Goal: Transaction & Acquisition: Purchase product/service

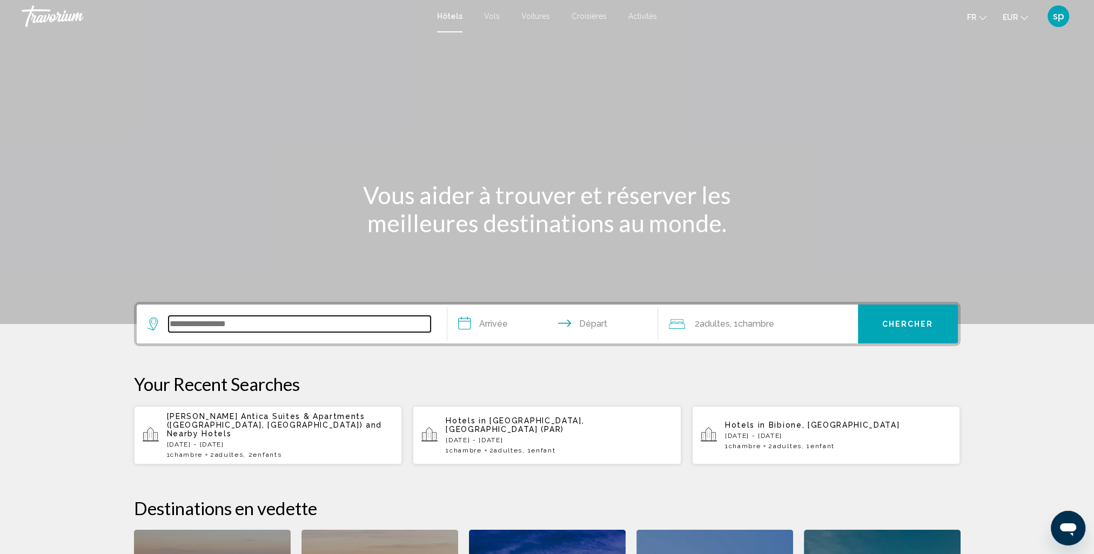
click at [248, 328] on input "Search widget" at bounding box center [300, 324] width 262 height 16
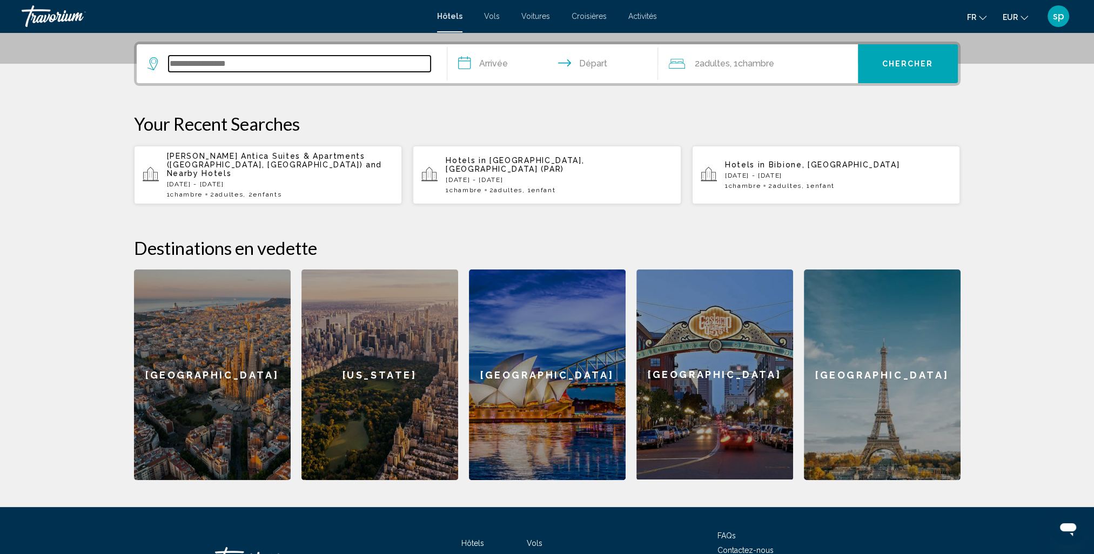
scroll to position [266, 0]
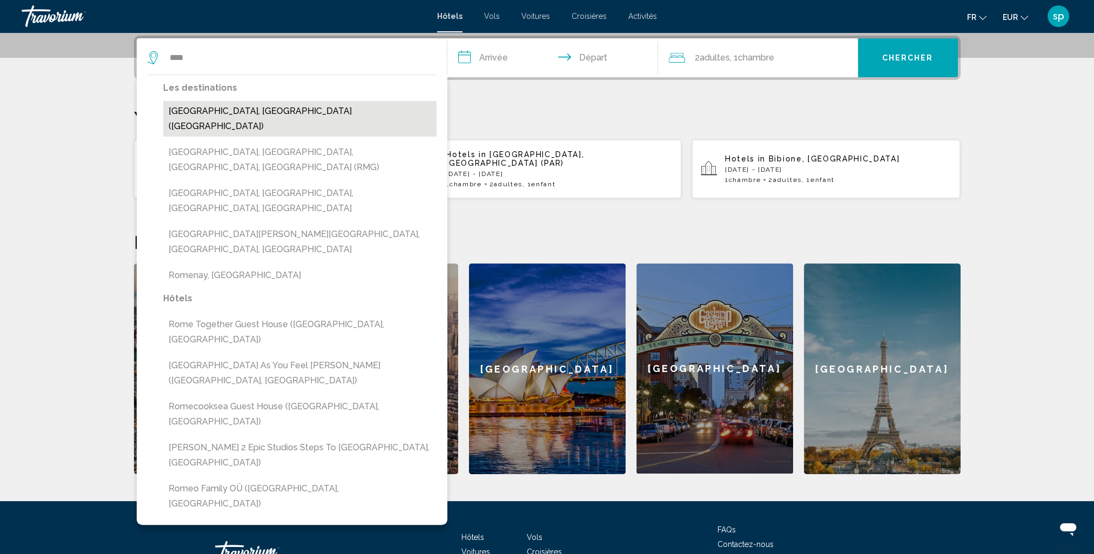
click at [198, 120] on button "[GEOGRAPHIC_DATA], [GEOGRAPHIC_DATA] ([GEOGRAPHIC_DATA])" at bounding box center [299, 119] width 273 height 36
type input "**********"
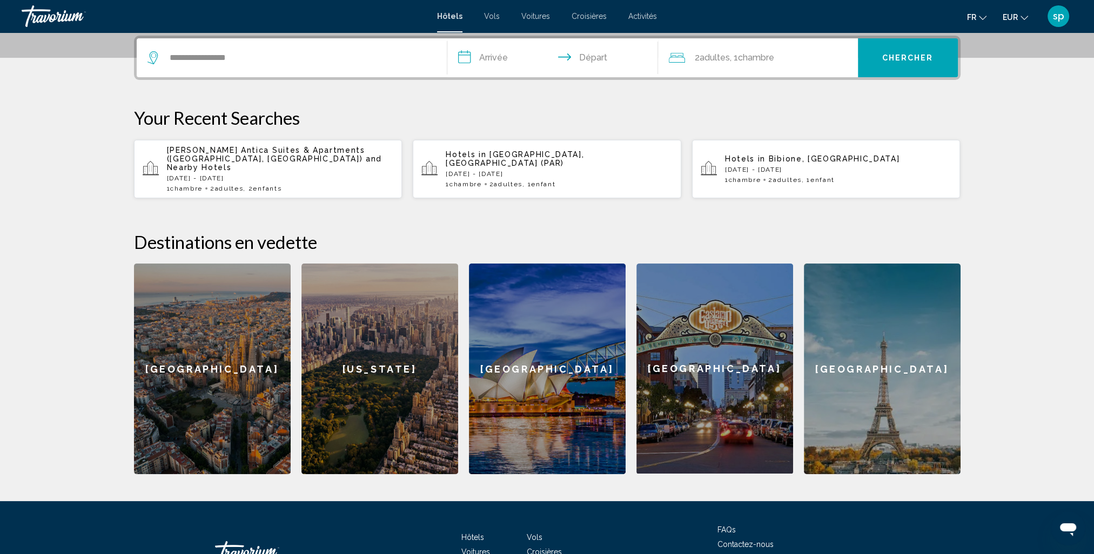
click at [491, 68] on input "**********" at bounding box center [554, 59] width 215 height 42
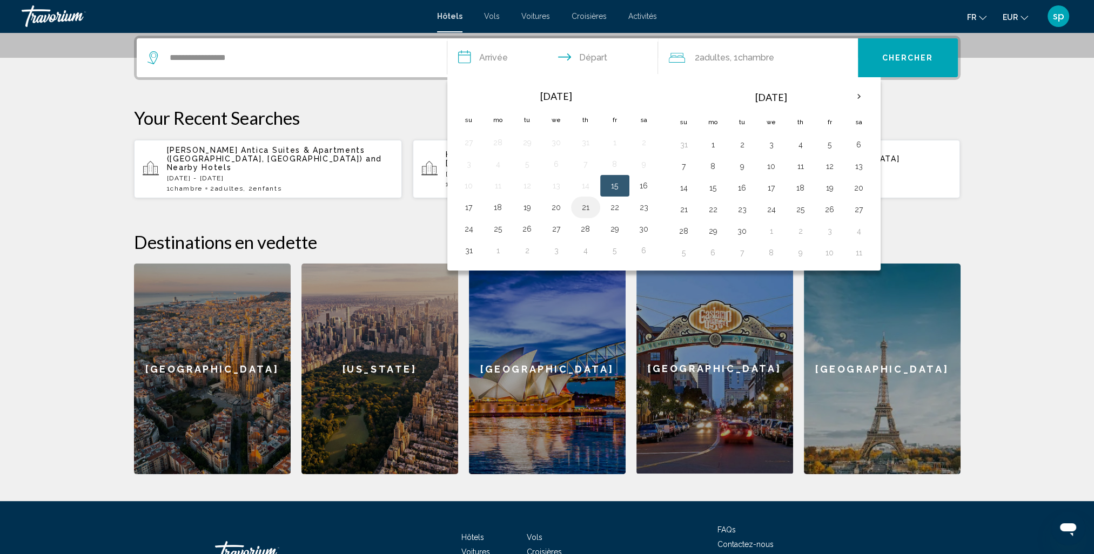
drag, startPoint x: 553, startPoint y: 205, endPoint x: 591, endPoint y: 205, distance: 38.9
click at [553, 205] on button "20" at bounding box center [556, 207] width 17 height 15
click at [644, 205] on button "23" at bounding box center [643, 207] width 17 height 15
type input "**********"
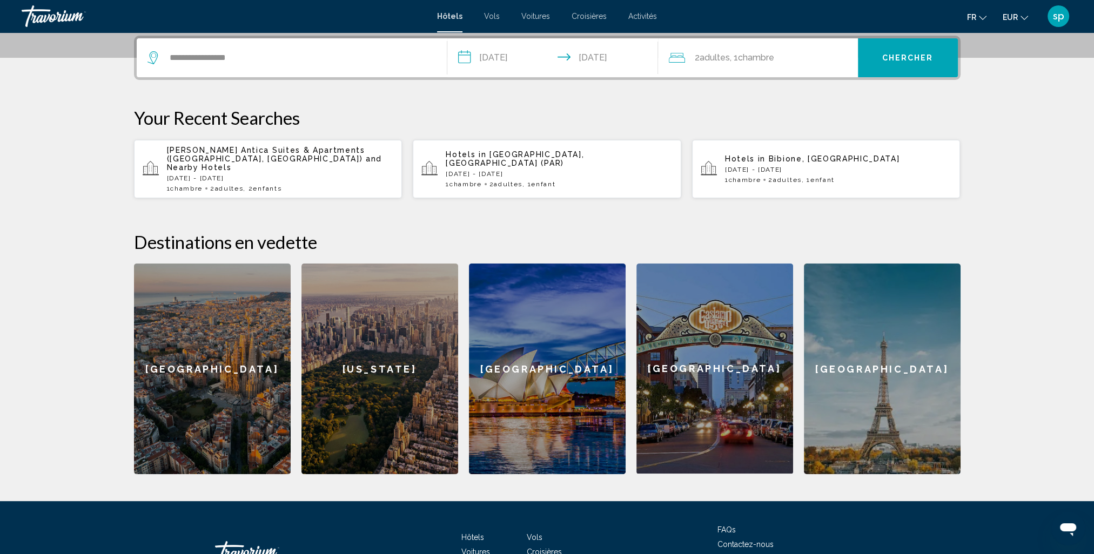
click at [803, 62] on div "2 Adulte Adultes , 1 Chambre pièces" at bounding box center [763, 57] width 189 height 15
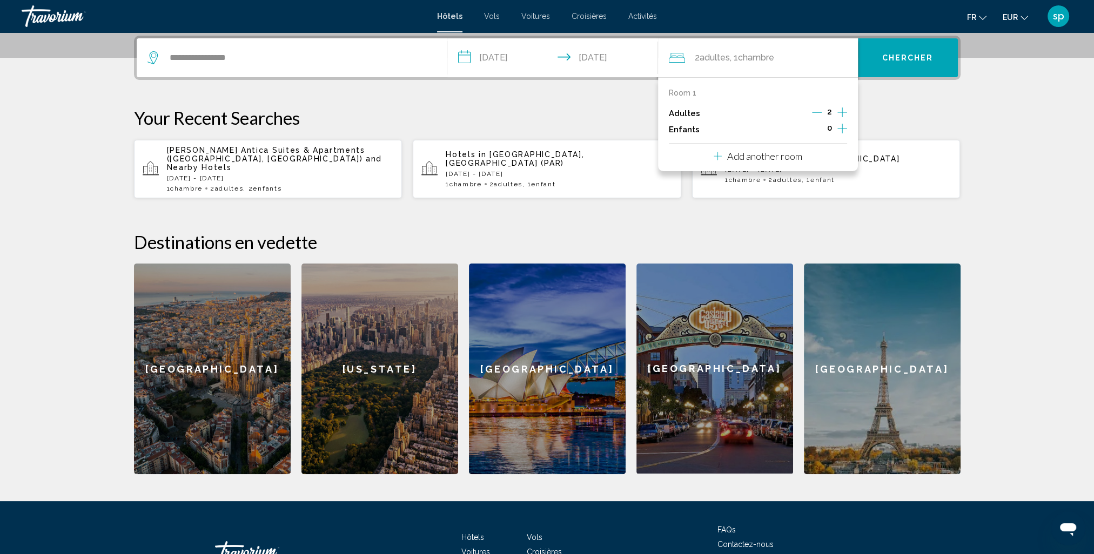
click at [841, 126] on icon "Increment children" at bounding box center [842, 128] width 10 height 13
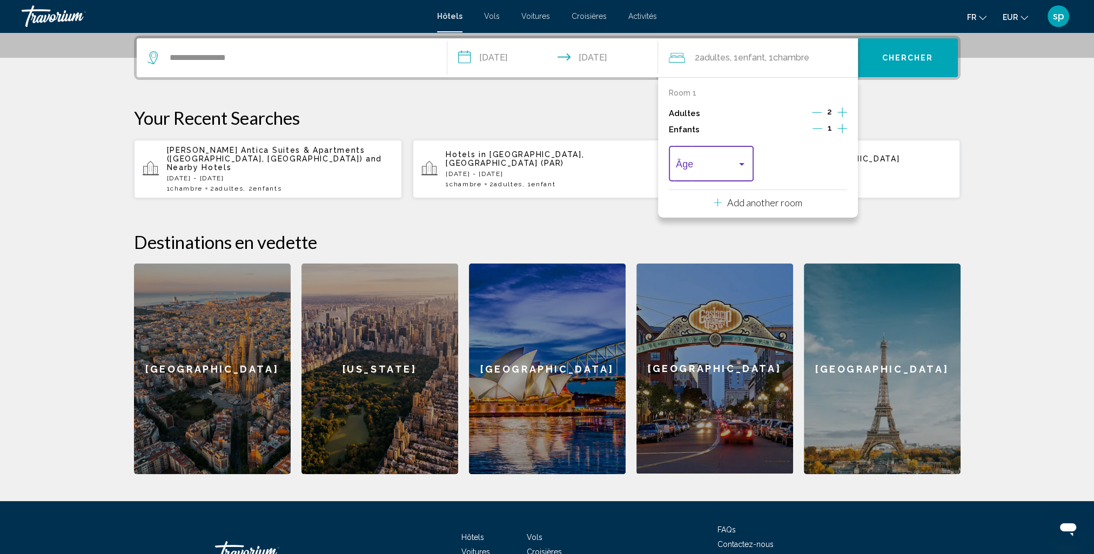
click at [705, 170] on span "Travelers: 2 adults, 1 child" at bounding box center [706, 166] width 61 height 11
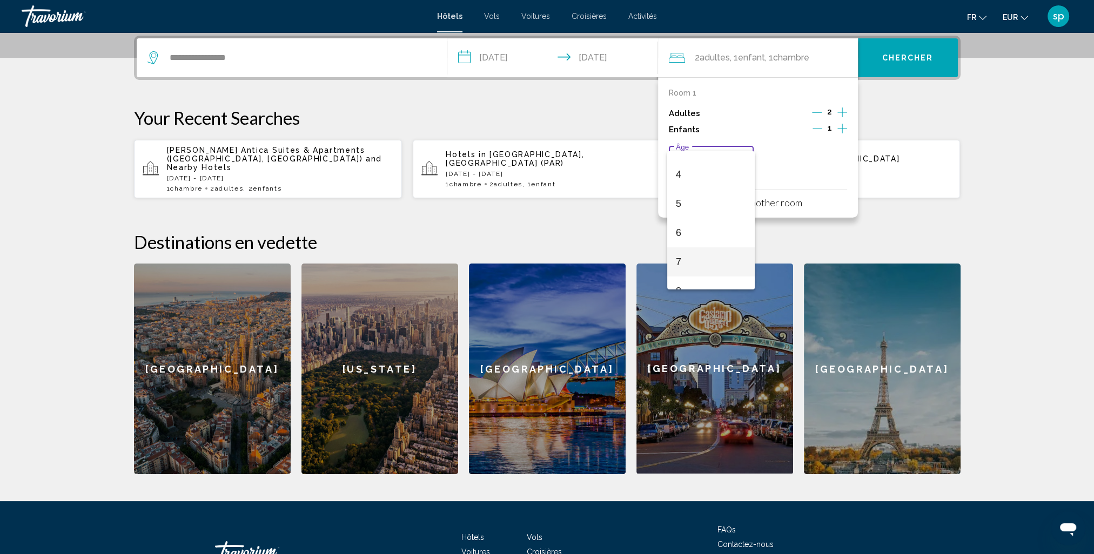
click at [688, 261] on span "7" at bounding box center [711, 261] width 71 height 29
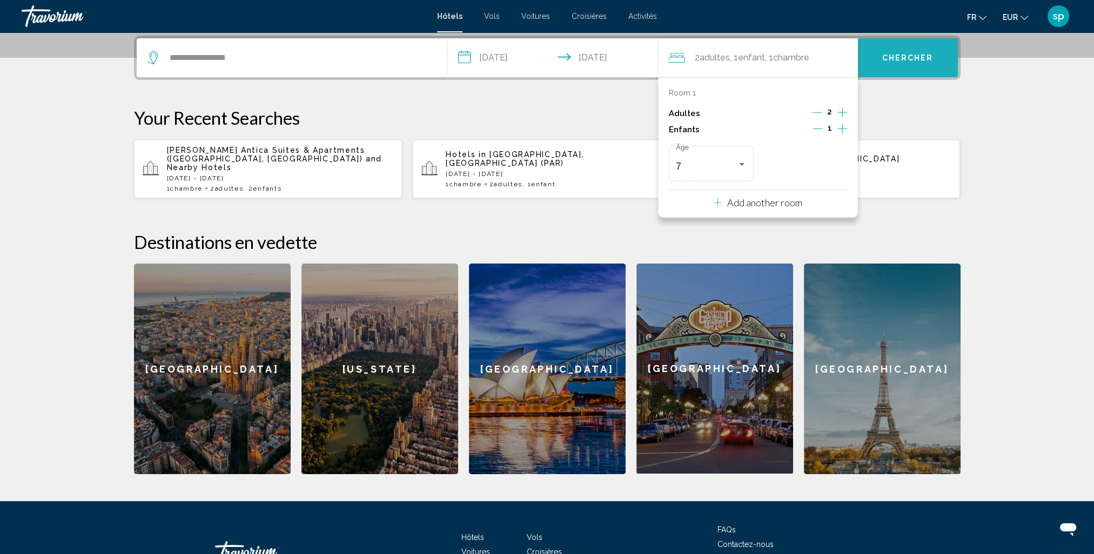
click at [896, 64] on button "Chercher" at bounding box center [908, 57] width 100 height 39
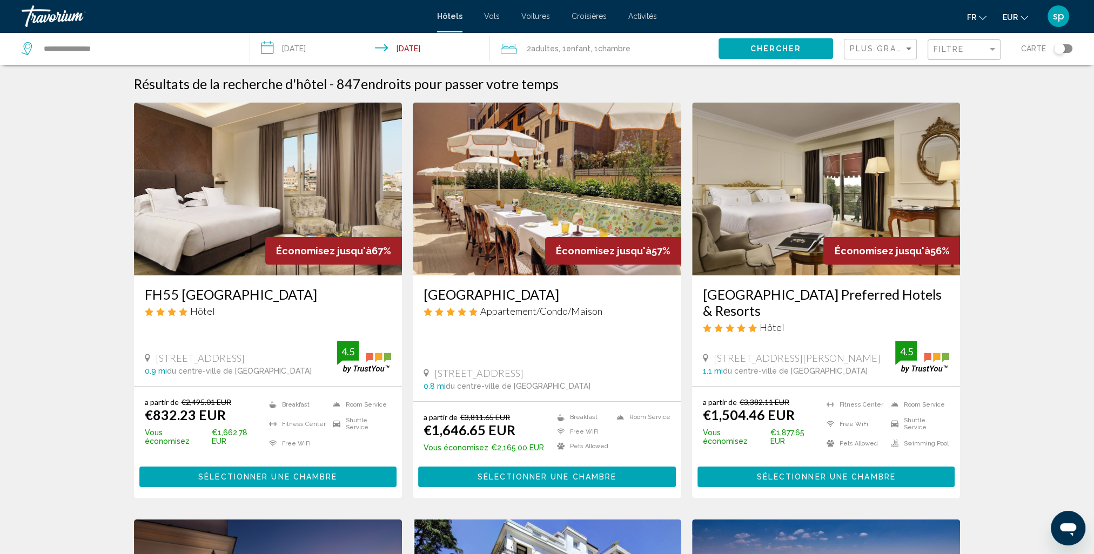
click at [659, 44] on div "2 Adulte Adultes , 1 Enfant Enfants , 1 Chambre pièces" at bounding box center [610, 48] width 218 height 15
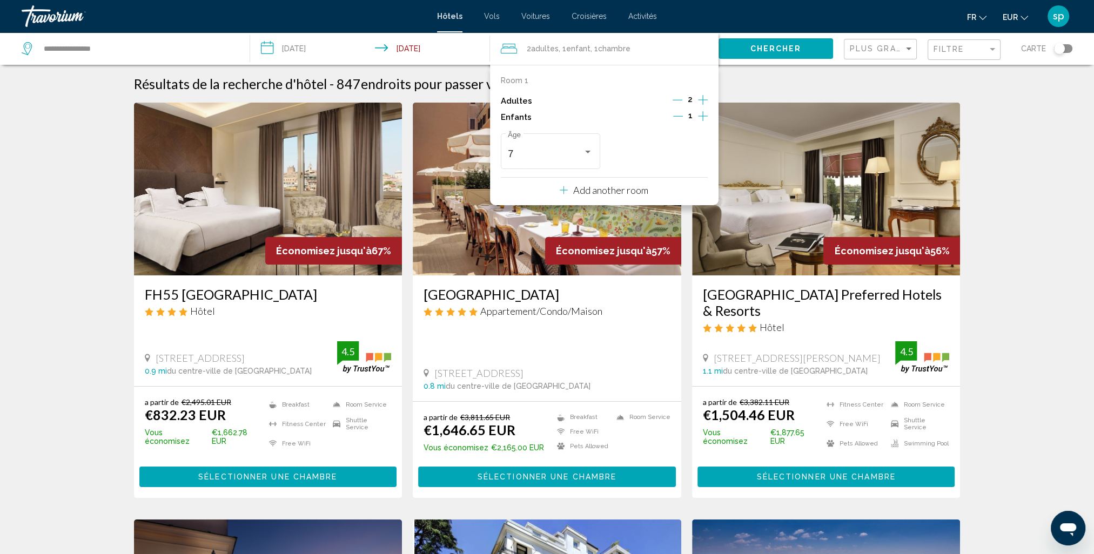
click at [631, 193] on p "Add another room" at bounding box center [610, 190] width 75 height 12
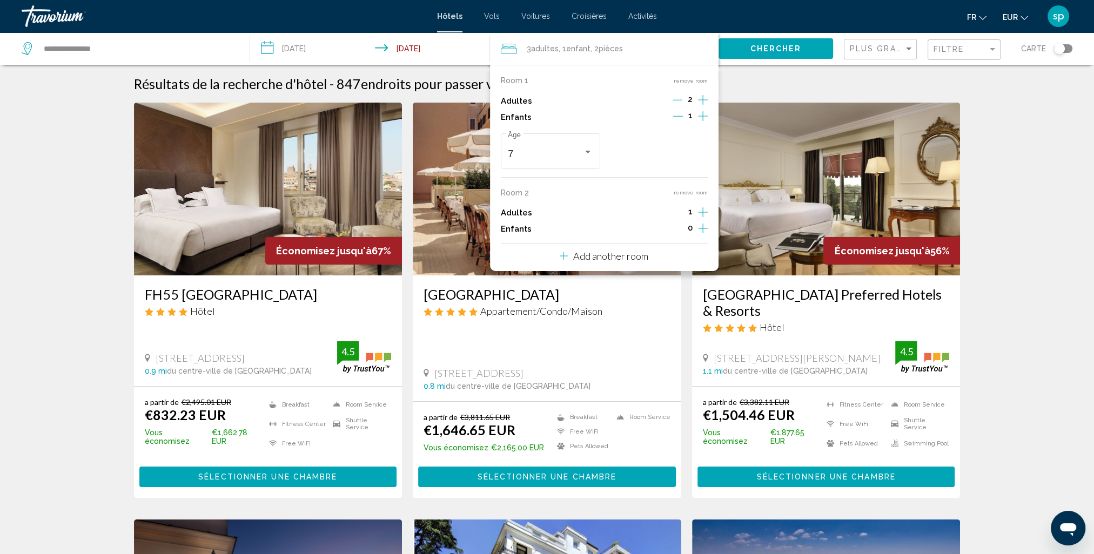
click at [703, 106] on icon "Increment adults" at bounding box center [703, 99] width 10 height 13
click at [703, 123] on icon "Increment children" at bounding box center [703, 116] width 10 height 13
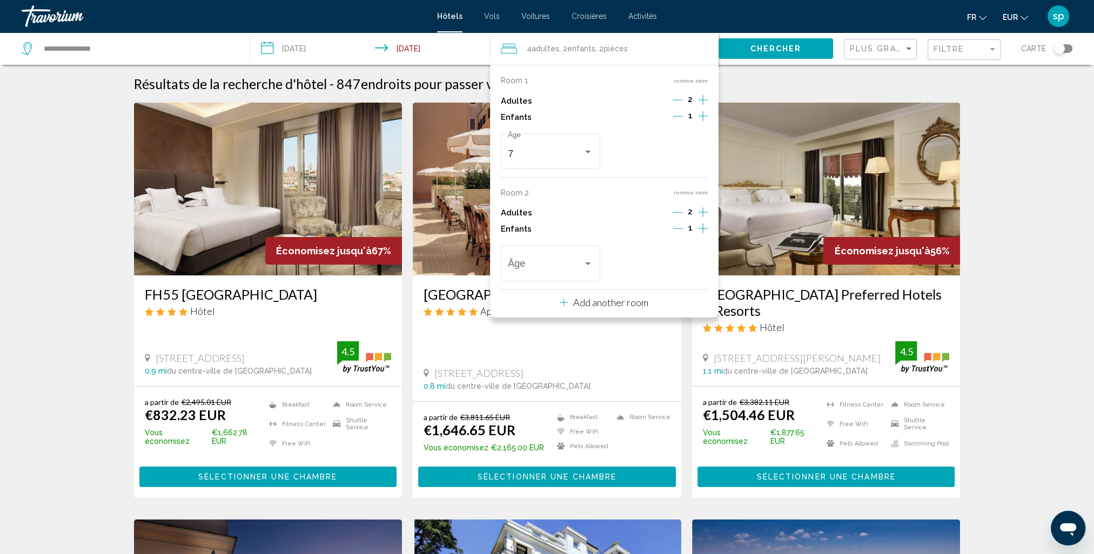
click at [702, 121] on icon "Increment children" at bounding box center [703, 116] width 10 height 10
click at [538, 267] on span "Travelers: 4 adults, 3 children" at bounding box center [545, 266] width 75 height 11
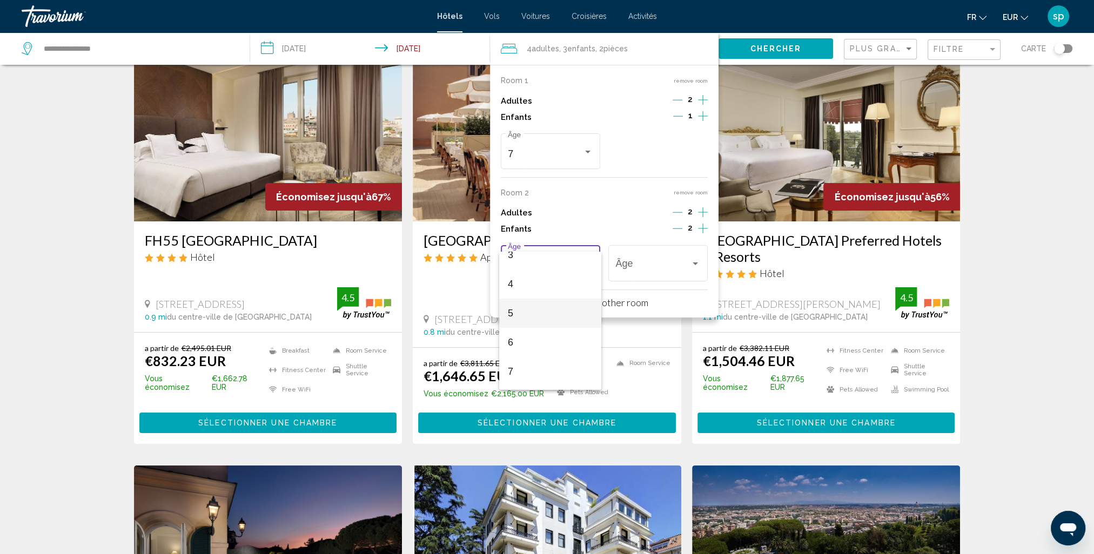
scroll to position [108, 0]
click at [531, 301] on span "5" at bounding box center [550, 303] width 85 height 29
click at [645, 269] on div "5" at bounding box center [652, 266] width 75 height 11
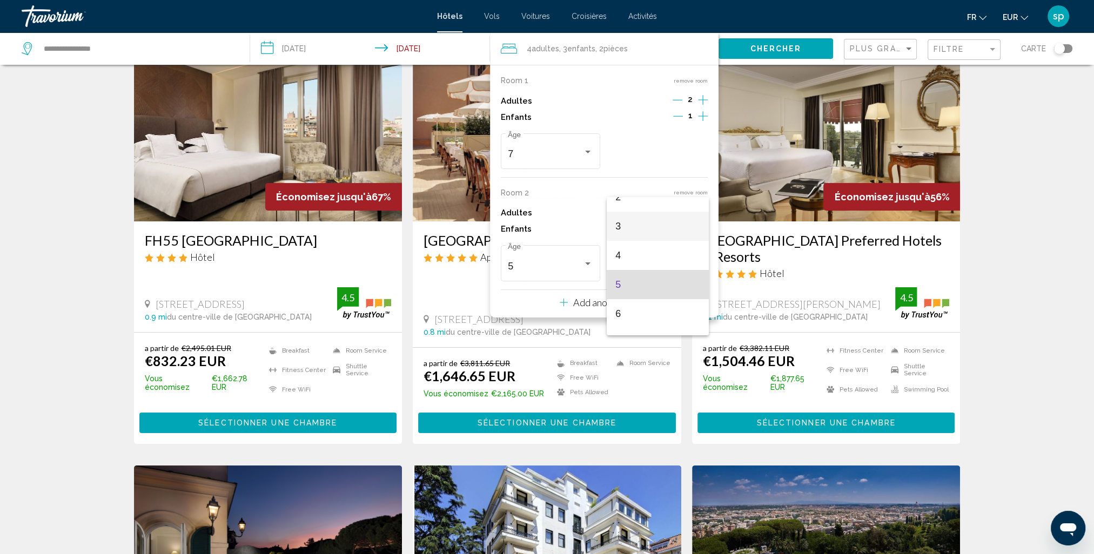
scroll to position [37, 0]
click at [631, 236] on span "2" at bounding box center [657, 233] width 85 height 29
click at [769, 42] on button "Chercher" at bounding box center [775, 48] width 115 height 20
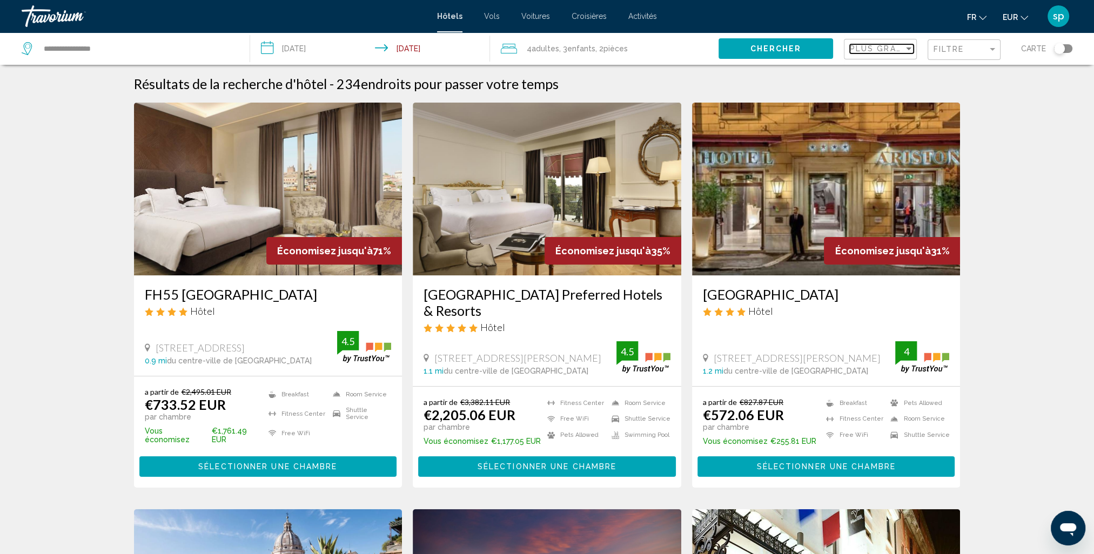
click at [879, 48] on span "Plus grandes économies" at bounding box center [914, 48] width 129 height 9
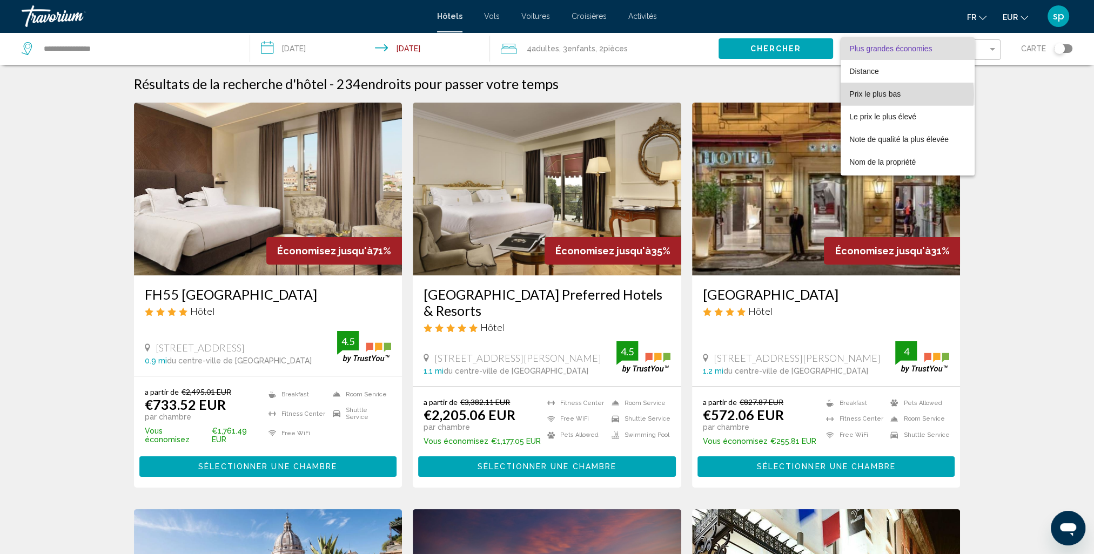
click at [884, 95] on span "Prix le plus bas" at bounding box center [874, 94] width 51 height 9
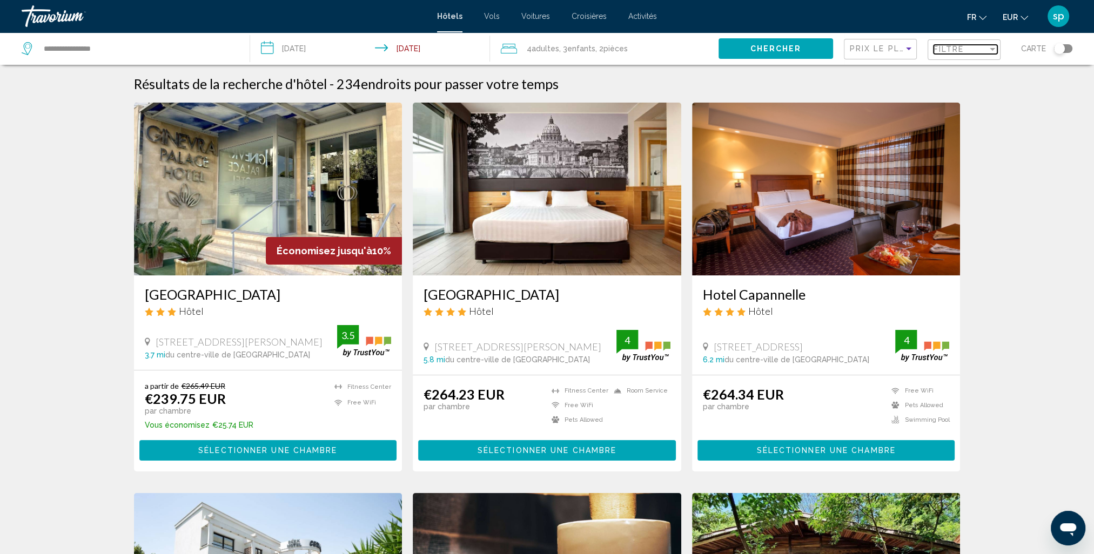
click at [946, 50] on span "Filtre" at bounding box center [948, 49] width 31 height 9
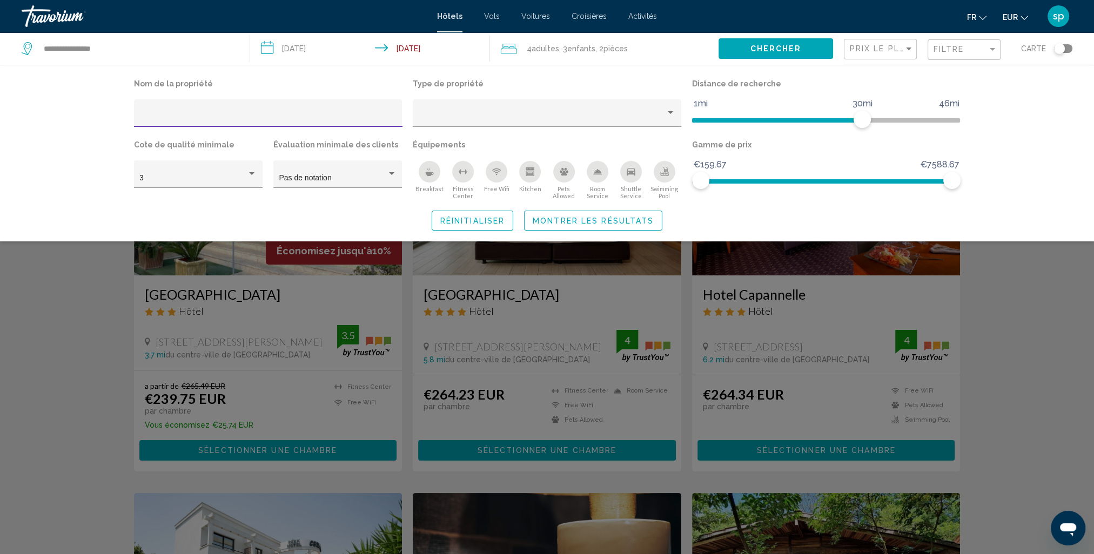
click at [669, 174] on div "Swimming Pool" at bounding box center [665, 172] width 22 height 22
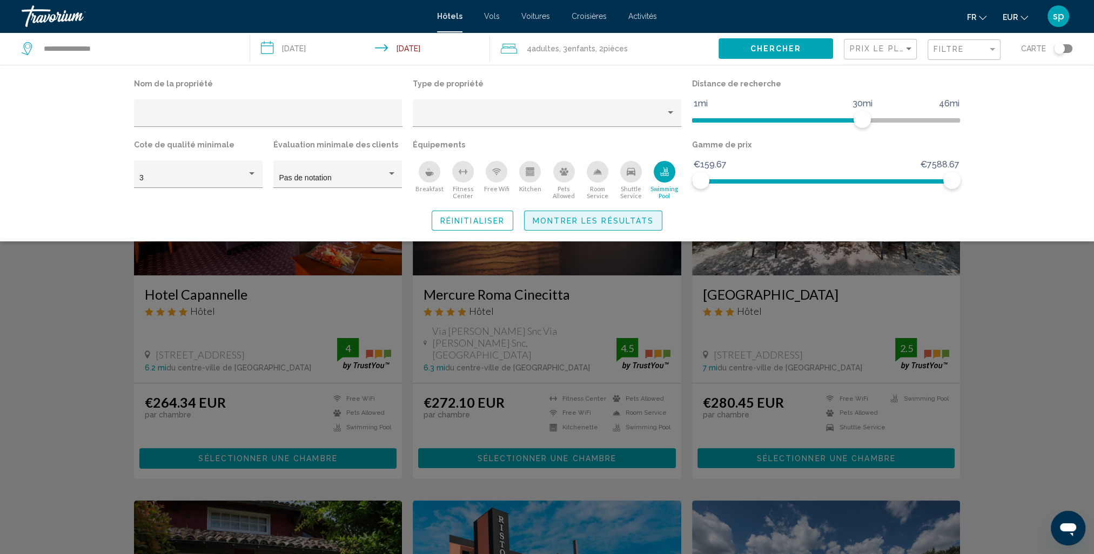
click at [598, 221] on span "Montrer les résultats" at bounding box center [593, 221] width 121 height 9
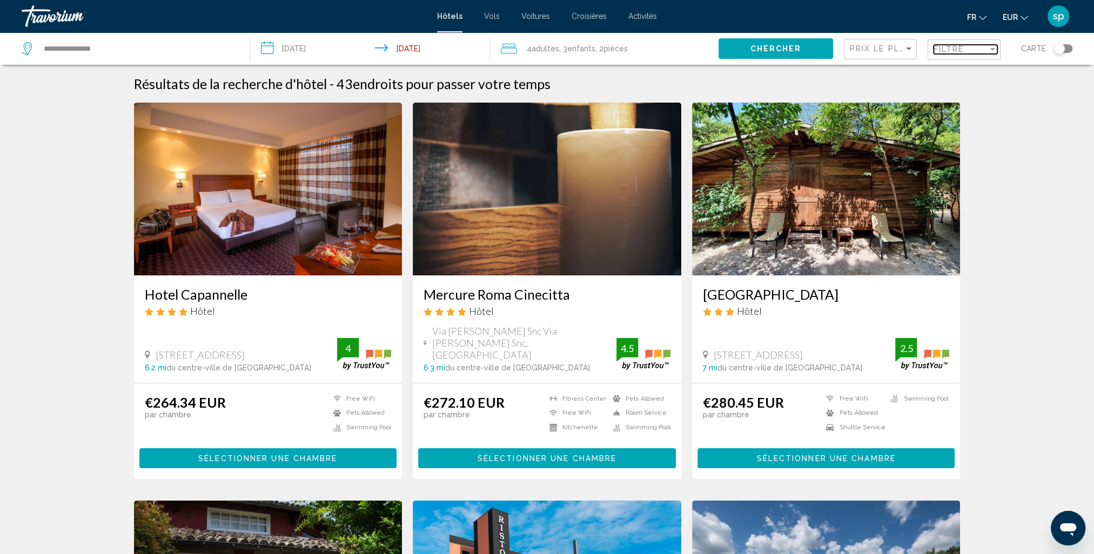
click at [951, 50] on span "Filtre" at bounding box center [948, 49] width 31 height 9
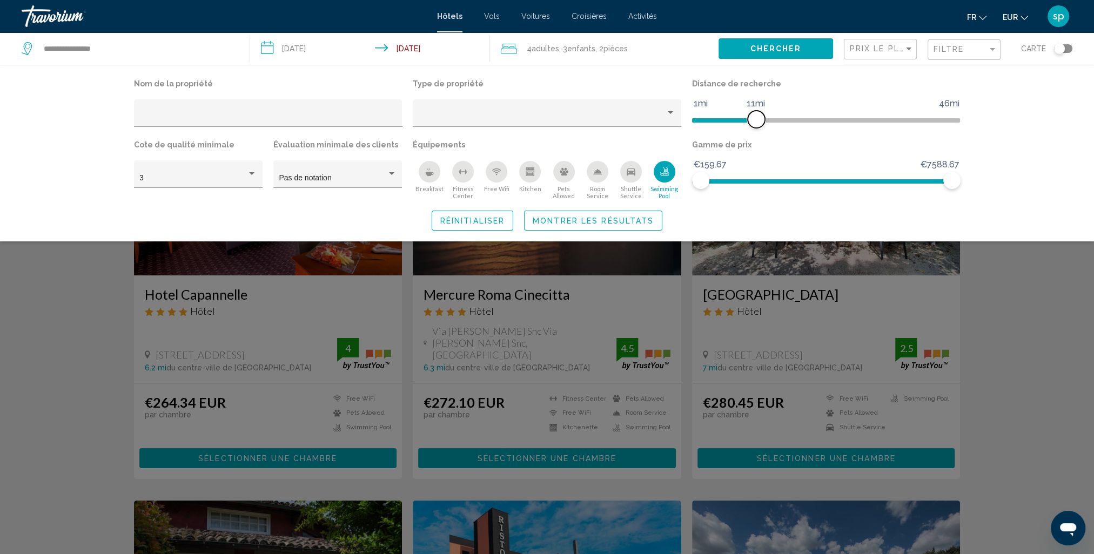
drag, startPoint x: 858, startPoint y: 116, endPoint x: 757, endPoint y: 133, distance: 102.5
click at [757, 133] on div "Distance de recherche 1mi 46mi 11mi" at bounding box center [825, 106] width 279 height 61
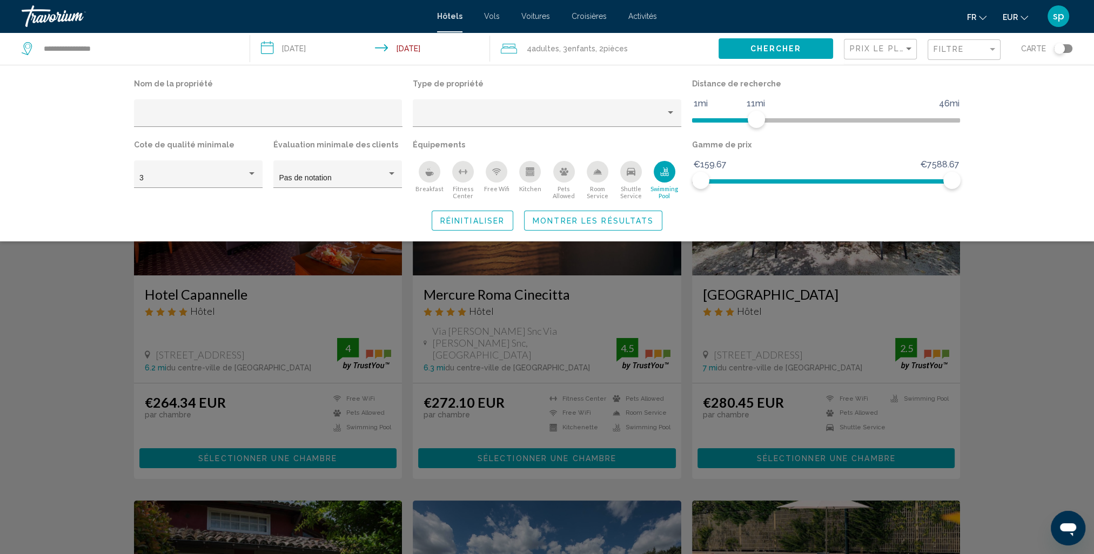
click at [631, 223] on span "Montrer les résultats" at bounding box center [593, 221] width 121 height 9
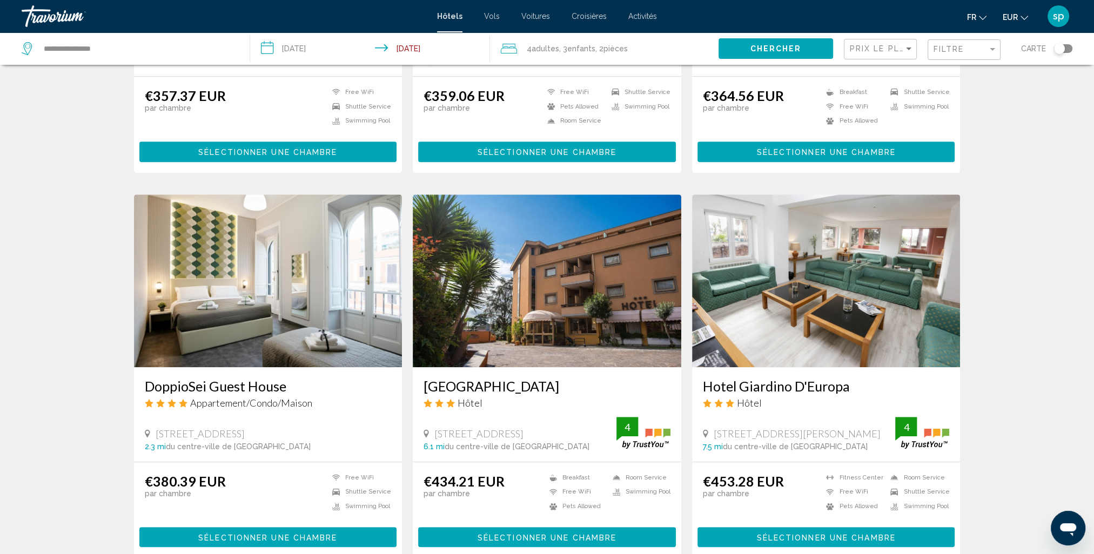
scroll to position [1134, 0]
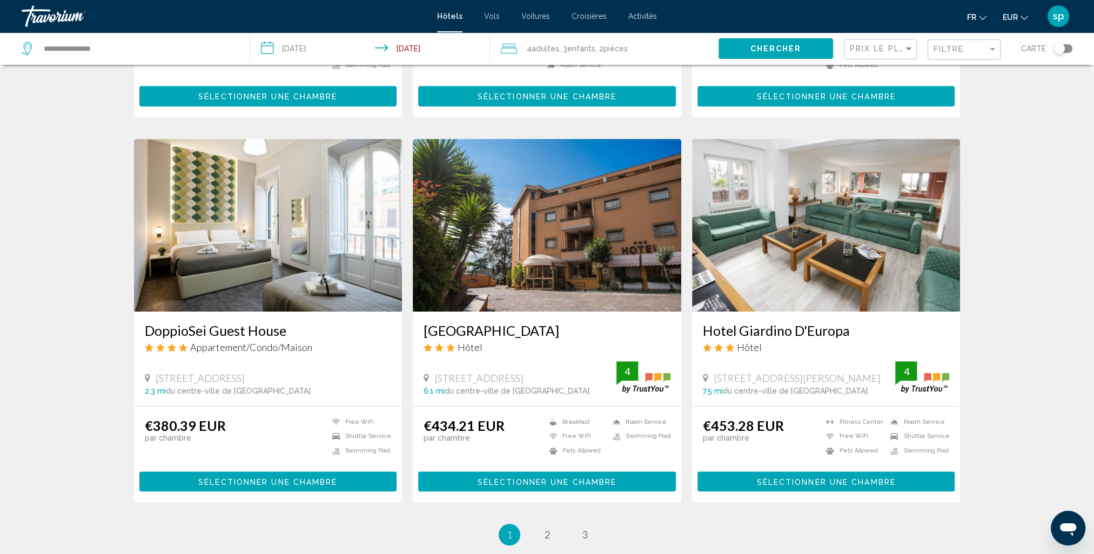
click at [279, 256] on img "Main content" at bounding box center [268, 225] width 268 height 173
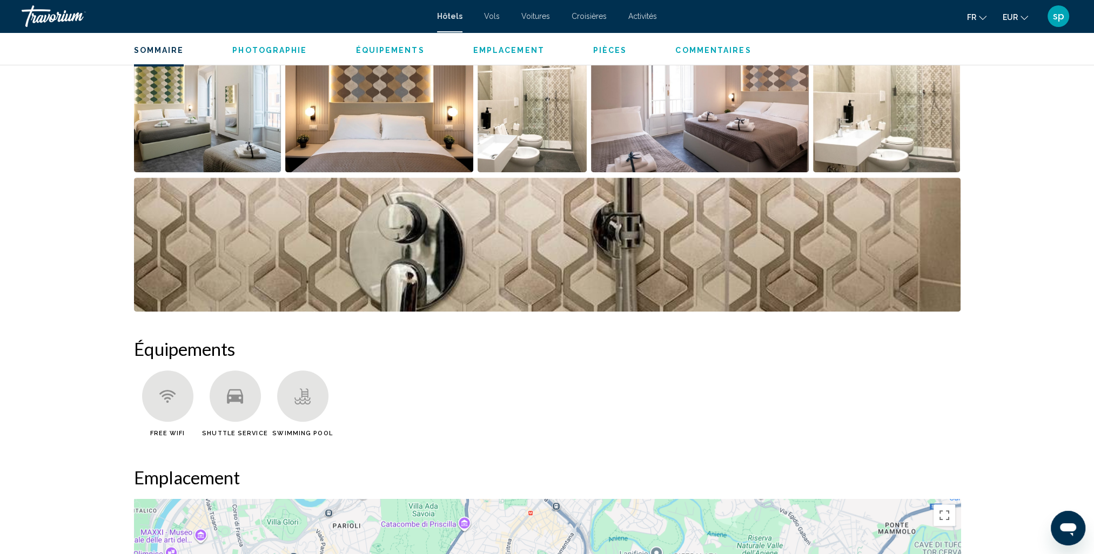
scroll to position [594, 0]
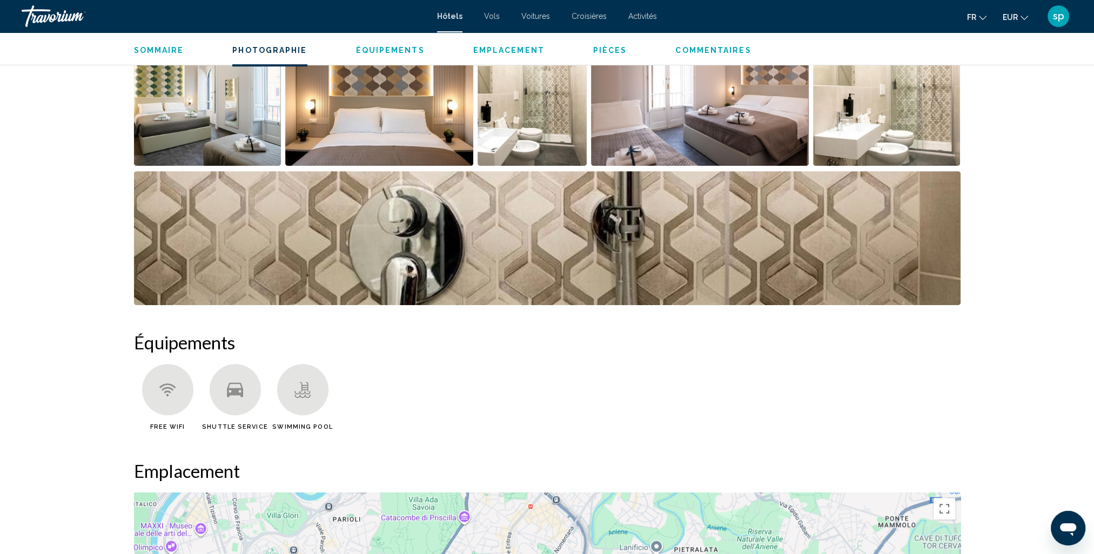
click at [235, 136] on img "Open full-screen image slider" at bounding box center [207, 99] width 147 height 134
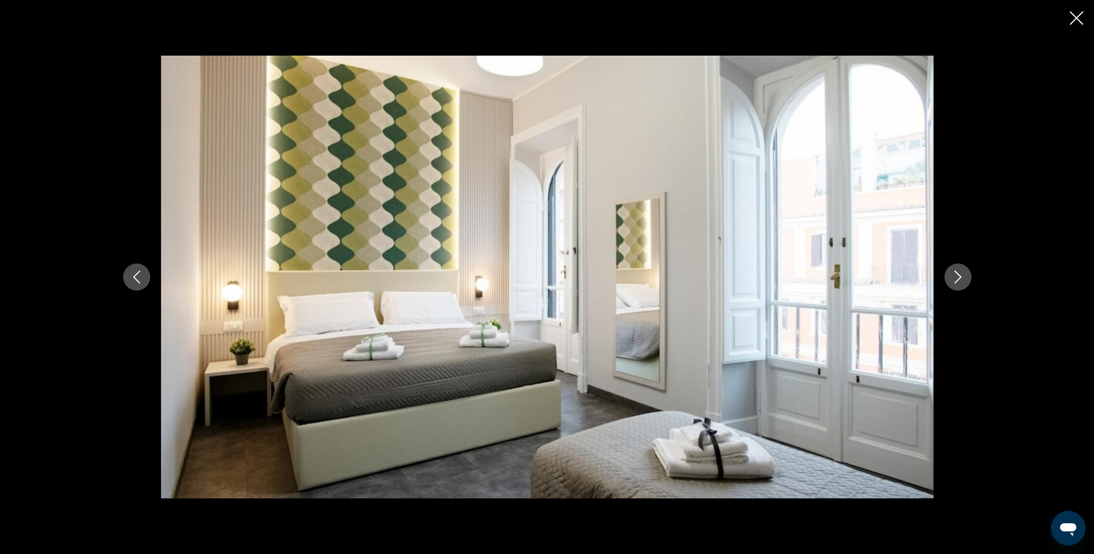
click at [954, 281] on icon "Next image" at bounding box center [957, 277] width 13 height 13
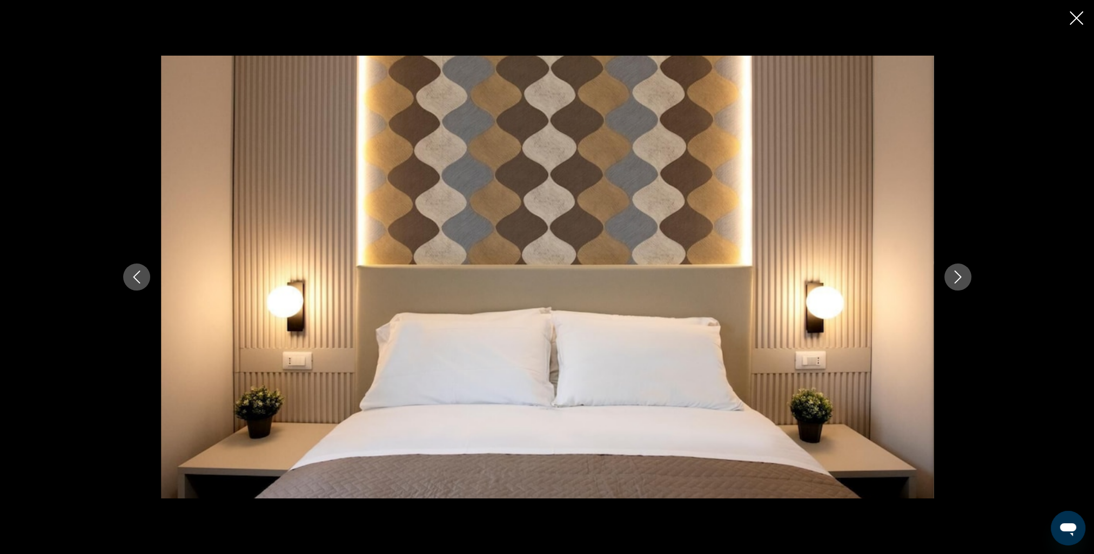
click at [954, 280] on icon "Next image" at bounding box center [957, 277] width 13 height 13
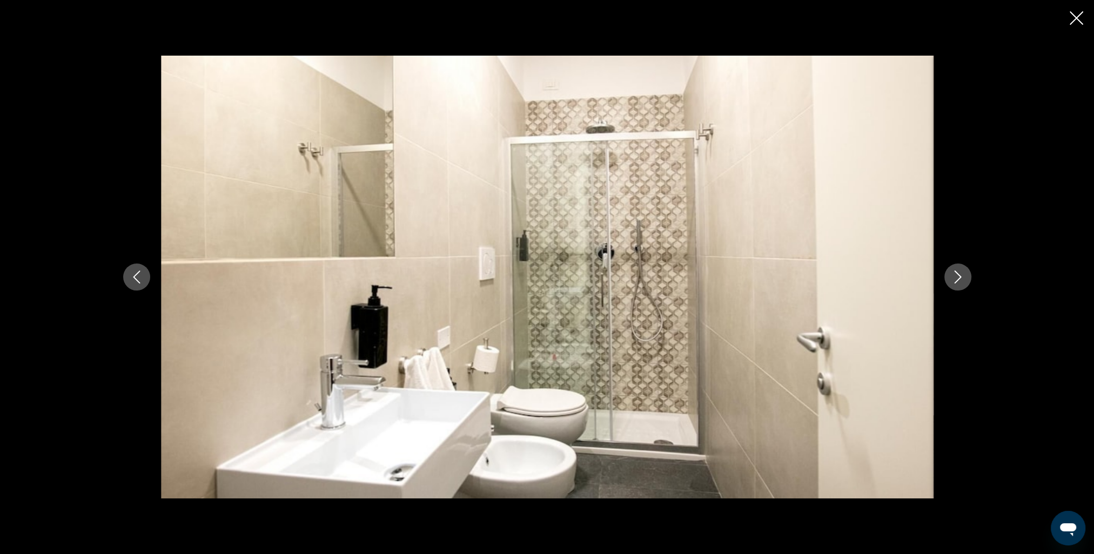
click at [954, 280] on icon "Next image" at bounding box center [957, 277] width 13 height 13
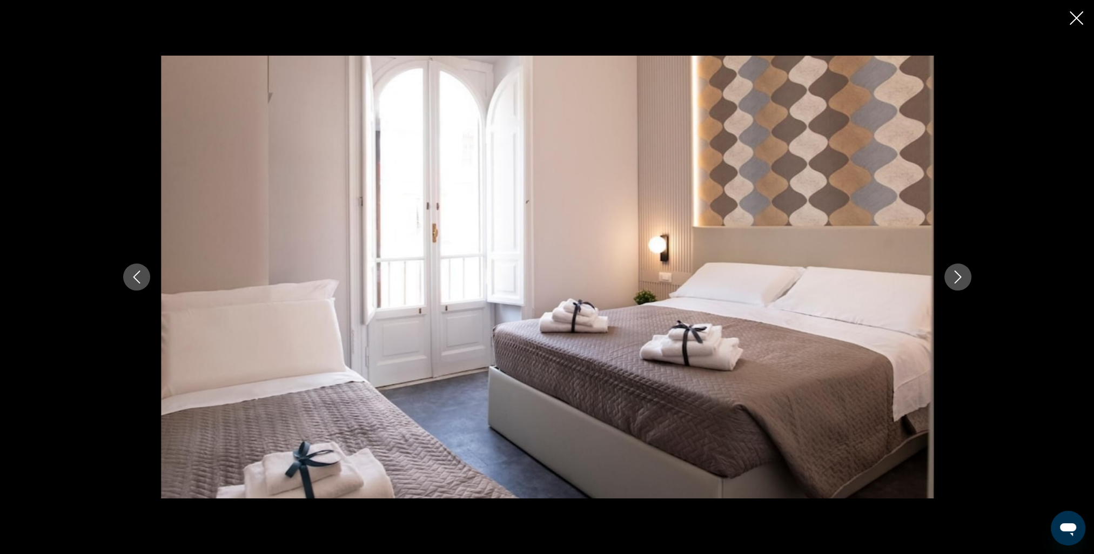
click at [954, 280] on icon "Next image" at bounding box center [957, 277] width 13 height 13
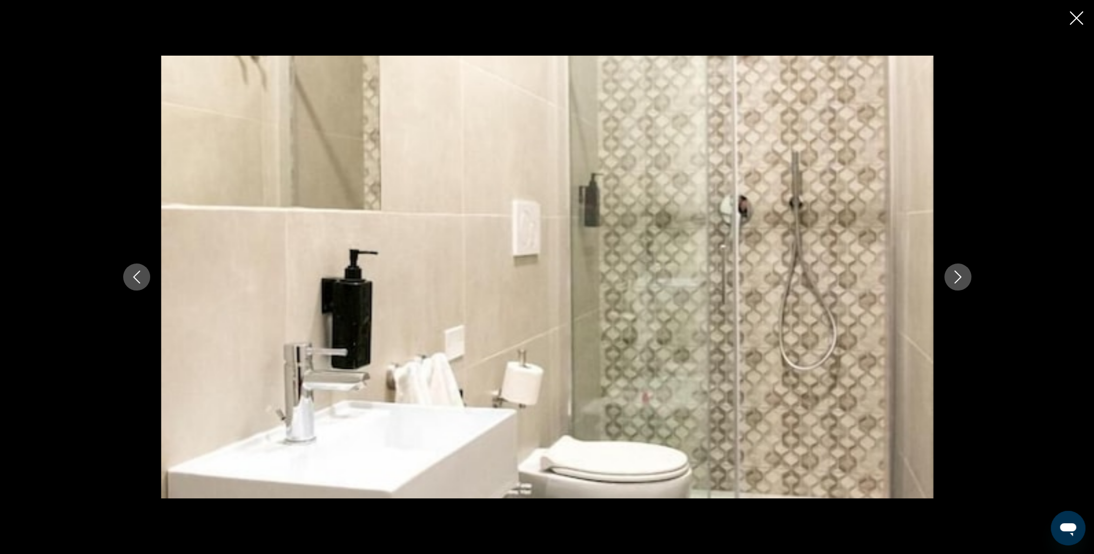
click at [954, 280] on icon "Next image" at bounding box center [957, 277] width 13 height 13
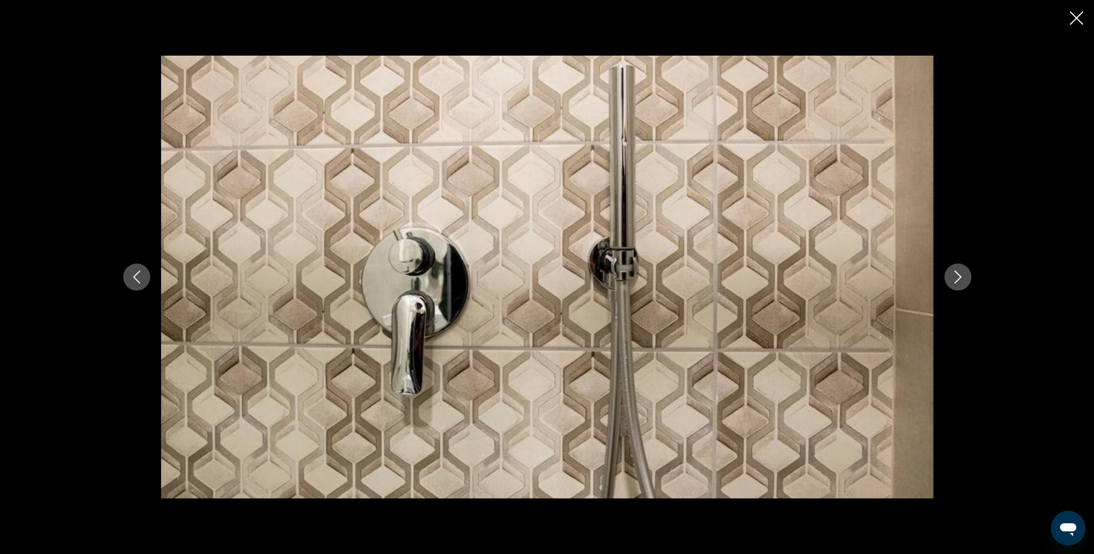
click at [954, 280] on icon "Next image" at bounding box center [957, 277] width 13 height 13
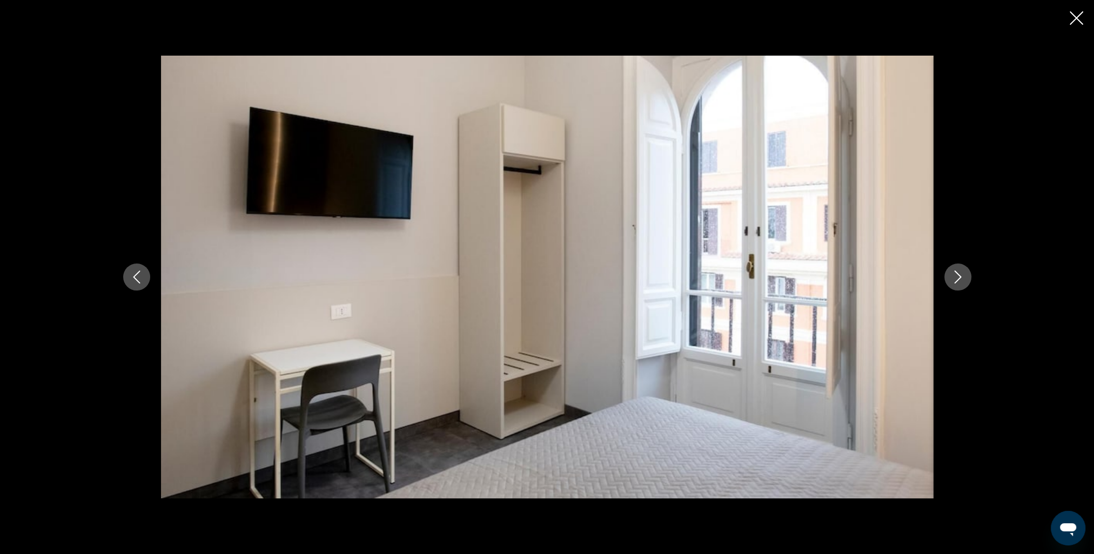
click at [954, 280] on icon "Next image" at bounding box center [957, 277] width 13 height 13
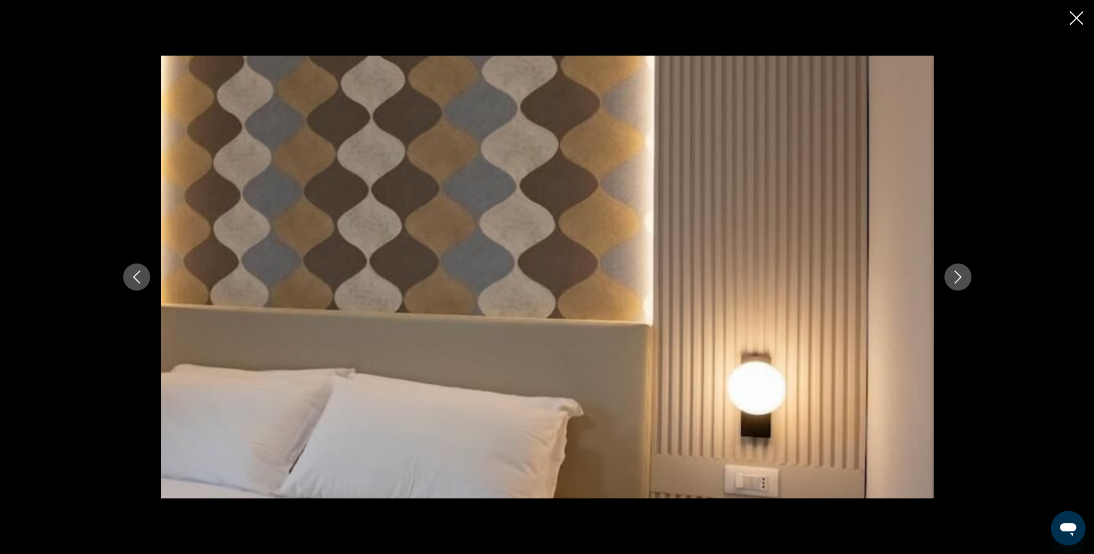
click at [954, 280] on icon "Next image" at bounding box center [957, 277] width 13 height 13
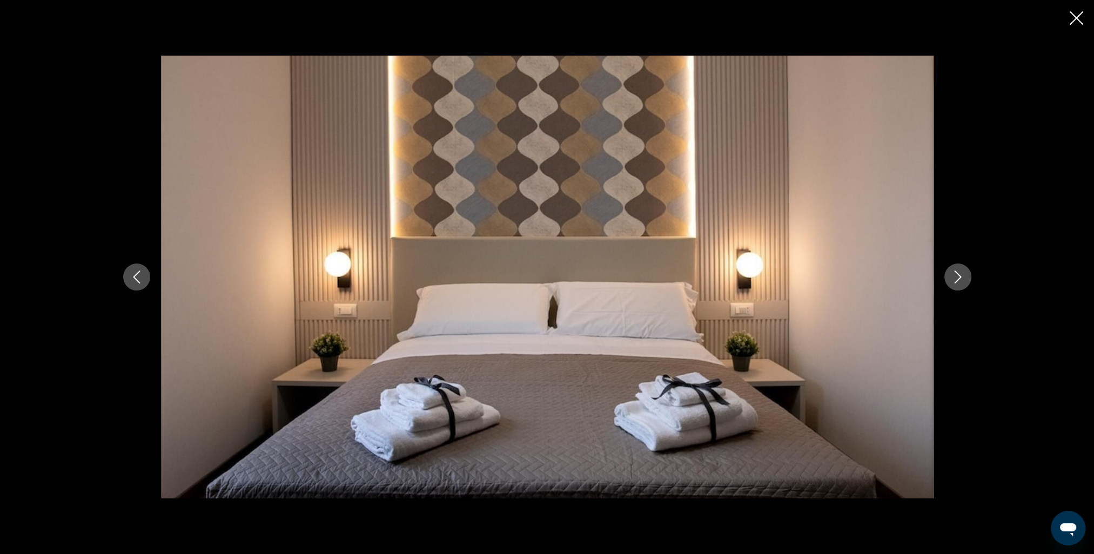
click at [954, 280] on icon "Next image" at bounding box center [957, 277] width 13 height 13
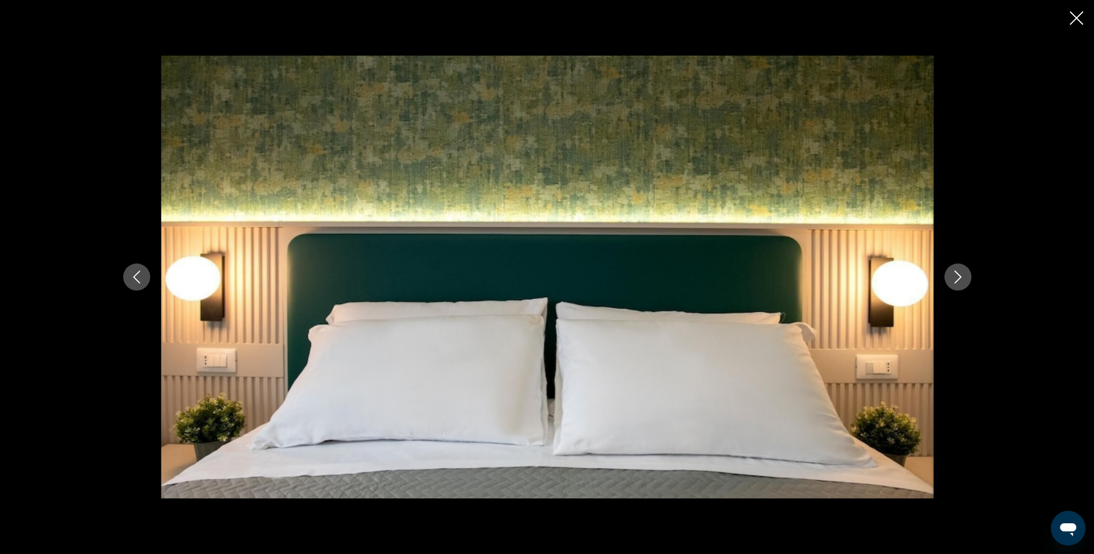
click at [954, 280] on icon "Next image" at bounding box center [957, 277] width 13 height 13
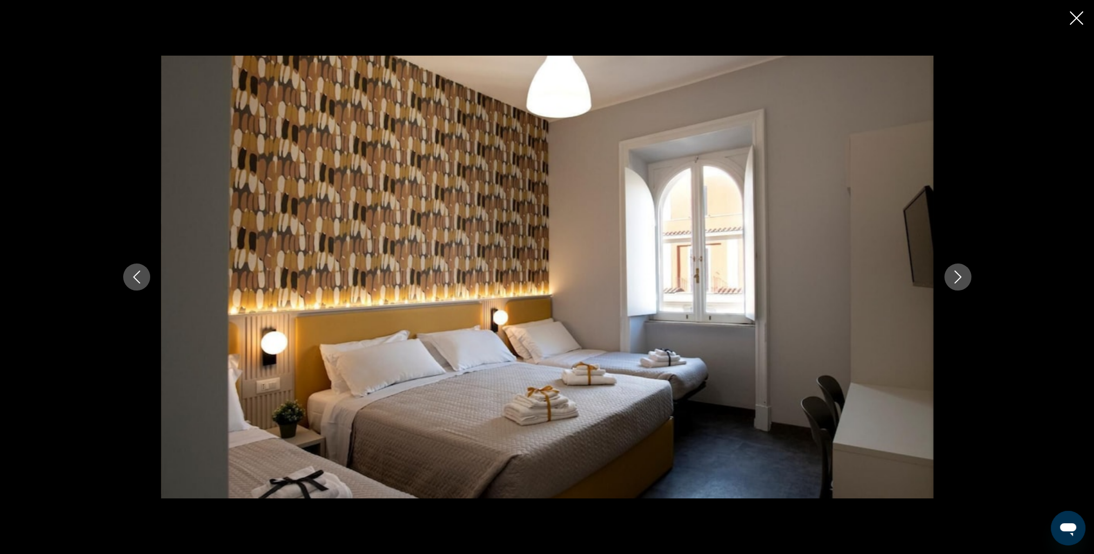
click at [954, 280] on icon "Next image" at bounding box center [957, 277] width 13 height 13
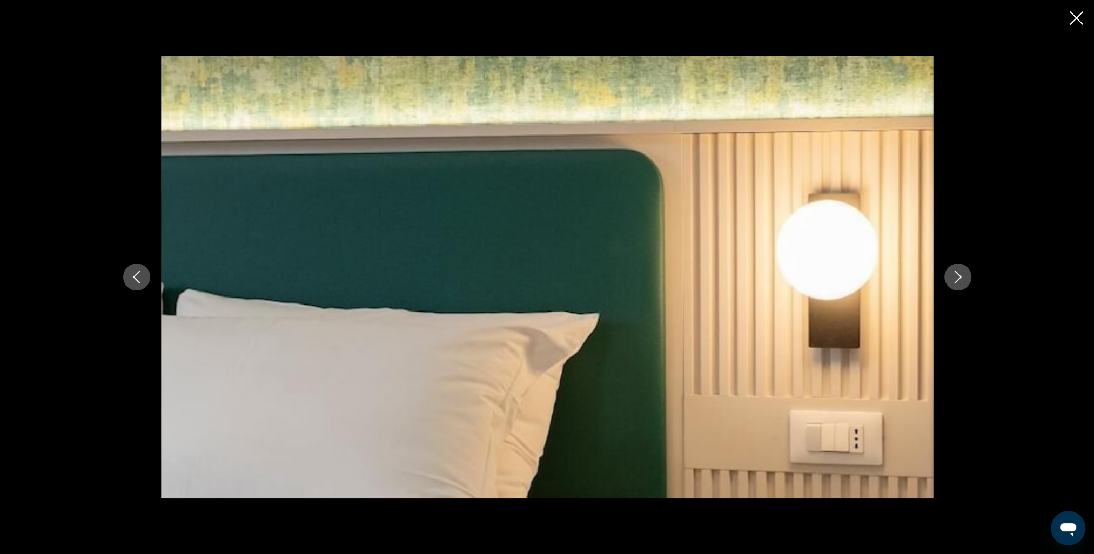
click at [954, 280] on icon "Next image" at bounding box center [957, 277] width 13 height 13
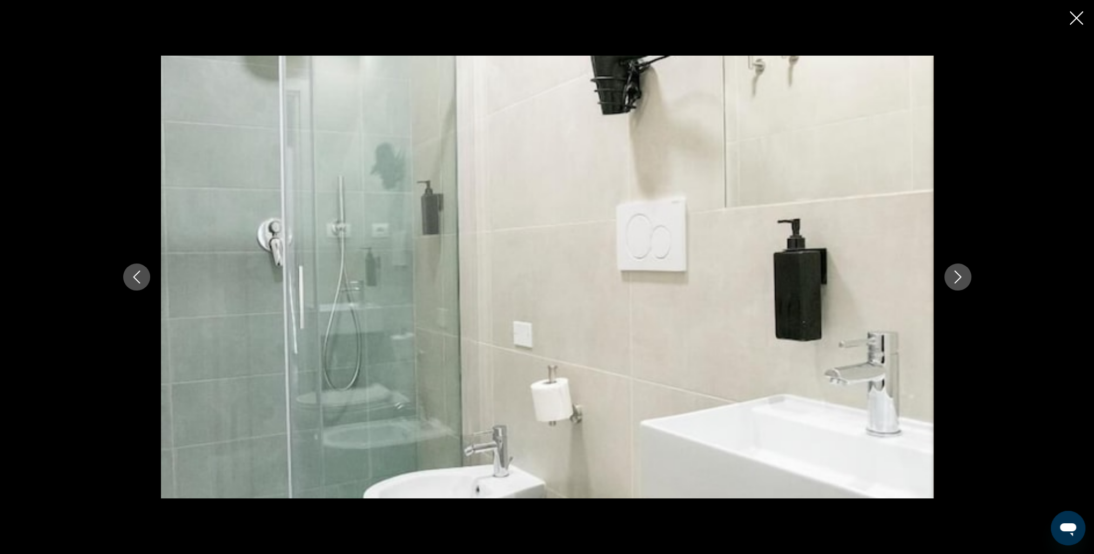
click at [954, 280] on icon "Next image" at bounding box center [957, 277] width 13 height 13
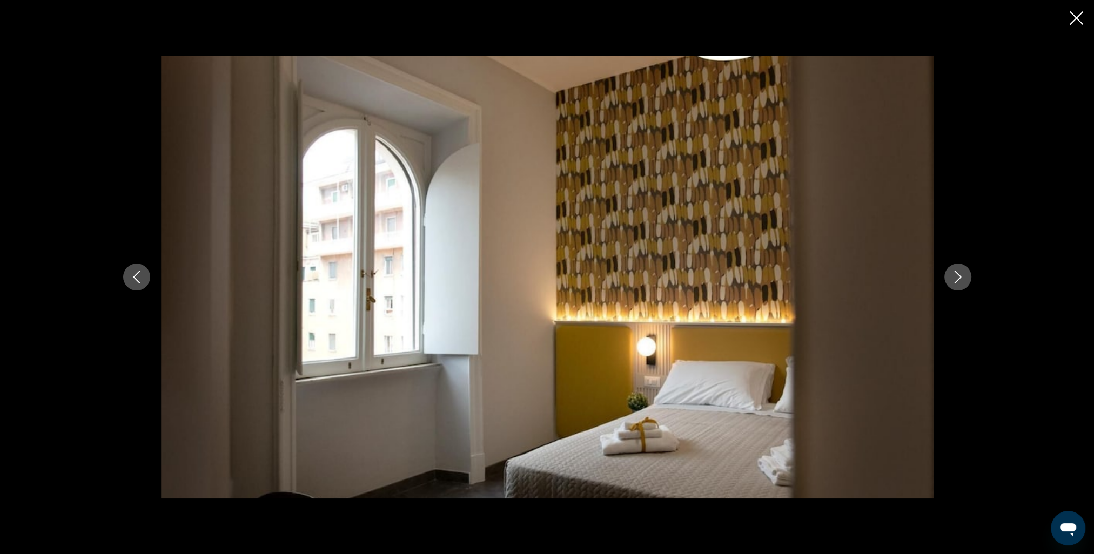
click at [954, 280] on icon "Next image" at bounding box center [957, 277] width 13 height 13
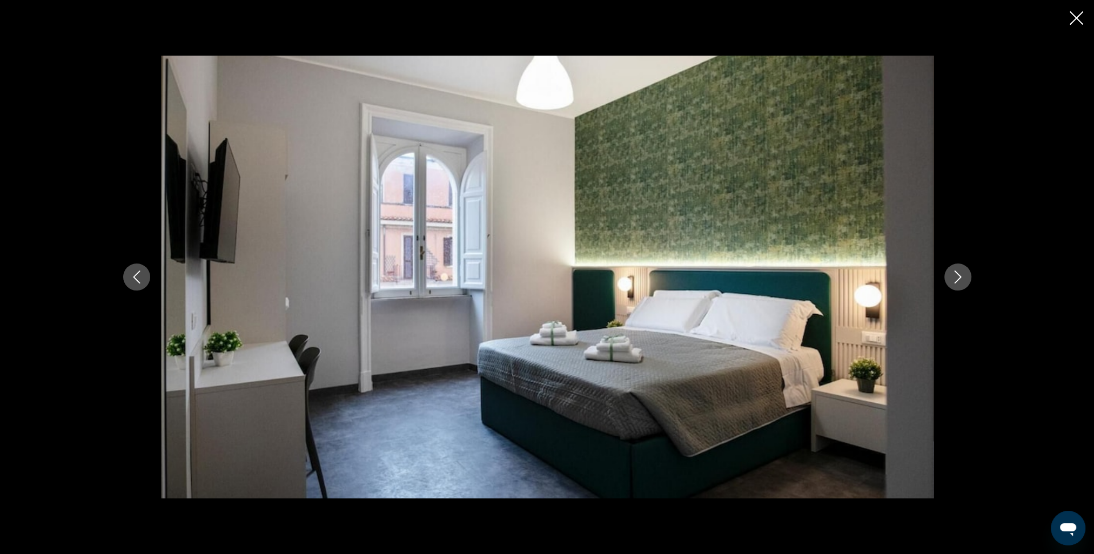
click at [954, 280] on icon "Next image" at bounding box center [957, 277] width 13 height 13
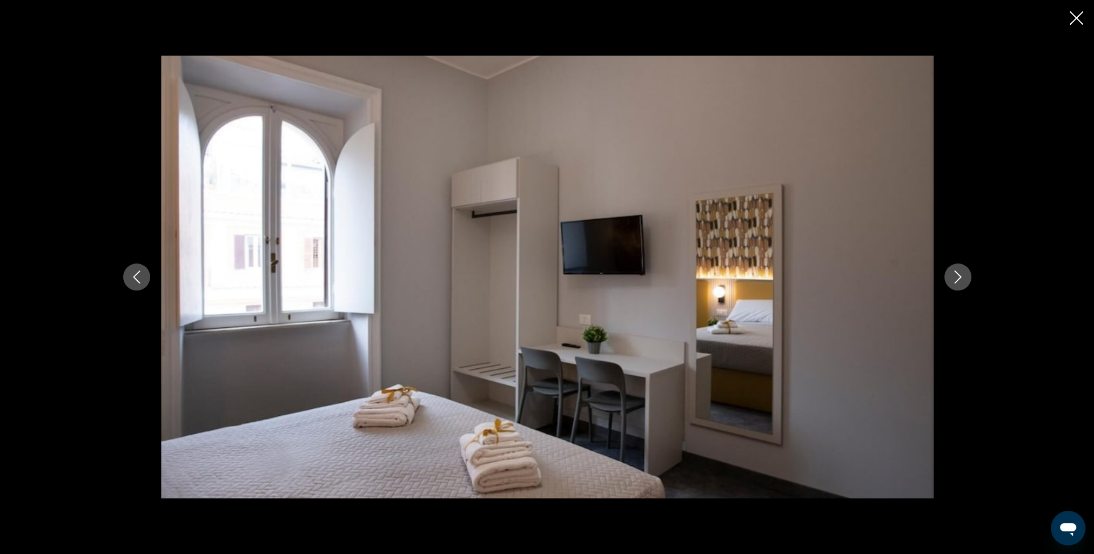
click at [954, 280] on icon "Next image" at bounding box center [957, 277] width 13 height 13
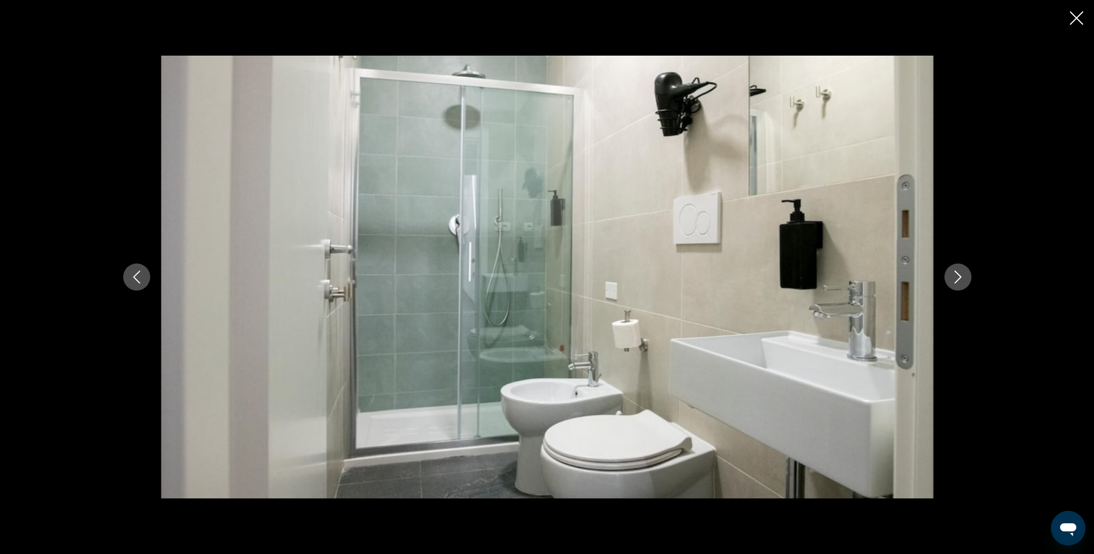
click at [954, 280] on icon "Next image" at bounding box center [957, 277] width 13 height 13
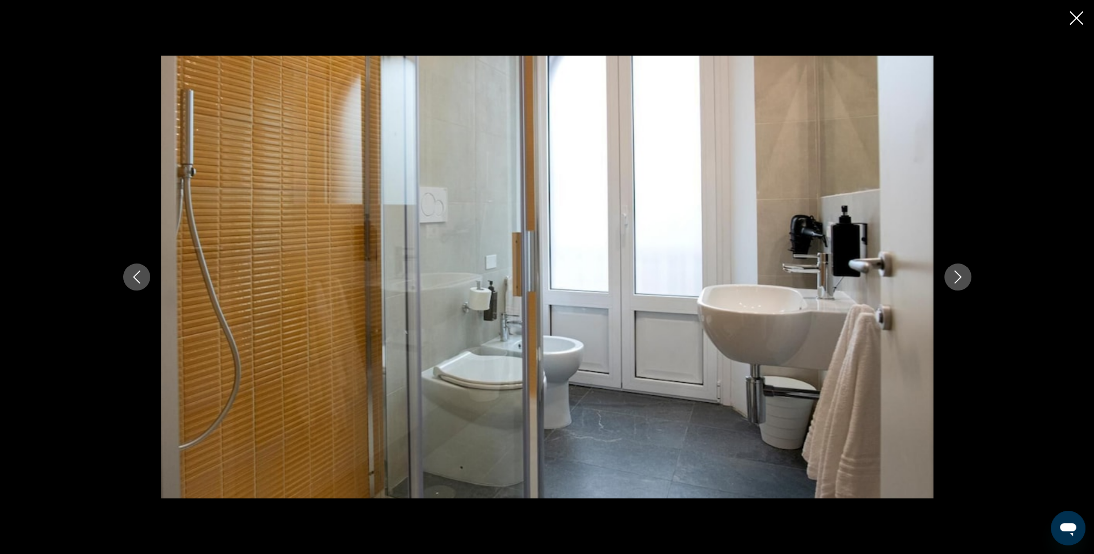
click at [954, 280] on icon "Next image" at bounding box center [957, 277] width 13 height 13
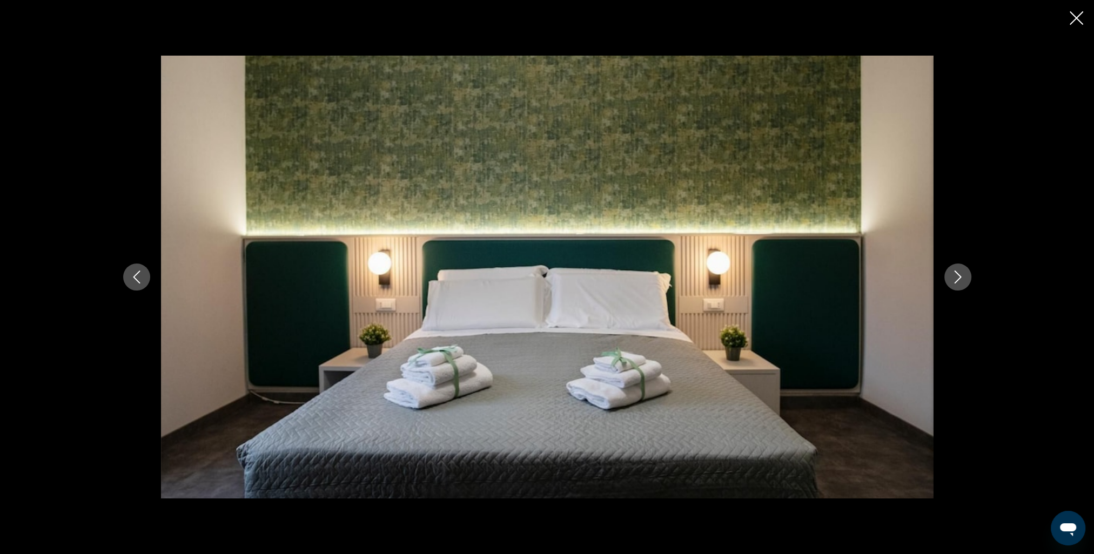
click at [954, 280] on icon "Next image" at bounding box center [957, 277] width 13 height 13
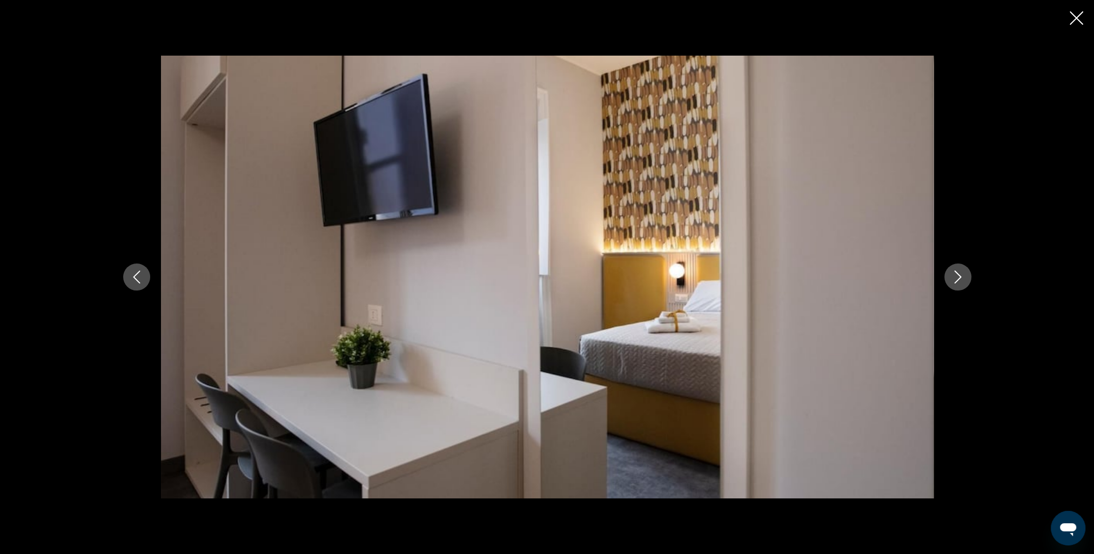
click at [954, 280] on icon "Next image" at bounding box center [957, 277] width 13 height 13
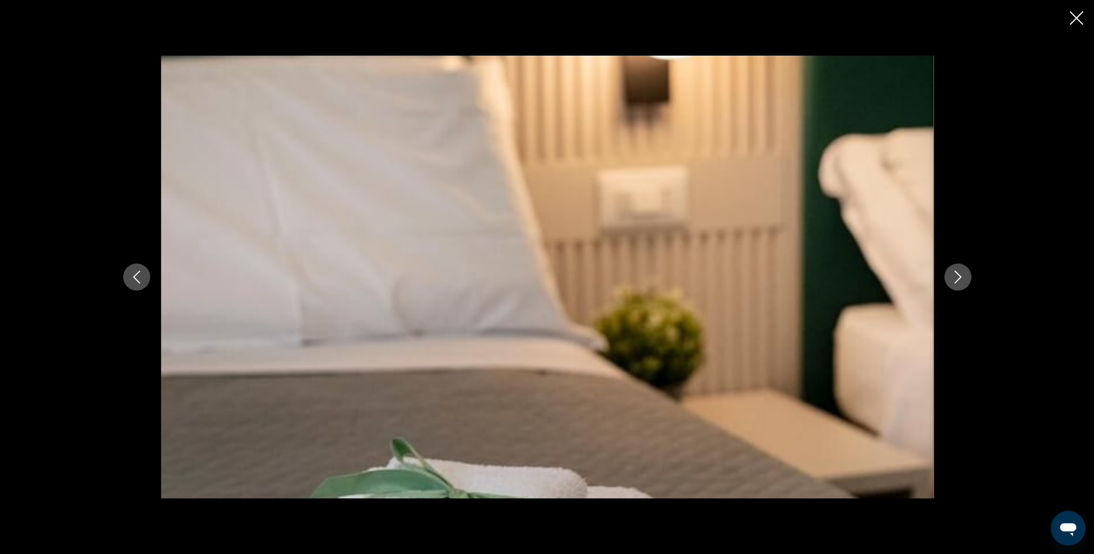
click at [954, 280] on icon "Next image" at bounding box center [957, 277] width 13 height 13
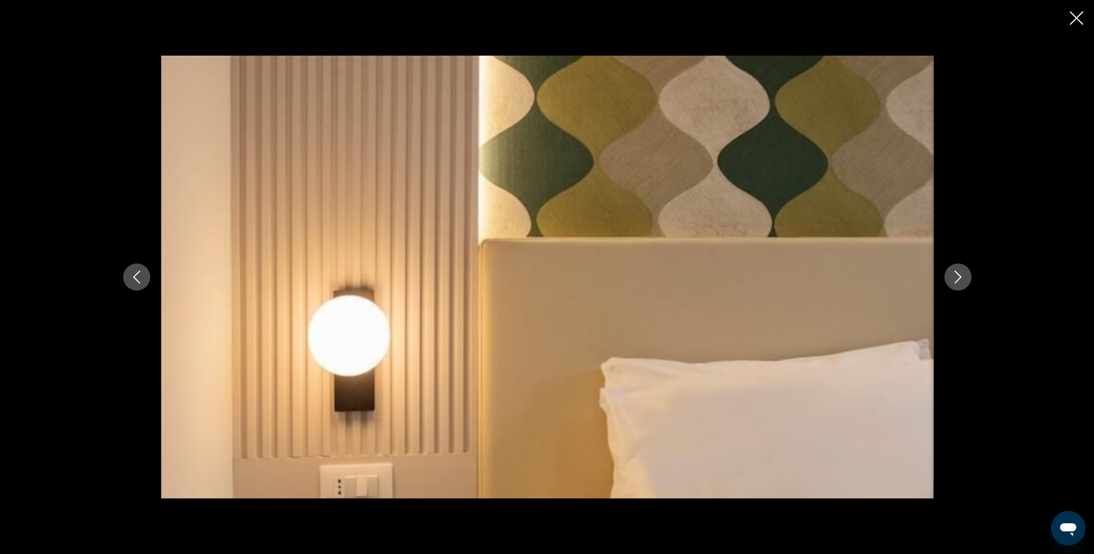
click at [954, 280] on icon "Next image" at bounding box center [957, 277] width 13 height 13
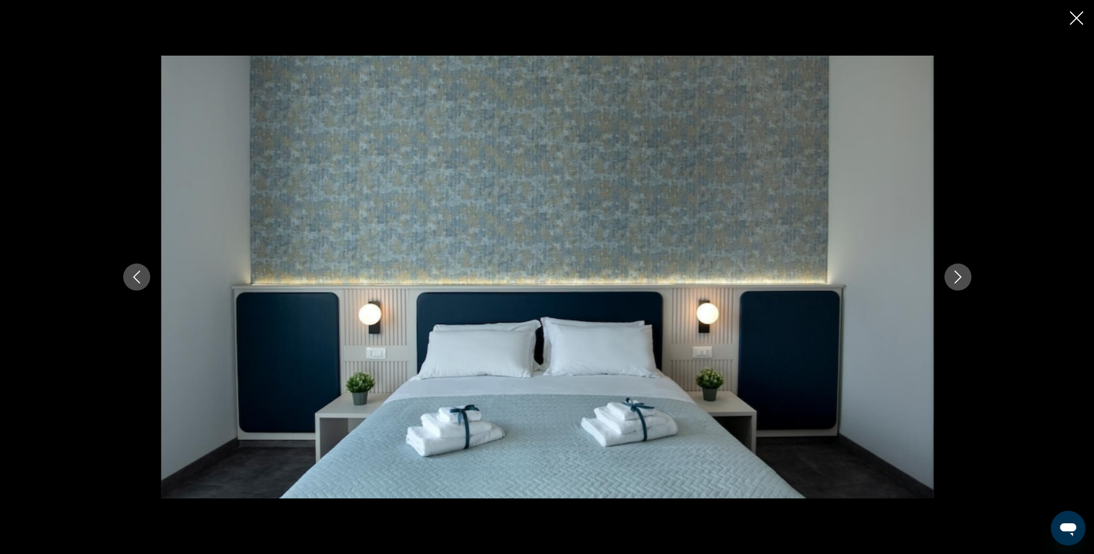
click at [954, 280] on icon "Next image" at bounding box center [957, 277] width 13 height 13
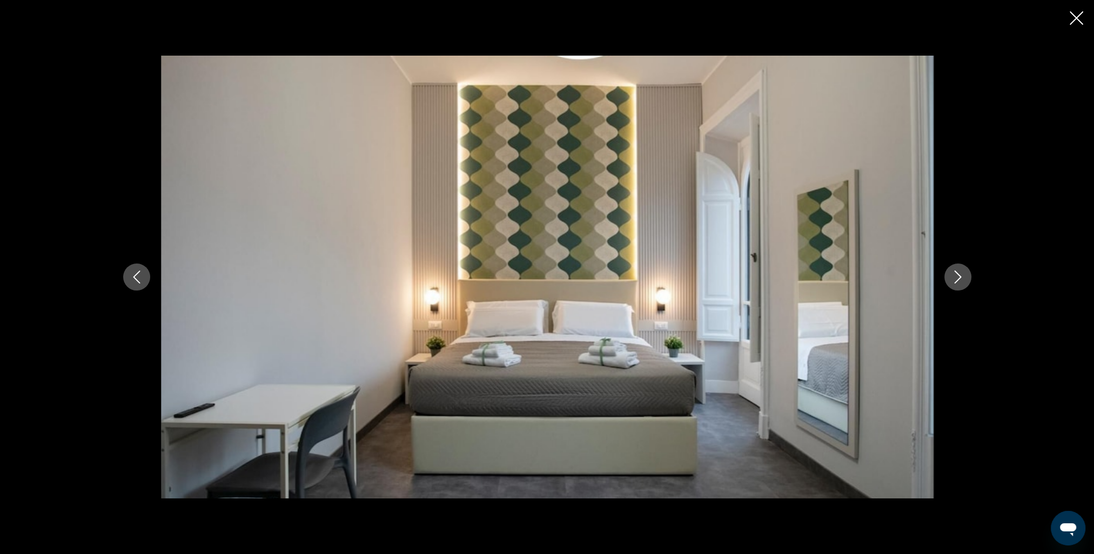
click at [954, 280] on icon "Next image" at bounding box center [957, 277] width 13 height 13
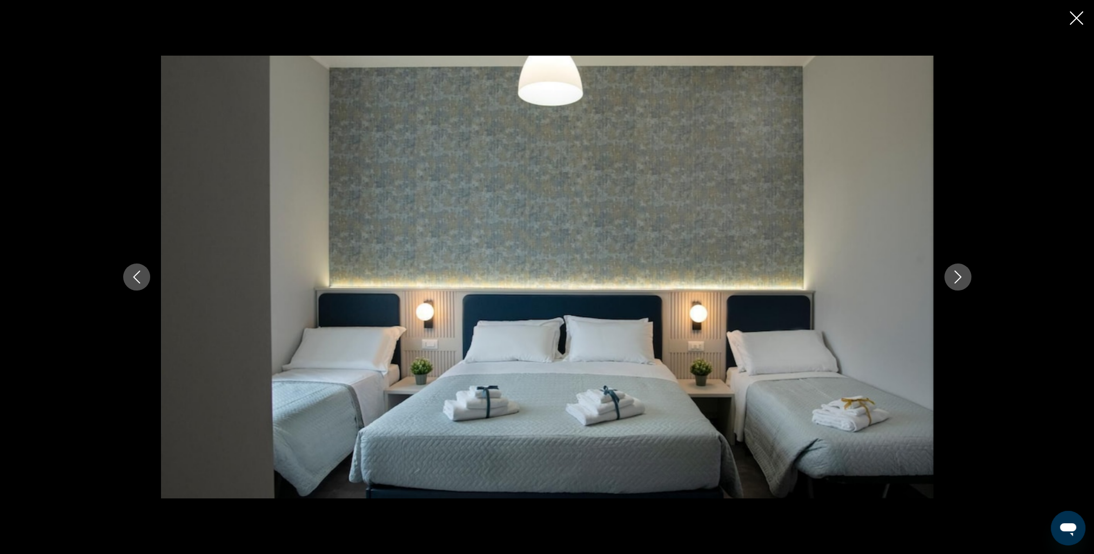
click at [954, 280] on icon "Next image" at bounding box center [957, 277] width 13 height 13
click at [953, 280] on icon "Next image" at bounding box center [957, 277] width 13 height 13
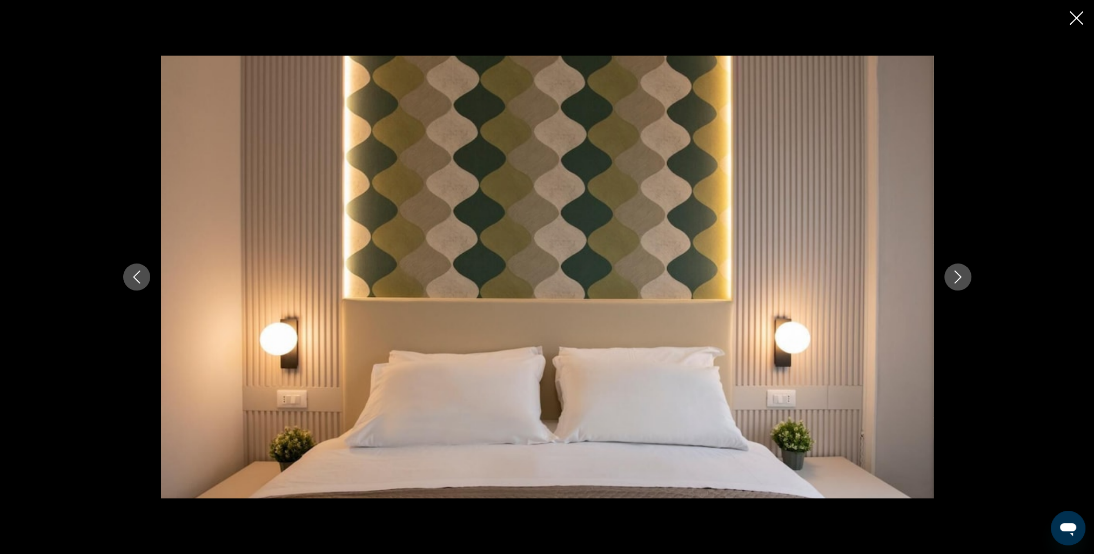
click at [953, 280] on icon "Next image" at bounding box center [957, 277] width 13 height 13
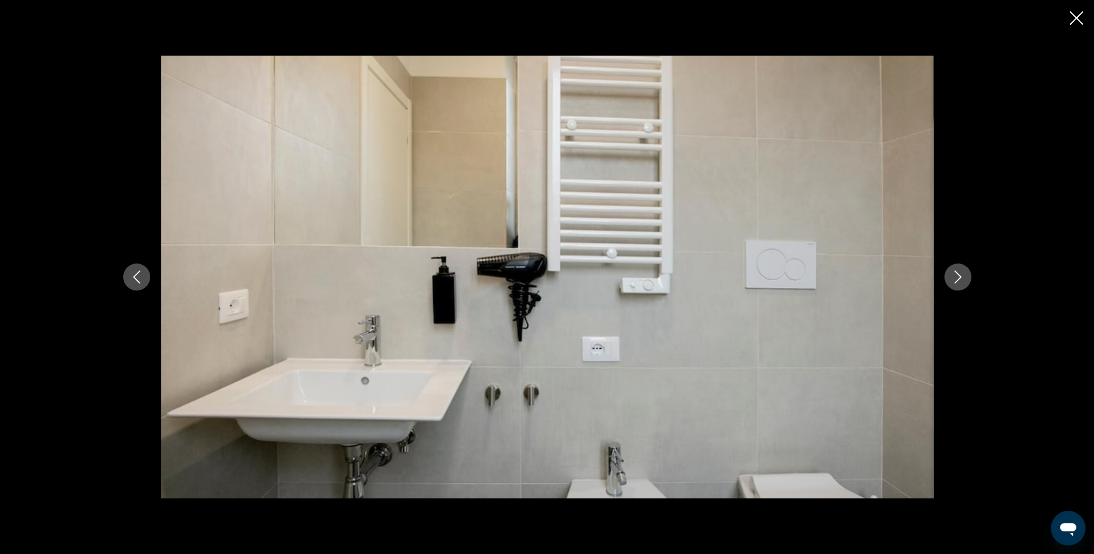
click at [953, 280] on icon "Next image" at bounding box center [957, 277] width 13 height 13
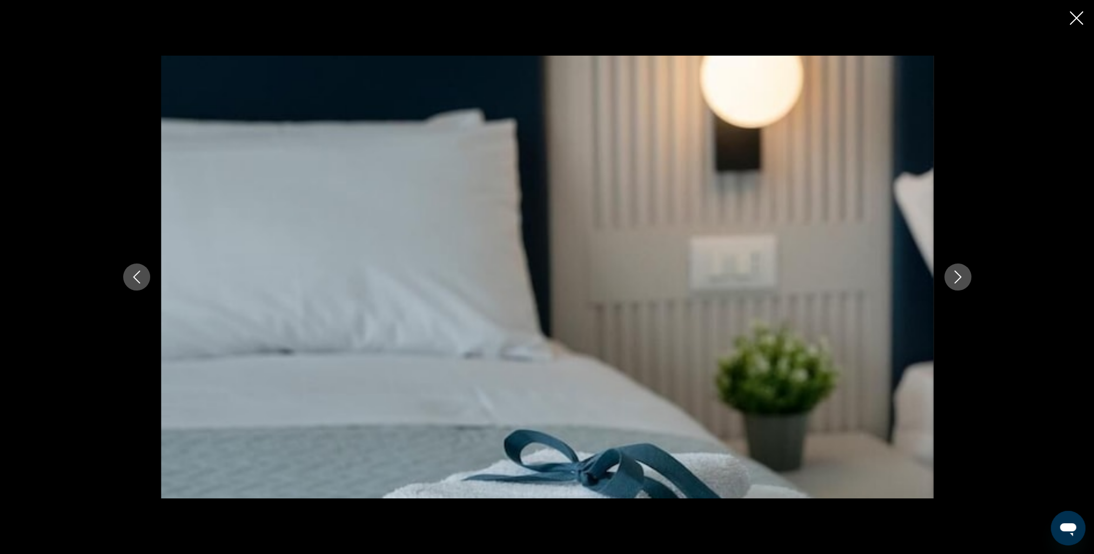
click at [953, 280] on icon "Next image" at bounding box center [957, 277] width 13 height 13
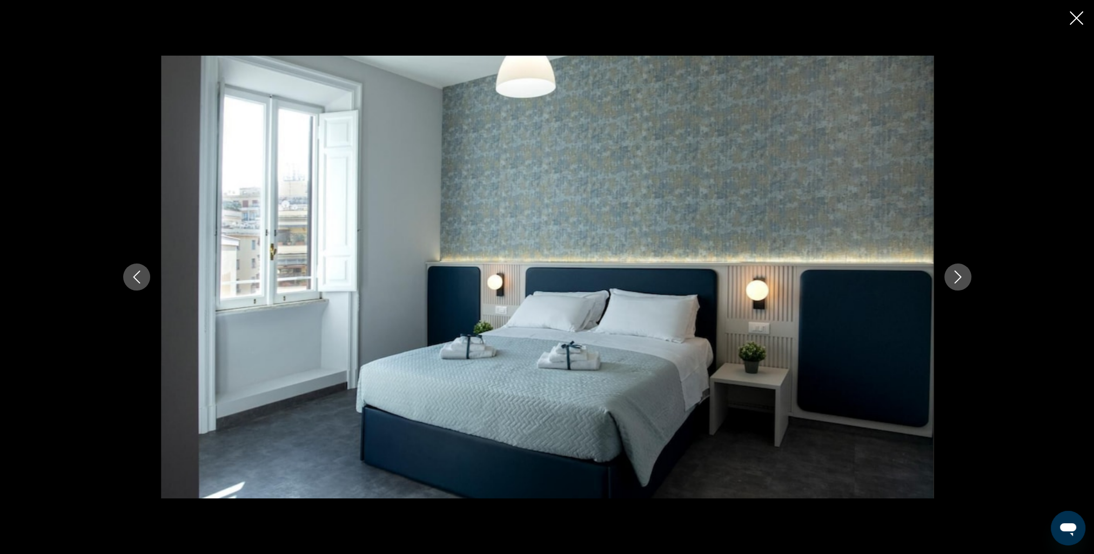
click at [953, 280] on icon "Next image" at bounding box center [957, 277] width 13 height 13
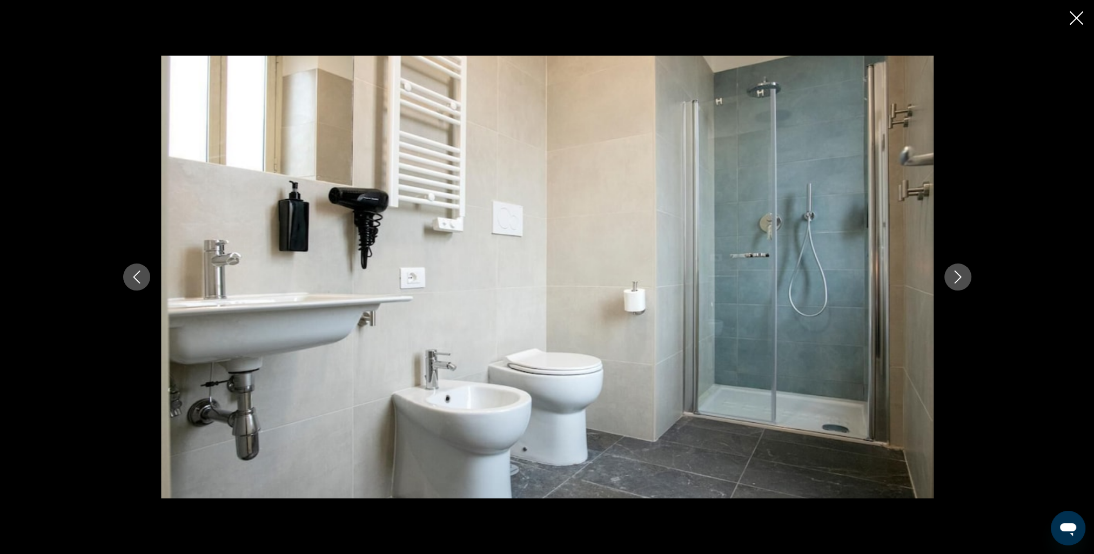
click at [953, 280] on icon "Next image" at bounding box center [957, 277] width 13 height 13
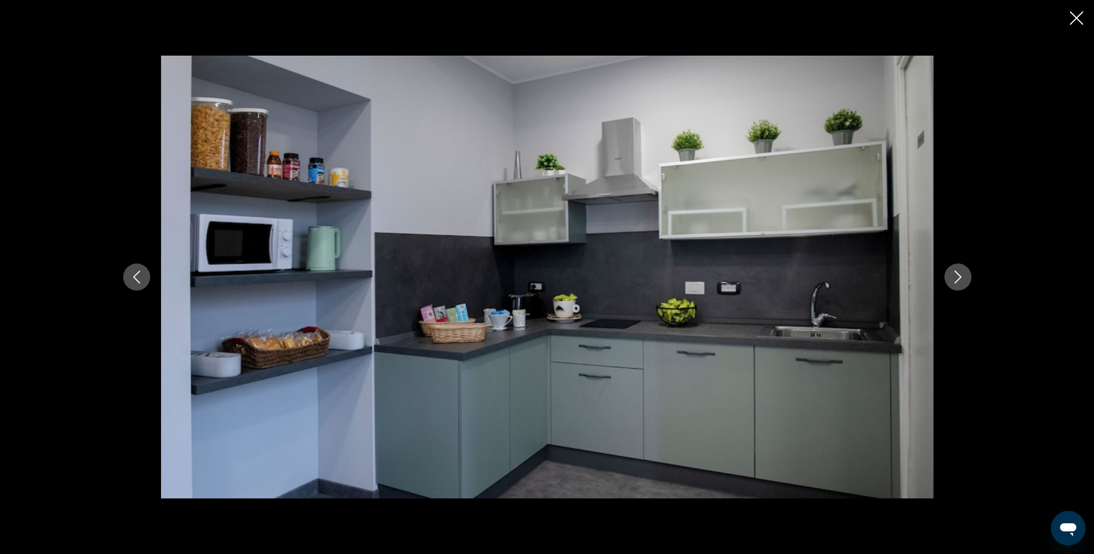
click at [953, 280] on icon "Next image" at bounding box center [957, 277] width 13 height 13
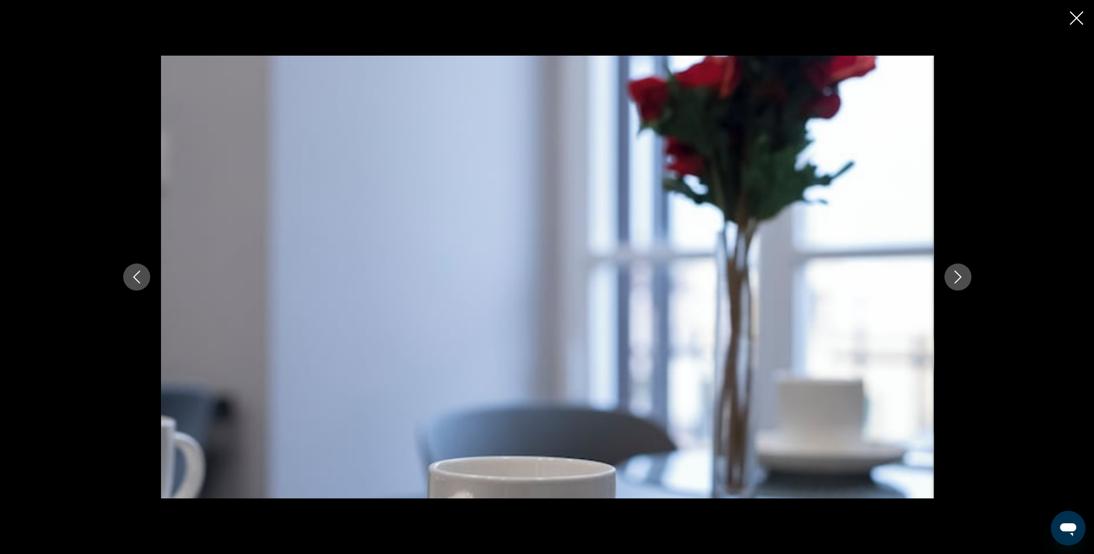
click at [953, 280] on icon "Next image" at bounding box center [957, 277] width 13 height 13
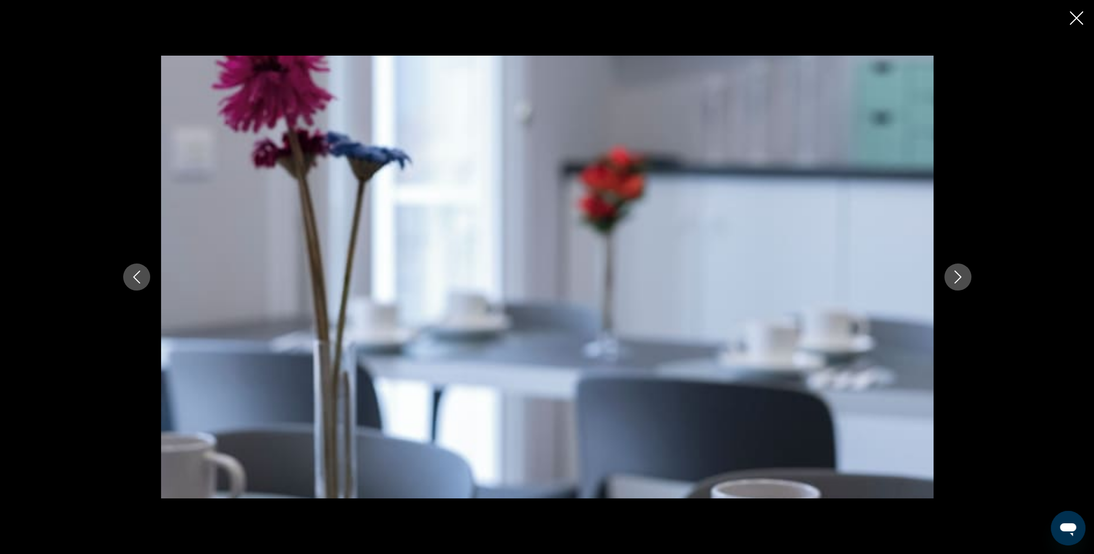
click at [953, 280] on icon "Next image" at bounding box center [957, 277] width 13 height 13
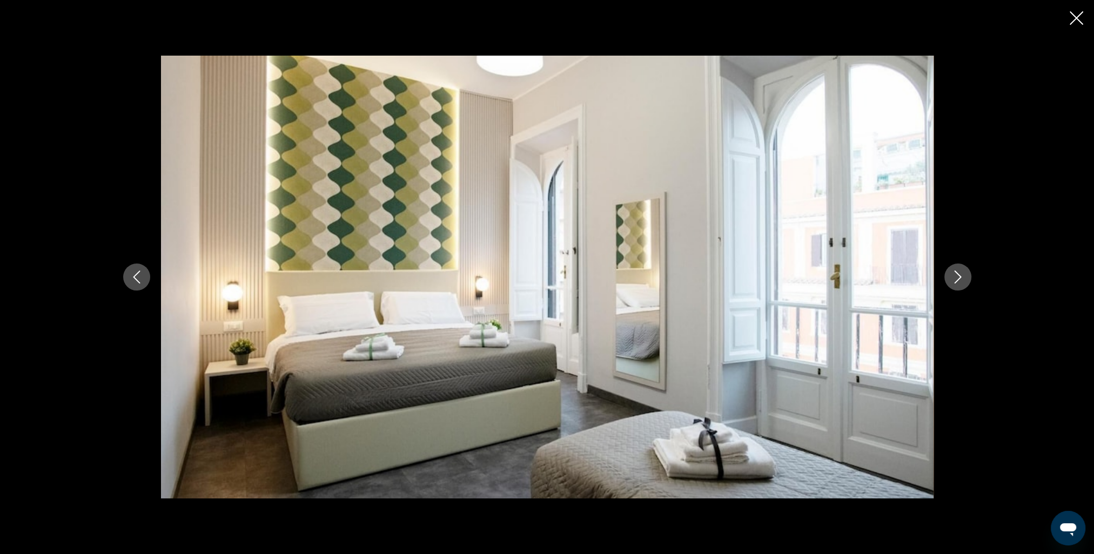
click at [953, 280] on icon "Next image" at bounding box center [957, 277] width 13 height 13
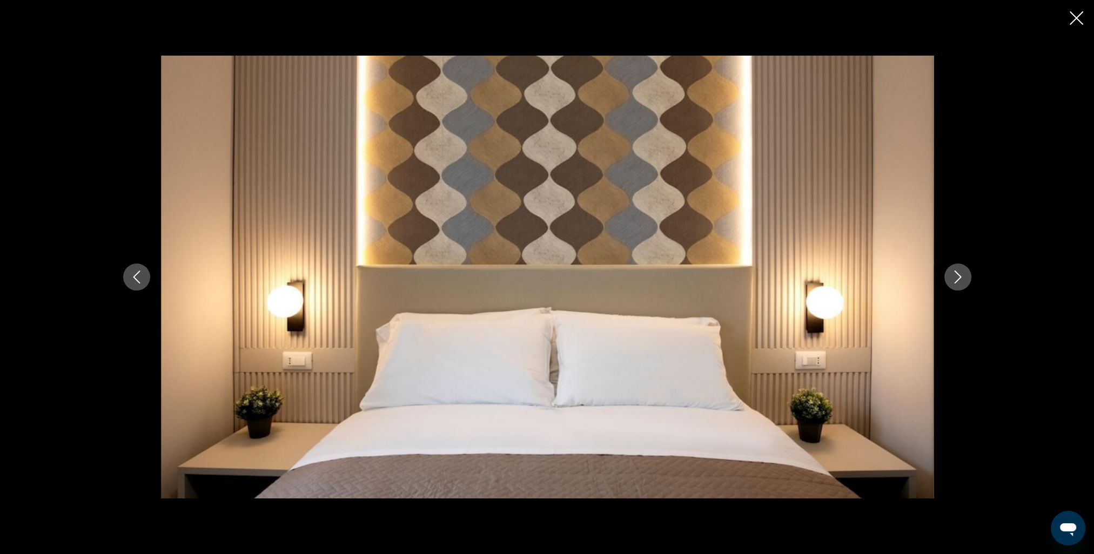
click at [1069, 14] on icon "Close slideshow" at bounding box center [1076, 18] width 14 height 14
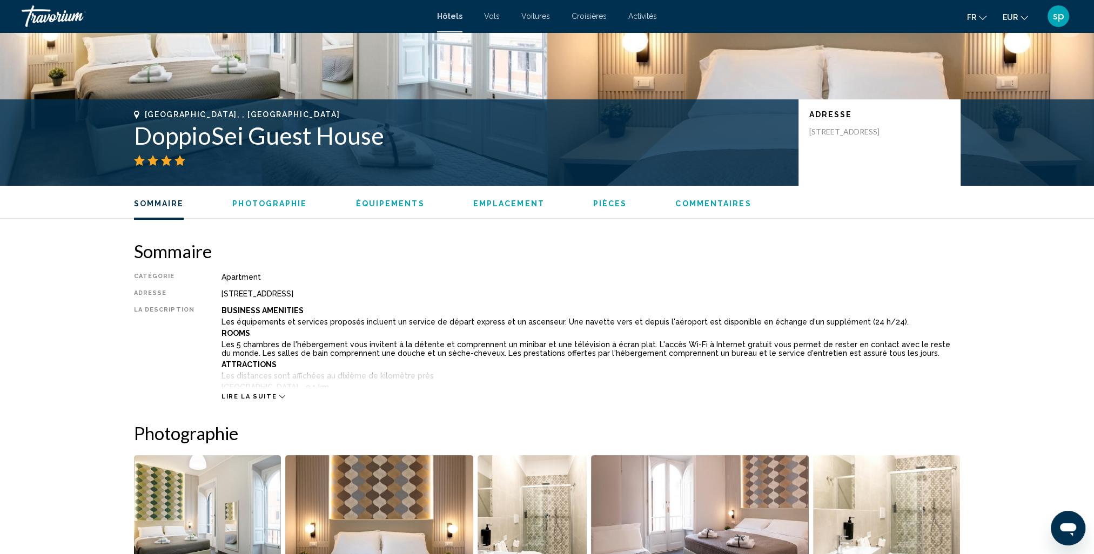
scroll to position [162, 0]
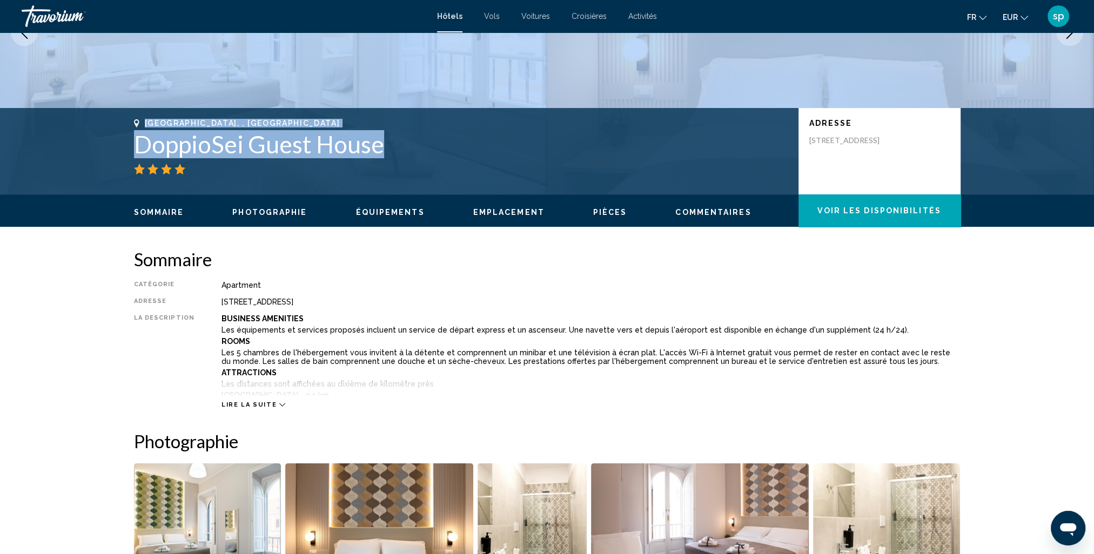
drag, startPoint x: 382, startPoint y: 146, endPoint x: -90, endPoint y: 170, distance: 473.2
click at [0, 170] on html "Passer au contenu principal Hôtels Vols Voitures Croisières Activités Hôtels Vo…" at bounding box center [547, 115] width 1094 height 554
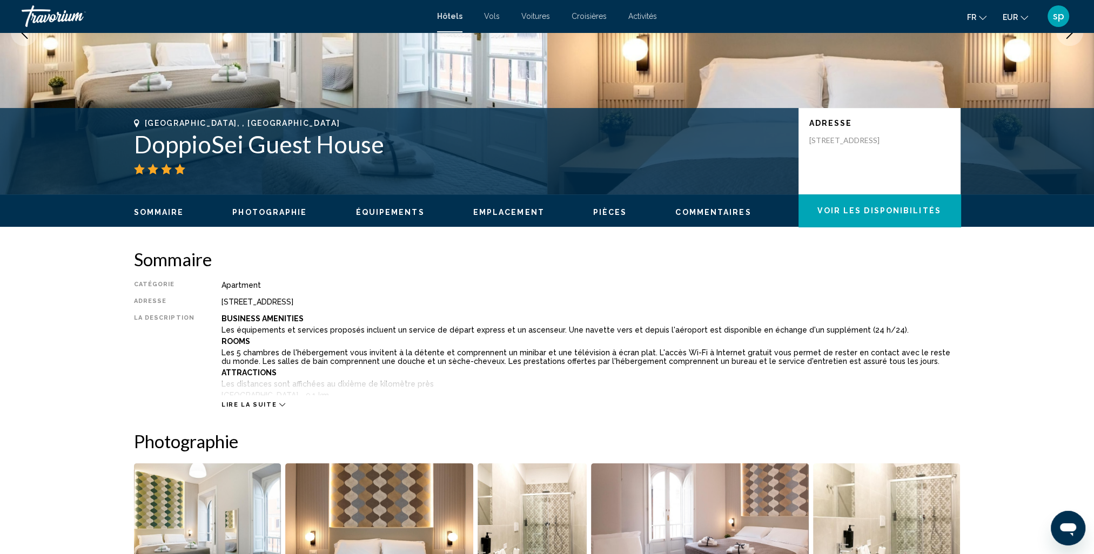
click at [265, 170] on div "Main content" at bounding box center [461, 169] width 654 height 11
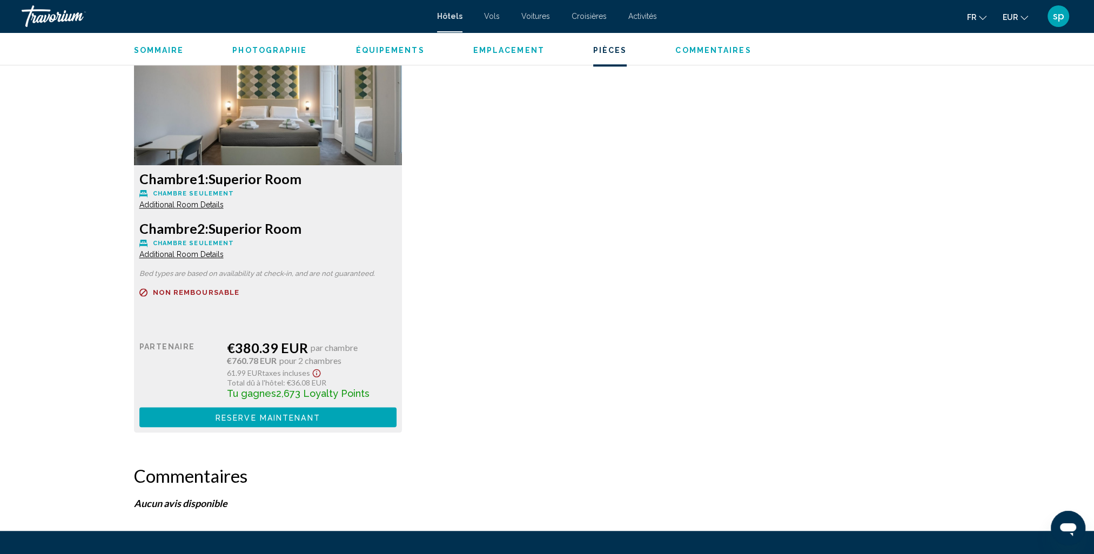
scroll to position [1512, 0]
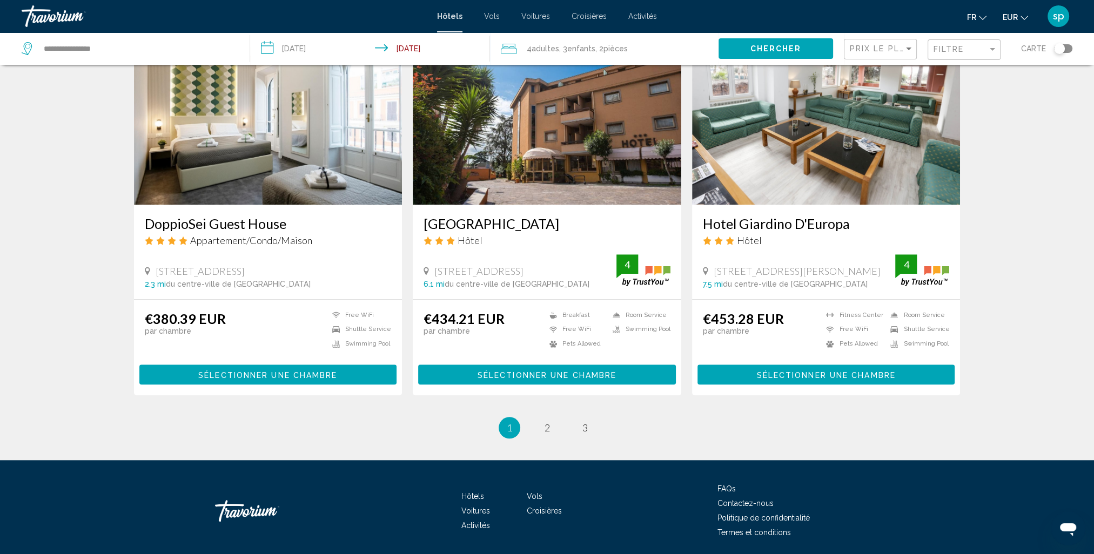
scroll to position [1265, 0]
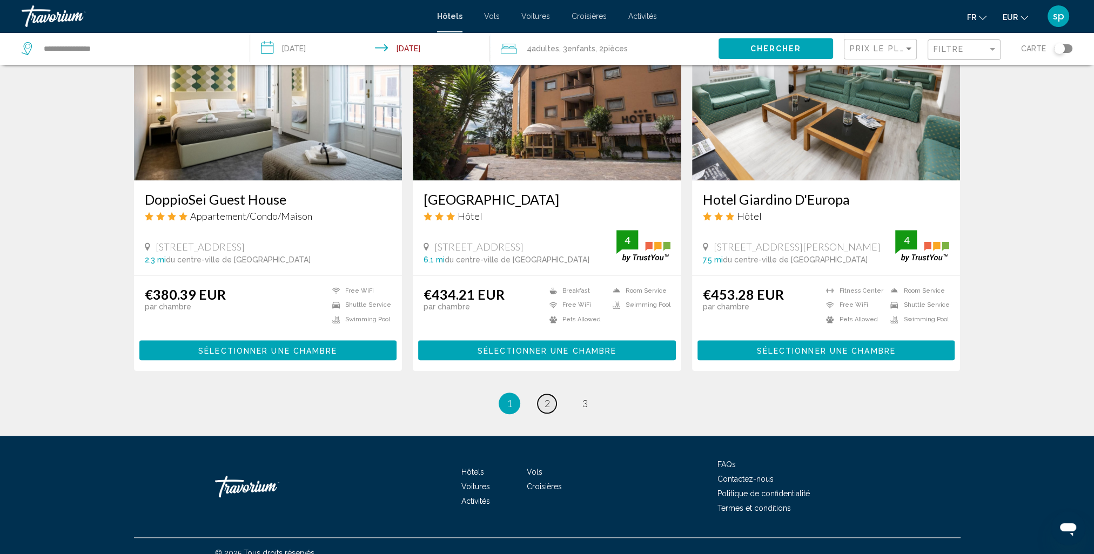
click at [550, 394] on link "page 2" at bounding box center [546, 403] width 19 height 19
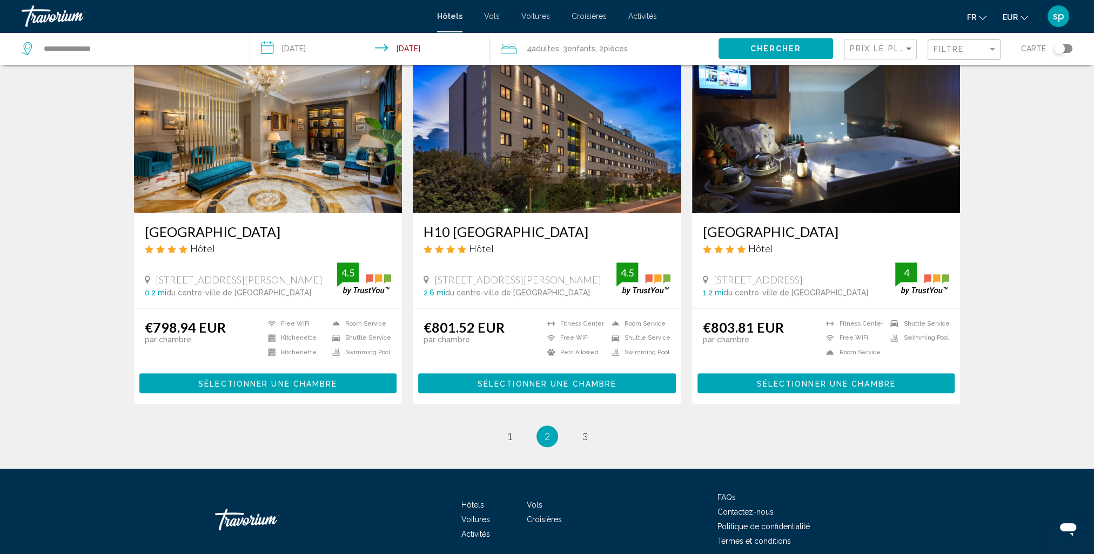
scroll to position [1275, 0]
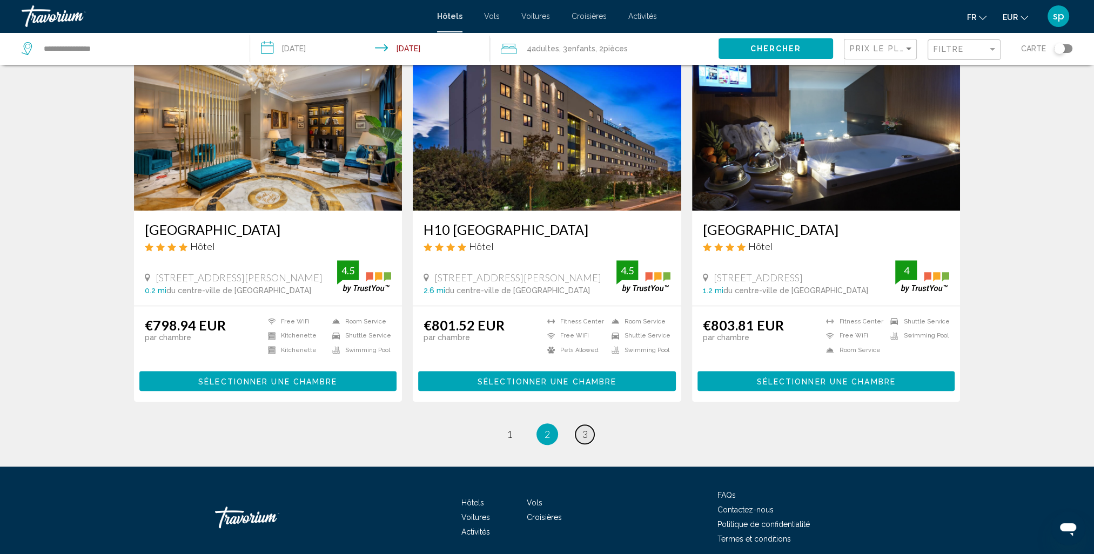
click at [585, 428] on span "3" at bounding box center [584, 434] width 5 height 12
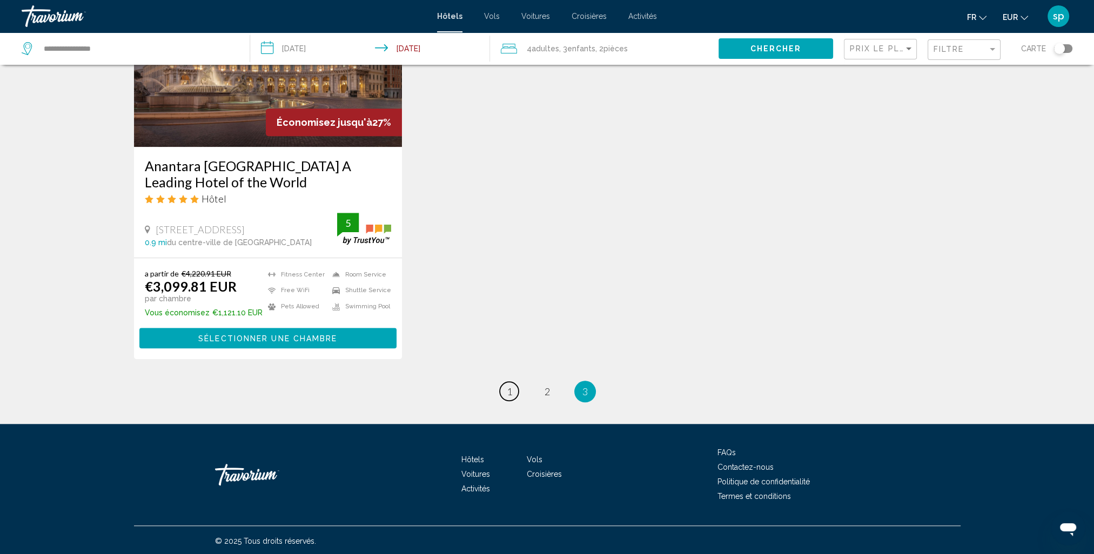
click at [507, 391] on span "1" at bounding box center [509, 392] width 5 height 12
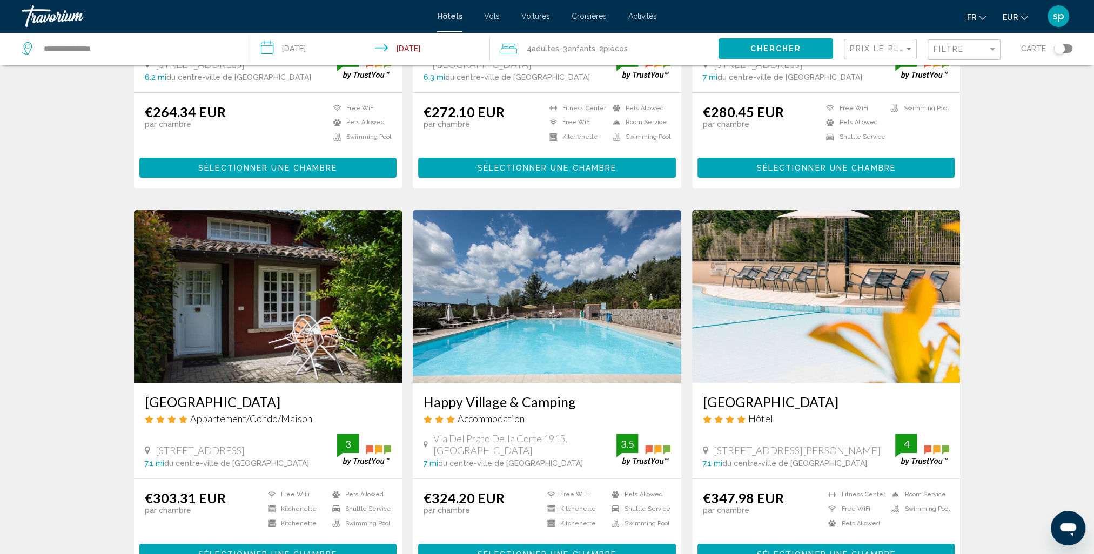
scroll to position [378, 0]
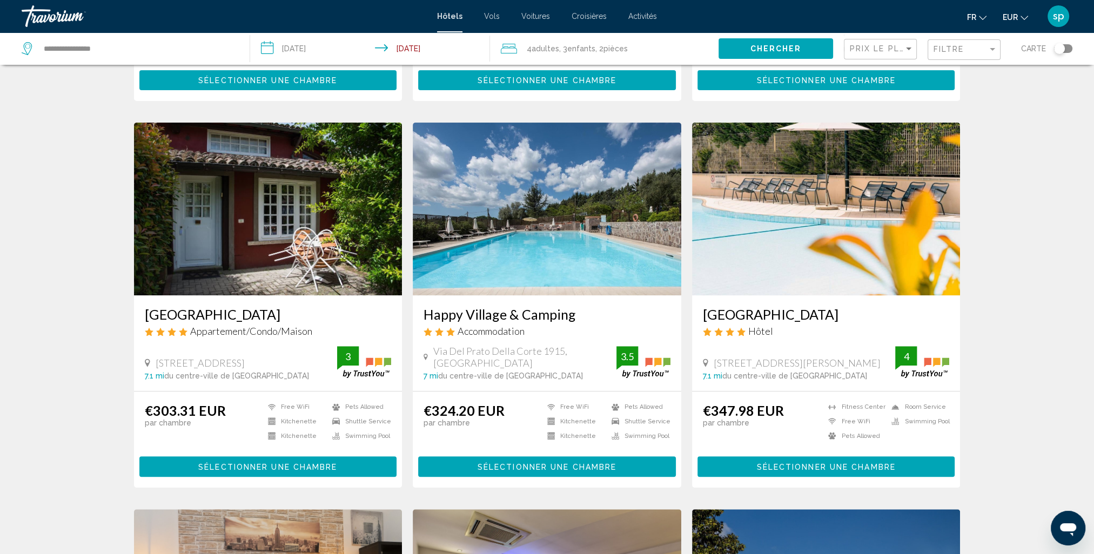
click at [750, 204] on img "Main content" at bounding box center [826, 209] width 268 height 173
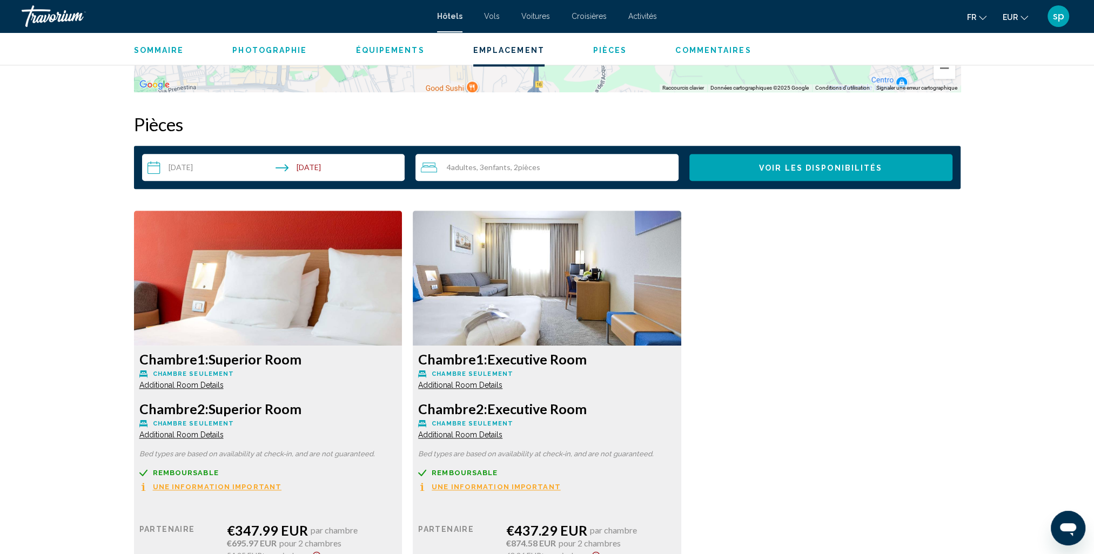
scroll to position [1350, 0]
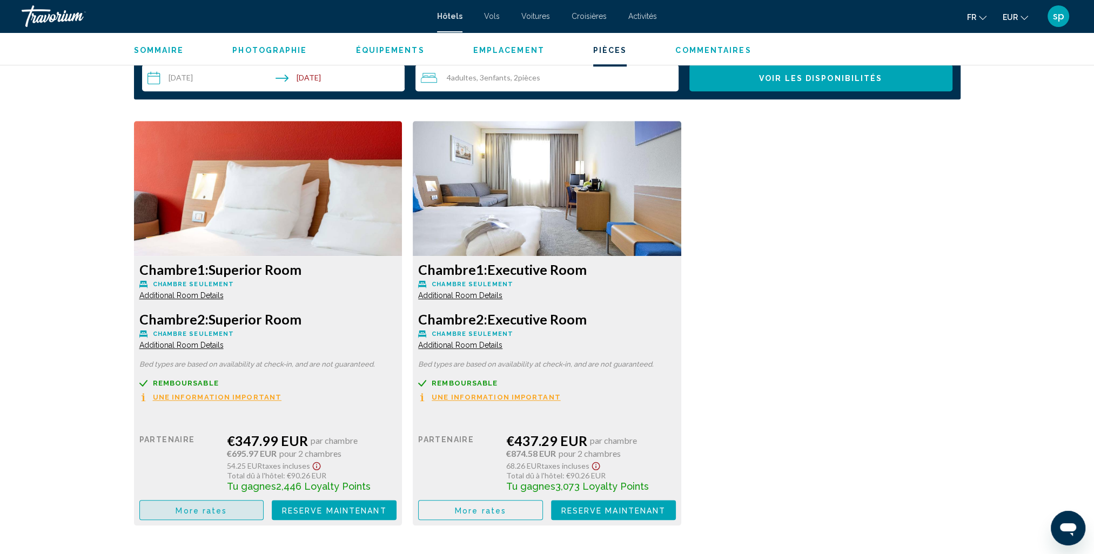
click at [192, 506] on span "More rates" at bounding box center [201, 510] width 51 height 9
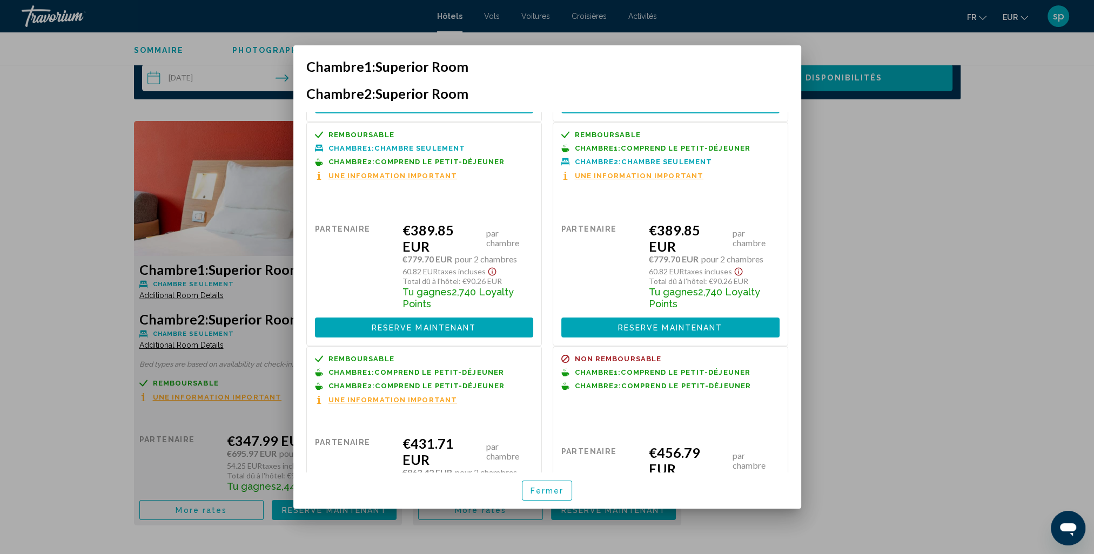
scroll to position [54, 0]
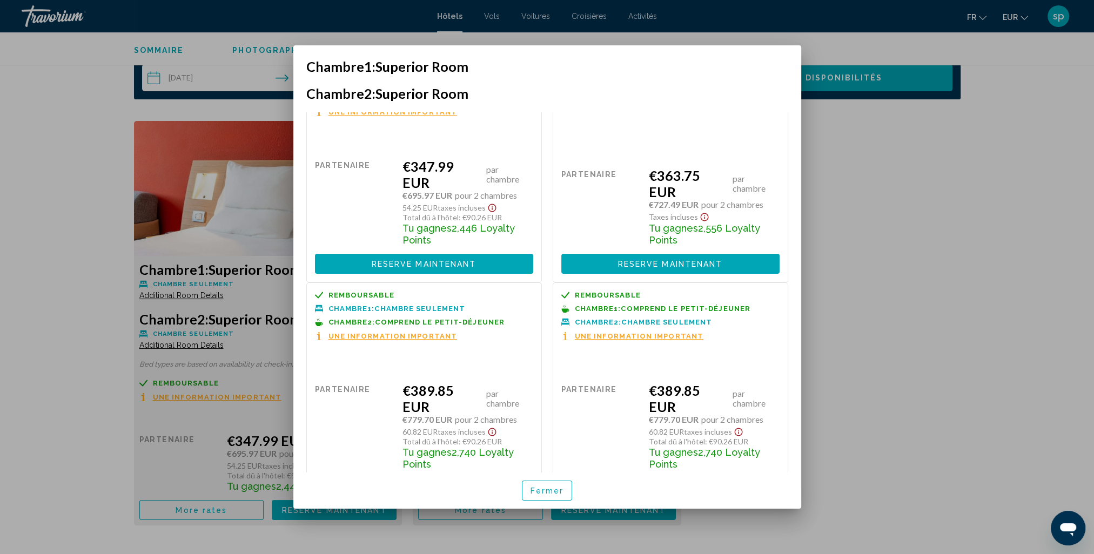
click at [962, 170] on div at bounding box center [547, 277] width 1094 height 554
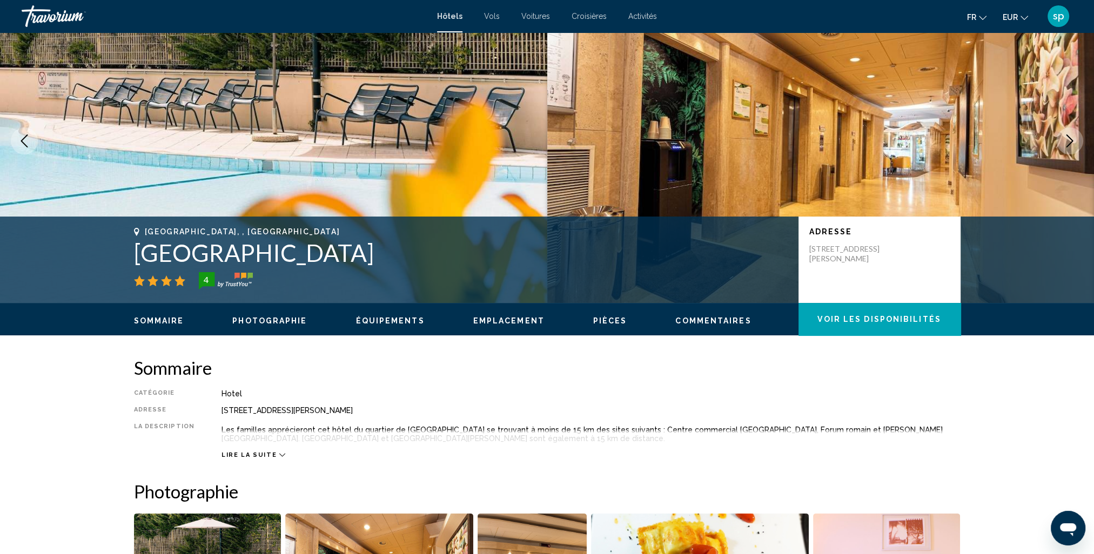
scroll to position [0, 0]
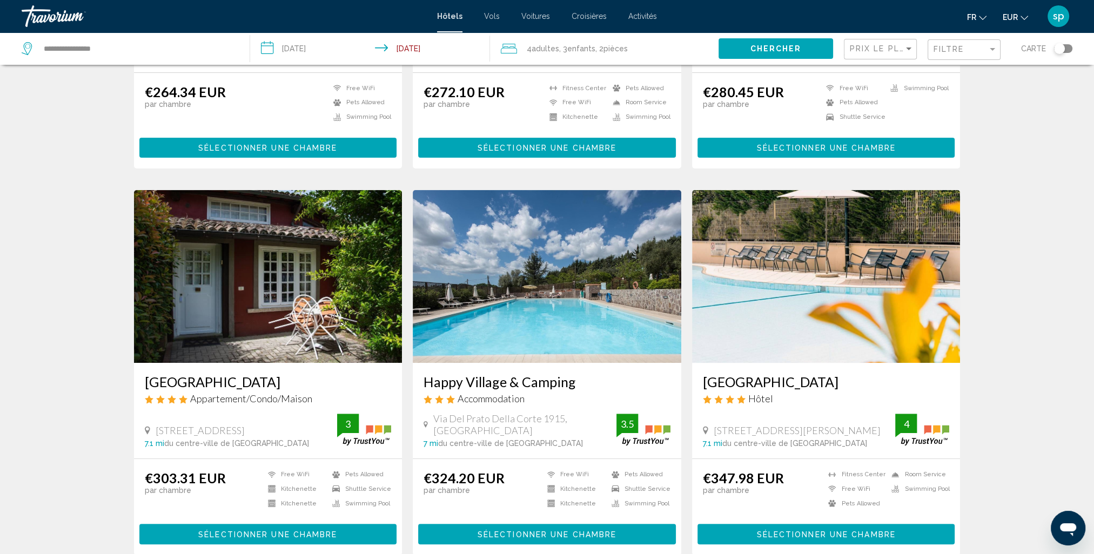
scroll to position [378, 0]
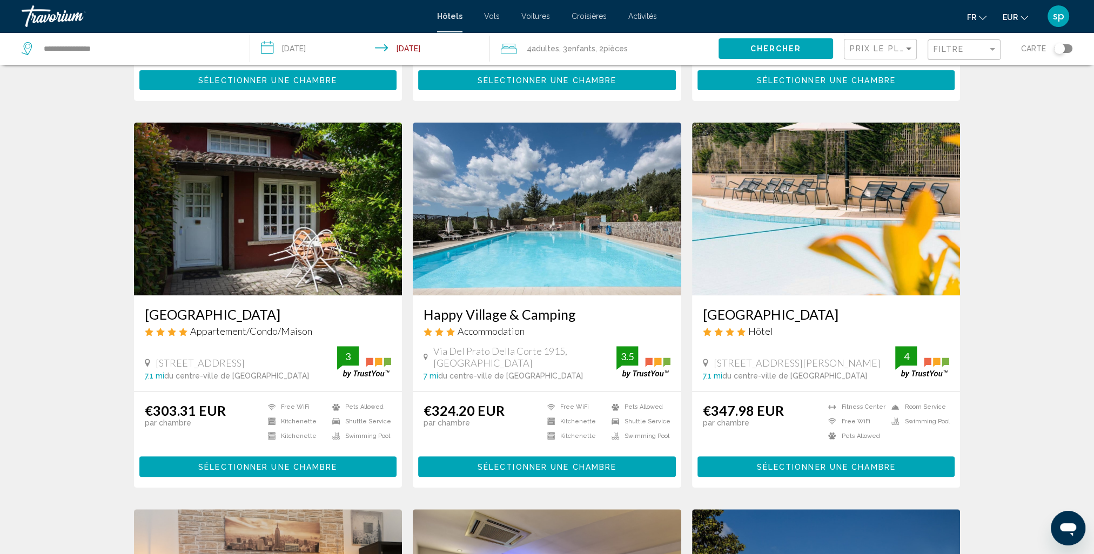
click at [843, 194] on img "Main content" at bounding box center [826, 209] width 268 height 173
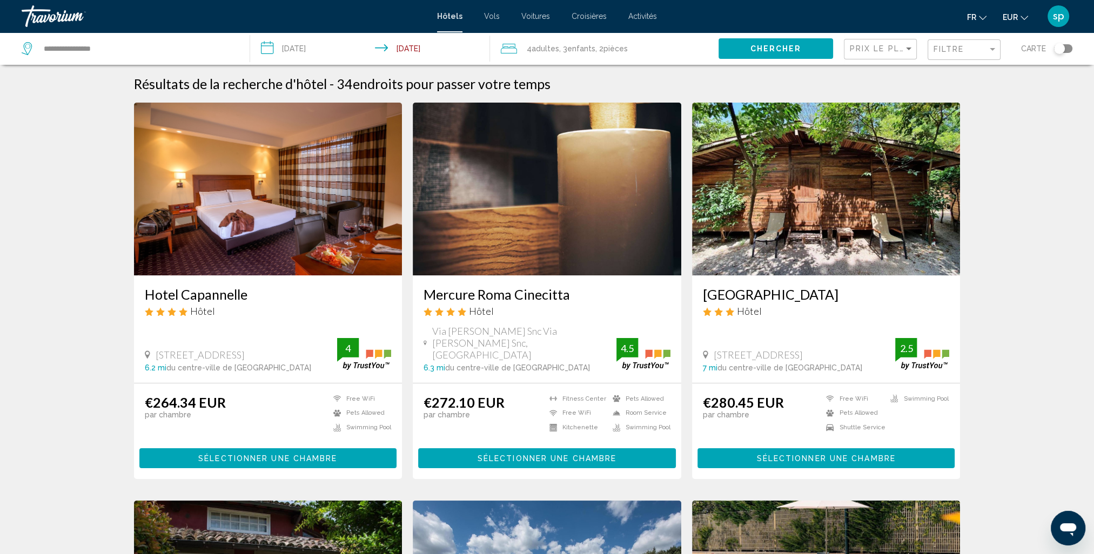
click at [578, 44] on span ", 3 Enfant Enfants" at bounding box center [577, 48] width 36 height 15
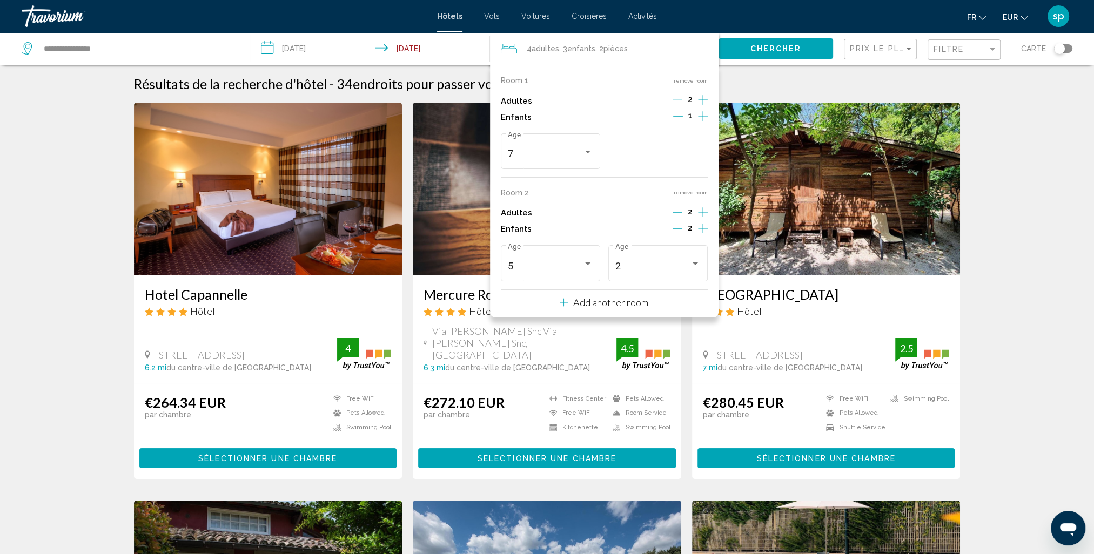
click at [698, 193] on button "remove room" at bounding box center [691, 192] width 34 height 7
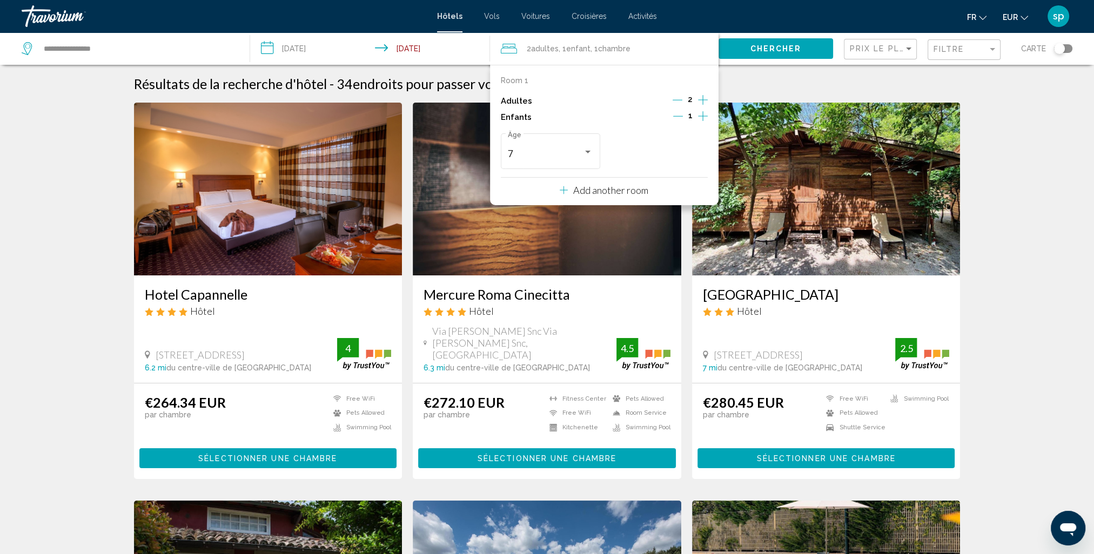
click at [749, 46] on button "Chercher" at bounding box center [775, 48] width 115 height 20
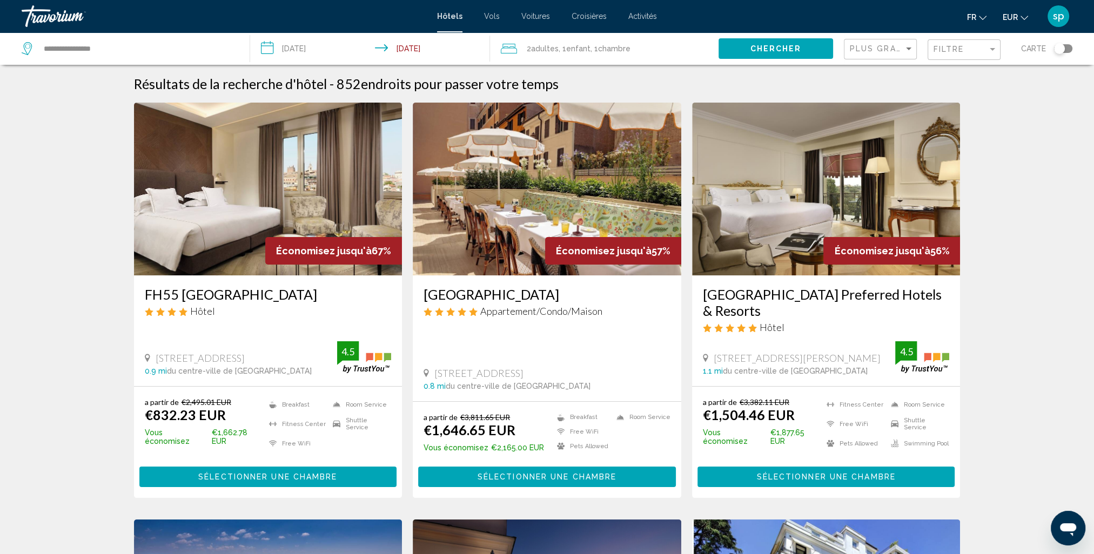
click at [950, 56] on div "Filtre" at bounding box center [965, 50] width 64 height 20
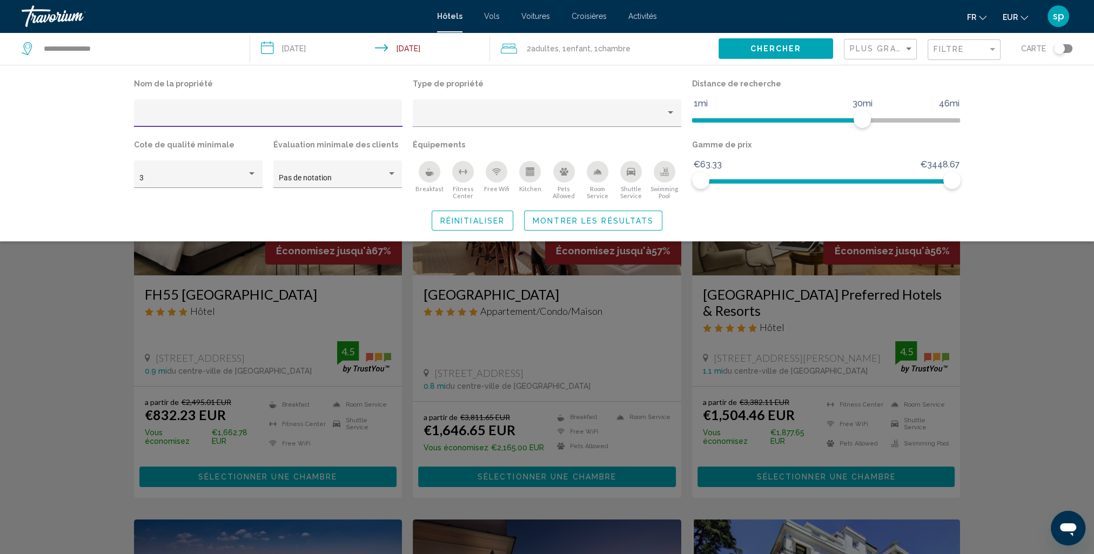
click at [663, 173] on icon "Swimming Pool" at bounding box center [664, 173] width 9 height 2
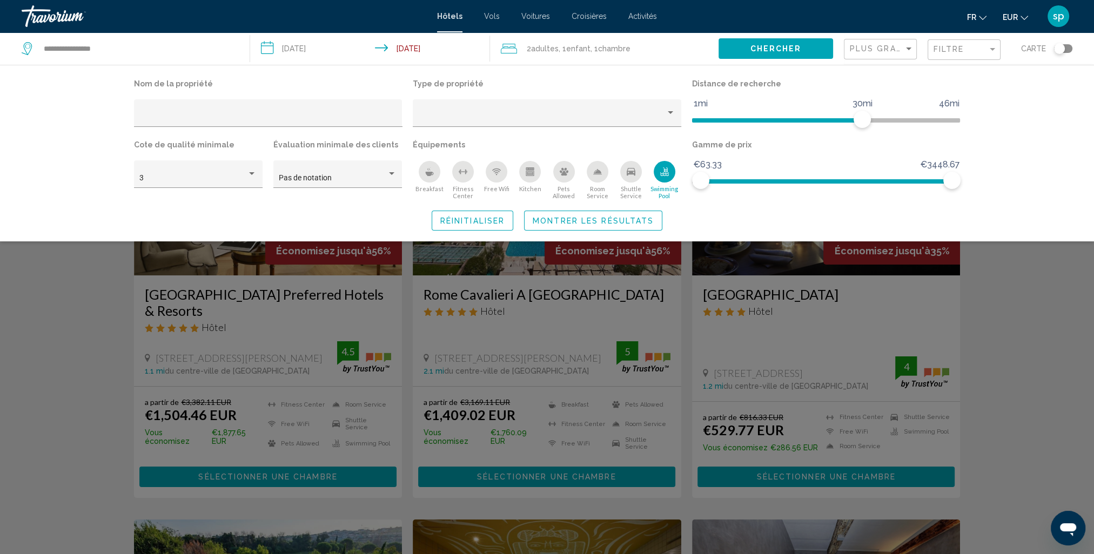
click at [637, 218] on span "Montrer les résultats" at bounding box center [593, 221] width 121 height 9
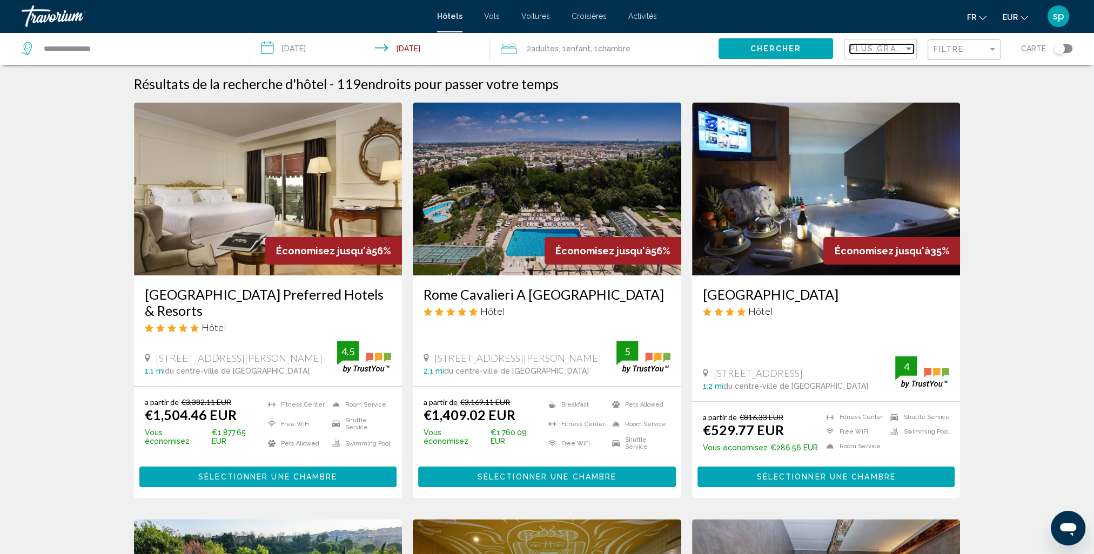
click at [876, 52] on span "Plus grandes économies" at bounding box center [914, 48] width 129 height 9
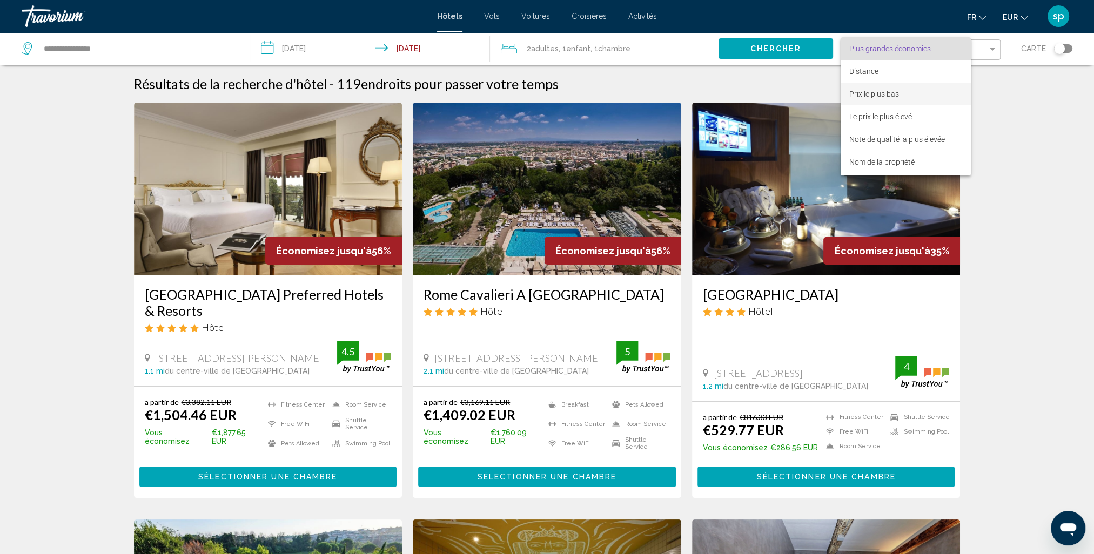
click at [871, 92] on span "Prix le plus bas" at bounding box center [874, 94] width 50 height 9
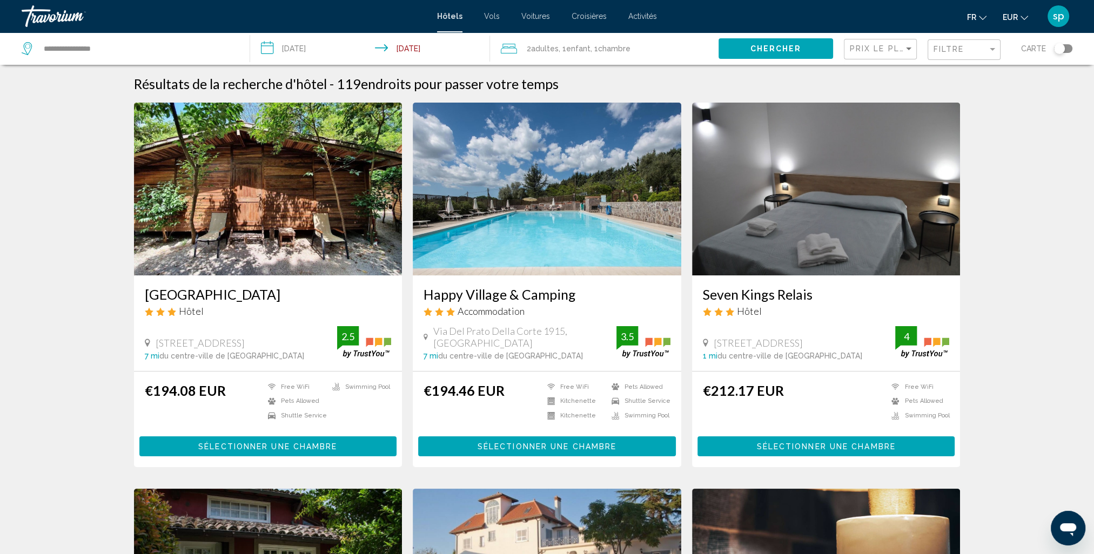
click at [946, 57] on div "Filtre" at bounding box center [965, 50] width 64 height 20
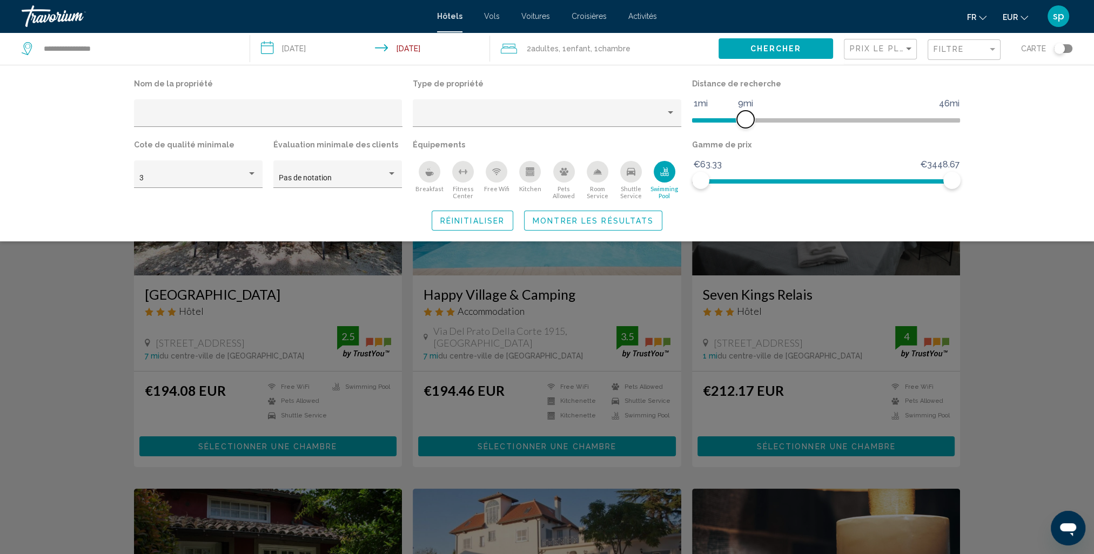
drag, startPoint x: 864, startPoint y: 116, endPoint x: 746, endPoint y: 125, distance: 118.6
click at [746, 125] on span "Hotel Filters" at bounding box center [745, 119] width 17 height 17
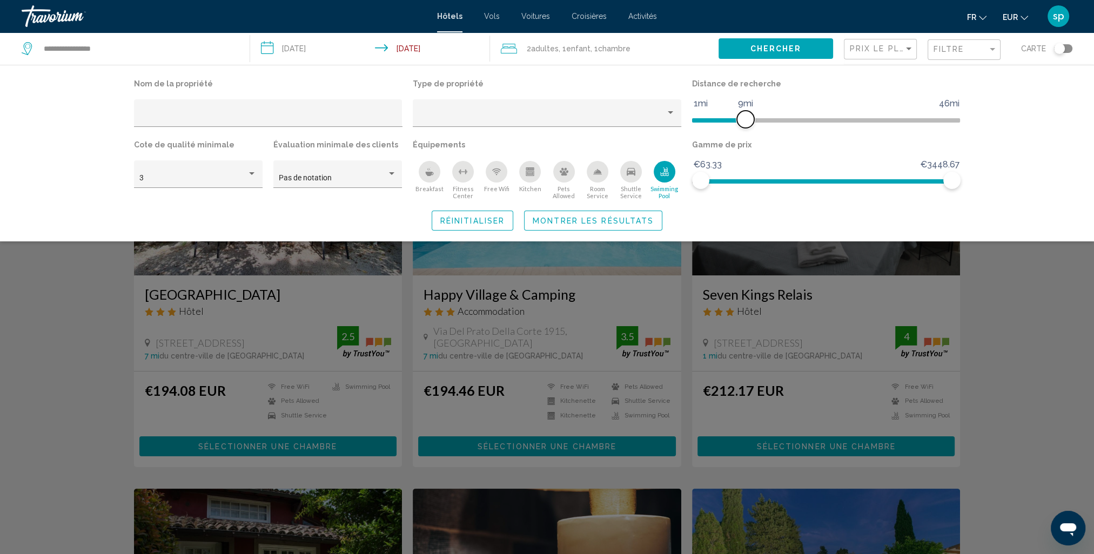
click at [745, 120] on span "Hotel Filters" at bounding box center [745, 119] width 17 height 17
click at [625, 219] on span "Montrer les résultats" at bounding box center [593, 221] width 121 height 9
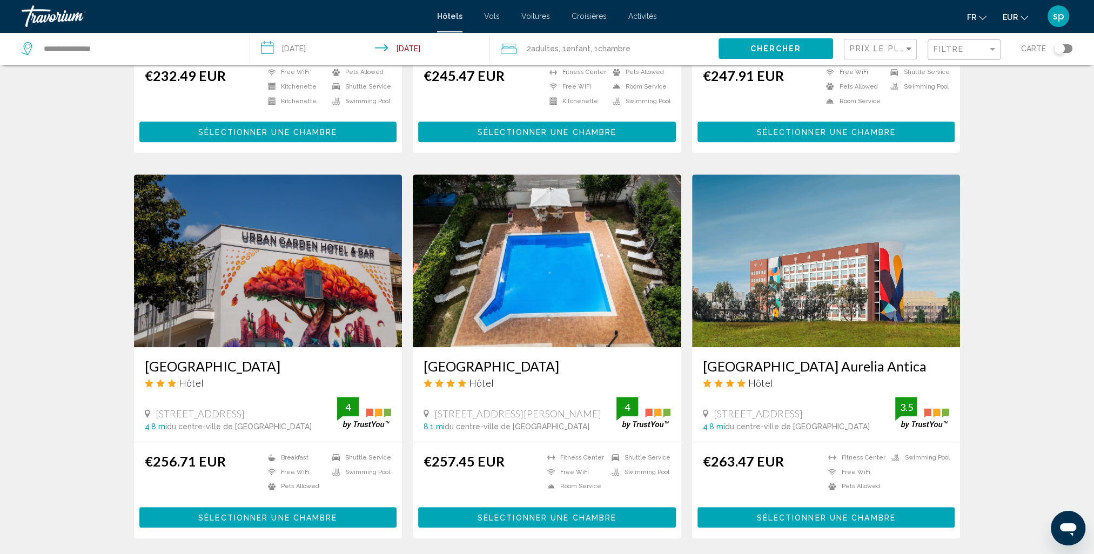
scroll to position [486, 0]
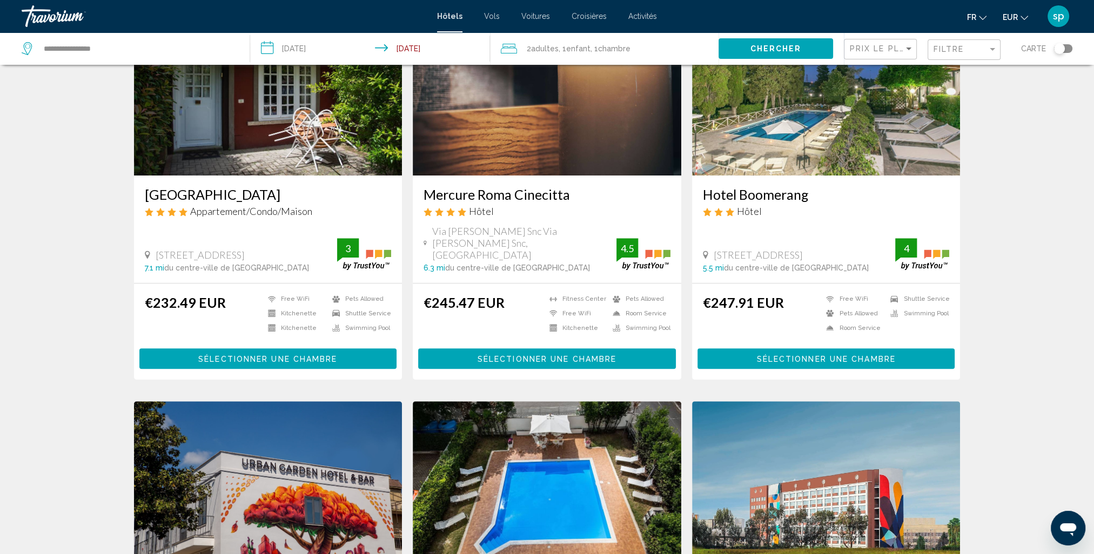
click at [809, 129] on img "Main content" at bounding box center [826, 89] width 268 height 173
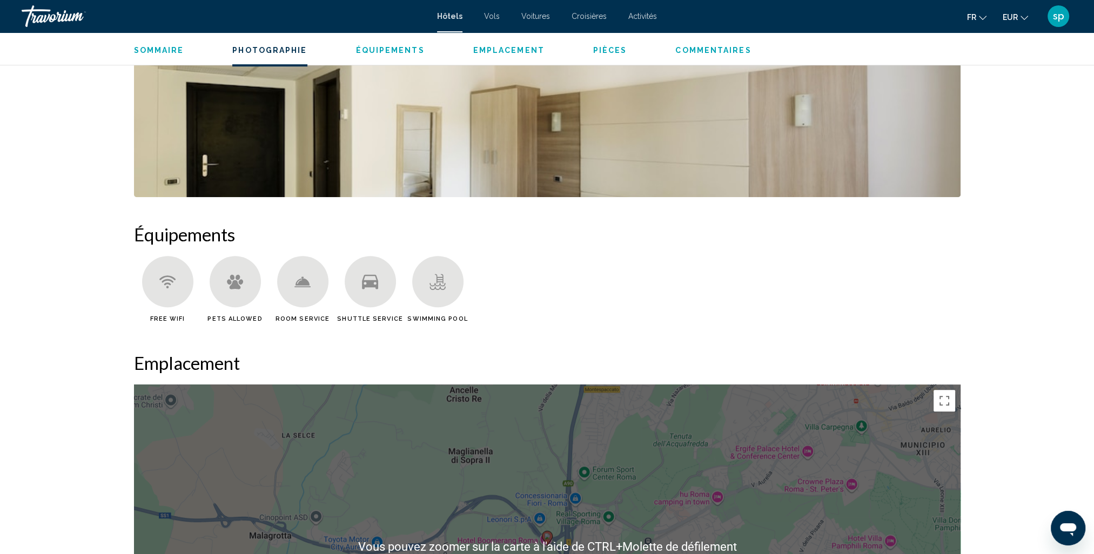
scroll to position [918, 0]
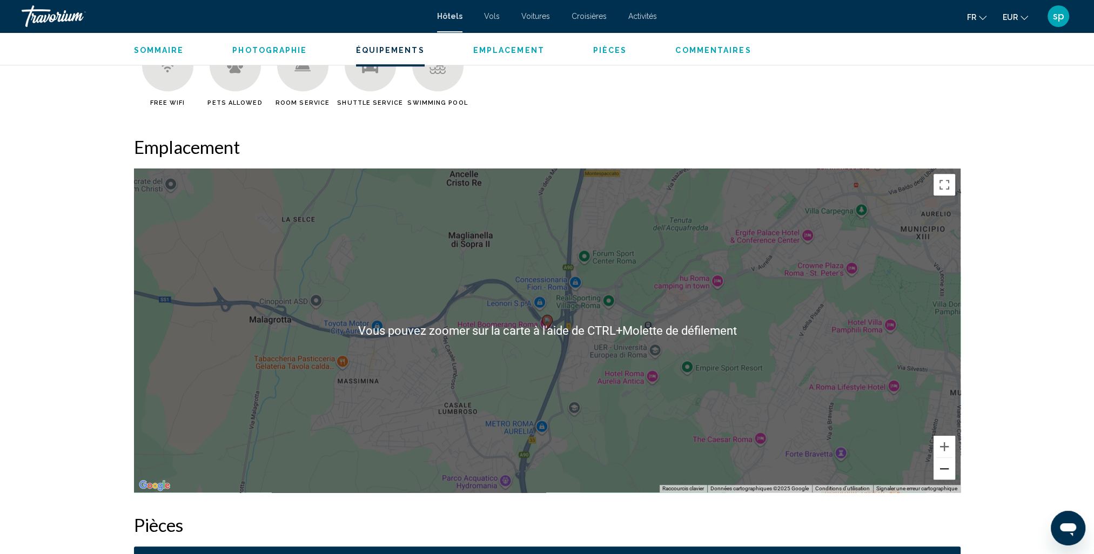
click at [945, 471] on button "Zoom arrière" at bounding box center [944, 469] width 22 height 22
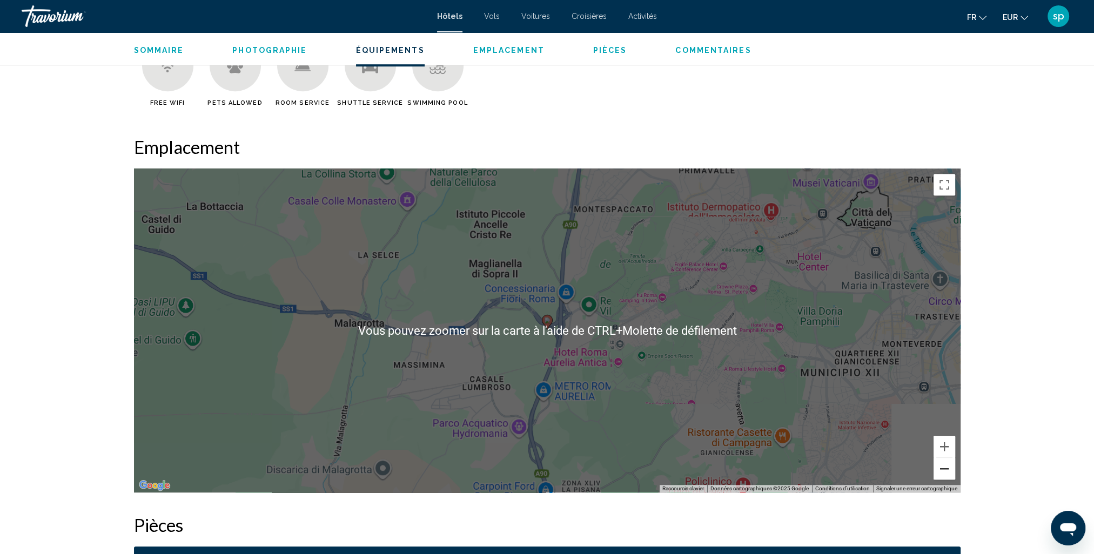
click at [945, 471] on button "Zoom arrière" at bounding box center [944, 469] width 22 height 22
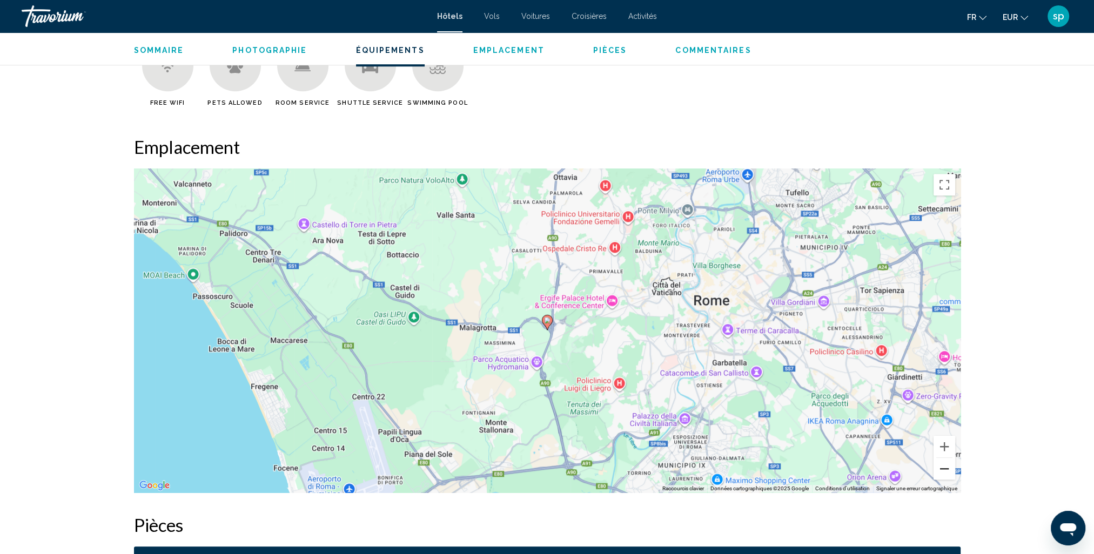
click at [945, 471] on button "Zoom arrière" at bounding box center [944, 469] width 22 height 22
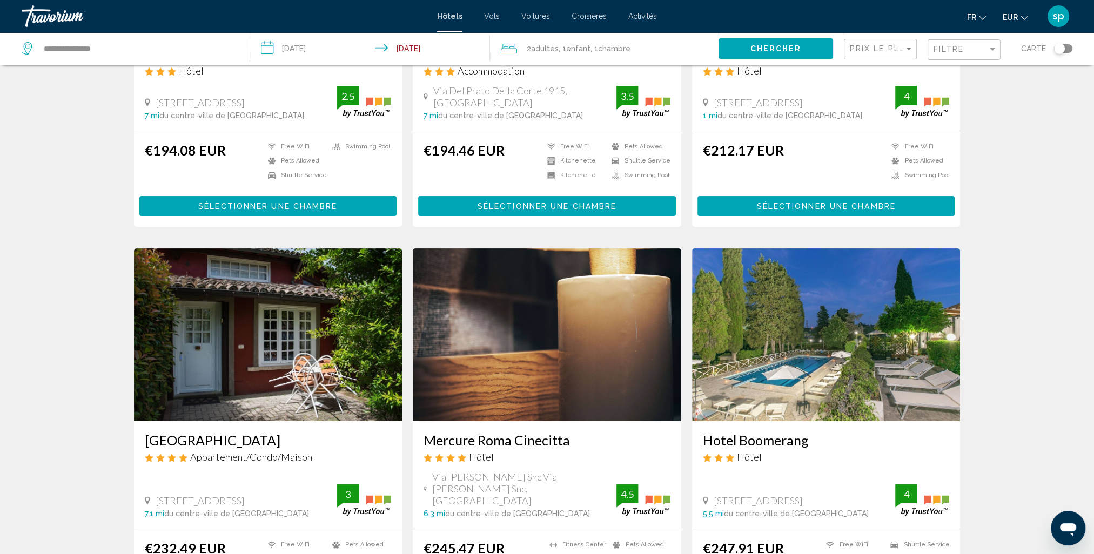
scroll to position [378, 0]
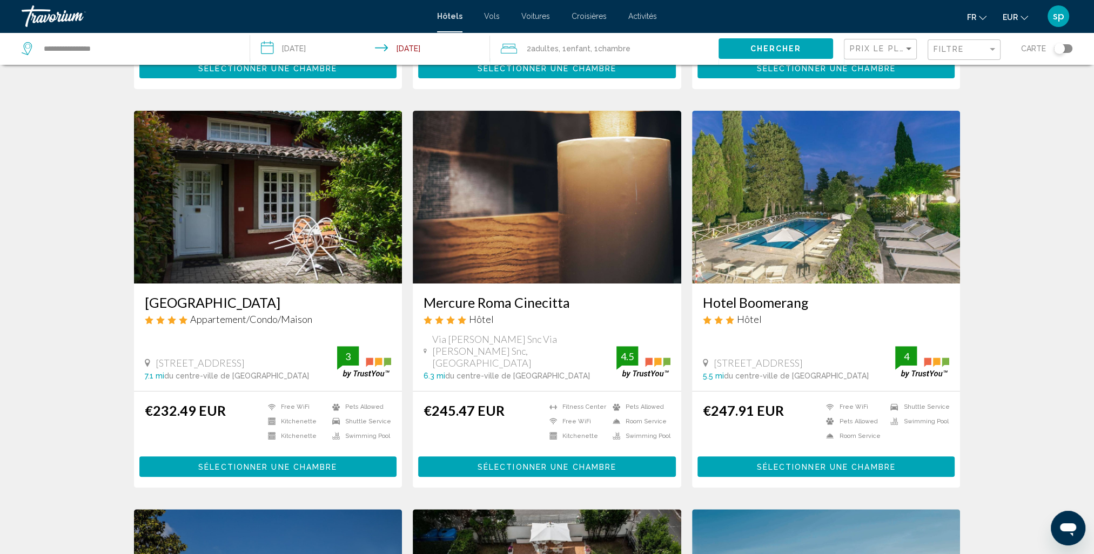
click at [824, 212] on img "Main content" at bounding box center [826, 197] width 268 height 173
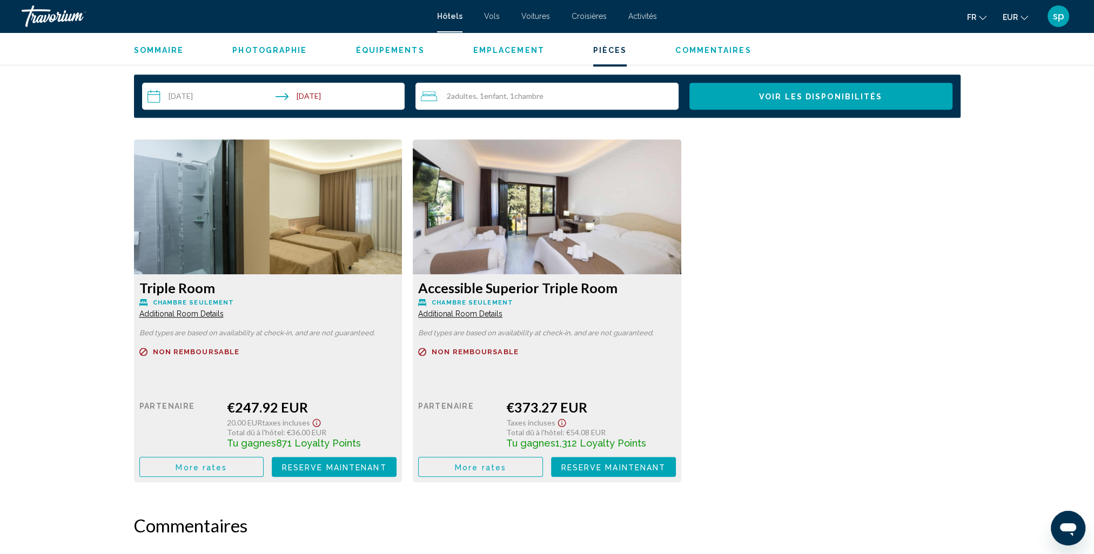
scroll to position [1404, 0]
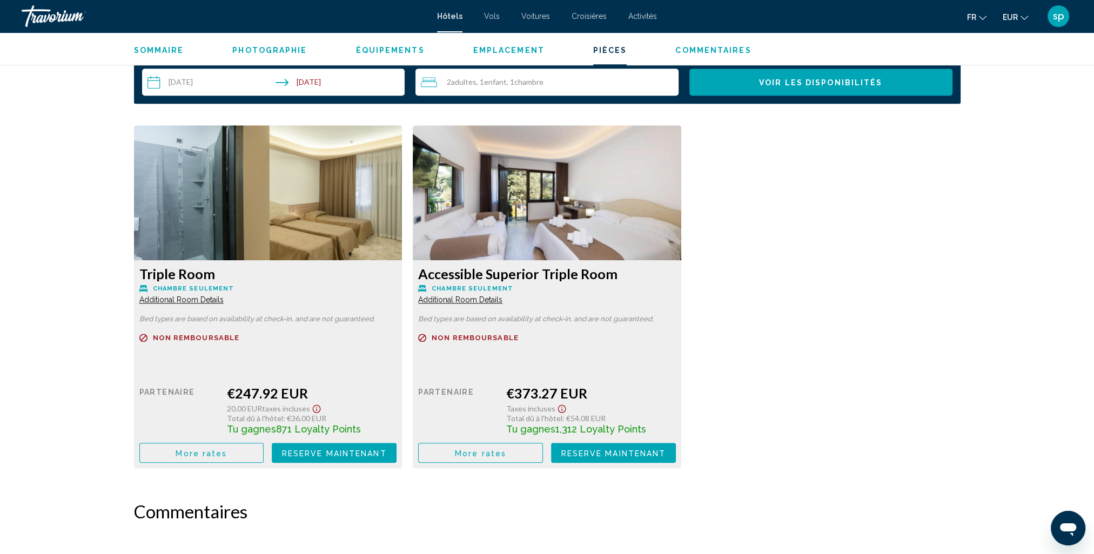
click at [208, 450] on span "More rates" at bounding box center [201, 453] width 51 height 9
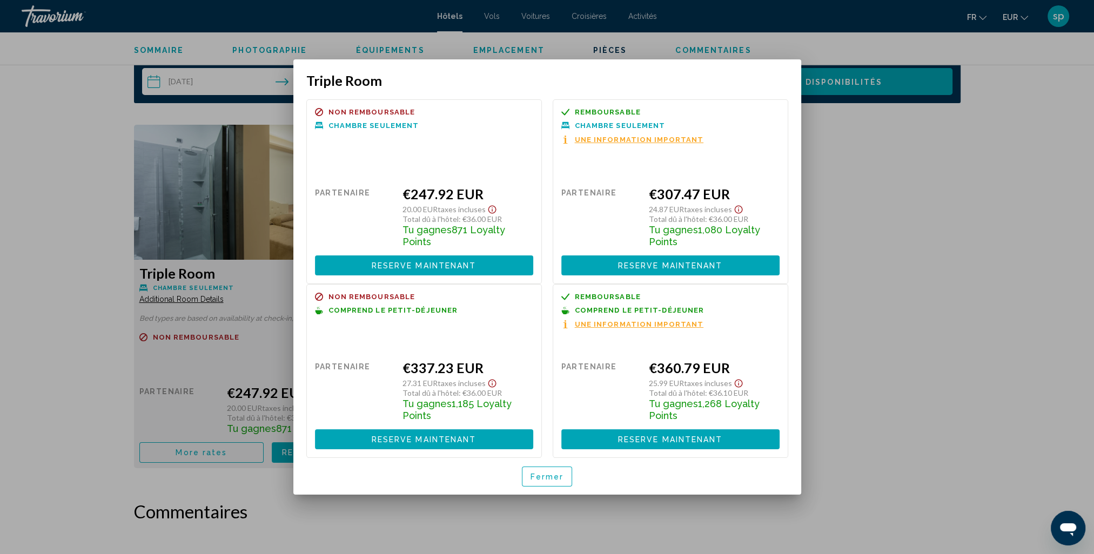
drag, startPoint x: 549, startPoint y: 481, endPoint x: 550, endPoint y: 476, distance: 5.4
click at [550, 482] on button "Fermer" at bounding box center [547, 477] width 51 height 20
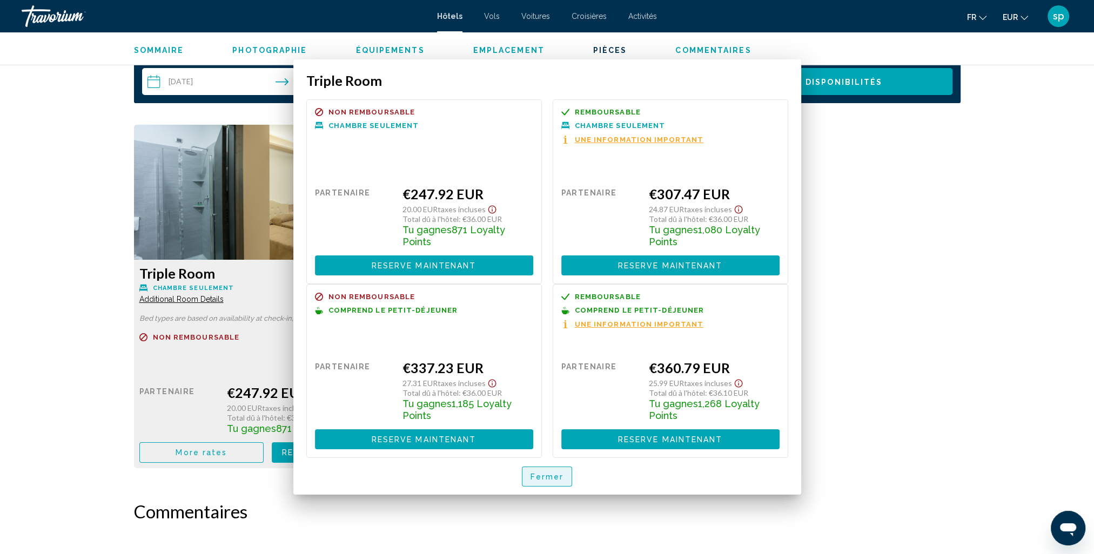
scroll to position [1404, 0]
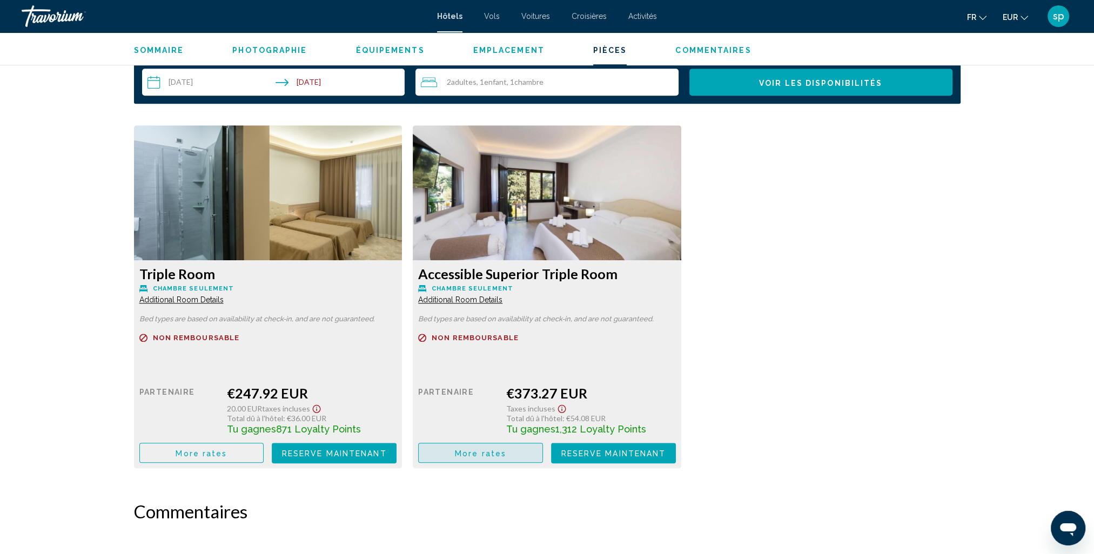
click at [477, 455] on span "More rates" at bounding box center [480, 453] width 51 height 9
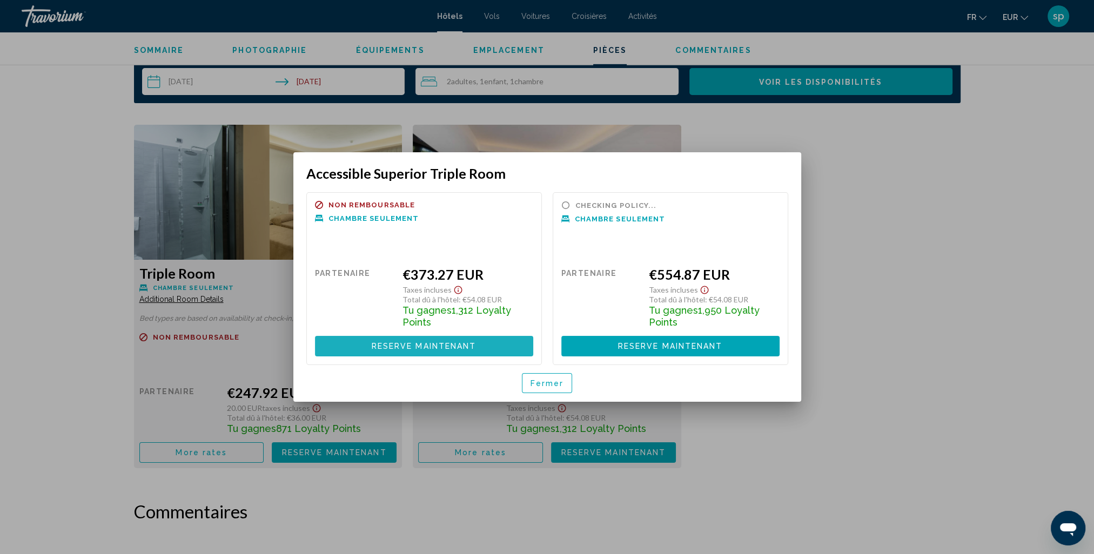
click at [402, 347] on span "Reserve maintenant" at bounding box center [424, 346] width 105 height 9
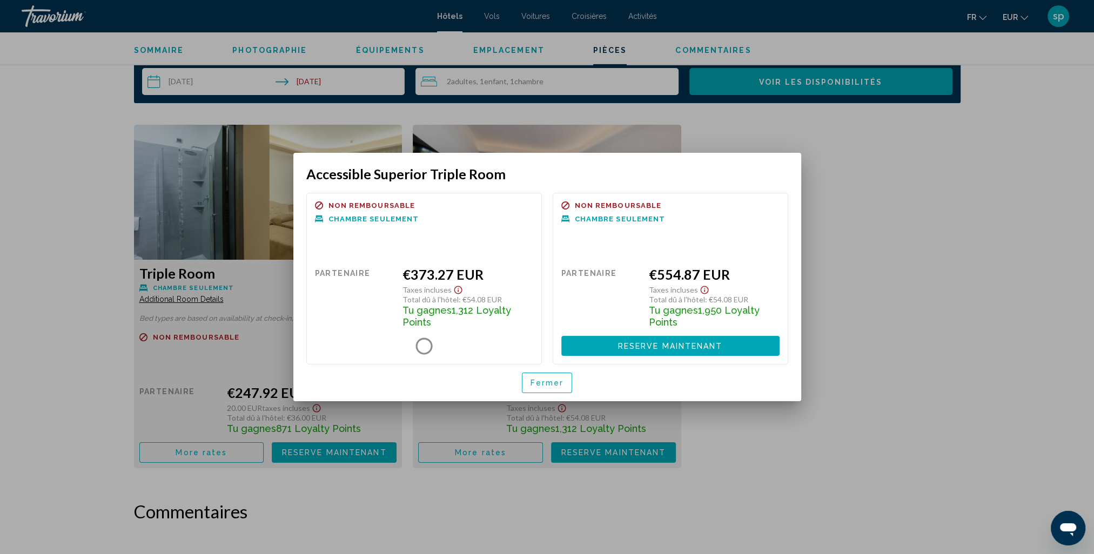
click at [554, 383] on span "Fermer" at bounding box center [546, 383] width 33 height 9
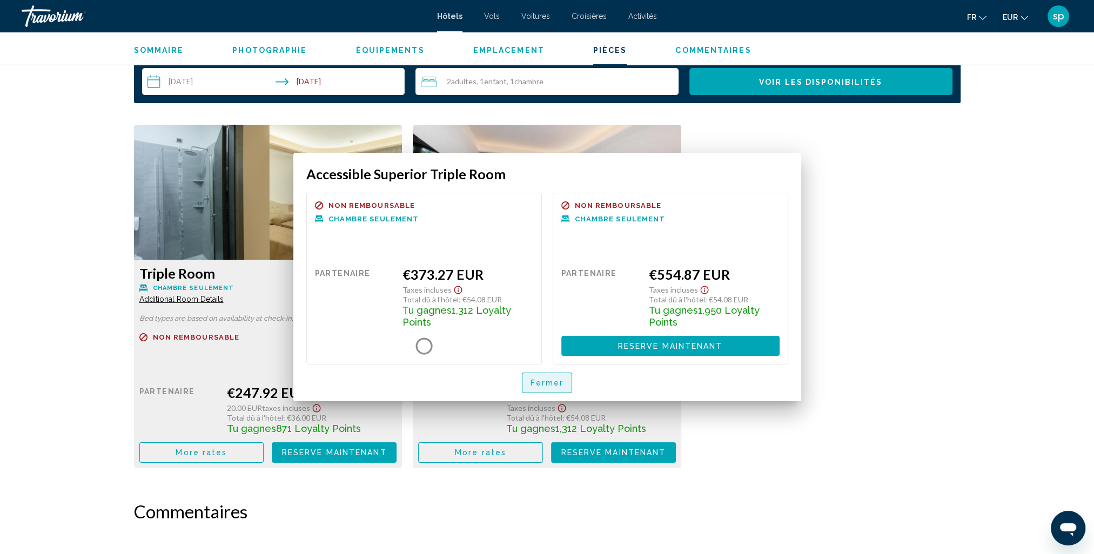
scroll to position [1404, 0]
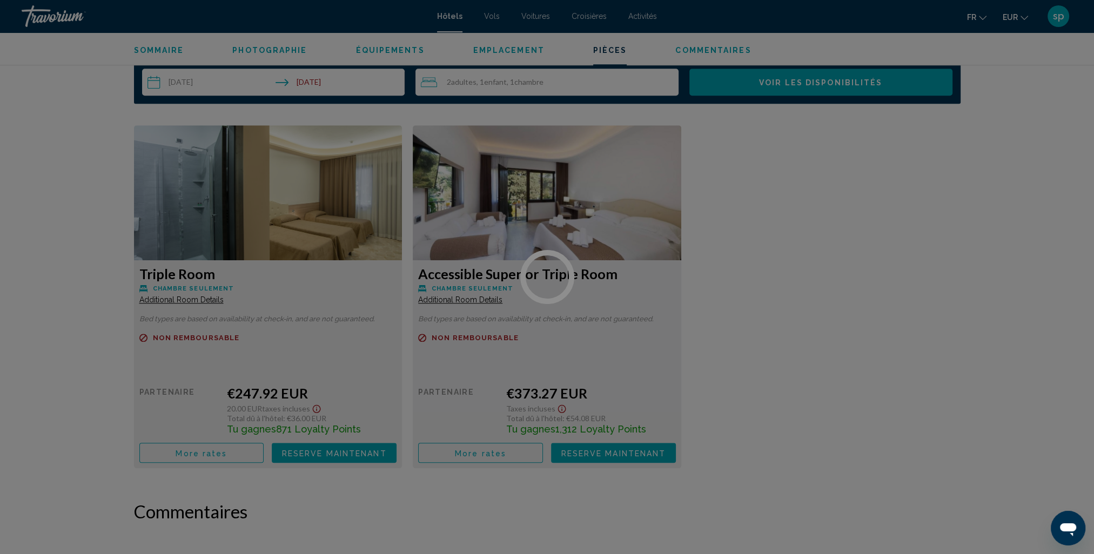
click at [464, 456] on div at bounding box center [547, 277] width 1094 height 554
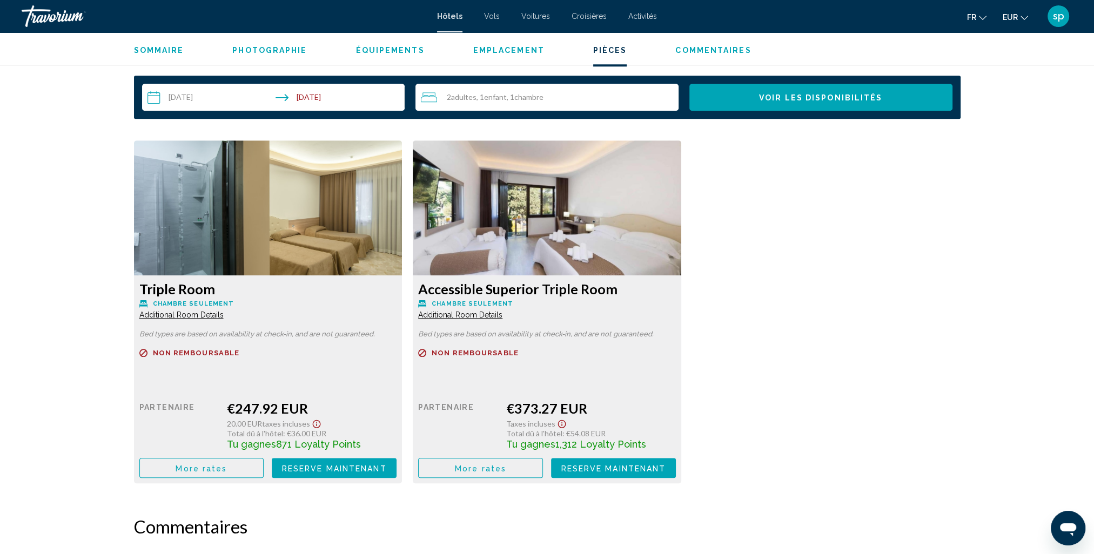
scroll to position [1404, 0]
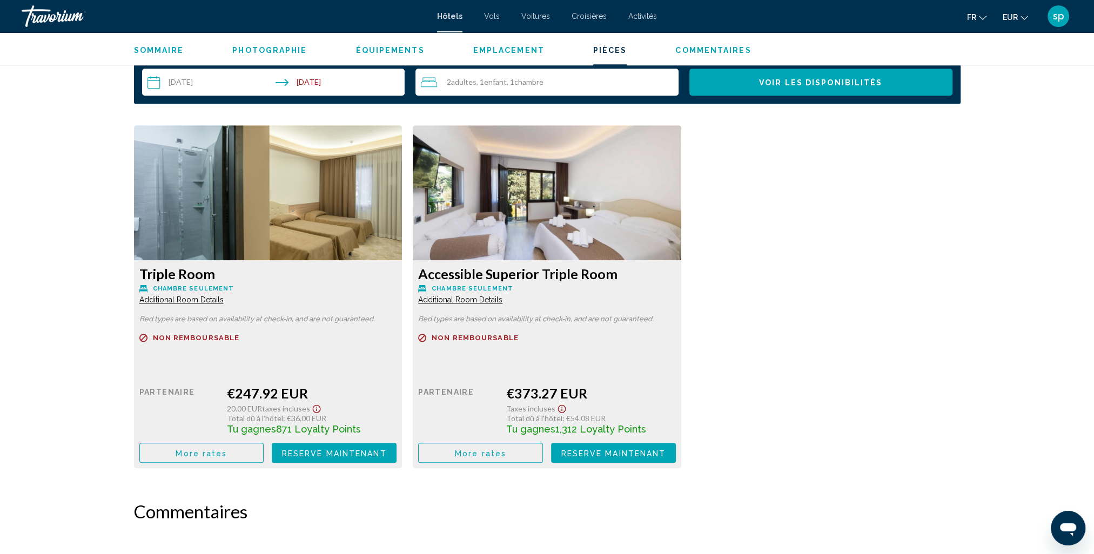
click at [264, 452] on button "More rates" at bounding box center [201, 453] width 125 height 20
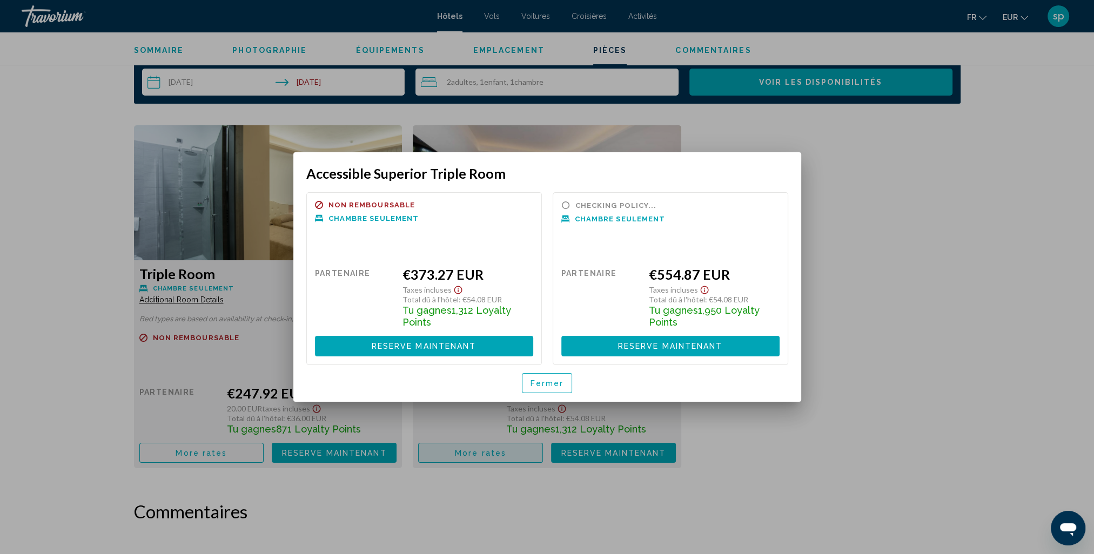
scroll to position [0, 0]
click at [535, 381] on span "Fermer" at bounding box center [546, 383] width 33 height 9
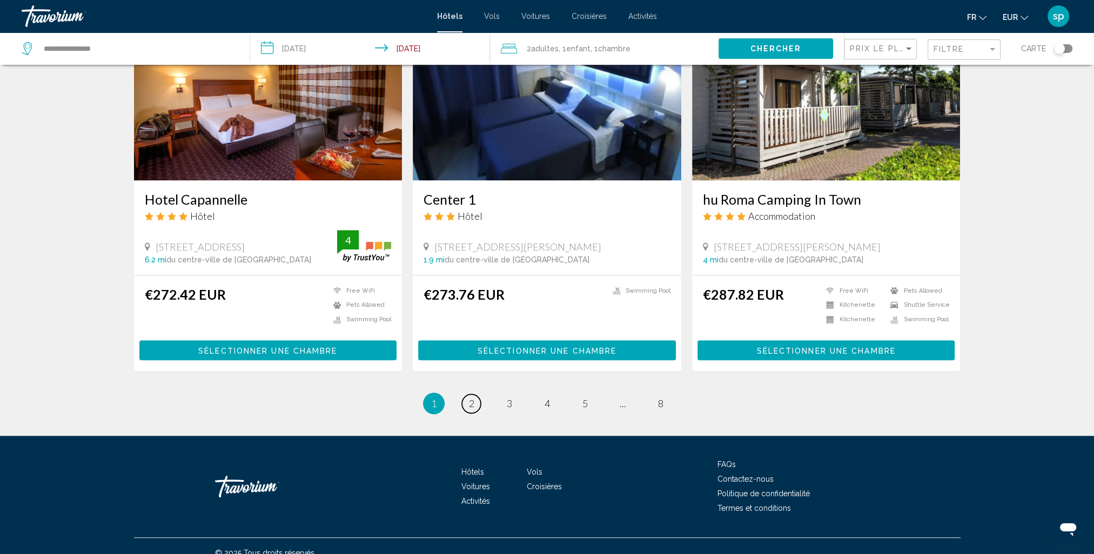
click at [476, 394] on link "page 2" at bounding box center [471, 403] width 19 height 19
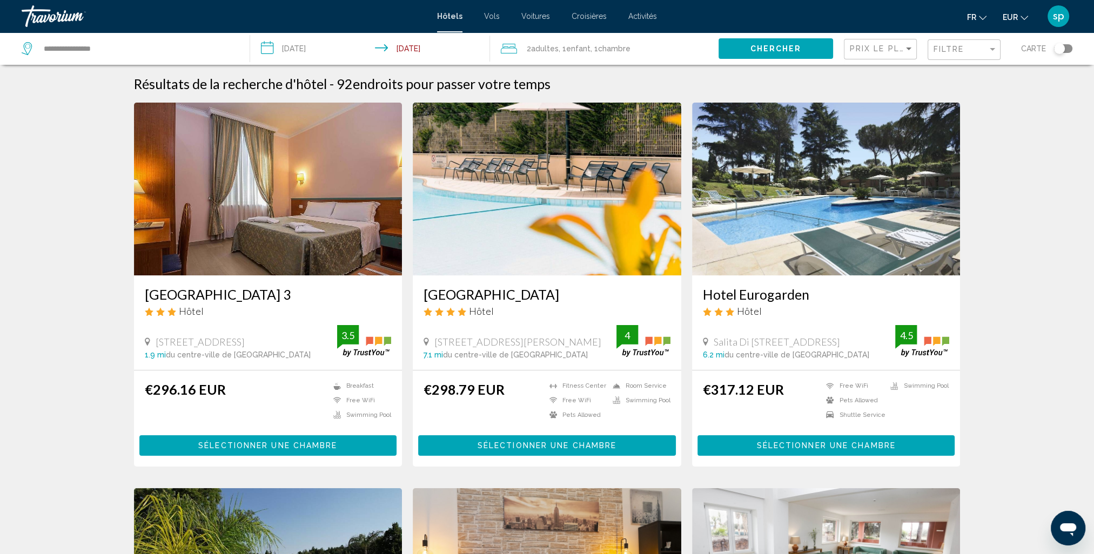
click at [552, 223] on img "Main content" at bounding box center [547, 189] width 268 height 173
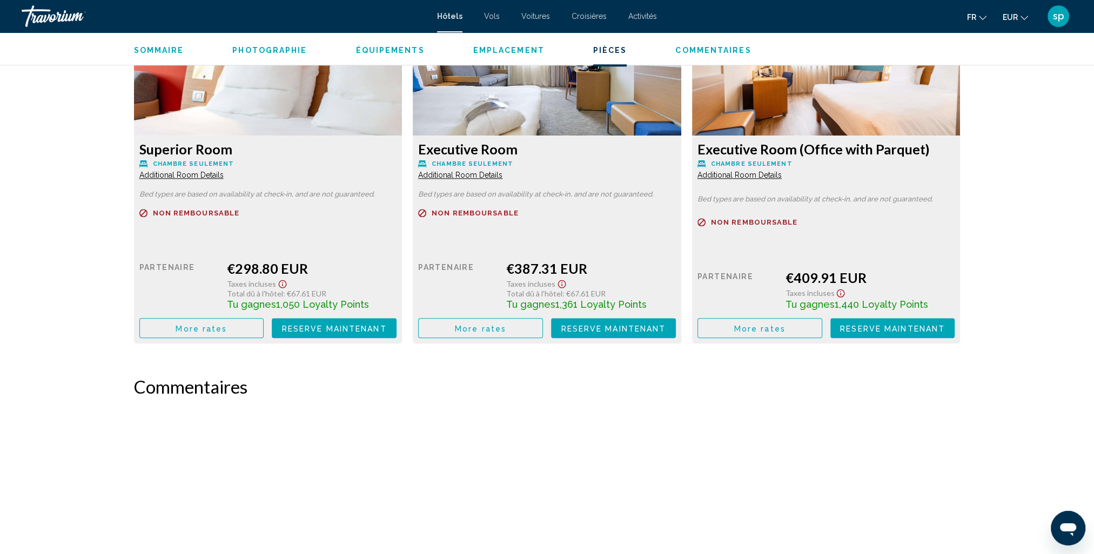
scroll to position [1404, 0]
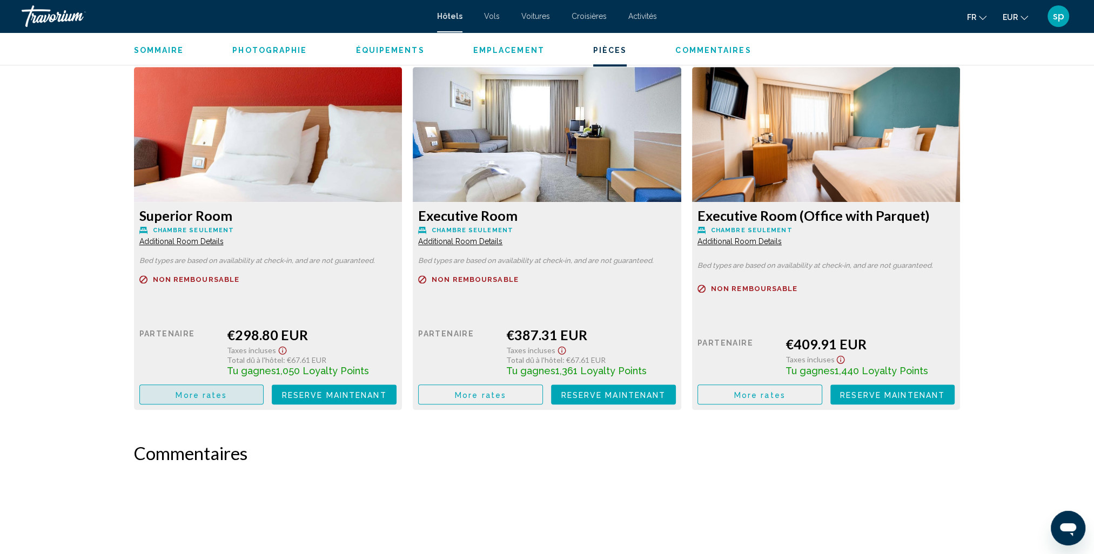
click at [203, 394] on span "More rates" at bounding box center [201, 395] width 51 height 9
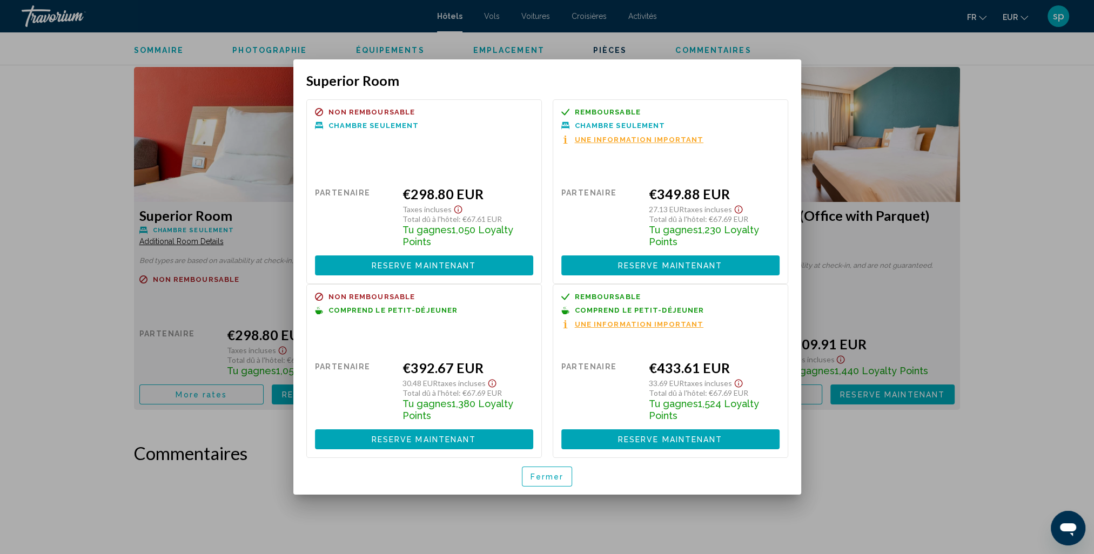
click at [542, 488] on div "Fermer" at bounding box center [547, 476] width 482 height 37
click at [557, 477] on span "Fermer" at bounding box center [546, 477] width 33 height 9
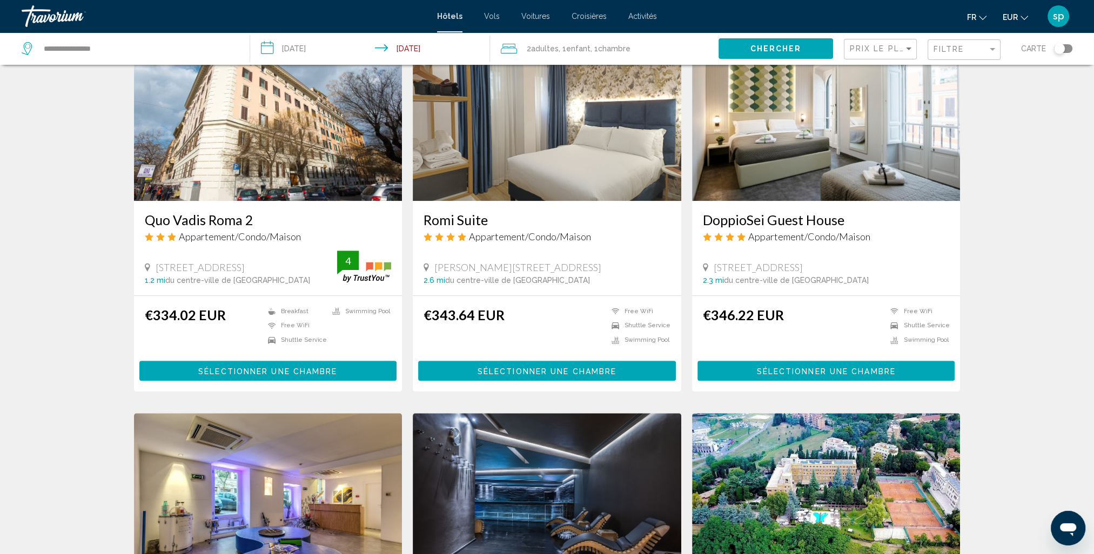
scroll to position [1080, 0]
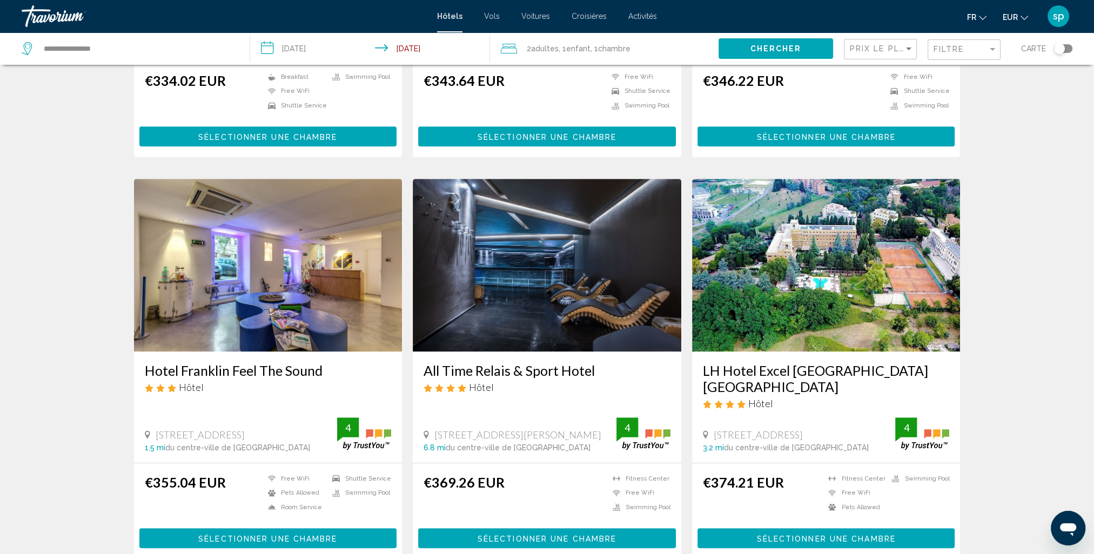
click at [806, 280] on img "Main content" at bounding box center [826, 265] width 268 height 173
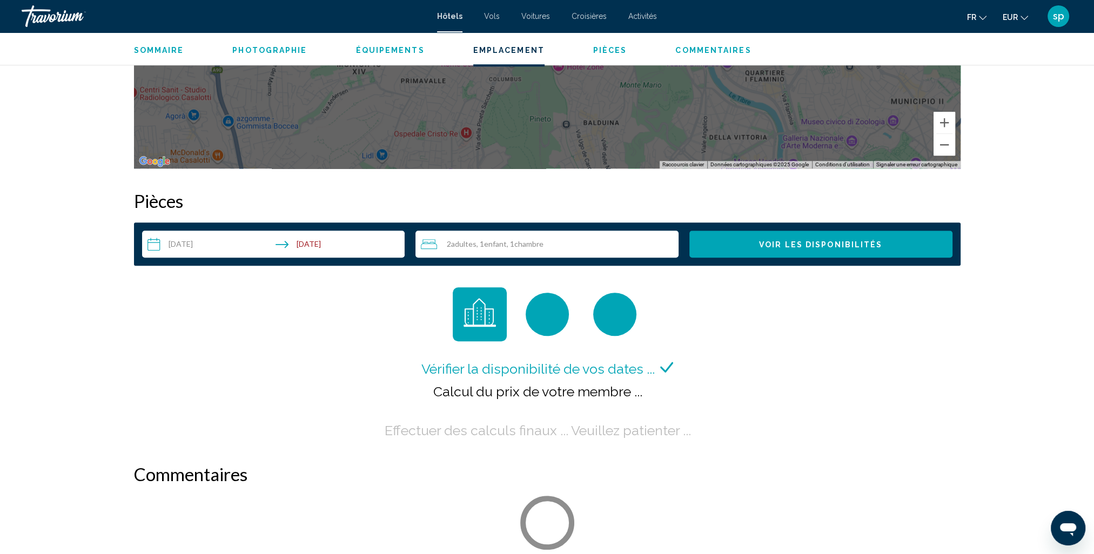
scroll to position [1080, 0]
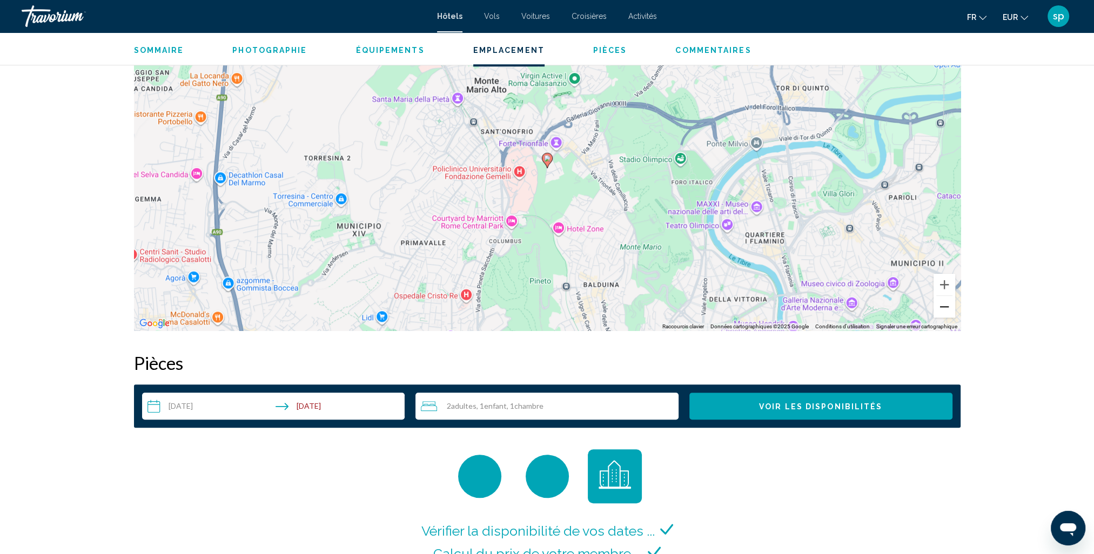
click at [937, 310] on button "Zoom arrière" at bounding box center [944, 307] width 22 height 22
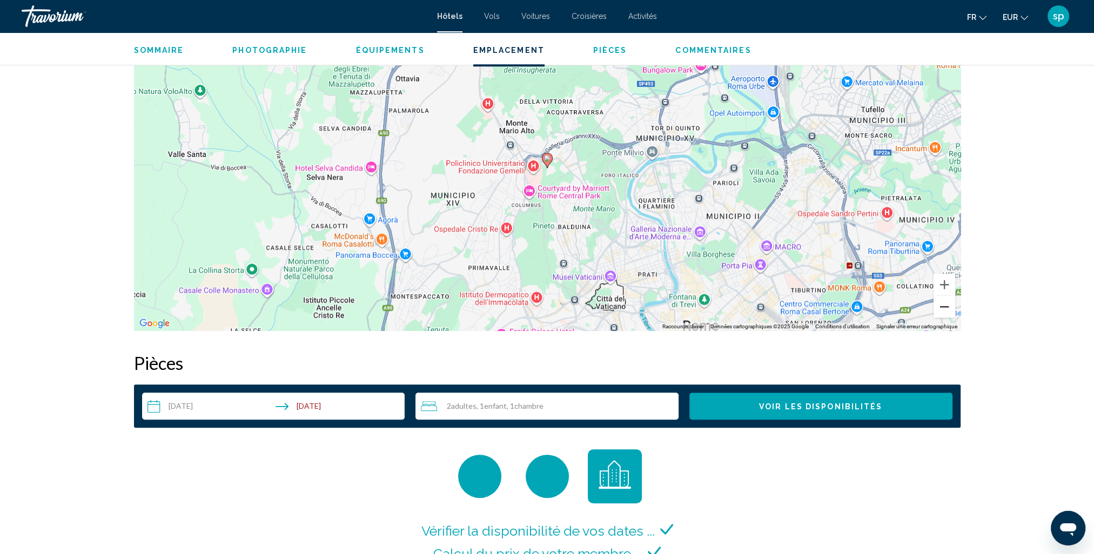
click at [937, 310] on button "Zoom arrière" at bounding box center [944, 307] width 22 height 22
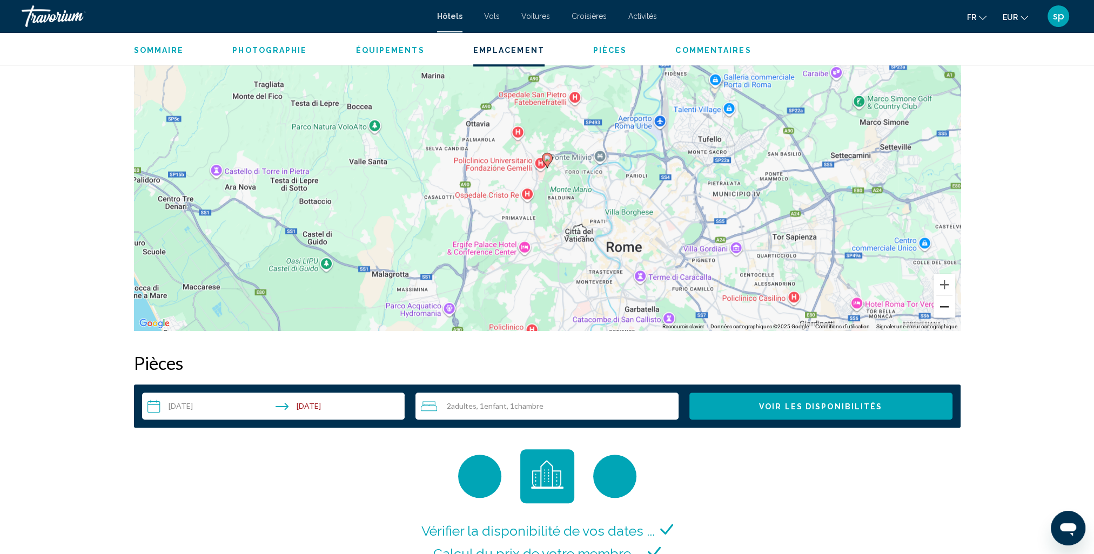
click at [937, 310] on button "Zoom arrière" at bounding box center [944, 307] width 22 height 22
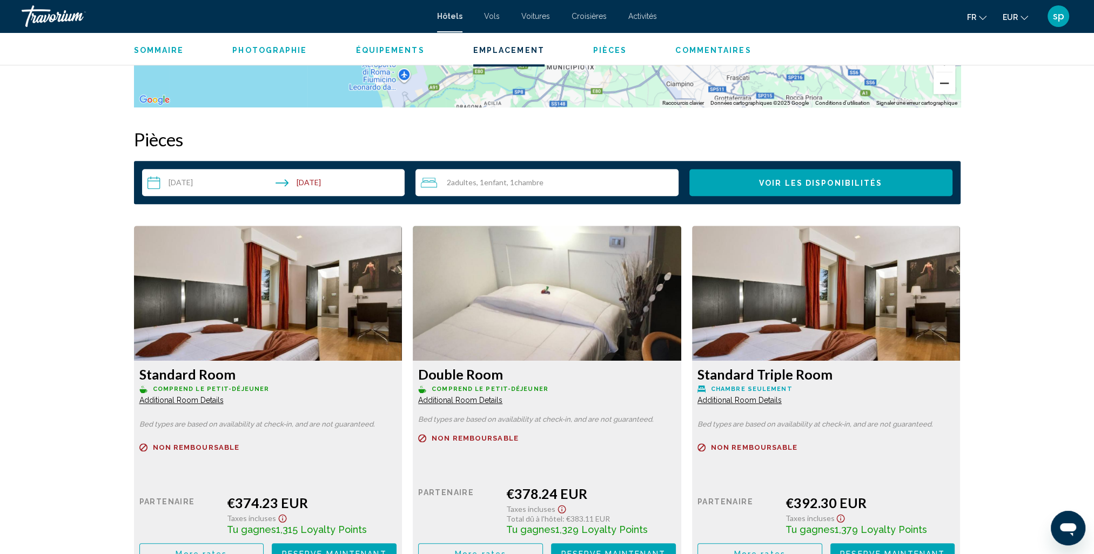
scroll to position [1350, 0]
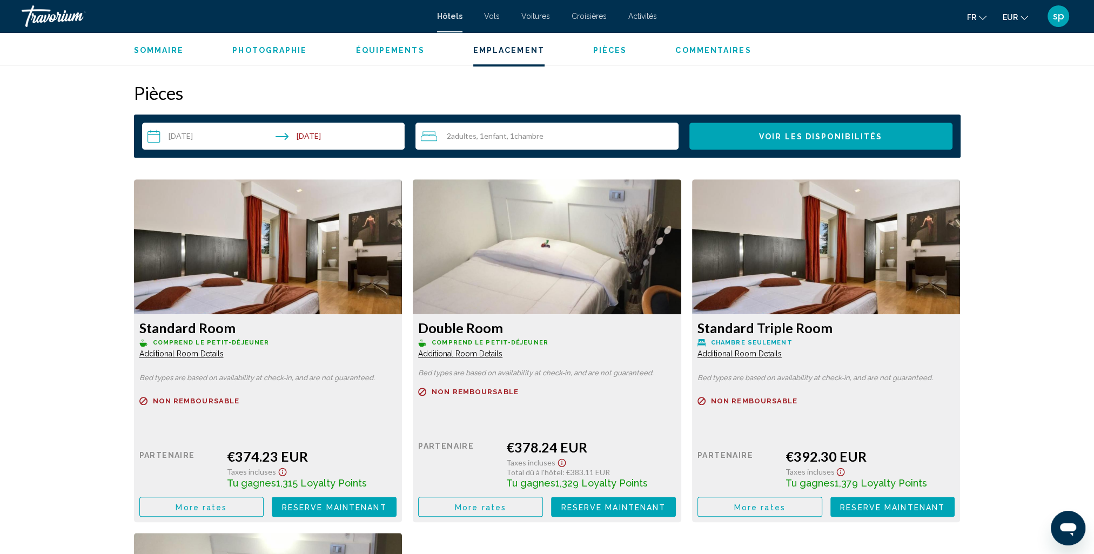
click at [264, 246] on img "Main content" at bounding box center [268, 246] width 268 height 135
click at [178, 355] on span "Additional Room Details" at bounding box center [181, 353] width 84 height 9
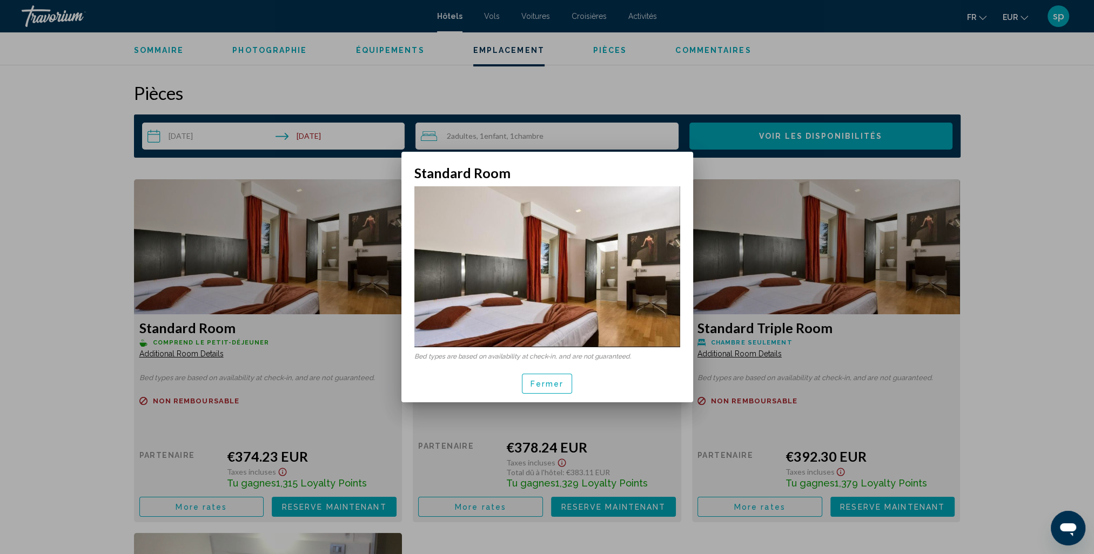
click at [251, 254] on div at bounding box center [547, 277] width 1094 height 554
drag, startPoint x: 251, startPoint y: 254, endPoint x: 266, endPoint y: 227, distance: 31.0
click at [251, 254] on img "Main content" at bounding box center [268, 246] width 268 height 135
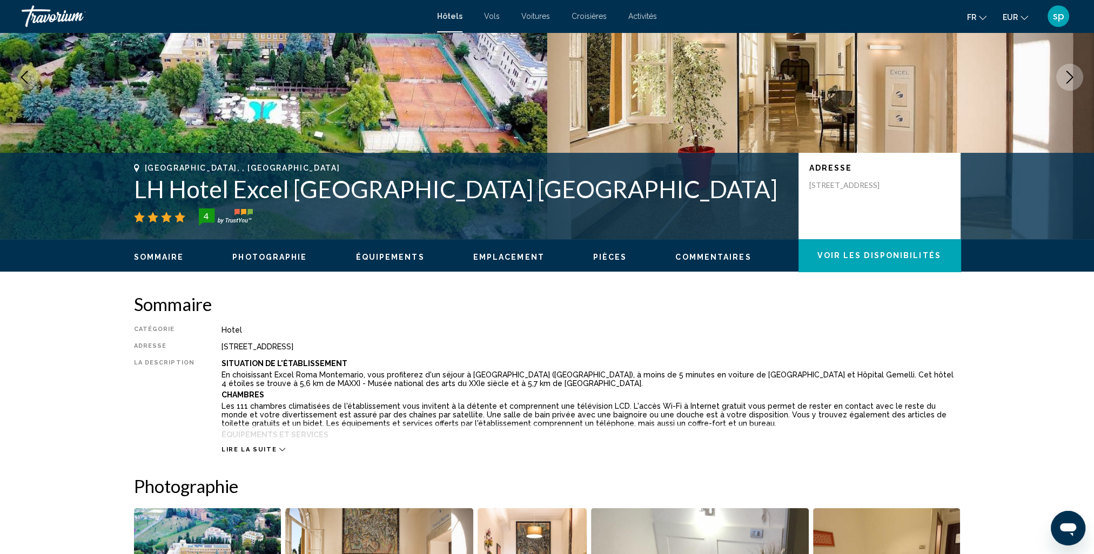
scroll to position [108, 0]
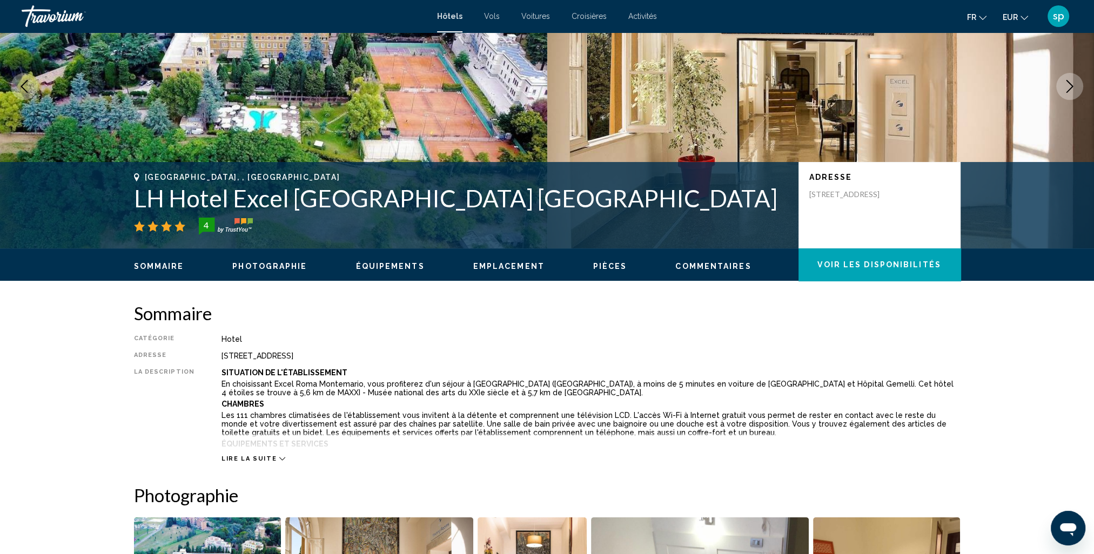
drag, startPoint x: 488, startPoint y: 204, endPoint x: 134, endPoint y: 212, distance: 354.4
click at [134, 212] on div "Rome, , Italy LH Hotel Excel Roma Montemario 4" at bounding box center [461, 204] width 654 height 62
copy h1 "LH Hotel Excel Roma Montemario"
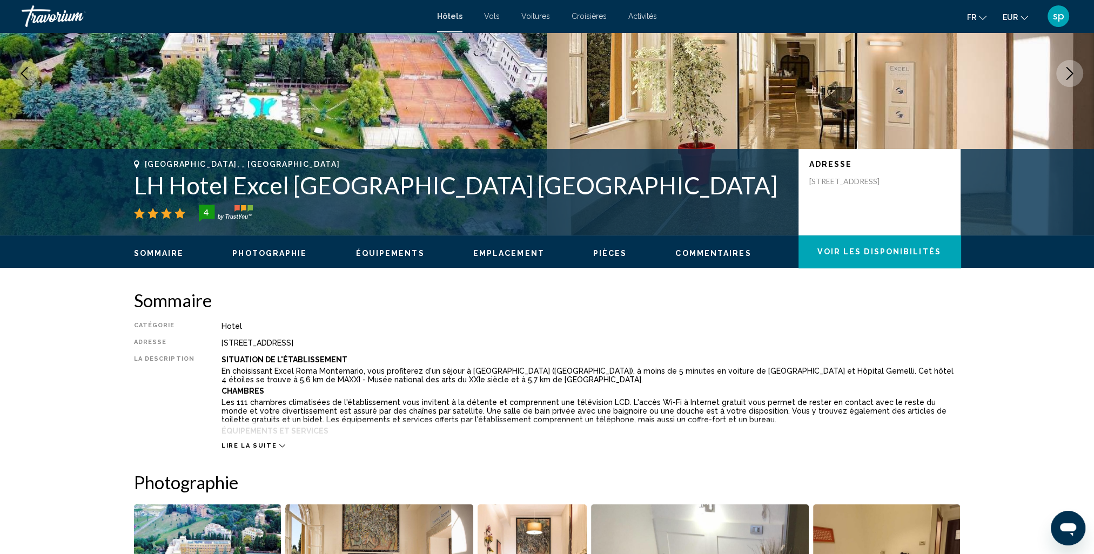
scroll to position [0, 0]
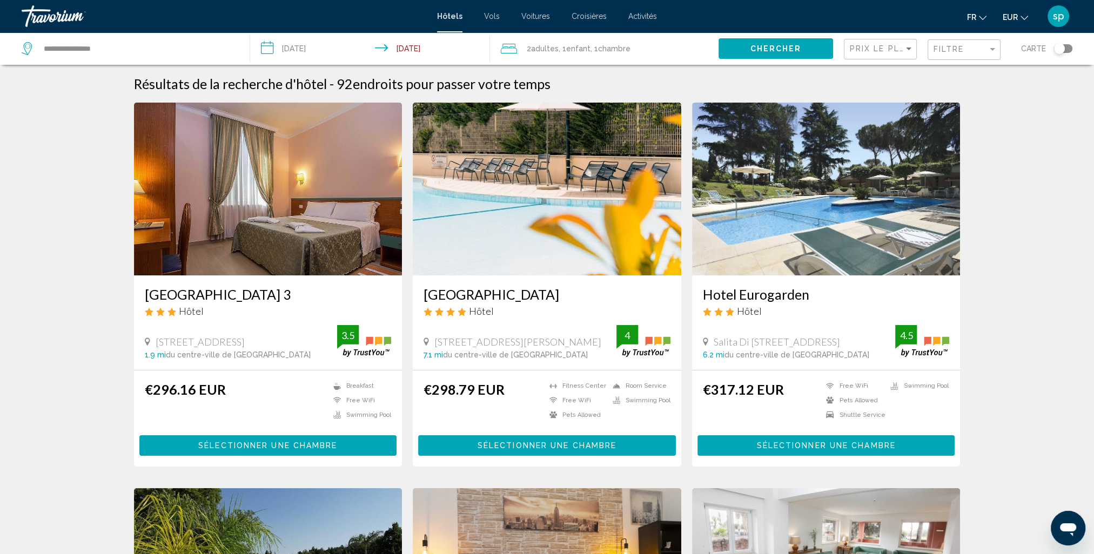
click at [645, 46] on div "2 Adulte Adultes , 1 Enfant Enfants , 1 Chambre pièces" at bounding box center [610, 48] width 218 height 15
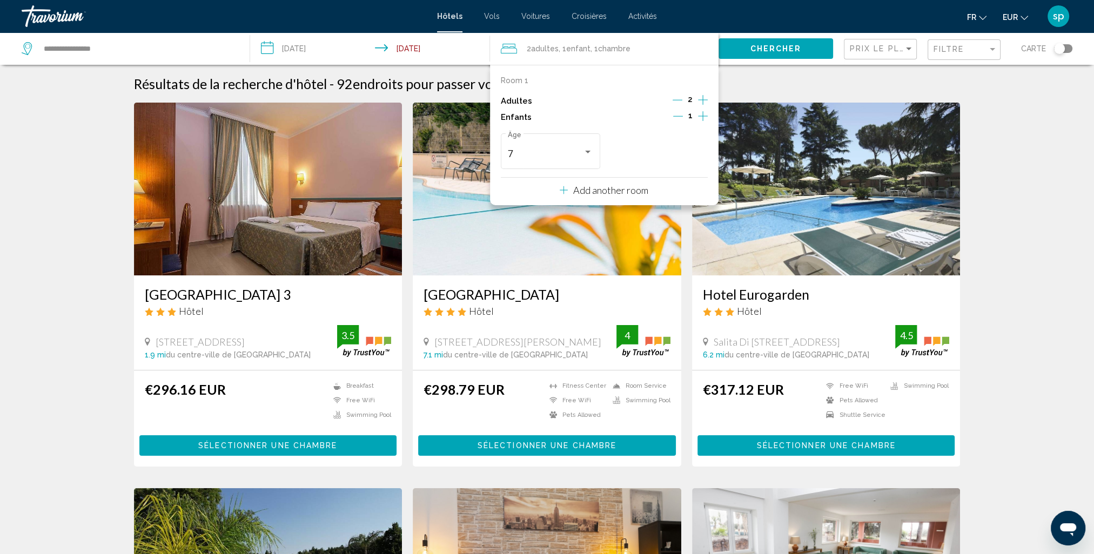
click at [700, 116] on icon "Increment children" at bounding box center [703, 116] width 10 height 10
click at [536, 155] on div "7" at bounding box center [545, 154] width 75 height 11
click at [510, 103] on span "5" at bounding box center [550, 96] width 85 height 29
click at [624, 159] on span "Travelers: 2 adults, 2 children" at bounding box center [652, 154] width 75 height 11
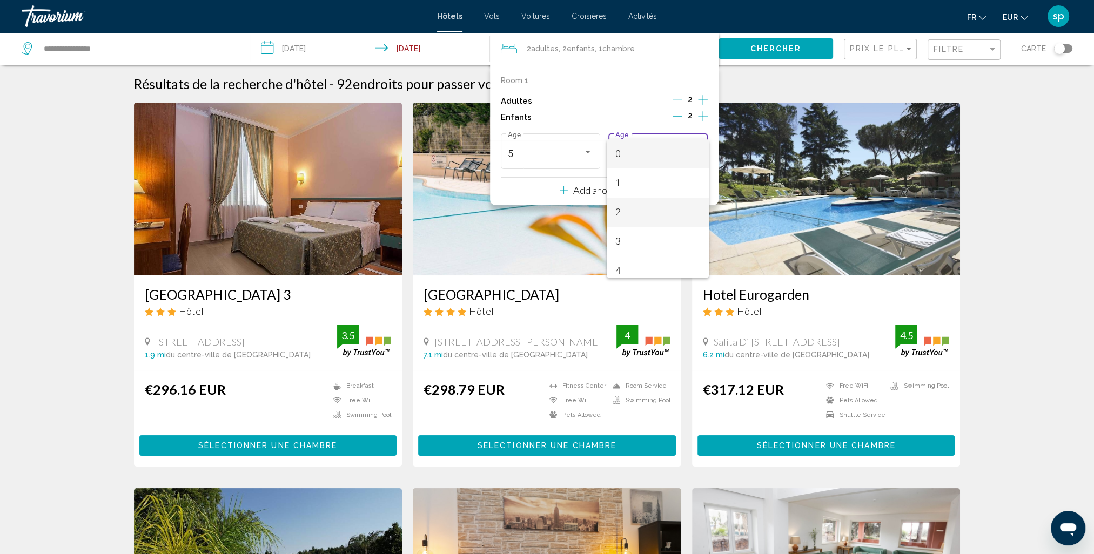
click at [628, 212] on span "2" at bounding box center [657, 212] width 85 height 29
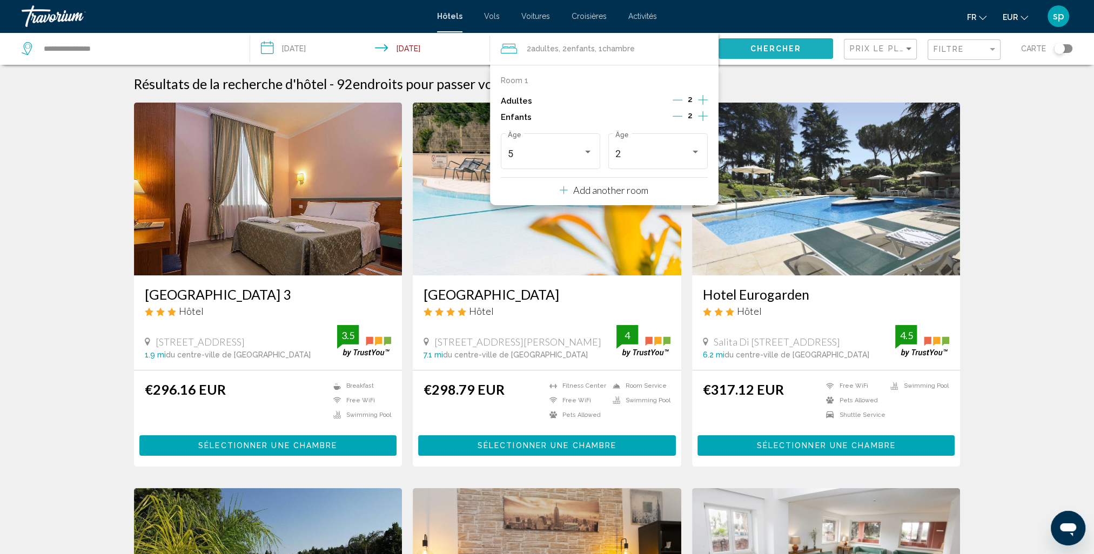
click at [792, 39] on button "Chercher" at bounding box center [775, 48] width 115 height 20
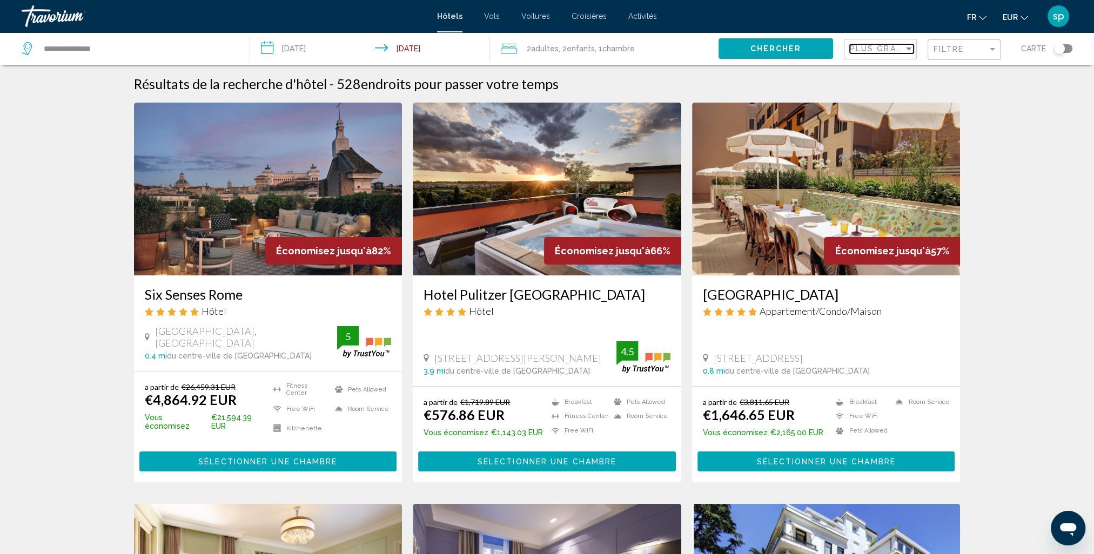
click at [877, 46] on span "Plus grandes économies" at bounding box center [914, 48] width 129 height 9
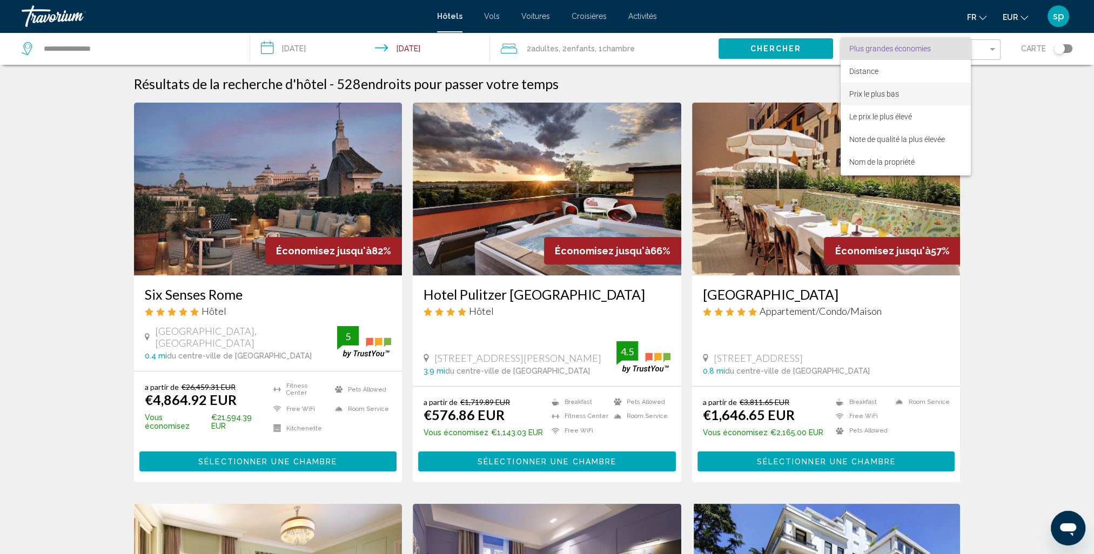
click at [858, 95] on span "Prix le plus bas" at bounding box center [874, 94] width 50 height 9
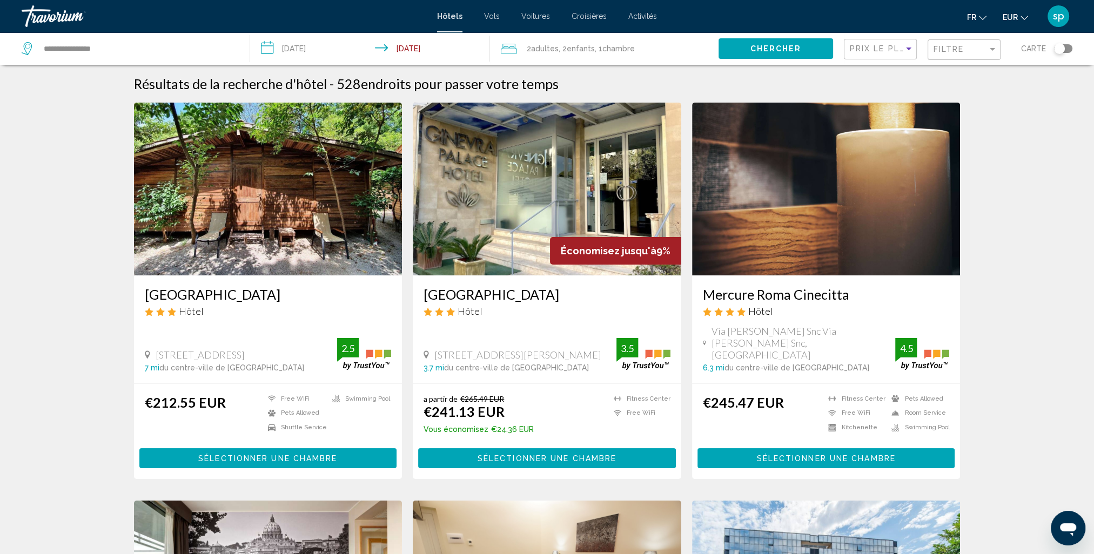
drag, startPoint x: 971, startPoint y: 56, endPoint x: 941, endPoint y: 54, distance: 30.3
click at [971, 55] on div "Filtre" at bounding box center [965, 50] width 64 height 20
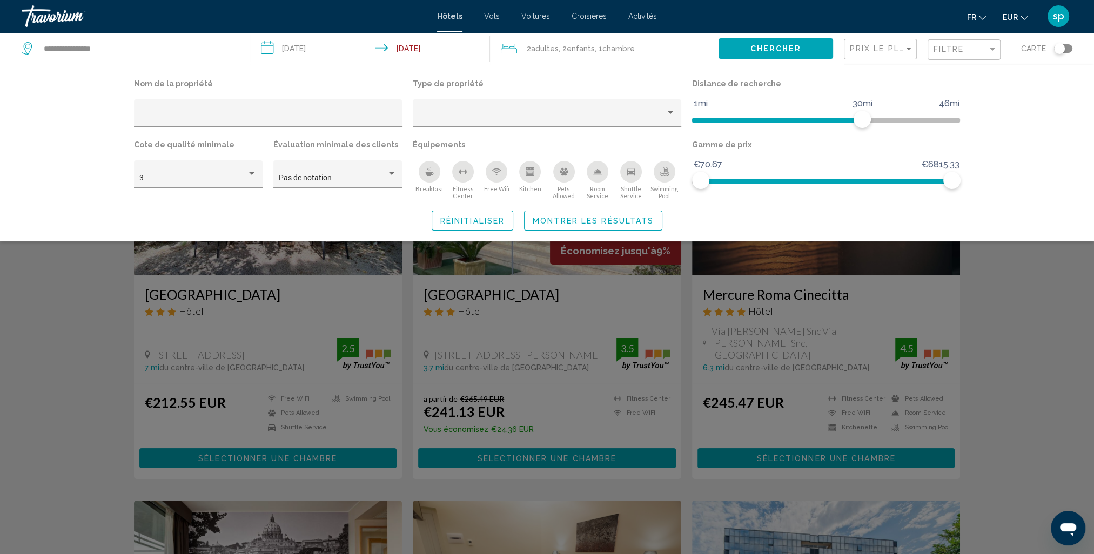
click at [668, 173] on icon "Swimming Pool" at bounding box center [664, 171] width 9 height 9
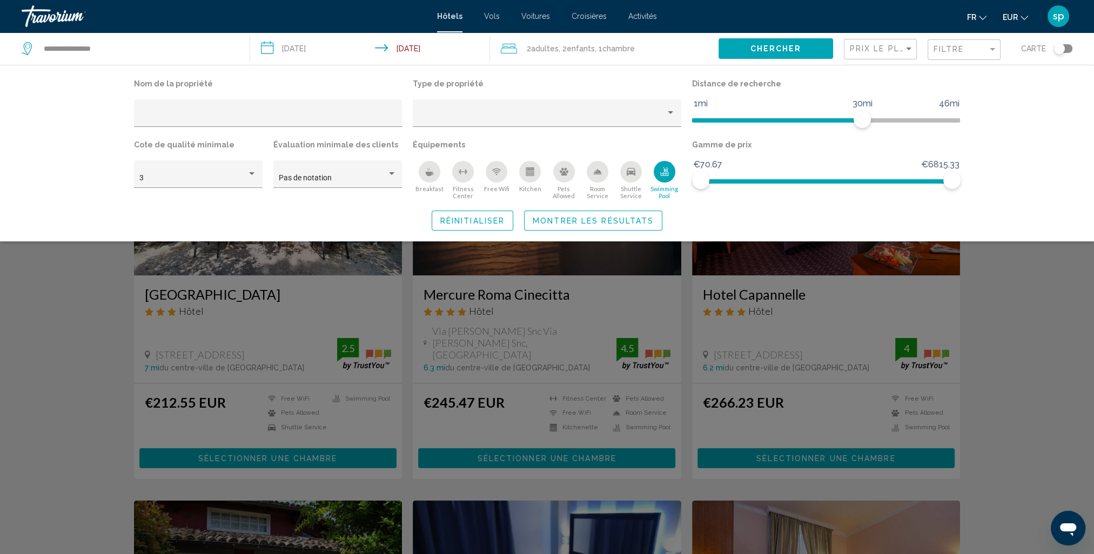
click at [620, 222] on span "Montrer les résultats" at bounding box center [593, 221] width 121 height 9
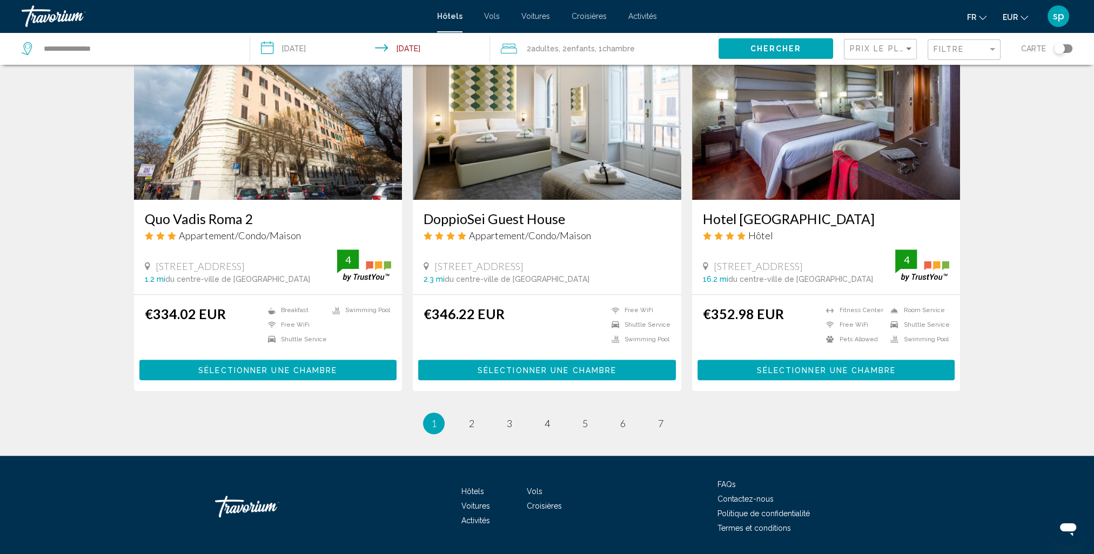
scroll to position [1265, 0]
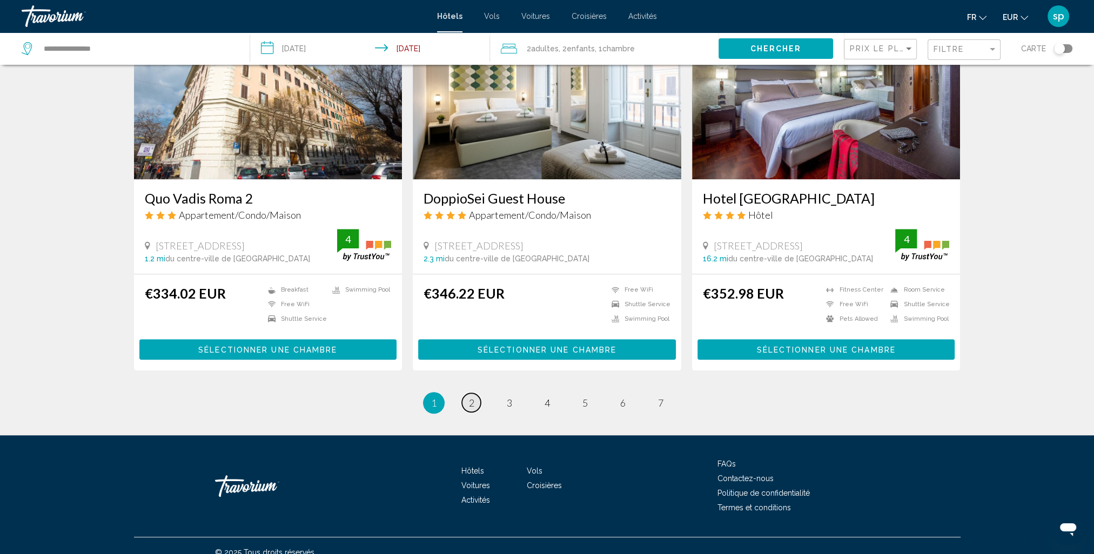
click at [471, 396] on link "page 2" at bounding box center [471, 402] width 19 height 19
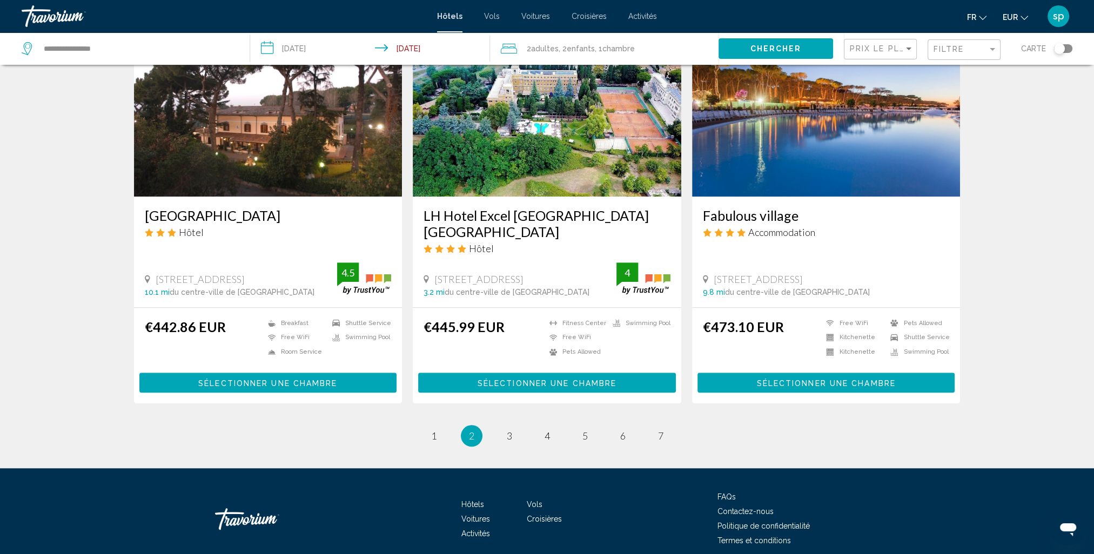
scroll to position [1264, 0]
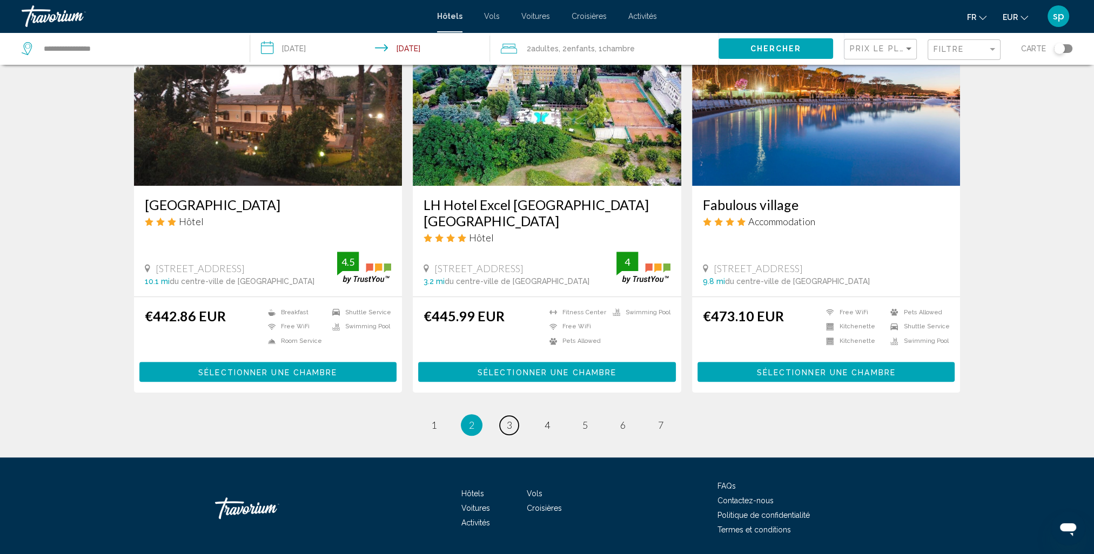
click at [513, 416] on link "page 3" at bounding box center [509, 425] width 19 height 19
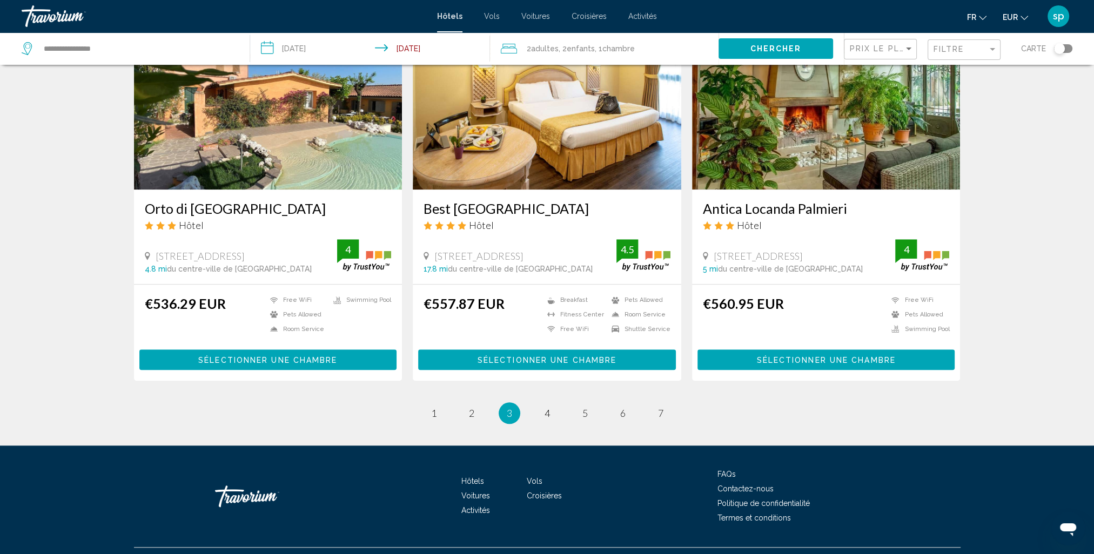
scroll to position [1281, 0]
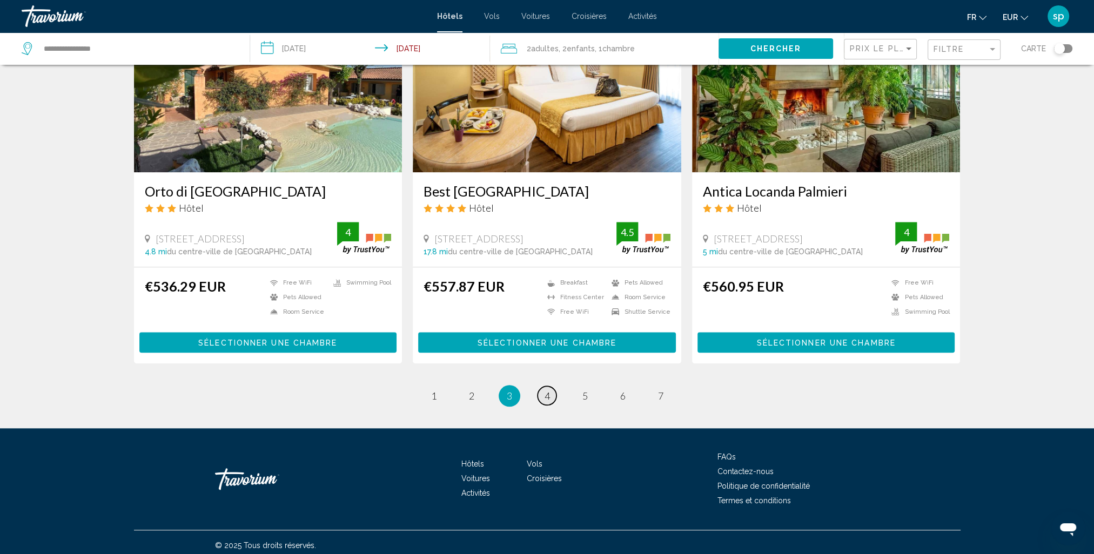
click at [546, 390] on span "4" at bounding box center [546, 396] width 5 height 12
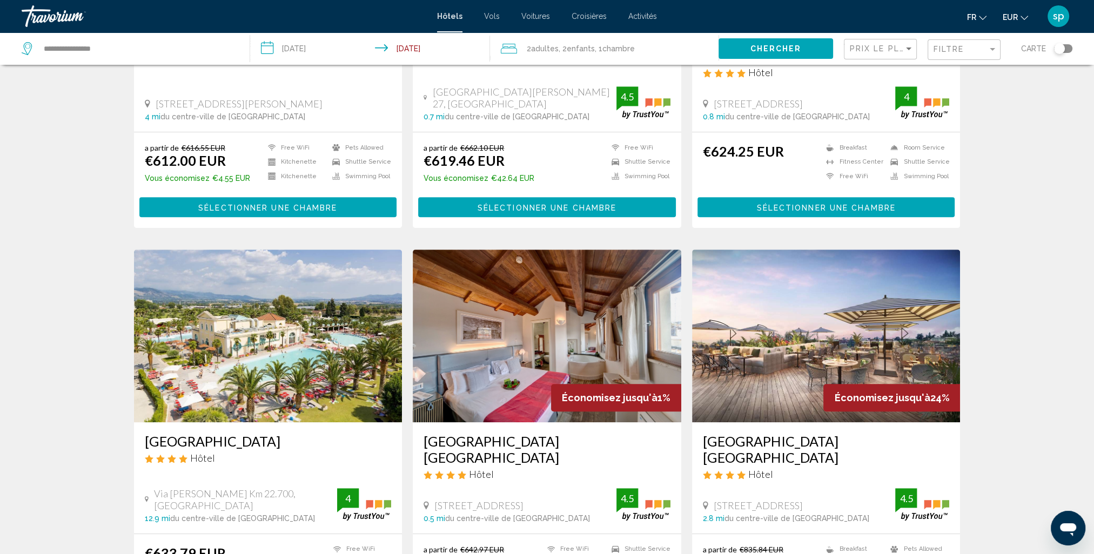
scroll to position [702, 0]
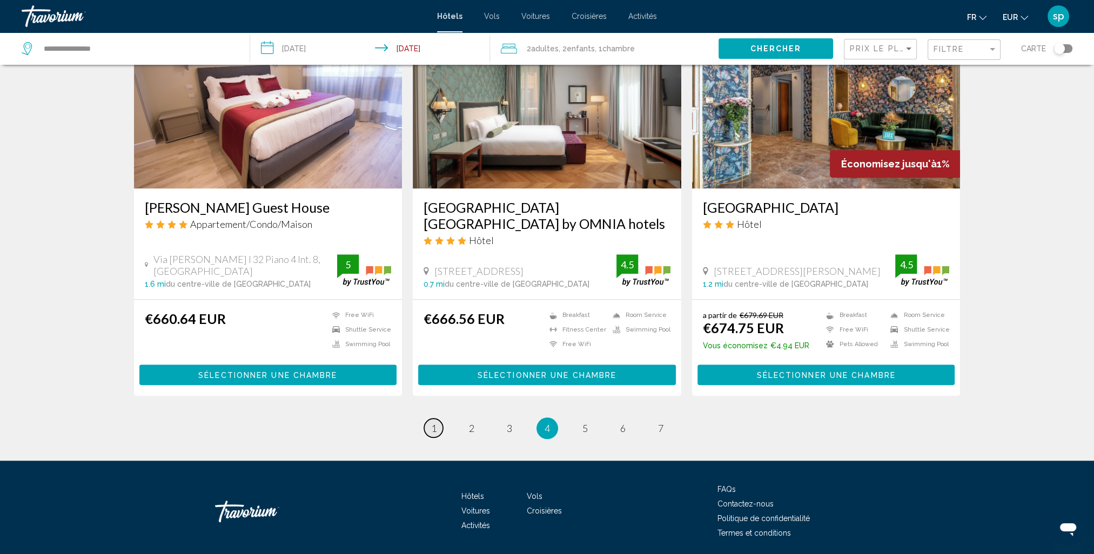
click at [436, 422] on span "1" at bounding box center [433, 428] width 5 height 12
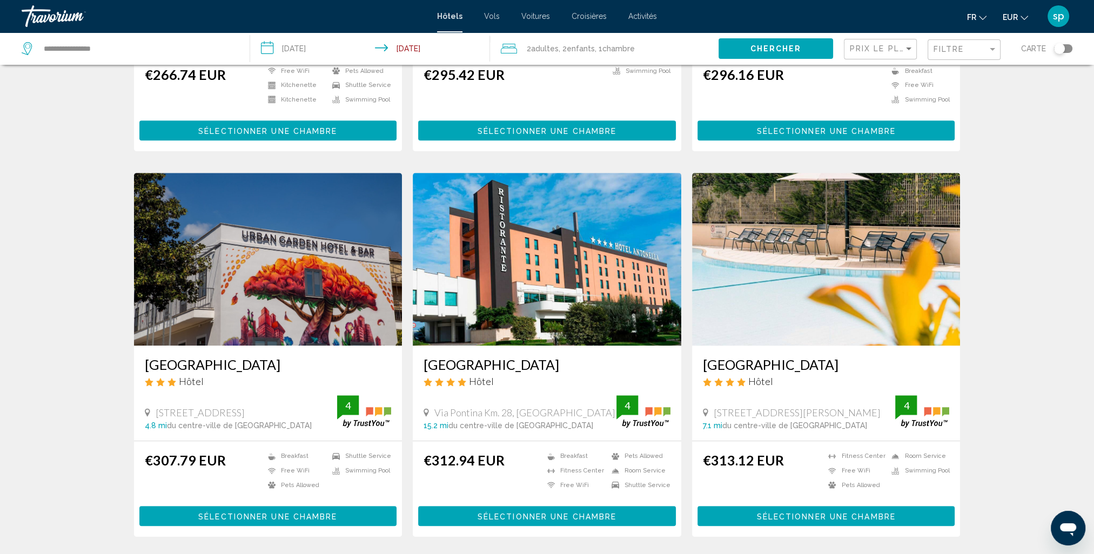
scroll to position [756, 0]
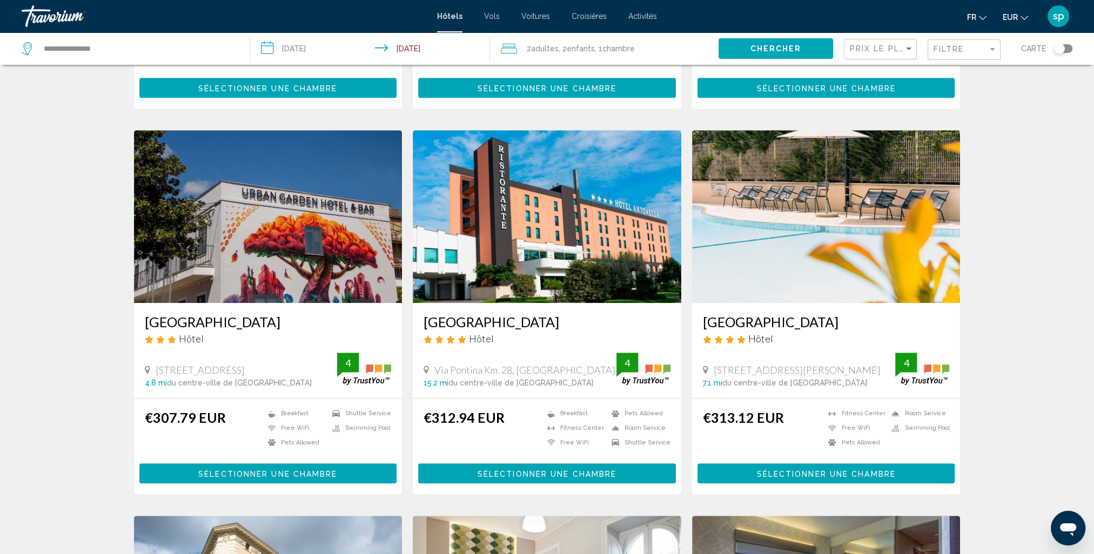
click at [732, 213] on img "Main content" at bounding box center [826, 216] width 268 height 173
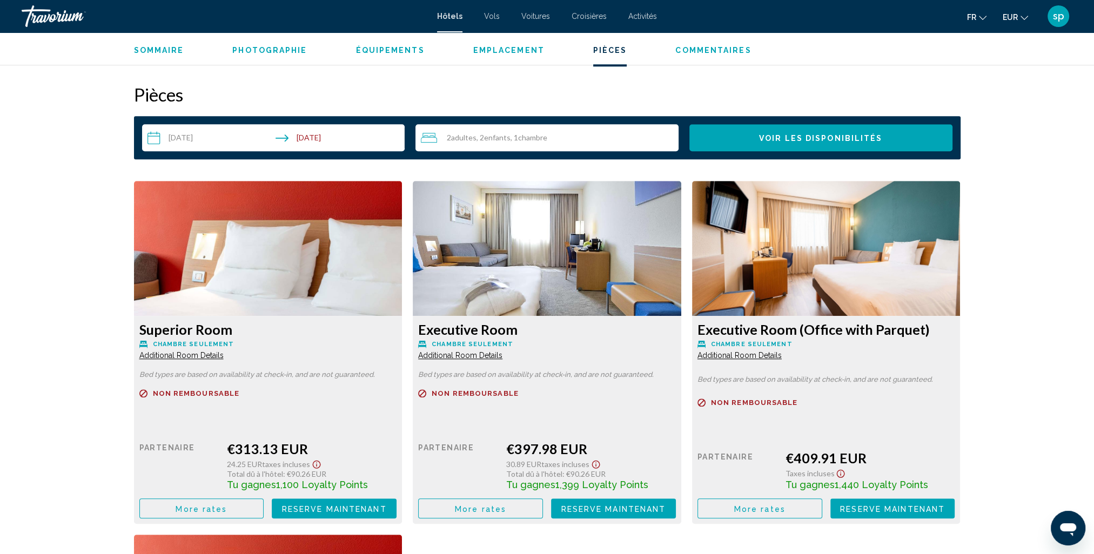
scroll to position [1296, 0]
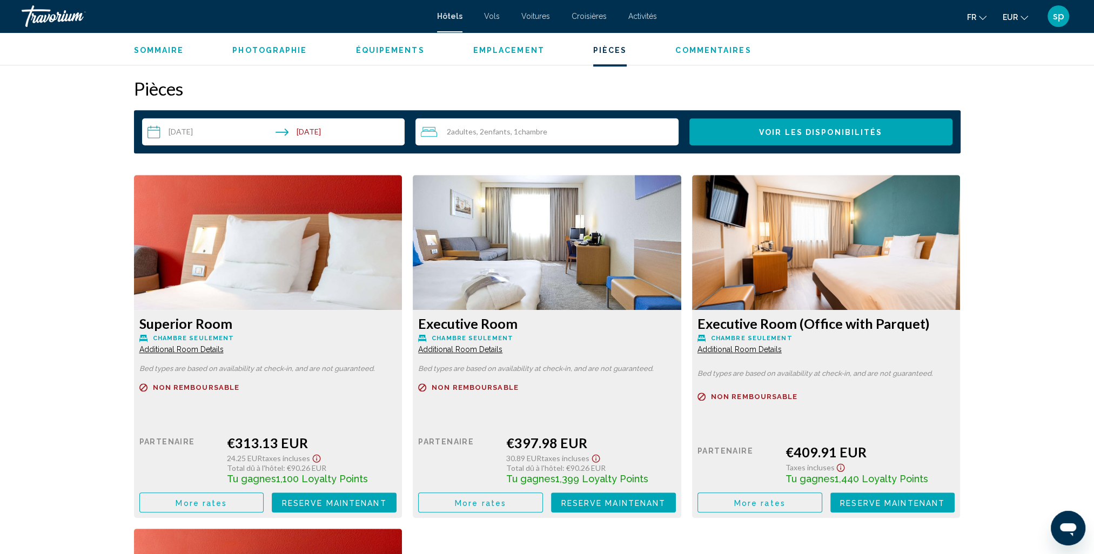
click at [224, 347] on span "Additional Room Details" at bounding box center [181, 349] width 84 height 9
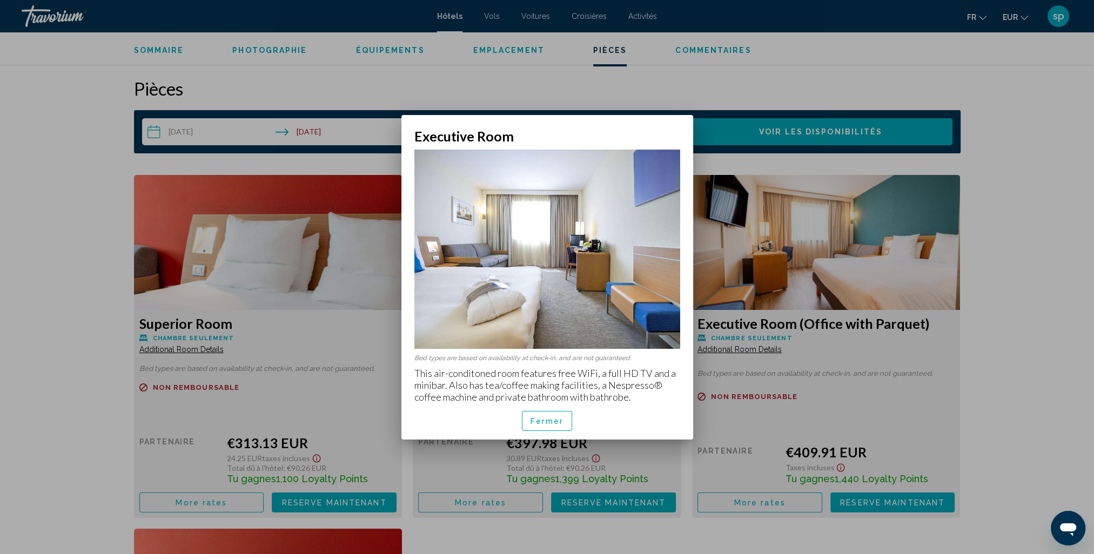
scroll to position [0, 0]
click at [540, 420] on span "Fermer" at bounding box center [546, 421] width 33 height 9
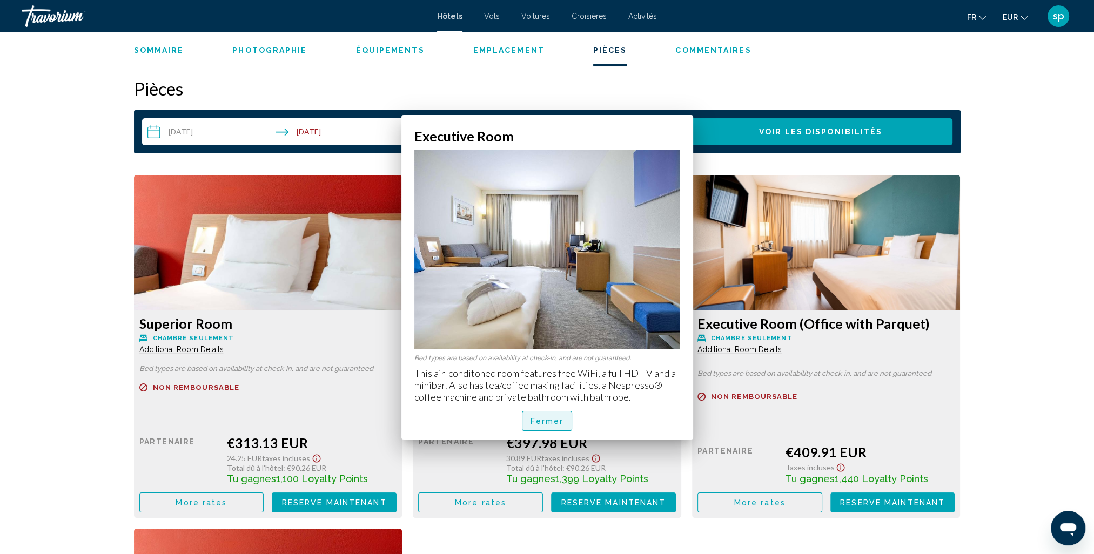
scroll to position [1296, 0]
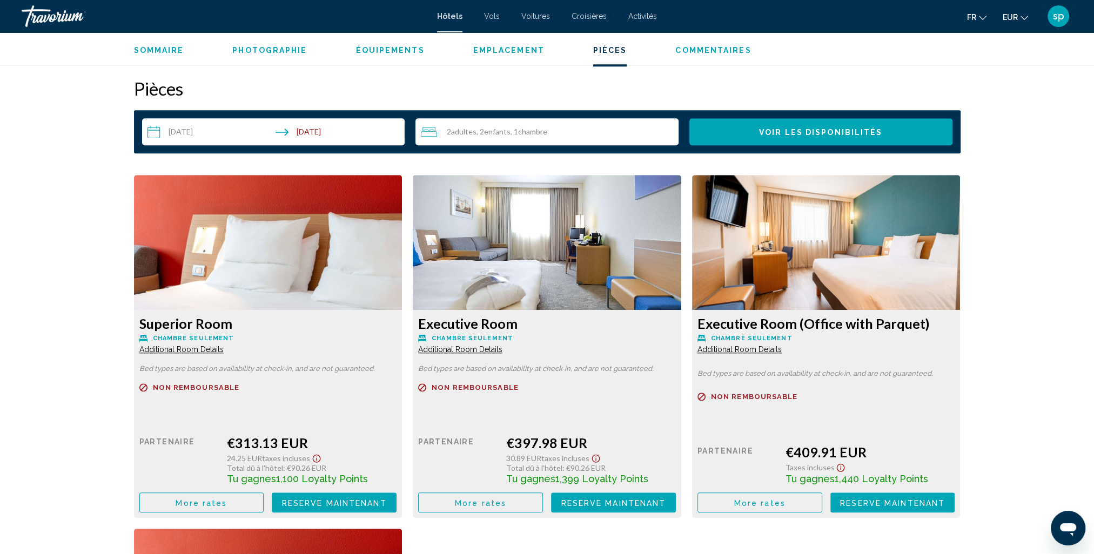
click at [214, 506] on span "More rates" at bounding box center [201, 503] width 51 height 9
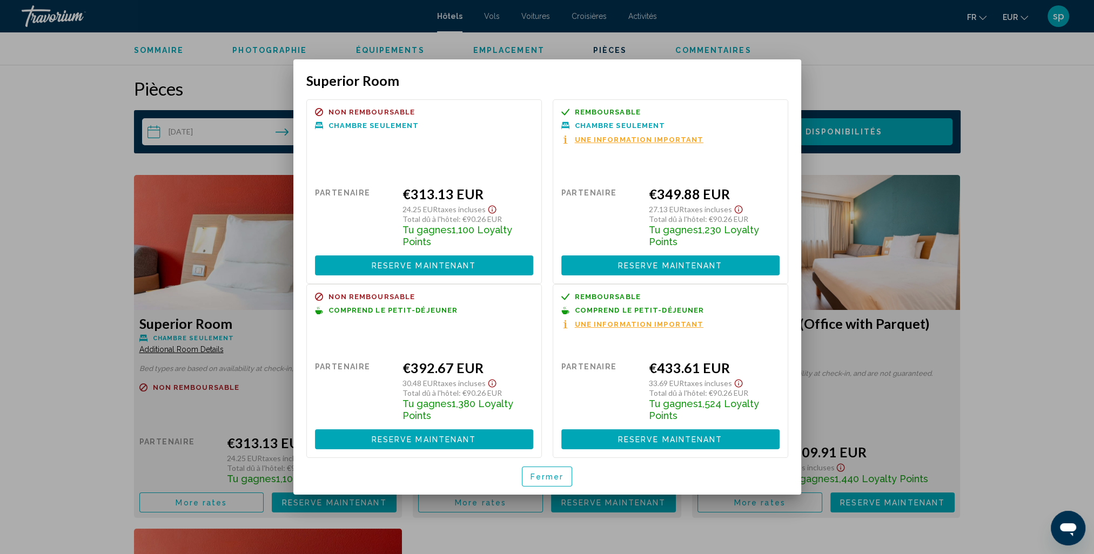
click at [541, 477] on span "Fermer" at bounding box center [546, 477] width 33 height 9
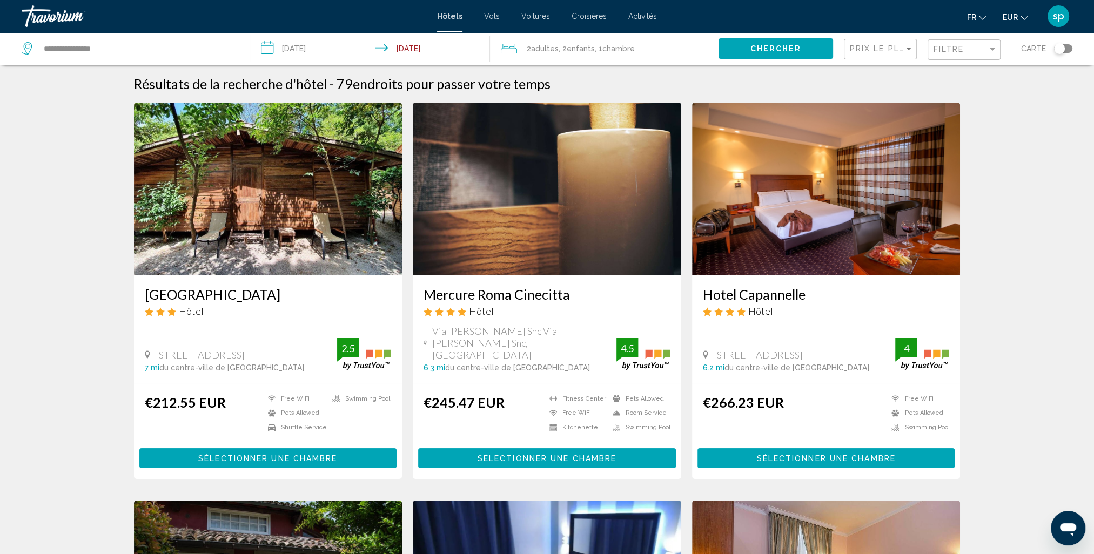
click at [758, 49] on span "Chercher" at bounding box center [775, 49] width 51 height 9
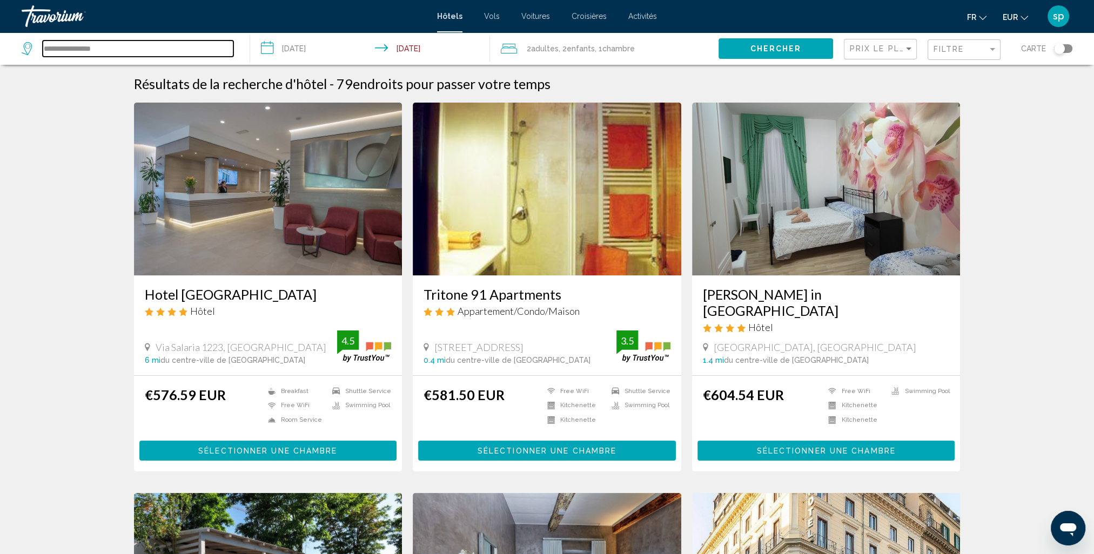
click at [107, 49] on input "**********" at bounding box center [138, 49] width 191 height 16
drag, startPoint x: 133, startPoint y: 46, endPoint x: -142, endPoint y: 46, distance: 274.9
click at [0, 46] on html "**********" at bounding box center [547, 277] width 1094 height 554
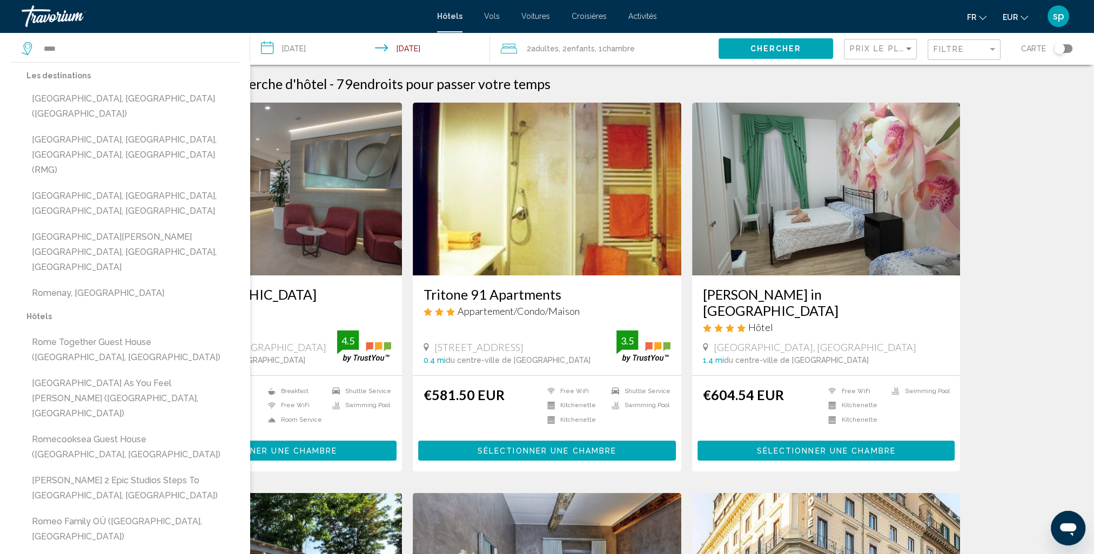
click at [82, 96] on button "[GEOGRAPHIC_DATA], [GEOGRAPHIC_DATA] ([GEOGRAPHIC_DATA])" at bounding box center [132, 107] width 213 height 36
type input "**********"
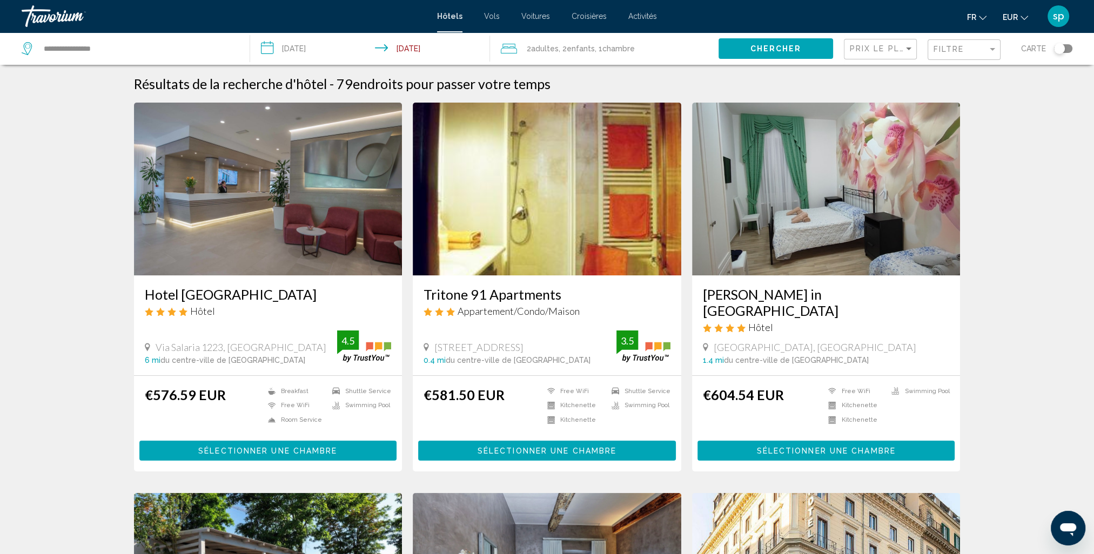
click at [782, 52] on span "Chercher" at bounding box center [775, 49] width 51 height 9
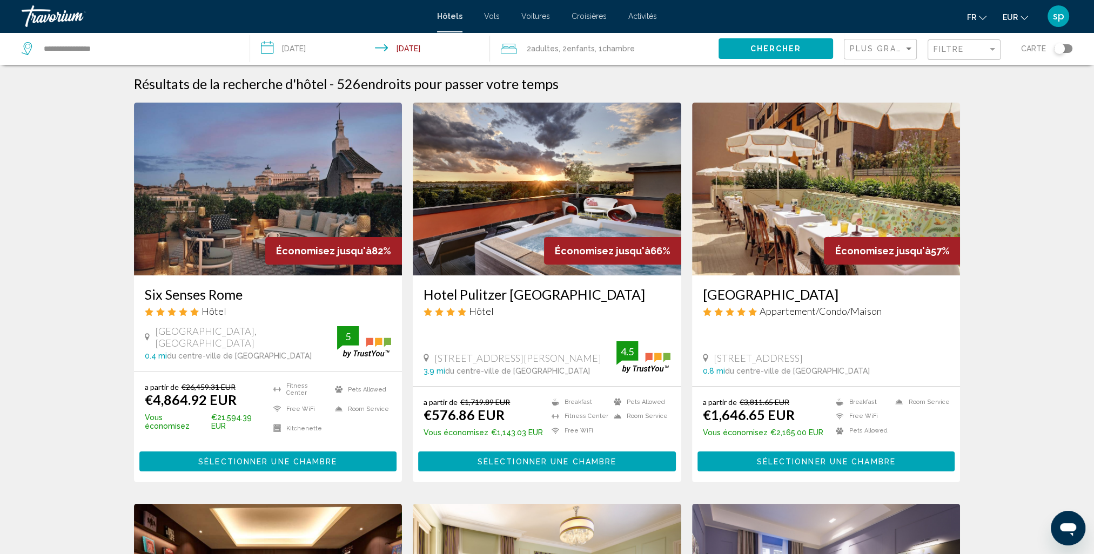
click at [873, 53] on div "Plus grandes économies" at bounding box center [882, 49] width 64 height 20
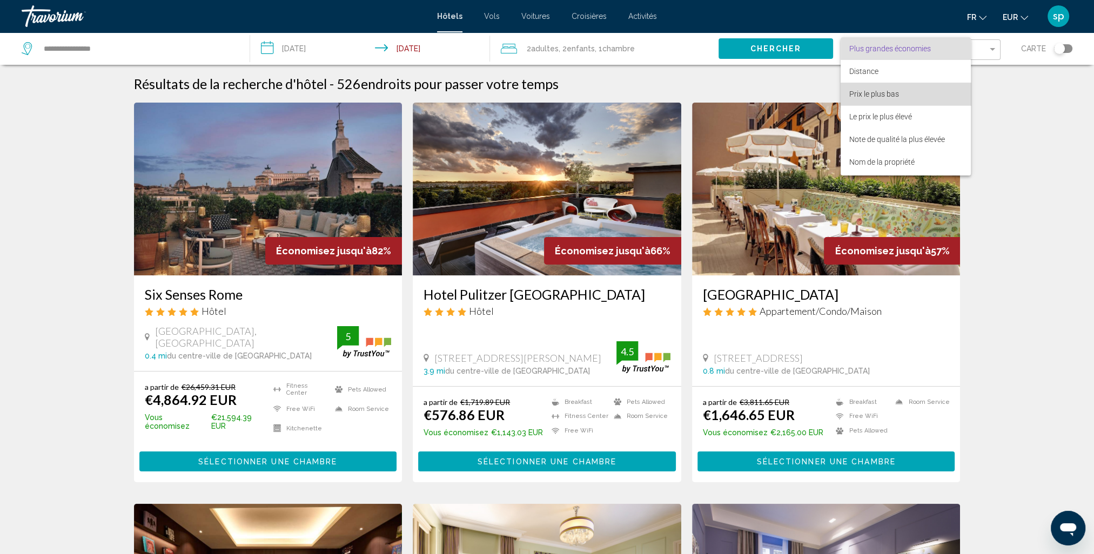
click at [868, 98] on span "Prix le plus bas" at bounding box center [874, 94] width 50 height 9
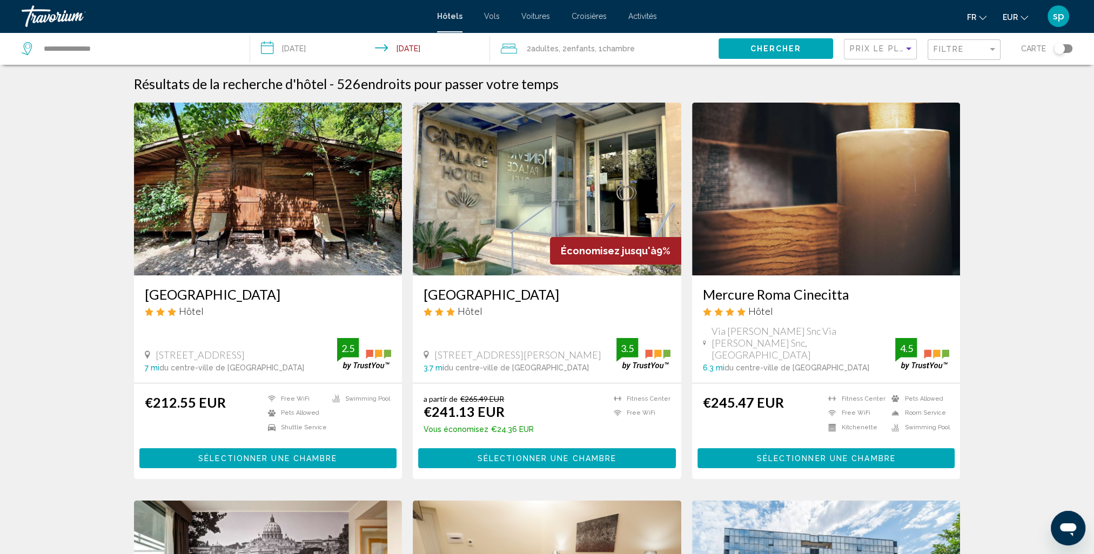
drag, startPoint x: 955, startPoint y: 55, endPoint x: 944, endPoint y: 64, distance: 14.3
click at [955, 55] on div "Filtre" at bounding box center [965, 50] width 64 height 20
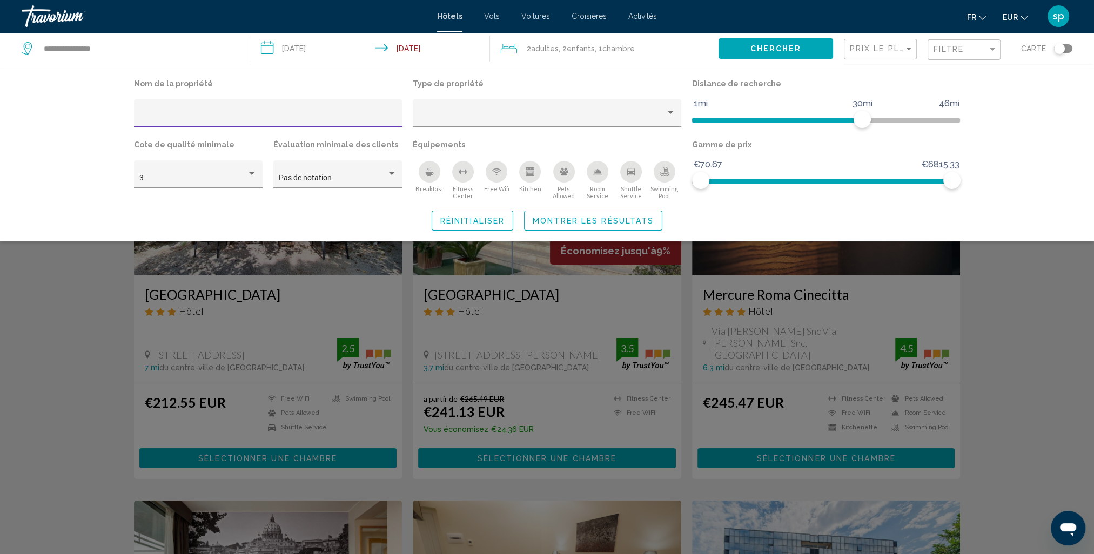
click at [662, 177] on div "Swimming Pool" at bounding box center [665, 172] width 22 height 22
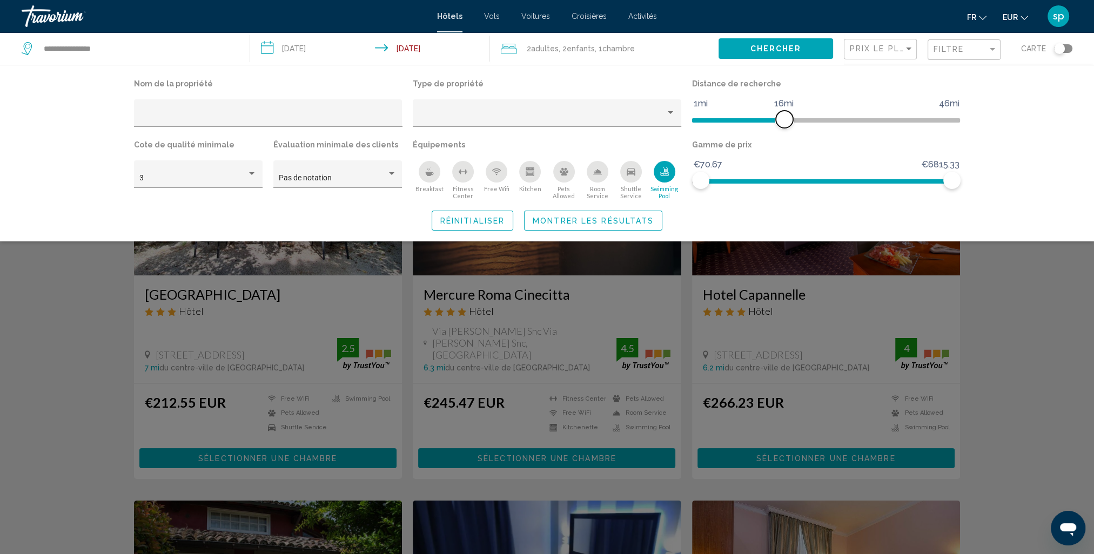
drag, startPoint x: 867, startPoint y: 120, endPoint x: 783, endPoint y: 139, distance: 86.5
click at [783, 139] on div "Nom de la propriété Type de propriété Distance de recherche 1mi 46mi 16mi Cote …" at bounding box center [547, 138] width 837 height 124
drag, startPoint x: 780, startPoint y: 122, endPoint x: 756, endPoint y: 126, distance: 24.1
click at [770, 126] on span "Hotel Filters" at bounding box center [778, 119] width 17 height 17
drag, startPoint x: 758, startPoint y: 120, endPoint x: 766, endPoint y: 120, distance: 8.1
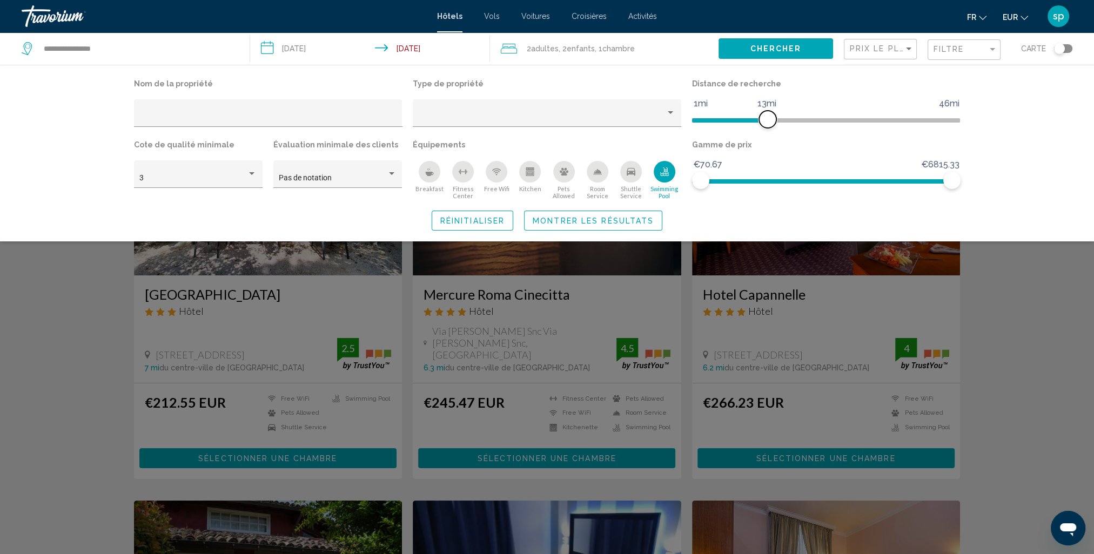
click at [766, 120] on span "Hotel Filters" at bounding box center [767, 119] width 17 height 17
click at [632, 220] on span "Montrer les résultats" at bounding box center [593, 221] width 121 height 9
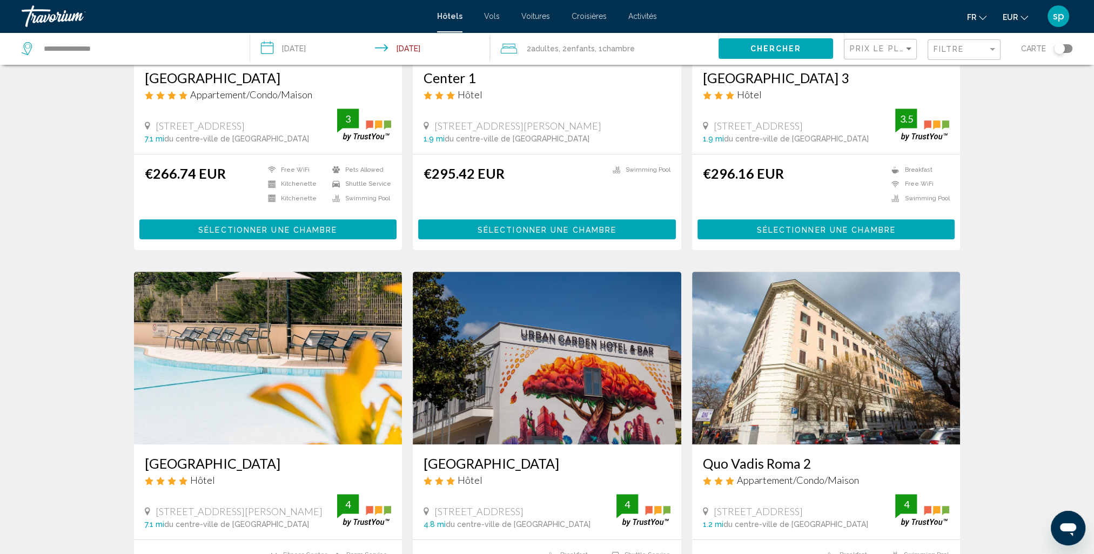
scroll to position [702, 0]
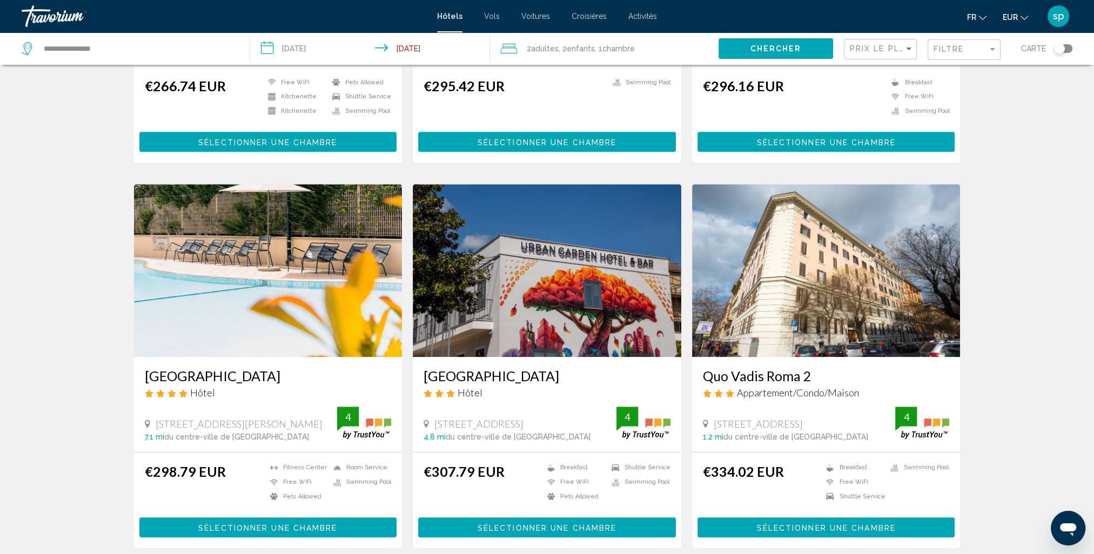
drag, startPoint x: 259, startPoint y: 275, endPoint x: 256, endPoint y: 270, distance: 6.8
click at [259, 275] on img "Main content" at bounding box center [268, 270] width 268 height 173
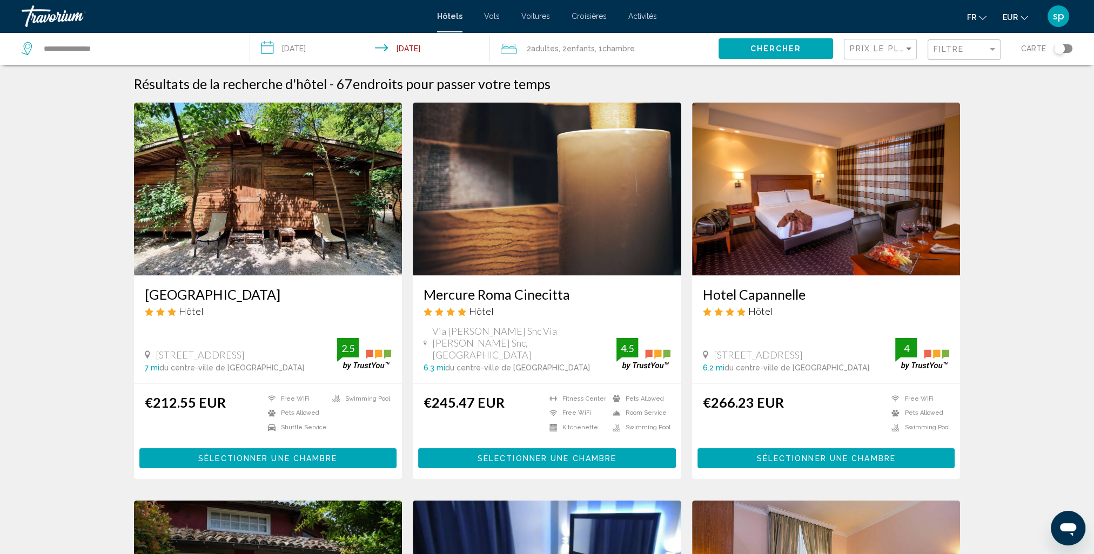
click at [583, 52] on span "Enfants" at bounding box center [581, 48] width 28 height 9
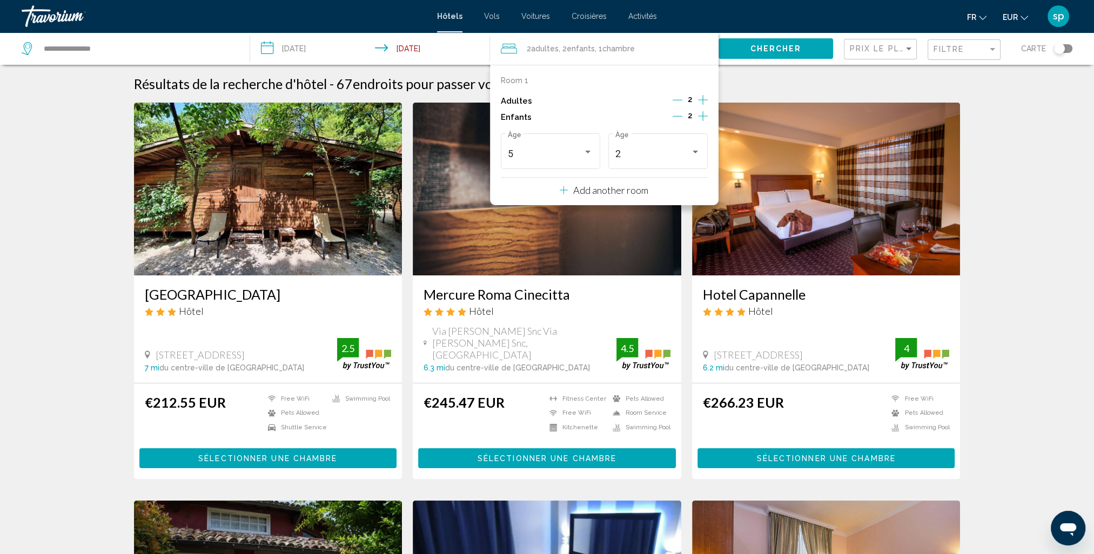
click at [747, 50] on button "Chercher" at bounding box center [775, 48] width 115 height 20
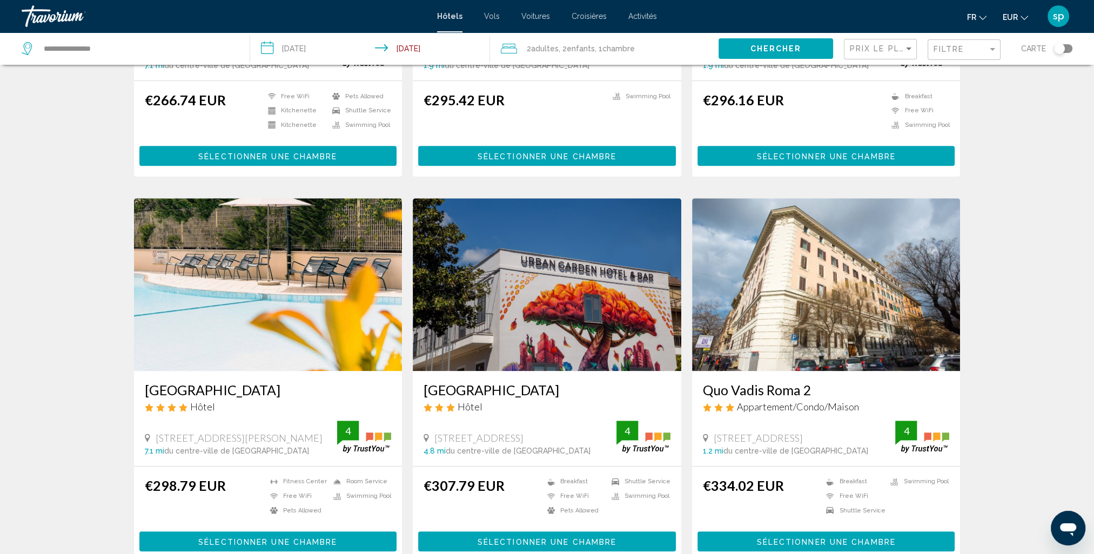
scroll to position [702, 0]
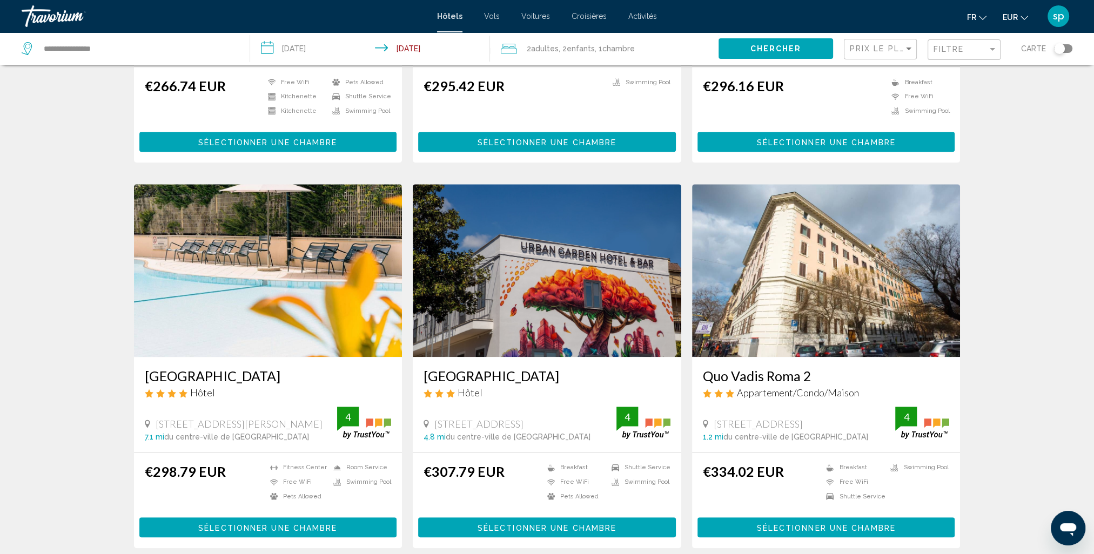
click at [182, 269] on img "Main content" at bounding box center [268, 270] width 268 height 173
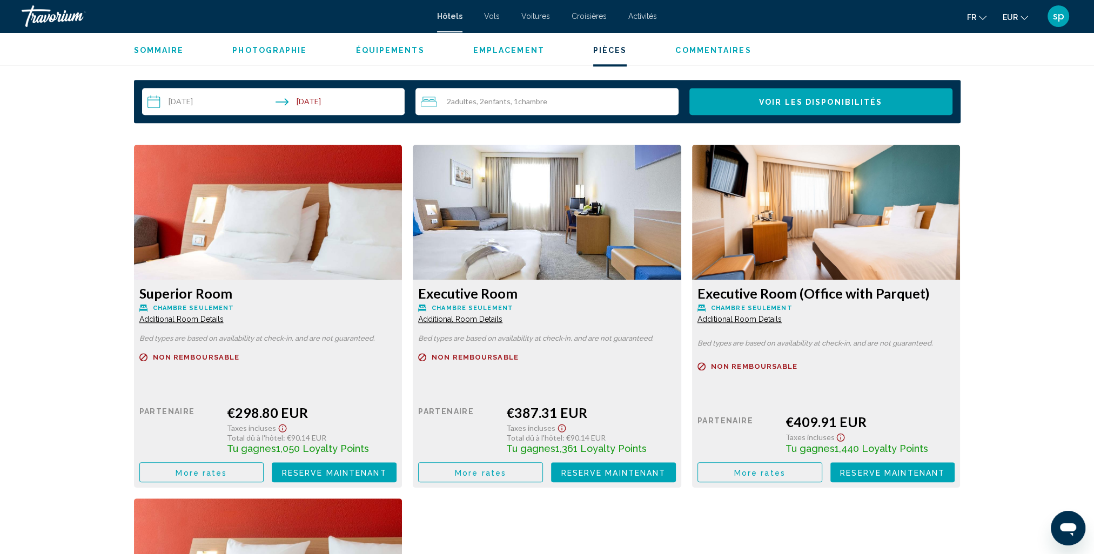
scroll to position [1350, 0]
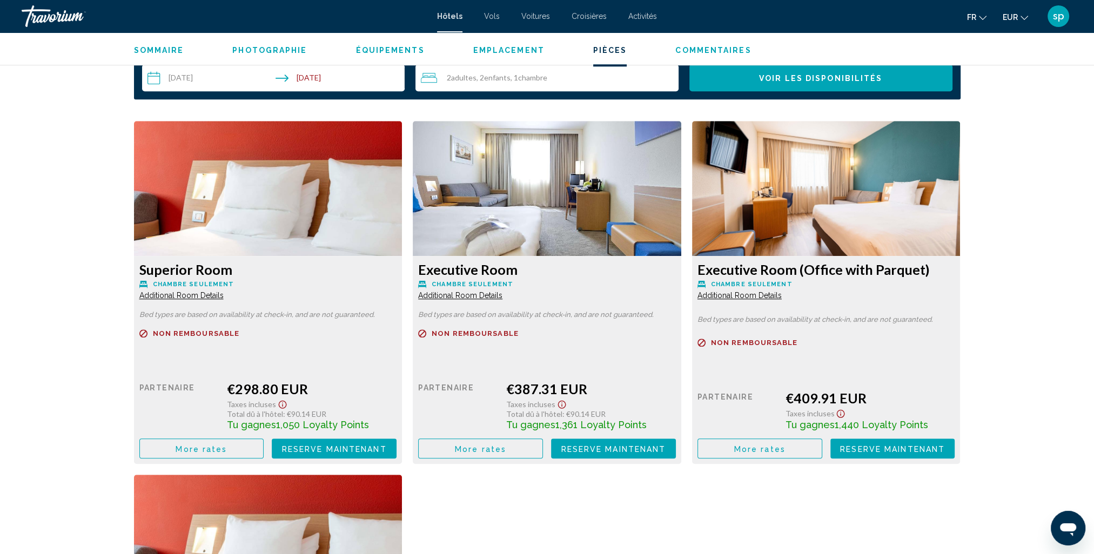
click at [210, 454] on button "More rates" at bounding box center [201, 449] width 125 height 20
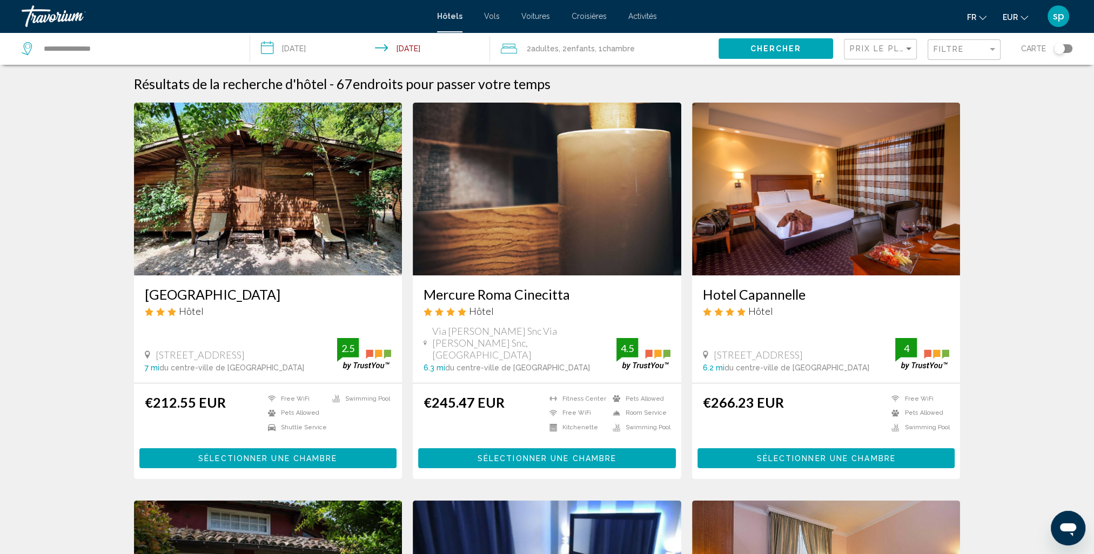
click at [564, 42] on span ", 2 Enfant Enfants" at bounding box center [576, 48] width 36 height 15
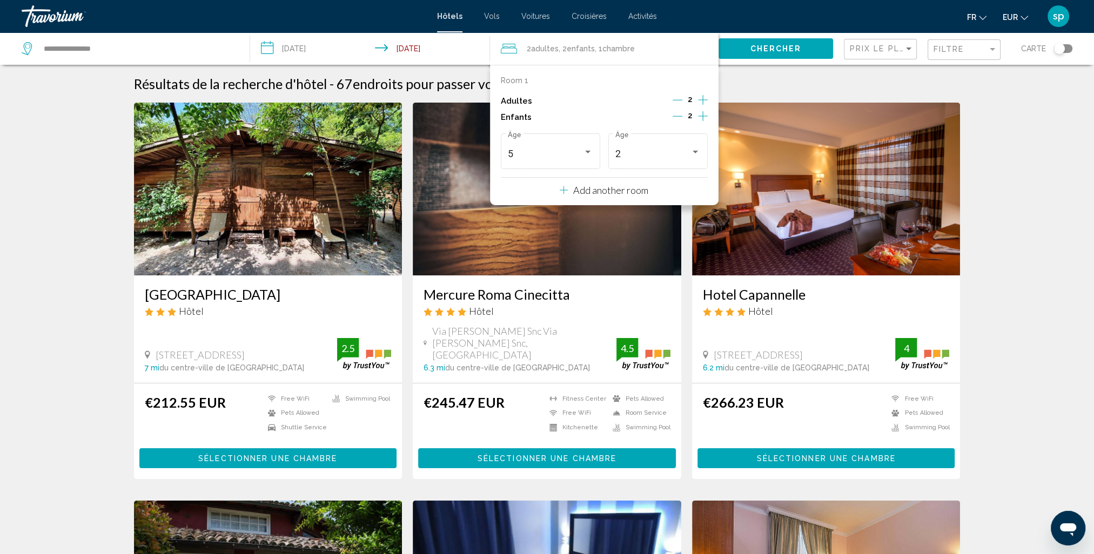
click at [703, 116] on icon "Increment children" at bounding box center [703, 116] width 10 height 13
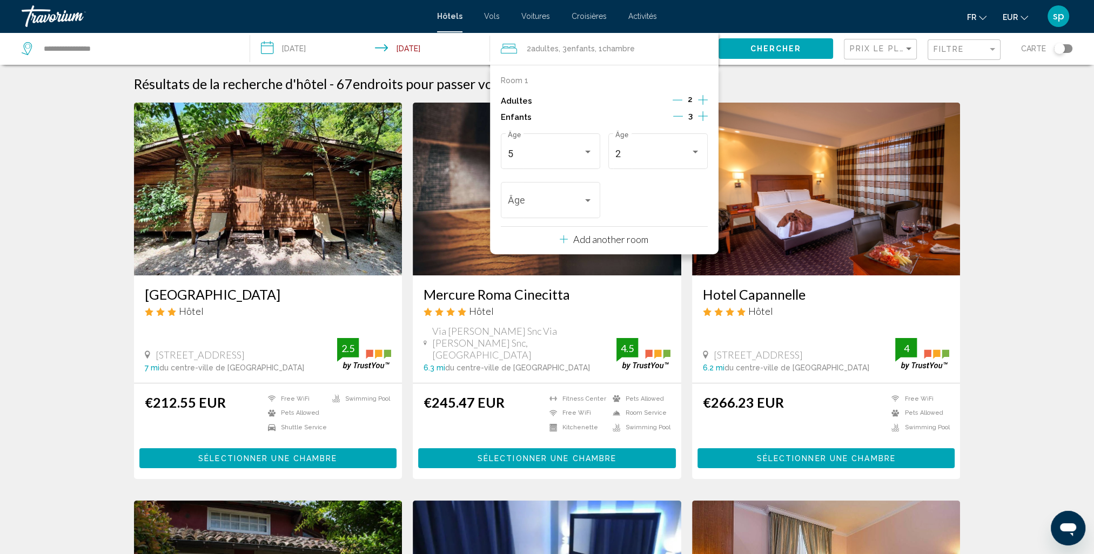
click at [682, 118] on icon "Decrement children" at bounding box center [678, 116] width 10 height 10
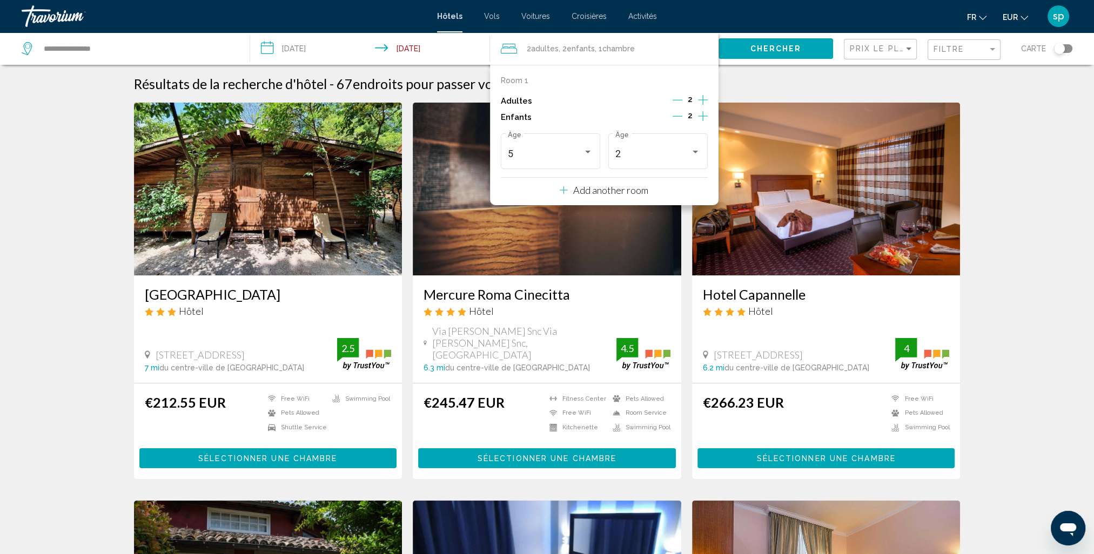
click at [682, 118] on icon "Decrement children" at bounding box center [677, 116] width 10 height 10
click at [534, 160] on div "5 Âge" at bounding box center [550, 150] width 85 height 38
click at [517, 208] on span "7" at bounding box center [550, 212] width 85 height 29
click at [741, 55] on button "Chercher" at bounding box center [775, 48] width 115 height 20
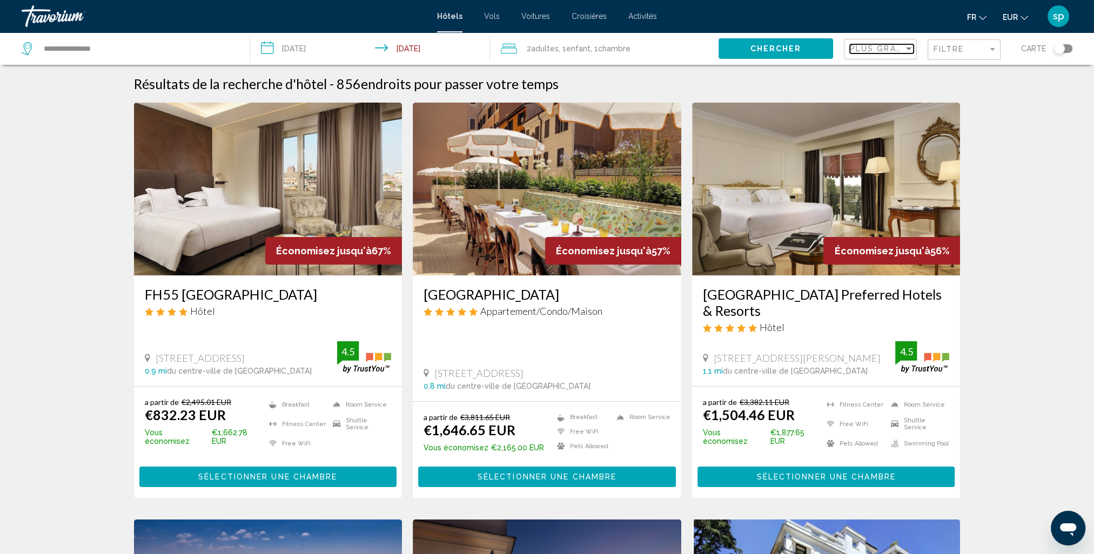
click at [873, 49] on span "Plus grandes économies" at bounding box center [914, 48] width 129 height 9
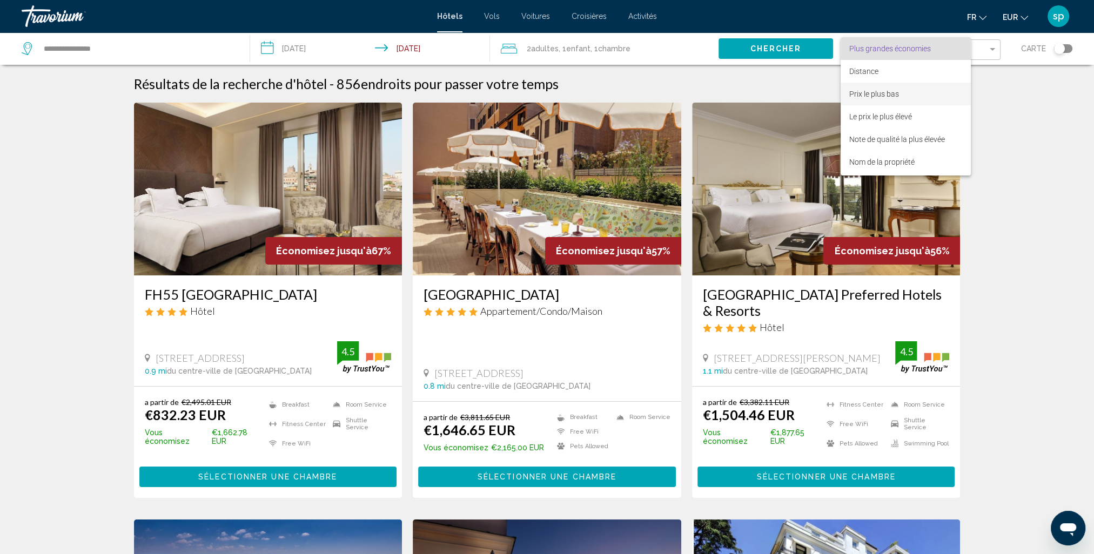
click at [871, 101] on span "Prix le plus bas" at bounding box center [905, 94] width 113 height 23
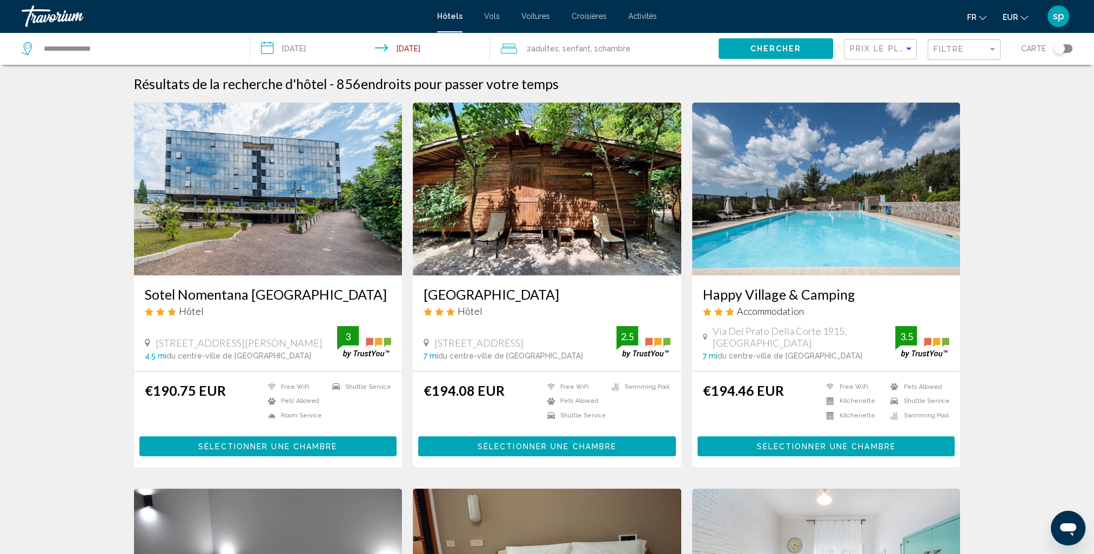
click at [975, 55] on div "Filtre" at bounding box center [965, 50] width 64 height 20
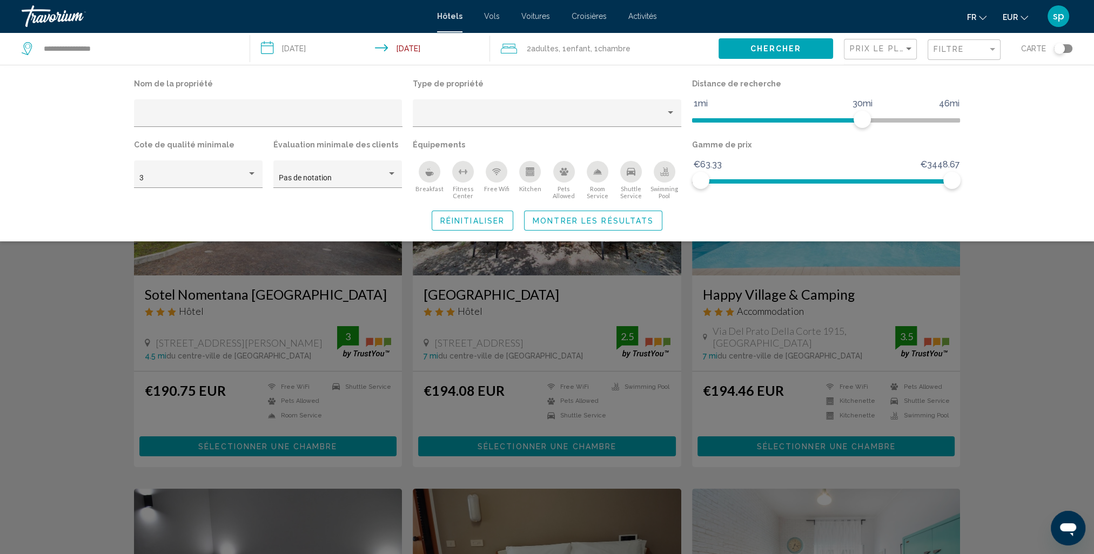
click at [663, 174] on icon "Swimming Pool" at bounding box center [664, 171] width 9 height 9
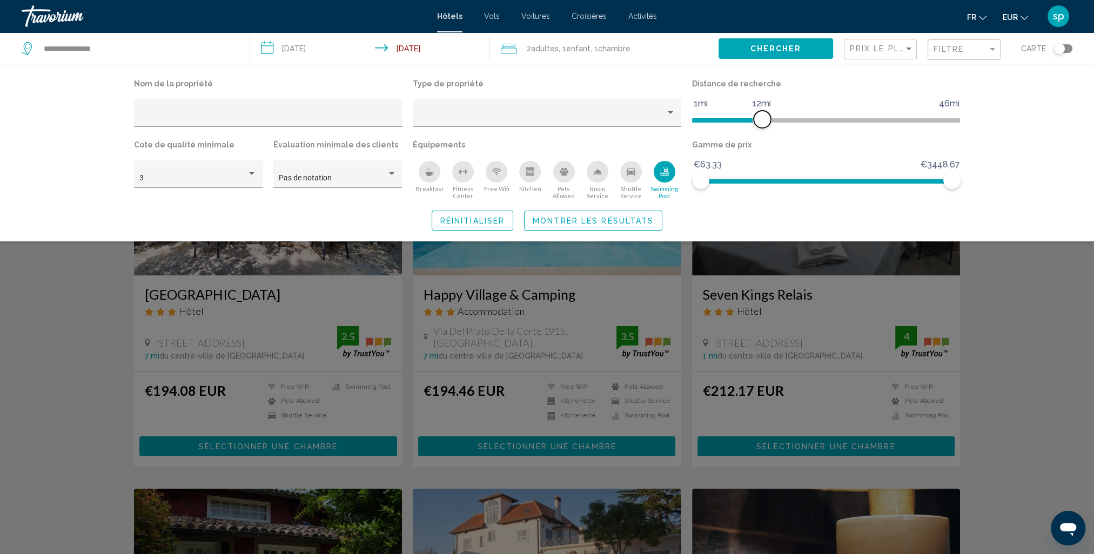
drag, startPoint x: 862, startPoint y: 117, endPoint x: 760, endPoint y: 130, distance: 102.4
click at [760, 130] on div "Distance de recherche 1mi 46mi 12mi" at bounding box center [825, 106] width 279 height 61
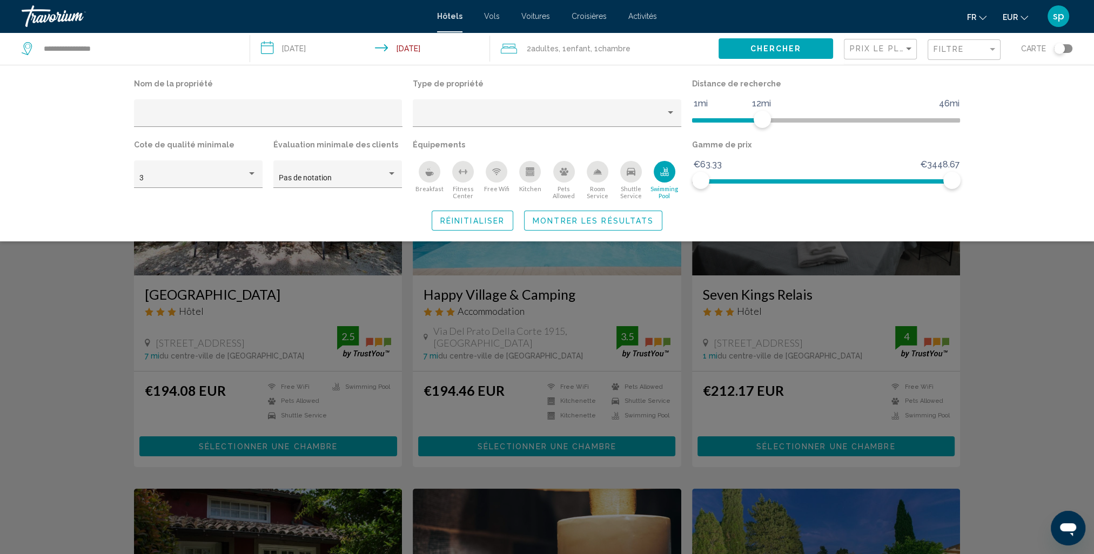
click at [623, 228] on button "Montrer les résultats" at bounding box center [593, 221] width 138 height 20
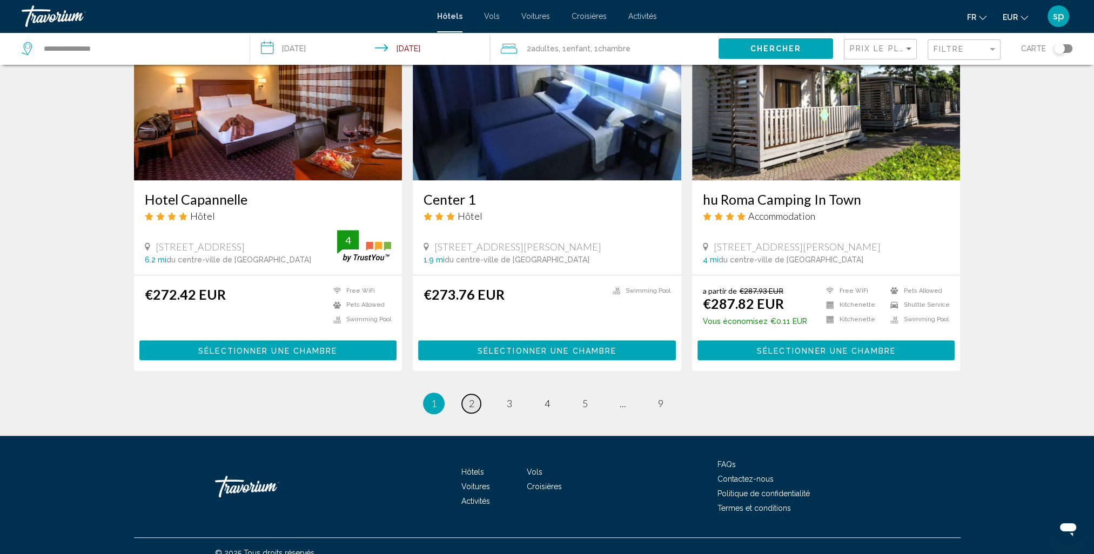
click at [475, 394] on link "page 2" at bounding box center [471, 403] width 19 height 19
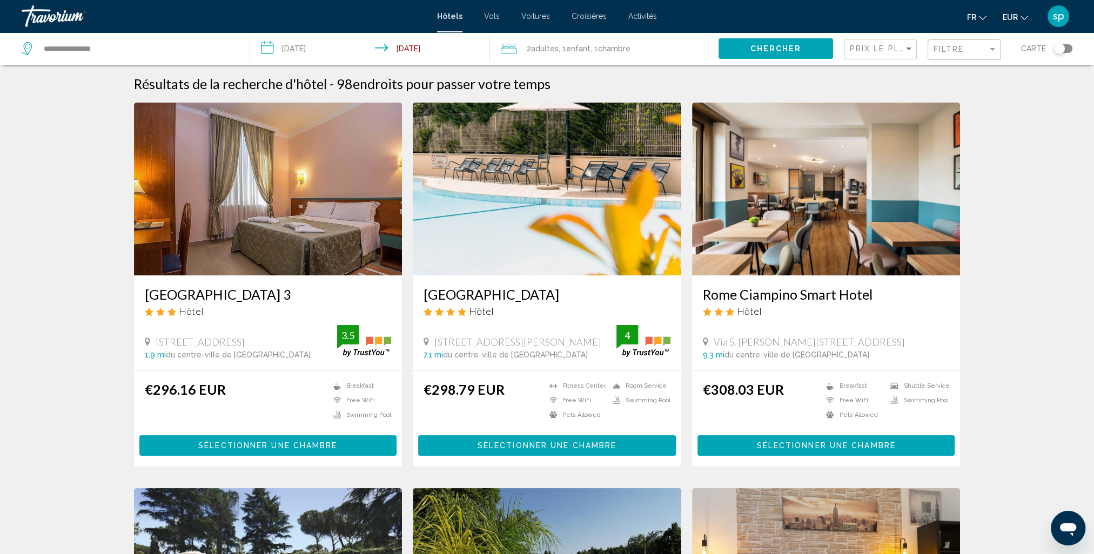
click at [549, 189] on img "Main content" at bounding box center [547, 189] width 268 height 173
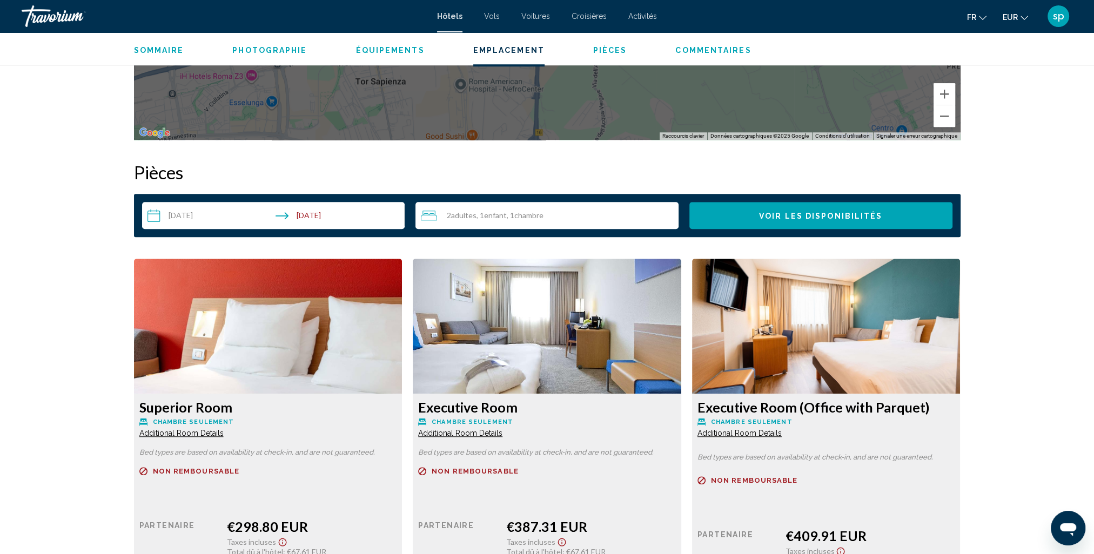
scroll to position [1350, 0]
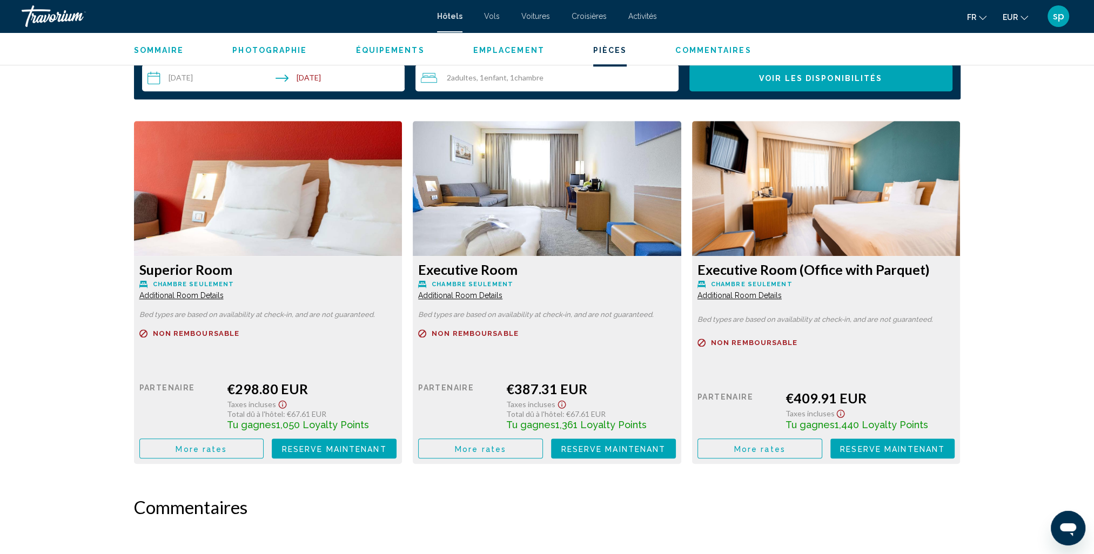
click at [233, 451] on button "More rates" at bounding box center [201, 449] width 125 height 20
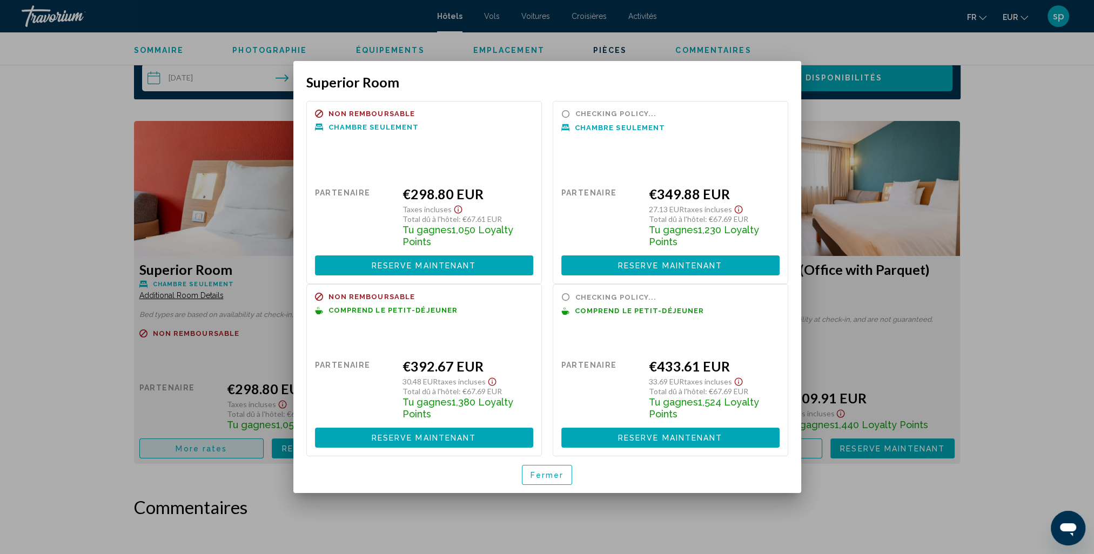
scroll to position [0, 0]
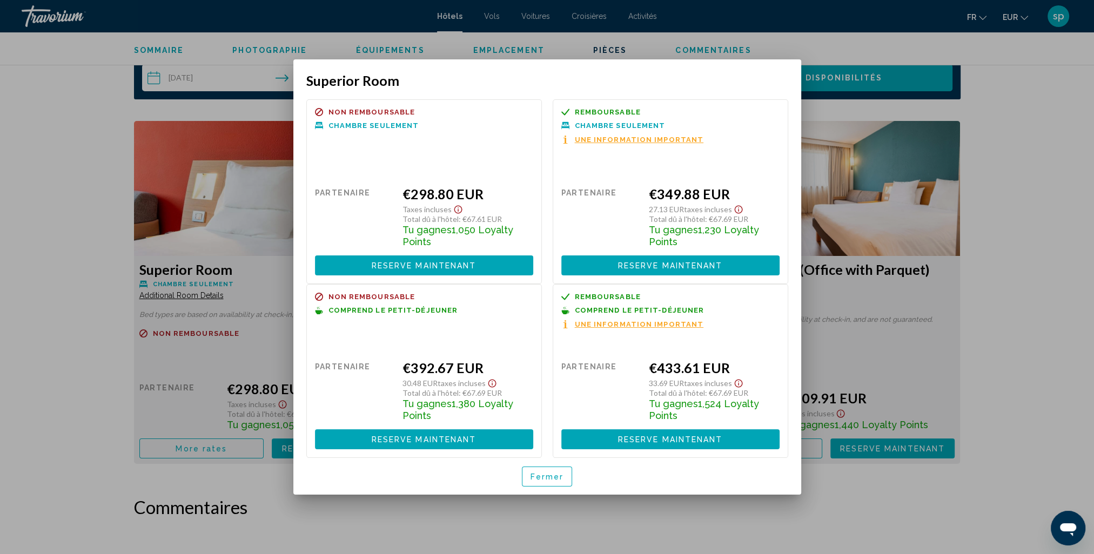
drag, startPoint x: 544, startPoint y: 479, endPoint x: 545, endPoint y: 472, distance: 6.5
click at [547, 480] on span "Fermer" at bounding box center [546, 477] width 33 height 9
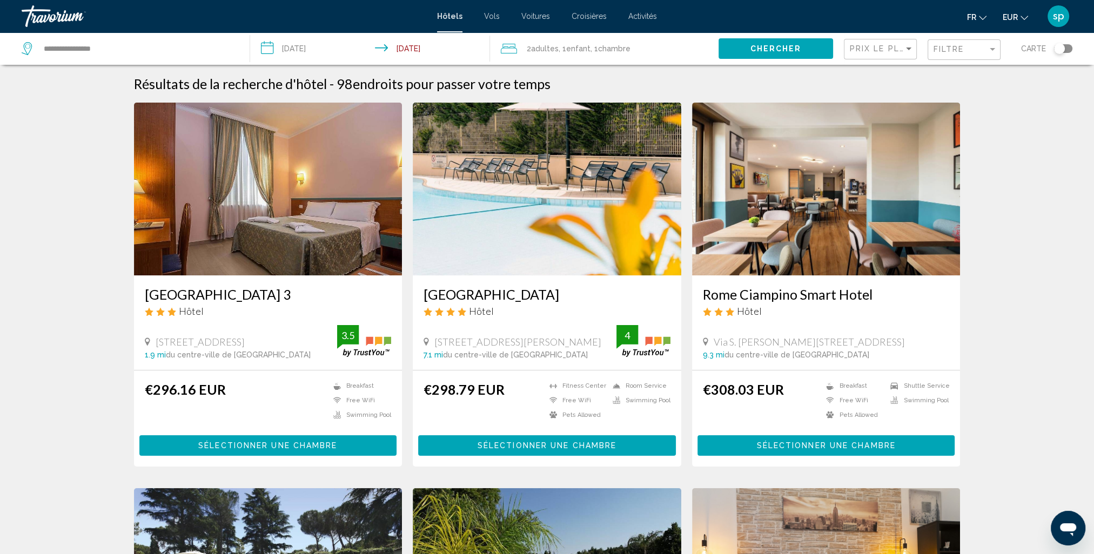
click at [625, 53] on span ", 1 Chambre pièces" at bounding box center [610, 48] width 40 height 15
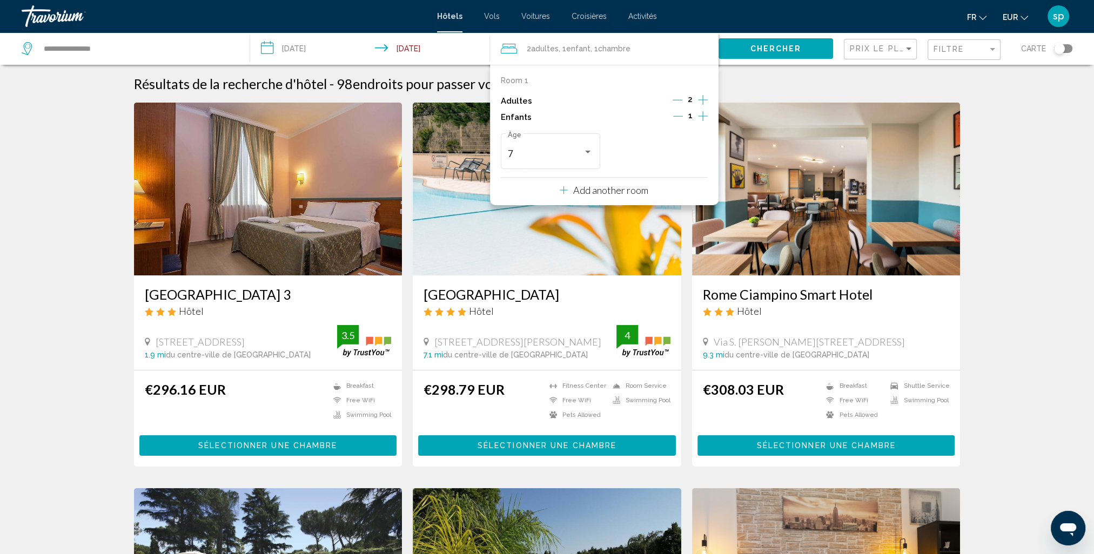
click at [607, 196] on button "Add another room" at bounding box center [604, 189] width 89 height 22
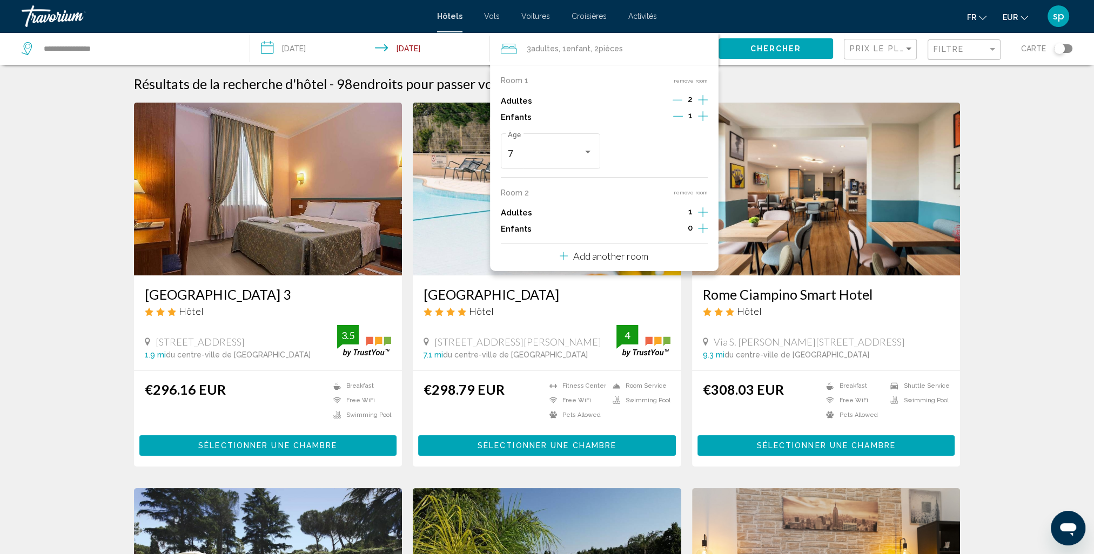
click at [703, 105] on icon "Increment adults" at bounding box center [703, 100] width 10 height 10
click at [705, 123] on icon "Increment children" at bounding box center [703, 116] width 10 height 13
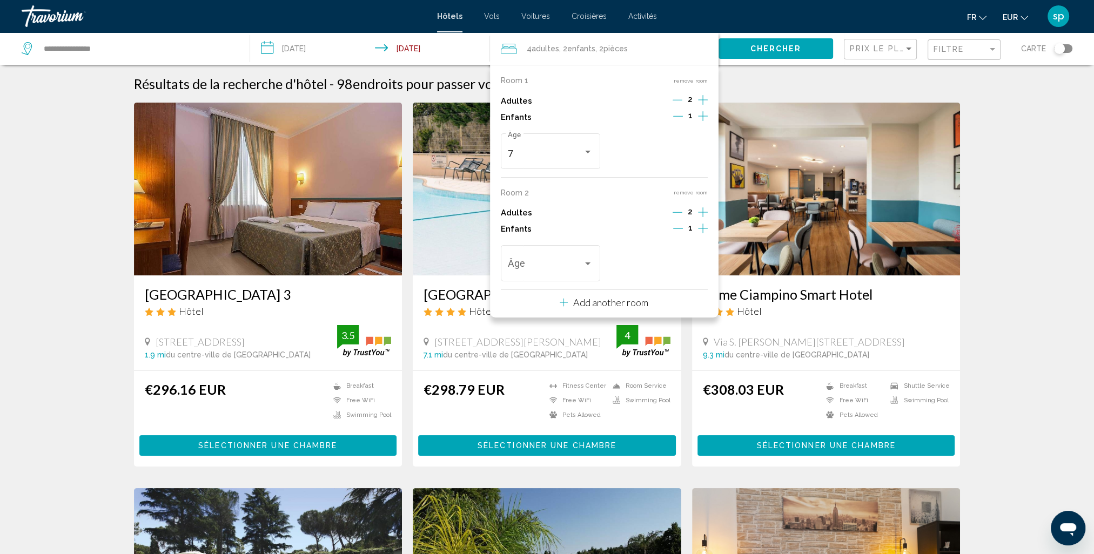
click at [704, 123] on icon "Increment children" at bounding box center [703, 116] width 10 height 13
click at [555, 267] on span "Travelers: 4 adults, 3 children" at bounding box center [545, 266] width 75 height 11
click at [510, 324] on span "2" at bounding box center [550, 324] width 85 height 29
click at [637, 267] on div "2" at bounding box center [652, 266] width 75 height 11
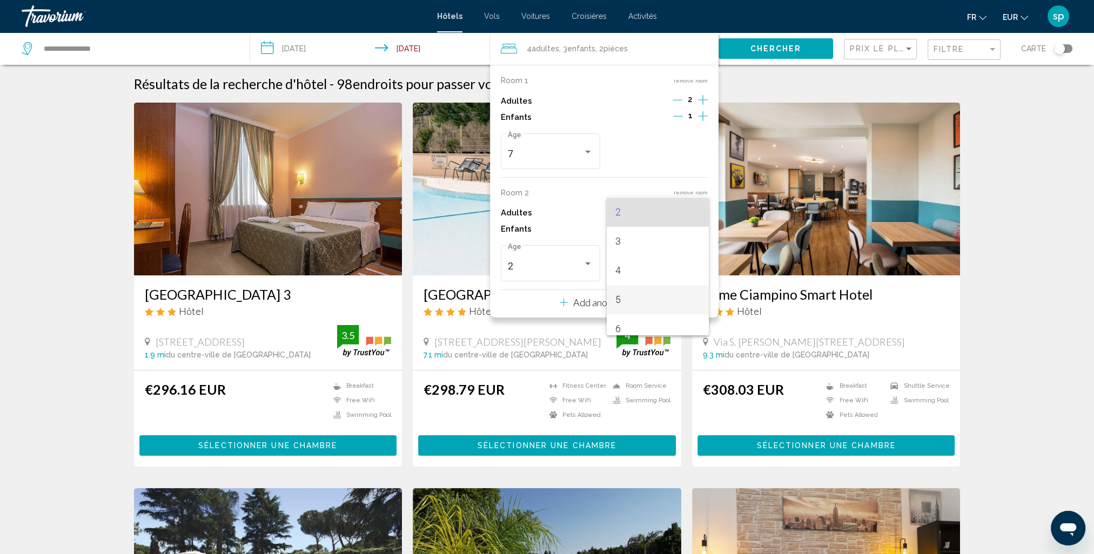
click at [633, 308] on span "5" at bounding box center [657, 299] width 85 height 29
click at [769, 47] on span "Chercher" at bounding box center [775, 49] width 51 height 9
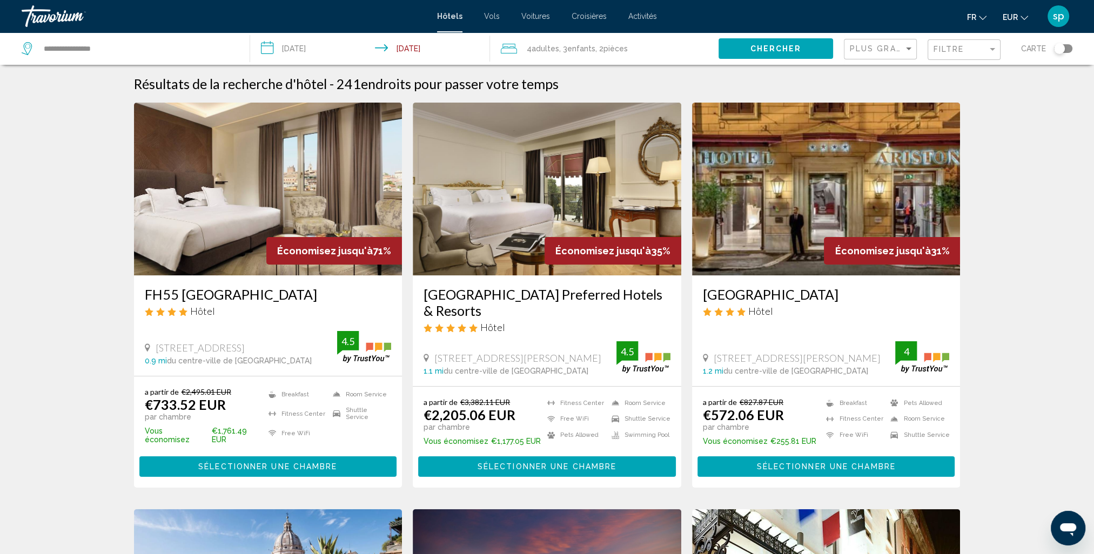
click at [864, 46] on div "Plus grandes économies" at bounding box center [882, 49] width 64 height 20
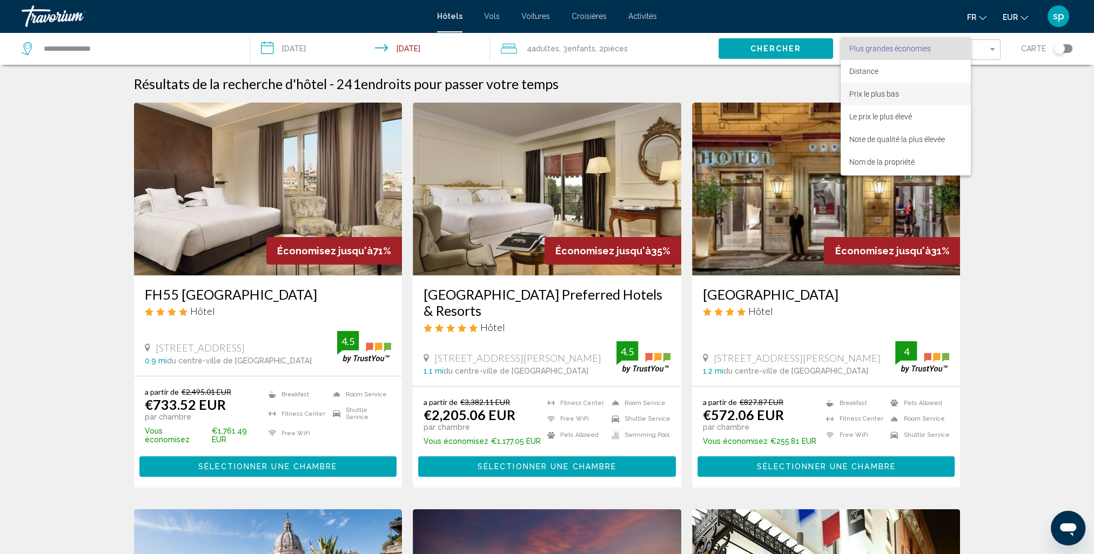
drag, startPoint x: 864, startPoint y: 46, endPoint x: 861, endPoint y: 96, distance: 50.3
click at [860, 97] on span "Prix le plus bas" at bounding box center [874, 94] width 50 height 9
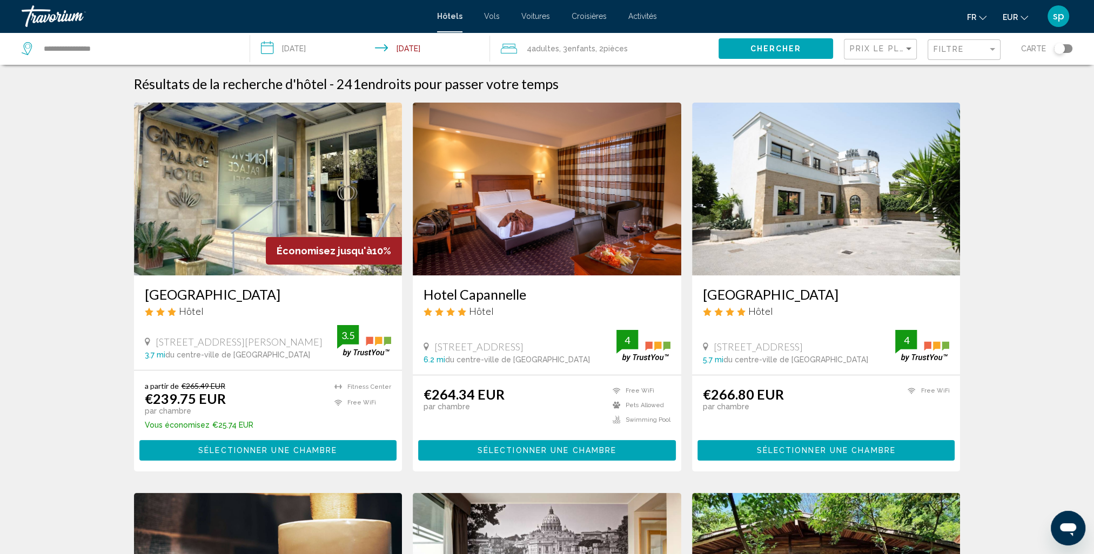
drag, startPoint x: 861, startPoint y: 96, endPoint x: 953, endPoint y: 58, distance: 98.8
click at [953, 58] on div "Filtre" at bounding box center [965, 50] width 64 height 20
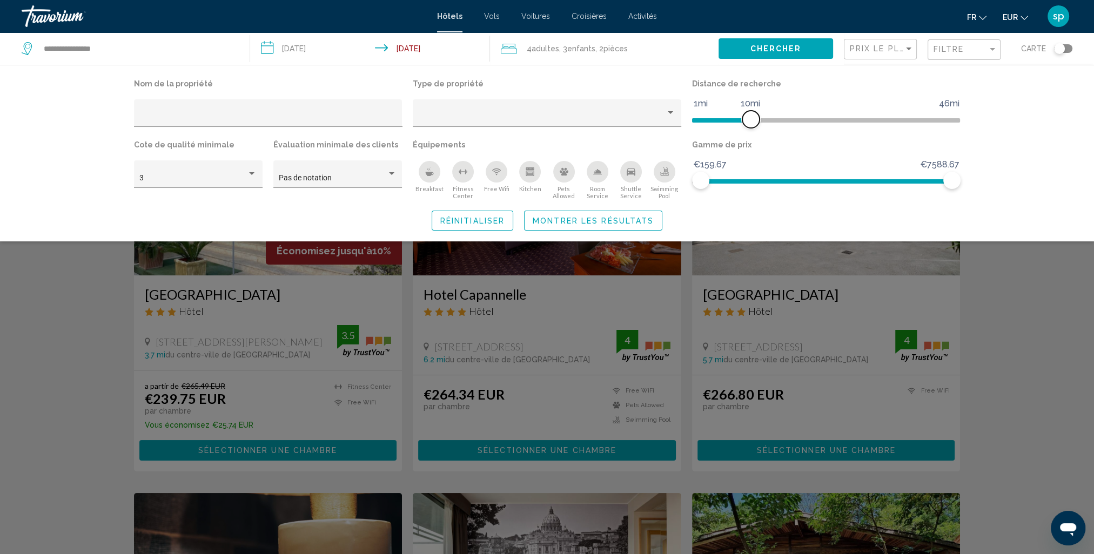
drag, startPoint x: 856, startPoint y: 123, endPoint x: 751, endPoint y: 143, distance: 106.7
click at [751, 143] on div "Nom de la propriété Type de propriété Distance de recherche 1mi 46mi 10mi Cote …" at bounding box center [547, 138] width 837 height 124
drag, startPoint x: 753, startPoint y: 126, endPoint x: 760, endPoint y: 126, distance: 7.0
click at [760, 126] on span "Hotel Filters" at bounding box center [761, 119] width 17 height 17
click at [658, 170] on div "Swimming Pool" at bounding box center [665, 172] width 22 height 22
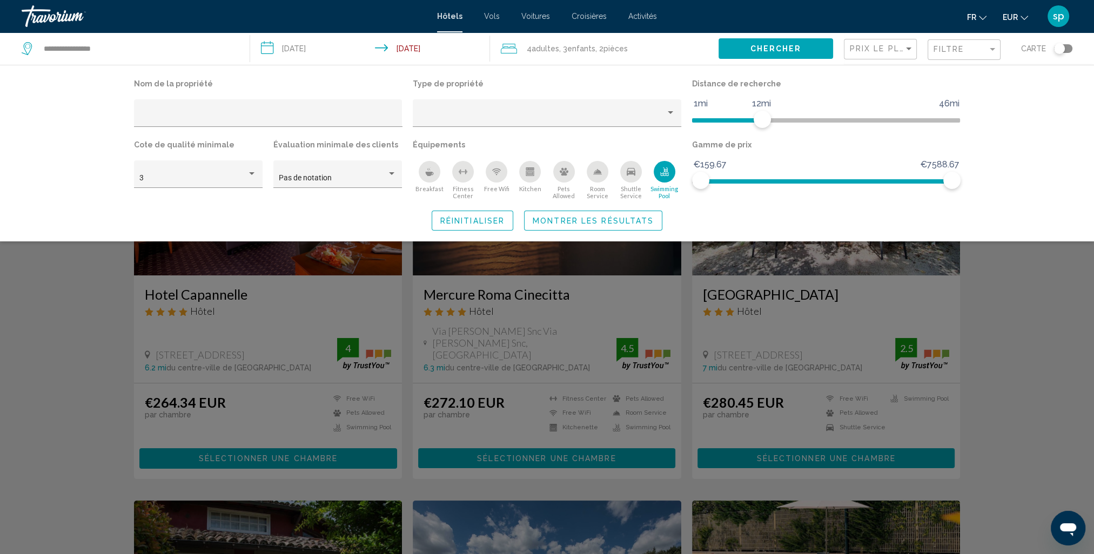
click at [627, 221] on span "Montrer les résultats" at bounding box center [593, 221] width 121 height 9
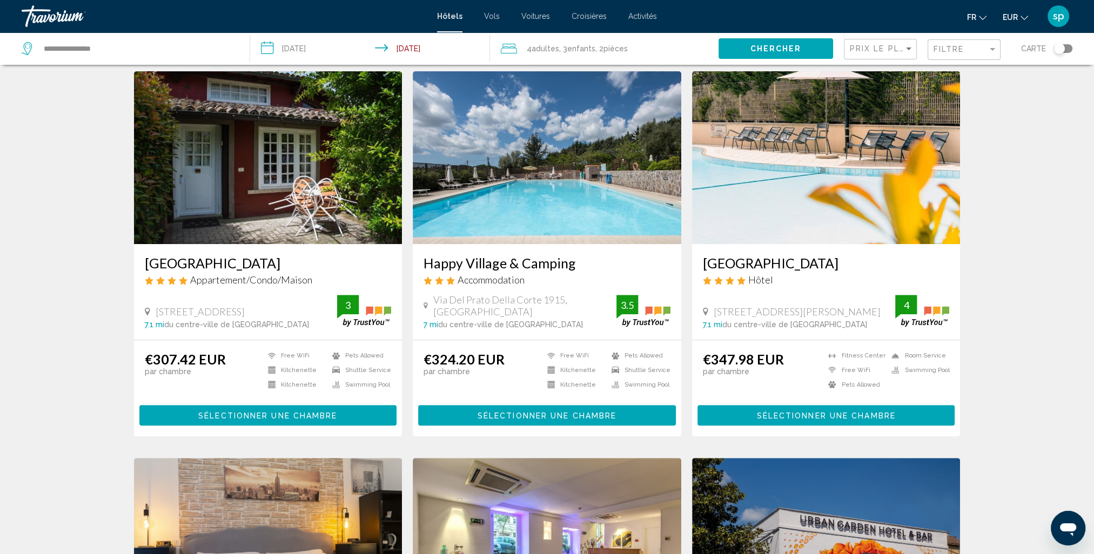
scroll to position [432, 0]
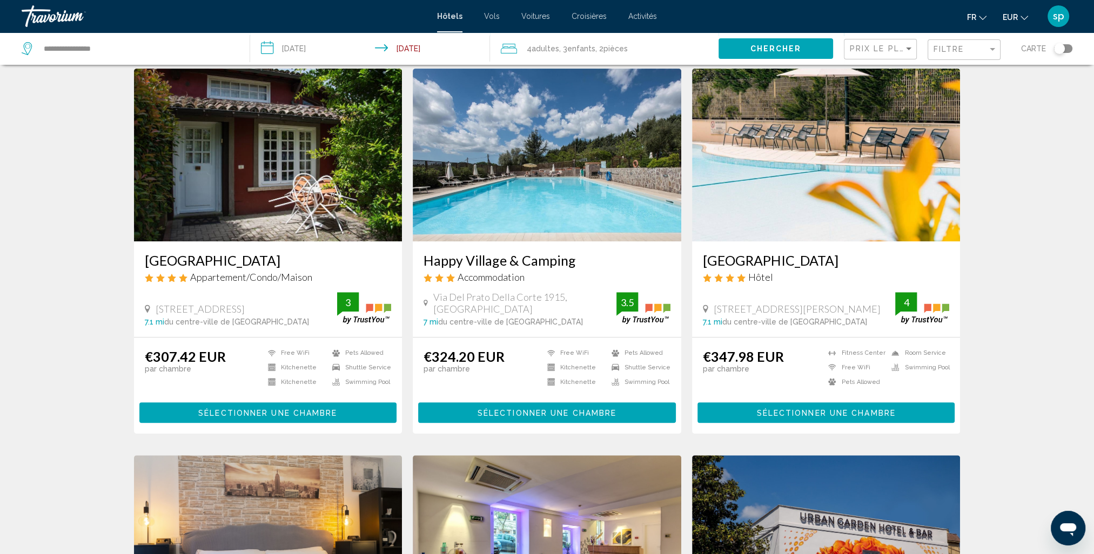
click at [796, 187] on img "Main content" at bounding box center [826, 155] width 268 height 173
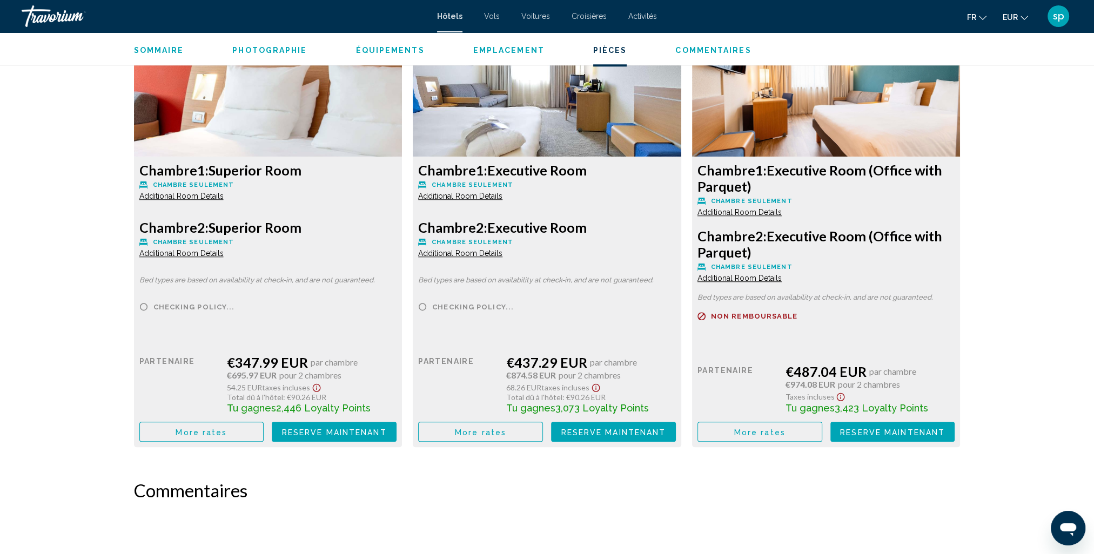
scroll to position [1512, 0]
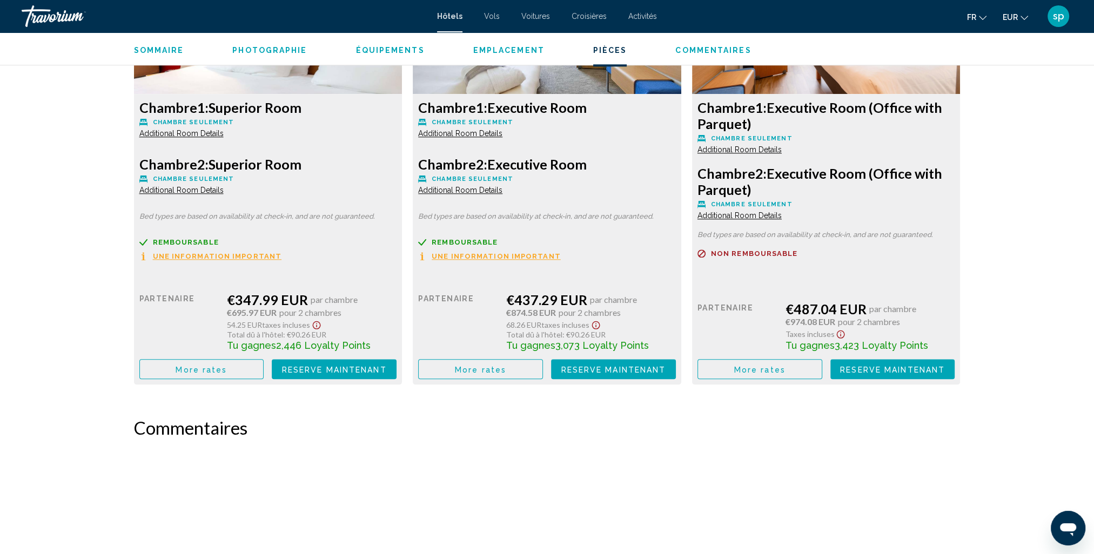
click at [214, 371] on span "More rates" at bounding box center [201, 369] width 51 height 9
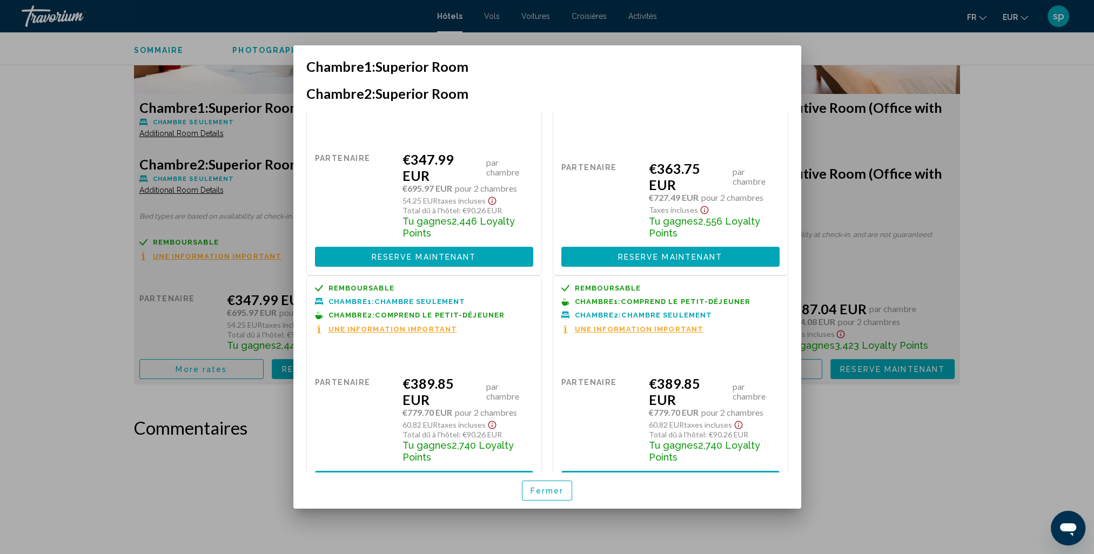
scroll to position [54, 0]
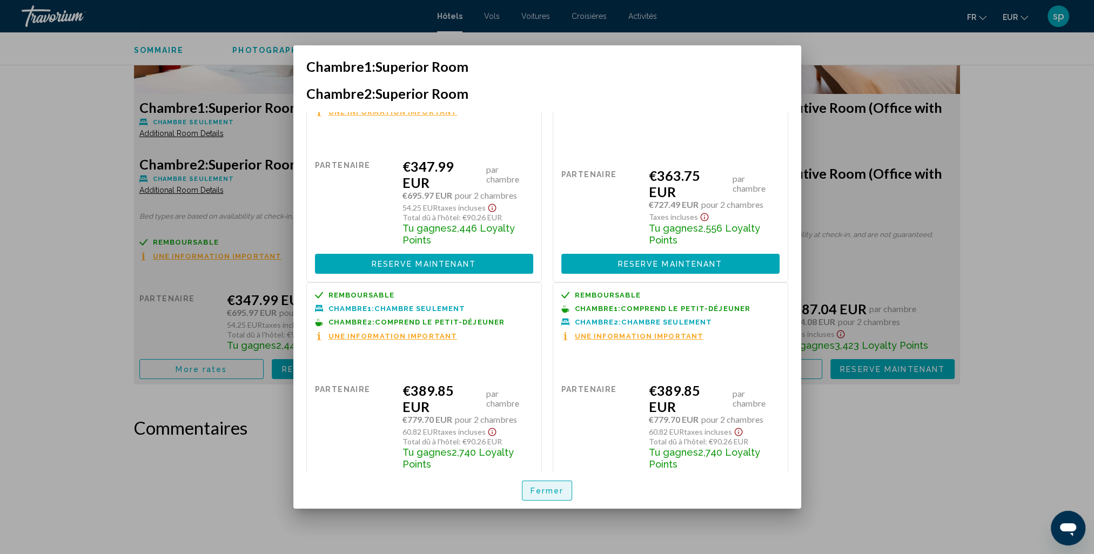
click at [547, 487] on span "Fermer" at bounding box center [546, 491] width 33 height 9
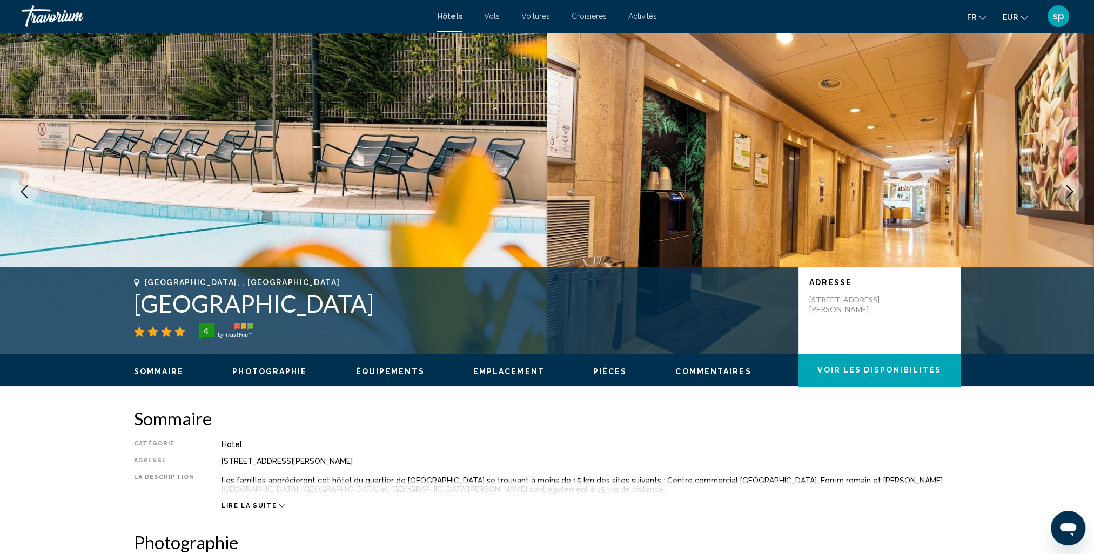
scroll to position [0, 0]
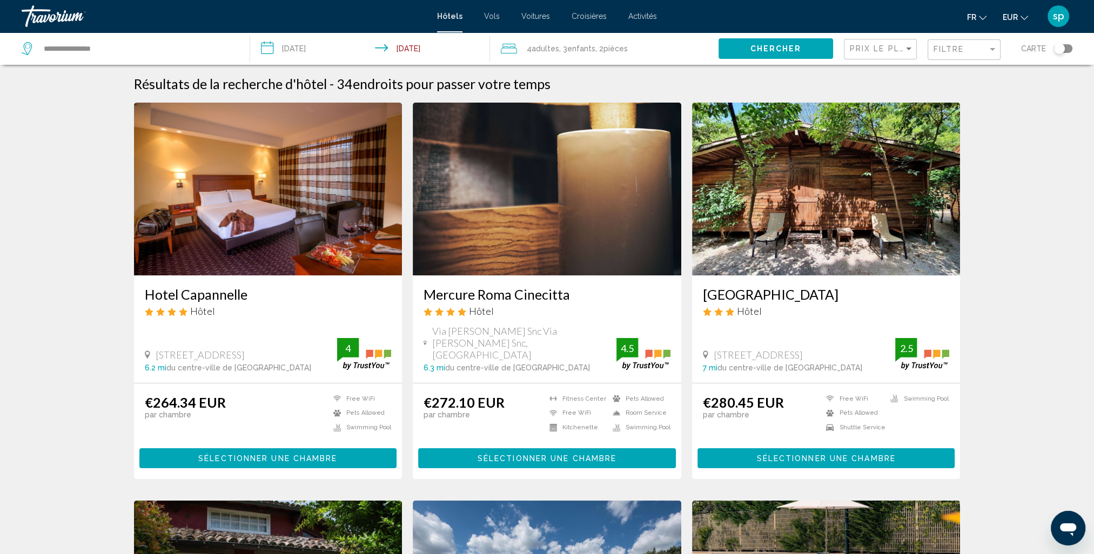
click at [568, 54] on span ", 3 Enfant Enfants" at bounding box center [577, 48] width 36 height 15
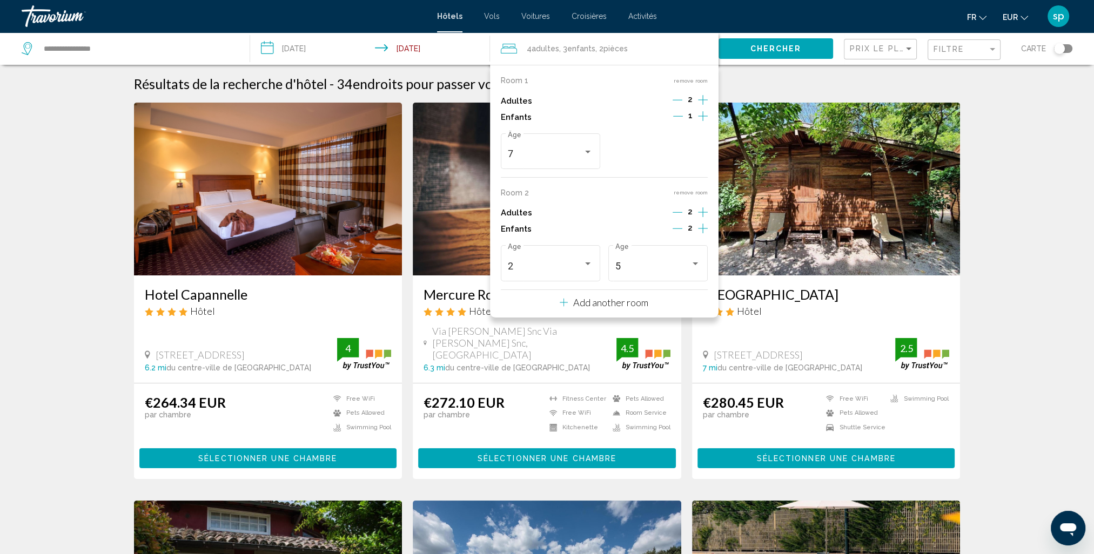
click at [695, 192] on button "remove room" at bounding box center [691, 192] width 34 height 7
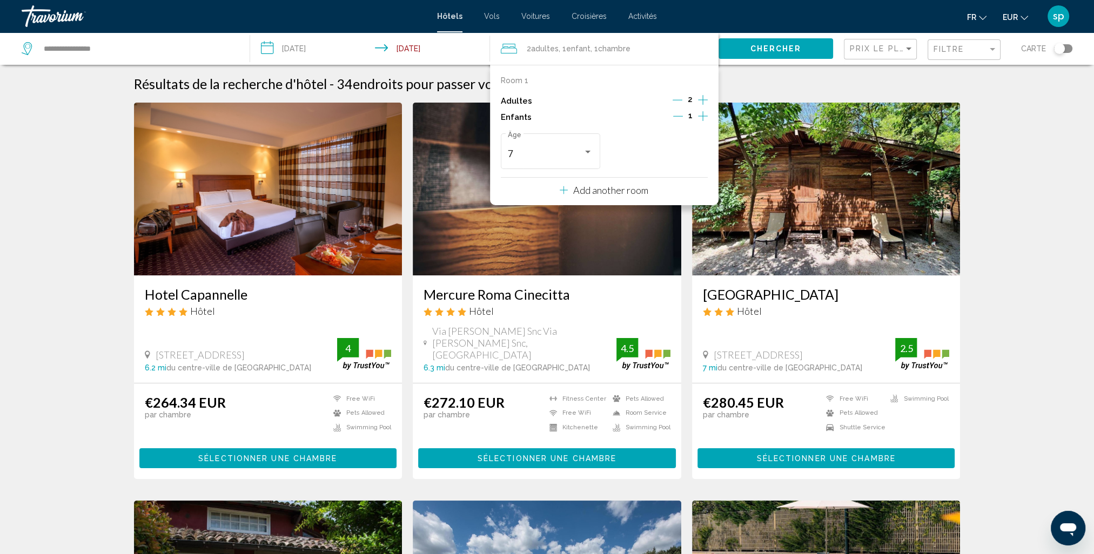
click at [755, 53] on button "Chercher" at bounding box center [775, 48] width 115 height 20
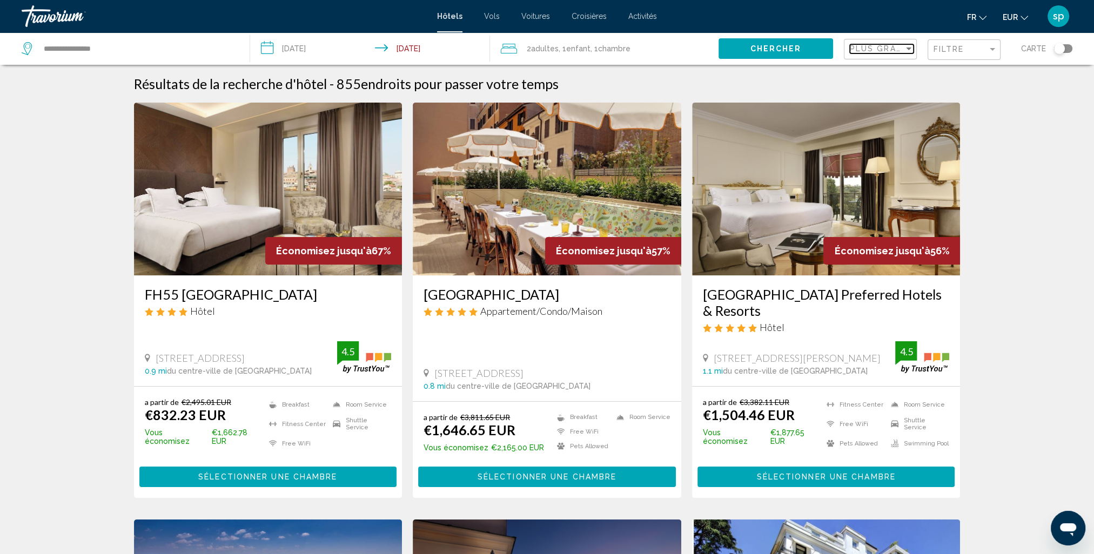
click at [866, 46] on span "Plus grandes économies" at bounding box center [914, 48] width 129 height 9
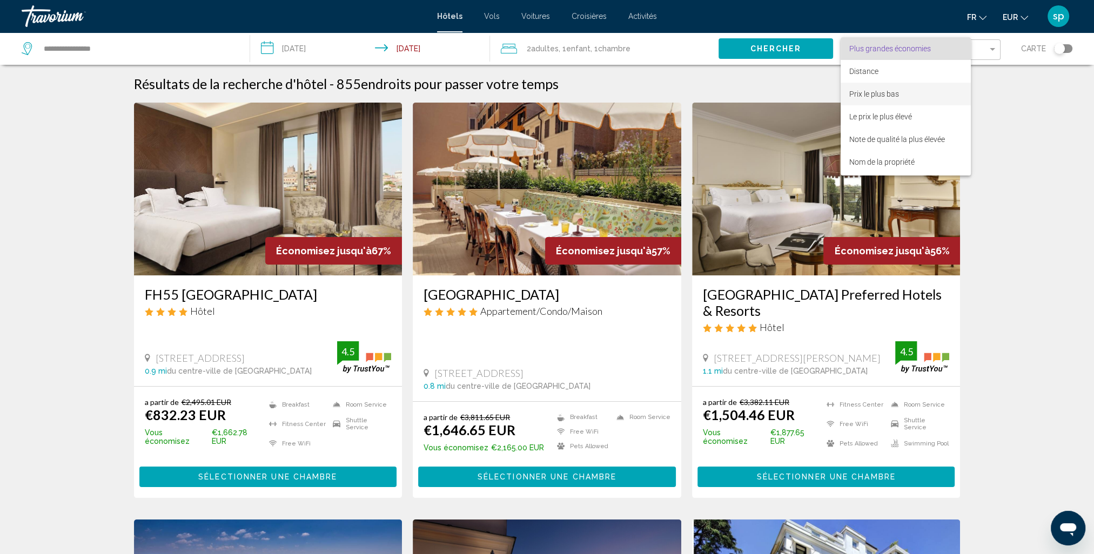
click at [862, 98] on span "Prix le plus bas" at bounding box center [874, 94] width 50 height 9
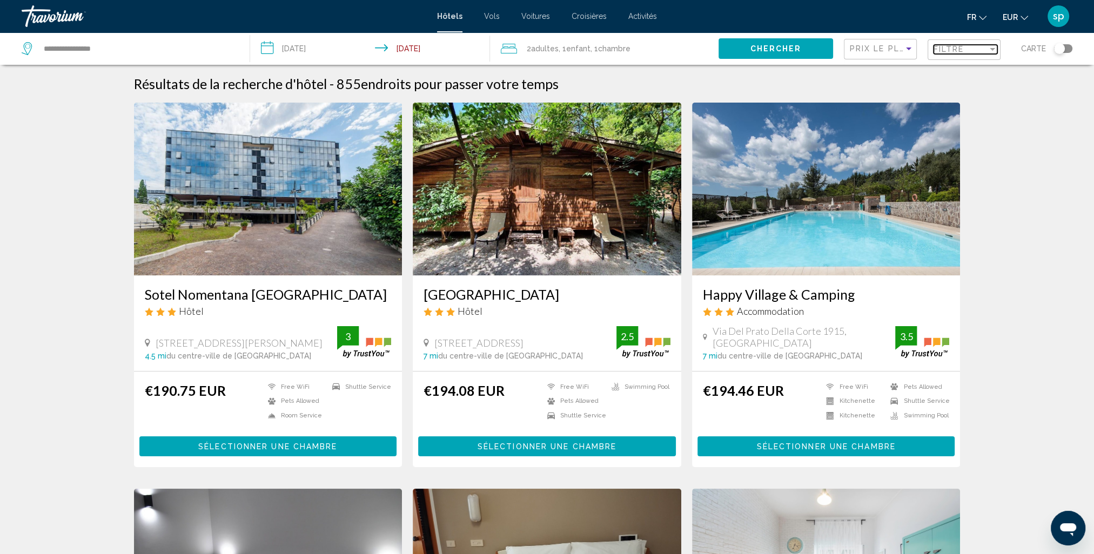
click at [960, 49] on span "Filtre" at bounding box center [948, 49] width 31 height 9
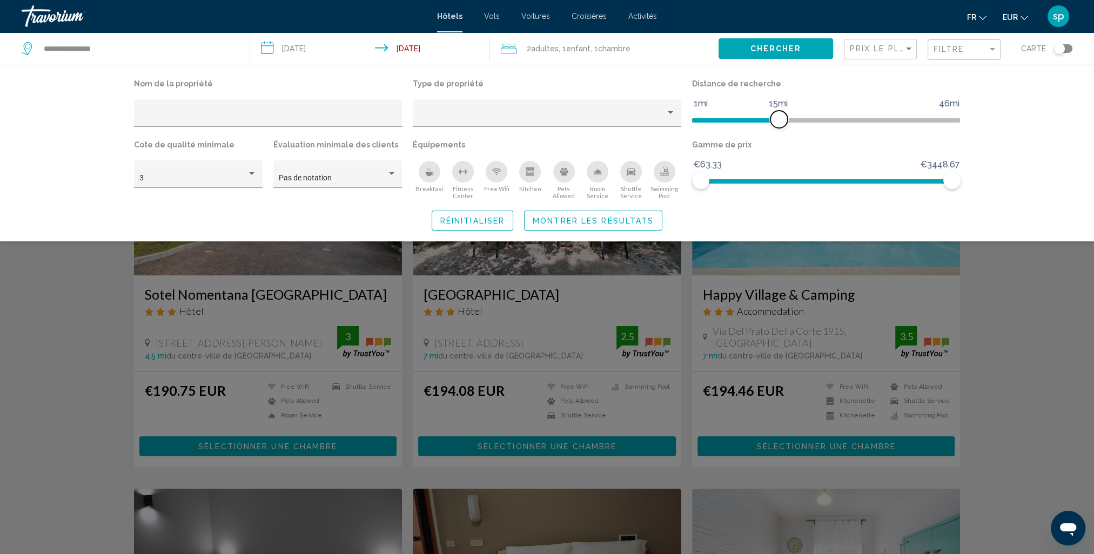
drag, startPoint x: 860, startPoint y: 119, endPoint x: 779, endPoint y: 127, distance: 80.9
click at [779, 127] on span "Hotel Filters" at bounding box center [778, 119] width 17 height 17
click at [653, 178] on button "Swimming Pool" at bounding box center [664, 179] width 33 height 39
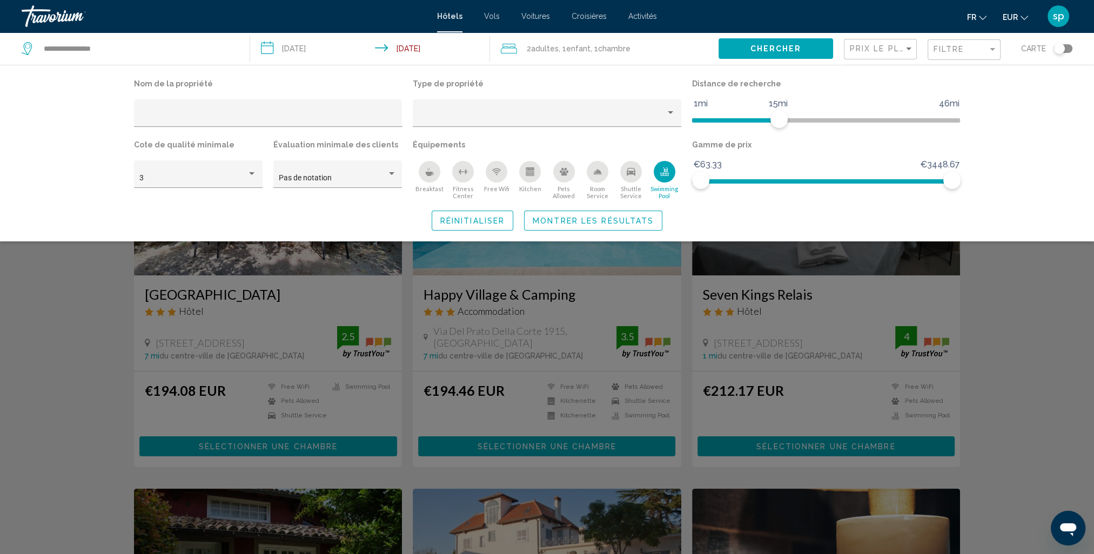
click at [643, 211] on button "Montrer les résultats" at bounding box center [593, 221] width 138 height 20
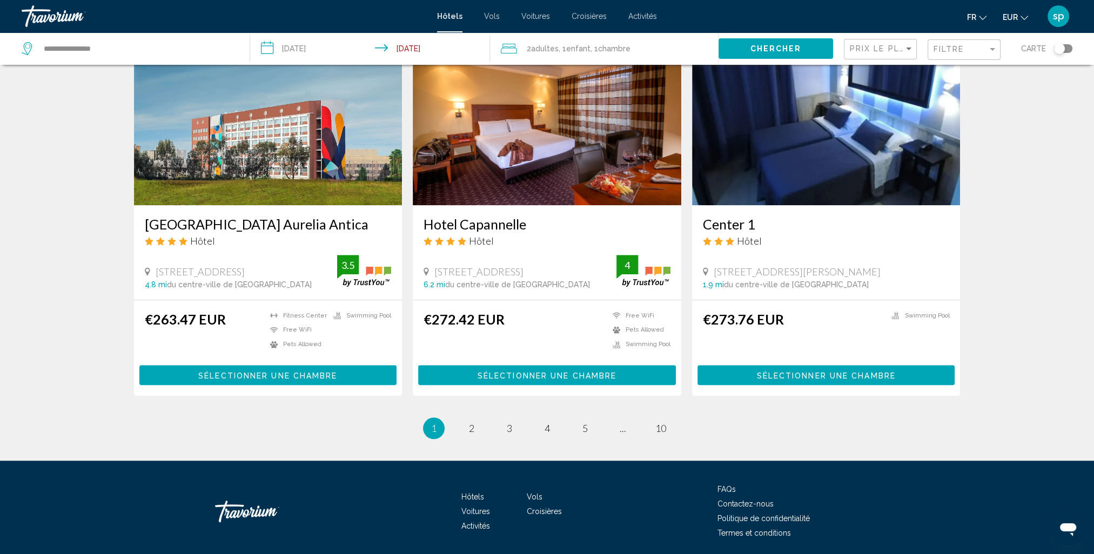
scroll to position [1265, 0]
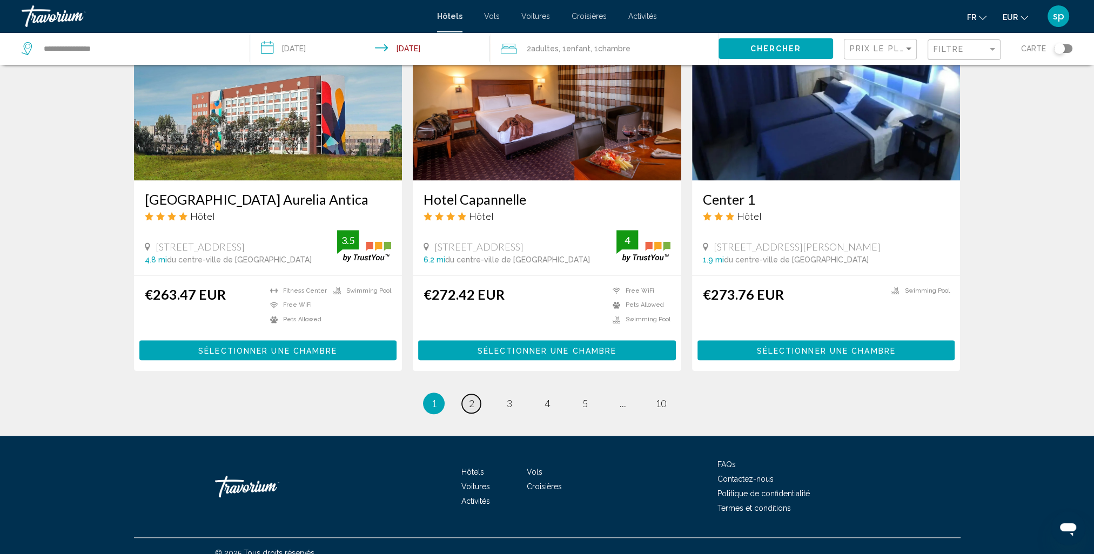
click at [471, 398] on span "2" at bounding box center [471, 404] width 5 height 12
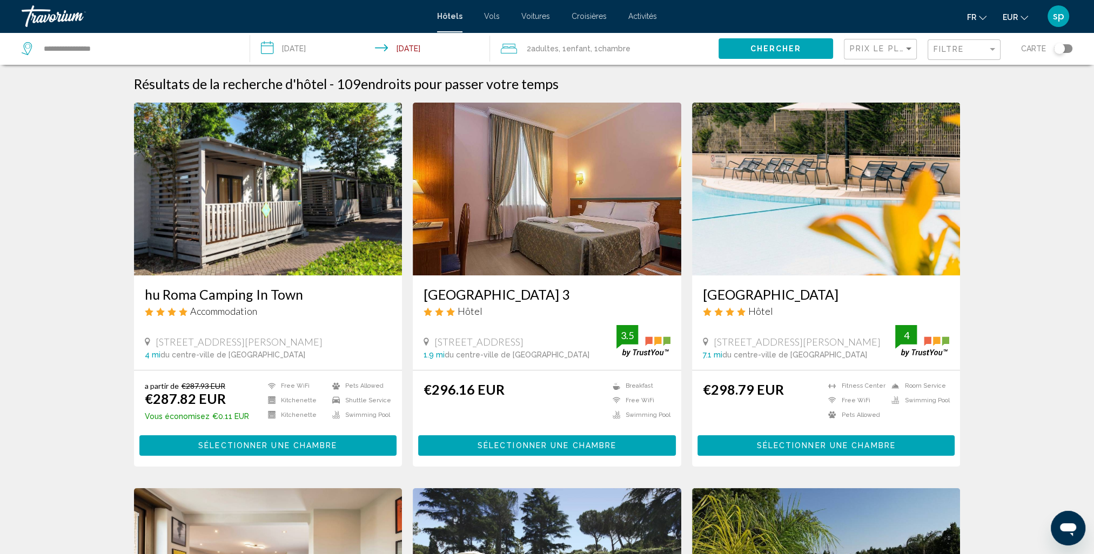
click at [818, 171] on img "Main content" at bounding box center [826, 189] width 268 height 173
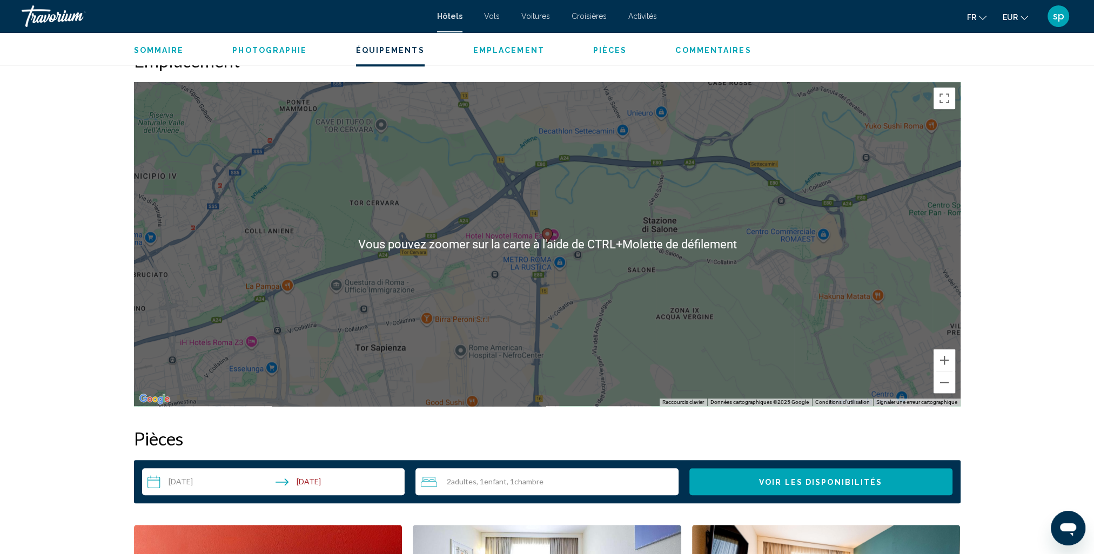
scroll to position [972, 0]
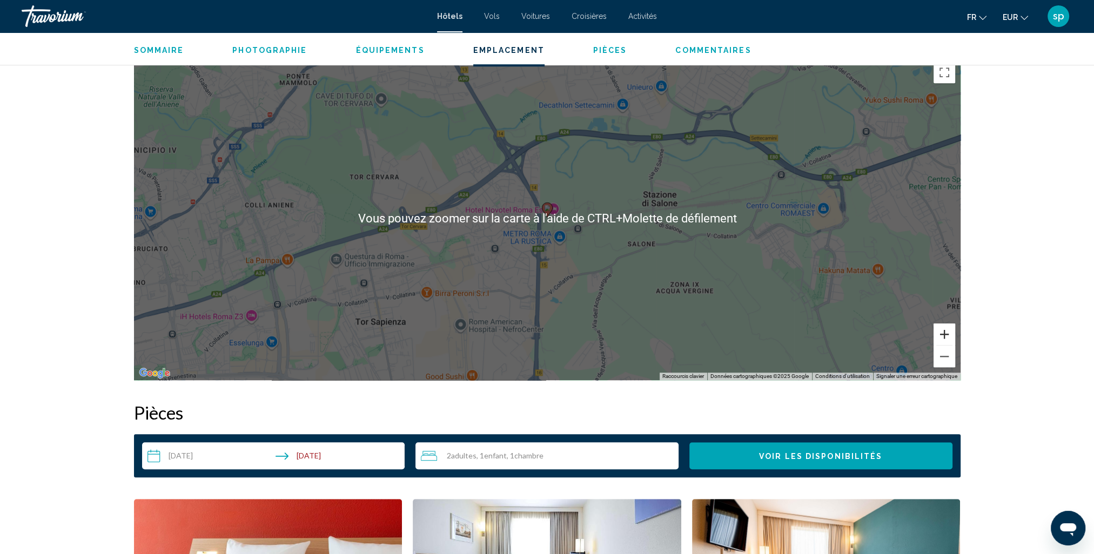
click at [948, 337] on button "Zoom avant" at bounding box center [944, 335] width 22 height 22
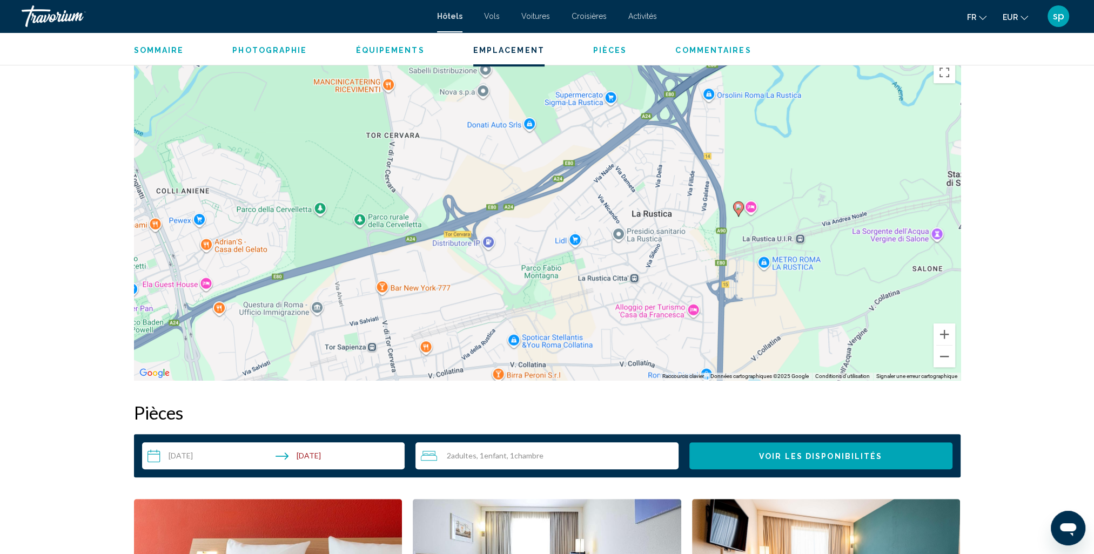
drag, startPoint x: 454, startPoint y: 275, endPoint x: 647, endPoint y: 273, distance: 192.8
click at [647, 273] on div "Pour activer le glissement avec le clavier, appuyez sur Alt+Entrée. Une fois ce…" at bounding box center [547, 218] width 826 height 324
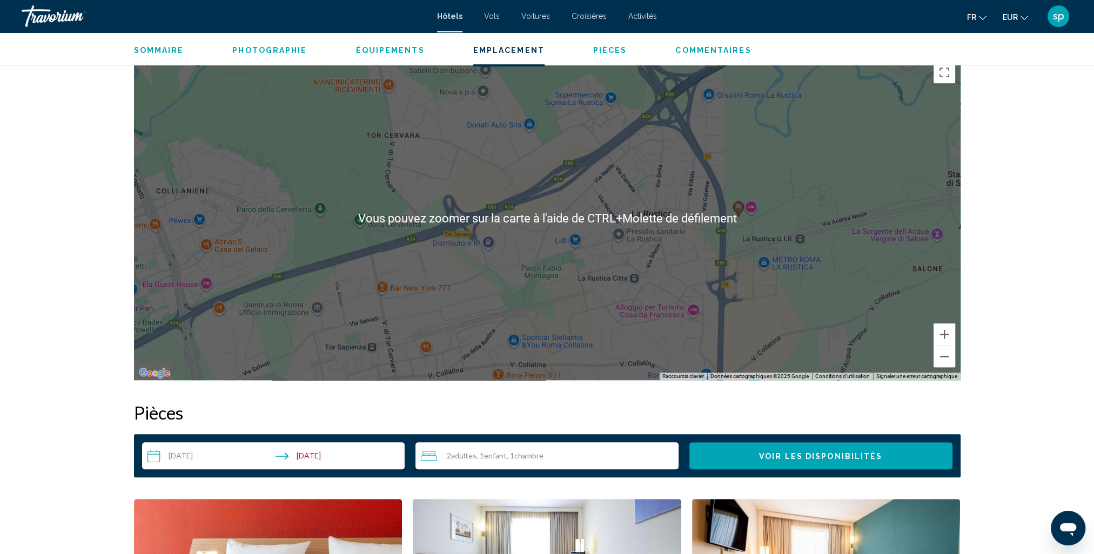
click at [259, 256] on div "Pour activer le glissement avec le clavier, appuyez sur Alt+Entrée. Une fois ce…" at bounding box center [547, 218] width 826 height 324
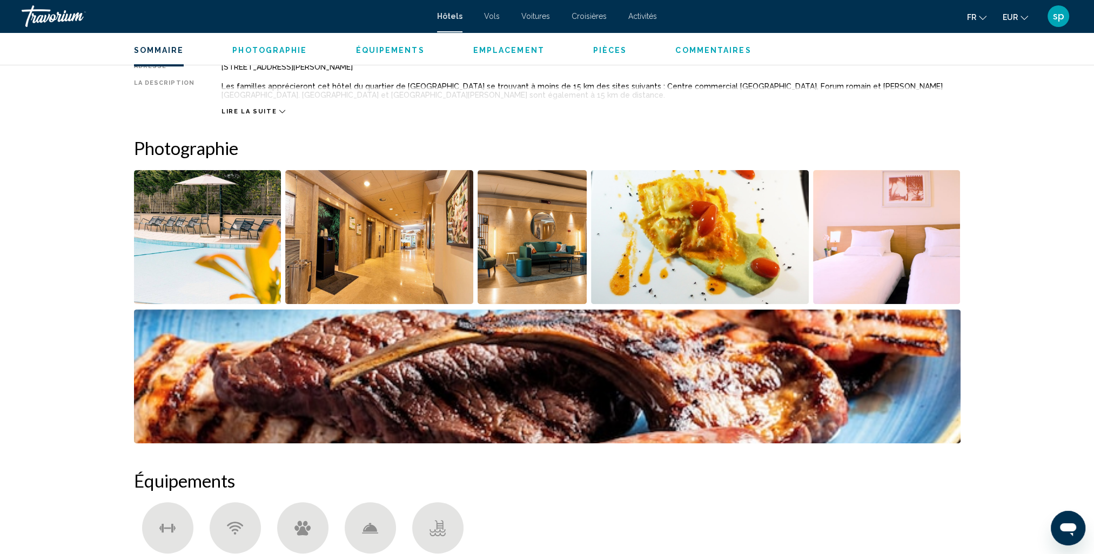
scroll to position [216, 0]
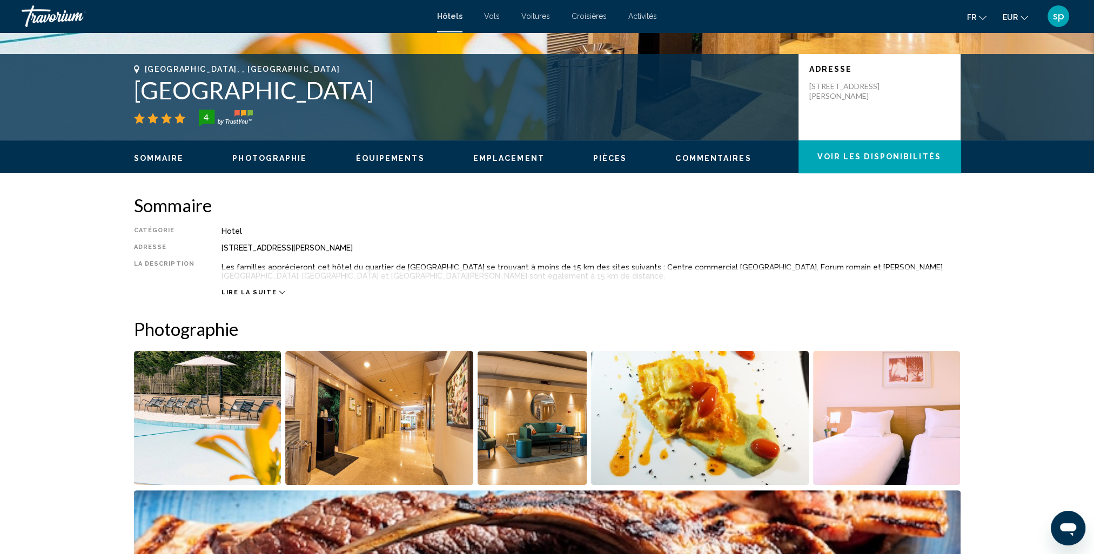
drag, startPoint x: 322, startPoint y: 85, endPoint x: 103, endPoint y: 99, distance: 219.7
click at [103, 99] on div "Rome, , Italy Novotel Roma Est 4 Adresse Via Andrea Noale 291, Rome 00155, Italy" at bounding box center [547, 97] width 1094 height 86
drag, startPoint x: 324, startPoint y: 220, endPoint x: 327, endPoint y: 226, distance: 6.0
click at [327, 226] on div "Sommaire Catégorie Hotel Adresse Via Andrea Noale 291, Rome 00155, Italy La des…" at bounding box center [547, 245] width 826 height 102
click at [305, 96] on h1 "[GEOGRAPHIC_DATA]" at bounding box center [461, 90] width 654 height 28
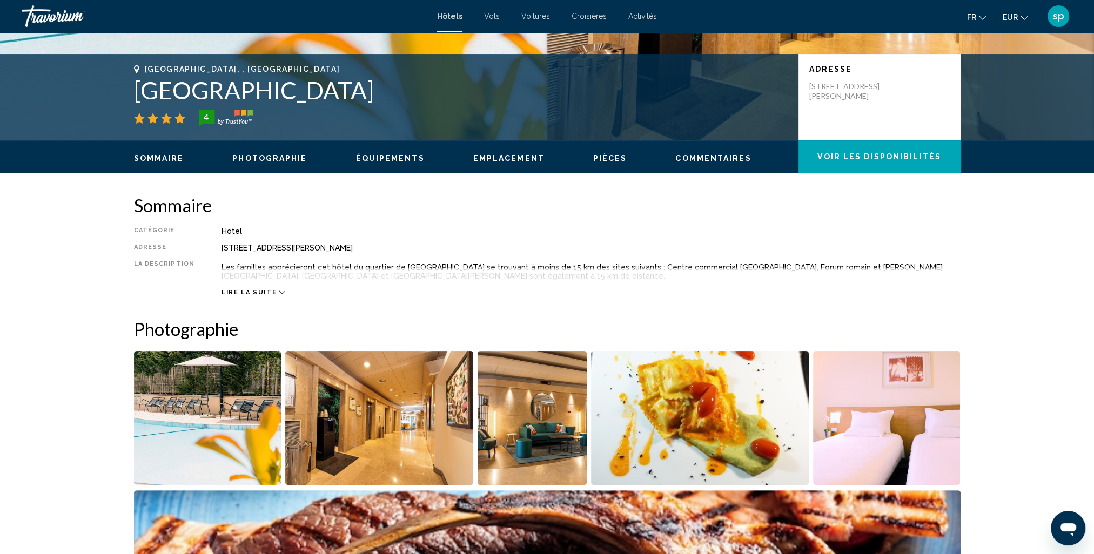
drag, startPoint x: 322, startPoint y: 89, endPoint x: 120, endPoint y: 90, distance: 202.0
click at [120, 90] on div "Rome, , Italy Novotel Roma Est 4 Adresse Via Andrea Noale 291, Rome 00155, Italy" at bounding box center [547, 97] width 870 height 65
drag, startPoint x: 120, startPoint y: 90, endPoint x: 158, endPoint y: 94, distance: 38.1
copy h1 "[GEOGRAPHIC_DATA]"
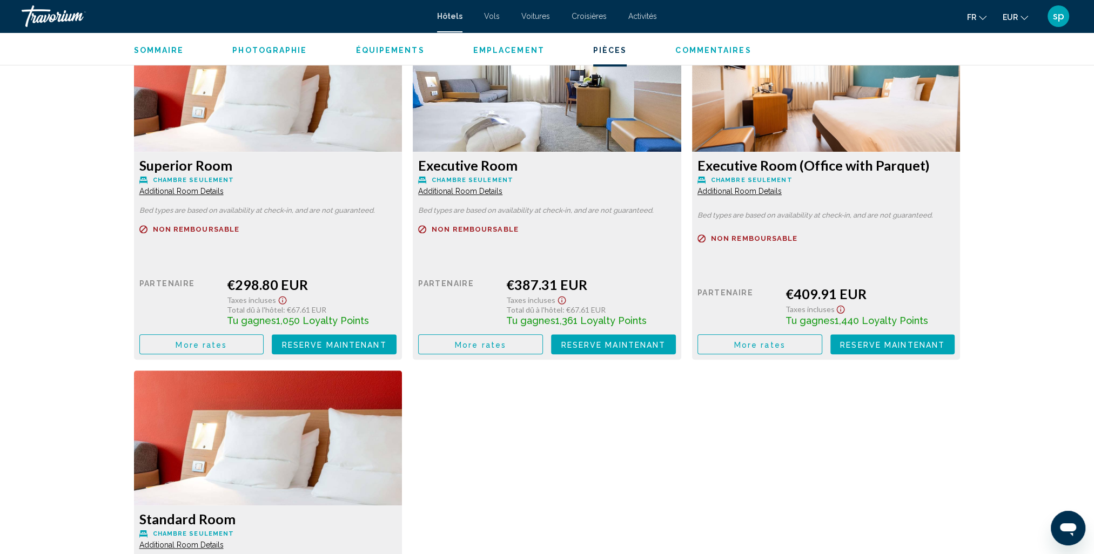
scroll to position [1458, 0]
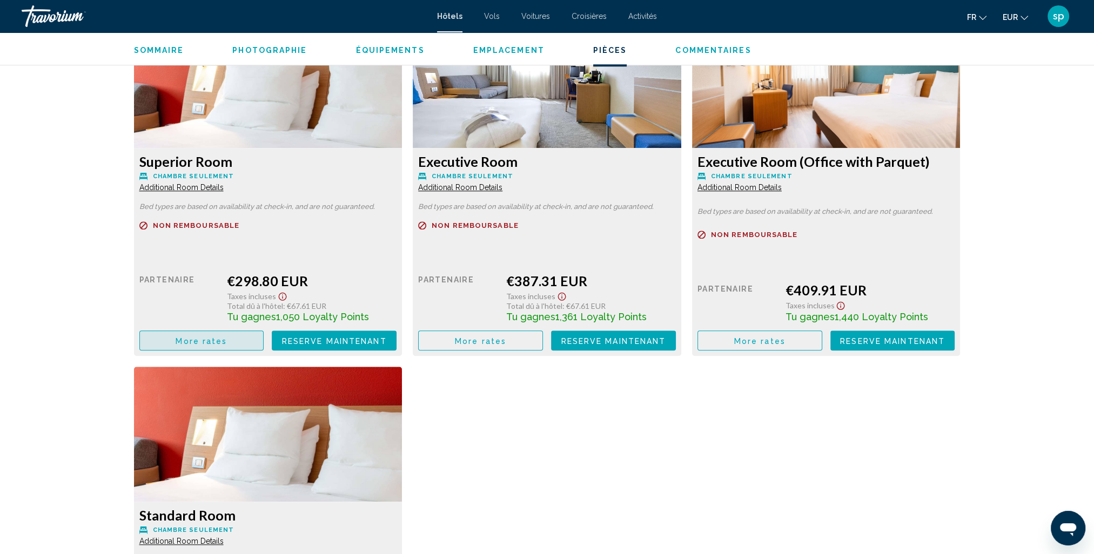
click at [223, 340] on span "More rates" at bounding box center [201, 340] width 51 height 9
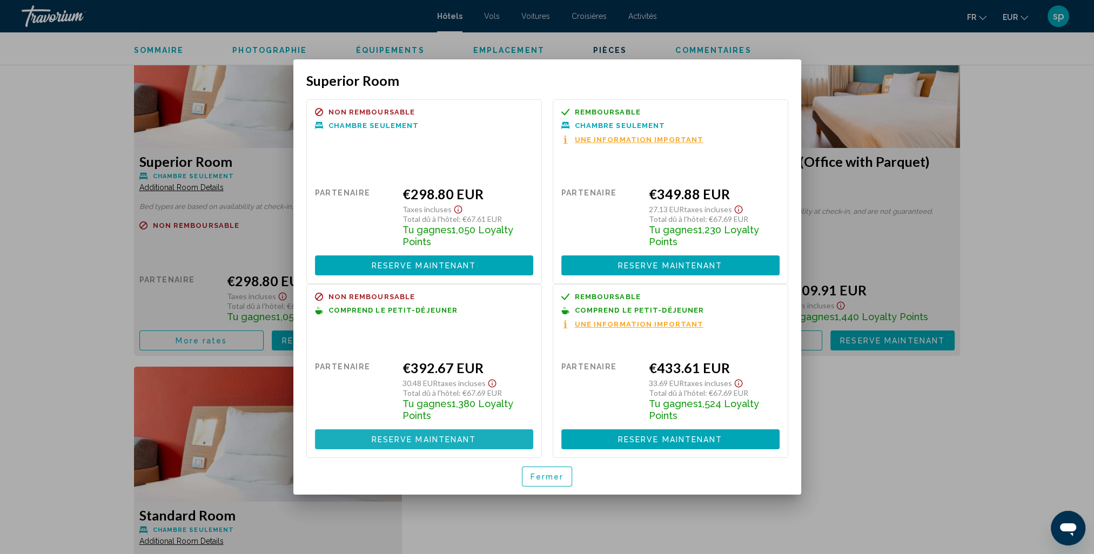
click at [402, 441] on span "Reserve maintenant" at bounding box center [424, 439] width 105 height 9
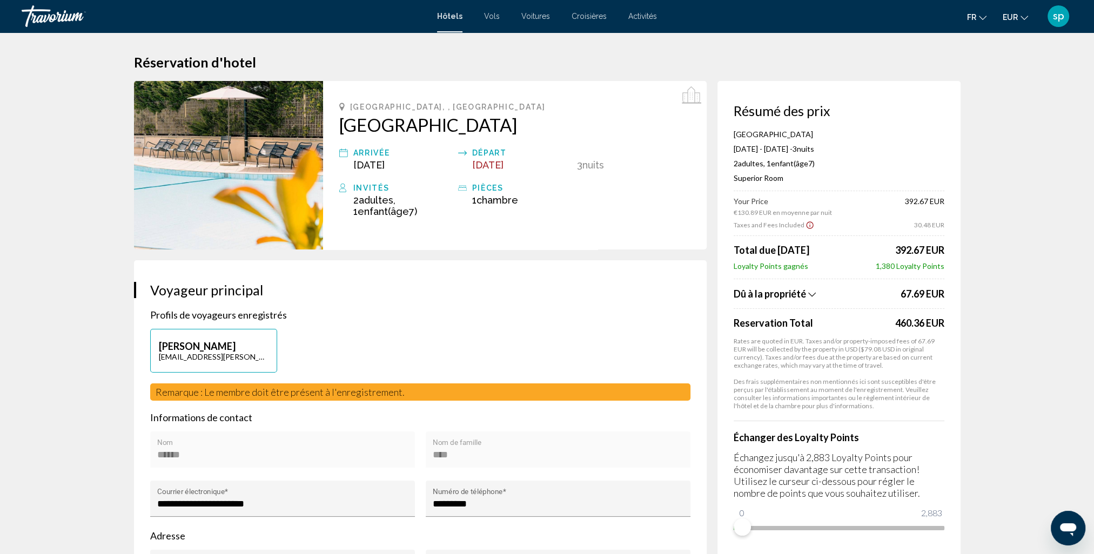
click at [810, 294] on icon "Show Taxes and Fees breakdown" at bounding box center [811, 294] width 8 height 4
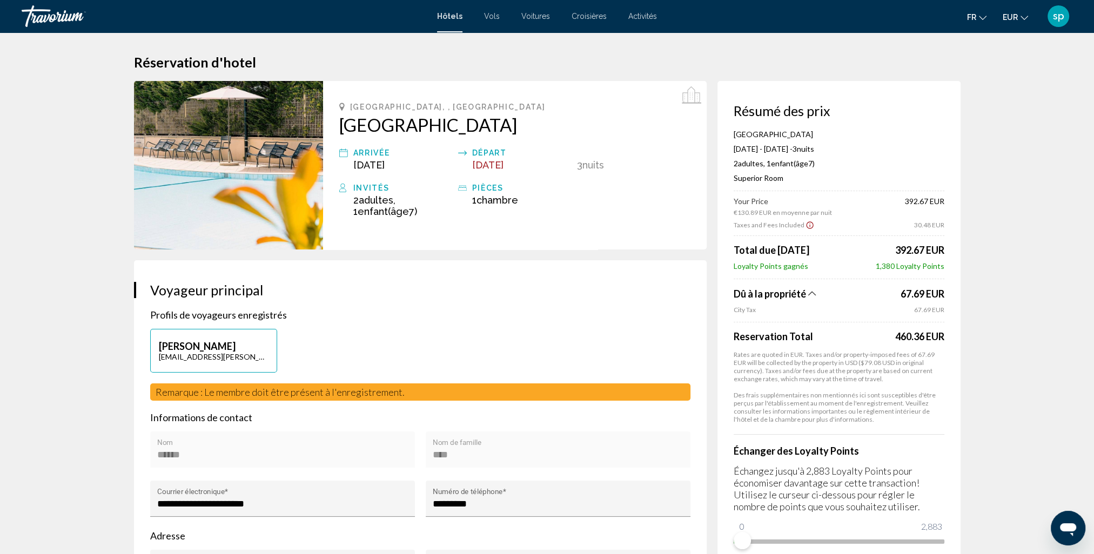
click at [808, 293] on icon "Show Taxes and Fees breakdown" at bounding box center [812, 293] width 8 height 9
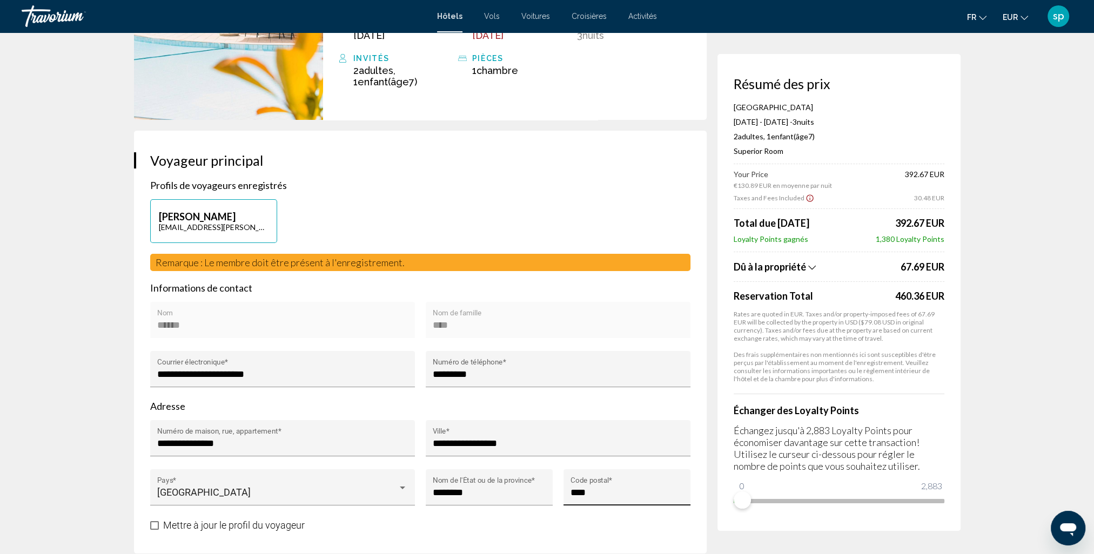
scroll to position [216, 0]
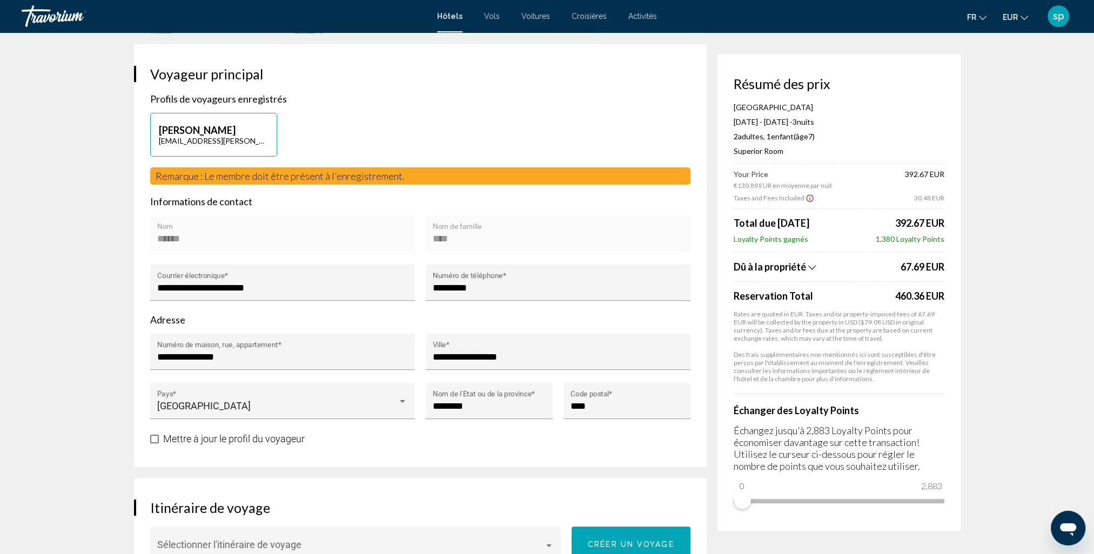
click at [806, 196] on icon "Show Taxes and Fees disclaimer" at bounding box center [809, 198] width 9 height 10
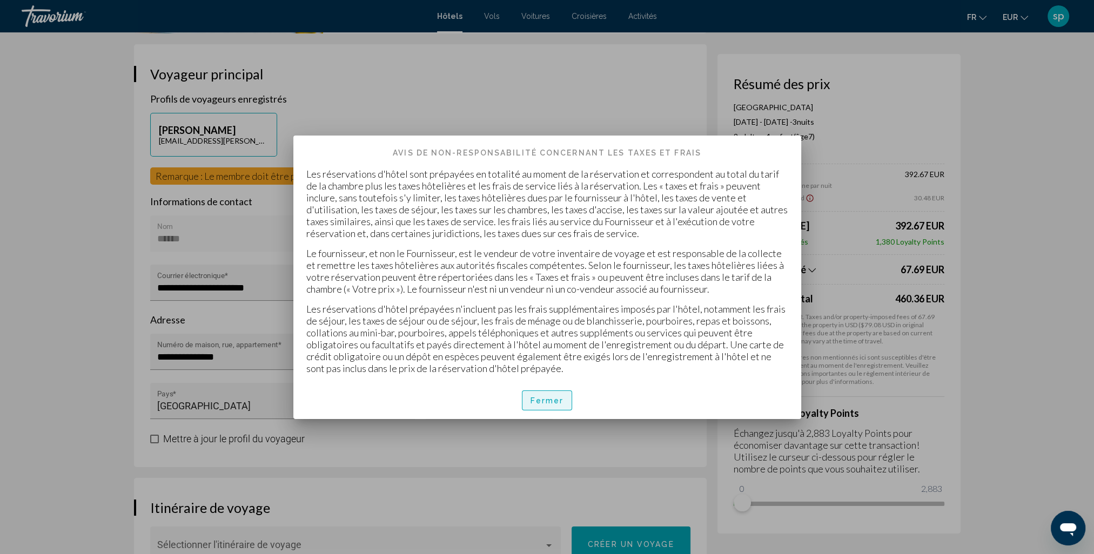
click at [538, 406] on button "Fermer" at bounding box center [547, 401] width 51 height 20
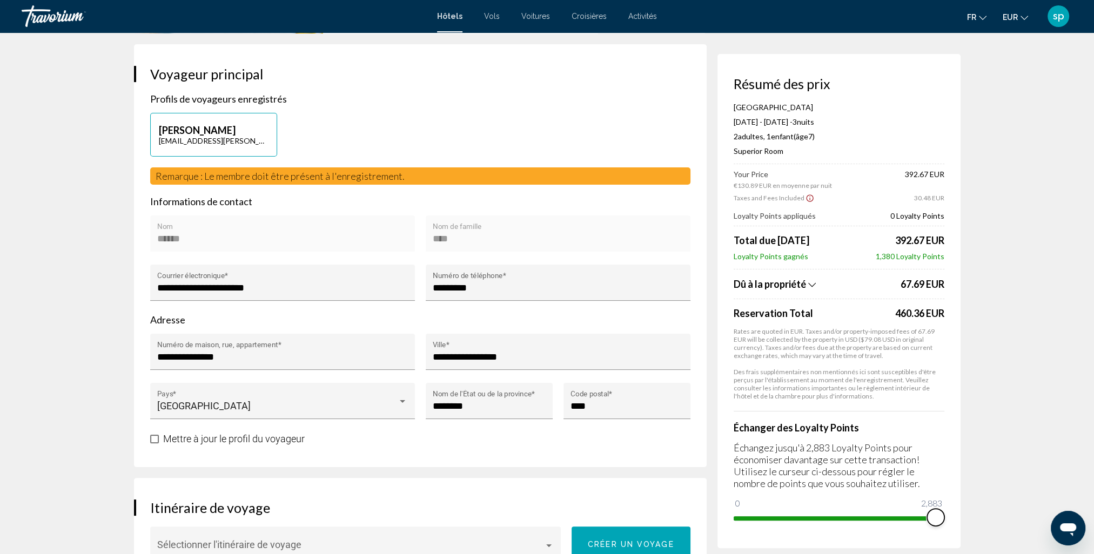
drag, startPoint x: 740, startPoint y: 503, endPoint x: 969, endPoint y: 494, distance: 228.7
click at [799, 289] on span "Dû à la propriété" at bounding box center [769, 284] width 72 height 12
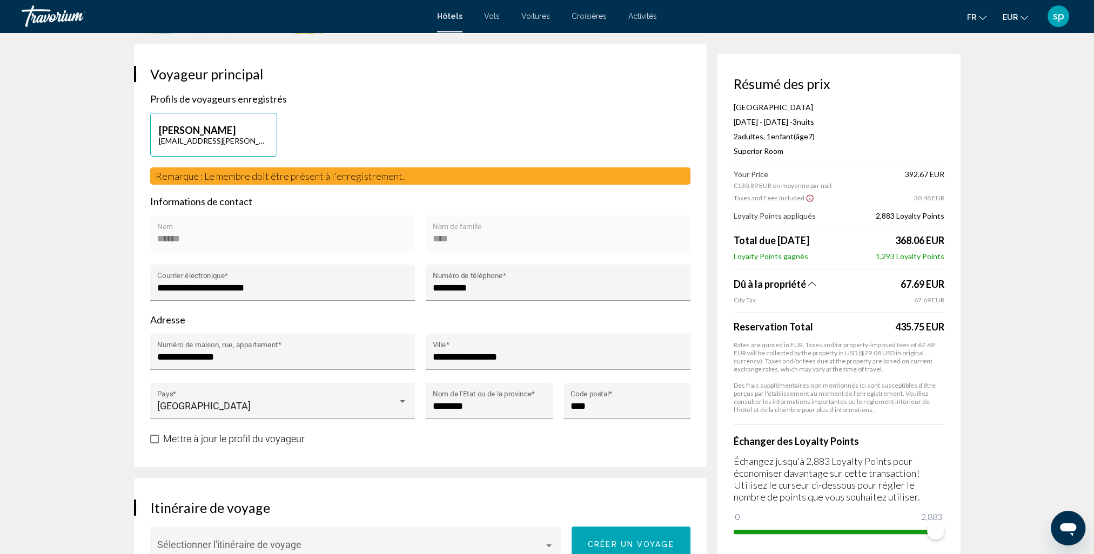
click at [739, 300] on span "City Tax" at bounding box center [822, 300] width 178 height 8
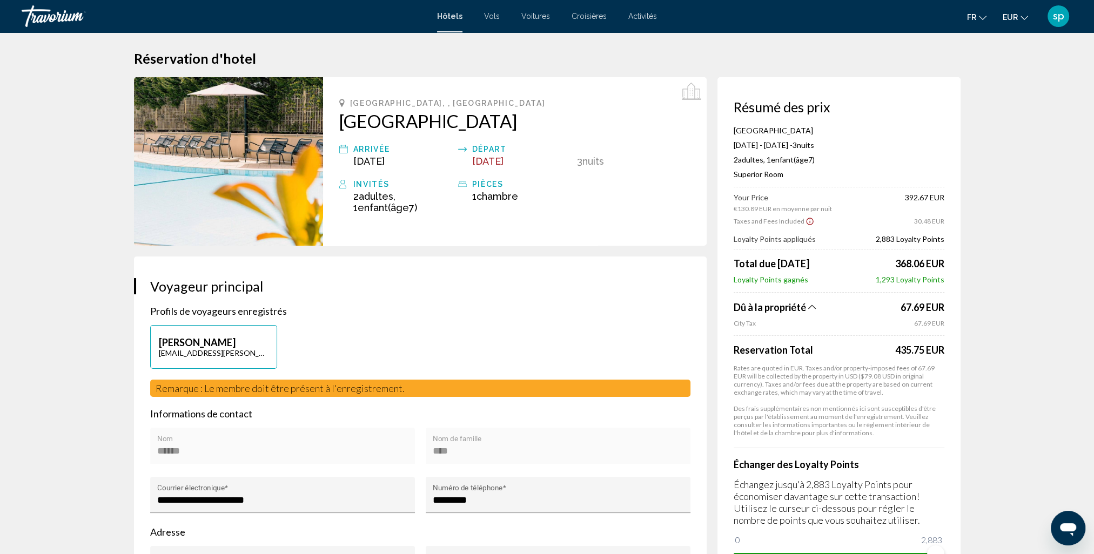
scroll to position [0, 0]
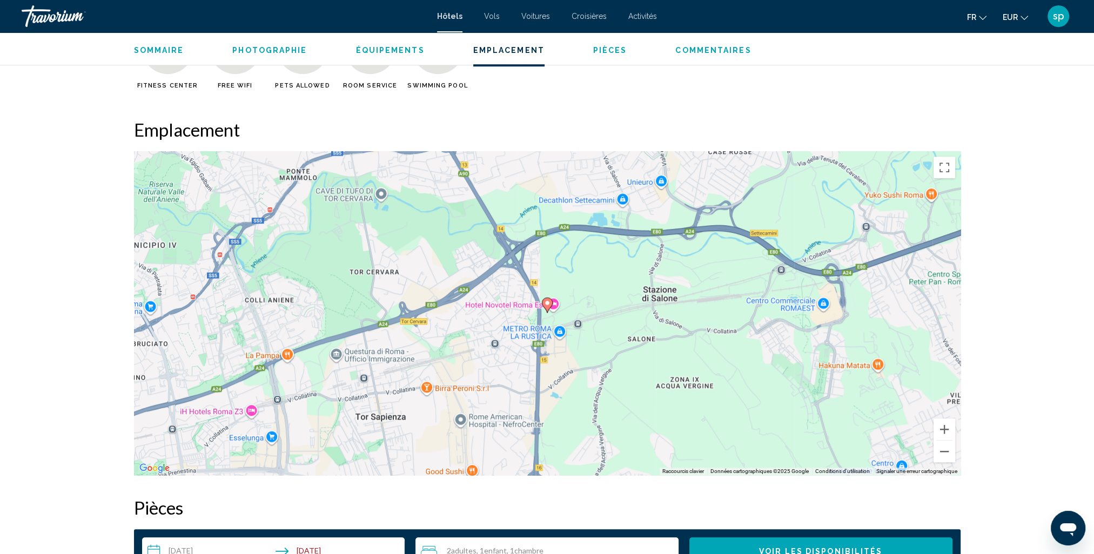
scroll to position [864, 0]
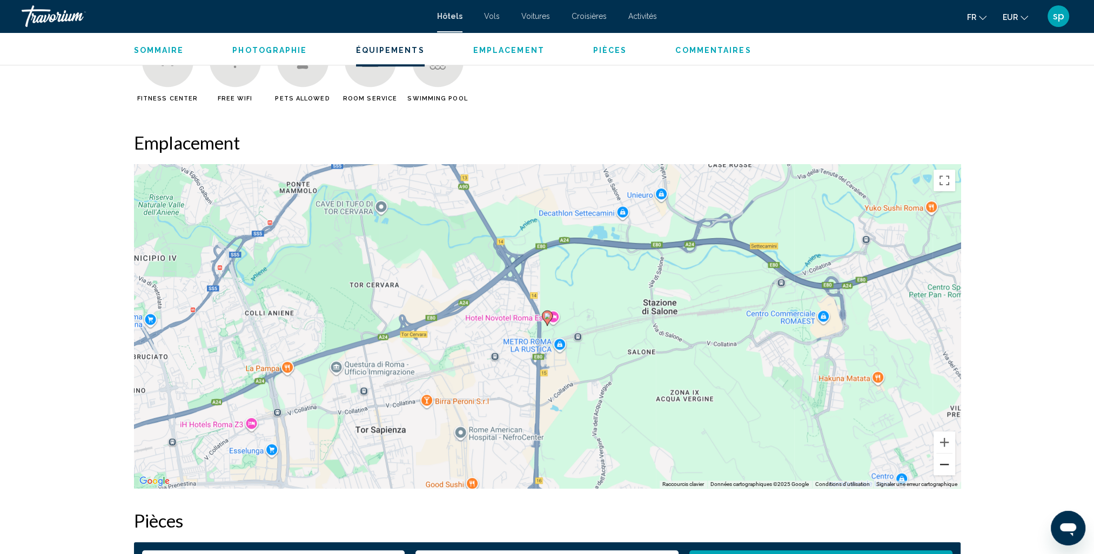
click at [942, 472] on button "Zoom arrière" at bounding box center [944, 465] width 22 height 22
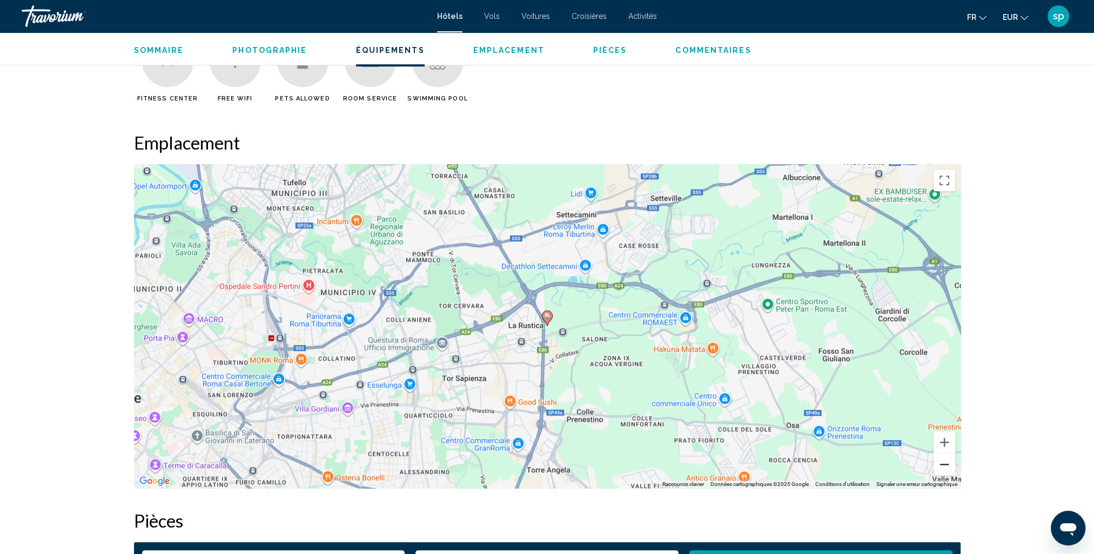
click at [942, 472] on button "Zoom arrière" at bounding box center [944, 465] width 22 height 22
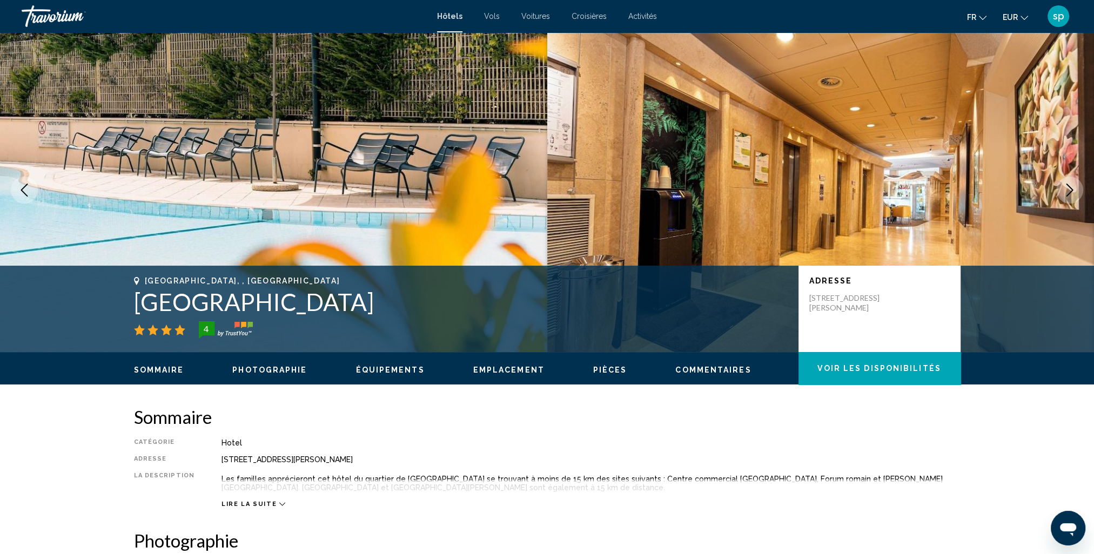
scroll to position [0, 0]
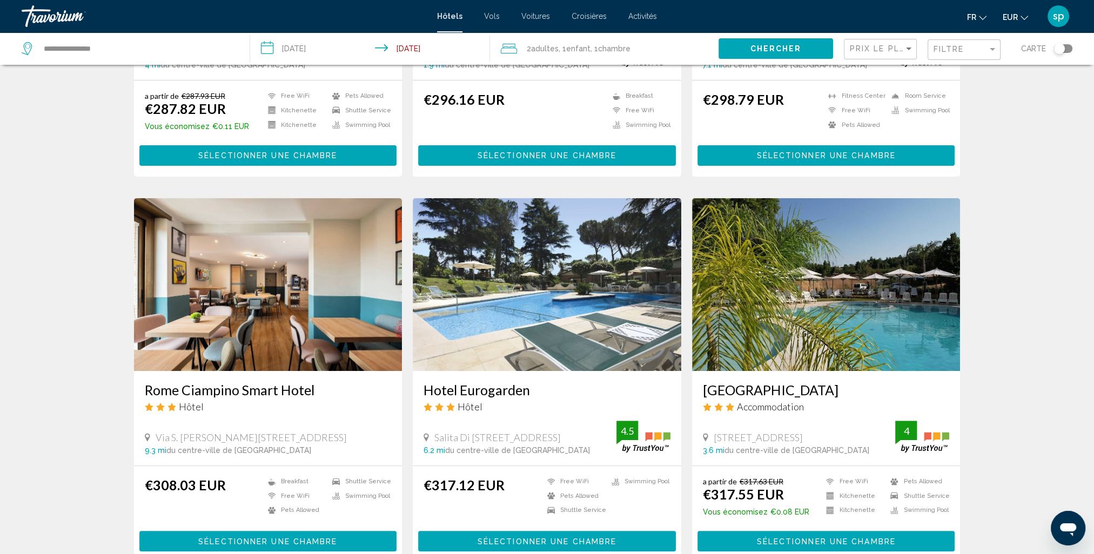
scroll to position [378, 0]
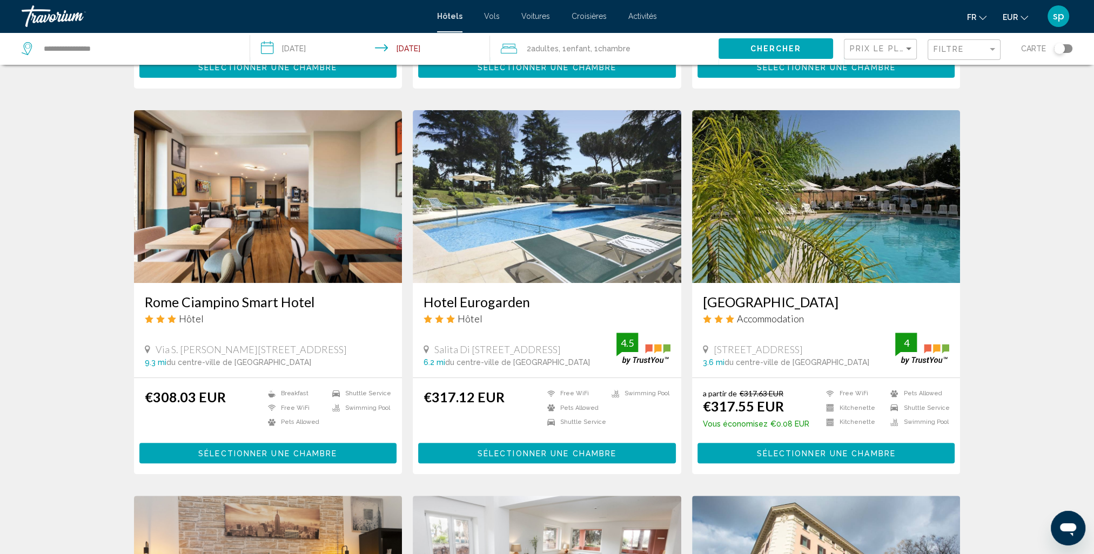
click at [564, 198] on img "Main content" at bounding box center [547, 196] width 268 height 173
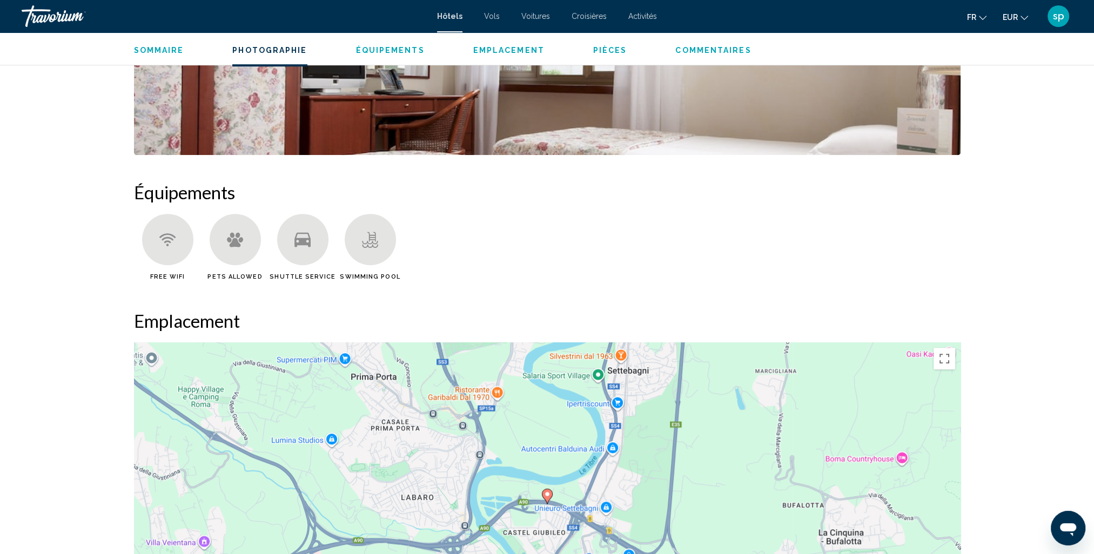
scroll to position [972, 0]
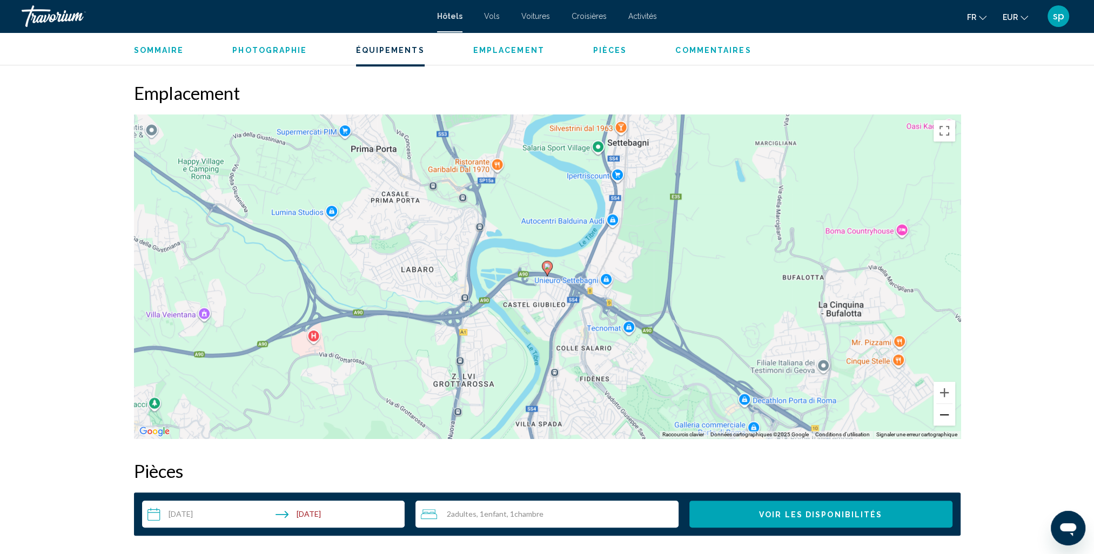
click at [946, 420] on button "Zoom arrière" at bounding box center [944, 415] width 22 height 22
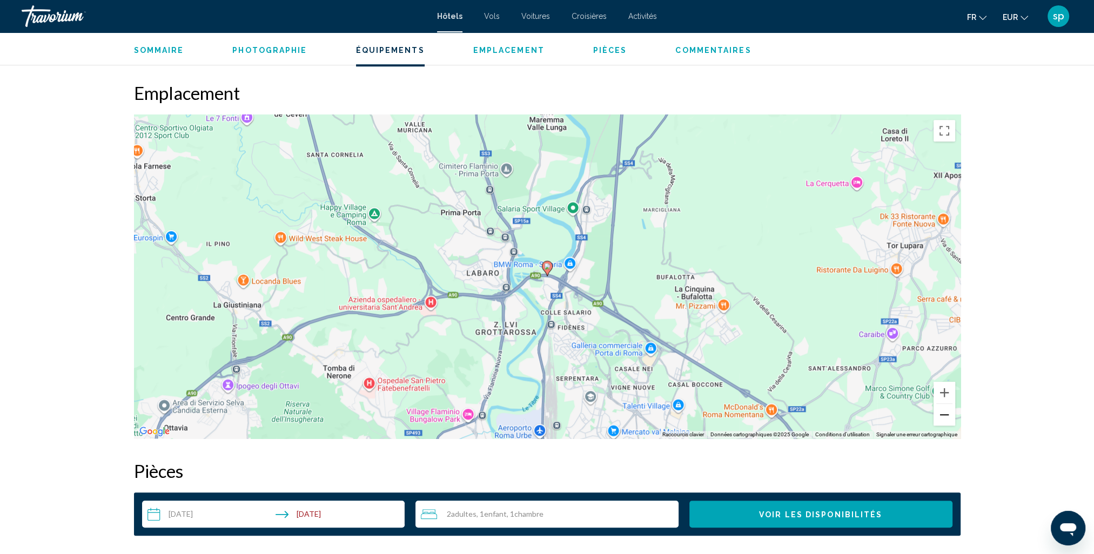
click at [945, 419] on button "Zoom arrière" at bounding box center [944, 415] width 22 height 22
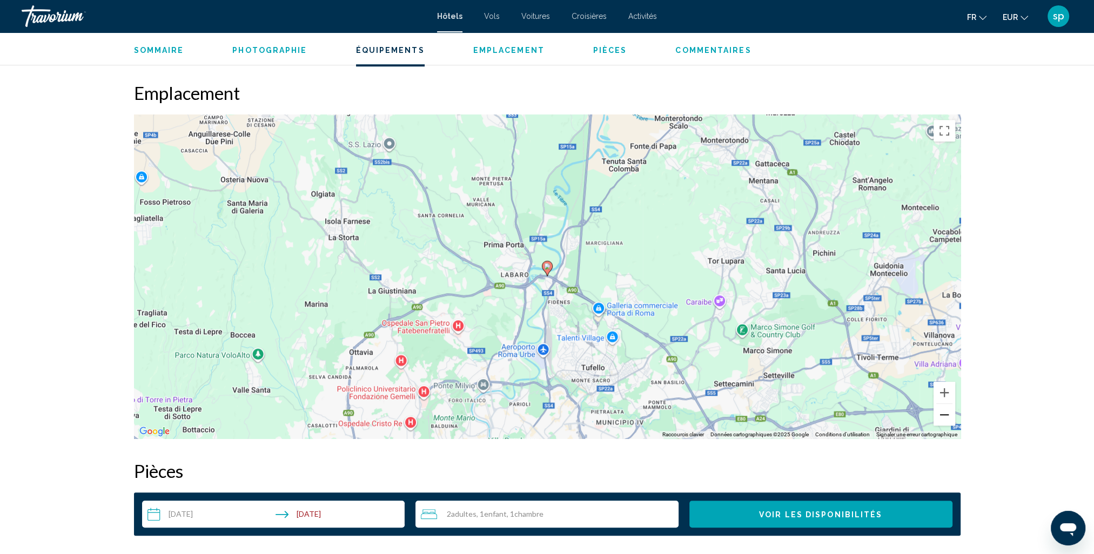
click at [944, 418] on button "Zoom arrière" at bounding box center [944, 415] width 22 height 22
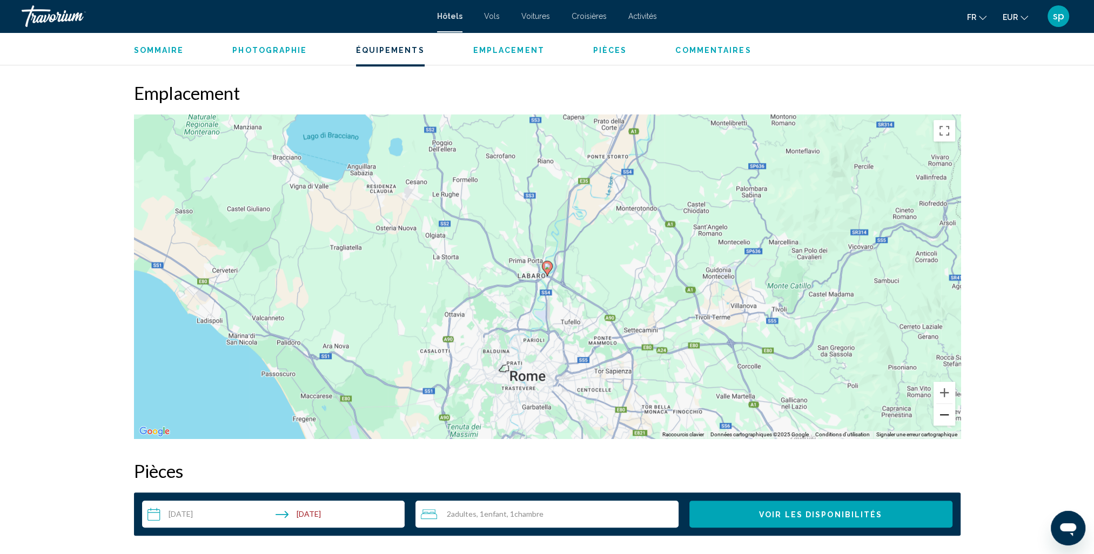
click at [941, 418] on button "Zoom arrière" at bounding box center [944, 415] width 22 height 22
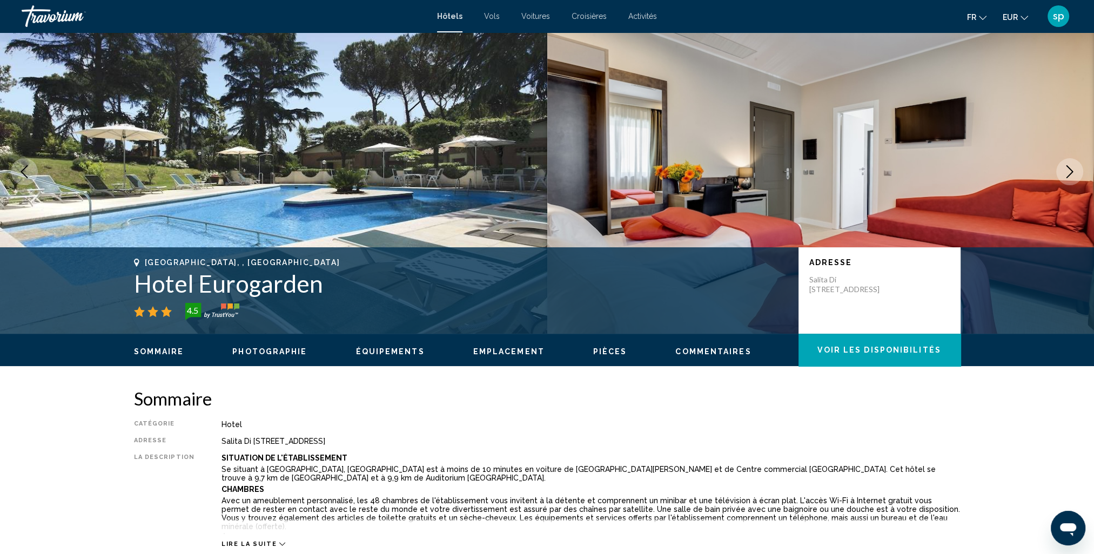
scroll to position [0, 0]
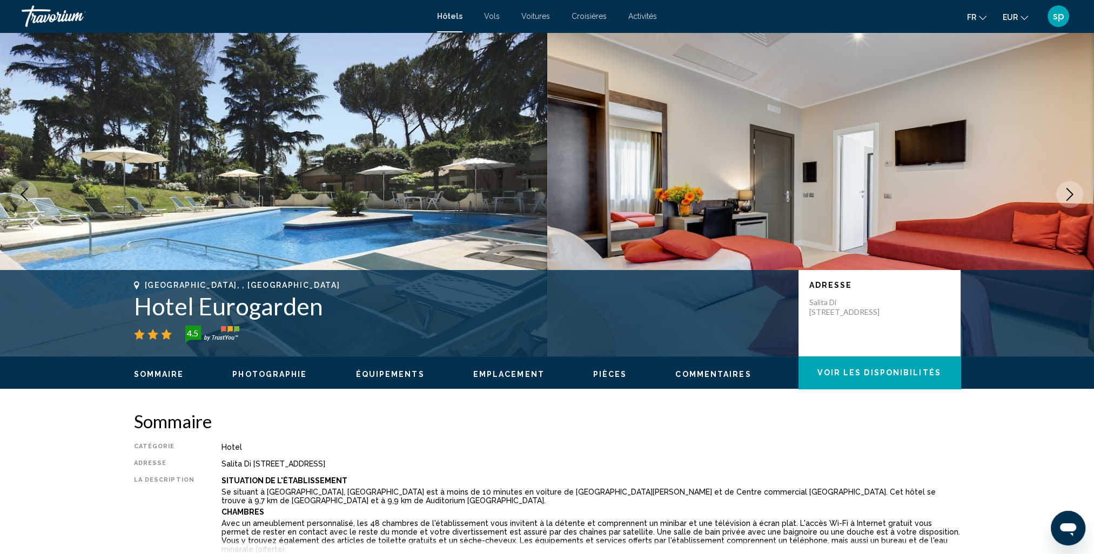
drag, startPoint x: 327, startPoint y: 309, endPoint x: 134, endPoint y: 308, distance: 192.8
click at [134, 308] on h1 "Hotel Eurogarden" at bounding box center [461, 306] width 654 height 28
drag, startPoint x: 134, startPoint y: 308, endPoint x: 212, endPoint y: 304, distance: 77.9
copy h1 "Hotel Eurogarden"
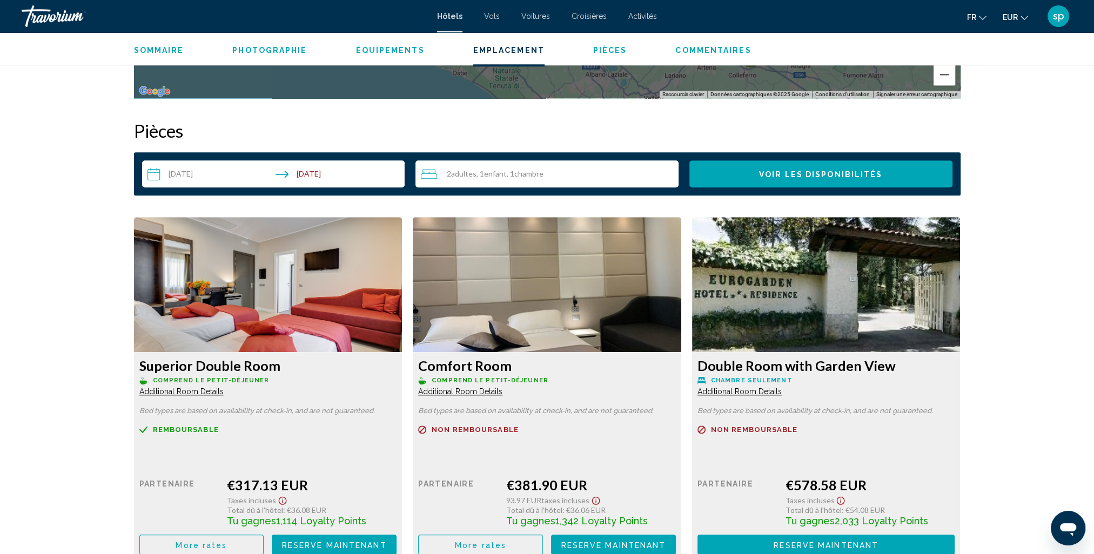
scroll to position [1350, 0]
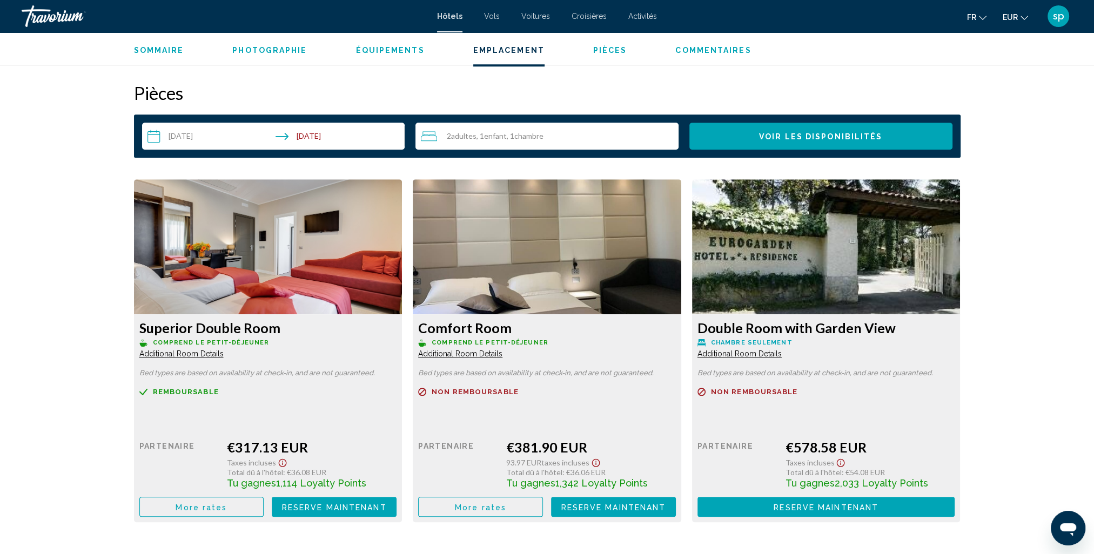
click at [218, 504] on span "More rates" at bounding box center [201, 507] width 51 height 9
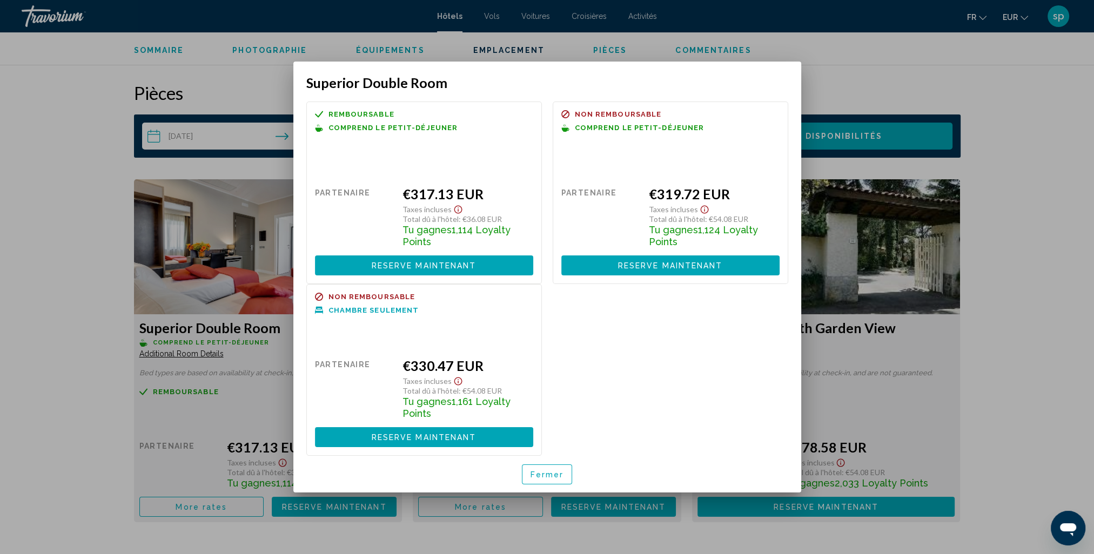
click at [447, 264] on span "Reserve maintenant" at bounding box center [424, 265] width 105 height 9
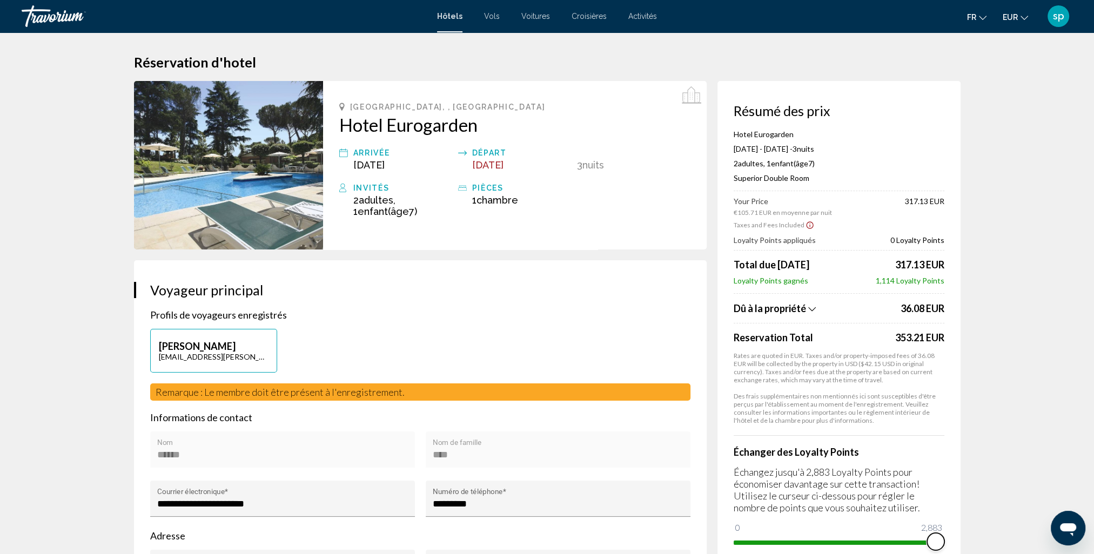
drag, startPoint x: 738, startPoint y: 528, endPoint x: 976, endPoint y: 517, distance: 237.9
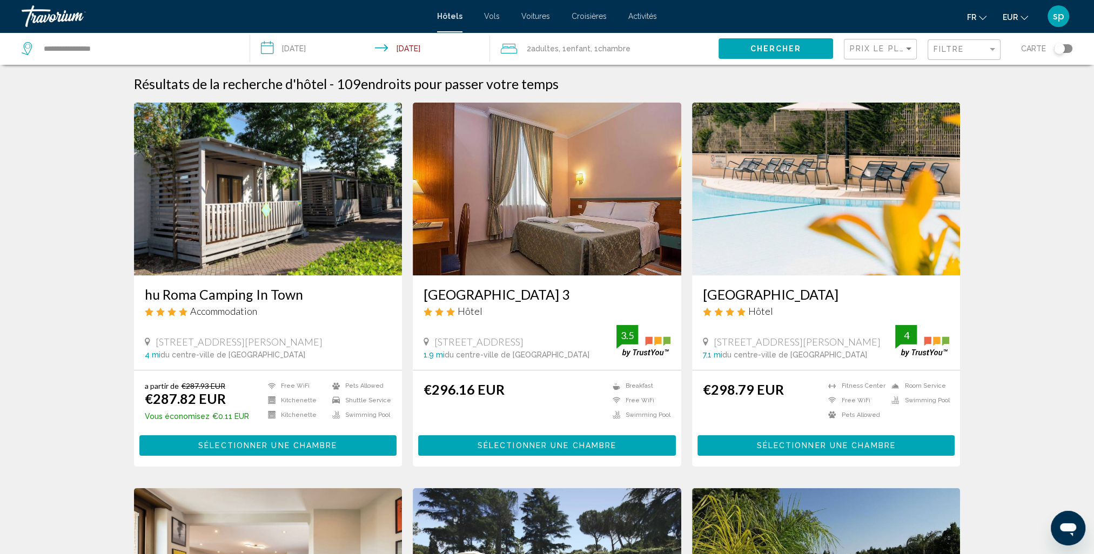
click at [592, 49] on span ", 1 Chambre pièces" at bounding box center [610, 48] width 40 height 15
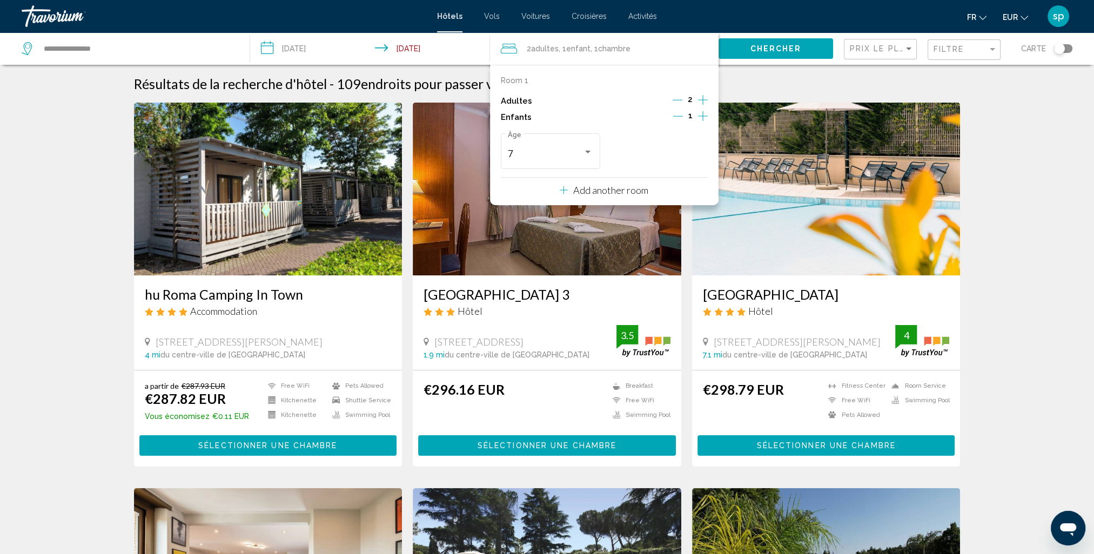
click at [711, 123] on div "Room 1 Adultes 2 Enfants 1 7 Âge Add another room" at bounding box center [604, 135] width 228 height 140
click at [706, 120] on icon "Increment children" at bounding box center [703, 116] width 10 height 13
click at [563, 159] on div "7" at bounding box center [545, 154] width 75 height 11
click at [519, 120] on span "2" at bounding box center [550, 116] width 85 height 29
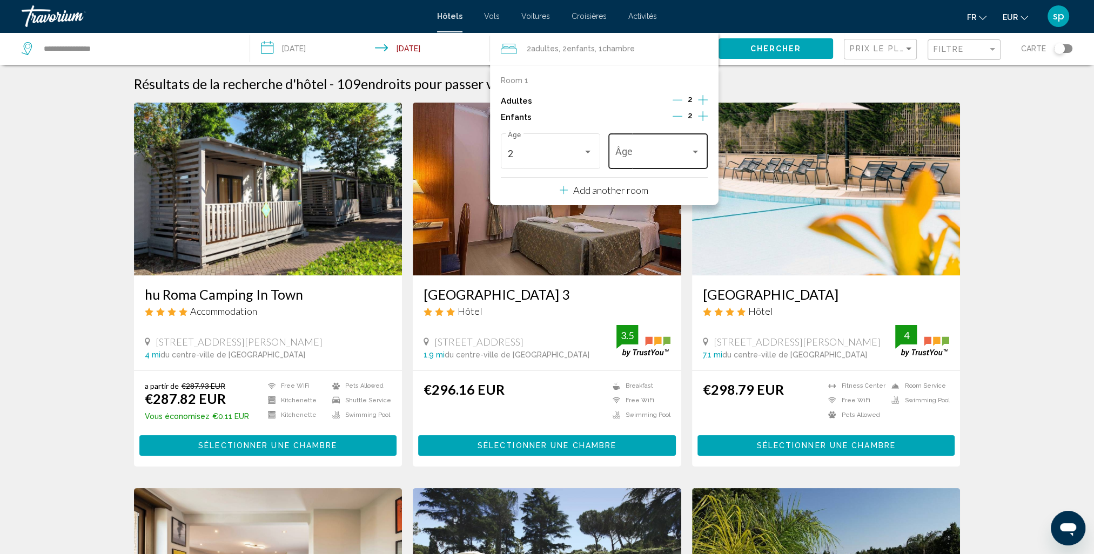
click at [644, 150] on span "Travelers: 2 adults, 2 children" at bounding box center [652, 154] width 75 height 11
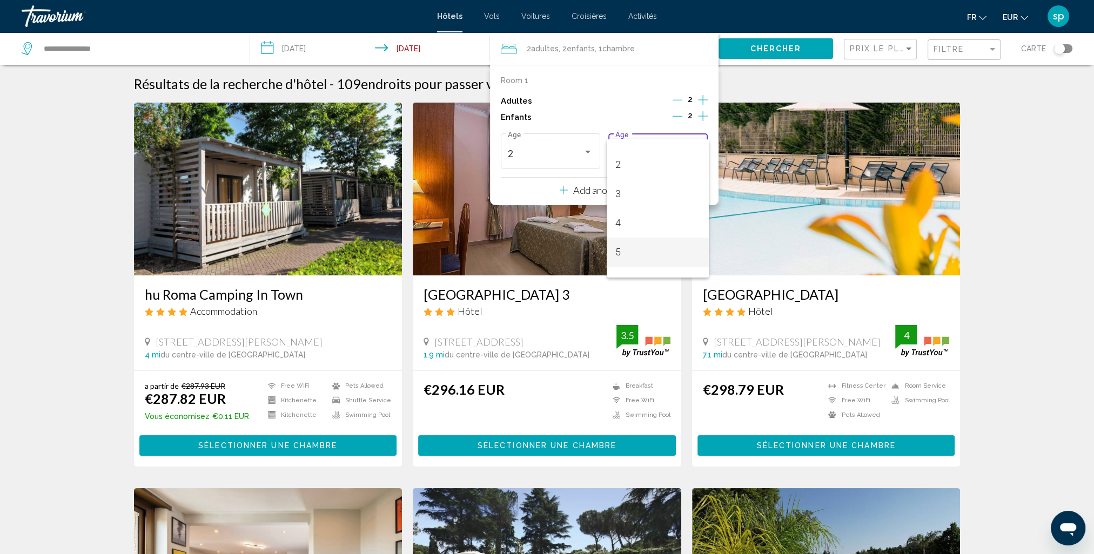
scroll to position [54, 0]
drag, startPoint x: 623, startPoint y: 245, endPoint x: 634, endPoint y: 219, distance: 28.3
click at [623, 245] on span "5" at bounding box center [657, 245] width 85 height 29
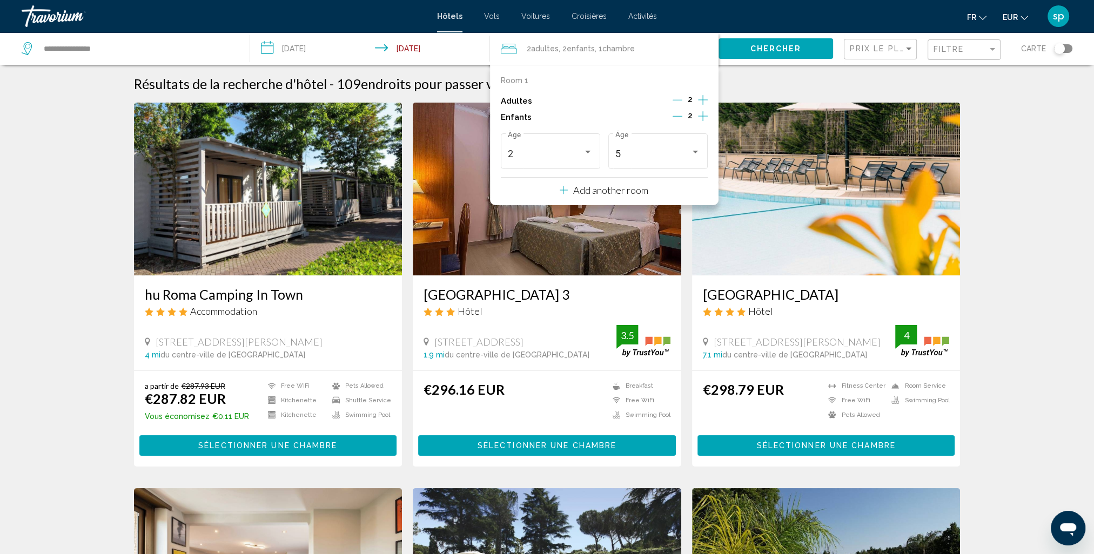
click at [769, 51] on span "Chercher" at bounding box center [775, 49] width 51 height 9
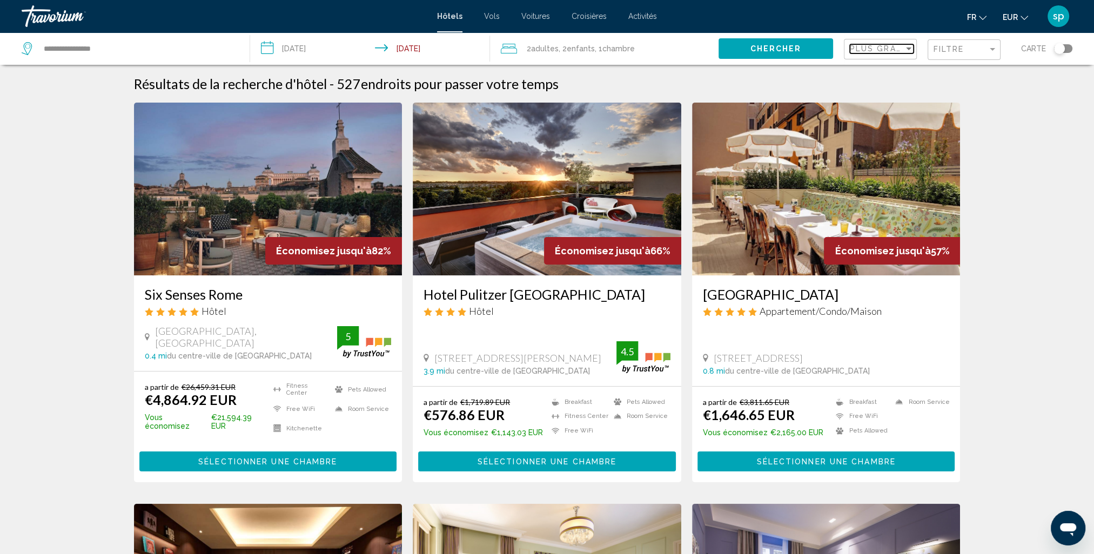
click at [879, 50] on span "Plus grandes économies" at bounding box center [914, 48] width 129 height 9
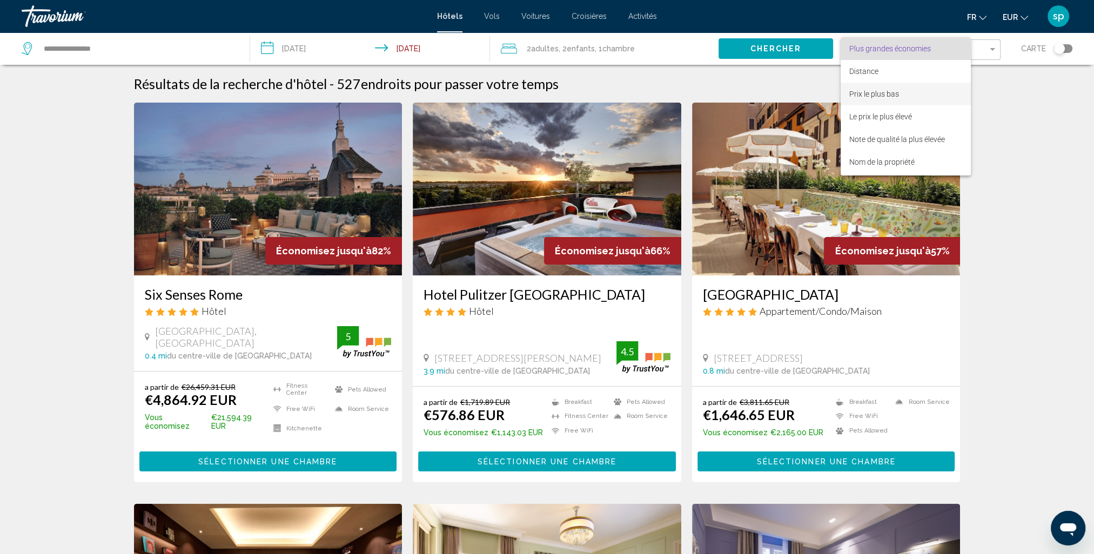
click at [868, 91] on span "Prix le plus bas" at bounding box center [874, 94] width 50 height 9
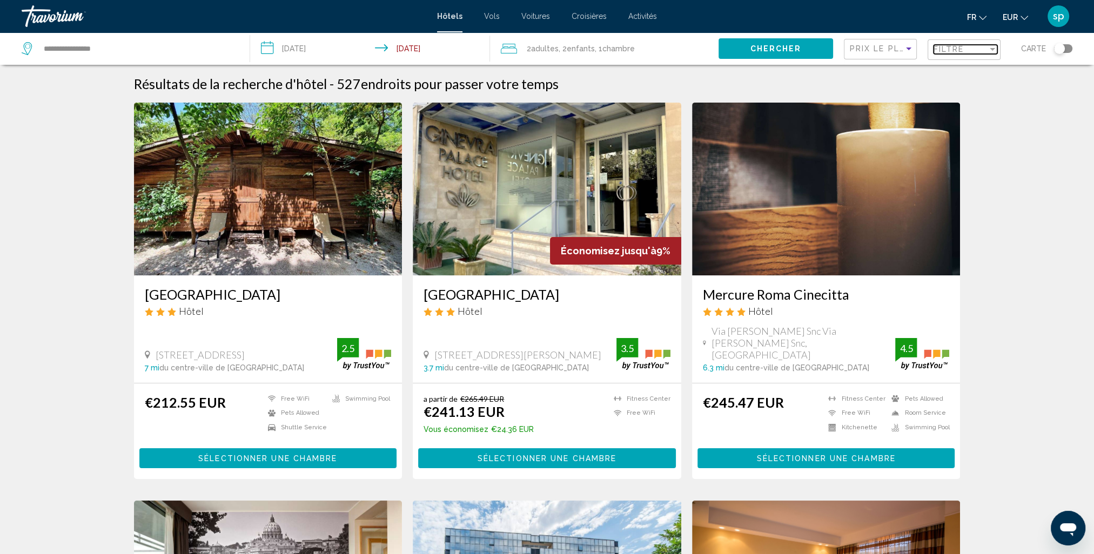
click at [950, 48] on span "Filtre" at bounding box center [948, 49] width 31 height 9
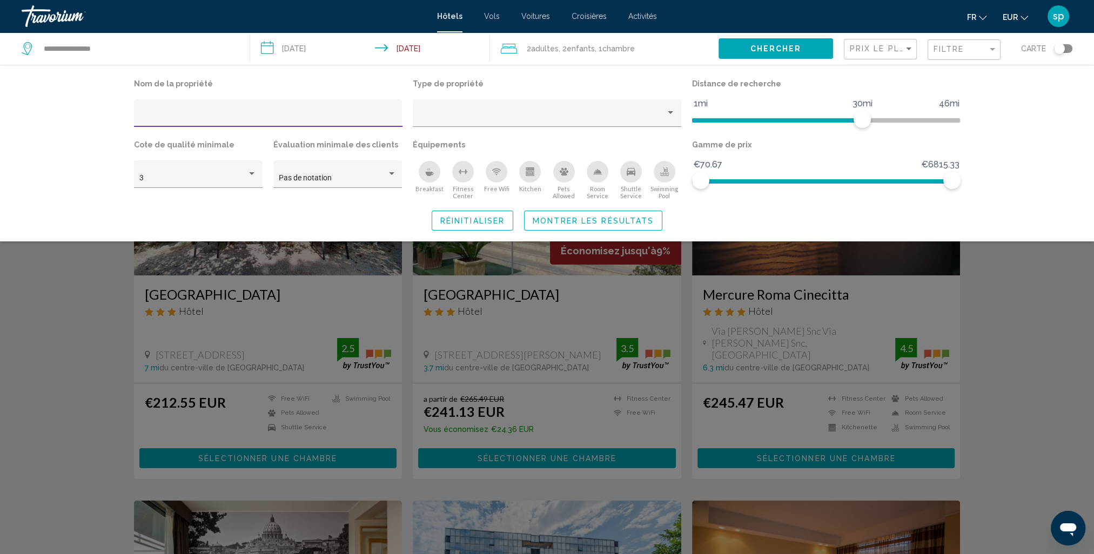
click at [664, 167] on icon "Swimming Pool" at bounding box center [664, 171] width 9 height 9
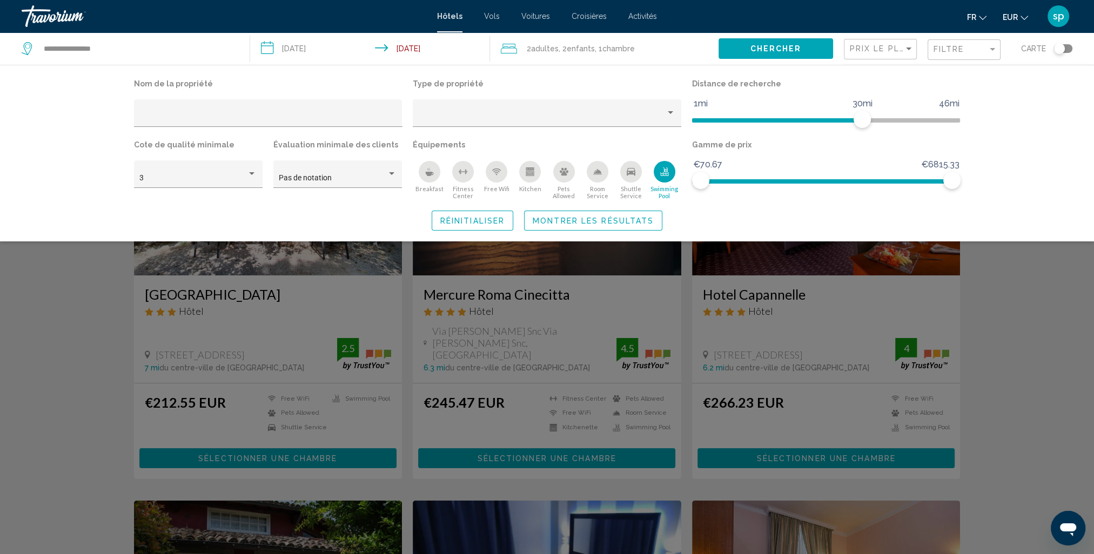
click at [630, 223] on span "Montrer les résultats" at bounding box center [593, 221] width 121 height 9
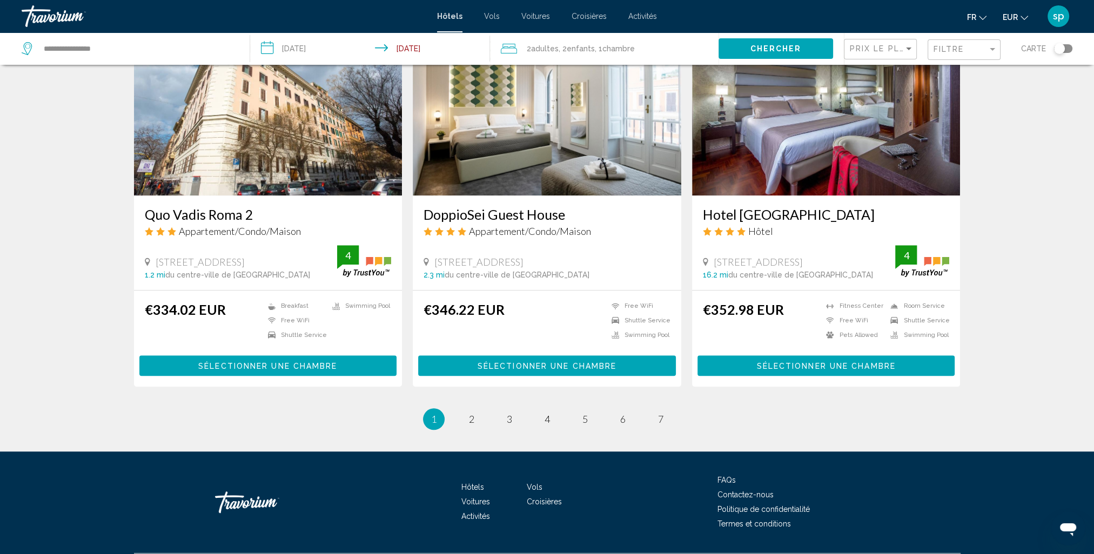
scroll to position [1265, 0]
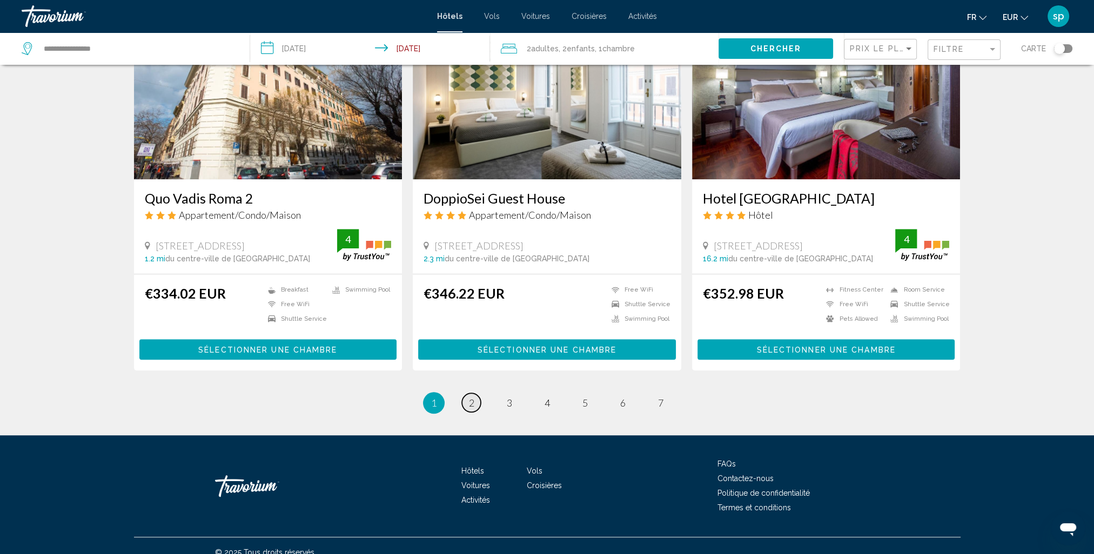
click at [467, 393] on link "page 2" at bounding box center [471, 402] width 19 height 19
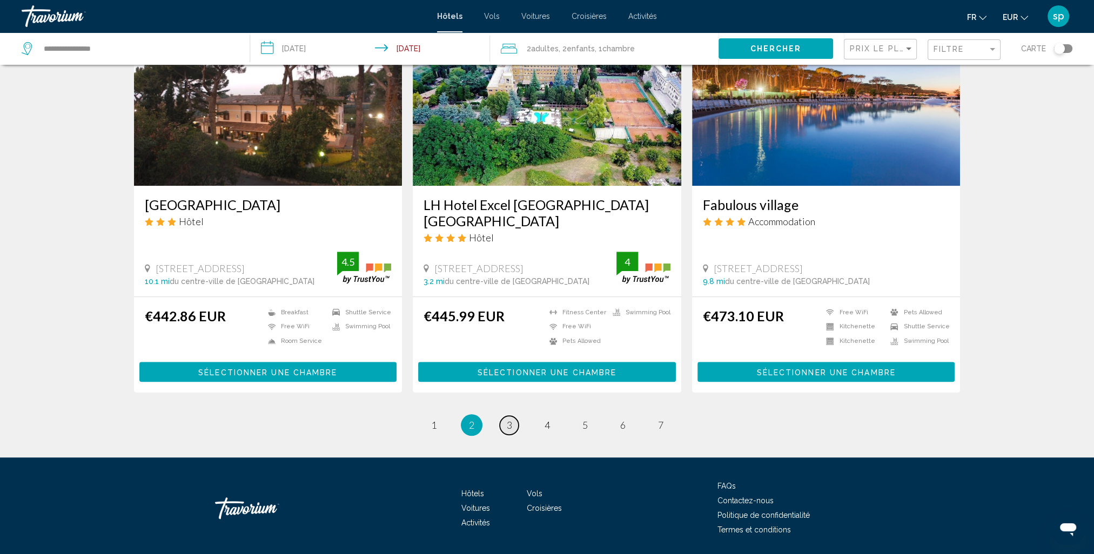
click at [509, 419] on span "3" at bounding box center [509, 425] width 5 height 12
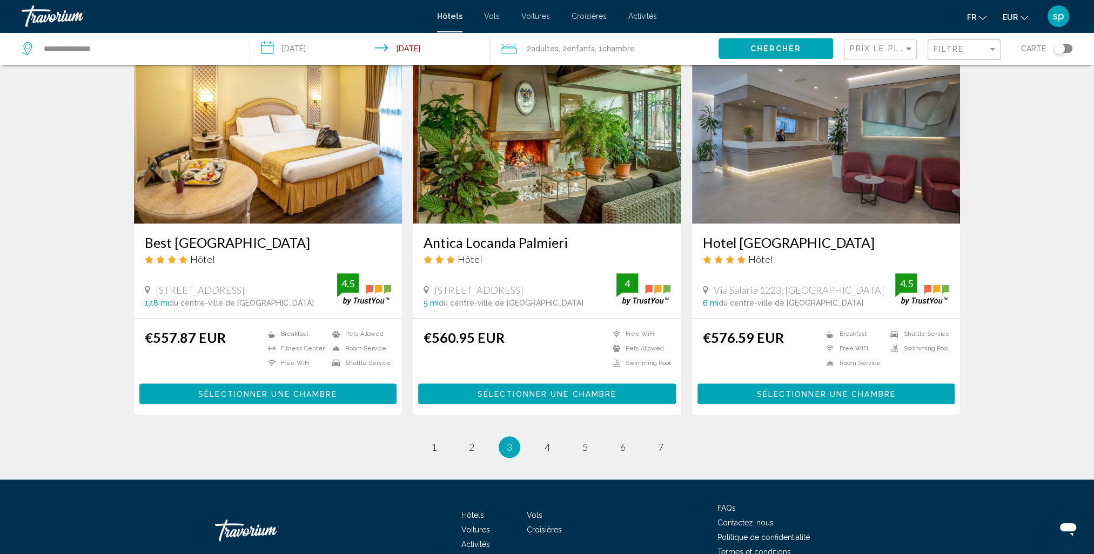
scroll to position [1242, 0]
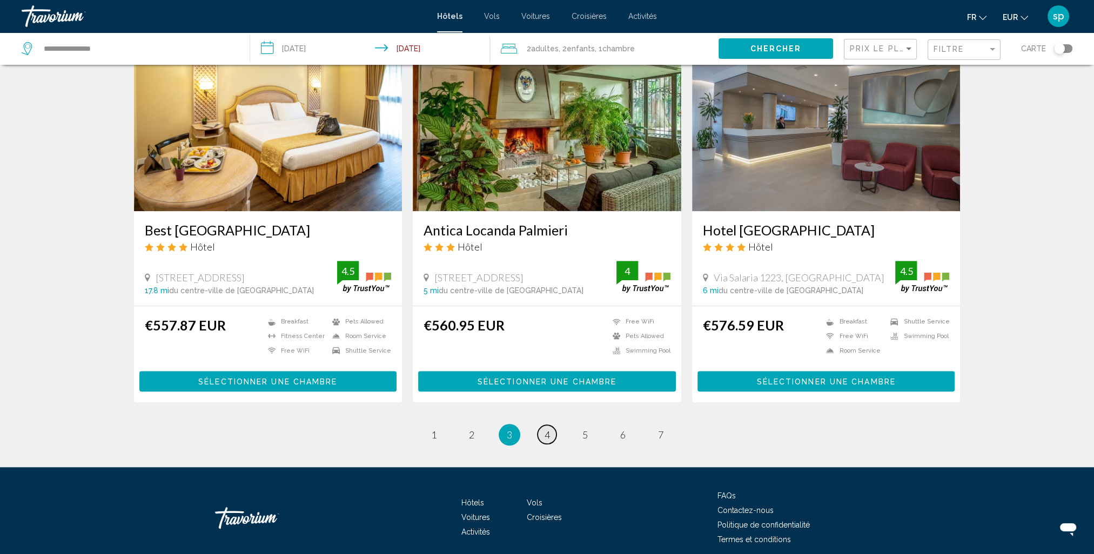
click at [542, 430] on link "page 4" at bounding box center [546, 434] width 19 height 19
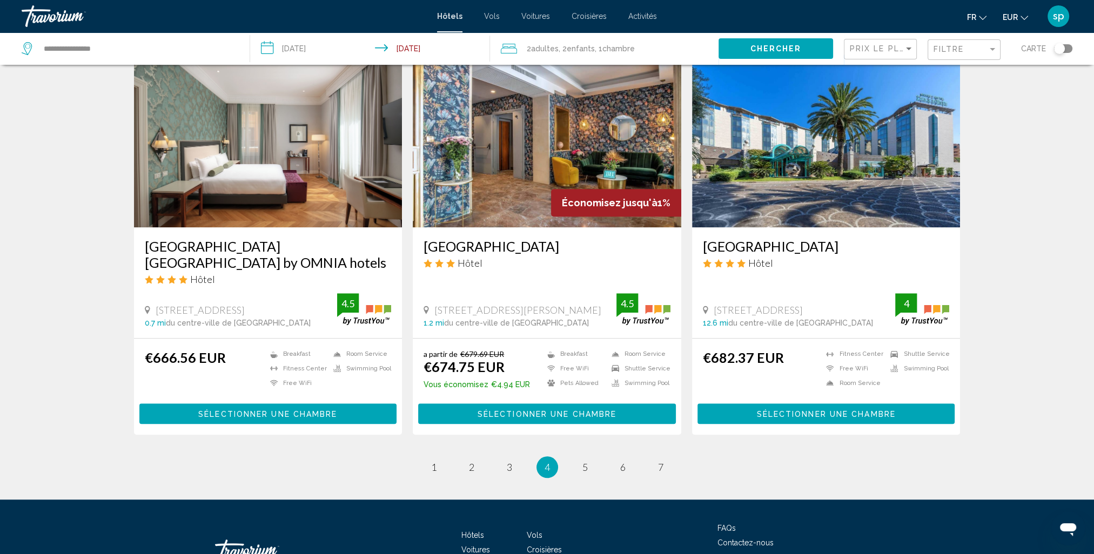
scroll to position [1281, 0]
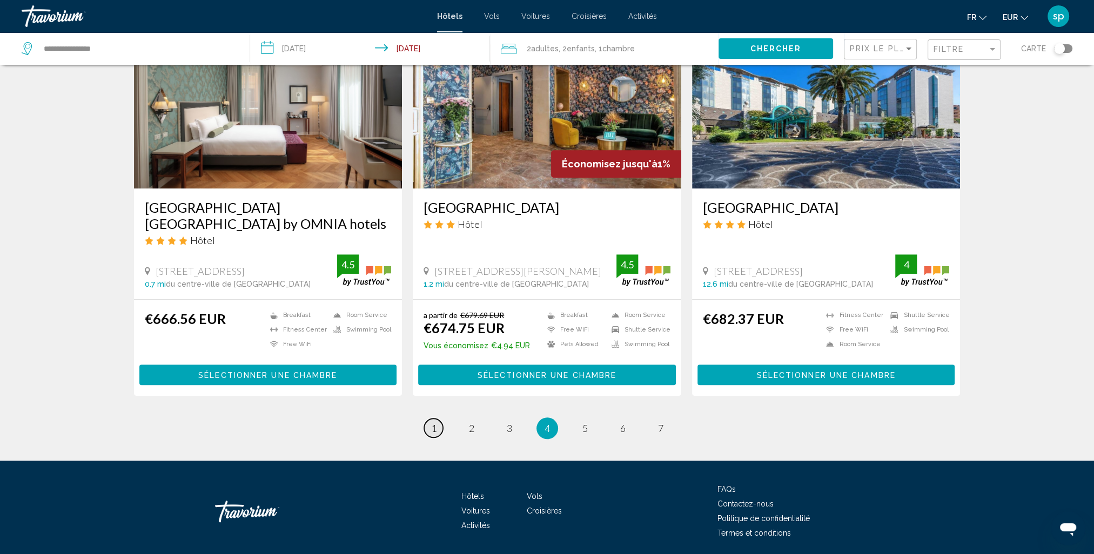
click at [432, 422] on span "1" at bounding box center [433, 428] width 5 height 12
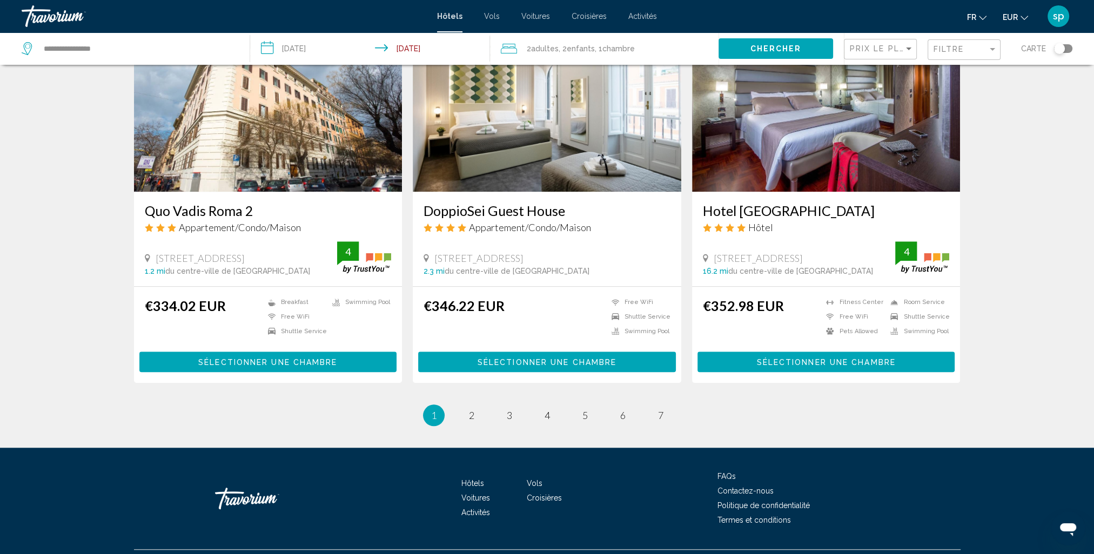
scroll to position [1265, 0]
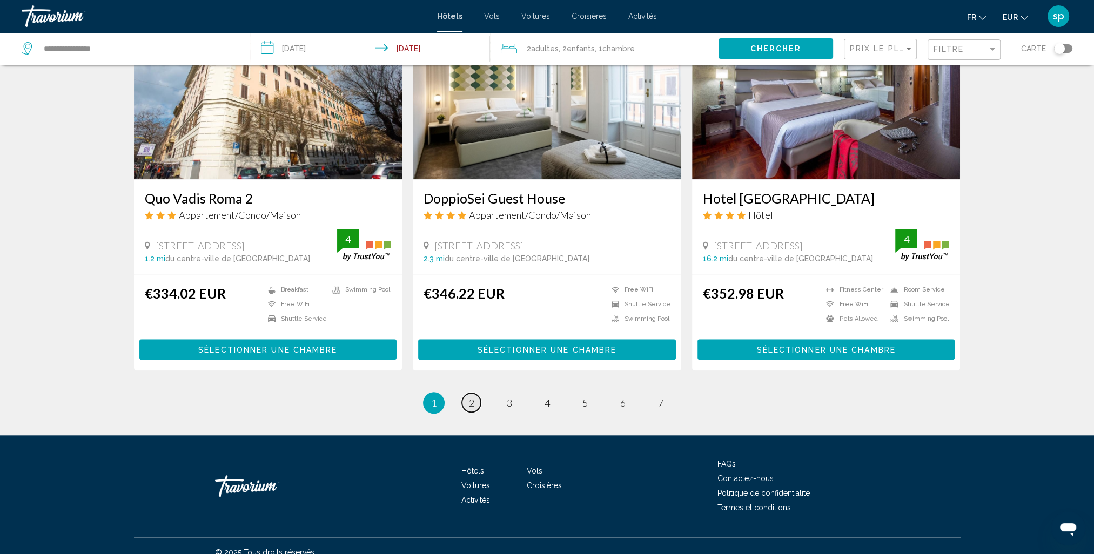
click at [469, 397] on span "2" at bounding box center [471, 403] width 5 height 12
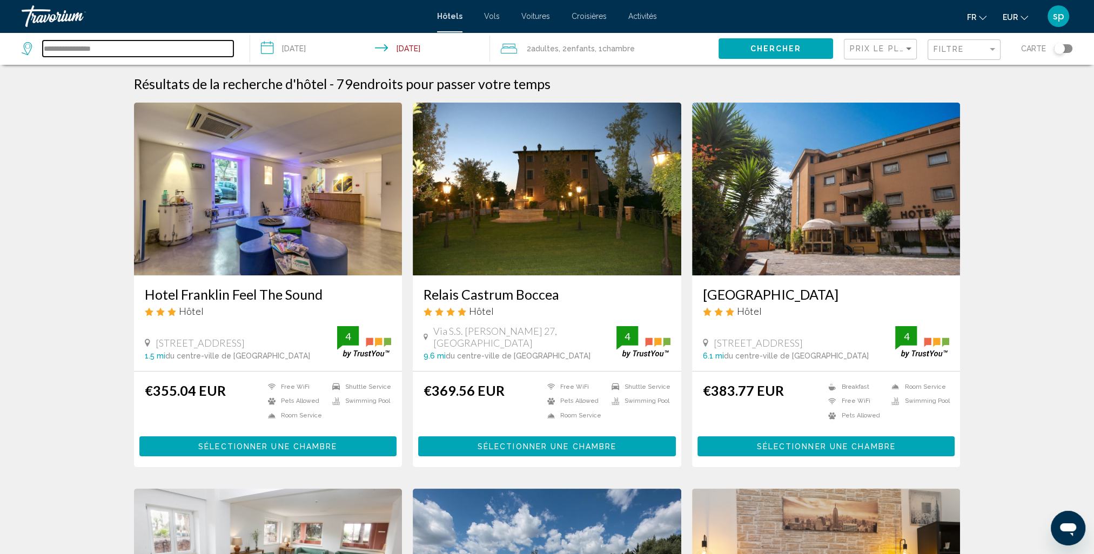
drag, startPoint x: 134, startPoint y: 48, endPoint x: -119, endPoint y: 44, distance: 252.8
click at [0, 44] on html "**********" at bounding box center [547, 277] width 1094 height 554
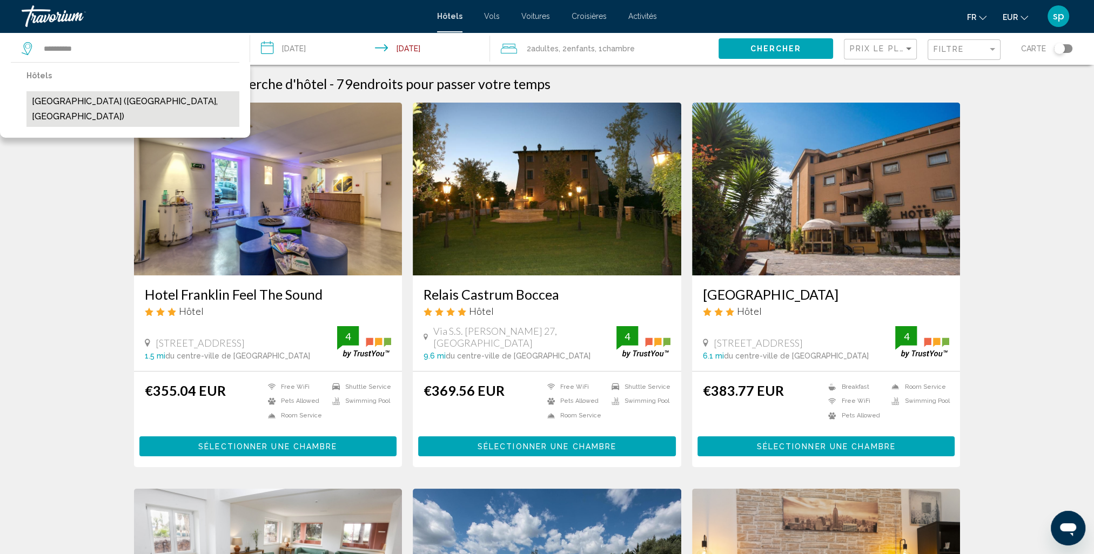
click at [104, 96] on button "[GEOGRAPHIC_DATA] ([GEOGRAPHIC_DATA], [GEOGRAPHIC_DATA])" at bounding box center [132, 109] width 213 height 36
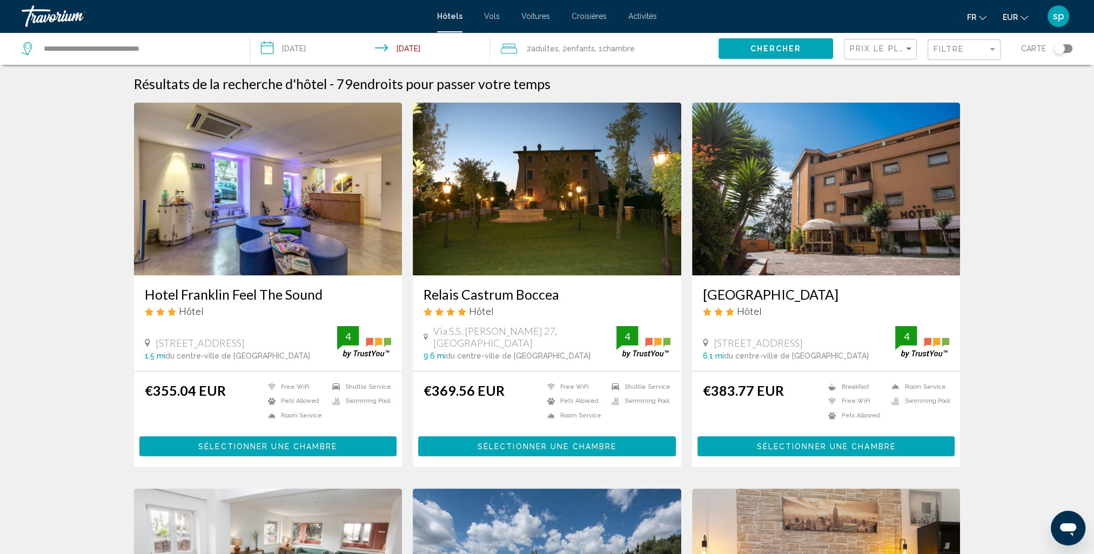
click at [741, 48] on button "Chercher" at bounding box center [775, 48] width 115 height 20
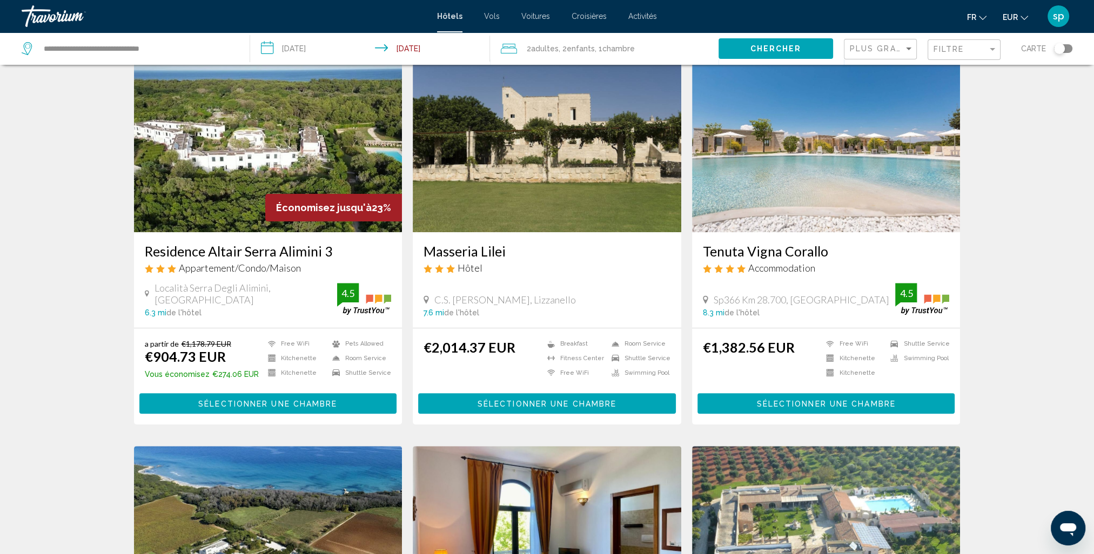
scroll to position [162, 0]
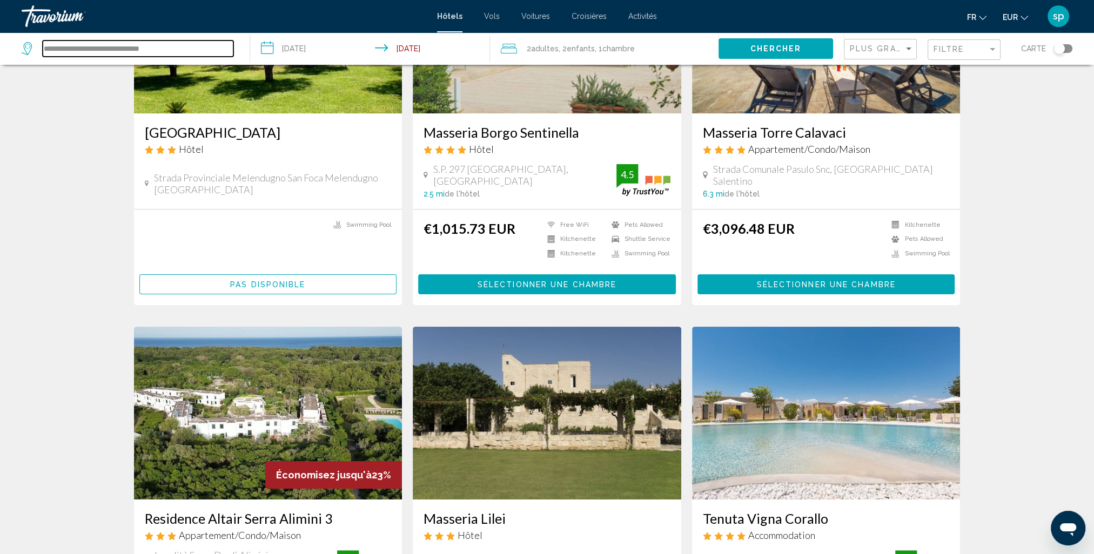
click at [189, 43] on input "**********" at bounding box center [138, 49] width 191 height 16
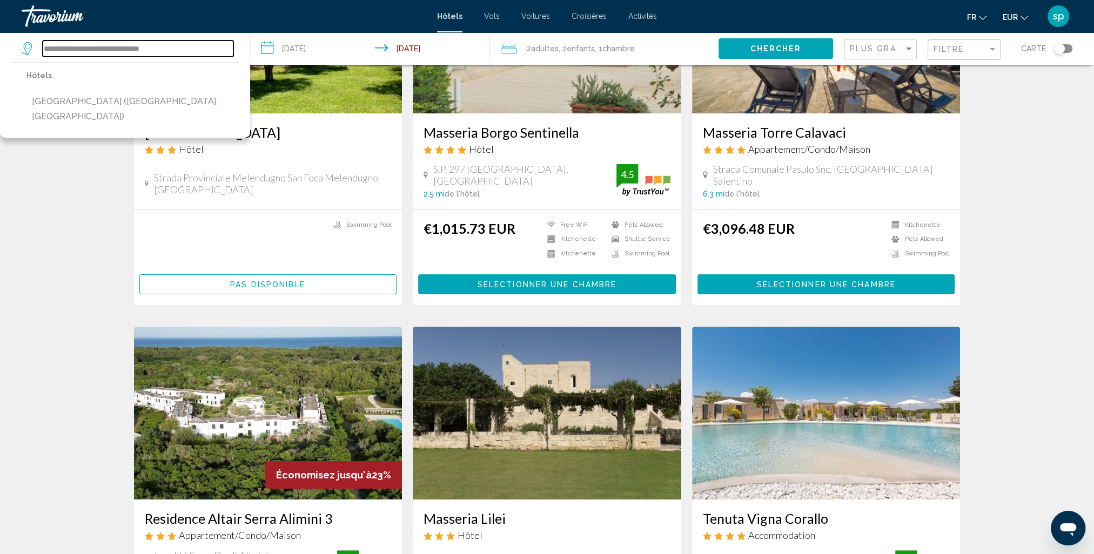
drag, startPoint x: 197, startPoint y: 45, endPoint x: 38, endPoint y: 61, distance: 159.6
click at [38, 61] on div "**********" at bounding box center [130, 48] width 217 height 32
paste input "**********"
type input "*"
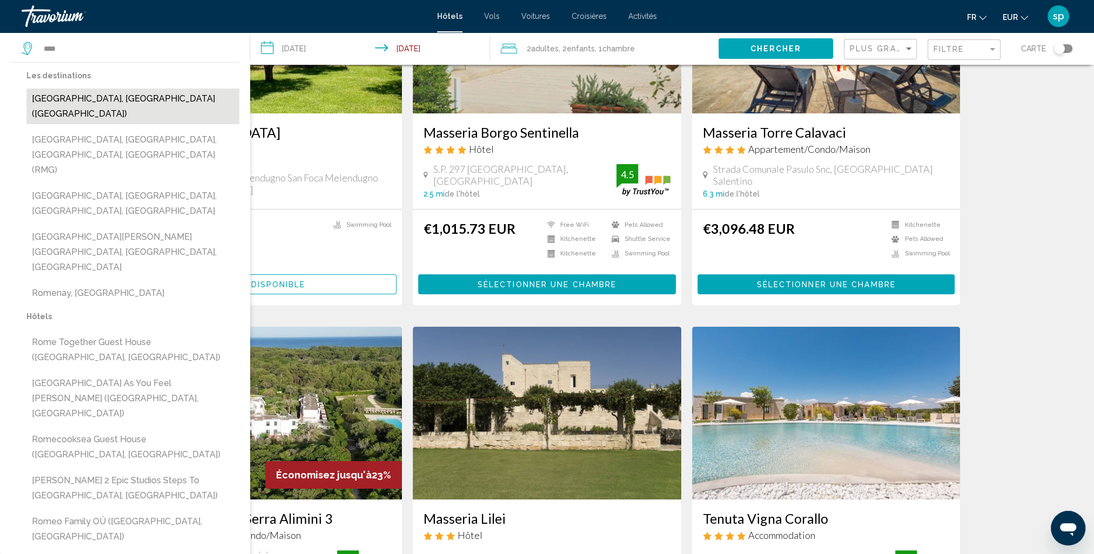
click at [68, 96] on button "[GEOGRAPHIC_DATA], [GEOGRAPHIC_DATA] ([GEOGRAPHIC_DATA])" at bounding box center [132, 107] width 213 height 36
type input "**********"
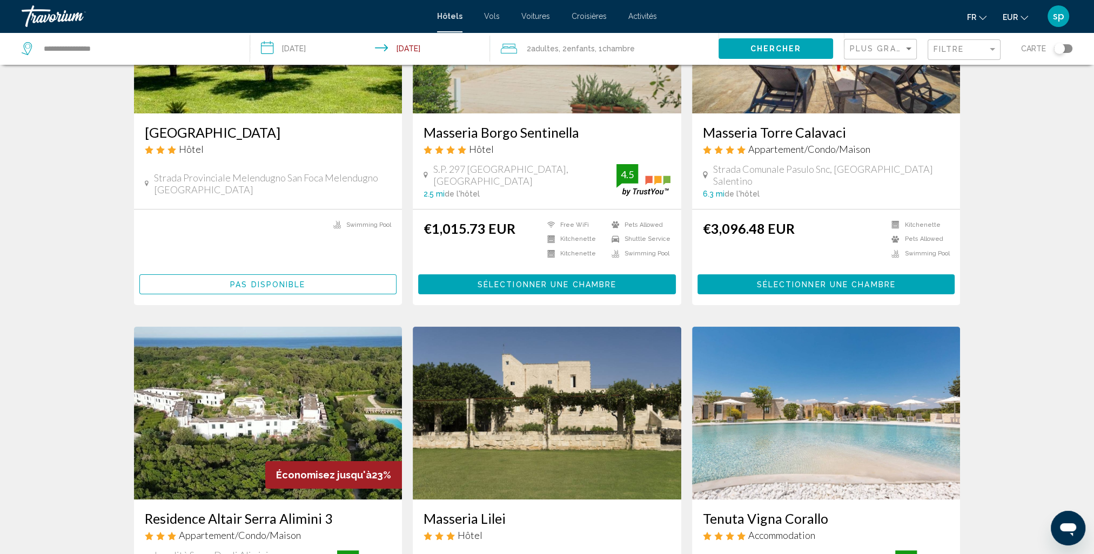
click at [593, 53] on span ", 2 Enfant Enfants" at bounding box center [576, 48] width 36 height 15
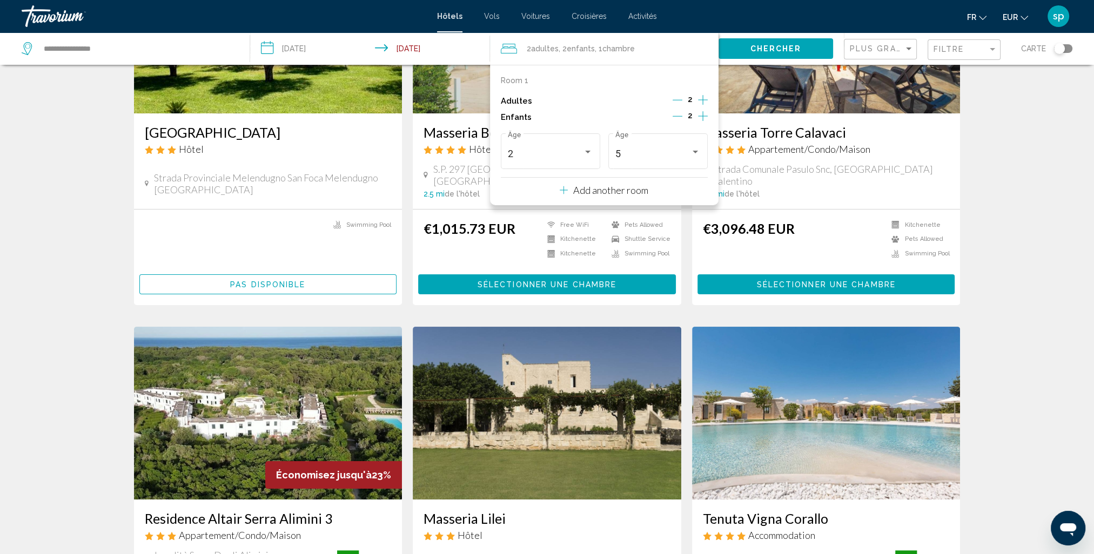
click at [617, 193] on p "Add another room" at bounding box center [610, 190] width 75 height 12
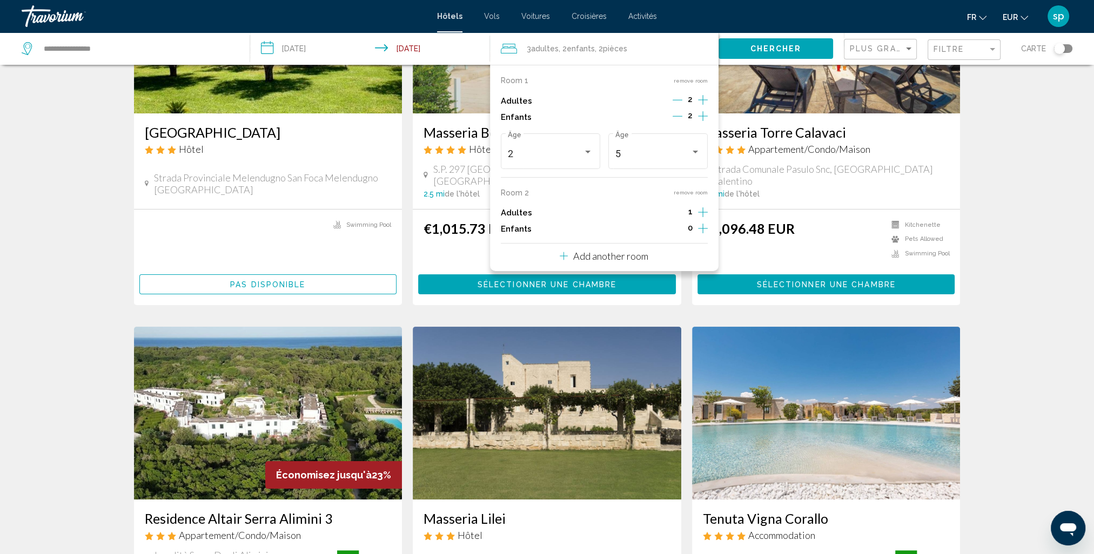
click at [698, 106] on icon "Increment adults" at bounding box center [703, 99] width 10 height 13
click at [704, 123] on icon "Increment children" at bounding box center [703, 116] width 10 height 13
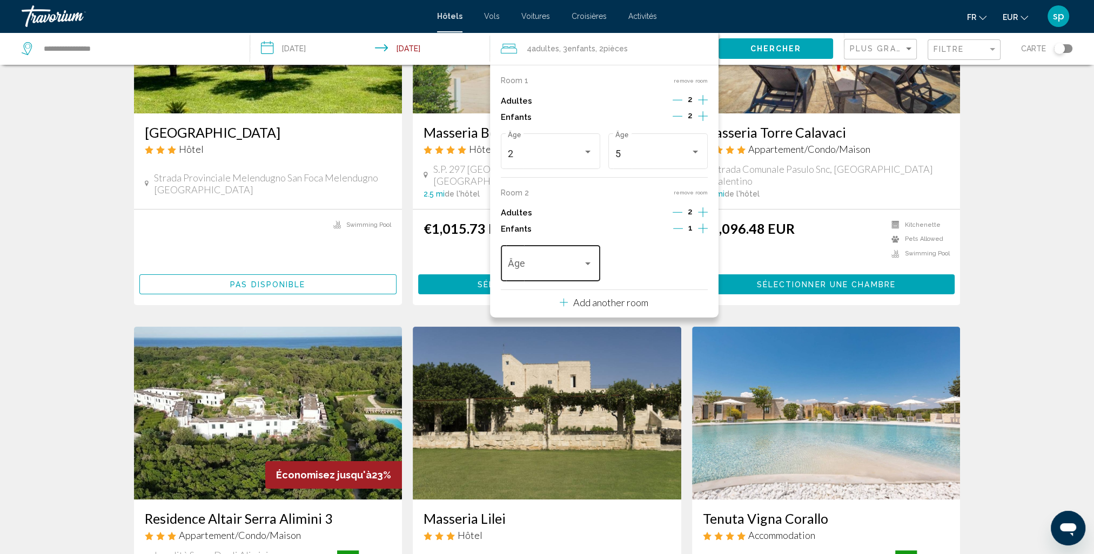
click at [549, 264] on span "Travelers: 4 adults, 3 children" at bounding box center [545, 266] width 75 height 11
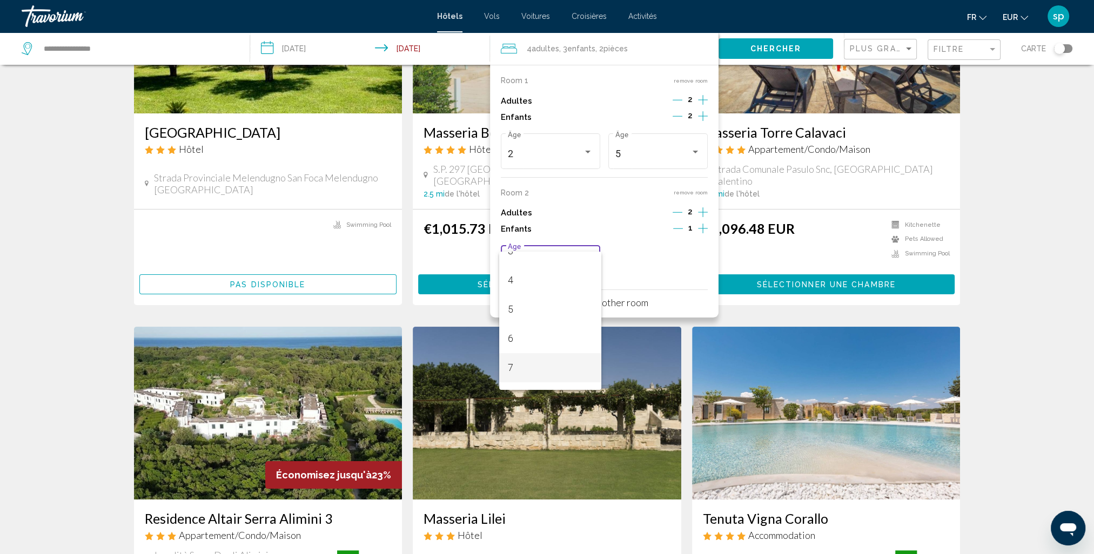
scroll to position [108, 0]
click at [513, 359] on span "7" at bounding box center [550, 362] width 85 height 29
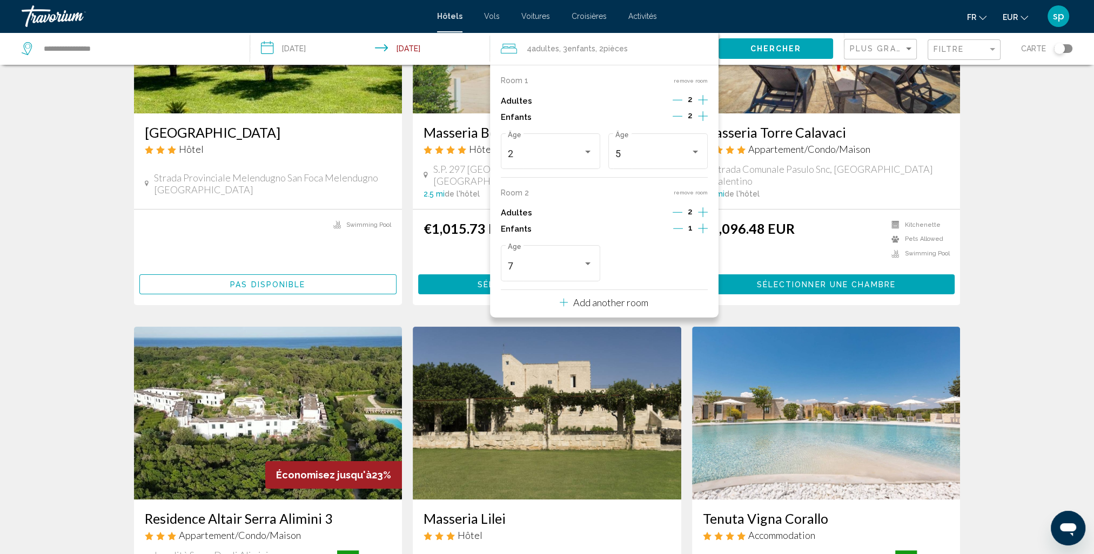
click at [769, 48] on span "Chercher" at bounding box center [775, 49] width 51 height 9
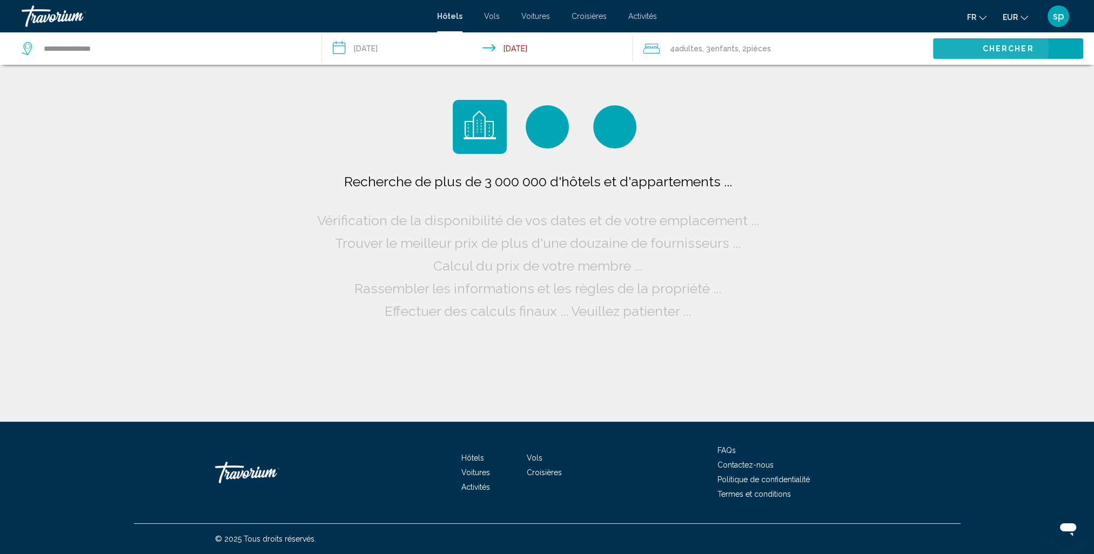
scroll to position [0, 0]
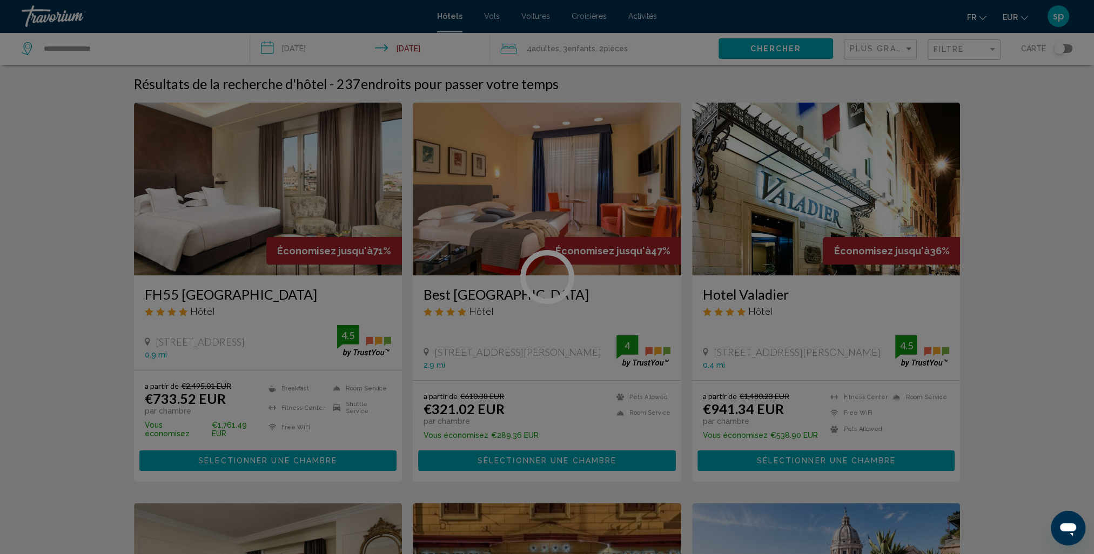
click at [881, 49] on div at bounding box center [547, 277] width 1094 height 554
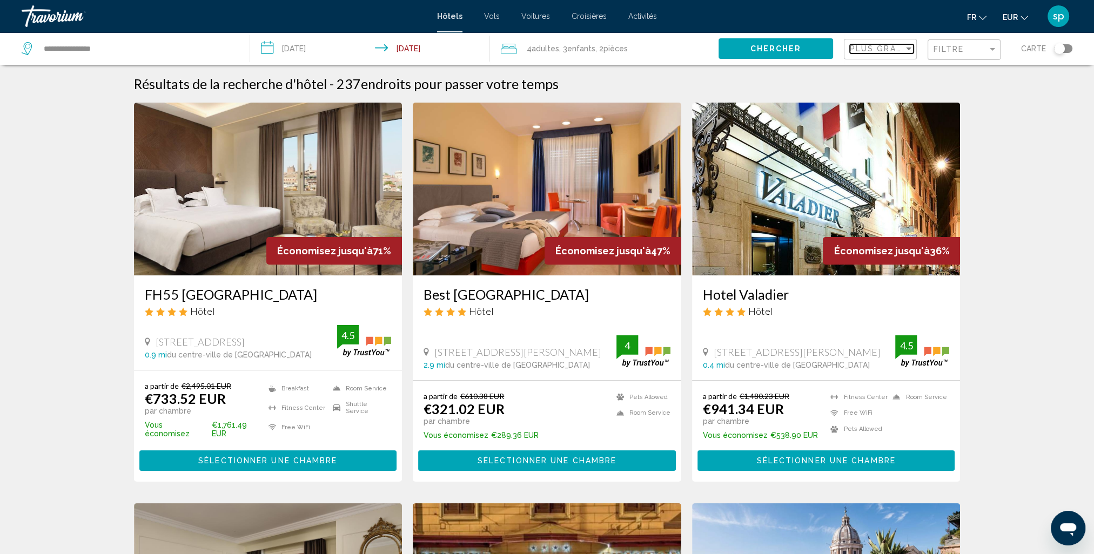
click at [888, 48] on span "Plus grandes économies" at bounding box center [914, 48] width 129 height 9
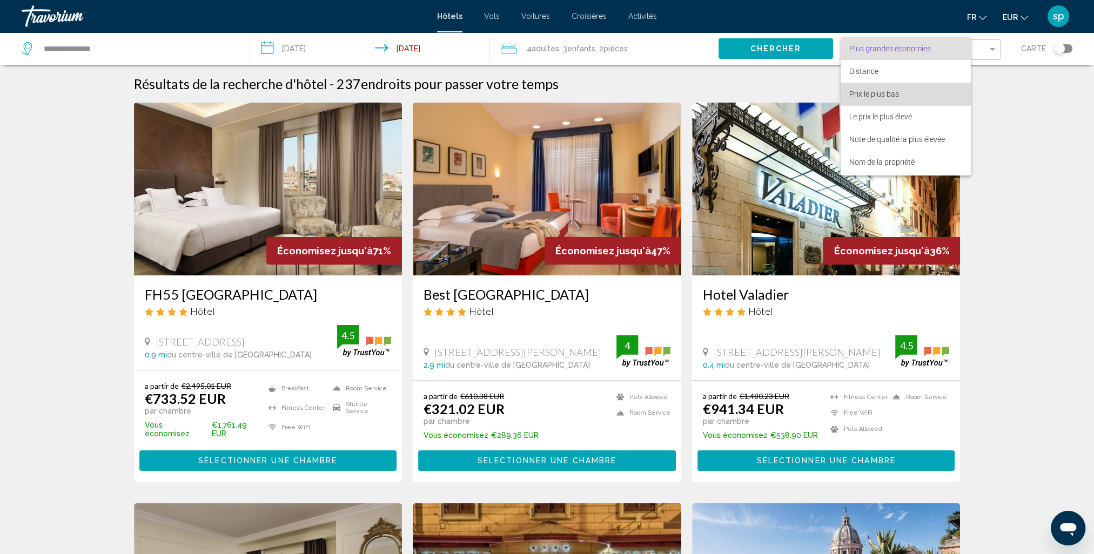
click at [868, 92] on span "Prix le plus bas" at bounding box center [874, 94] width 50 height 9
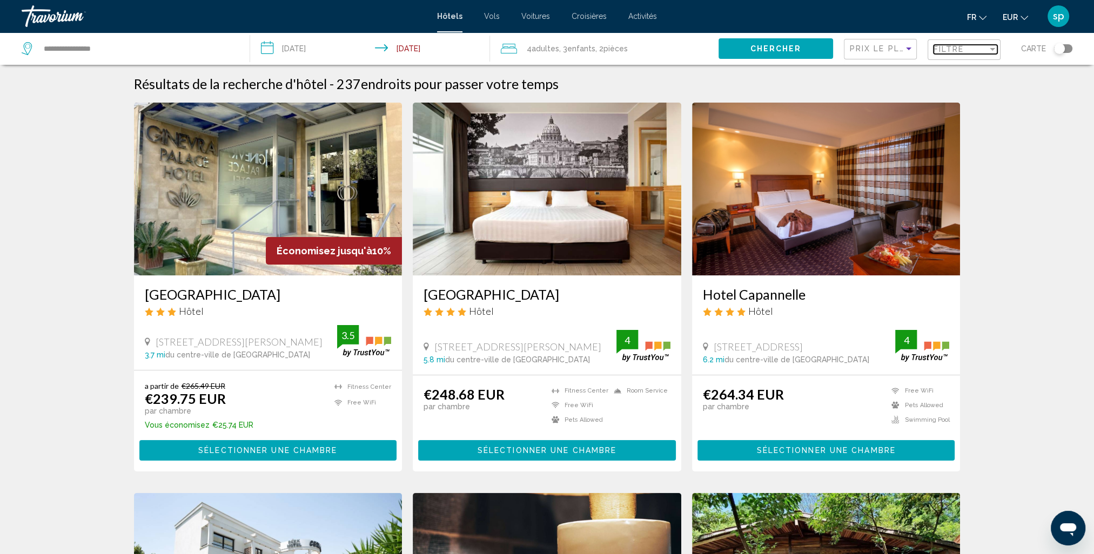
drag, startPoint x: 961, startPoint y: 51, endPoint x: 938, endPoint y: 57, distance: 24.6
click at [961, 51] on span "Filtre" at bounding box center [948, 49] width 31 height 9
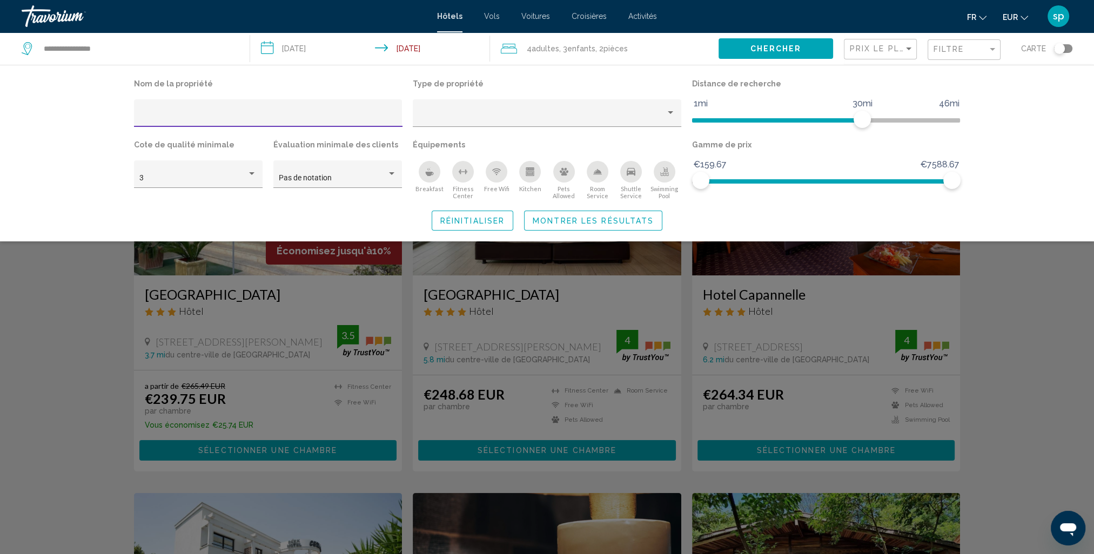
click at [672, 174] on div "Swimming Pool" at bounding box center [665, 172] width 22 height 22
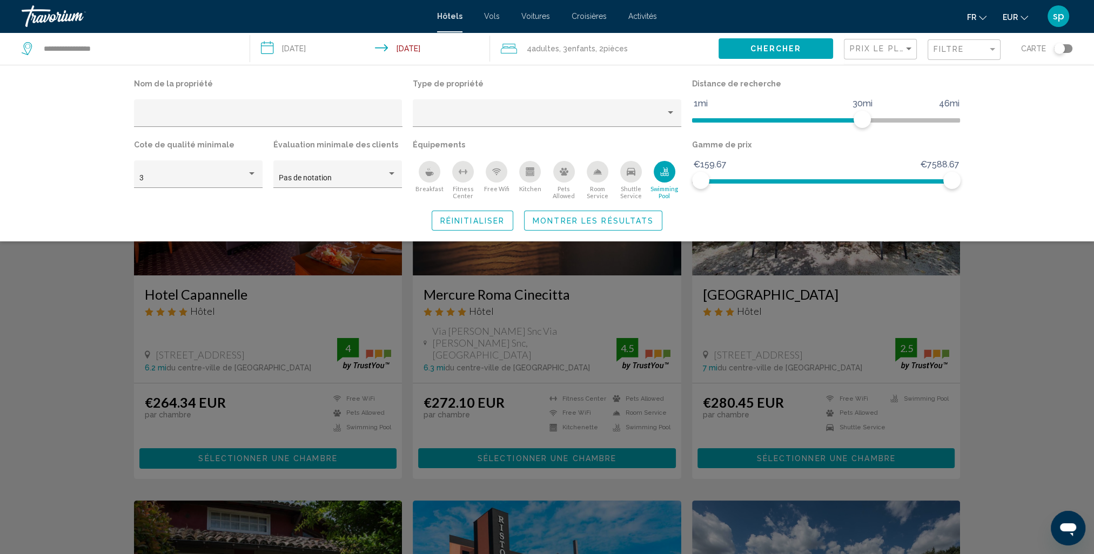
click at [602, 220] on span "Montrer les résultats" at bounding box center [593, 221] width 121 height 9
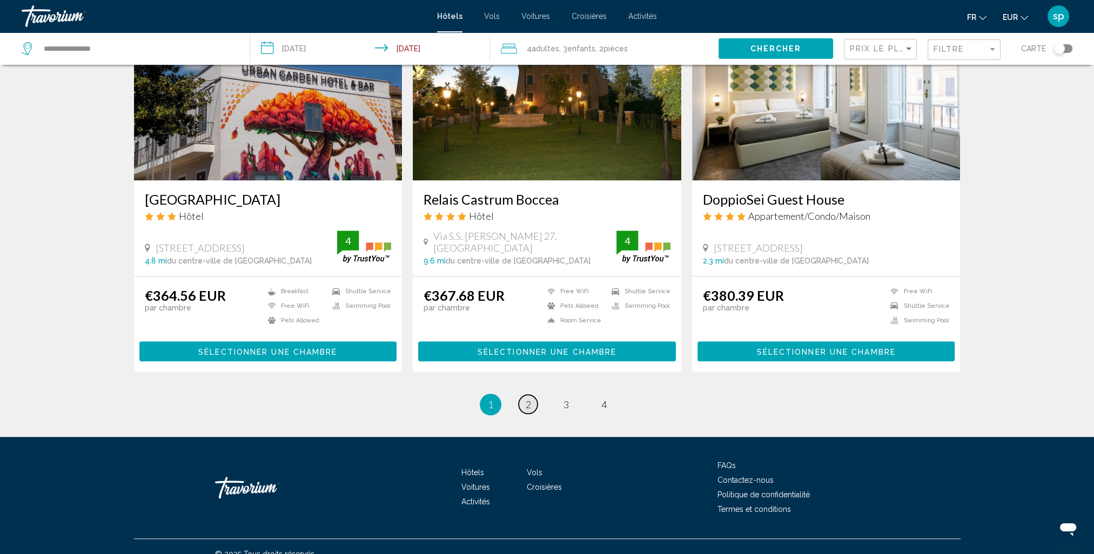
click at [527, 399] on span "2" at bounding box center [528, 405] width 5 height 12
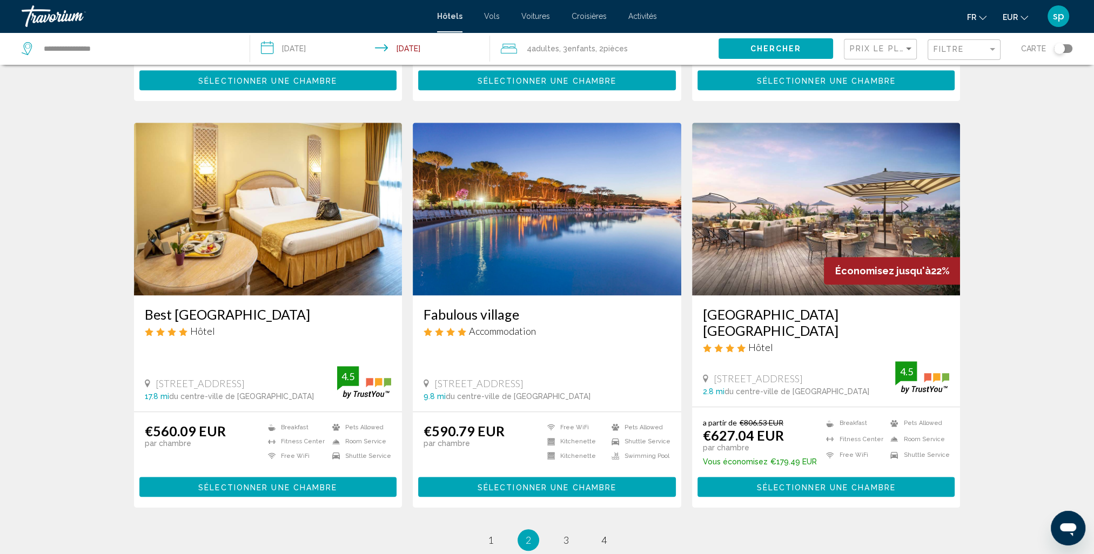
scroll to position [1188, 0]
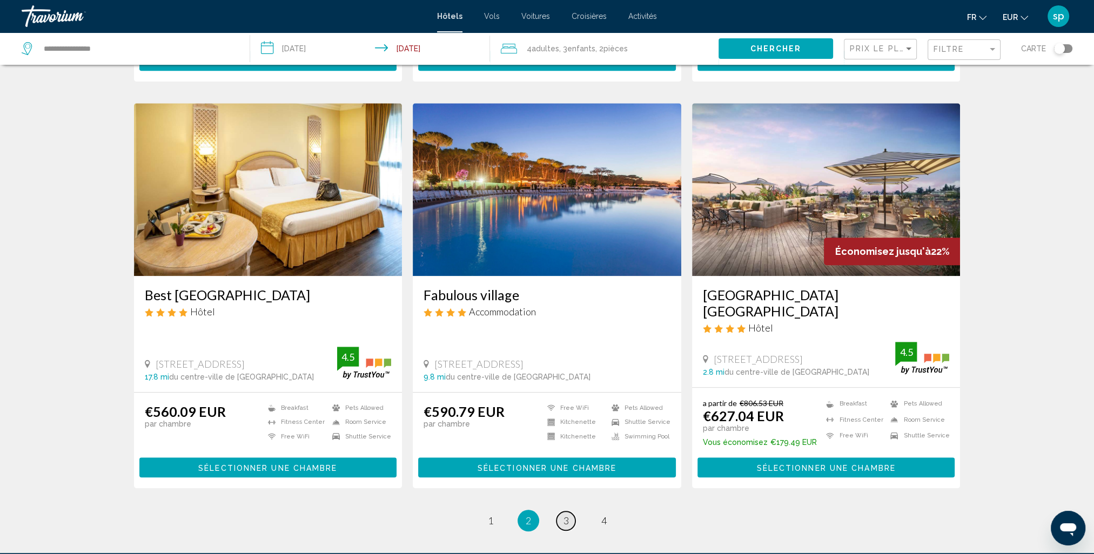
click at [570, 511] on link "page 3" at bounding box center [565, 520] width 19 height 19
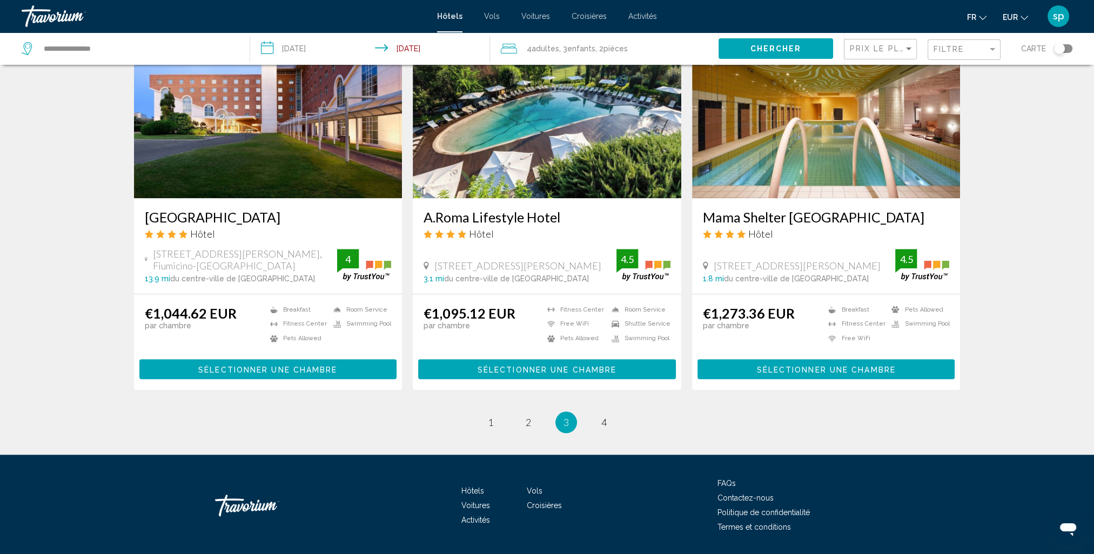
scroll to position [1270, 0]
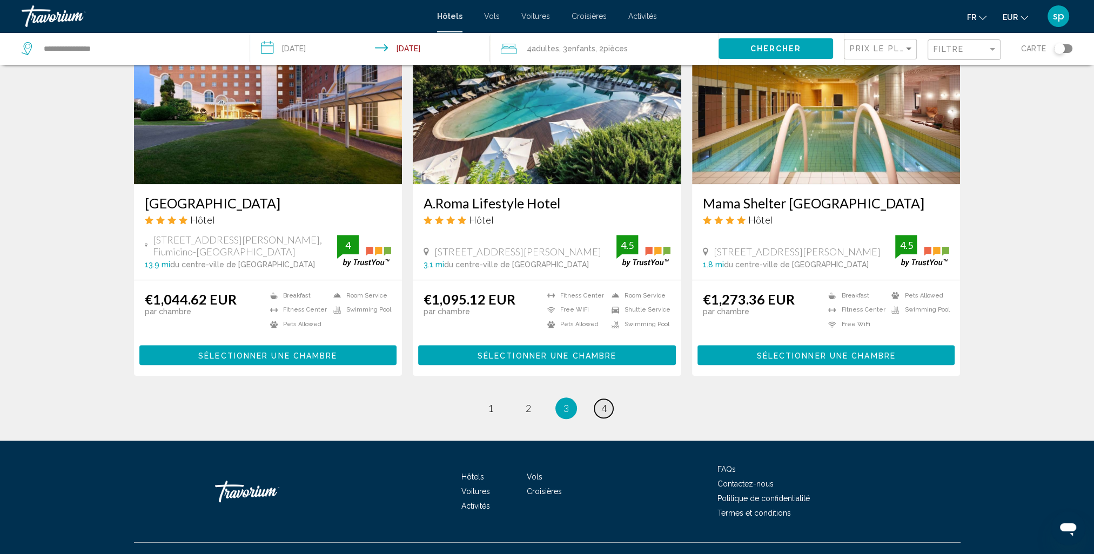
click at [600, 399] on link "page 4" at bounding box center [603, 408] width 19 height 19
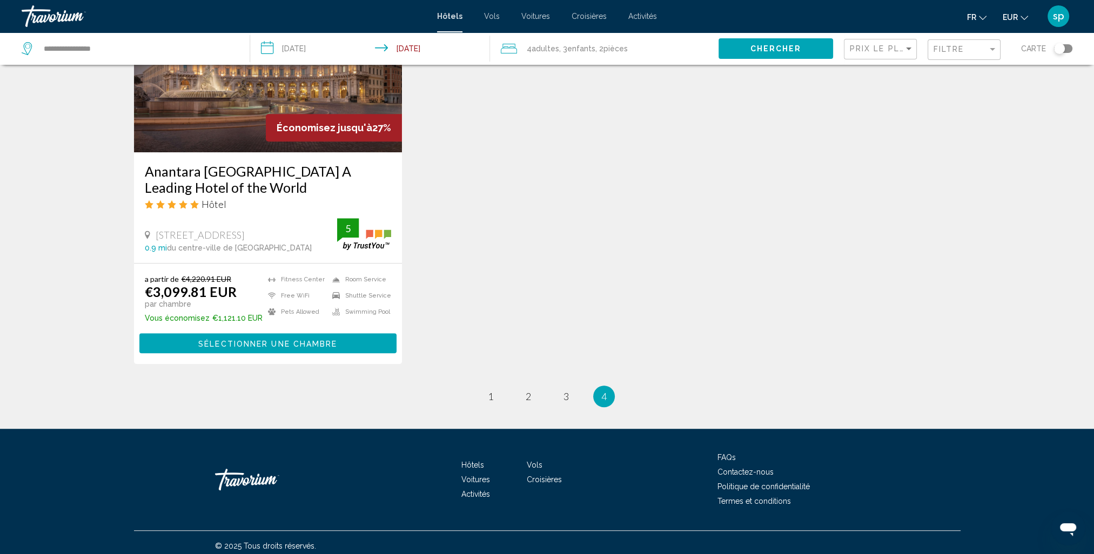
scroll to position [918, 0]
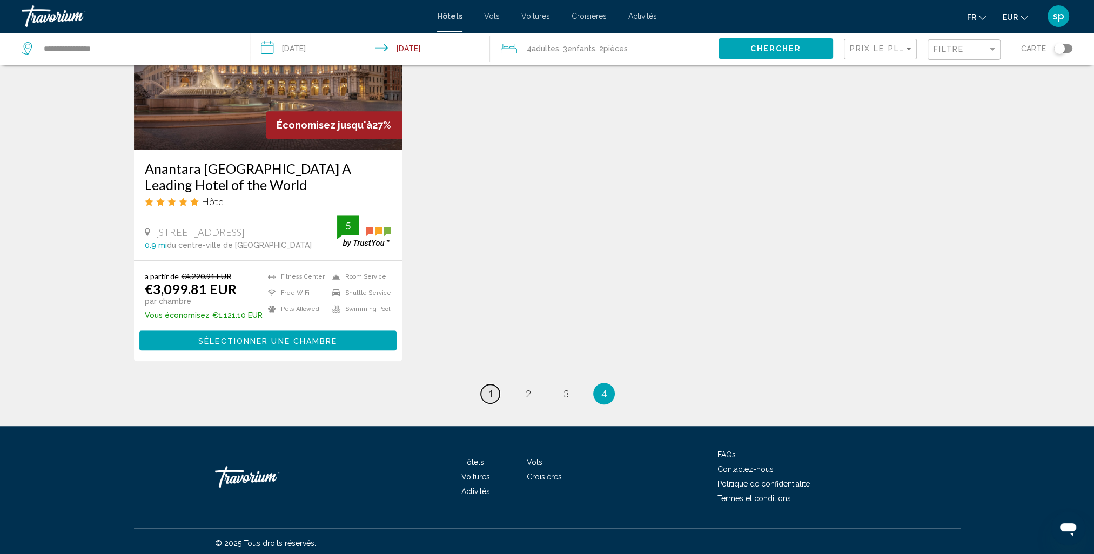
click at [495, 390] on link "page 1" at bounding box center [490, 394] width 19 height 19
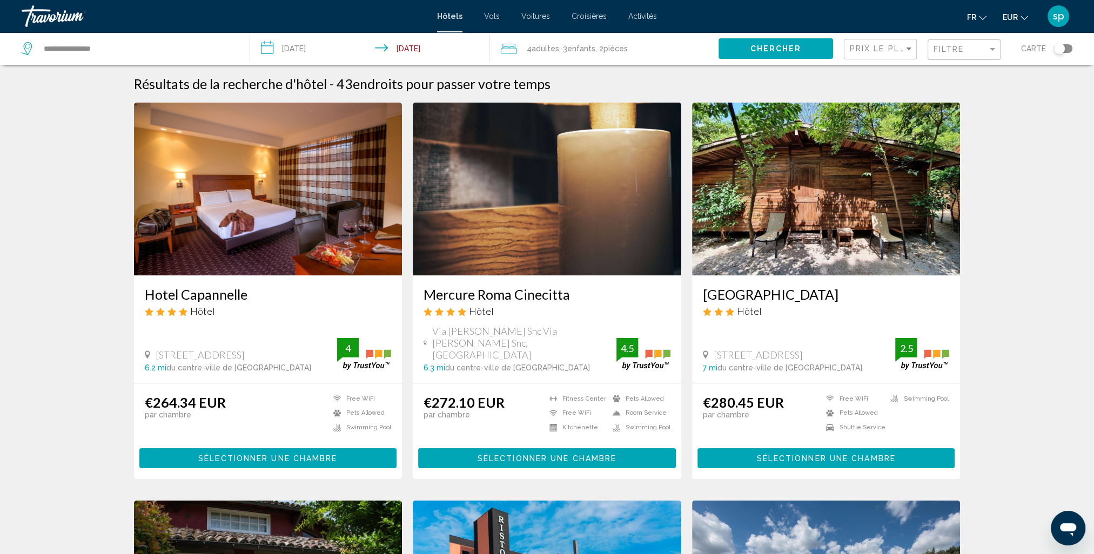
click at [549, 54] on span "4 Adulte Adultes" at bounding box center [543, 48] width 32 height 15
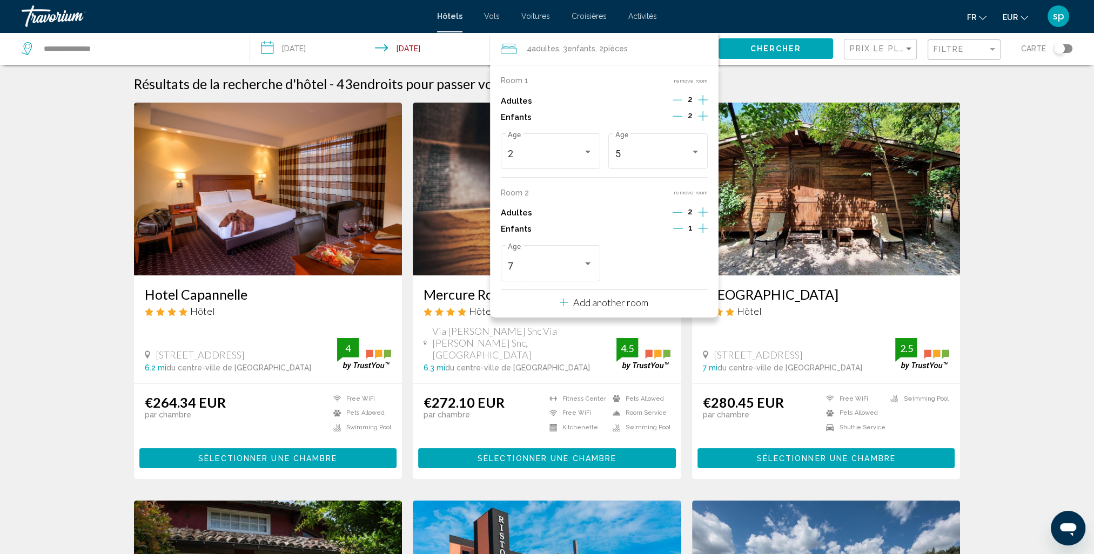
click at [693, 196] on button "remove room" at bounding box center [691, 192] width 34 height 7
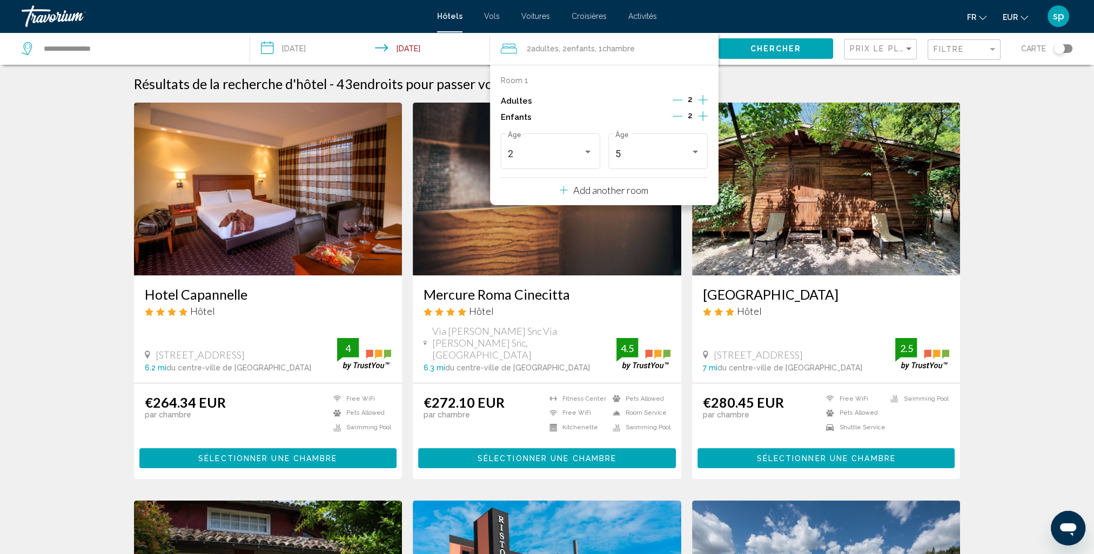
click at [750, 48] on button "Chercher" at bounding box center [775, 48] width 115 height 20
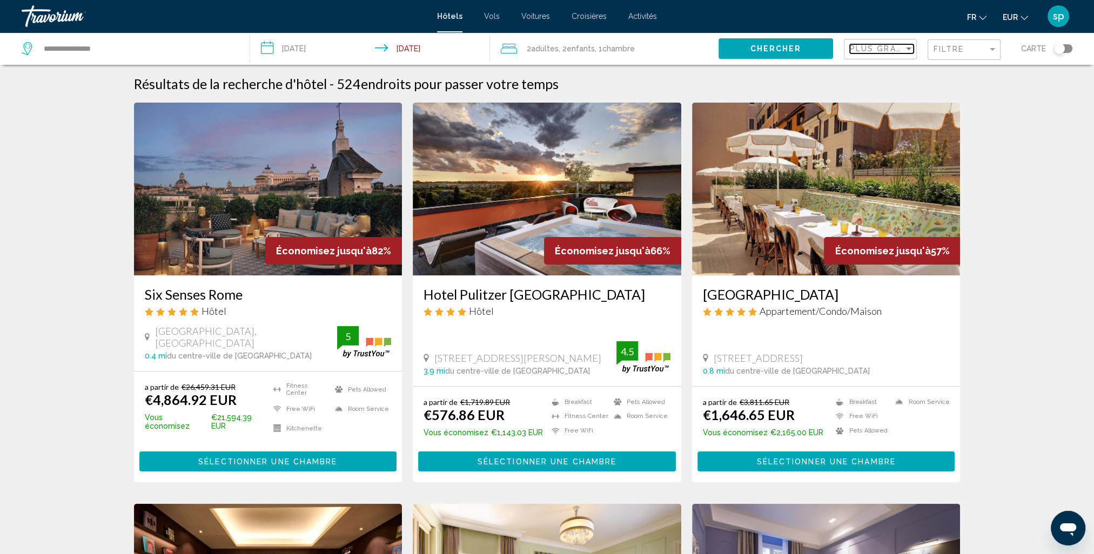
click at [860, 46] on span "Plus grandes économies" at bounding box center [914, 48] width 129 height 9
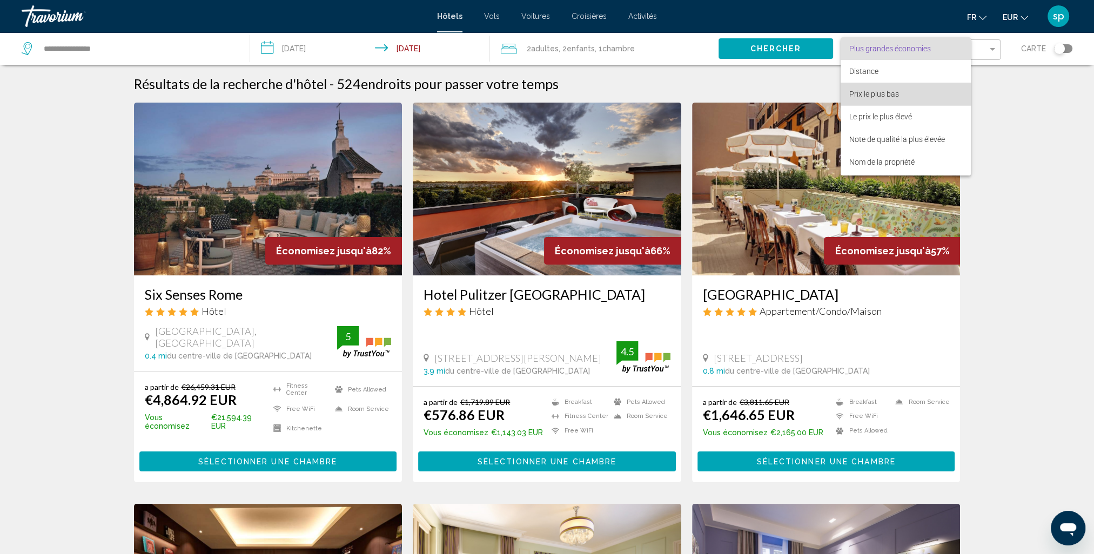
drag, startPoint x: 856, startPoint y: 93, endPoint x: 897, endPoint y: 55, distance: 56.2
click at [857, 93] on span "Prix le plus bas" at bounding box center [874, 94] width 50 height 9
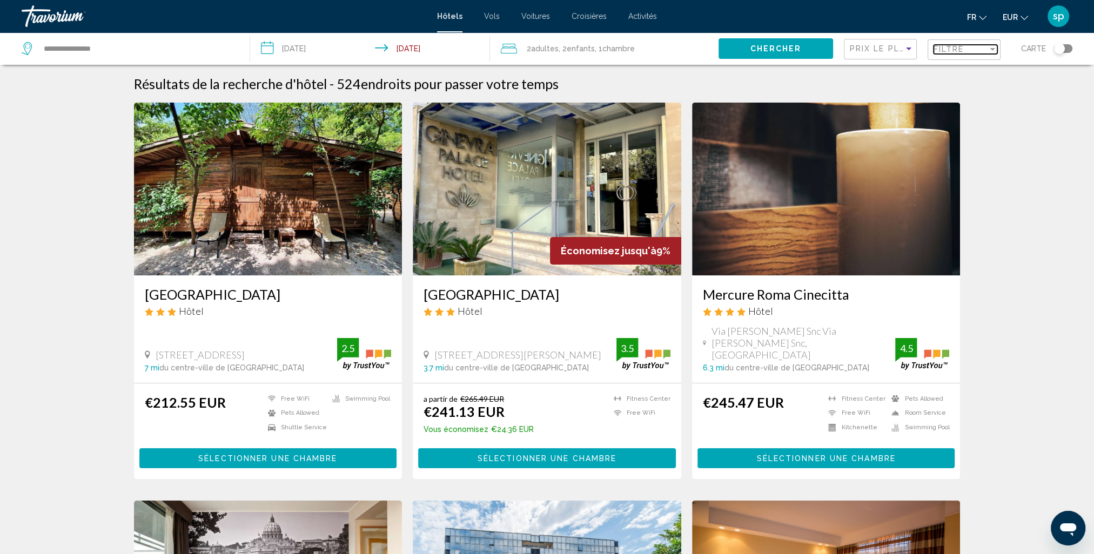
click at [958, 52] on span "Filtre" at bounding box center [948, 49] width 31 height 9
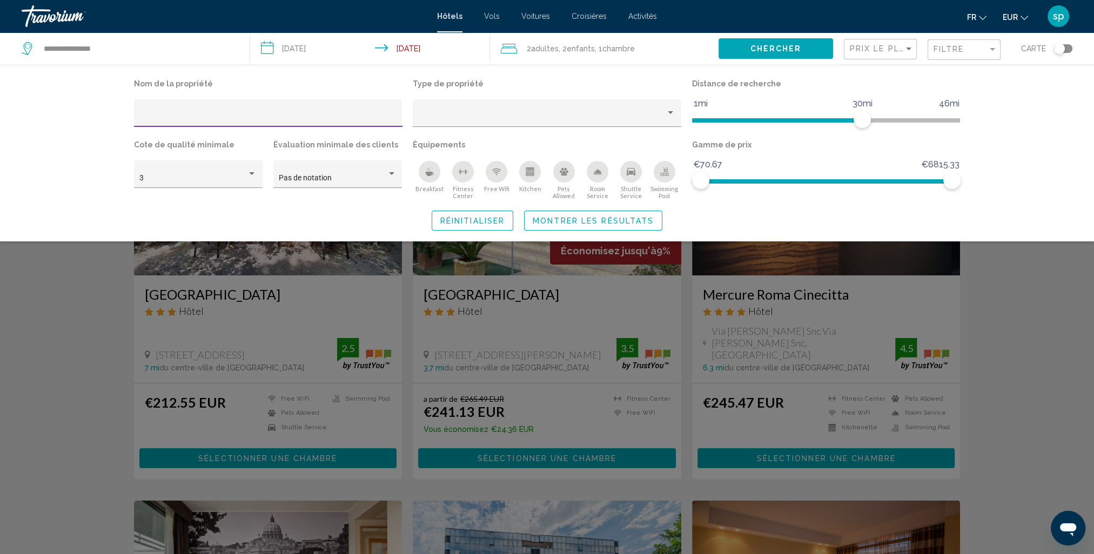
click at [663, 176] on icon "Swimming Pool" at bounding box center [664, 175] width 9 height 2
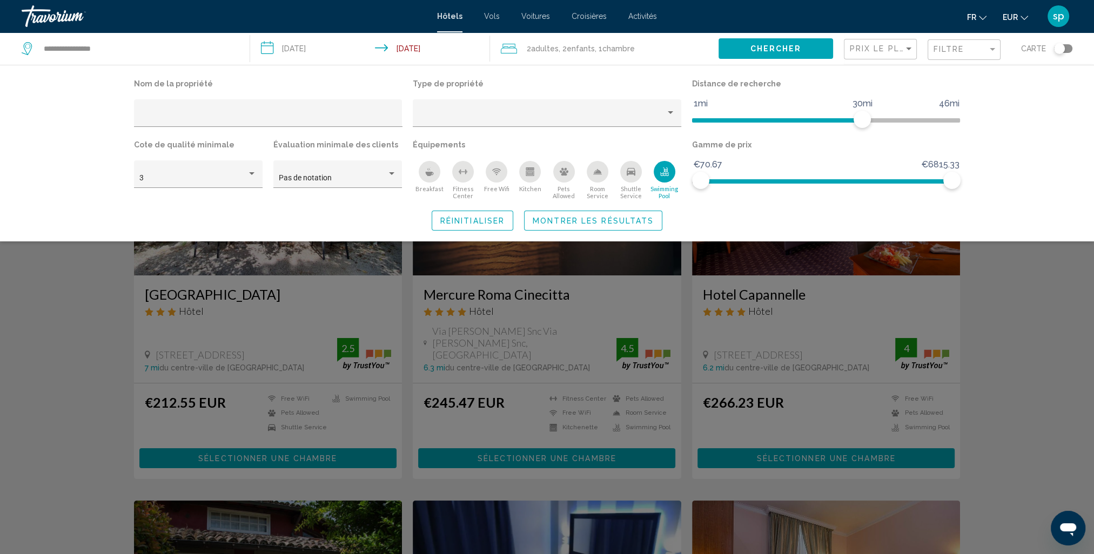
click at [634, 218] on span "Montrer les résultats" at bounding box center [593, 221] width 121 height 9
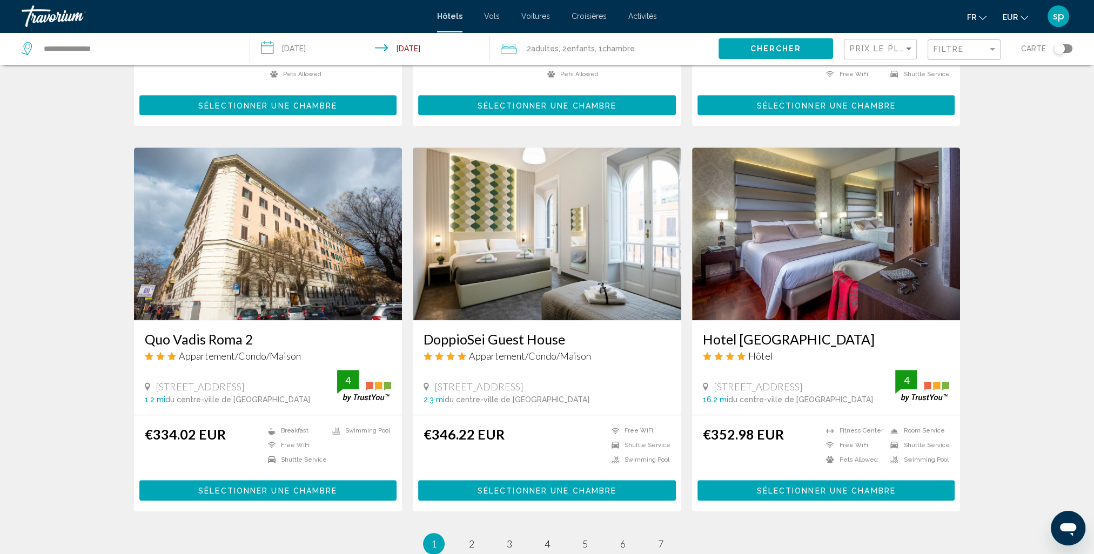
scroll to position [1265, 0]
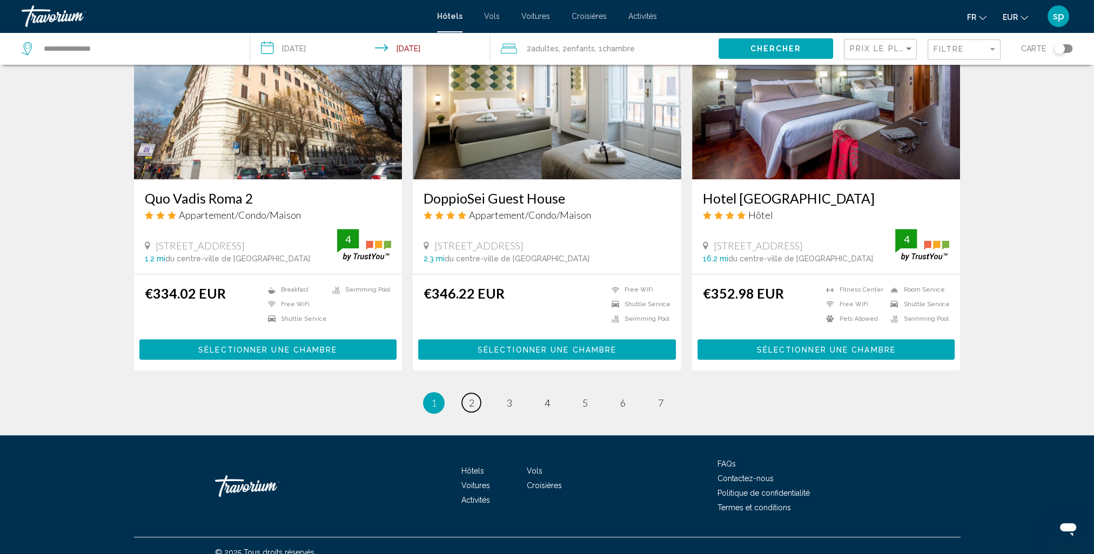
click at [472, 397] on link "page 2" at bounding box center [471, 402] width 19 height 19
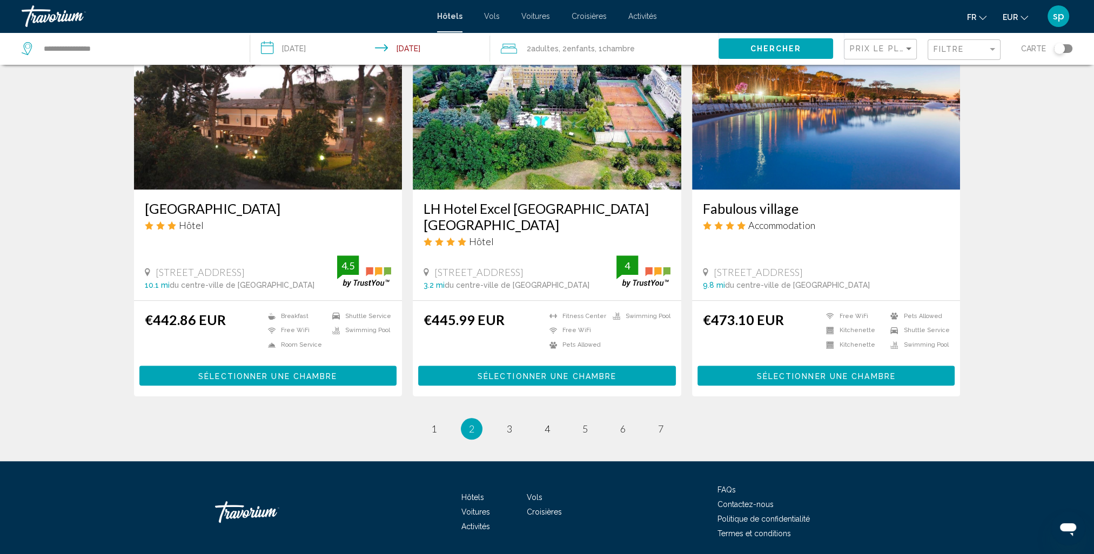
scroll to position [1264, 0]
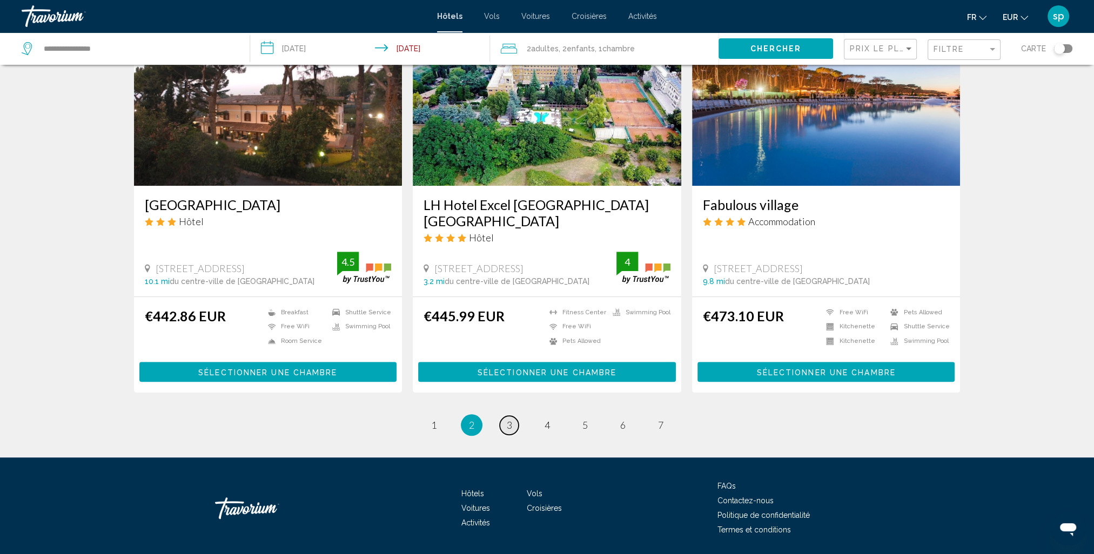
click at [508, 419] on span "3" at bounding box center [509, 425] width 5 height 12
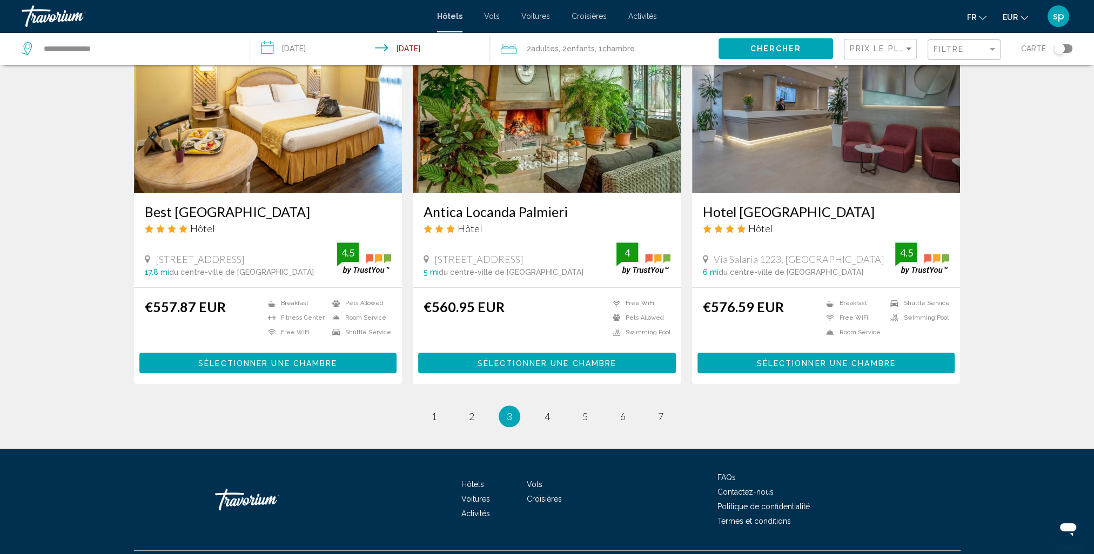
scroll to position [1281, 0]
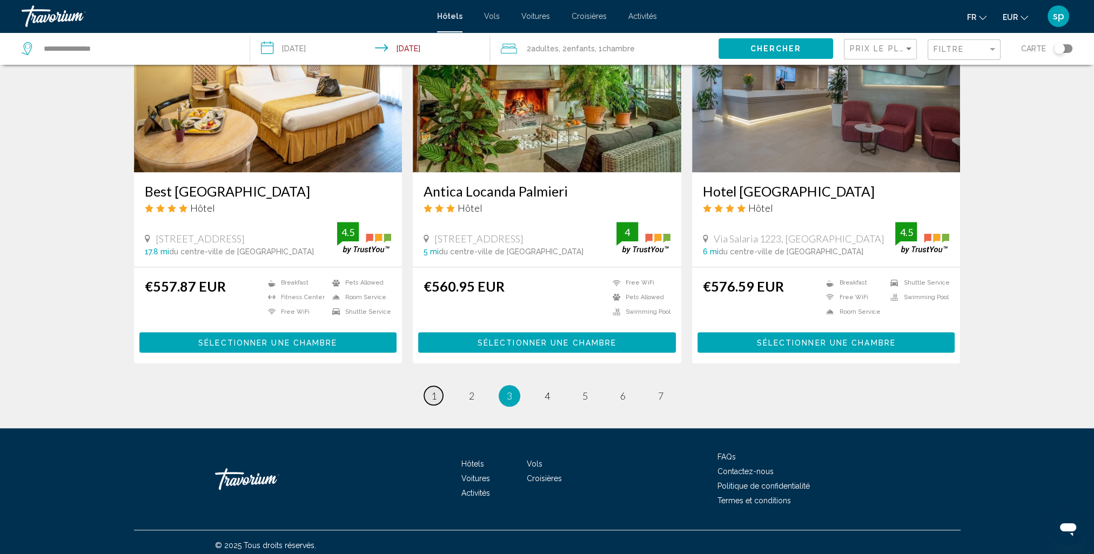
click at [435, 390] on span "1" at bounding box center [433, 396] width 5 height 12
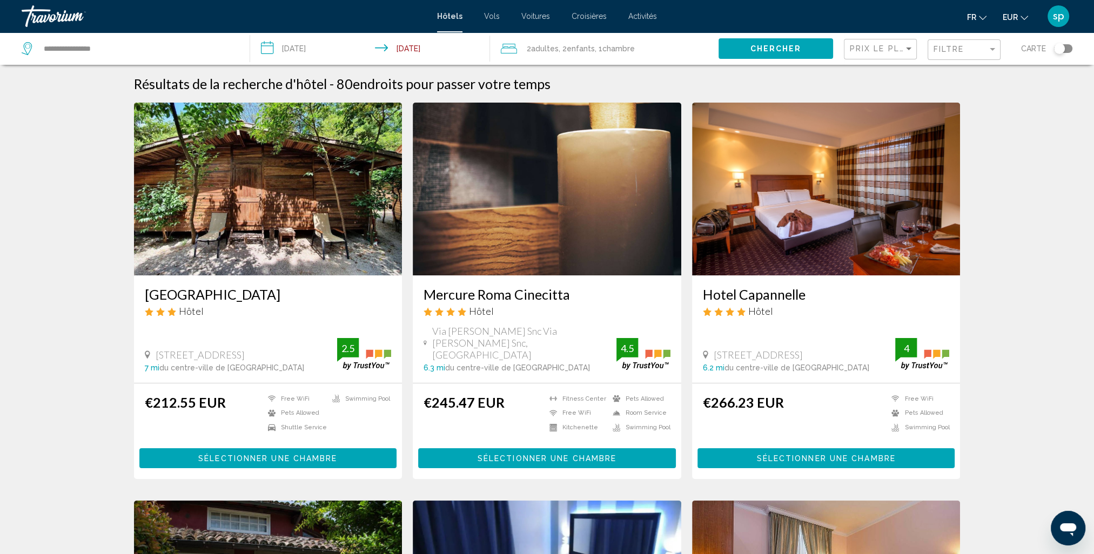
click at [548, 52] on span "Adultes" at bounding box center [545, 48] width 28 height 9
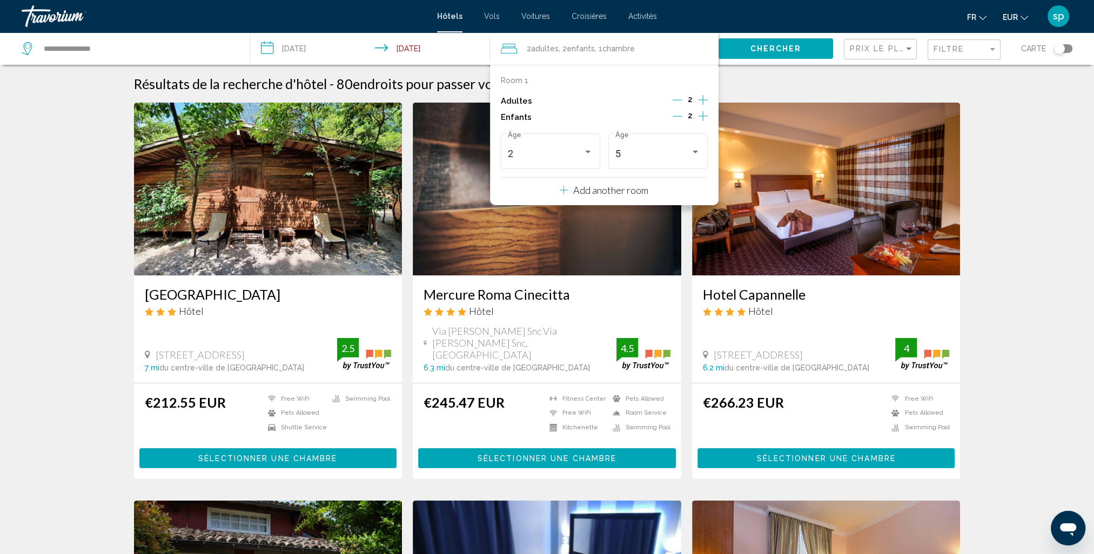
click at [678, 114] on icon "Decrement children" at bounding box center [677, 116] width 10 height 10
click at [576, 151] on div "2" at bounding box center [545, 154] width 75 height 11
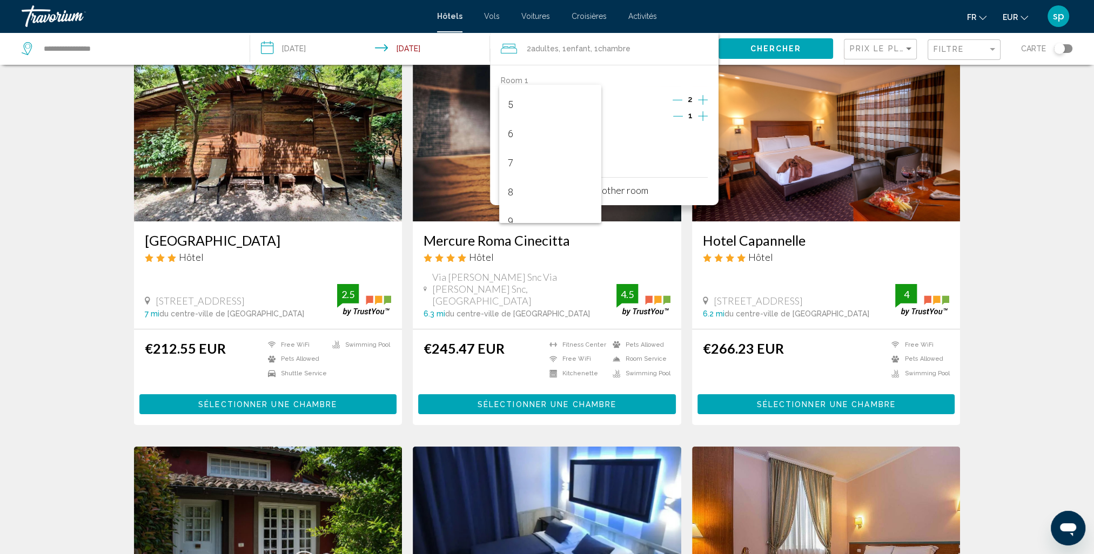
scroll to position [166, 0]
click at [527, 134] on span "7" at bounding box center [550, 137] width 85 height 29
click at [763, 53] on button "Chercher" at bounding box center [775, 48] width 115 height 20
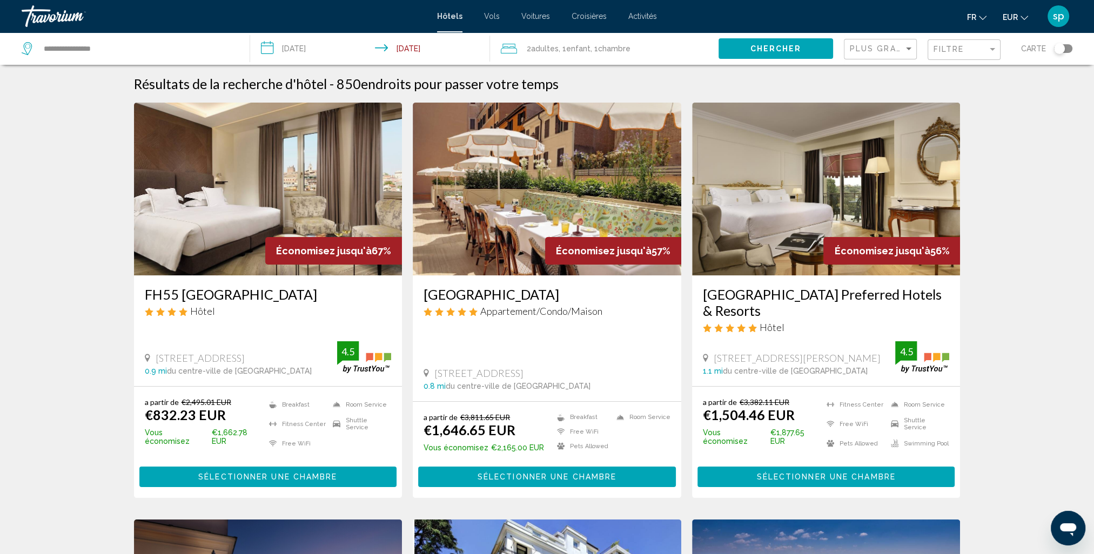
click at [898, 53] on div "Plus grandes économies" at bounding box center [882, 49] width 64 height 20
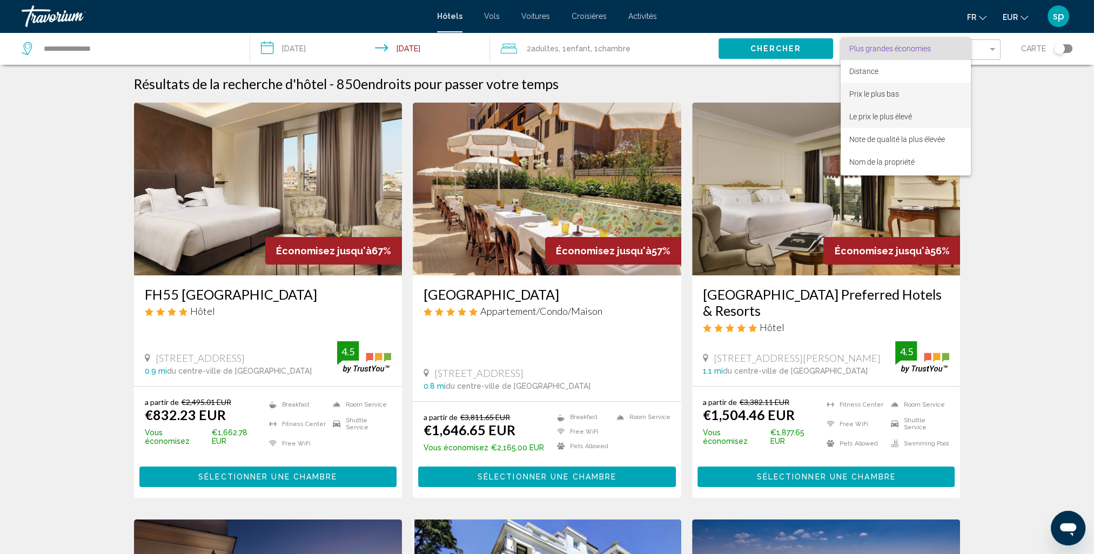
click at [872, 105] on span "Prix le plus bas" at bounding box center [905, 94] width 113 height 23
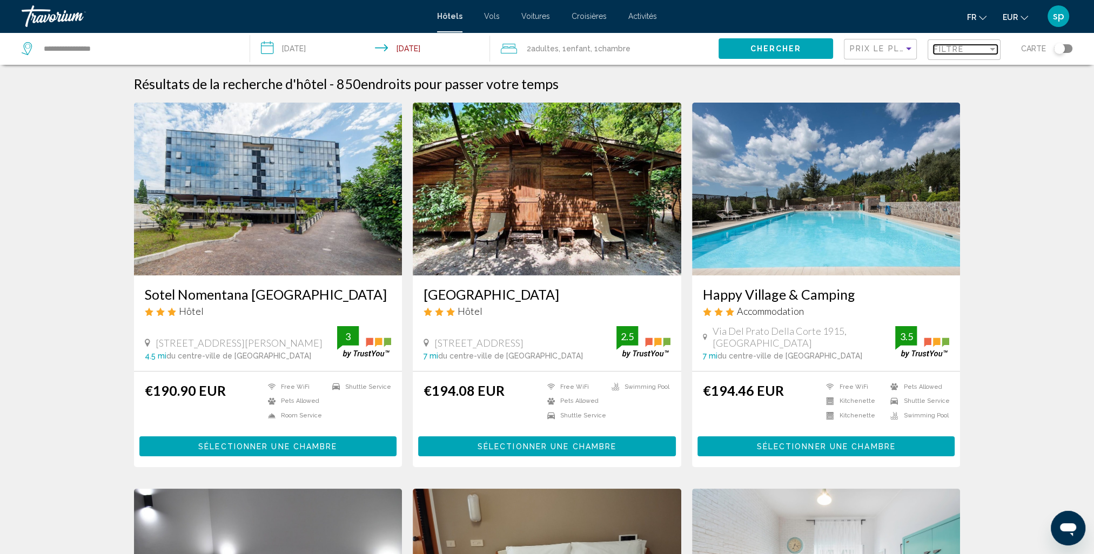
click at [957, 48] on span "Filtre" at bounding box center [948, 49] width 31 height 9
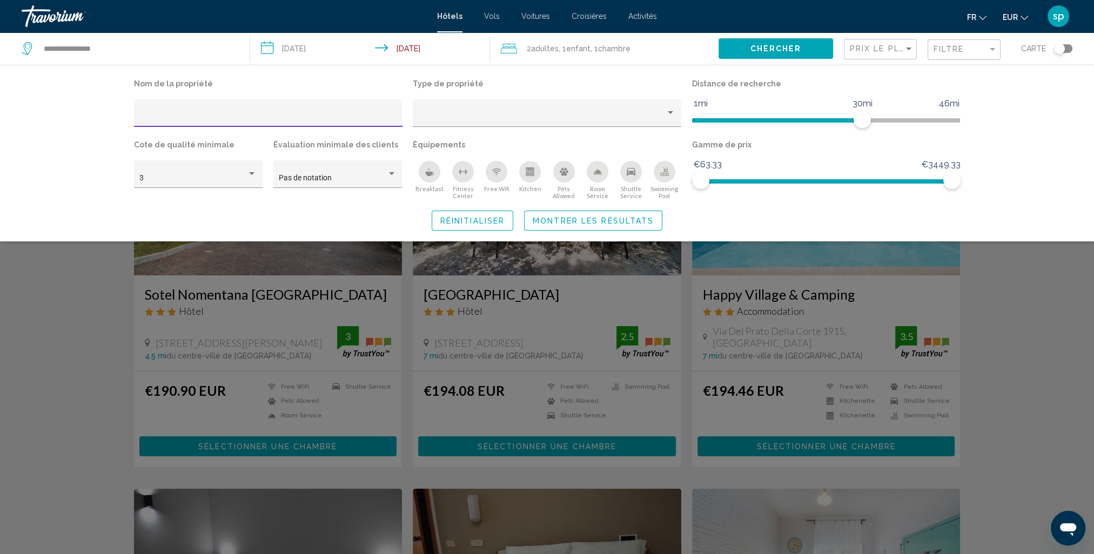
click at [672, 172] on div "Swimming Pool" at bounding box center [665, 172] width 22 height 22
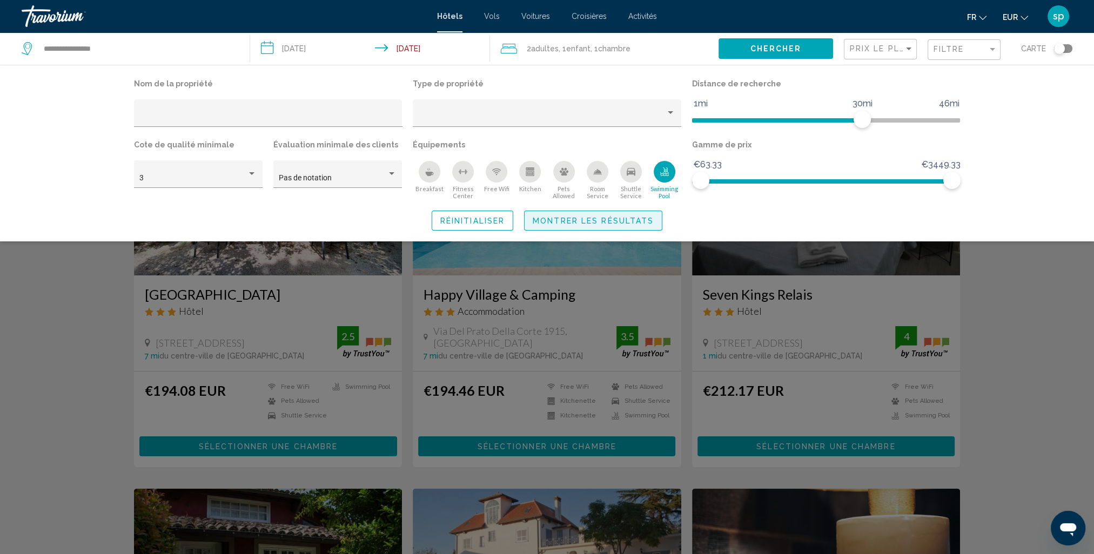
click at [598, 224] on span "Montrer les résultats" at bounding box center [593, 221] width 121 height 9
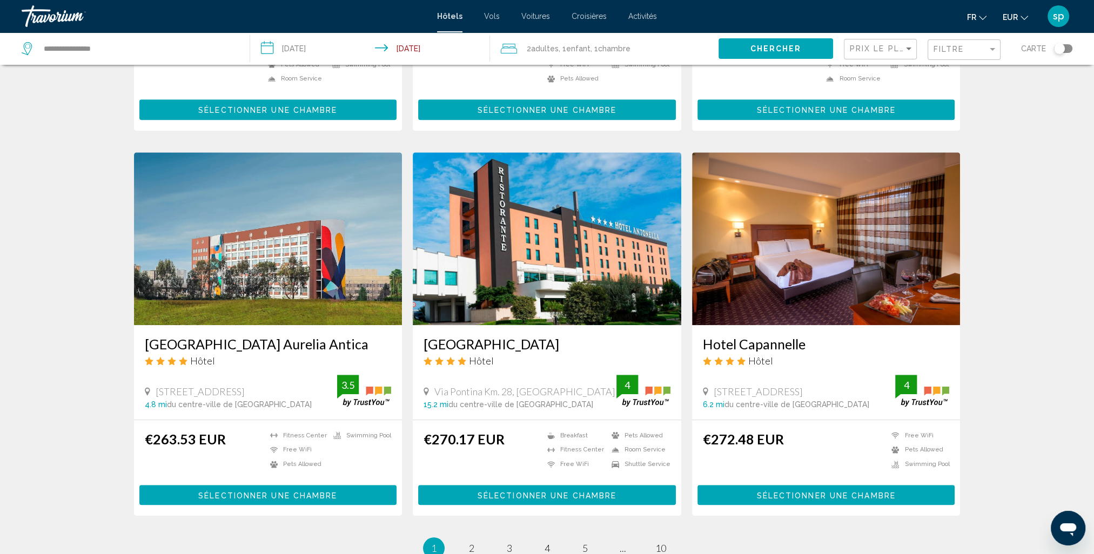
scroll to position [1188, 0]
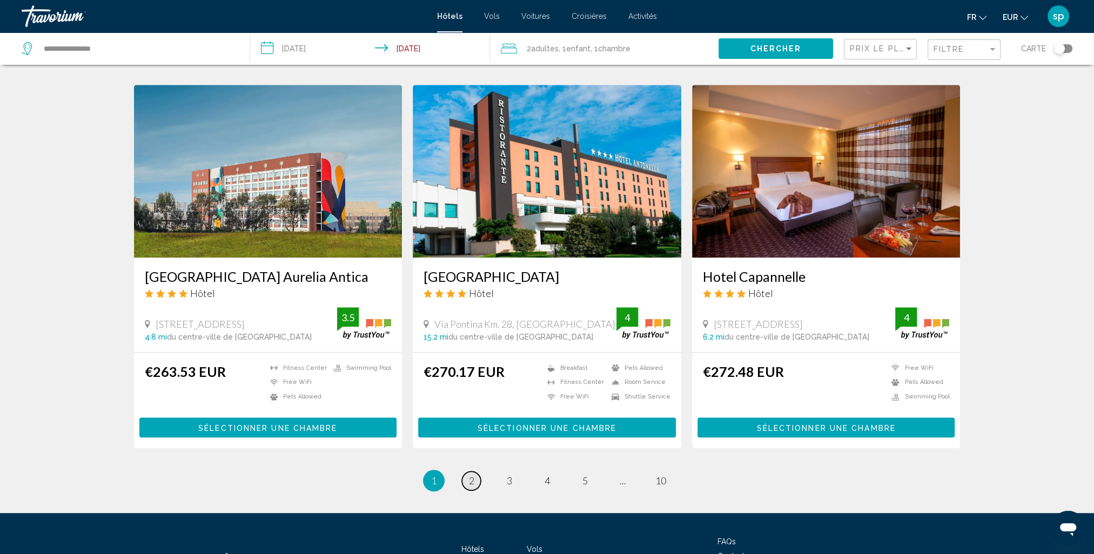
click at [470, 475] on span "2" at bounding box center [471, 481] width 5 height 12
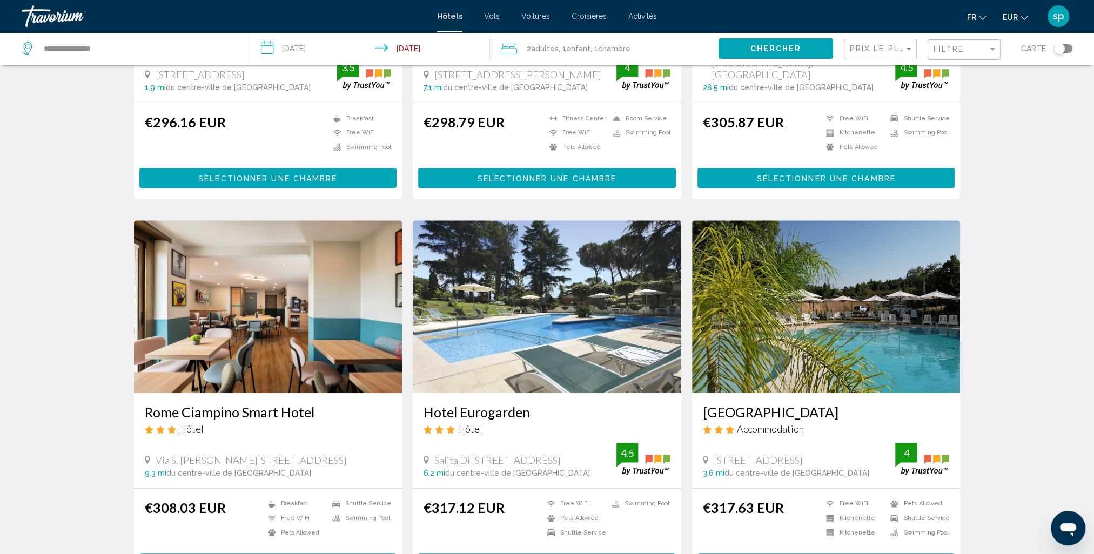
scroll to position [756, 0]
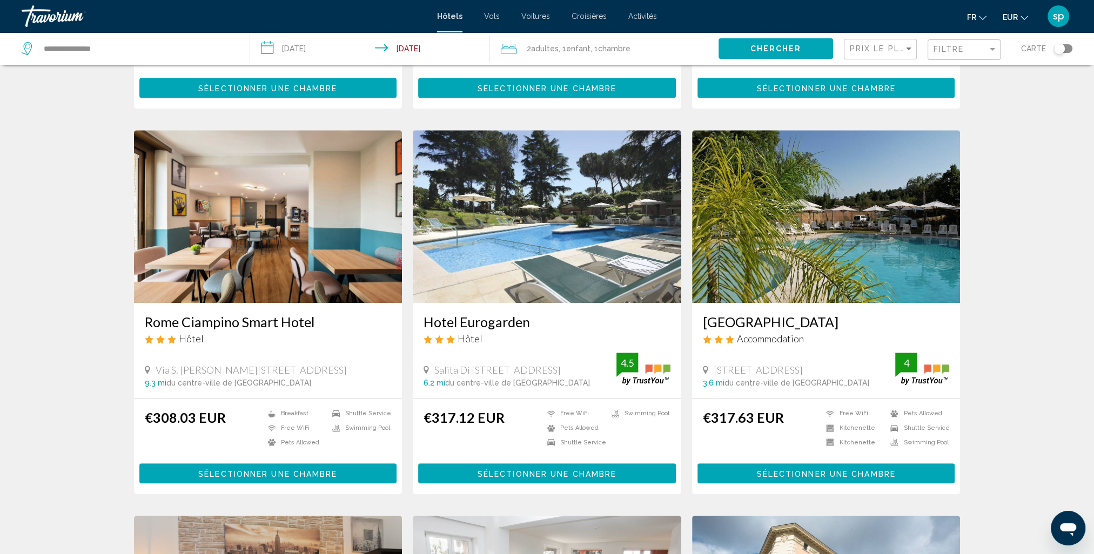
click at [589, 192] on img "Main content" at bounding box center [547, 216] width 268 height 173
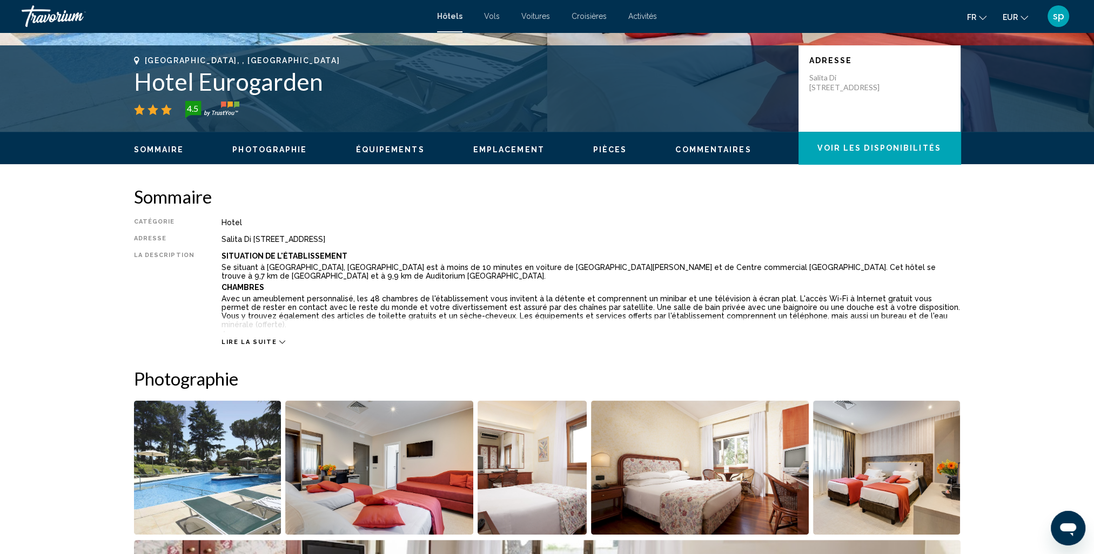
scroll to position [432, 0]
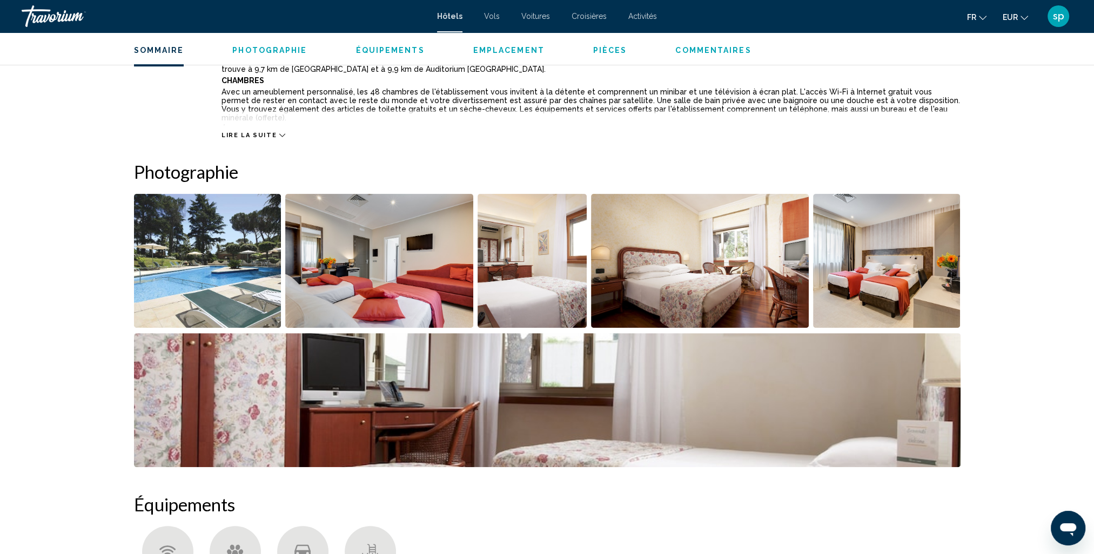
click at [254, 139] on button "Lire la suite" at bounding box center [253, 135] width 64 height 8
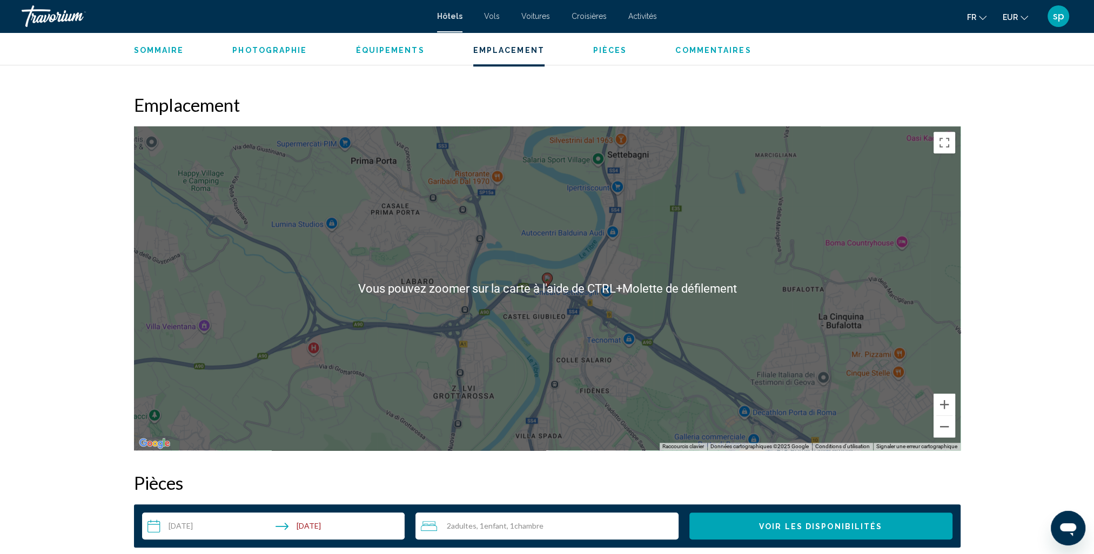
scroll to position [1188, 0]
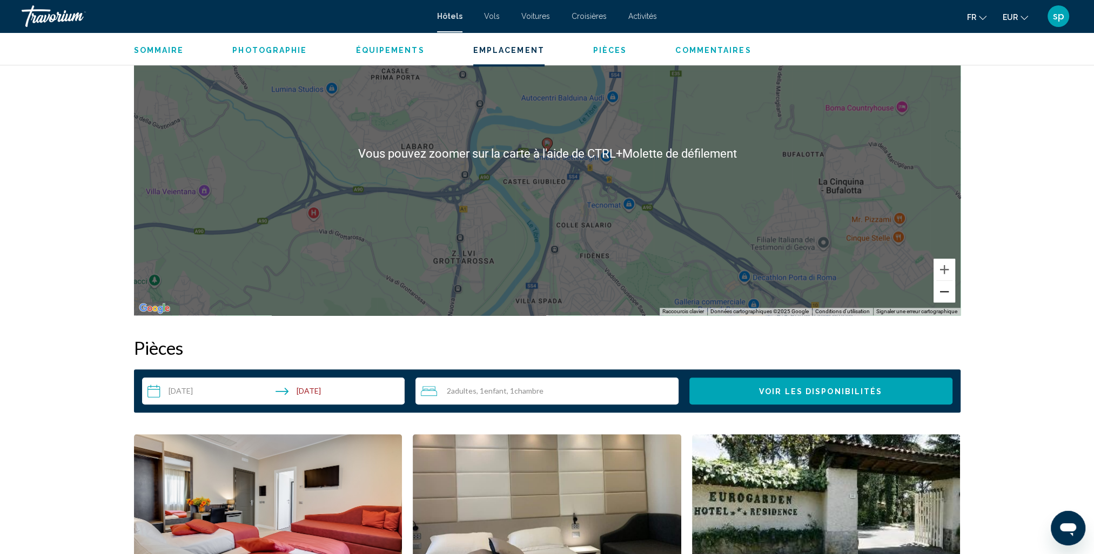
click at [942, 286] on button "Zoom arrière" at bounding box center [944, 292] width 22 height 22
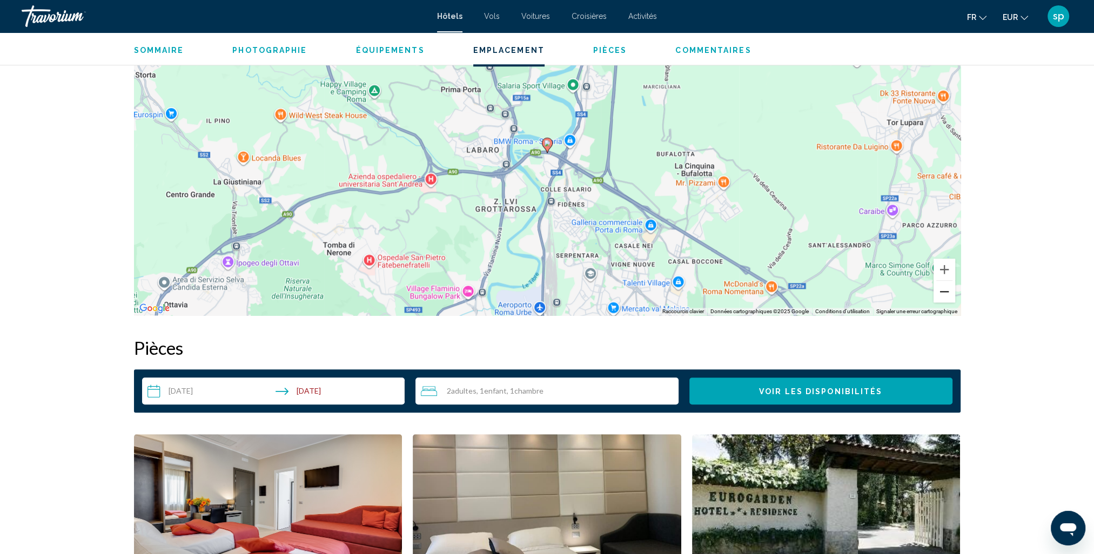
click at [942, 286] on button "Zoom arrière" at bounding box center [944, 292] width 22 height 22
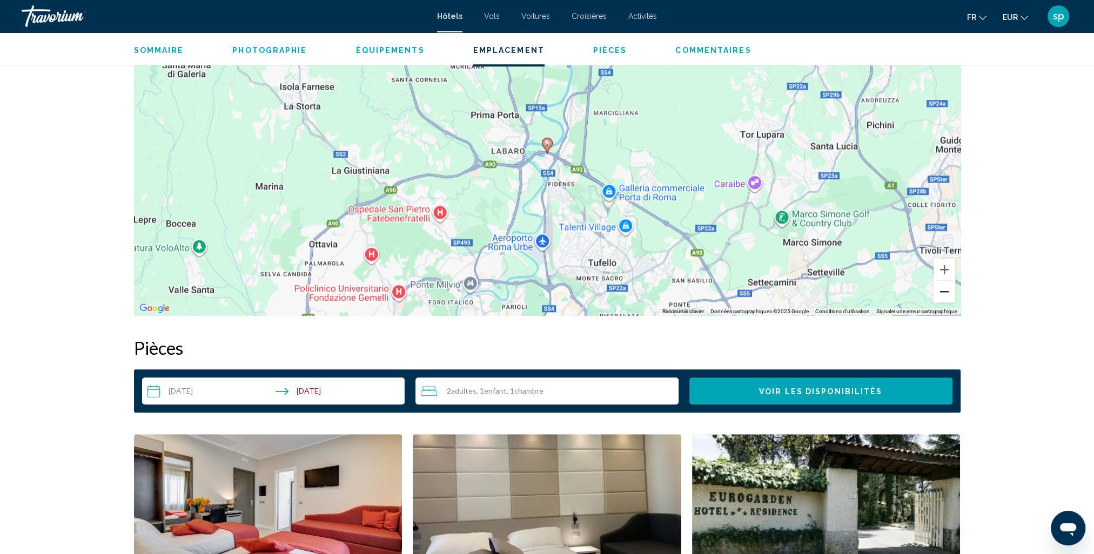
click at [942, 286] on button "Zoom arrière" at bounding box center [944, 292] width 22 height 22
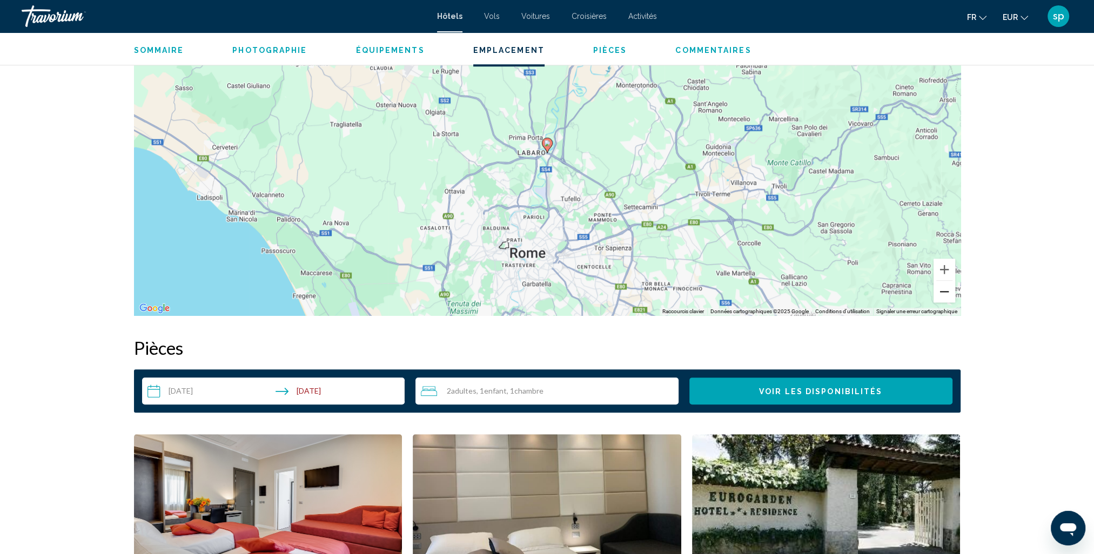
click at [942, 287] on button "Zoom arrière" at bounding box center [944, 292] width 22 height 22
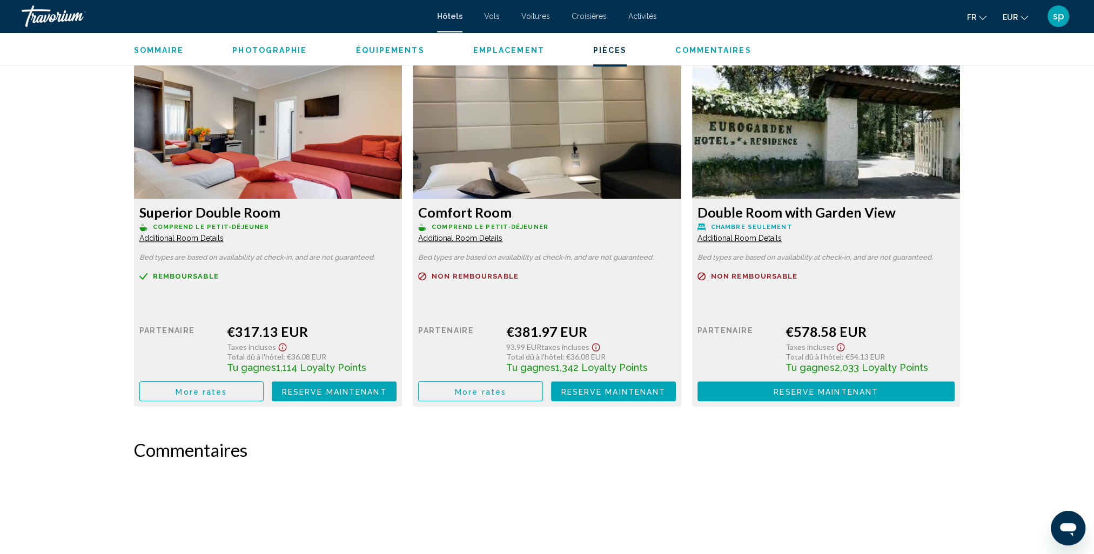
scroll to position [1566, 0]
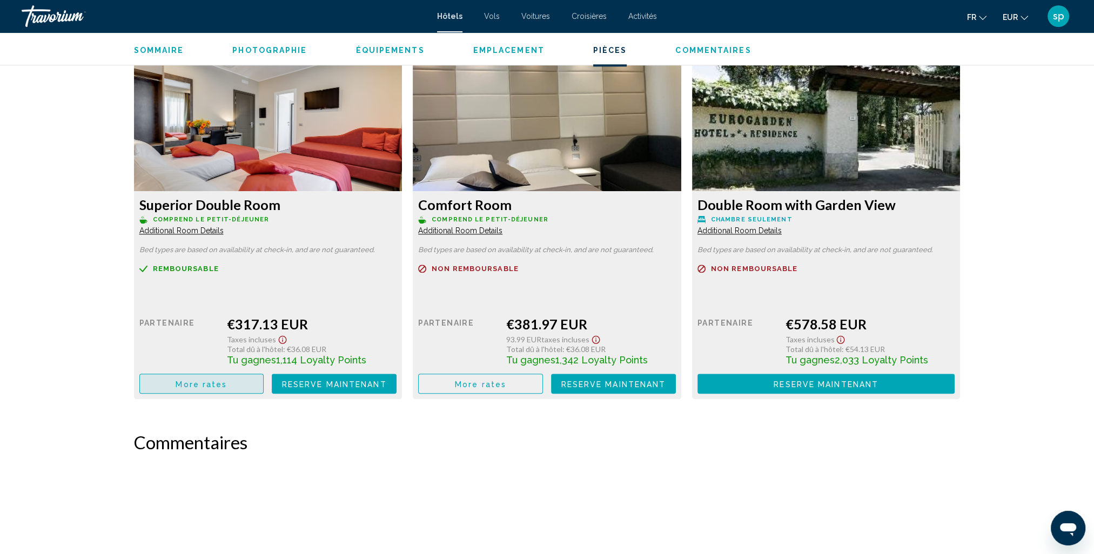
click at [225, 380] on span "More rates" at bounding box center [201, 384] width 51 height 9
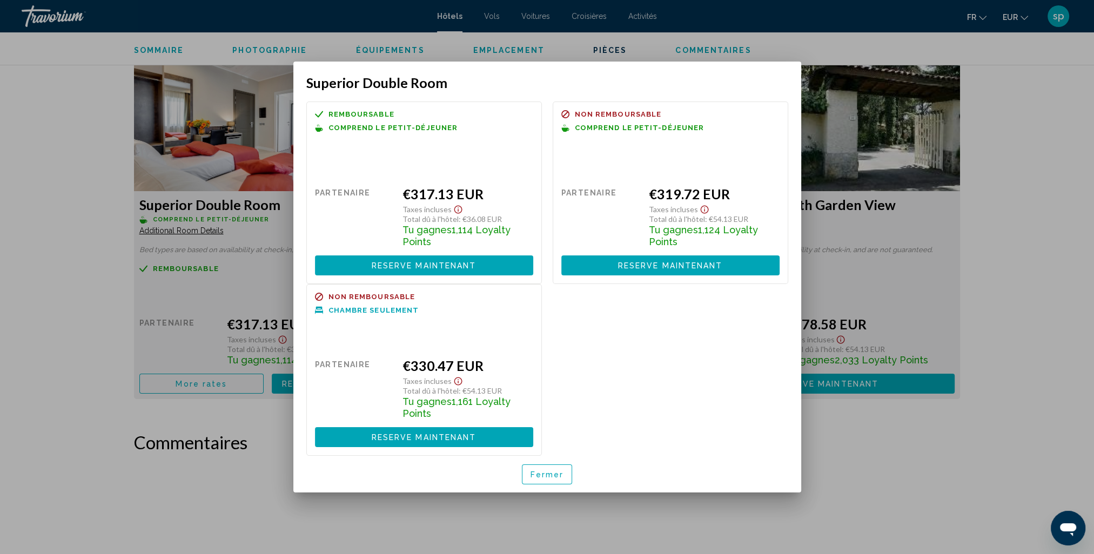
click at [430, 264] on span "Reserve maintenant" at bounding box center [424, 265] width 105 height 9
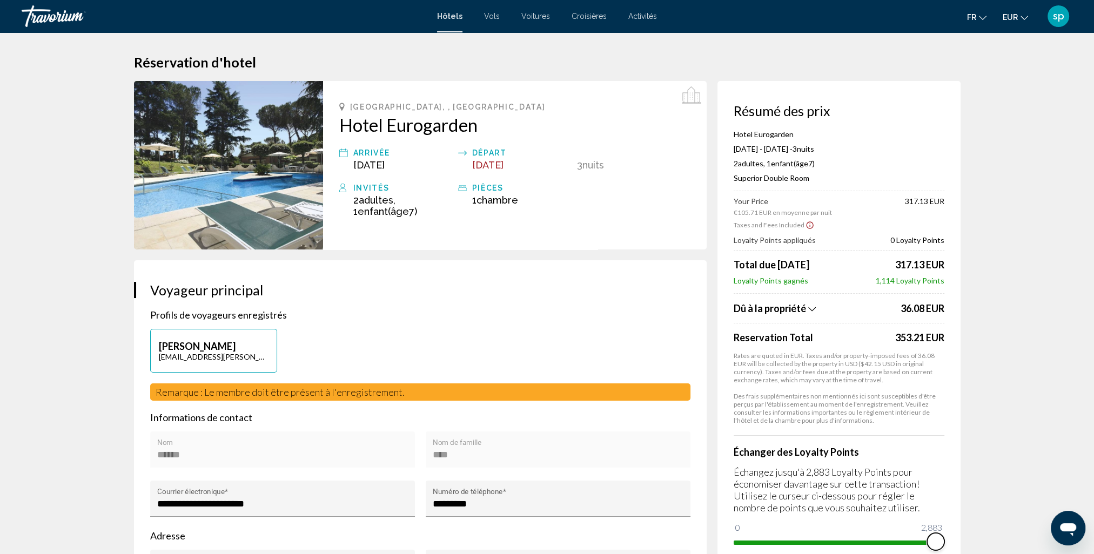
drag, startPoint x: 741, startPoint y: 521, endPoint x: 948, endPoint y: 511, distance: 207.6
click at [948, 511] on div "Résumé des prix Hotel Eurogarden Aug 20, 2025 - Aug 23, 2025 - 3 nuit nuits 2 A…" at bounding box center [838, 327] width 243 height 492
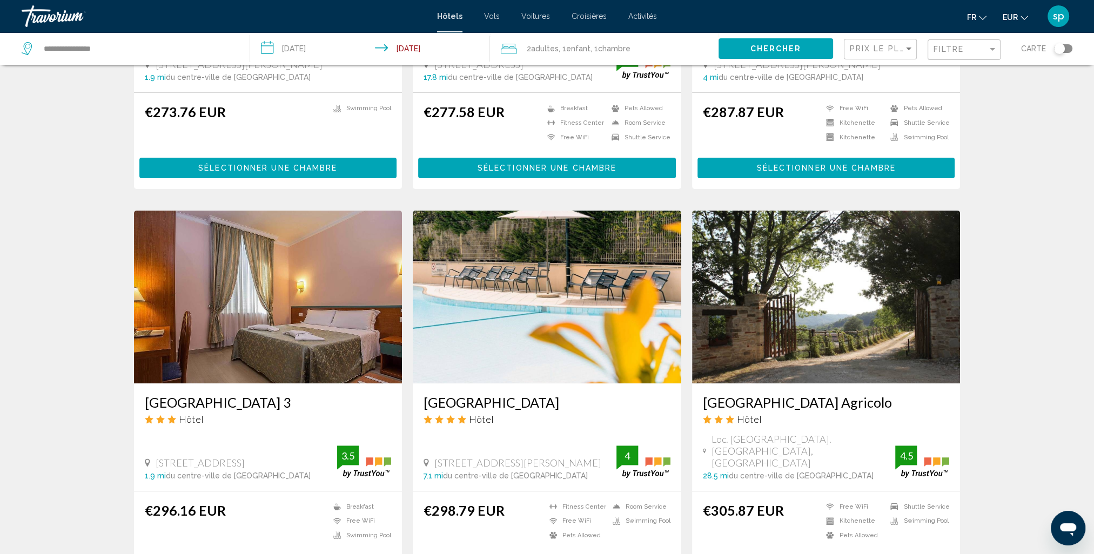
scroll to position [324, 0]
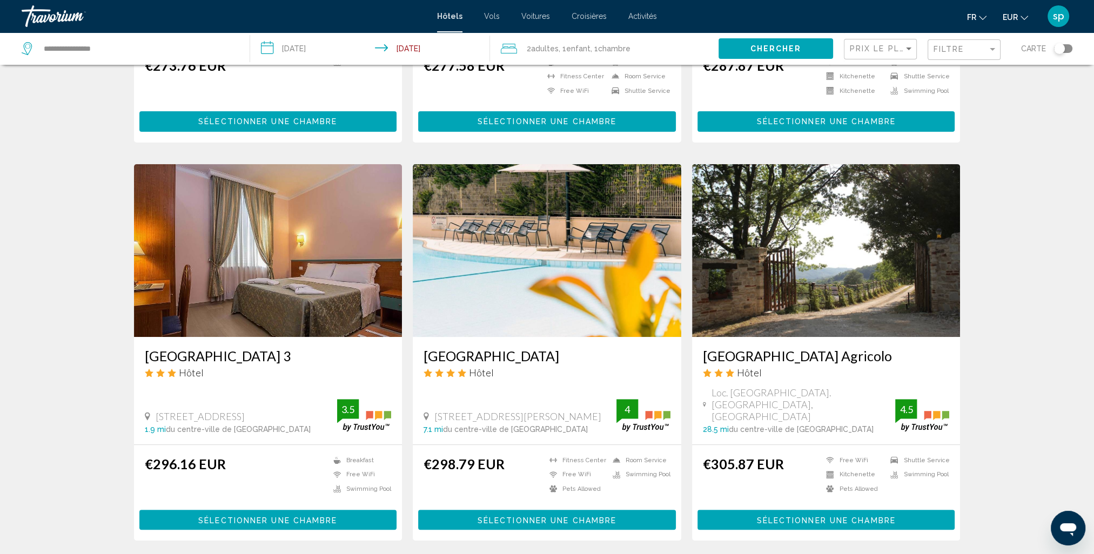
click at [547, 279] on img "Main content" at bounding box center [547, 250] width 268 height 173
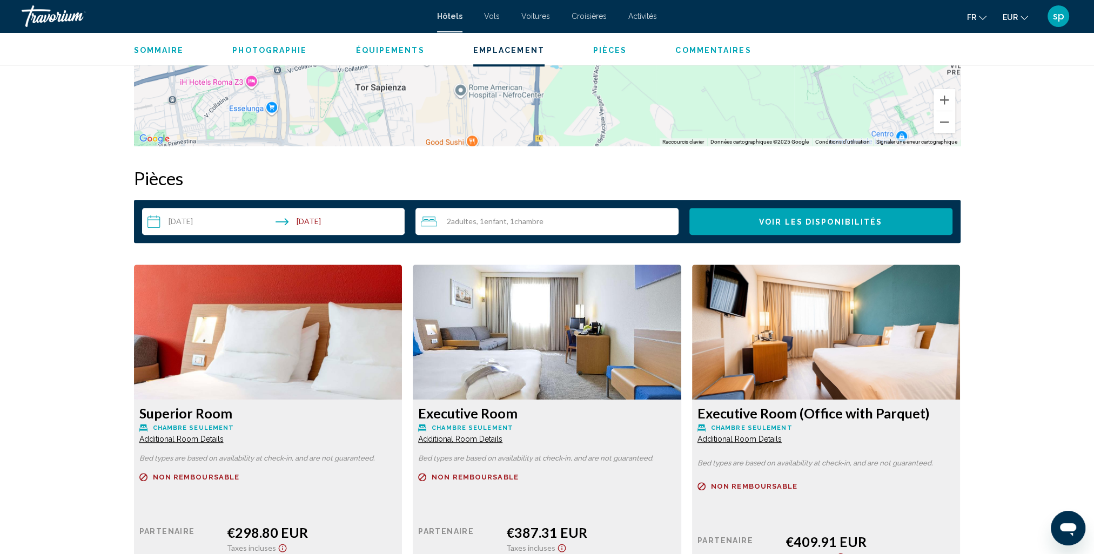
scroll to position [1296, 0]
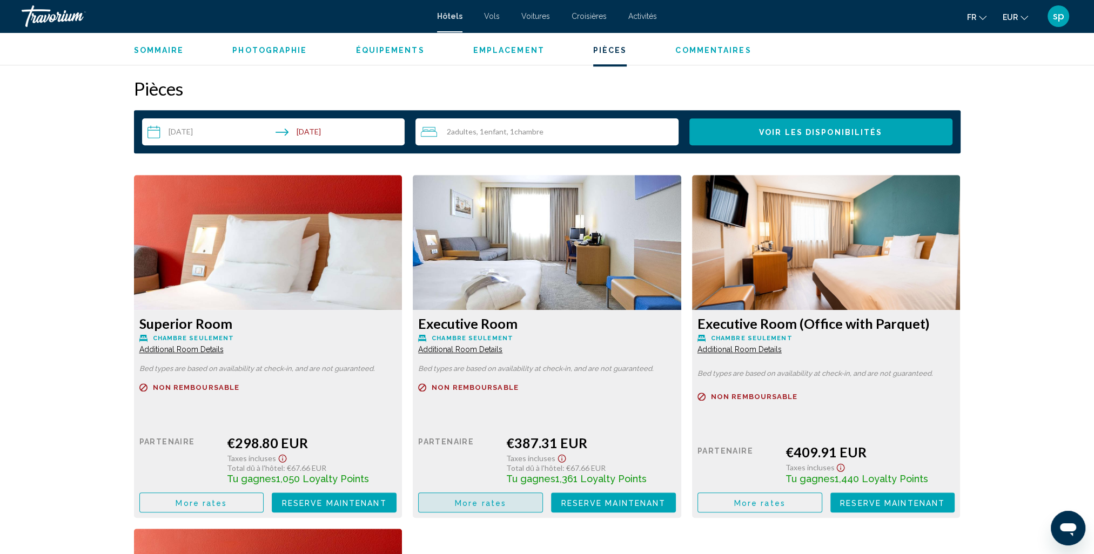
click at [498, 502] on span "More rates" at bounding box center [480, 503] width 51 height 9
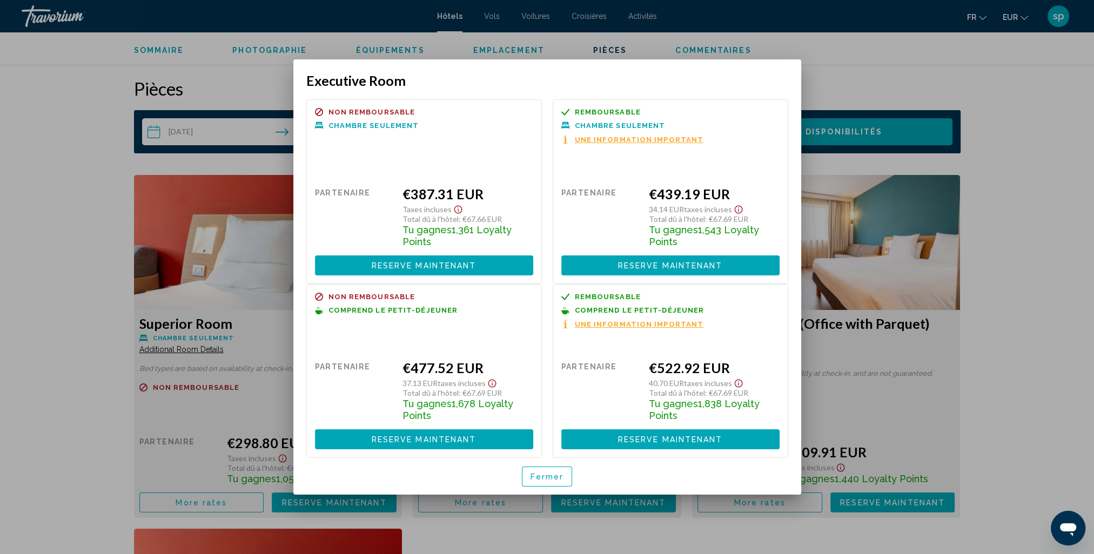
click at [568, 482] on button "Fermer" at bounding box center [547, 477] width 51 height 20
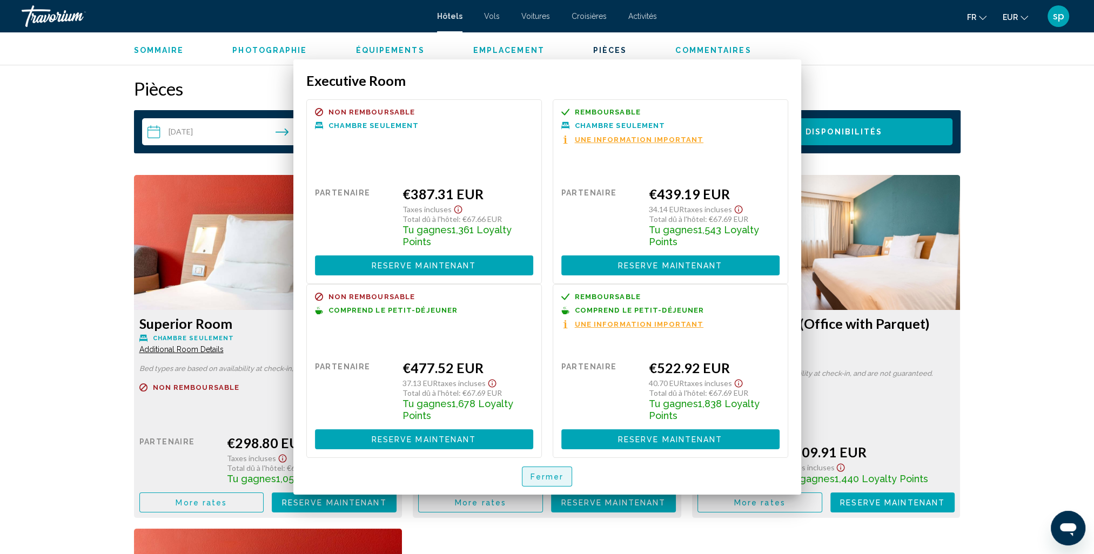
scroll to position [1296, 0]
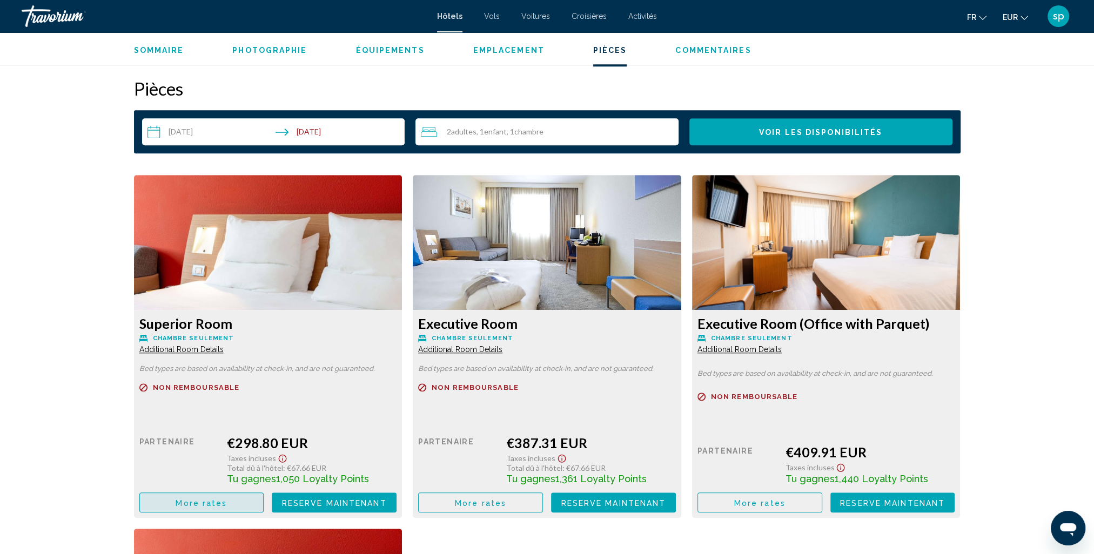
click at [240, 500] on button "More rates" at bounding box center [201, 503] width 125 height 20
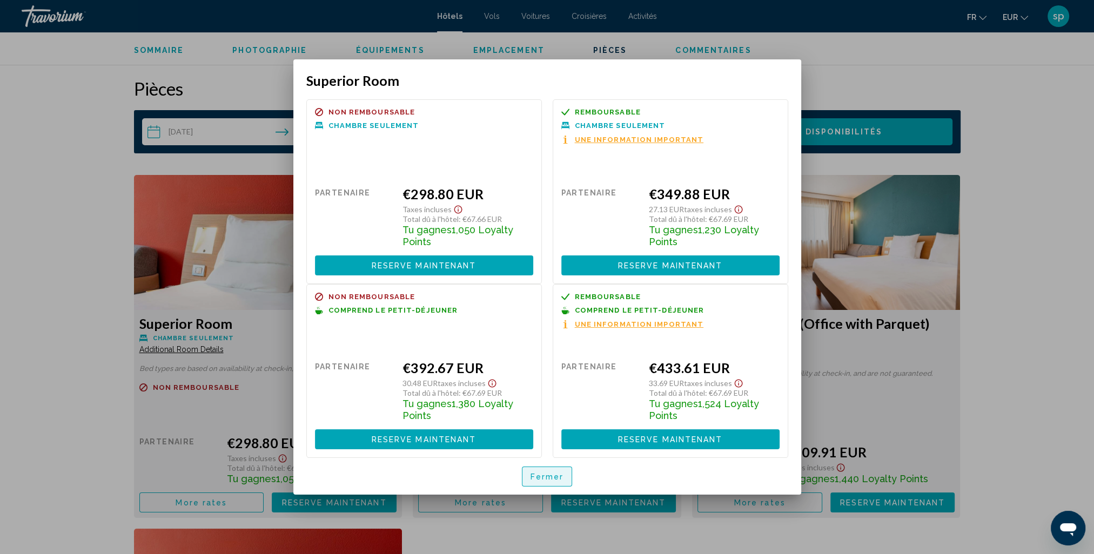
click at [557, 474] on span "Fermer" at bounding box center [546, 477] width 33 height 9
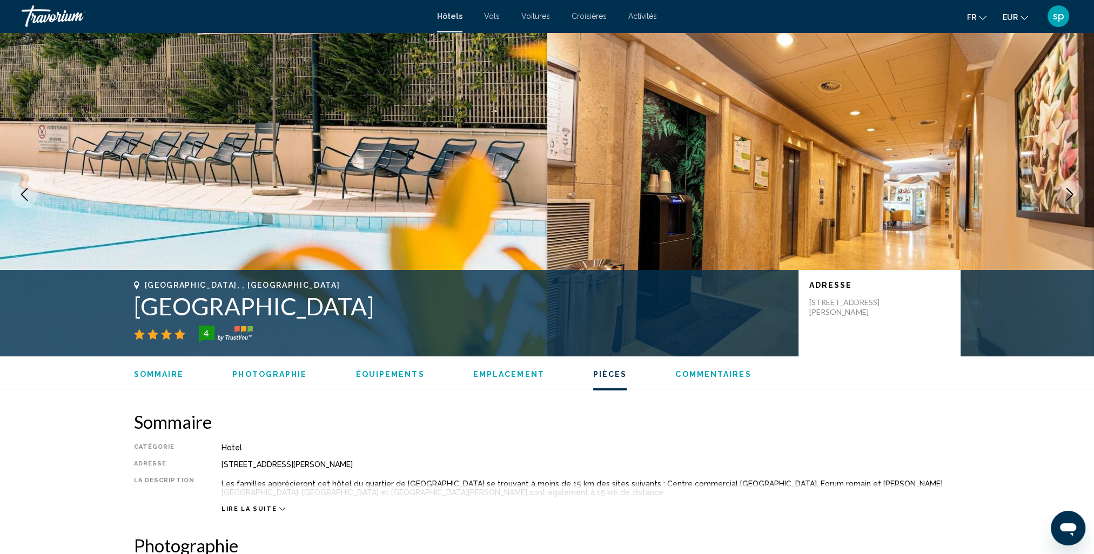
scroll to position [1296, 0]
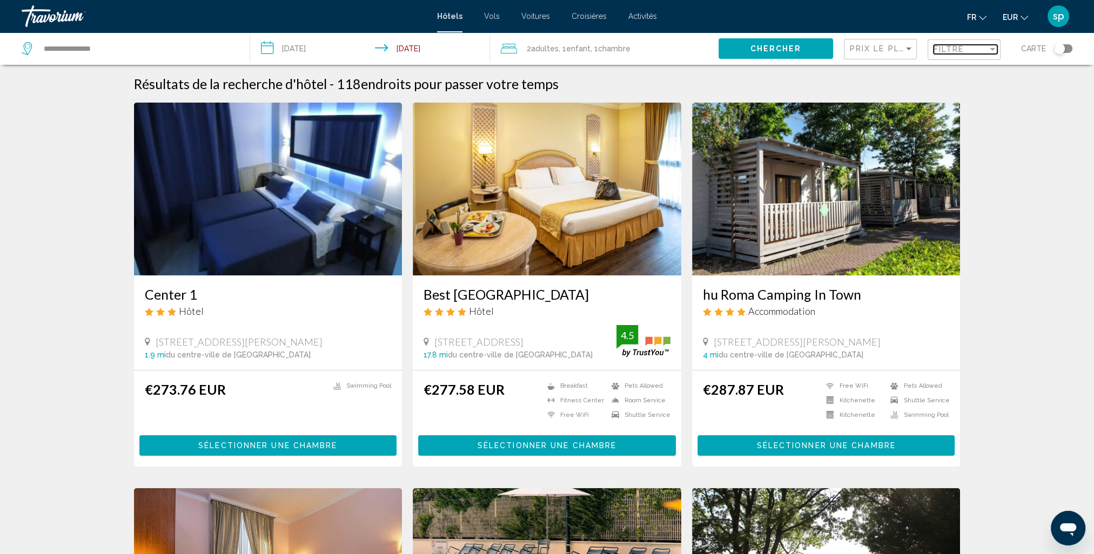
click at [945, 50] on span "Filtre" at bounding box center [948, 49] width 31 height 9
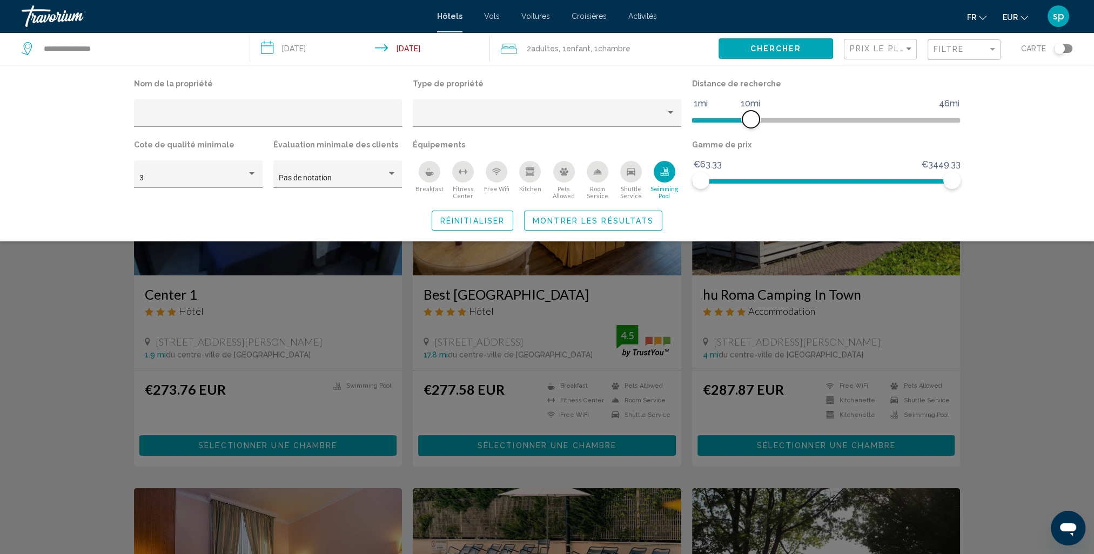
drag, startPoint x: 858, startPoint y: 120, endPoint x: 748, endPoint y: 146, distance: 113.2
click at [748, 146] on div "Nom de la propriété Type de propriété Distance de recherche 1mi 46mi 10mi Cote …" at bounding box center [547, 138] width 837 height 124
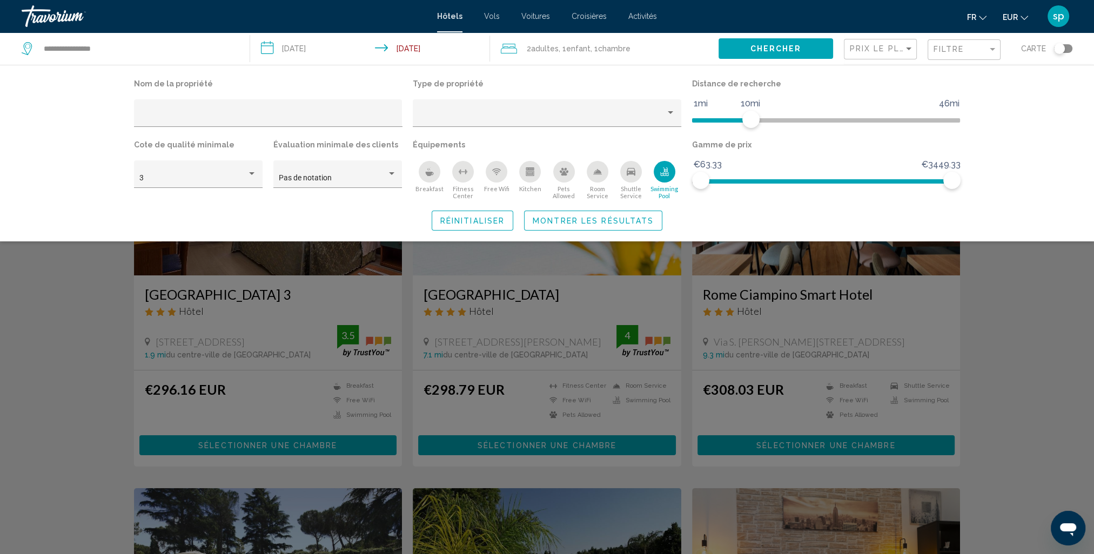
click at [655, 224] on button "Montrer les résultats" at bounding box center [593, 221] width 138 height 20
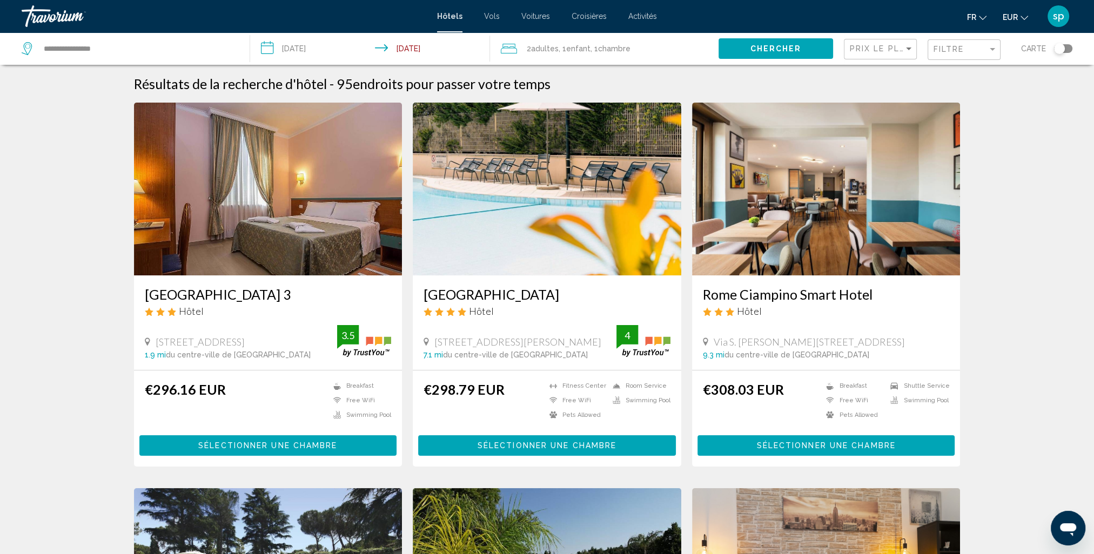
click at [676, 51] on div "2 Adulte Adultes , 1 Enfant Enfants , 1 Chambre pièces" at bounding box center [610, 48] width 218 height 15
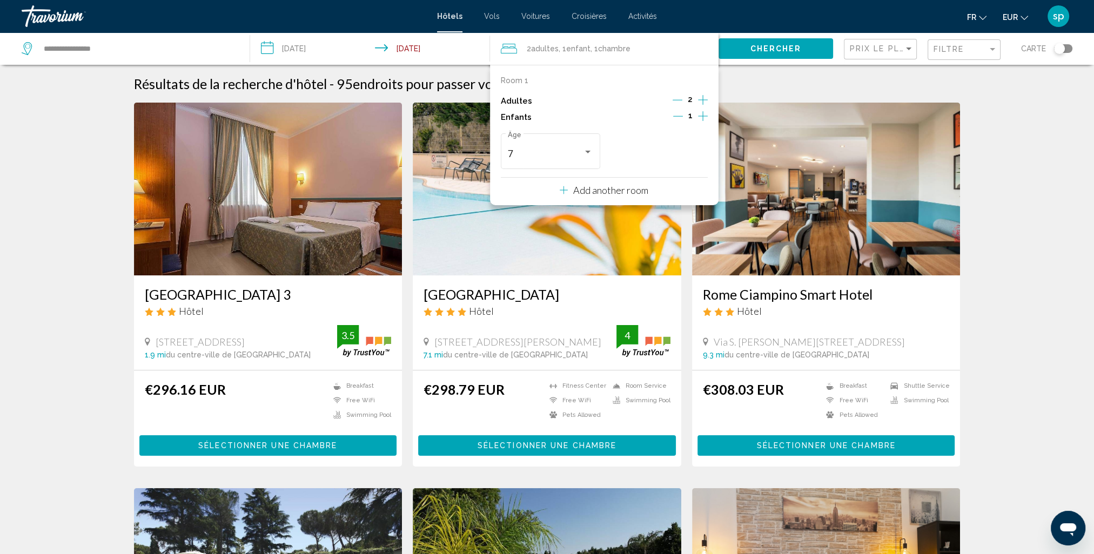
click at [631, 186] on p "Add another room" at bounding box center [610, 190] width 75 height 12
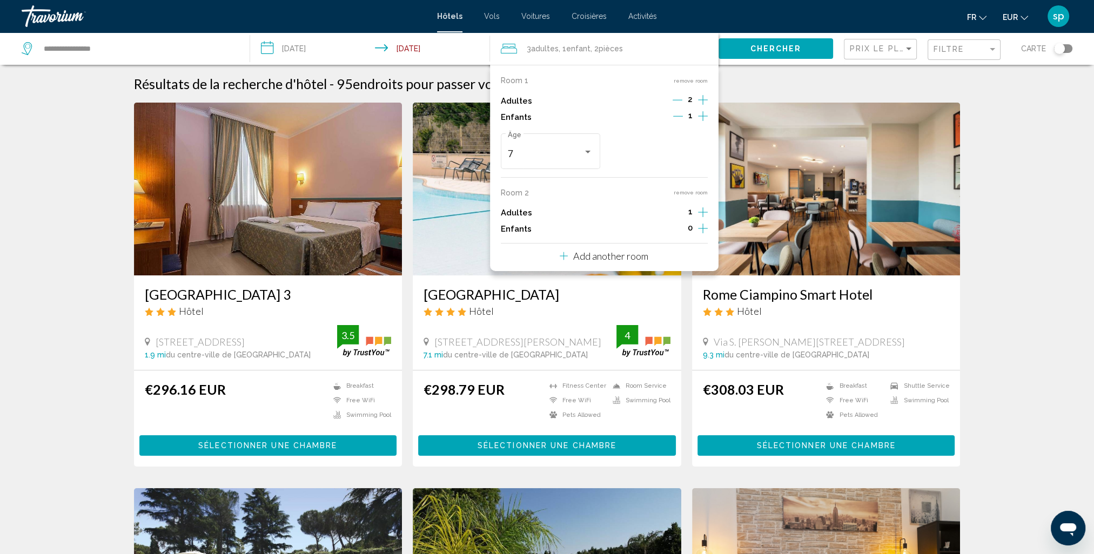
click at [696, 211] on div "1" at bounding box center [690, 213] width 35 height 16
click at [702, 106] on icon "Increment adults" at bounding box center [703, 99] width 10 height 13
click at [704, 123] on icon "Increment children" at bounding box center [703, 116] width 10 height 13
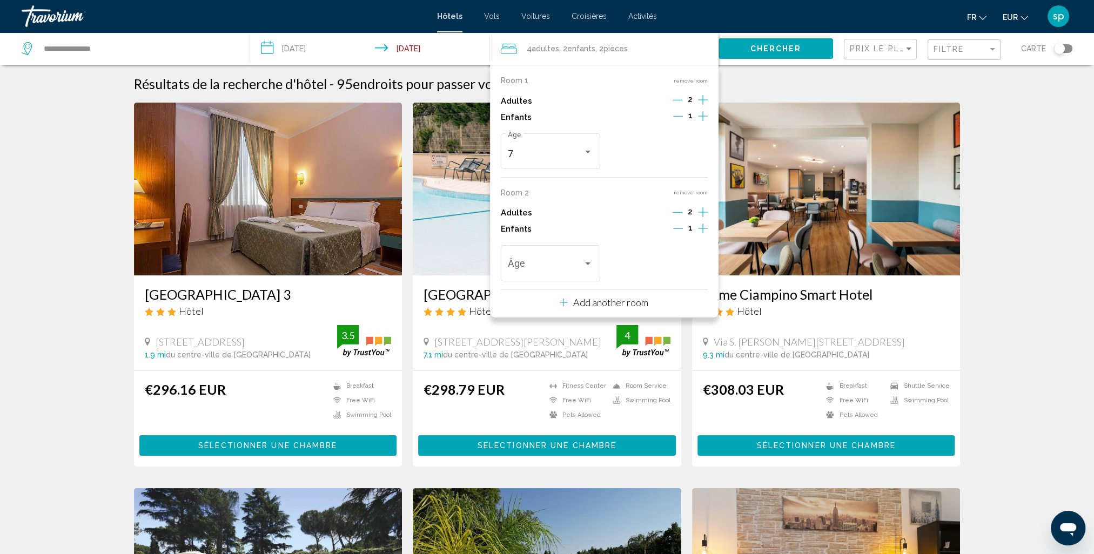
click at [708, 230] on div "Room 1 remove room Adultes 2 Enfants 1 7 Âge Room 2 remove room Adultes 2 Enfan…" at bounding box center [604, 191] width 228 height 253
click at [698, 123] on icon "Increment children" at bounding box center [703, 116] width 10 height 13
click at [555, 261] on span "Travelers: 4 adults, 3 children" at bounding box center [545, 266] width 75 height 11
drag, startPoint x: 522, startPoint y: 329, endPoint x: 555, endPoint y: 313, distance: 36.7
click at [523, 329] on span "2" at bounding box center [550, 324] width 85 height 29
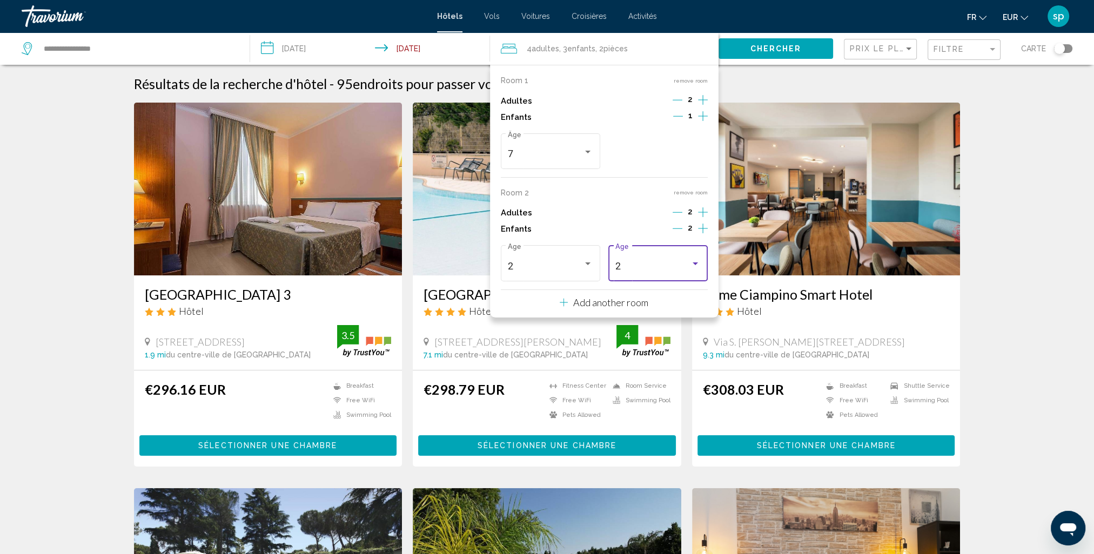
click at [663, 269] on div "2" at bounding box center [652, 266] width 75 height 11
click at [637, 296] on span "5" at bounding box center [657, 299] width 85 height 29
click at [793, 46] on span "Chercher" at bounding box center [775, 49] width 51 height 9
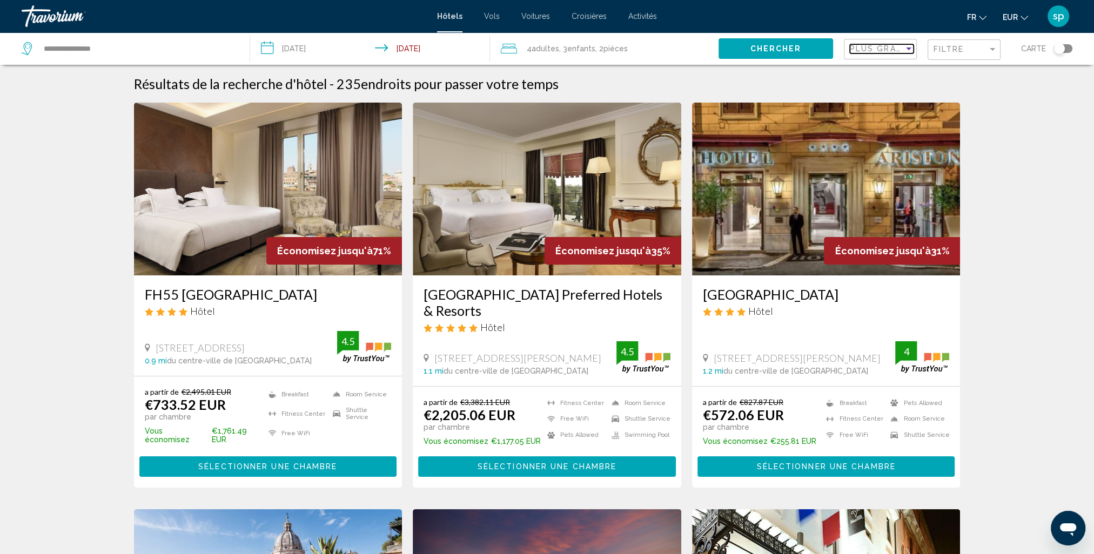
click at [883, 48] on span "Plus grandes économies" at bounding box center [914, 48] width 129 height 9
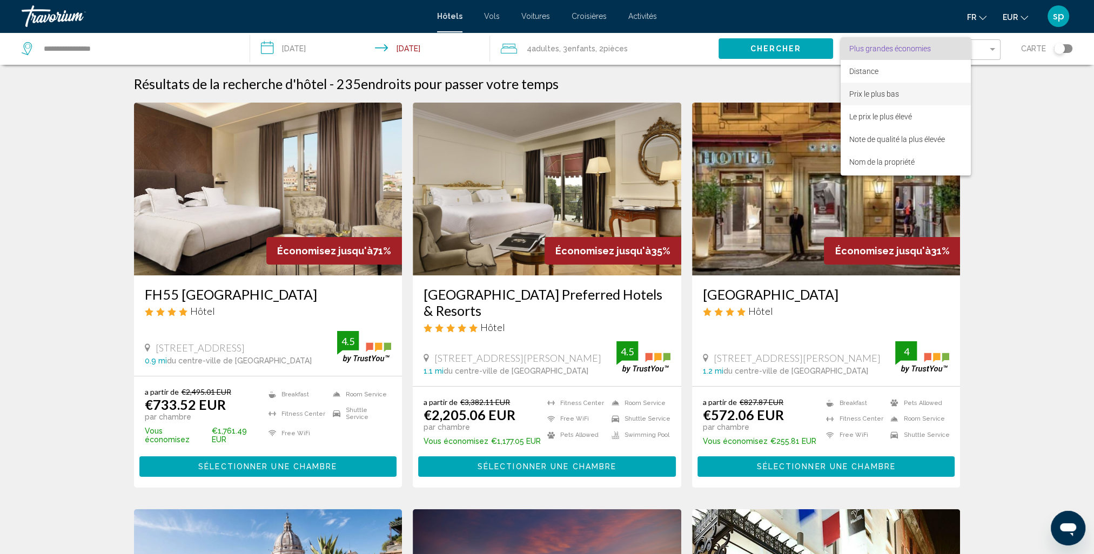
click at [866, 94] on span "Prix le plus bas" at bounding box center [874, 94] width 50 height 9
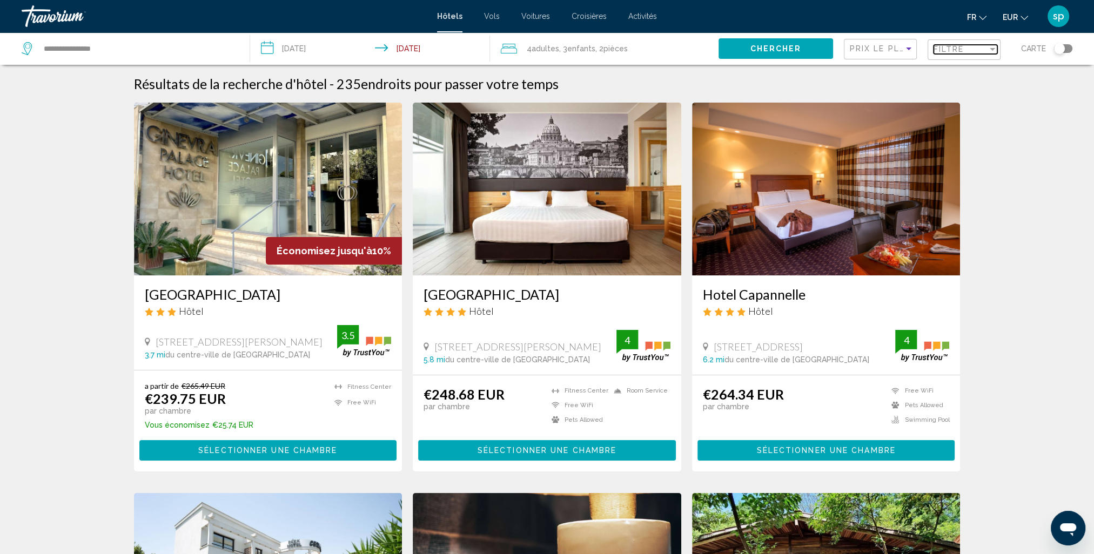
click at [942, 50] on span "Filtre" at bounding box center [948, 49] width 31 height 9
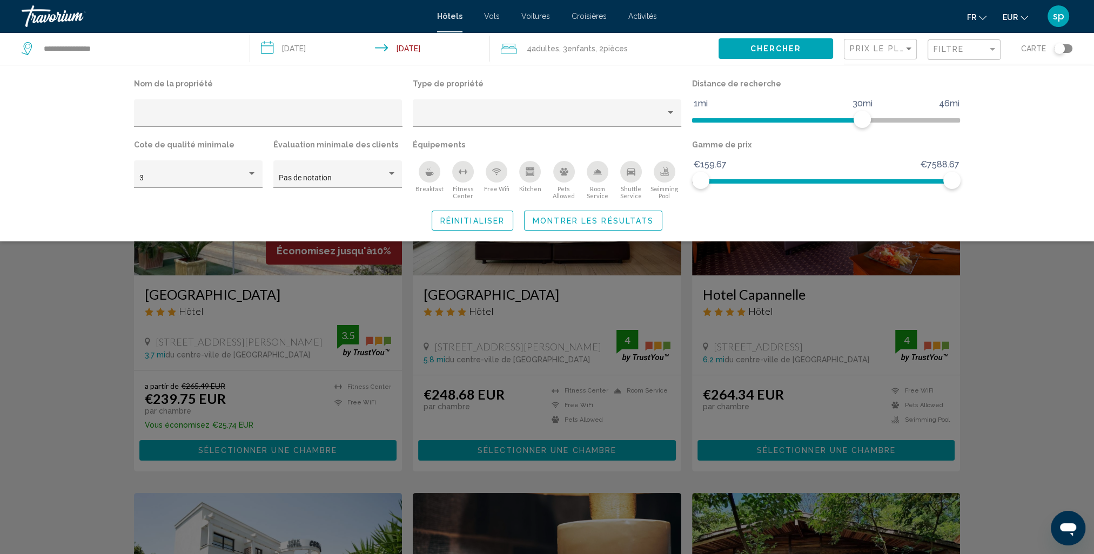
click at [658, 171] on div "Swimming Pool" at bounding box center [665, 172] width 22 height 22
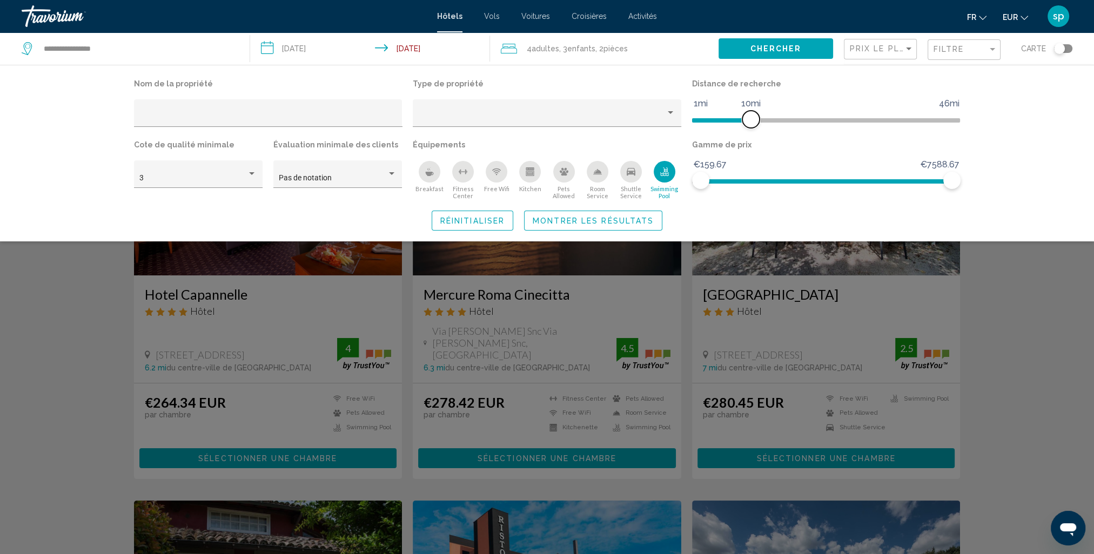
drag, startPoint x: 875, startPoint y: 116, endPoint x: 748, endPoint y: 138, distance: 128.9
click at [748, 138] on div "Nom de la propriété Type de propriété Distance de recherche 1mi 46mi 10mi Cote …" at bounding box center [547, 138] width 837 height 124
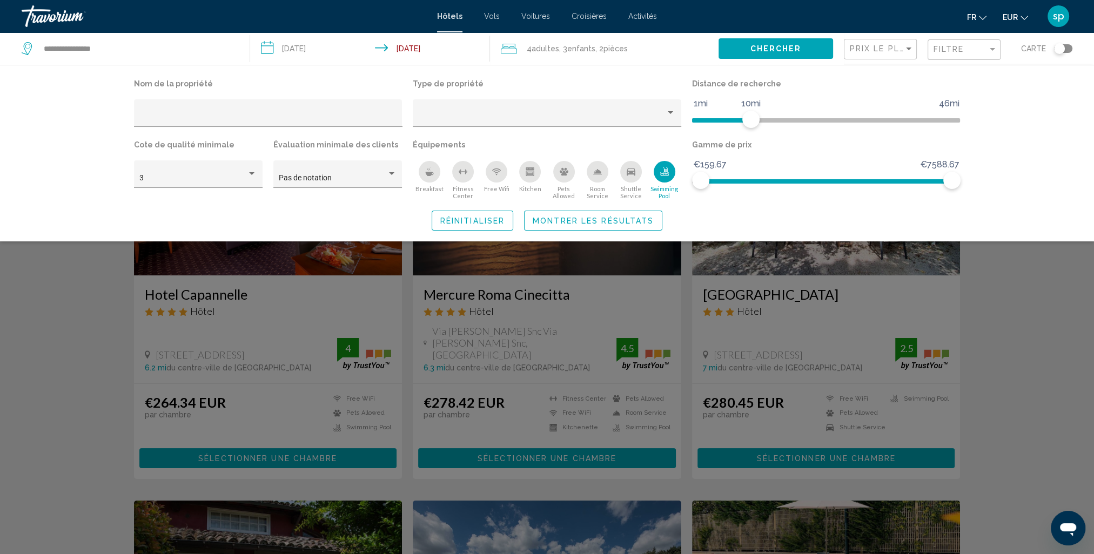
click at [608, 218] on span "Montrer les résultats" at bounding box center [593, 221] width 121 height 9
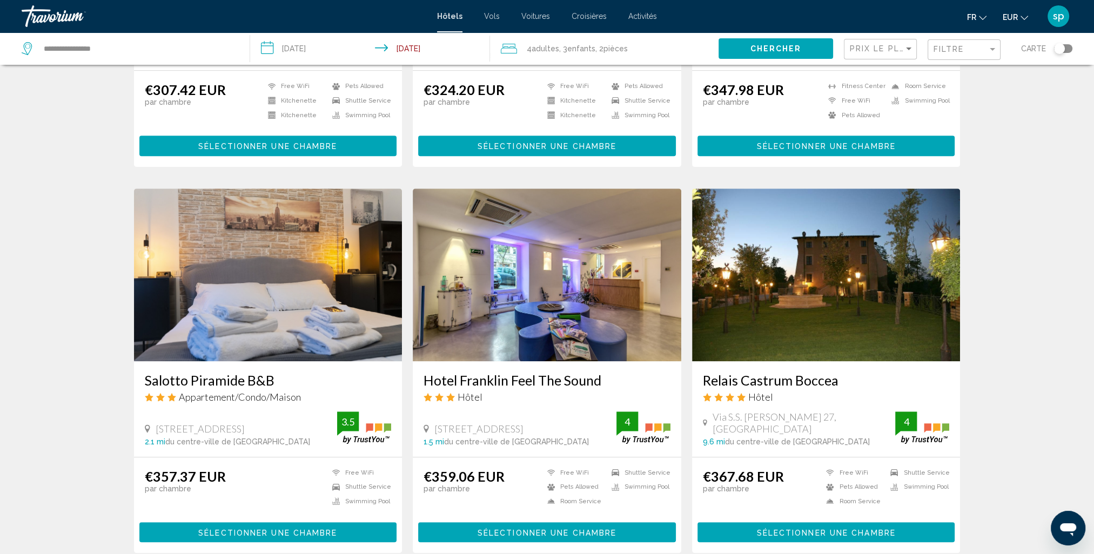
scroll to position [702, 0]
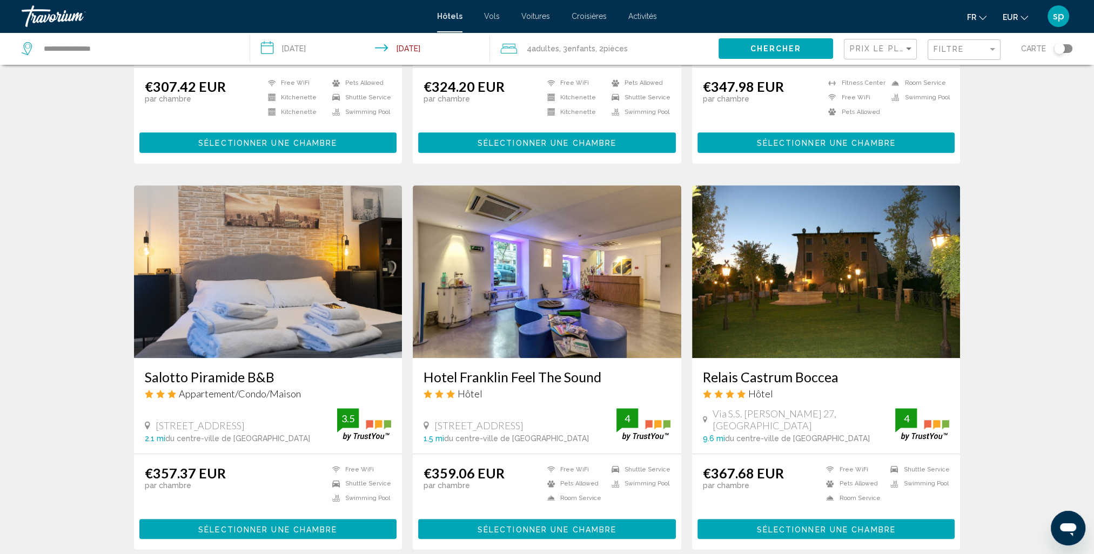
click at [1065, 46] on div "Toggle map" at bounding box center [1063, 48] width 18 height 9
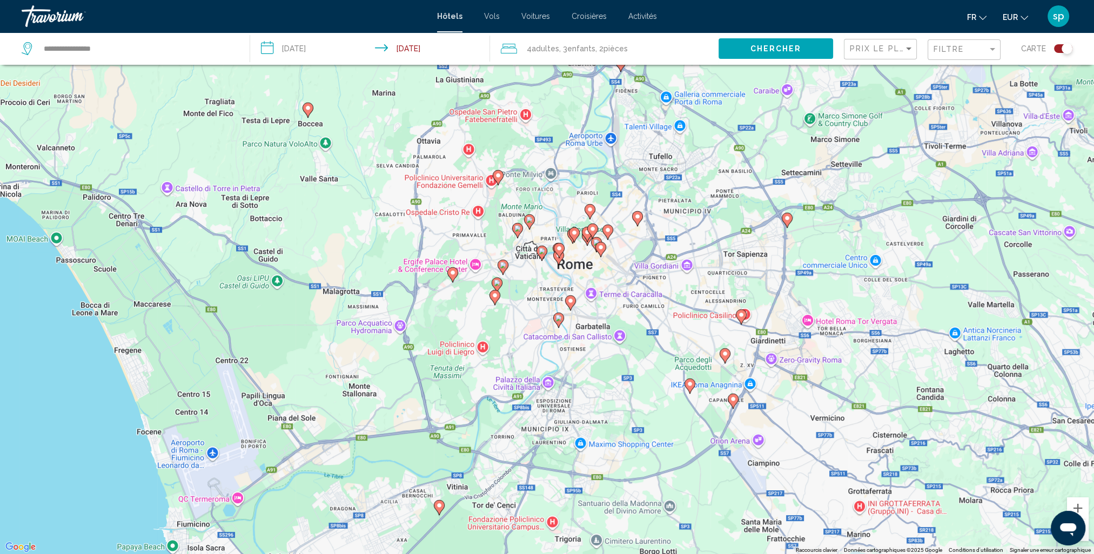
click at [938, 57] on div "Filtre" at bounding box center [965, 50] width 64 height 20
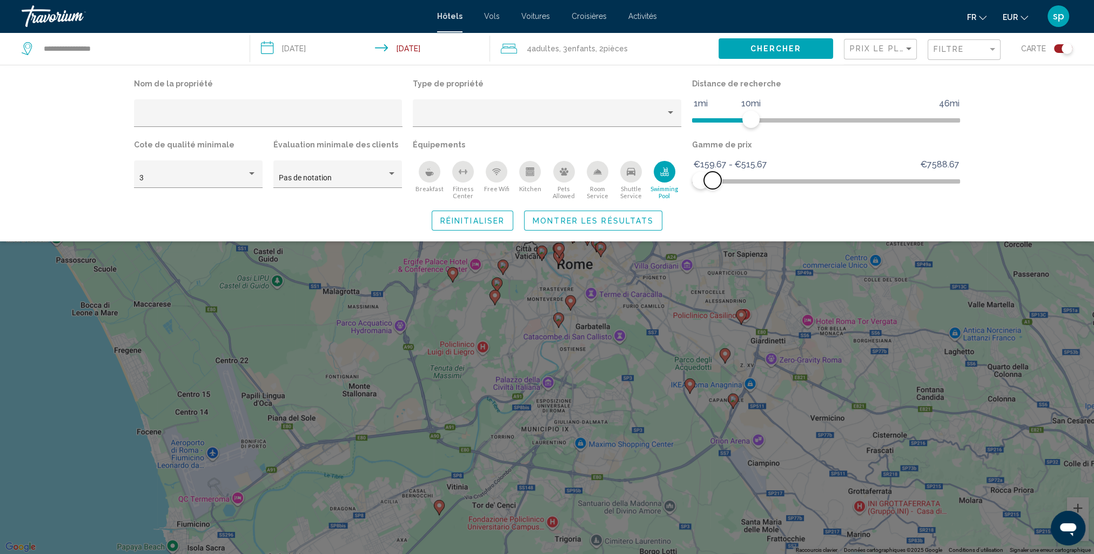
drag, startPoint x: 938, startPoint y: 175, endPoint x: 712, endPoint y: 205, distance: 227.8
click at [712, 205] on div "Nom de la propriété Type de propriété Distance de recherche 1mi 46mi 10mi Cote …" at bounding box center [547, 153] width 870 height 154
click at [651, 220] on span "Montrer les résultats" at bounding box center [593, 221] width 121 height 9
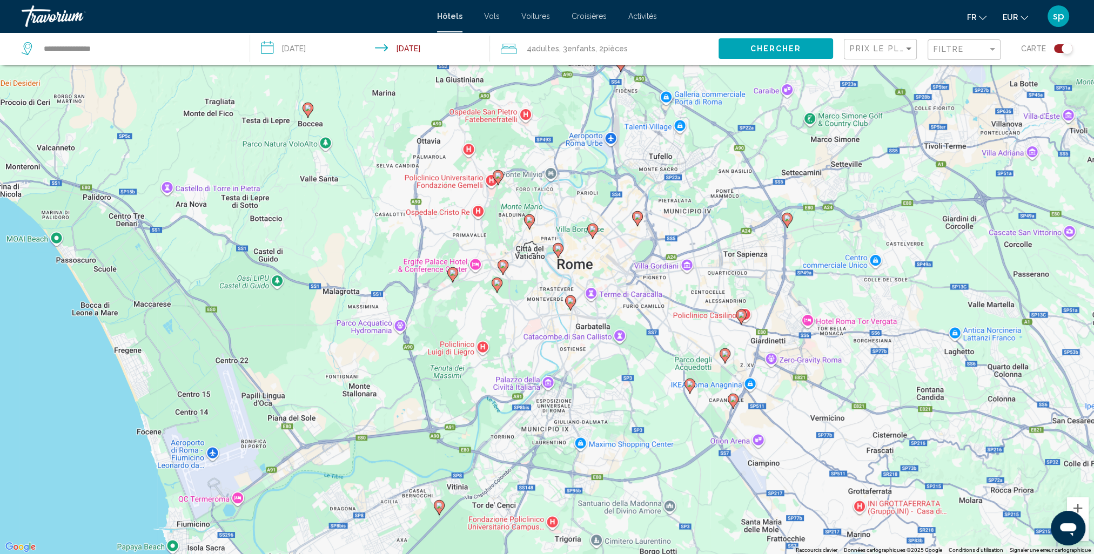
click at [496, 287] on icon "Main content" at bounding box center [497, 285] width 10 height 14
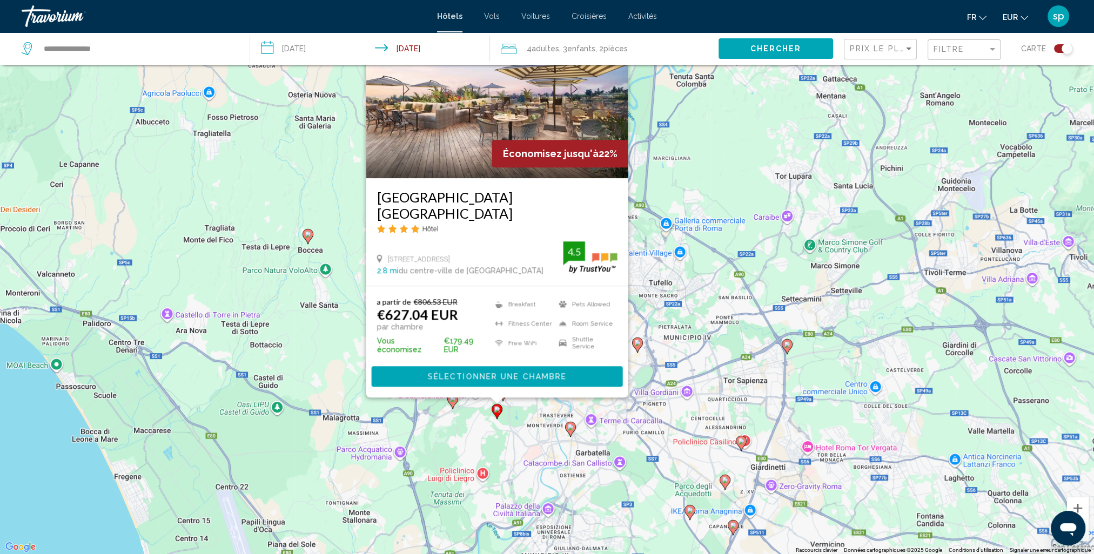
click at [529, 412] on div "Pour activer le glissement avec le clavier, appuyez sur Alt+Entrée. Une fois ce…" at bounding box center [547, 277] width 1094 height 554
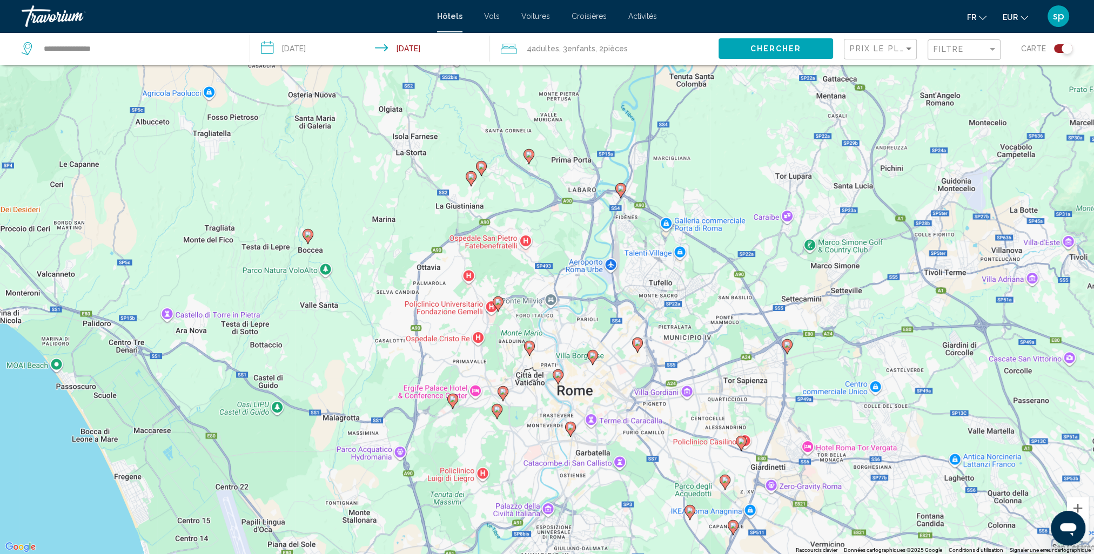
click at [958, 63] on div "Filtre" at bounding box center [963, 48] width 73 height 32
click at [946, 49] on span "Filtre" at bounding box center [948, 49] width 31 height 9
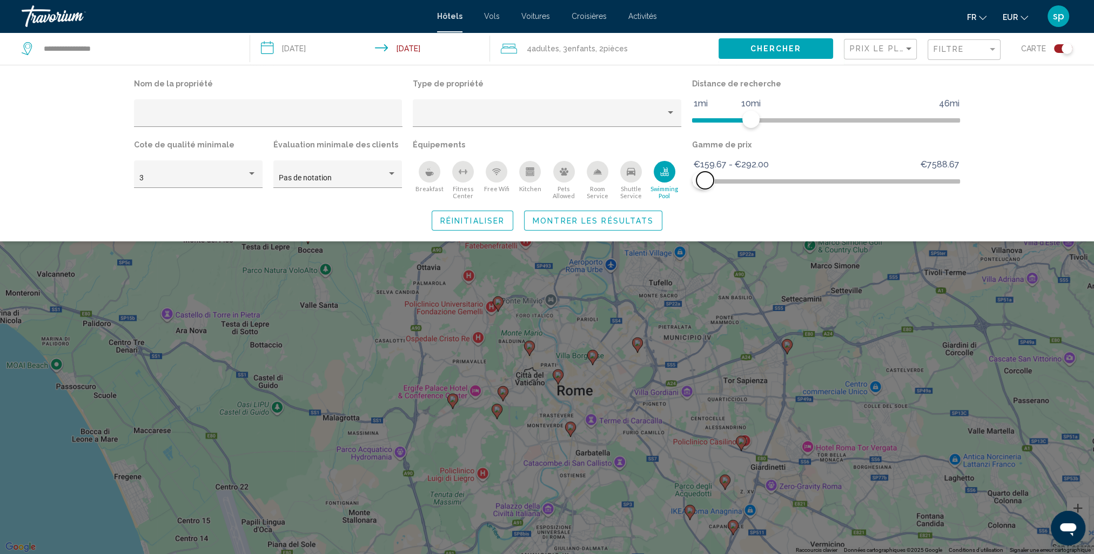
drag, startPoint x: 714, startPoint y: 183, endPoint x: 705, endPoint y: 183, distance: 9.2
click at [705, 183] on span "Hotel Filters" at bounding box center [704, 180] width 17 height 17
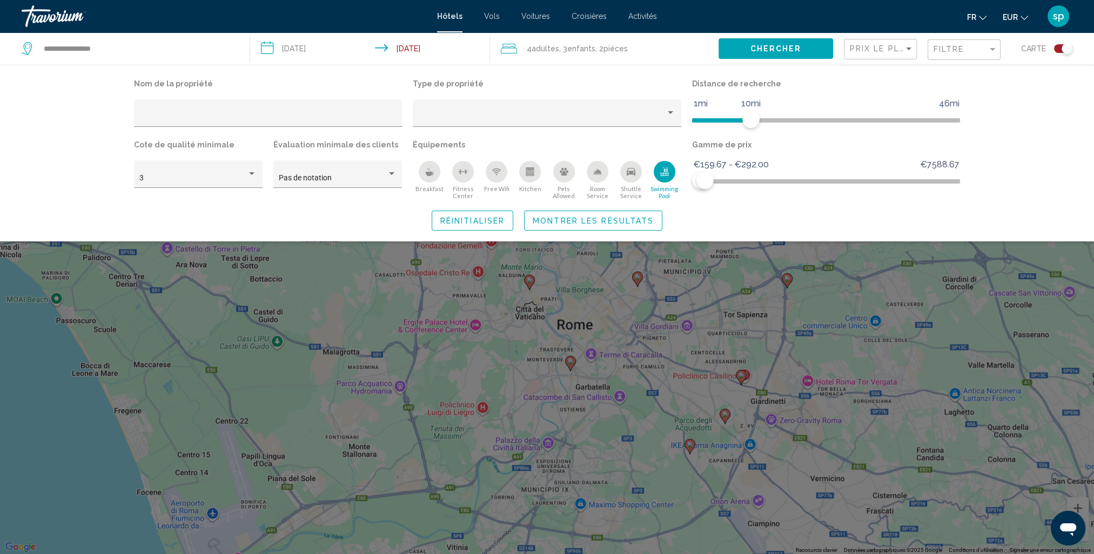
click at [630, 219] on span "Montrer les résultats" at bounding box center [593, 221] width 121 height 9
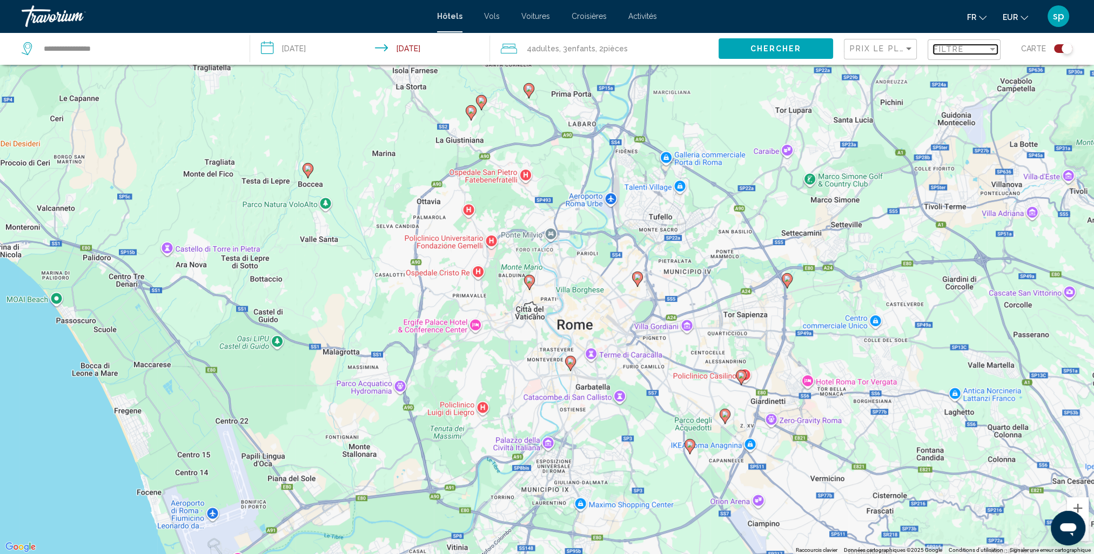
click at [946, 52] on span "Filtre" at bounding box center [948, 49] width 31 height 9
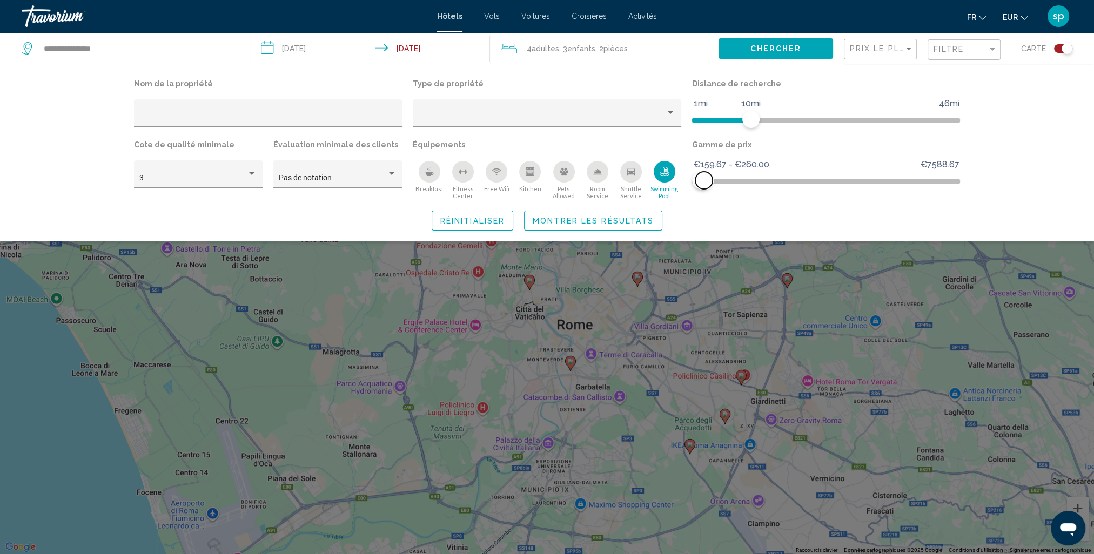
click at [704, 182] on span "Hotel Filters" at bounding box center [703, 180] width 17 height 17
click at [637, 217] on span "Montrer les résultats" at bounding box center [593, 221] width 121 height 9
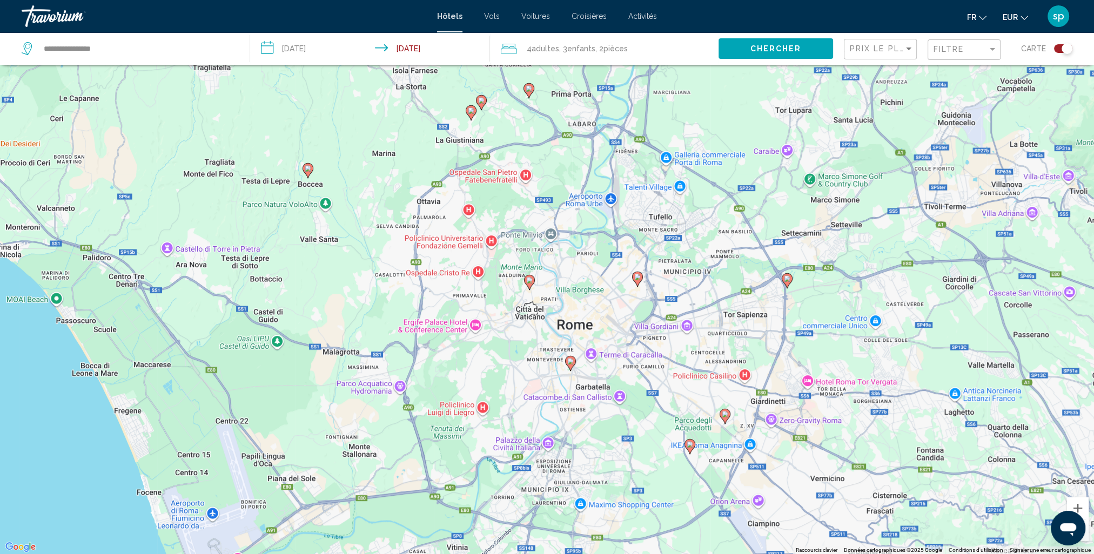
click at [529, 281] on image "Main content" at bounding box center [529, 280] width 6 height 6
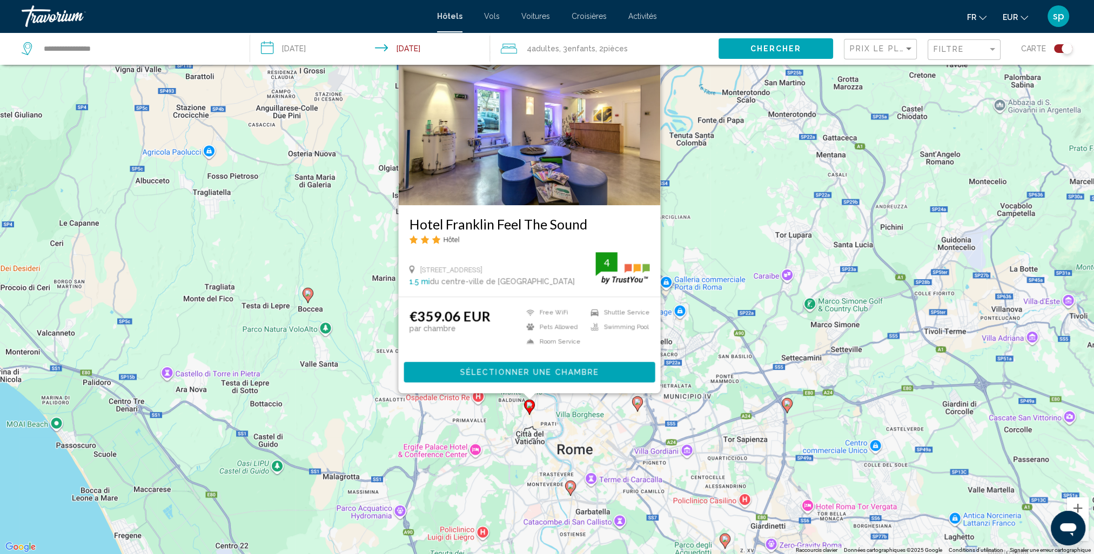
click at [492, 418] on div "Pour activer le glissement avec le clavier, appuyez sur Alt+Entrée. Une fois ce…" at bounding box center [547, 277] width 1094 height 554
click at [510, 416] on div "Pour activer le glissement avec le clavier, appuyez sur Alt+Entrée. Une fois ce…" at bounding box center [547, 277] width 1094 height 554
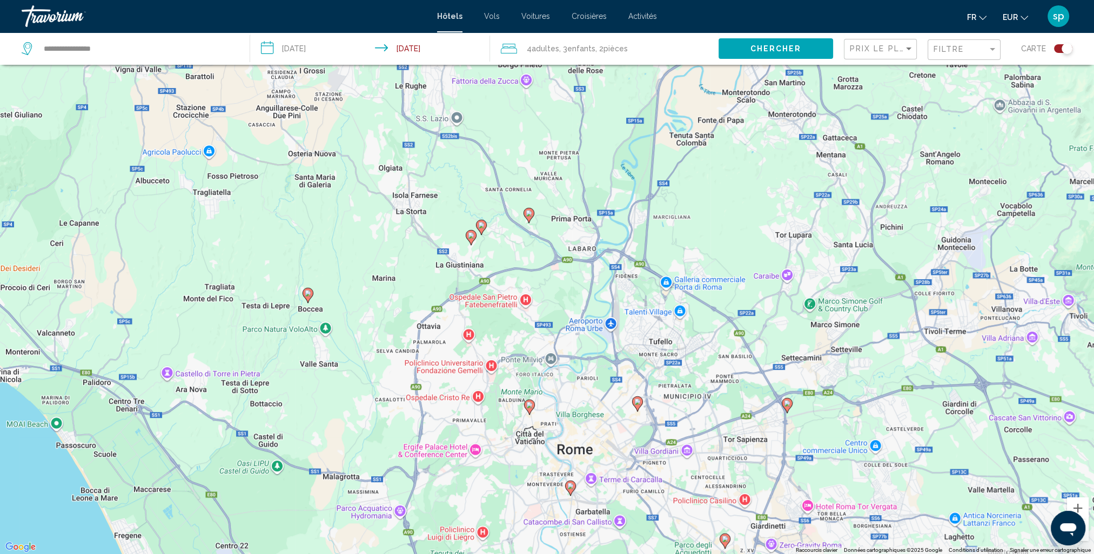
click at [635, 403] on image "Main content" at bounding box center [637, 402] width 6 height 6
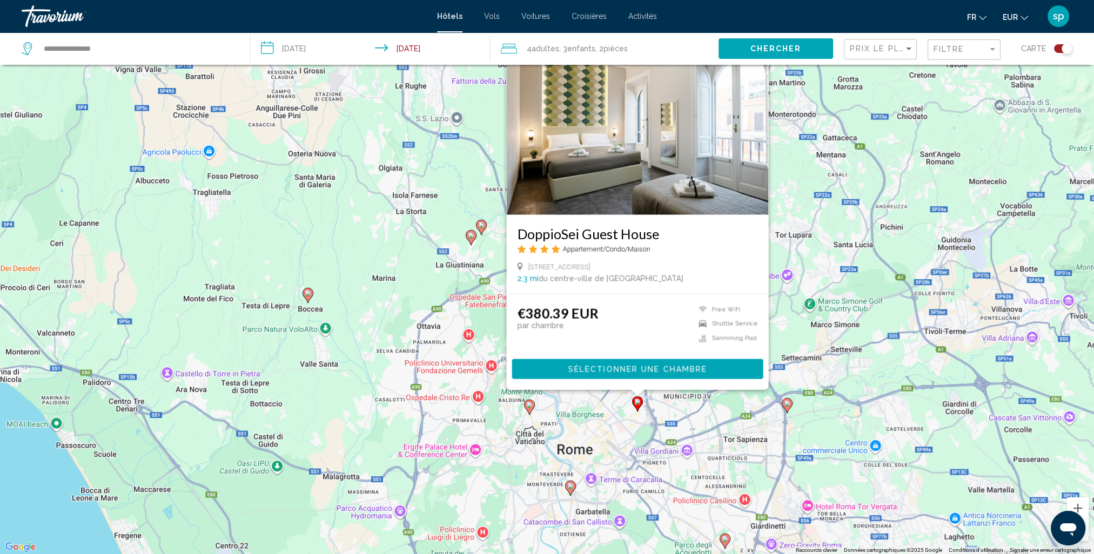
click at [651, 446] on div "Pour activer le glissement avec le clavier, appuyez sur Alt+Entrée. Une fois ce…" at bounding box center [547, 277] width 1094 height 554
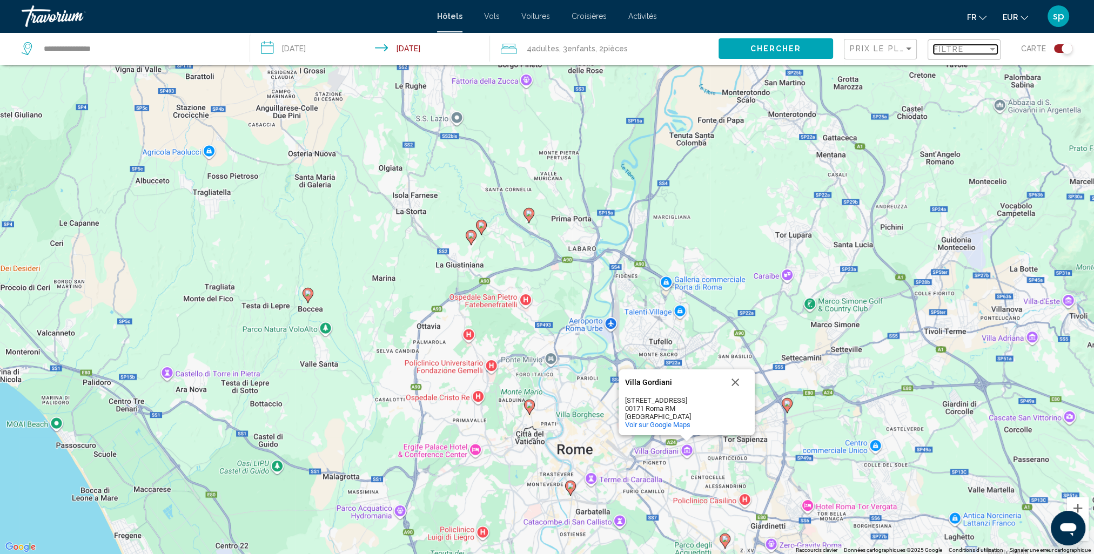
click at [933, 51] on span "Filtre" at bounding box center [948, 49] width 31 height 9
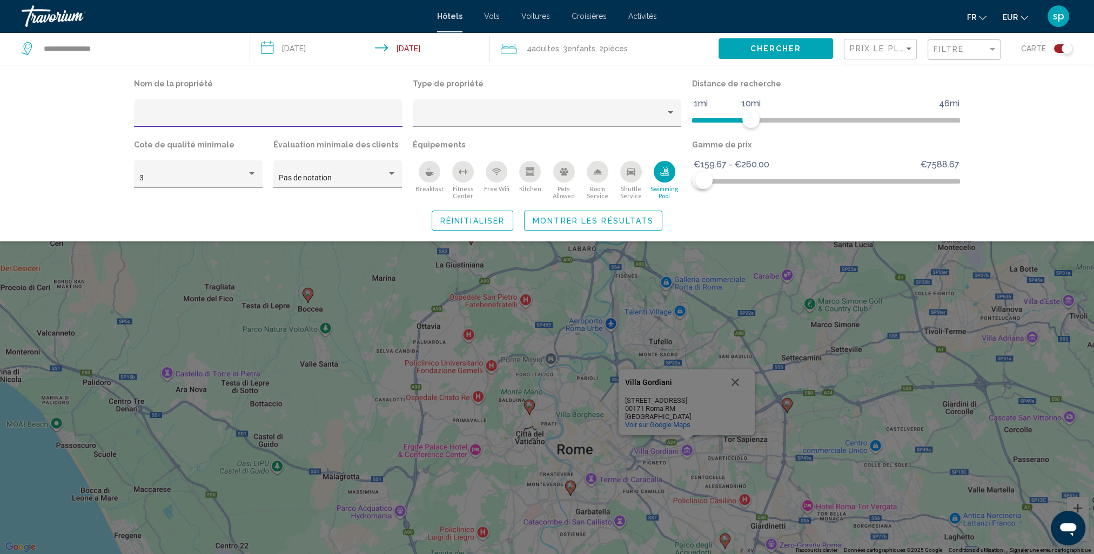
click at [419, 178] on button "Breakfast" at bounding box center [429, 179] width 33 height 39
click at [567, 219] on span "Montrer les résultats" at bounding box center [593, 221] width 121 height 9
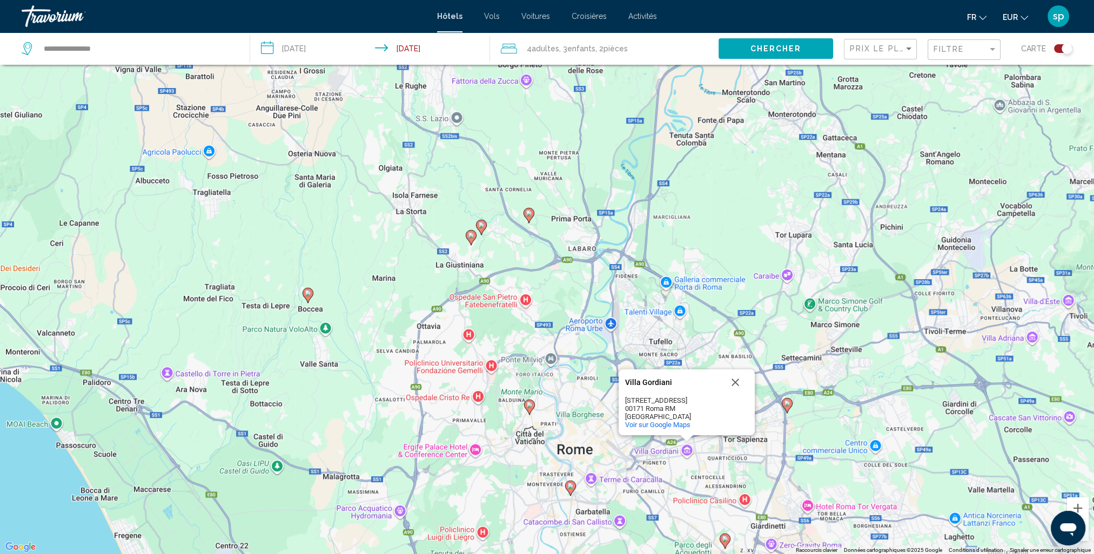
click at [733, 379] on button "Fermer" at bounding box center [735, 382] width 26 height 26
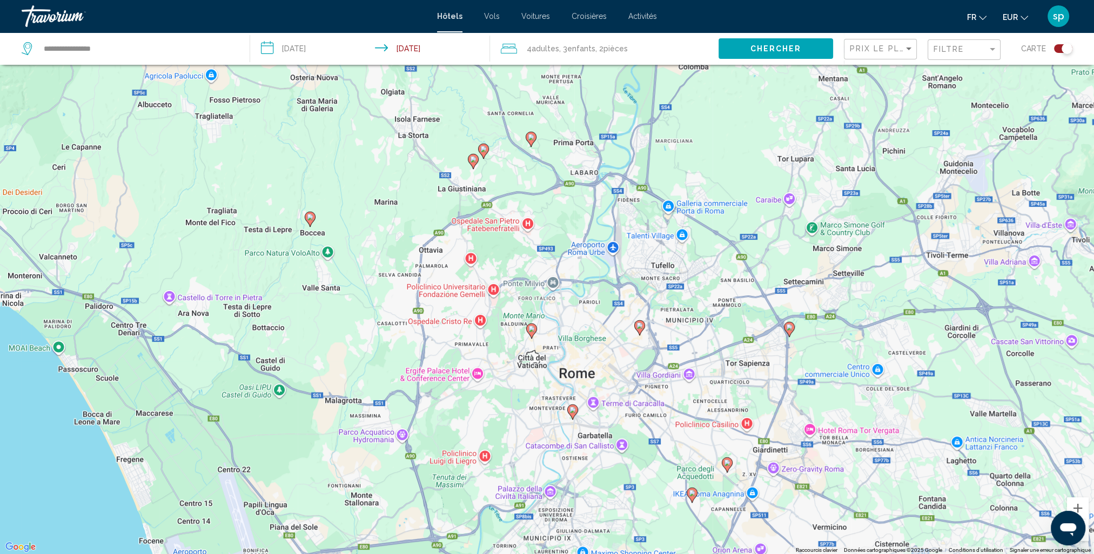
drag, startPoint x: 639, startPoint y: 428, endPoint x: 642, endPoint y: 347, distance: 80.5
click at [642, 347] on div "Pour activer le glissement avec le clavier, appuyez sur Alt+Entrée. Une fois ce…" at bounding box center [547, 277] width 1094 height 554
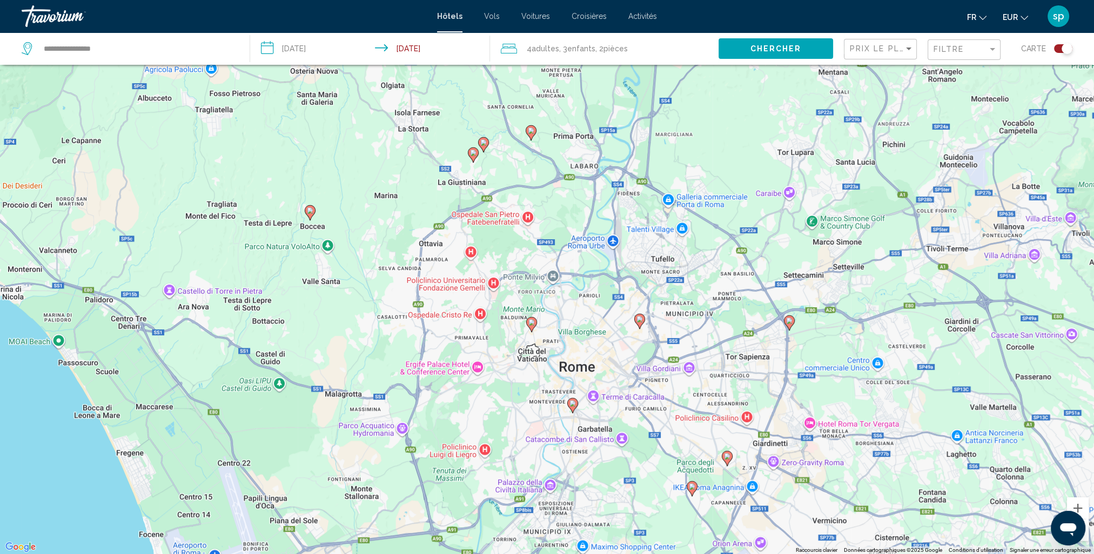
click at [641, 325] on icon "Main content" at bounding box center [639, 321] width 10 height 14
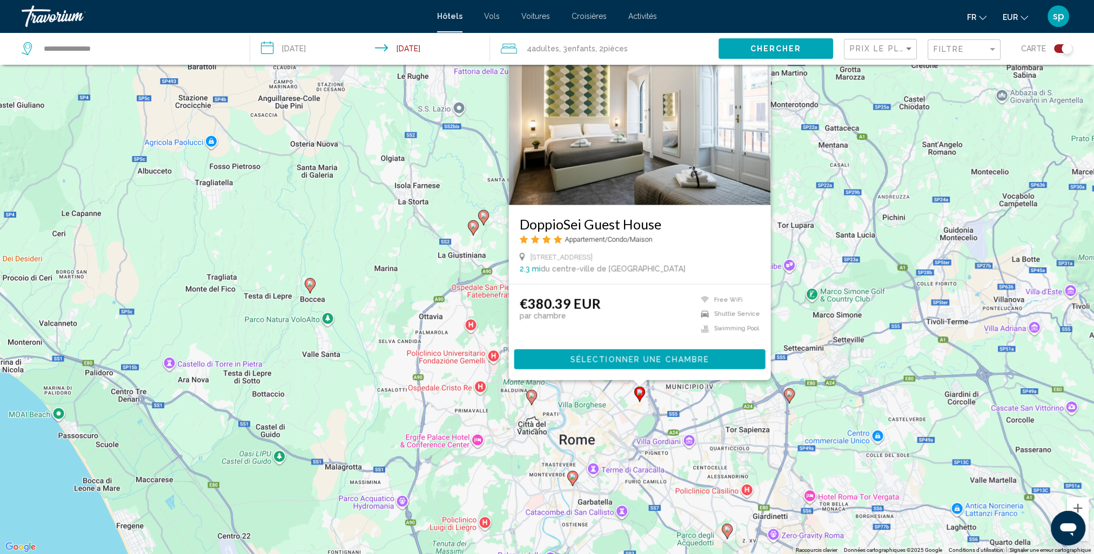
click at [647, 436] on div "Pour activer le glissement avec le clavier, appuyez sur Alt+Entrée. Une fois ce…" at bounding box center [547, 277] width 1094 height 554
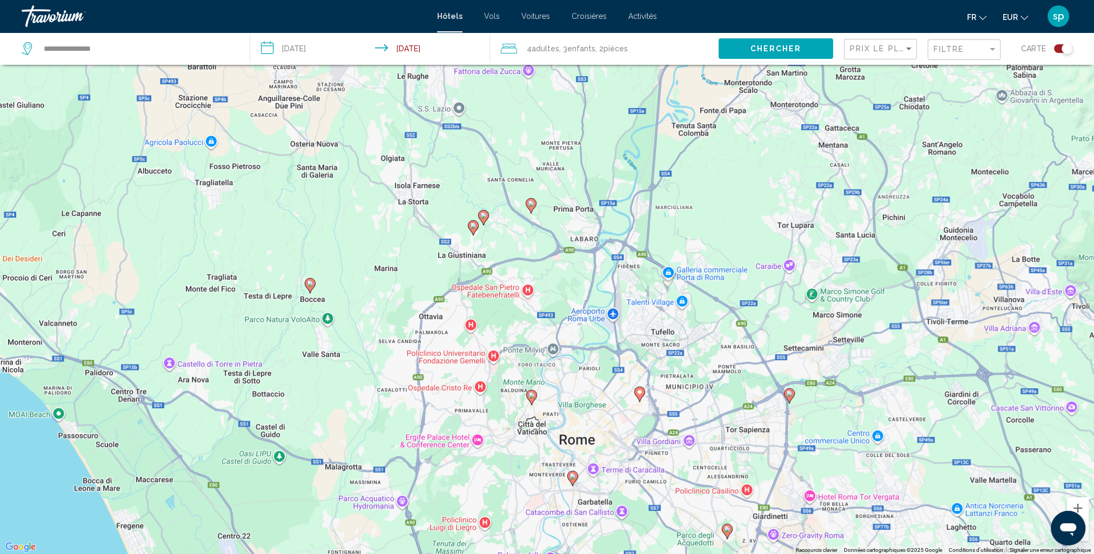
click at [570, 479] on image "Main content" at bounding box center [572, 476] width 6 height 6
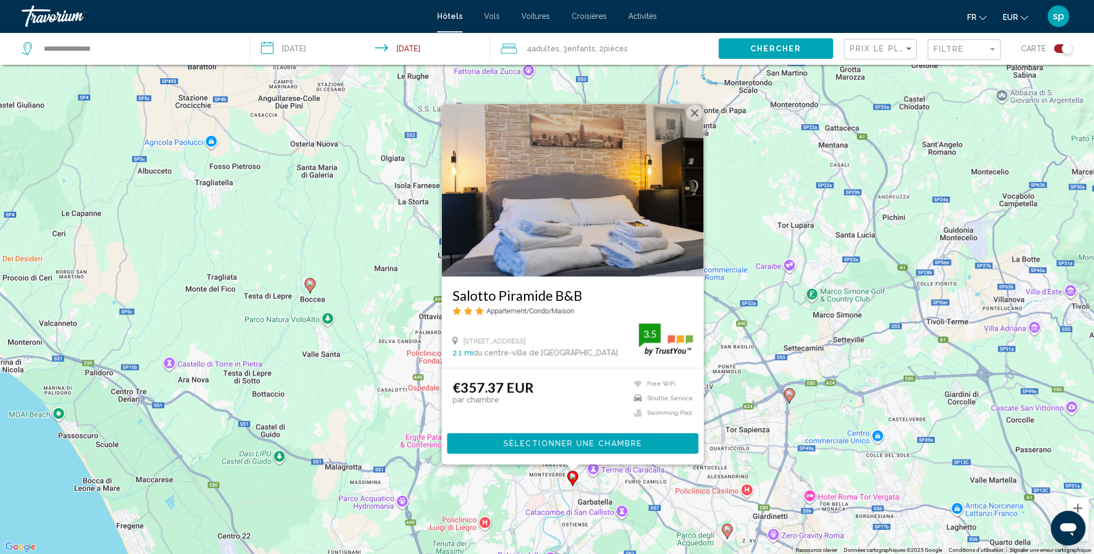
click at [622, 488] on div "Pour activer le glissement avec le clavier, appuyez sur Alt+Entrée. Une fois ce…" at bounding box center [547, 277] width 1094 height 554
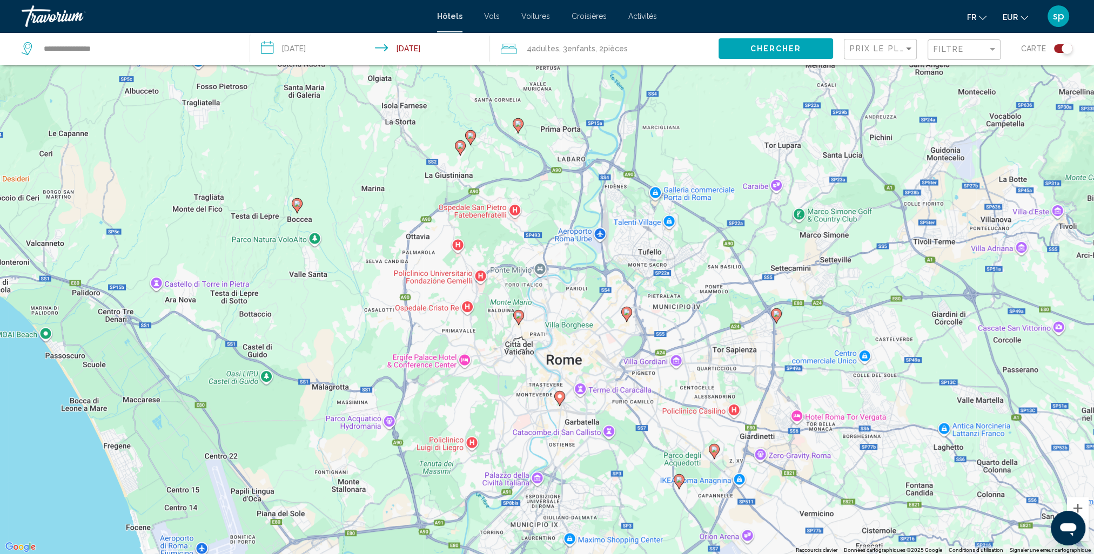
drag, startPoint x: 639, startPoint y: 402, endPoint x: 627, endPoint y: 321, distance: 82.0
click at [627, 321] on gmp-advanced-marker "Main content" at bounding box center [626, 314] width 11 height 16
click at [674, 479] on icon "Main content" at bounding box center [679, 482] width 10 height 14
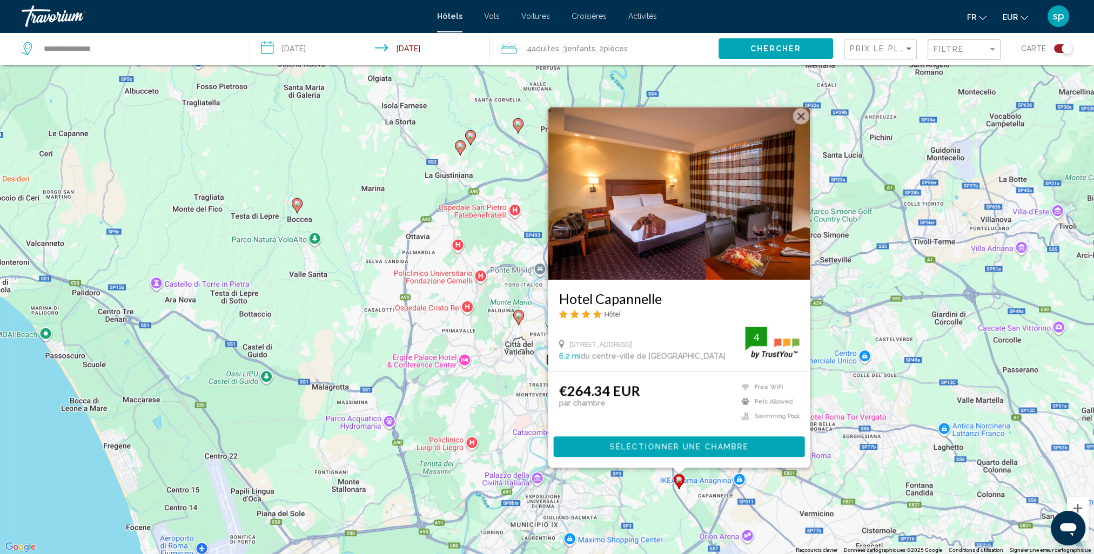
drag, startPoint x: 642, startPoint y: 507, endPoint x: 663, endPoint y: 485, distance: 30.2
click at [642, 507] on div "Pour activer le glissement avec le clavier, appuyez sur Alt+Entrée. Une fois ce…" at bounding box center [547, 277] width 1094 height 554
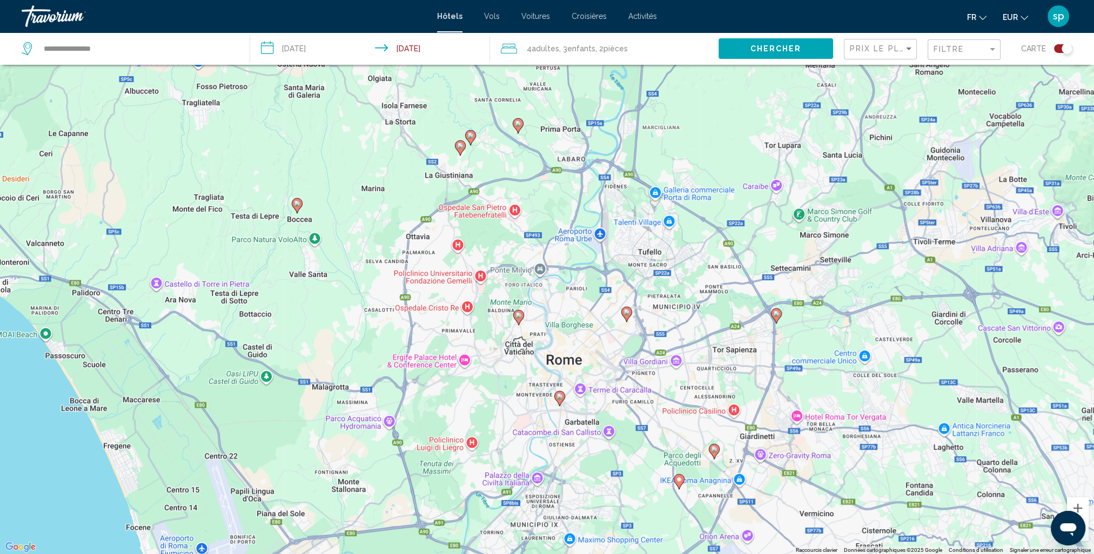
click at [712, 450] on image "Main content" at bounding box center [714, 449] width 6 height 6
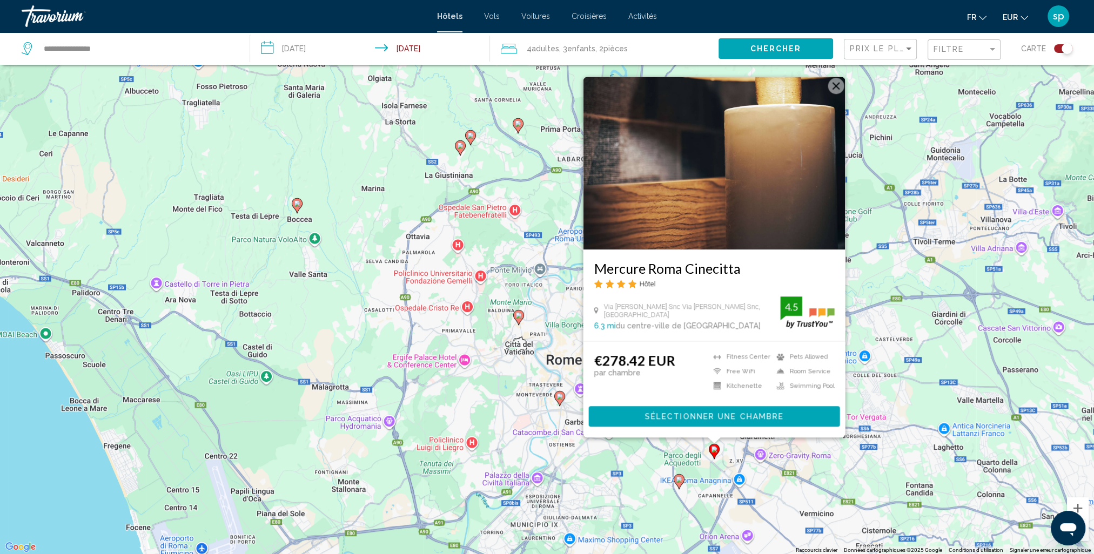
click at [609, 470] on div "Pour activer le glissement avec le clavier, appuyez sur Alt+Entrée. Une fois ce…" at bounding box center [547, 277] width 1094 height 554
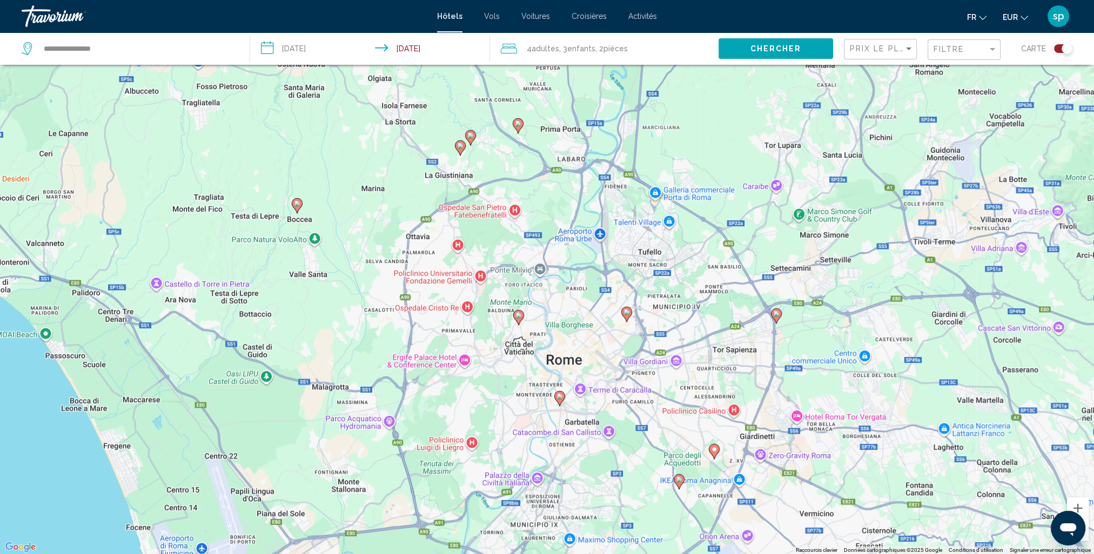
click at [777, 317] on image "Main content" at bounding box center [776, 314] width 6 height 6
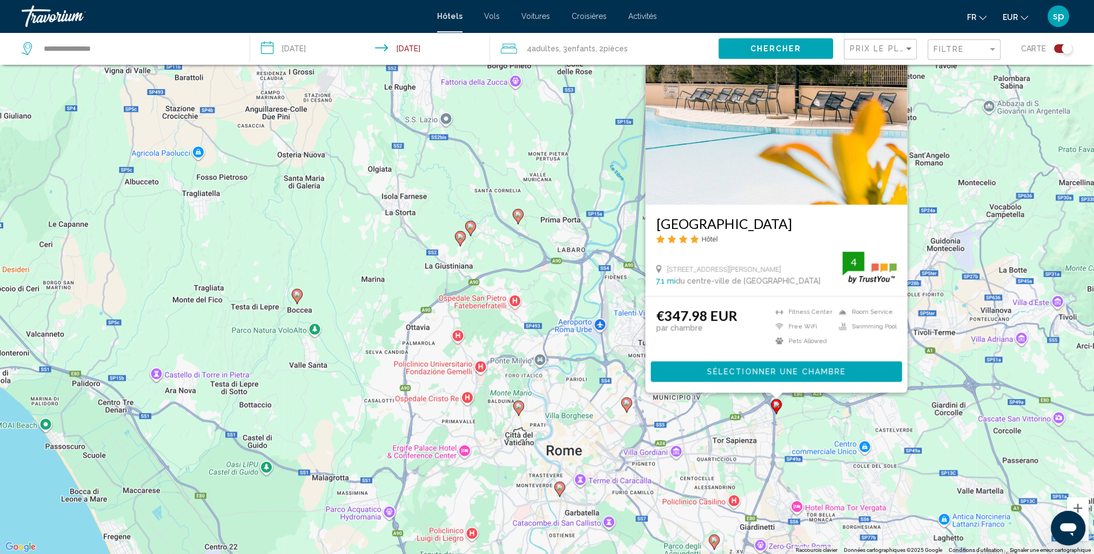
click at [674, 422] on div "Pour activer le glissement avec le clavier, appuyez sur Alt+Entrée. Une fois ce…" at bounding box center [547, 277] width 1094 height 554
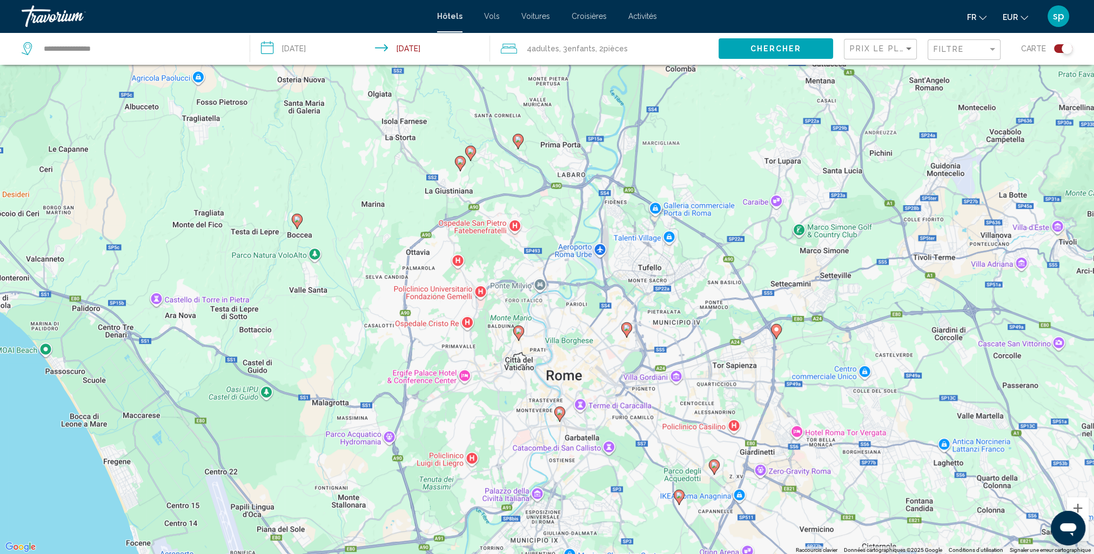
drag, startPoint x: 532, startPoint y: 329, endPoint x: 533, endPoint y: 262, distance: 67.0
click at [533, 262] on div "Pour activer le glissement avec le clavier, appuyez sur Alt+Entrée. Une fois ce…" at bounding box center [547, 277] width 1094 height 554
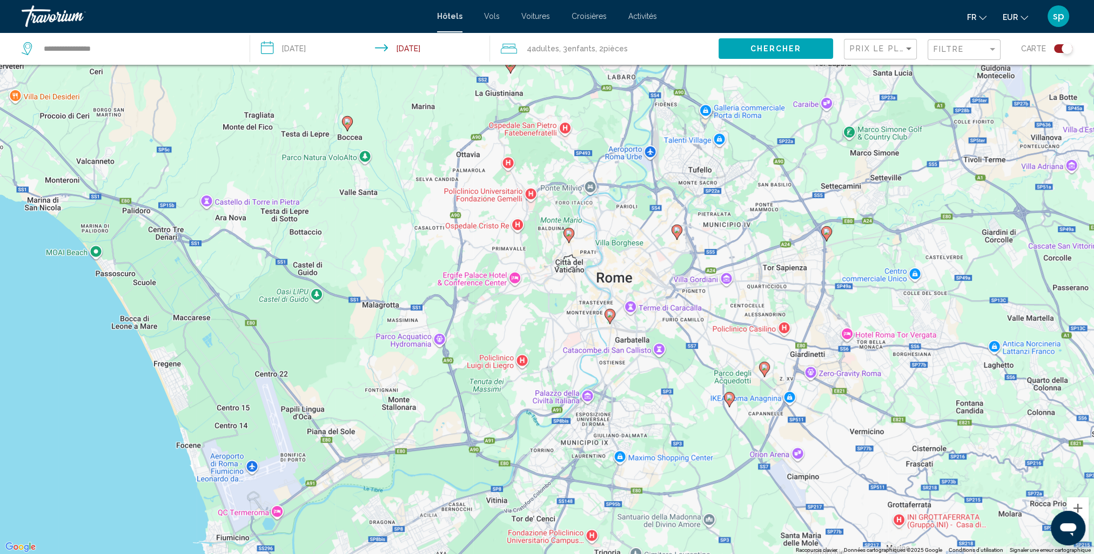
drag, startPoint x: 506, startPoint y: 395, endPoint x: 546, endPoint y: 315, distance: 89.1
click at [554, 353] on div "Pour activer le glissement avec le clavier, appuyez sur Alt+Entrée. Une fois ce…" at bounding box center [547, 277] width 1094 height 554
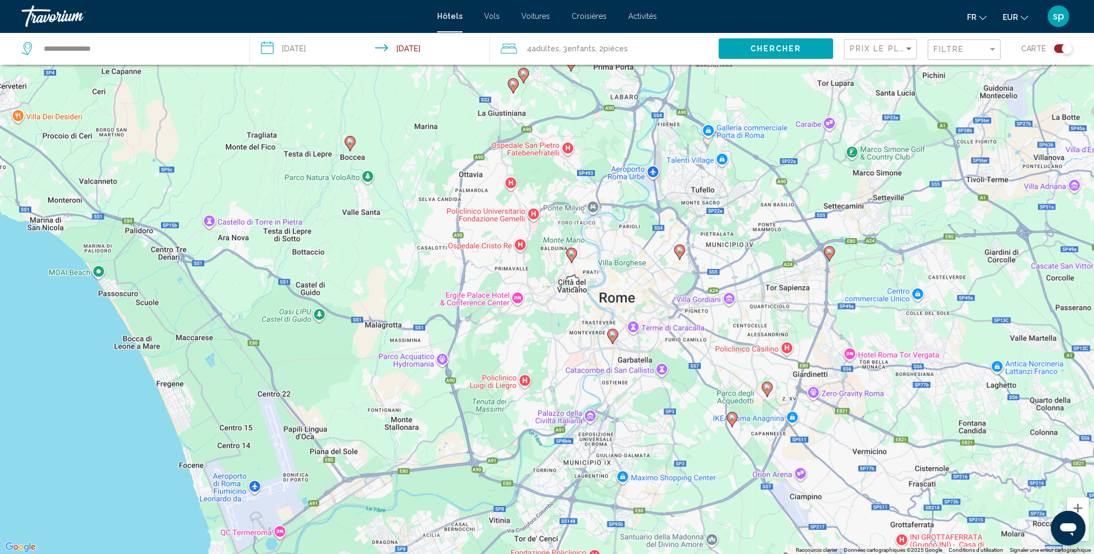
click at [570, 258] on icon "Main content" at bounding box center [571, 255] width 10 height 14
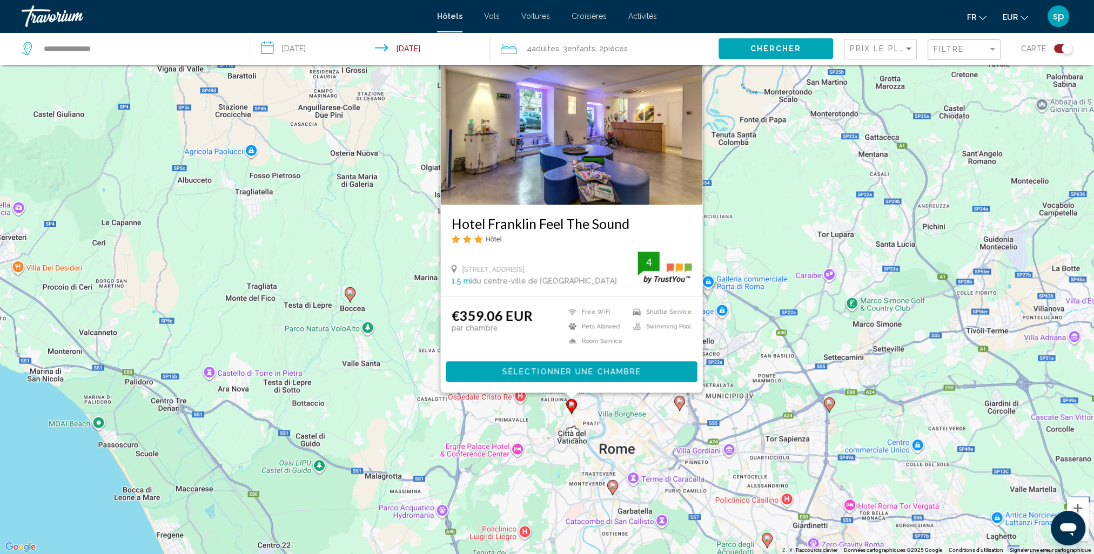
click at [544, 159] on img "Main content" at bounding box center [571, 118] width 262 height 173
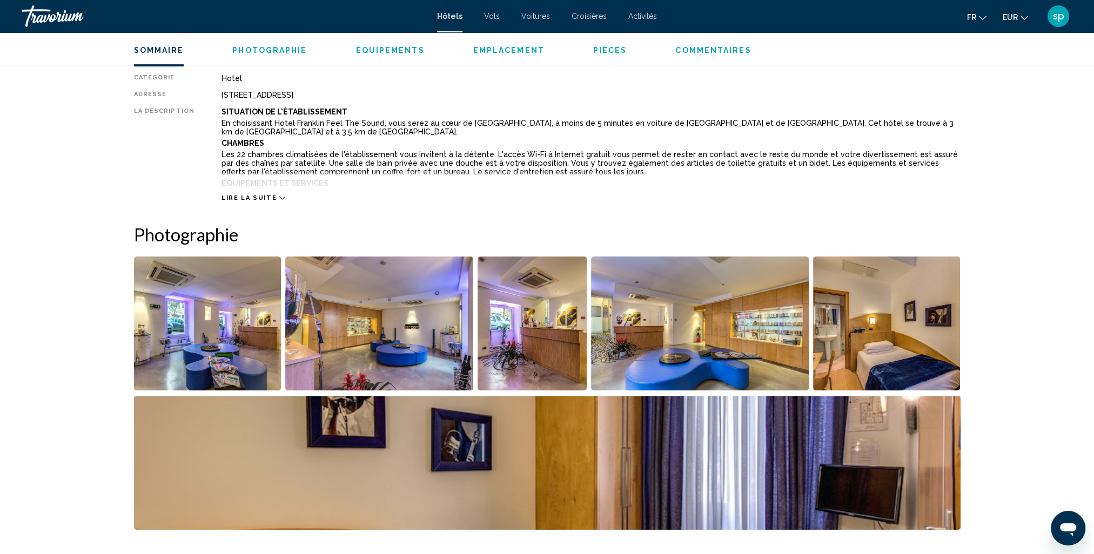
scroll to position [378, 0]
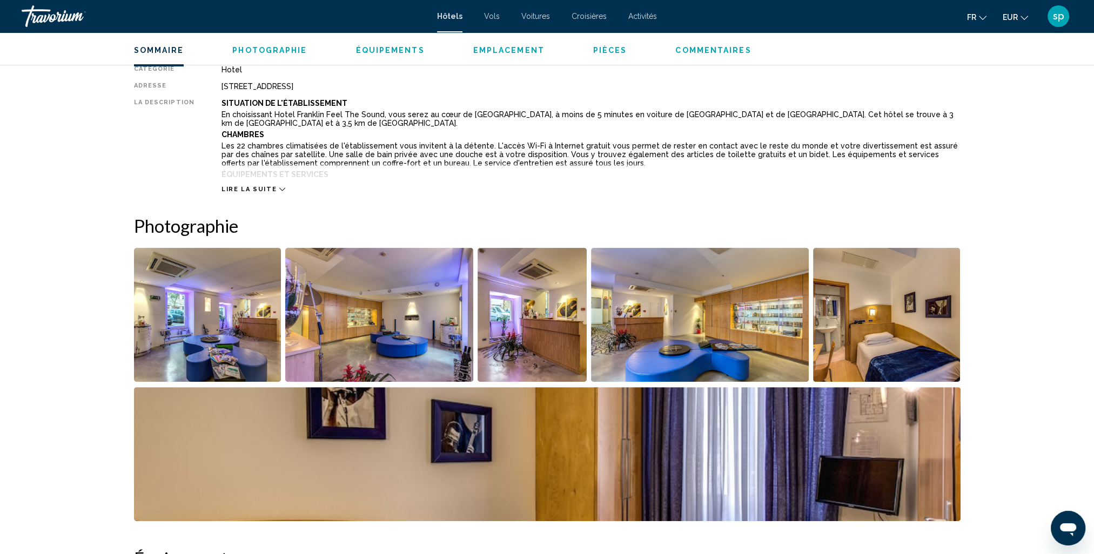
click at [216, 326] on img "Open full-screen image slider" at bounding box center [207, 315] width 147 height 134
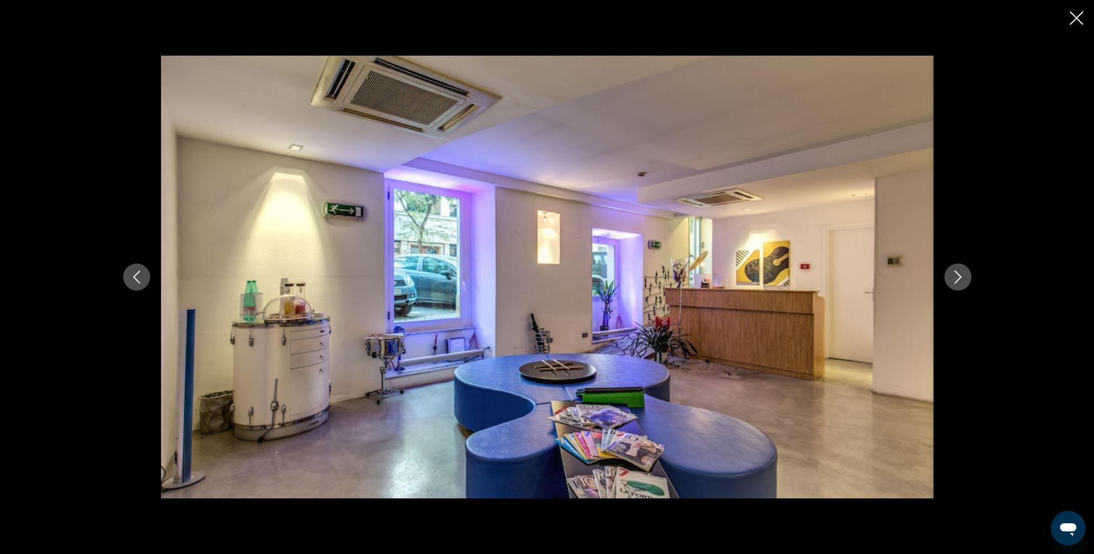
click at [957, 279] on icon "Next image" at bounding box center [957, 277] width 7 height 13
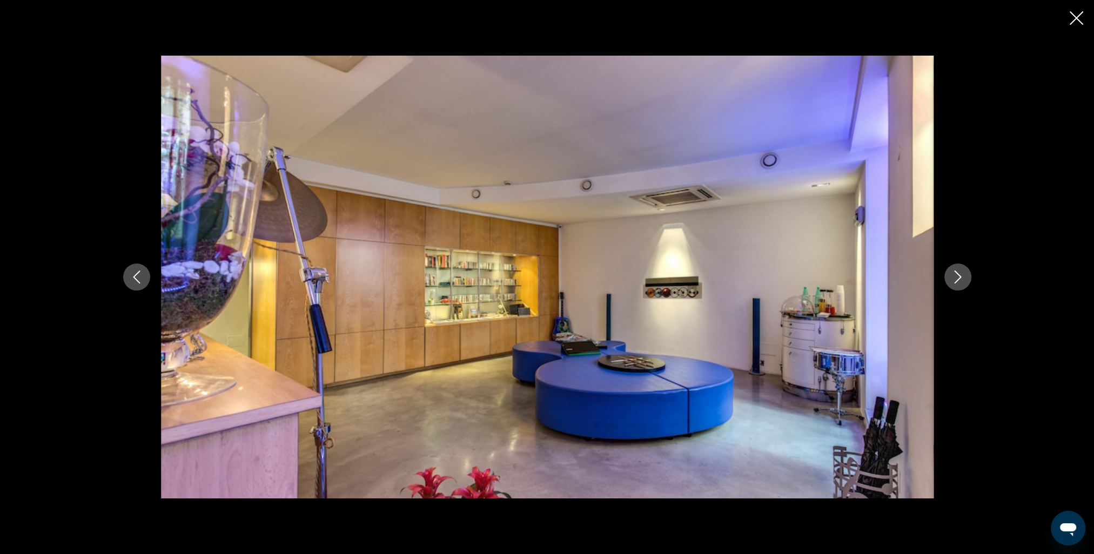
click at [957, 278] on icon "Next image" at bounding box center [957, 277] width 13 height 13
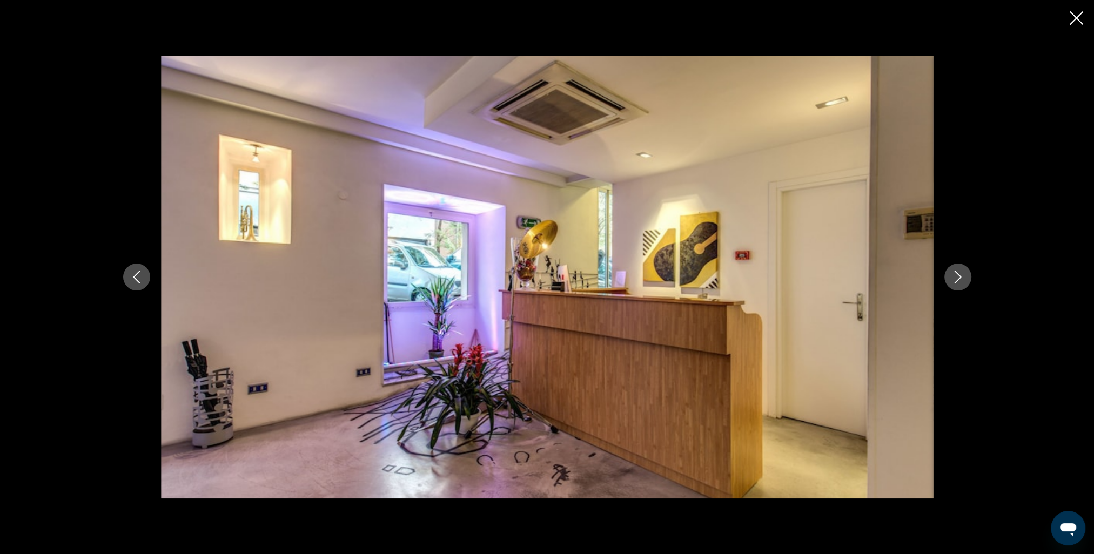
click at [957, 278] on icon "Next image" at bounding box center [957, 277] width 13 height 13
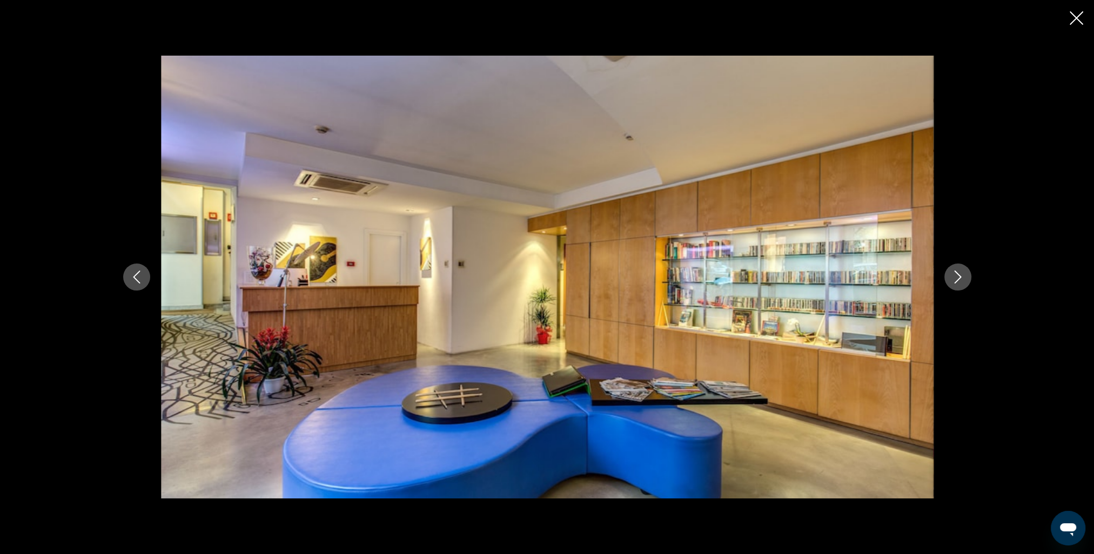
click at [957, 278] on icon "Next image" at bounding box center [957, 277] width 13 height 13
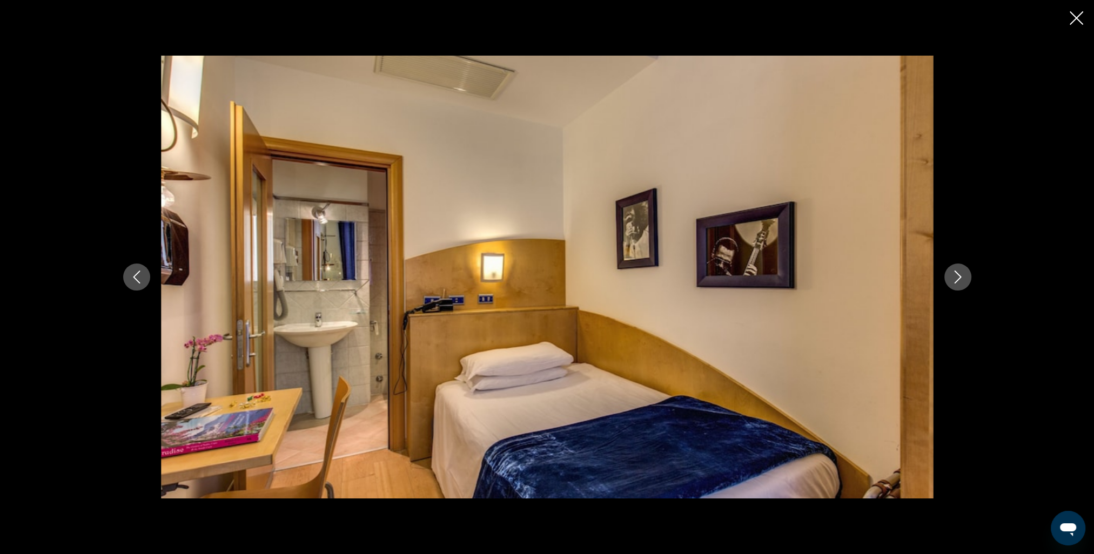
click at [957, 278] on icon "Next image" at bounding box center [957, 277] width 13 height 13
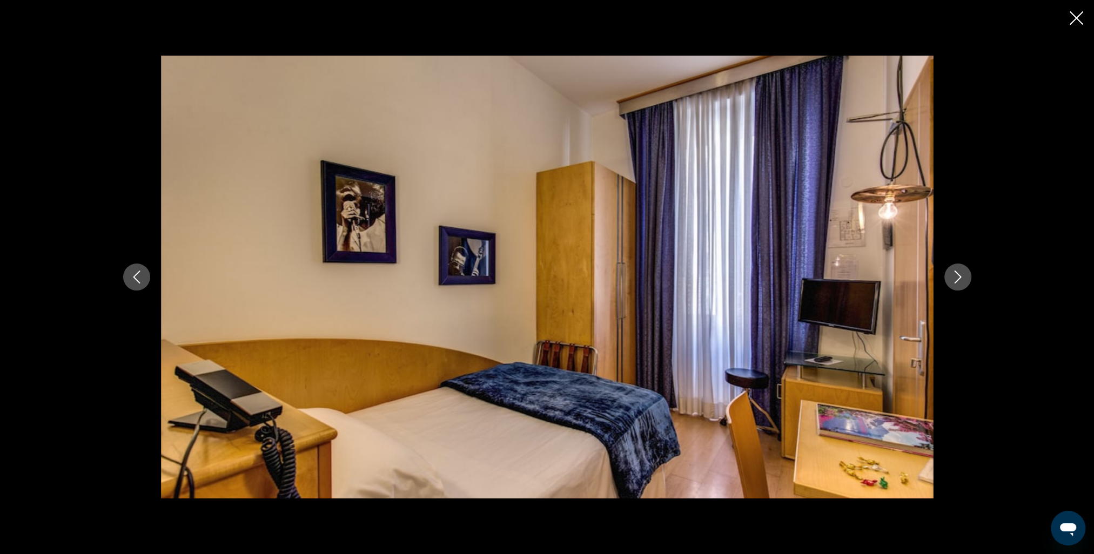
click at [957, 278] on icon "Next image" at bounding box center [957, 277] width 13 height 13
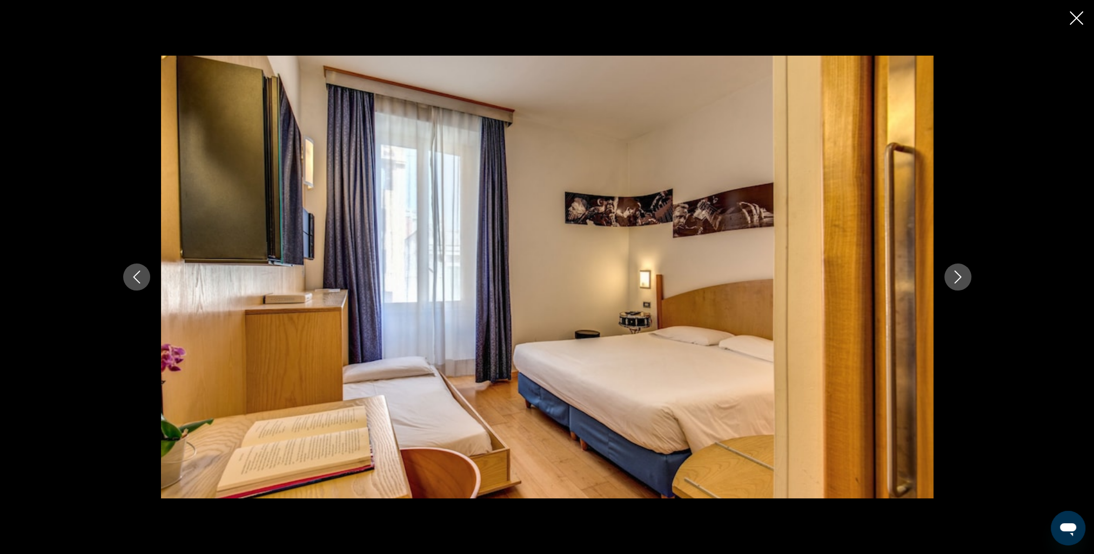
click at [957, 278] on icon "Next image" at bounding box center [957, 277] width 13 height 13
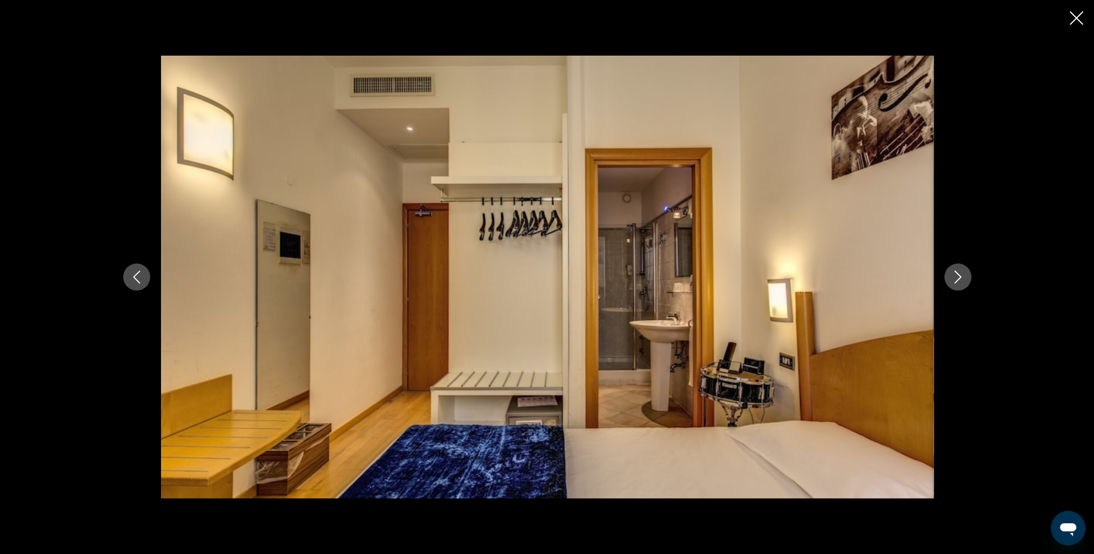
click at [957, 278] on icon "Next image" at bounding box center [957, 277] width 13 height 13
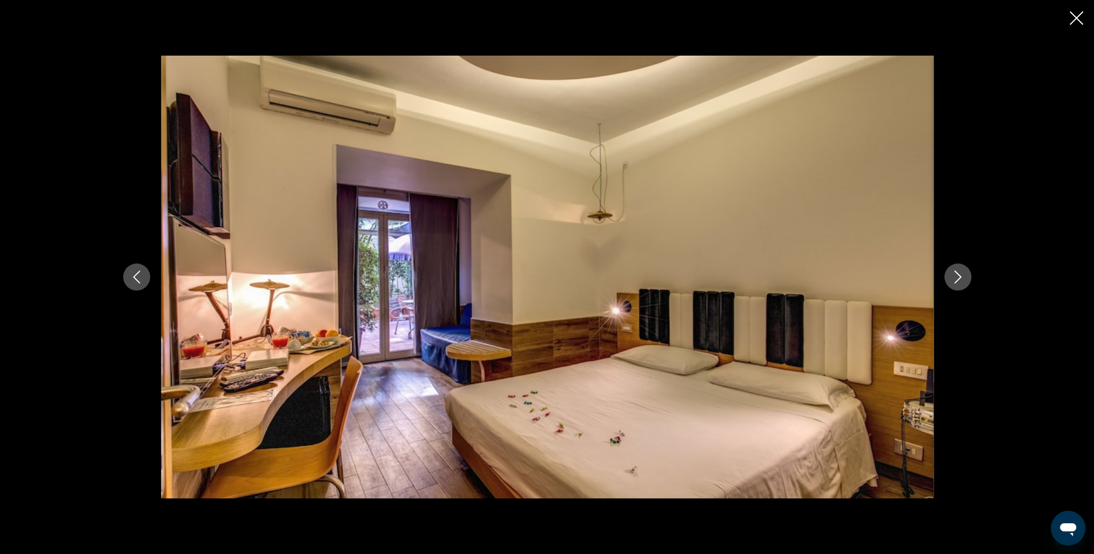
click at [957, 278] on icon "Next image" at bounding box center [957, 277] width 13 height 13
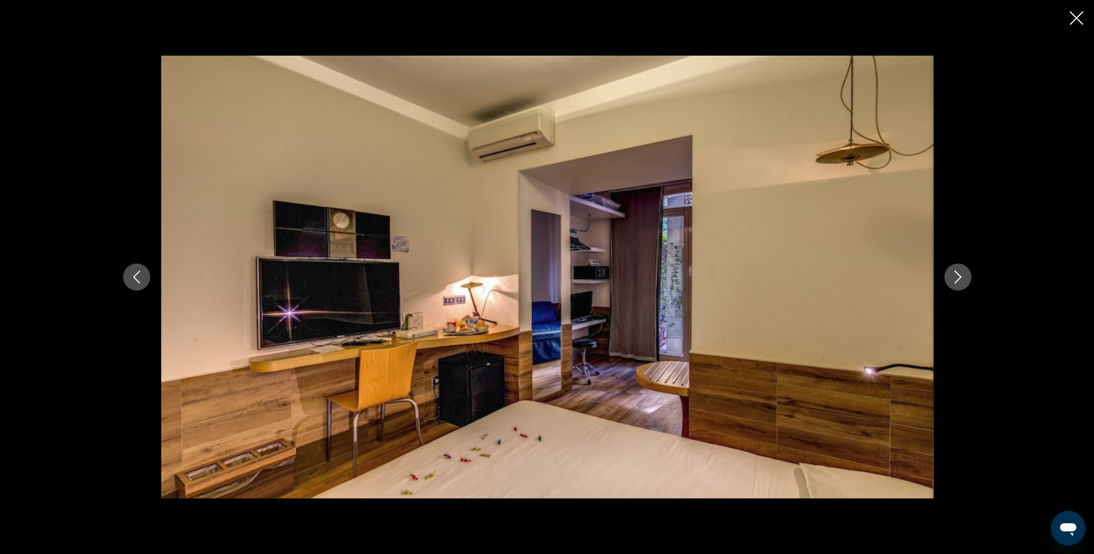
click at [957, 278] on icon "Next image" at bounding box center [957, 277] width 13 height 13
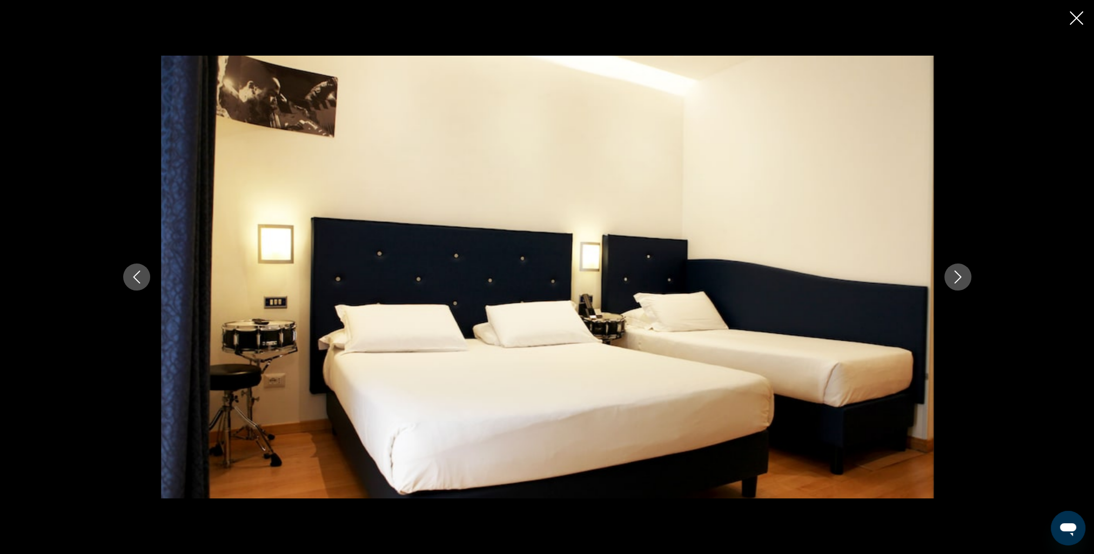
click at [957, 278] on icon "Next image" at bounding box center [957, 277] width 13 height 13
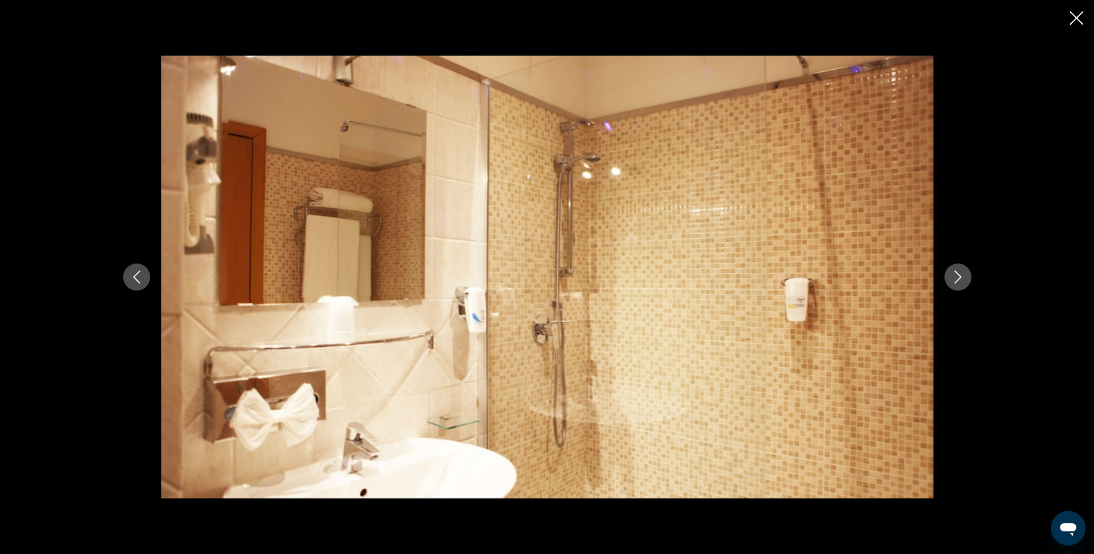
click at [956, 277] on icon "Next image" at bounding box center [957, 277] width 13 height 13
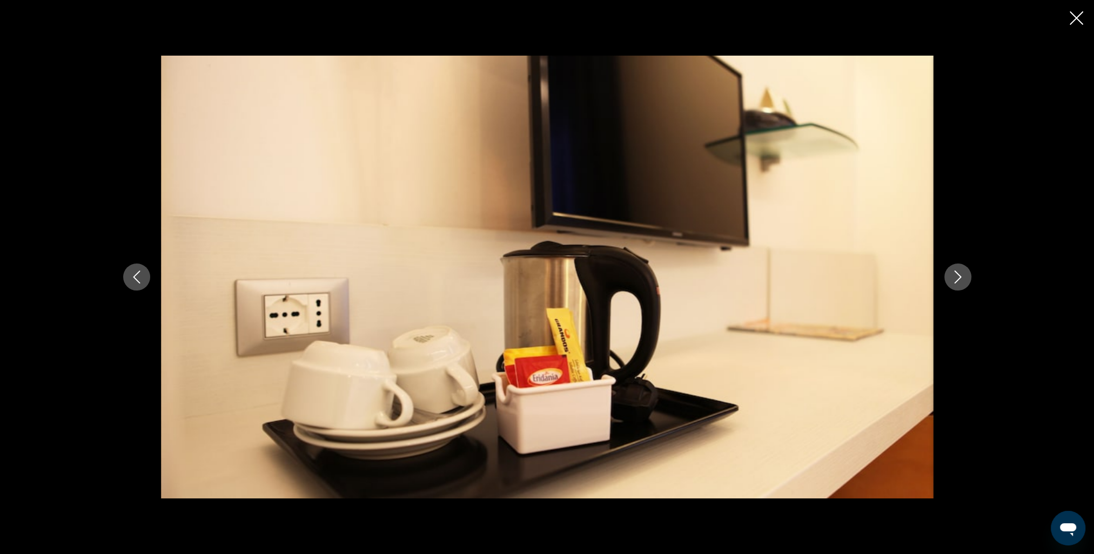
click at [956, 277] on icon "Next image" at bounding box center [957, 277] width 13 height 13
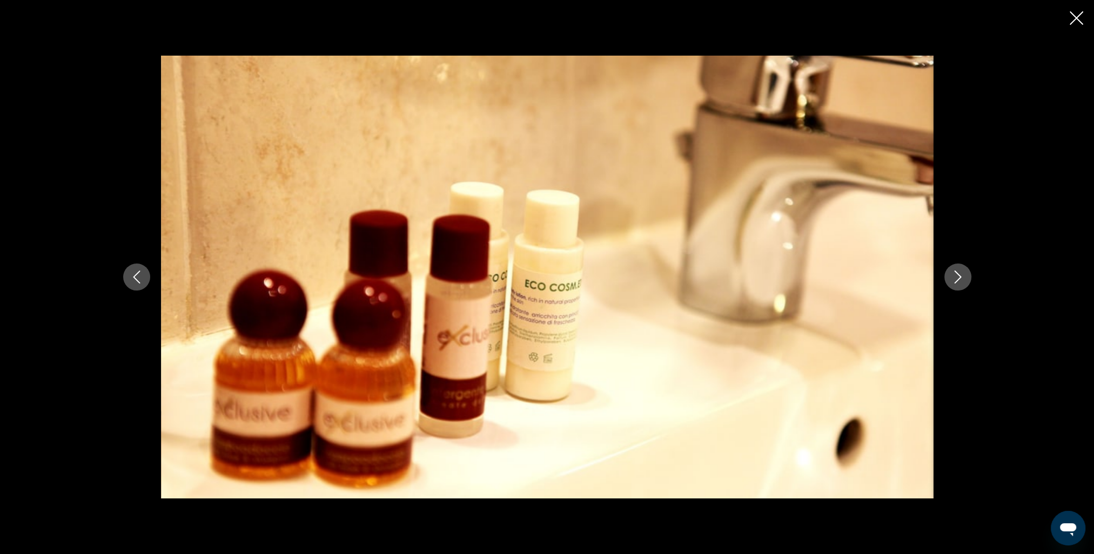
click at [956, 277] on icon "Next image" at bounding box center [957, 277] width 13 height 13
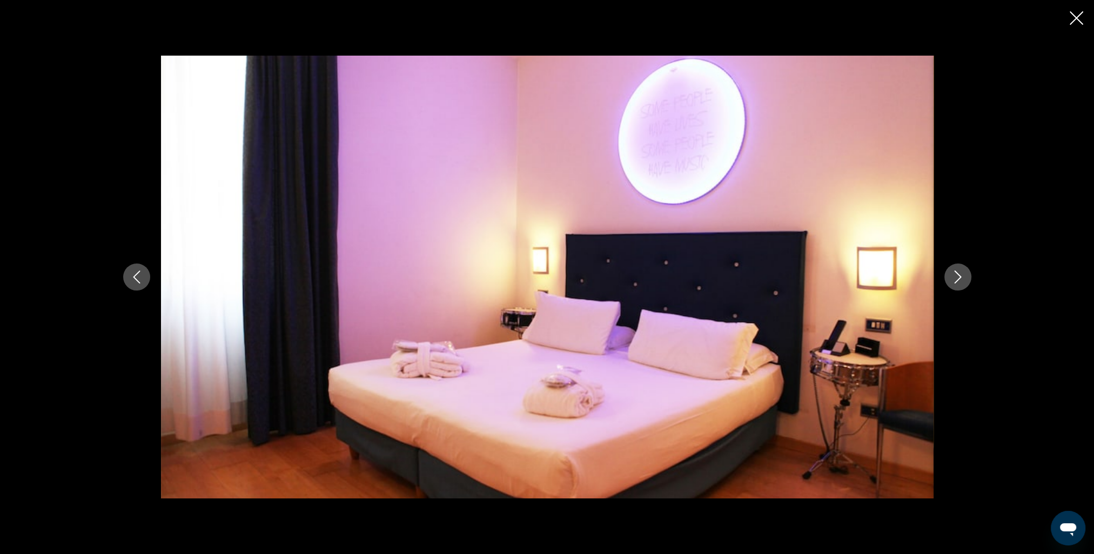
click at [956, 277] on icon "Next image" at bounding box center [957, 277] width 13 height 13
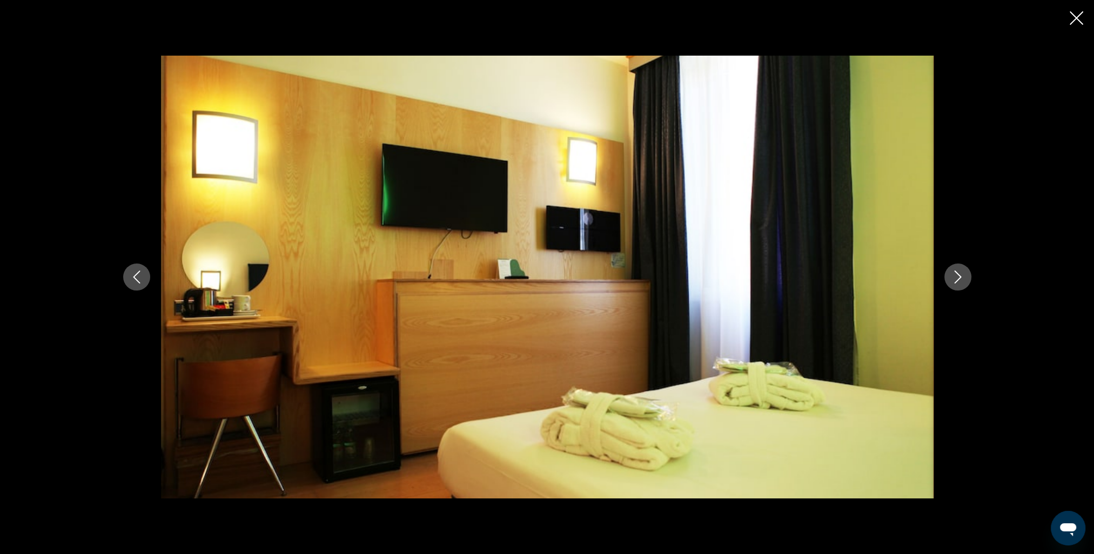
click at [956, 277] on icon "Next image" at bounding box center [957, 277] width 13 height 13
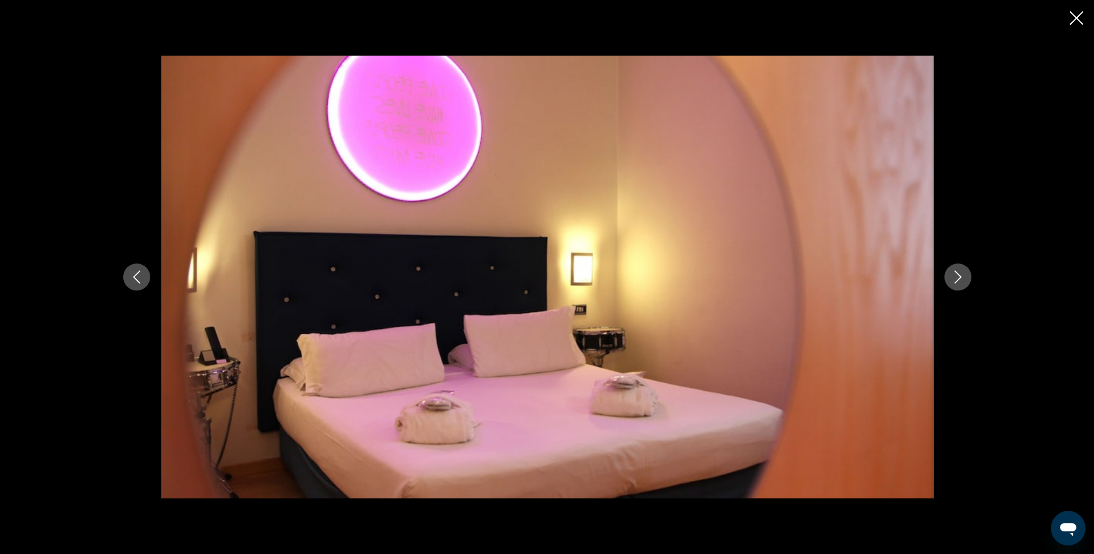
click at [956, 277] on icon "Next image" at bounding box center [957, 277] width 13 height 13
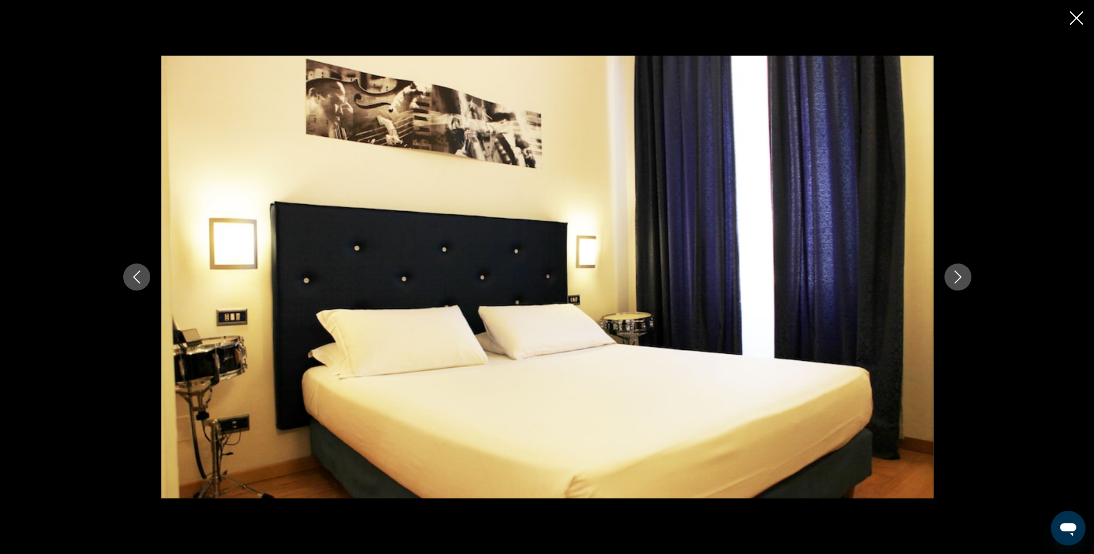
click at [956, 277] on icon "Next image" at bounding box center [957, 277] width 13 height 13
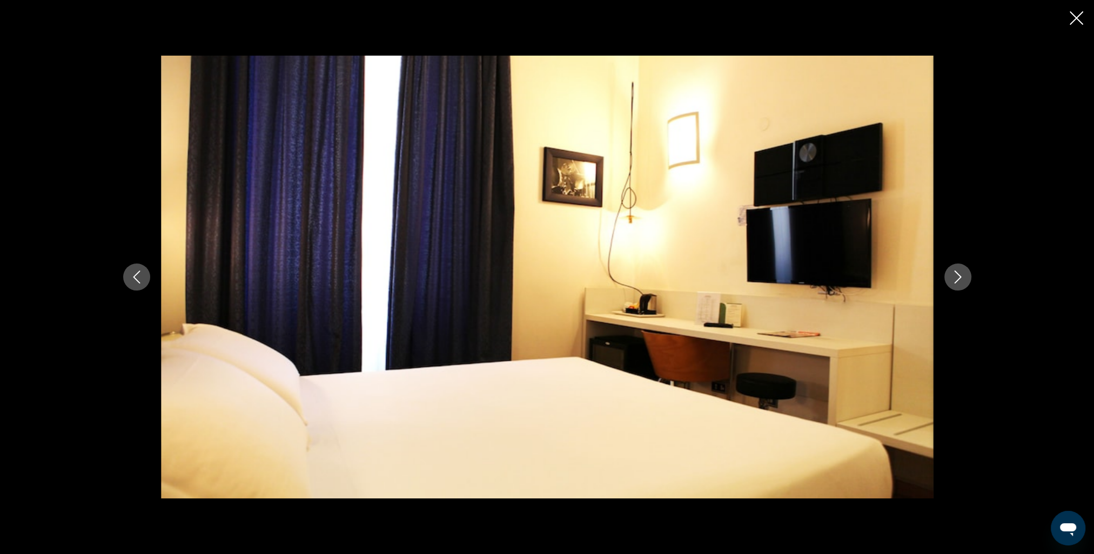
click at [1087, 21] on div "Main content" at bounding box center [547, 277] width 1094 height 554
click at [1078, 22] on icon "Close slideshow" at bounding box center [1076, 18] width 14 height 14
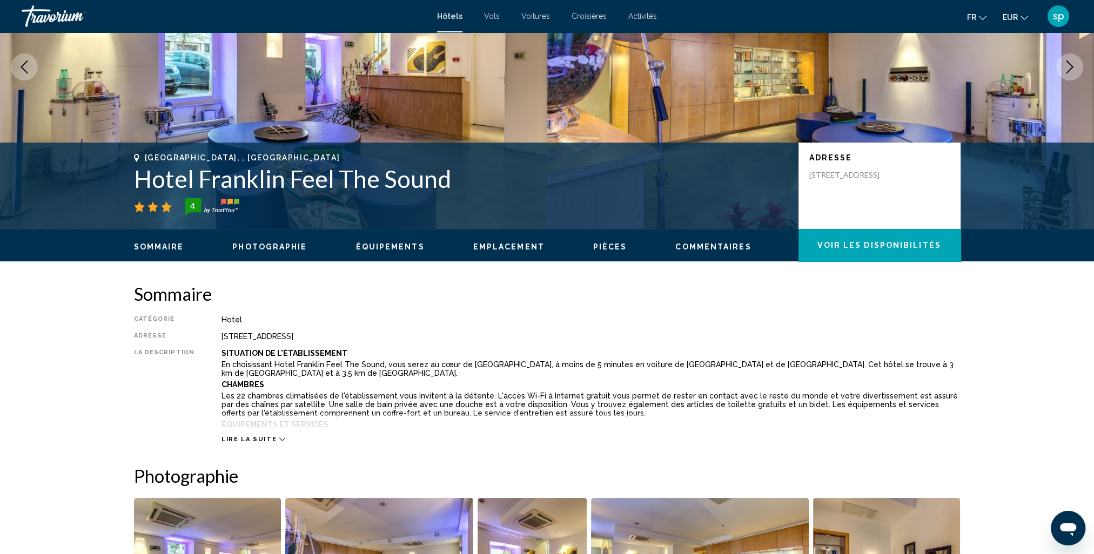
scroll to position [0, 0]
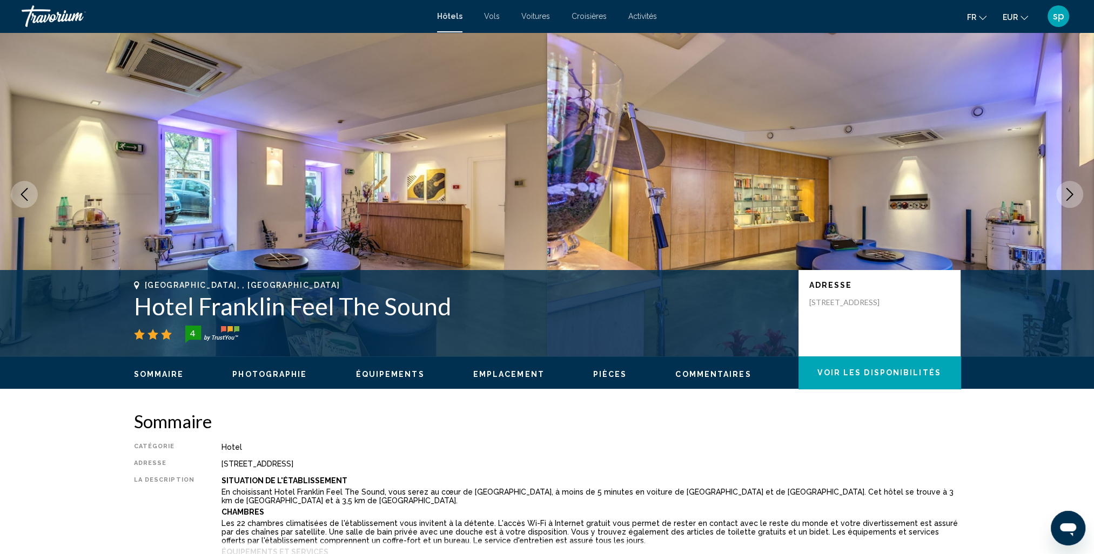
drag, startPoint x: 466, startPoint y: 305, endPoint x: 127, endPoint y: 320, distance: 339.0
click at [127, 320] on div "Rome, , Italy Hotel Franklin Feel The Sound 4 Adresse Via Rodi 29, Rome 195, It…" at bounding box center [547, 313] width 870 height 65
copy h1 "Hotel Franklin Feel The Sound"
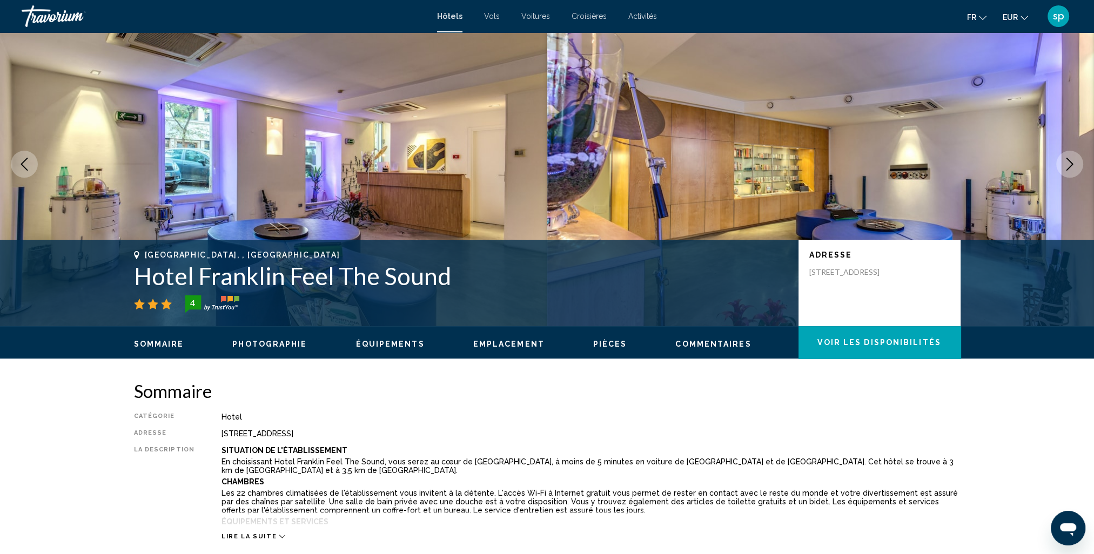
scroll to position [162, 0]
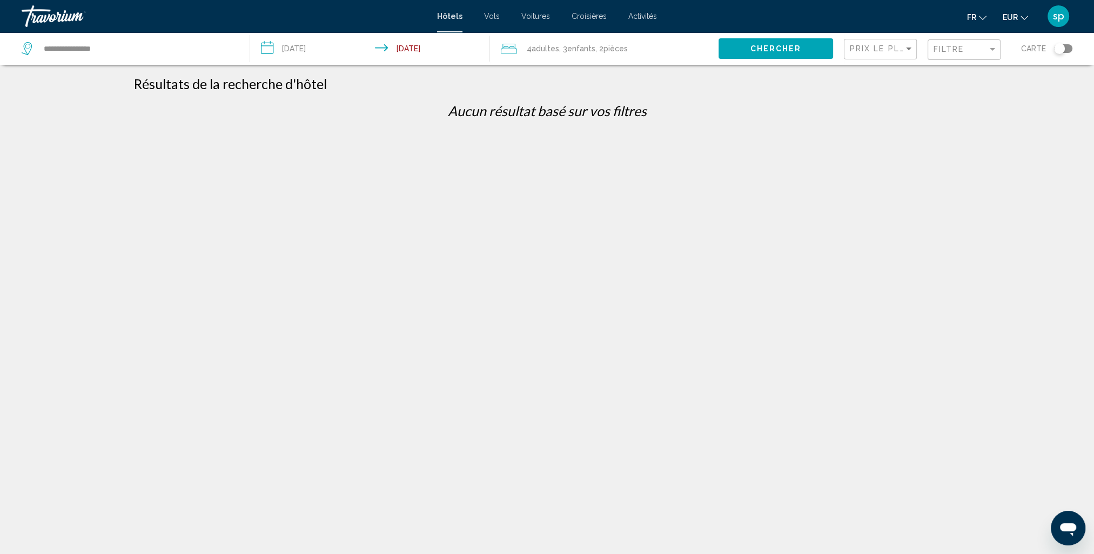
click at [737, 46] on button "Chercher" at bounding box center [775, 48] width 115 height 20
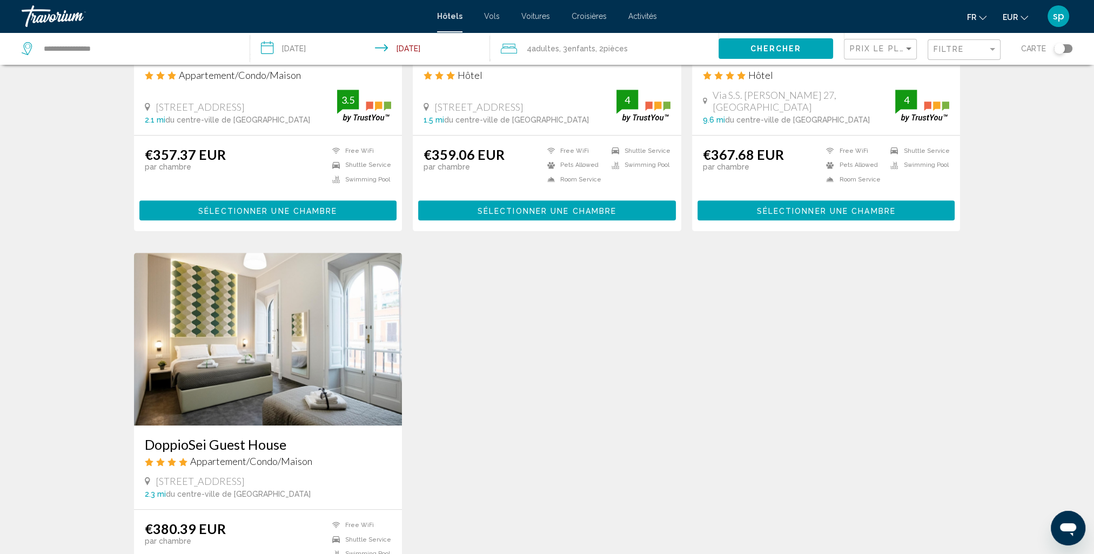
scroll to position [1026, 0]
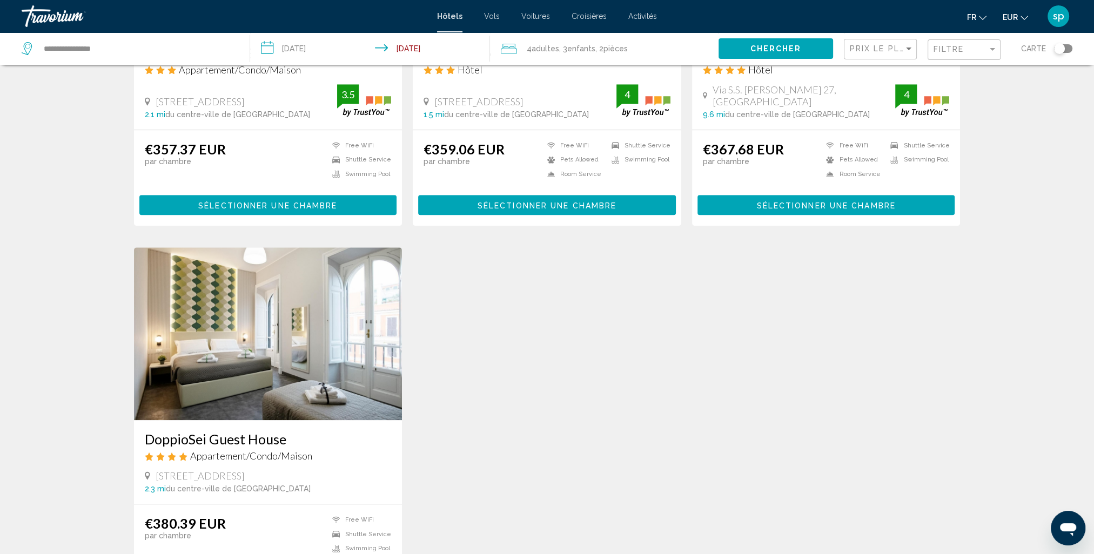
click at [312, 346] on img "Main content" at bounding box center [268, 333] width 268 height 173
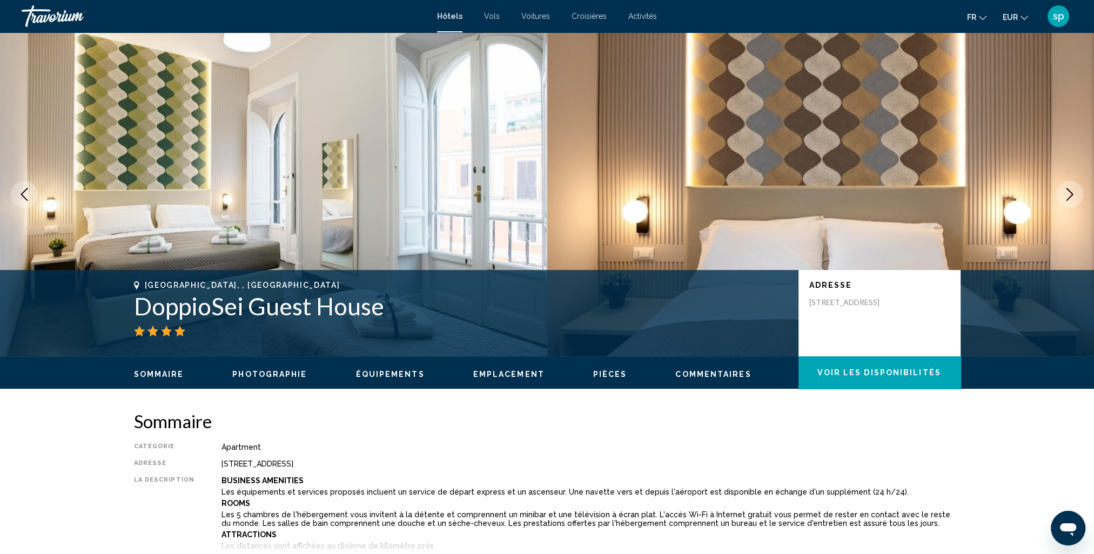
drag, startPoint x: 382, startPoint y: 308, endPoint x: 142, endPoint y: 312, distance: 239.8
click at [142, 312] on h1 "DoppioSei Guest House" at bounding box center [461, 306] width 654 height 28
drag, startPoint x: 142, startPoint y: 312, endPoint x: 188, endPoint y: 309, distance: 46.0
copy h1 "DoppioSei Guest House"
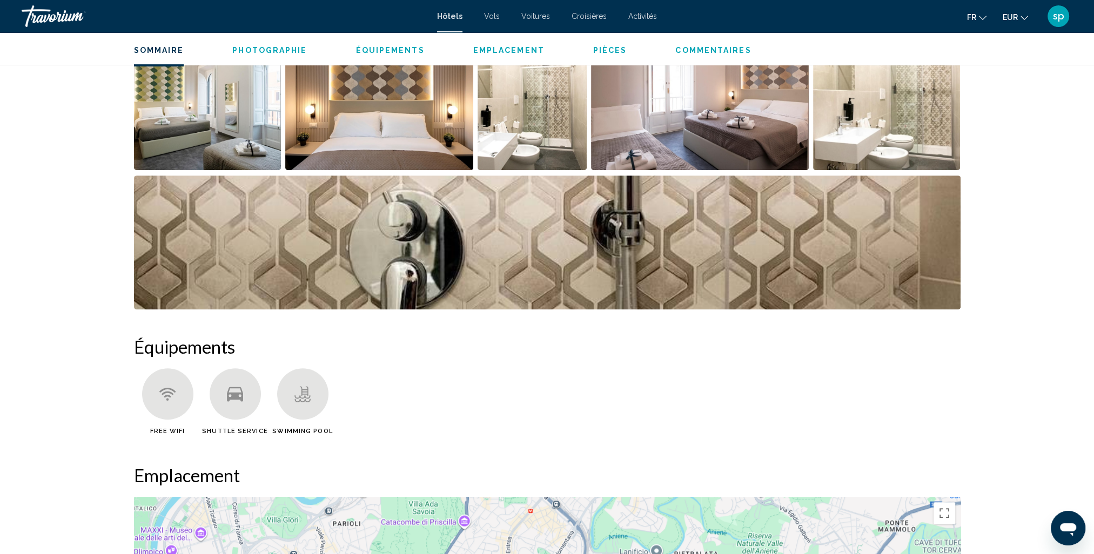
scroll to position [594, 0]
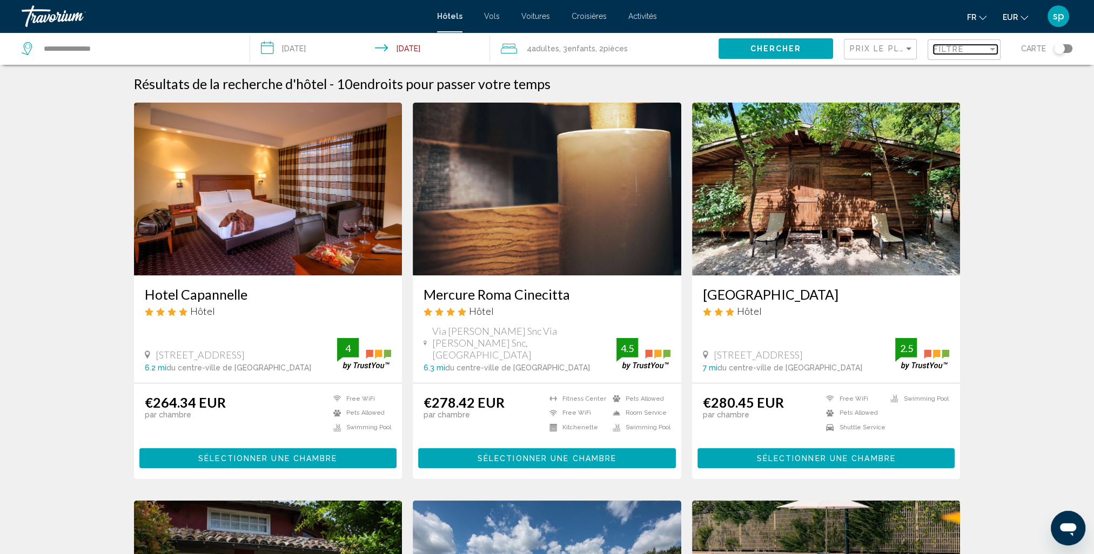
click at [942, 50] on span "Filtre" at bounding box center [948, 49] width 31 height 9
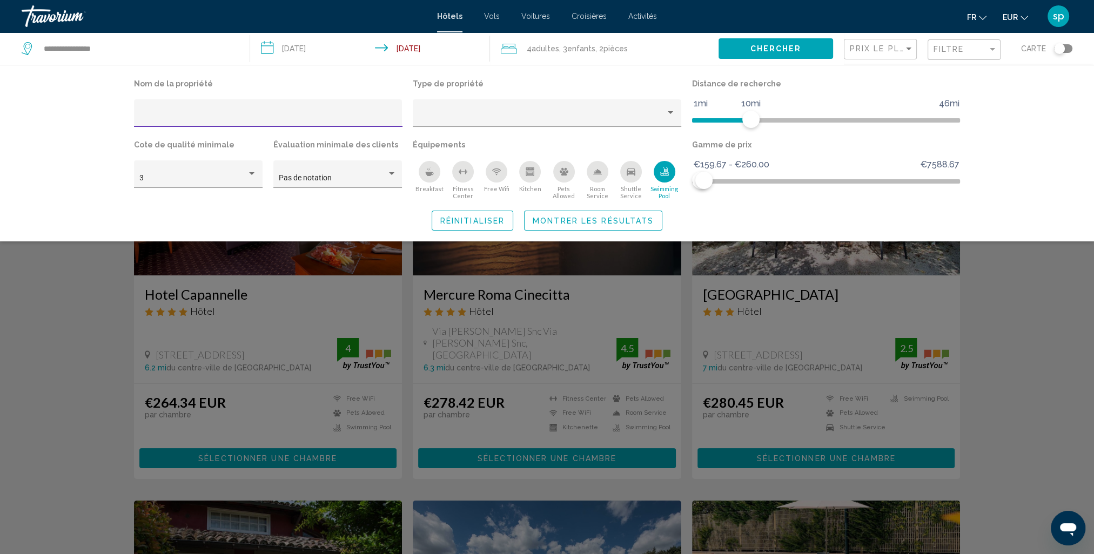
click at [661, 178] on div "Swimming Pool" at bounding box center [665, 172] width 22 height 22
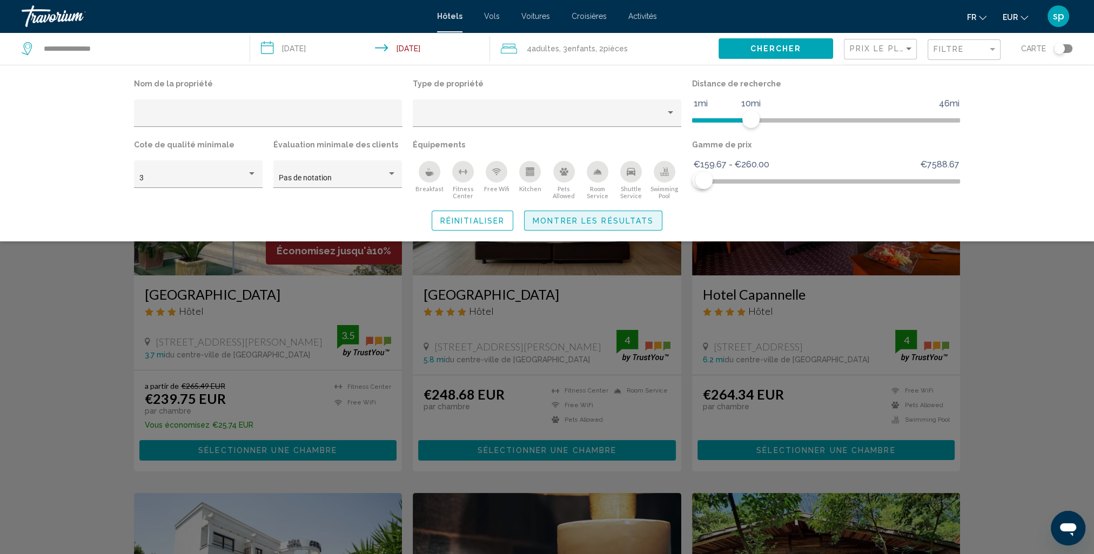
click at [644, 222] on span "Montrer les résultats" at bounding box center [593, 221] width 121 height 9
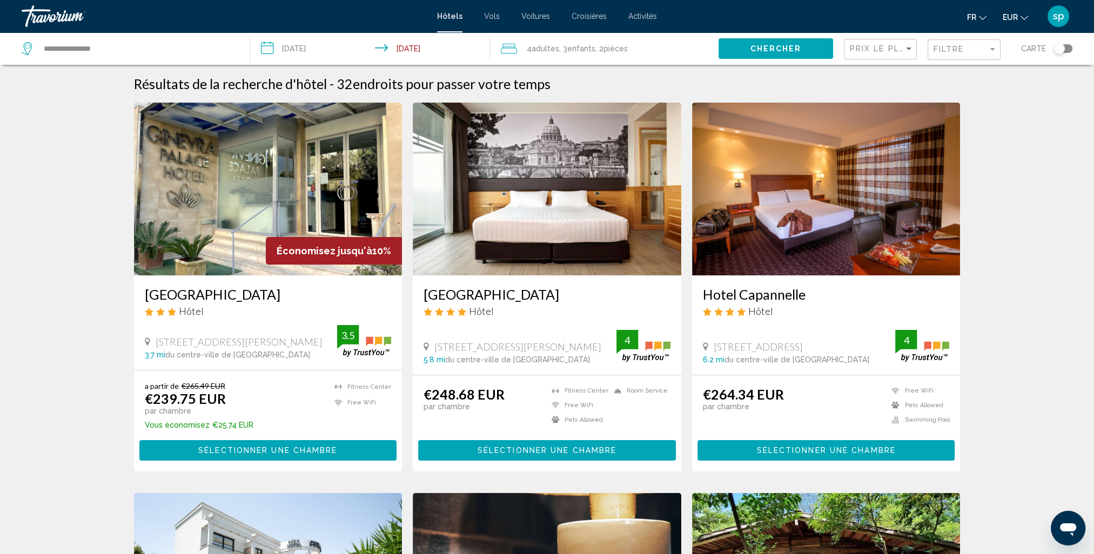
click at [520, 294] on h3 "[GEOGRAPHIC_DATA]" at bounding box center [546, 294] width 247 height 16
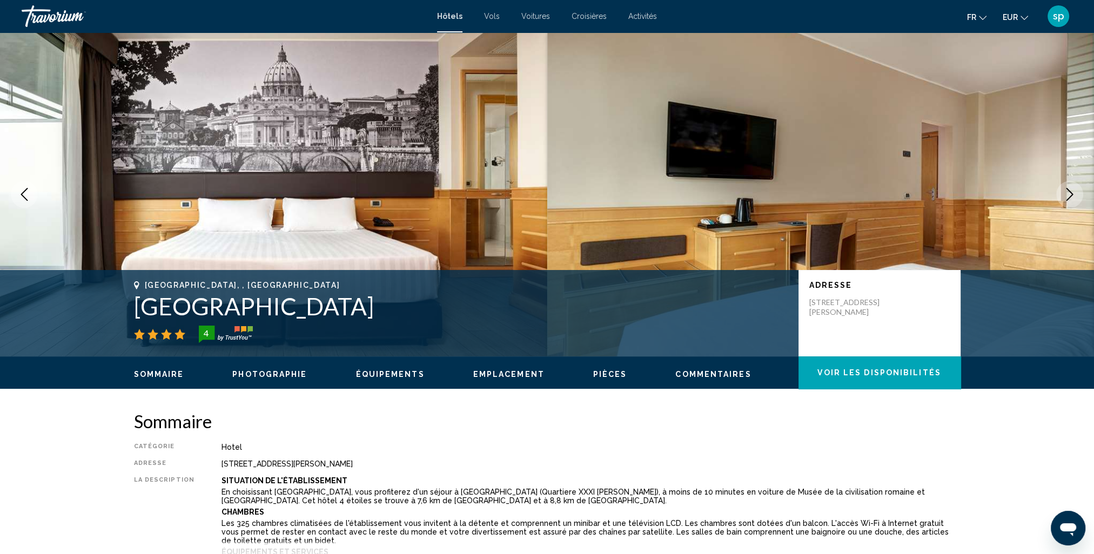
drag, startPoint x: 352, startPoint y: 306, endPoint x: 125, endPoint y: 293, distance: 227.2
click at [125, 293] on div "Rome, , Italy Occidental Aran Park 4 Adresse Via Riccardo Forster 24, Rome 143,…" at bounding box center [547, 313] width 870 height 65
drag, startPoint x: 125, startPoint y: 293, endPoint x: 214, endPoint y: 302, distance: 89.6
copy h1 "[GEOGRAPHIC_DATA]"
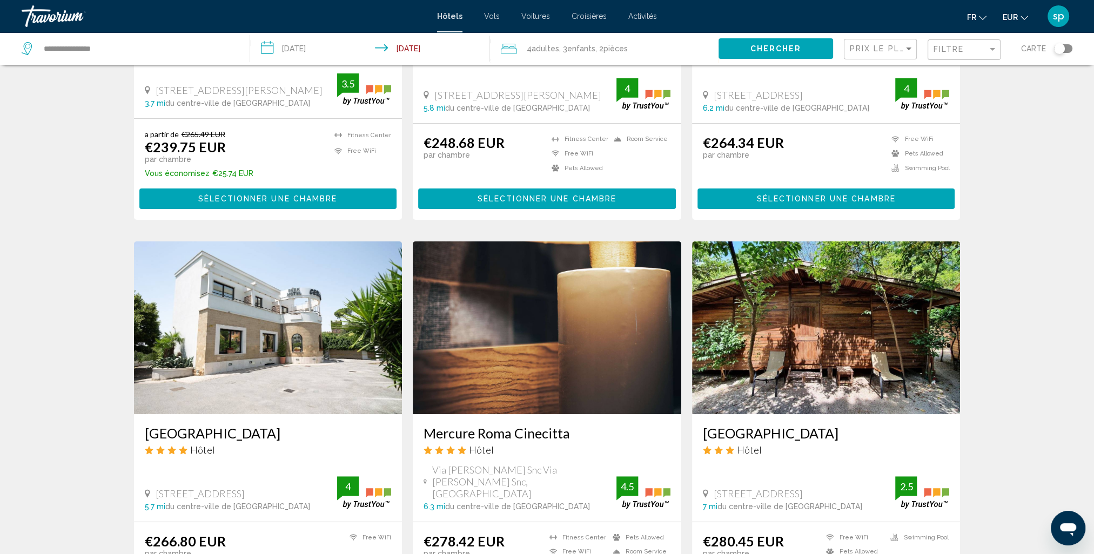
scroll to position [270, 0]
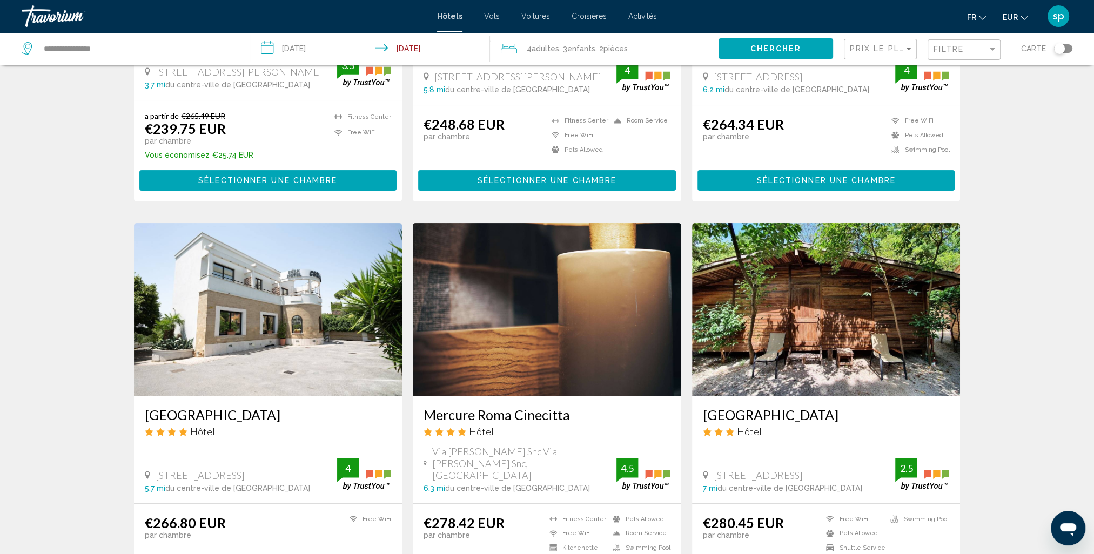
click at [297, 282] on img "Main content" at bounding box center [268, 309] width 268 height 173
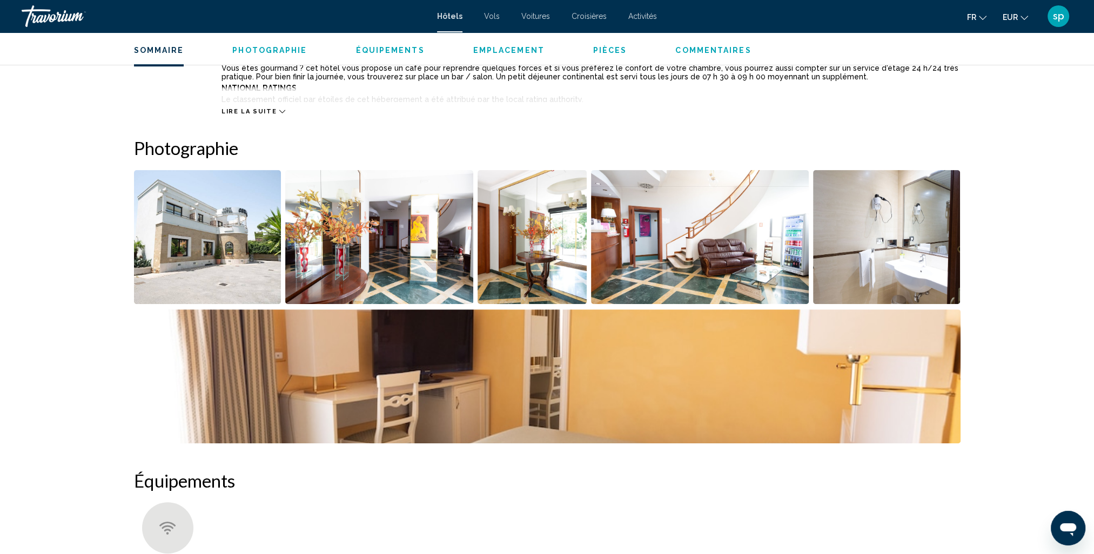
scroll to position [540, 0]
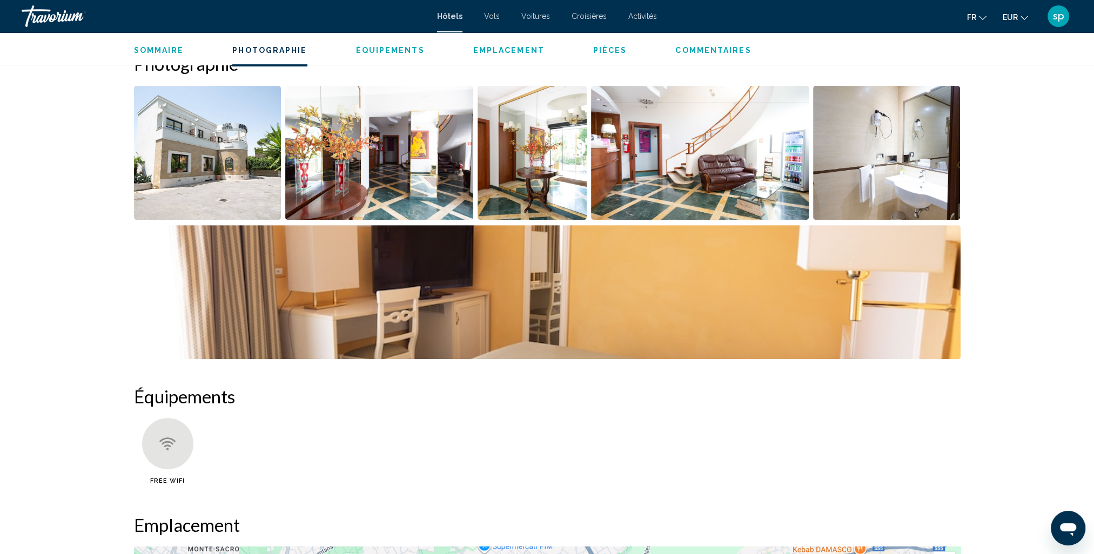
click at [236, 208] on img "Open full-screen image slider" at bounding box center [207, 153] width 147 height 134
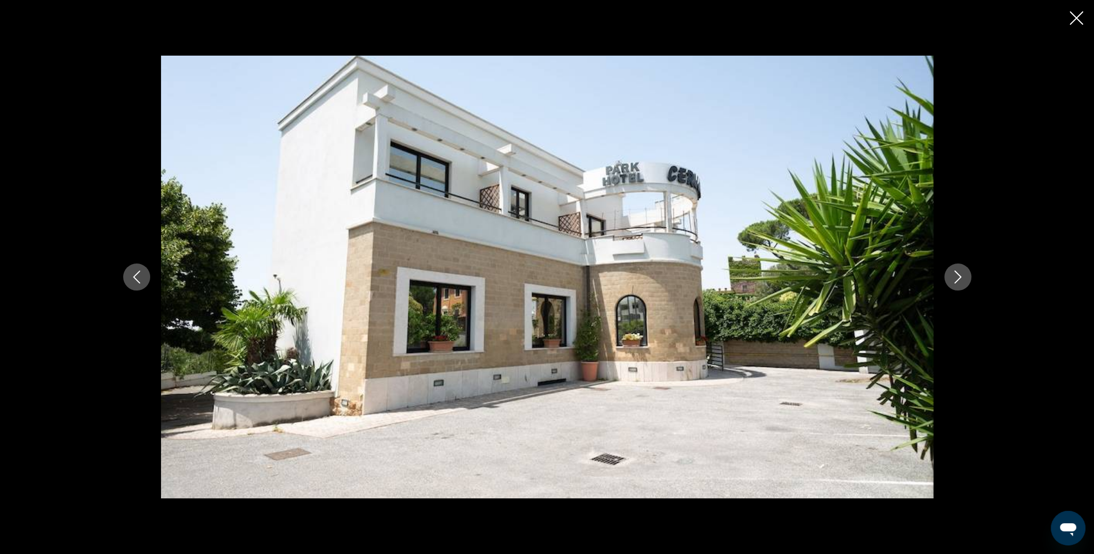
click at [957, 273] on icon "Next image" at bounding box center [957, 277] width 7 height 13
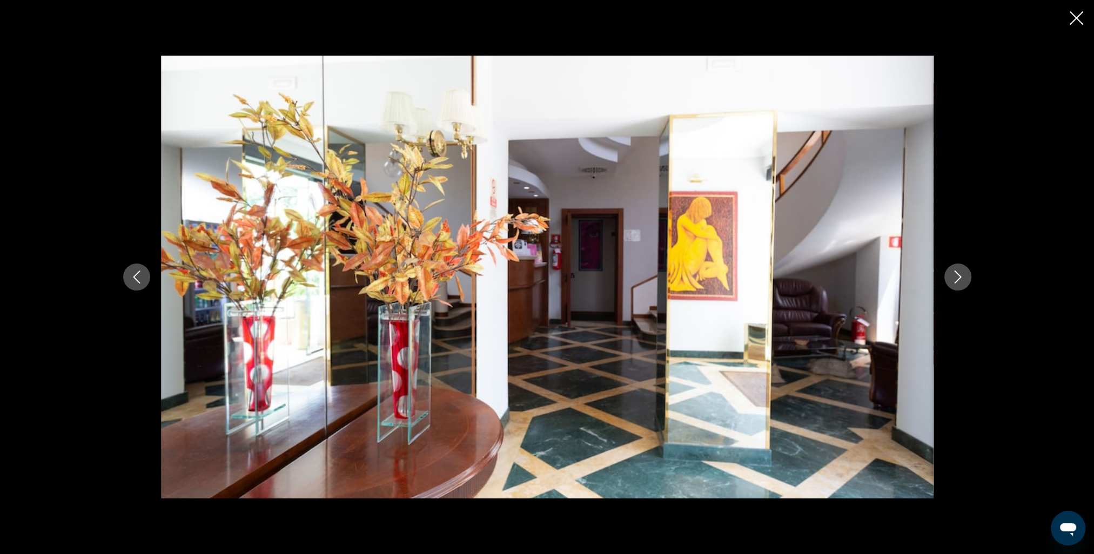
click at [957, 274] on icon "Next image" at bounding box center [957, 277] width 7 height 13
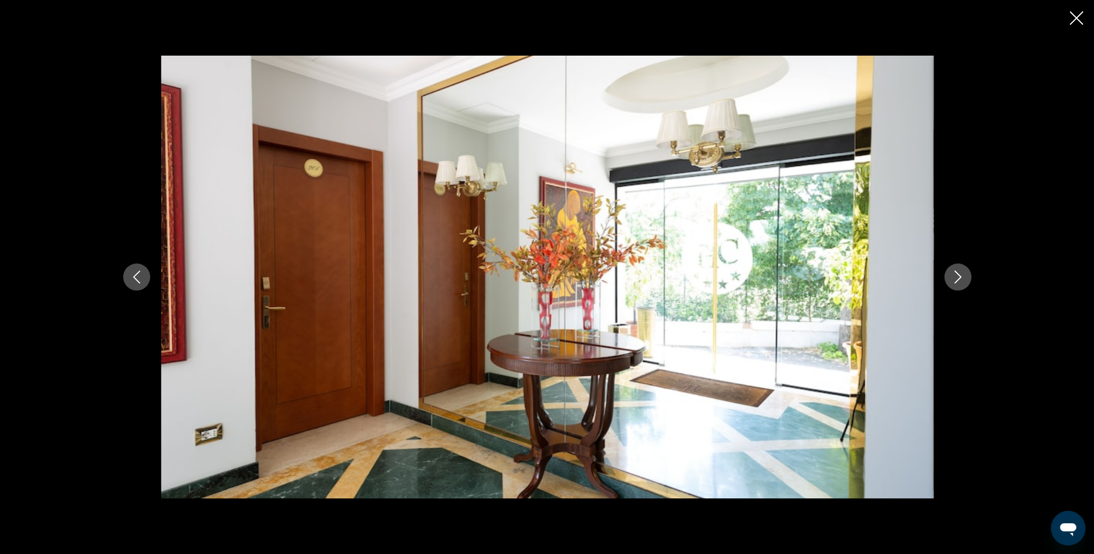
click at [957, 274] on icon "Next image" at bounding box center [957, 277] width 7 height 13
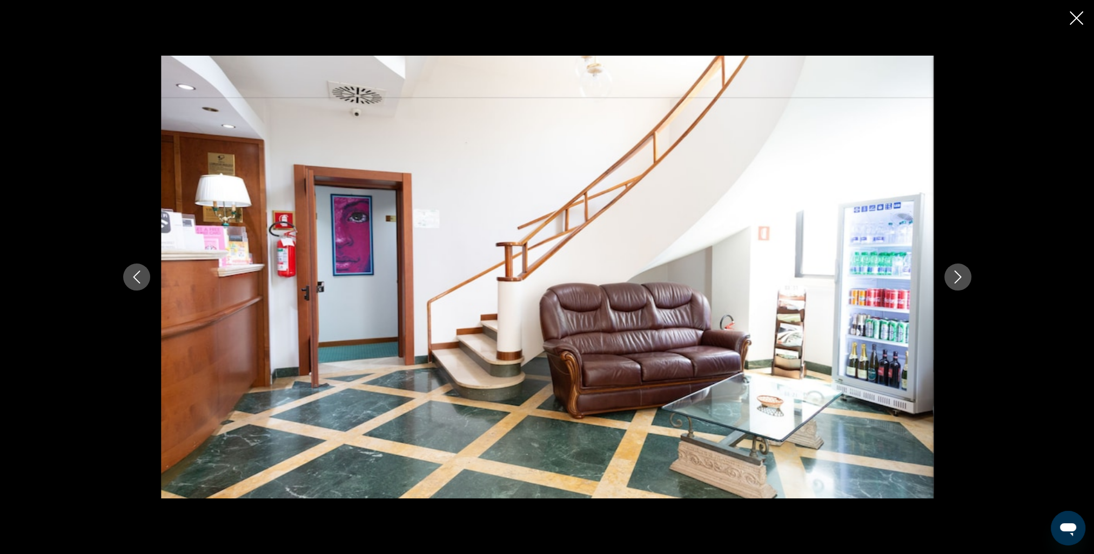
click at [957, 274] on icon "Next image" at bounding box center [957, 277] width 7 height 13
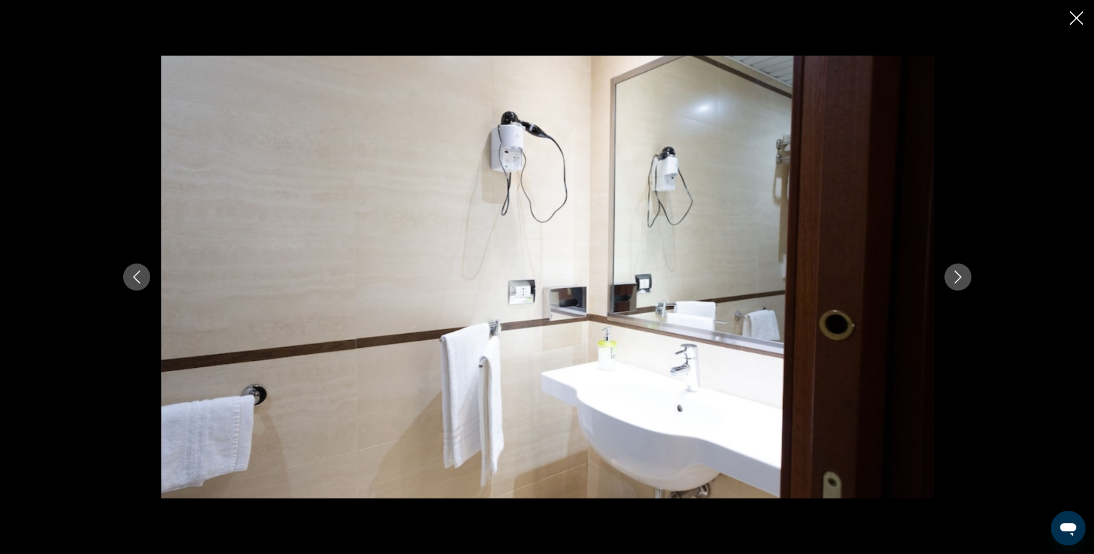
click at [957, 274] on icon "Next image" at bounding box center [957, 277] width 7 height 13
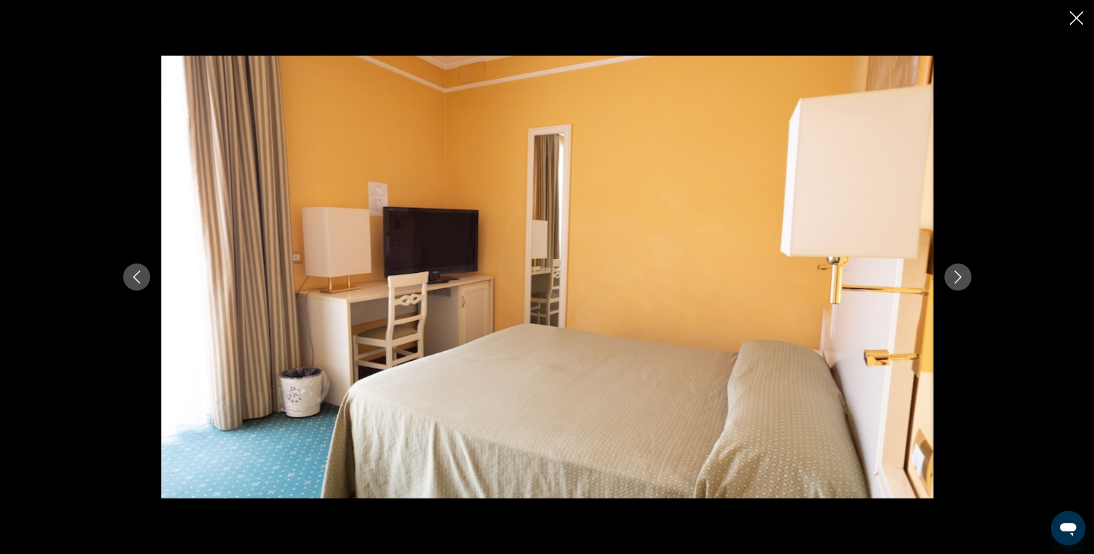
click at [957, 274] on icon "Next image" at bounding box center [957, 277] width 7 height 13
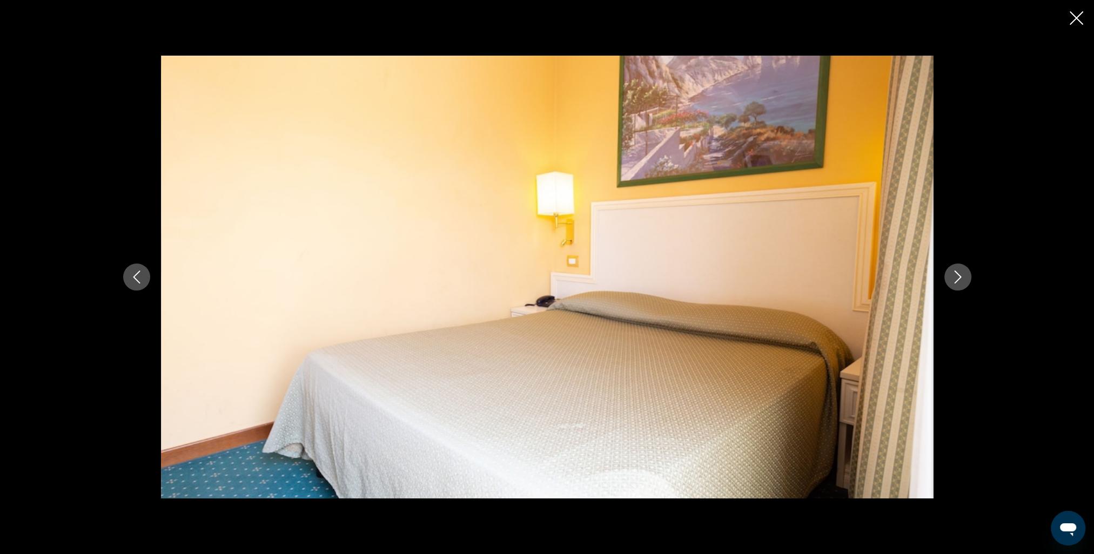
click at [957, 274] on icon "Next image" at bounding box center [957, 277] width 7 height 13
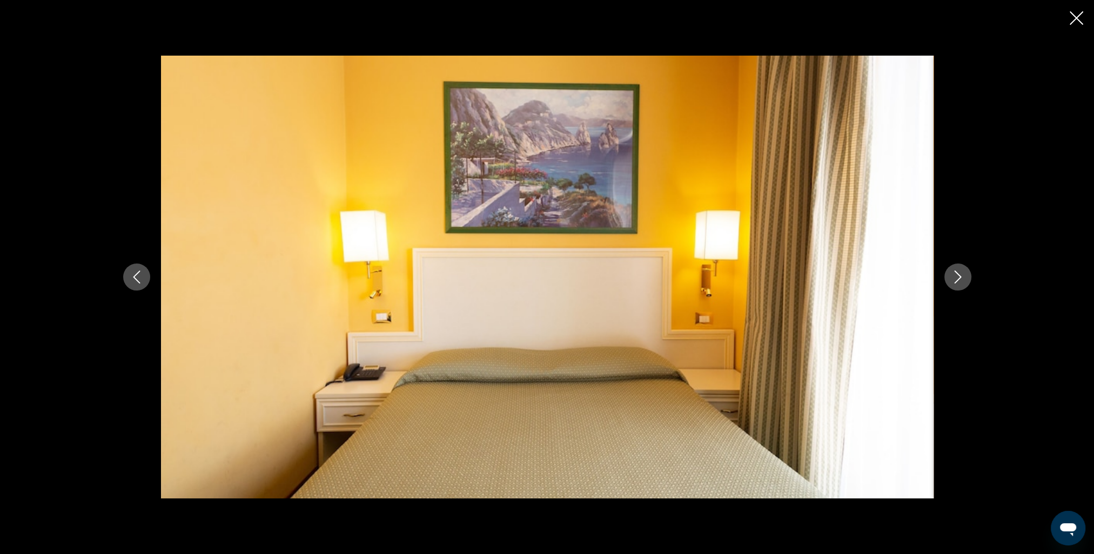
click at [956, 274] on icon "Next image" at bounding box center [957, 277] width 13 height 13
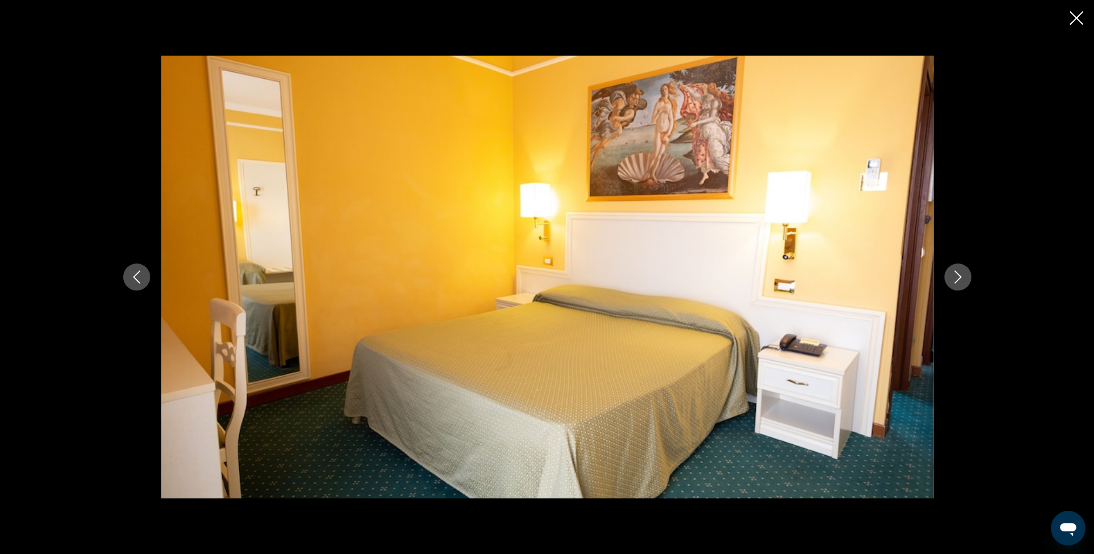
click at [956, 274] on icon "Next image" at bounding box center [957, 277] width 13 height 13
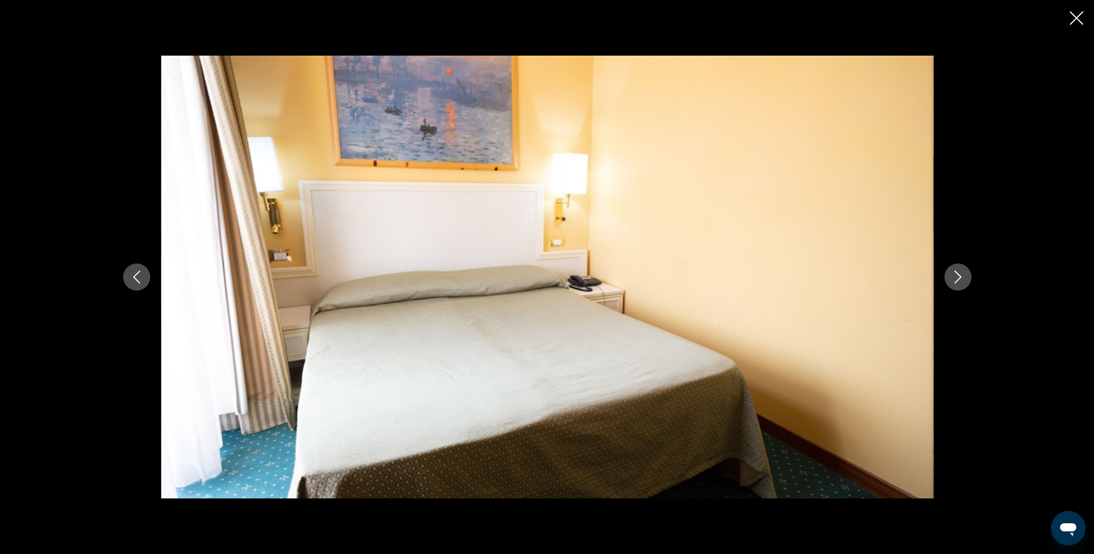
click at [956, 274] on icon "Next image" at bounding box center [957, 277] width 13 height 13
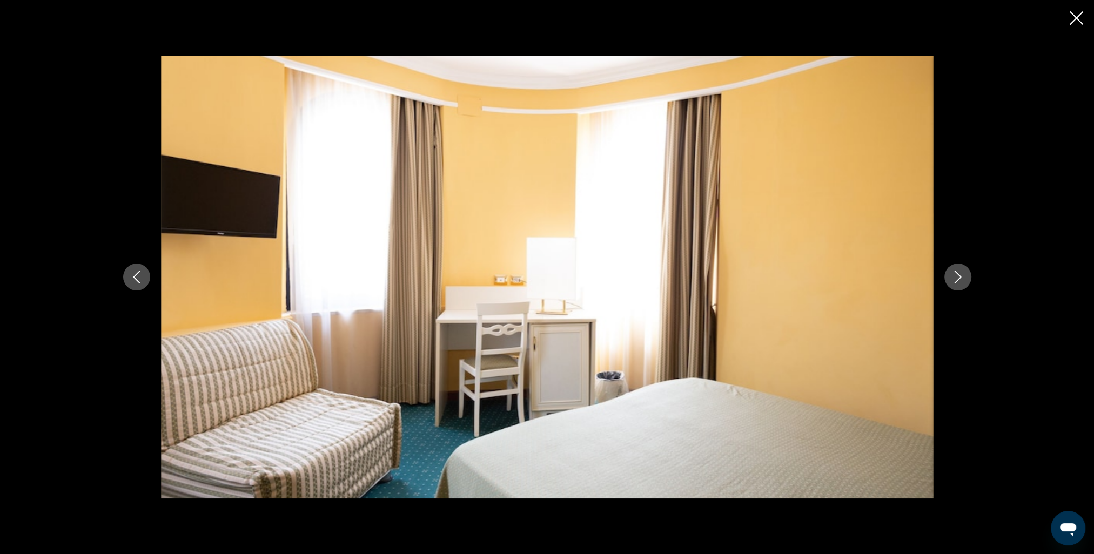
click at [956, 274] on icon "Next image" at bounding box center [957, 277] width 13 height 13
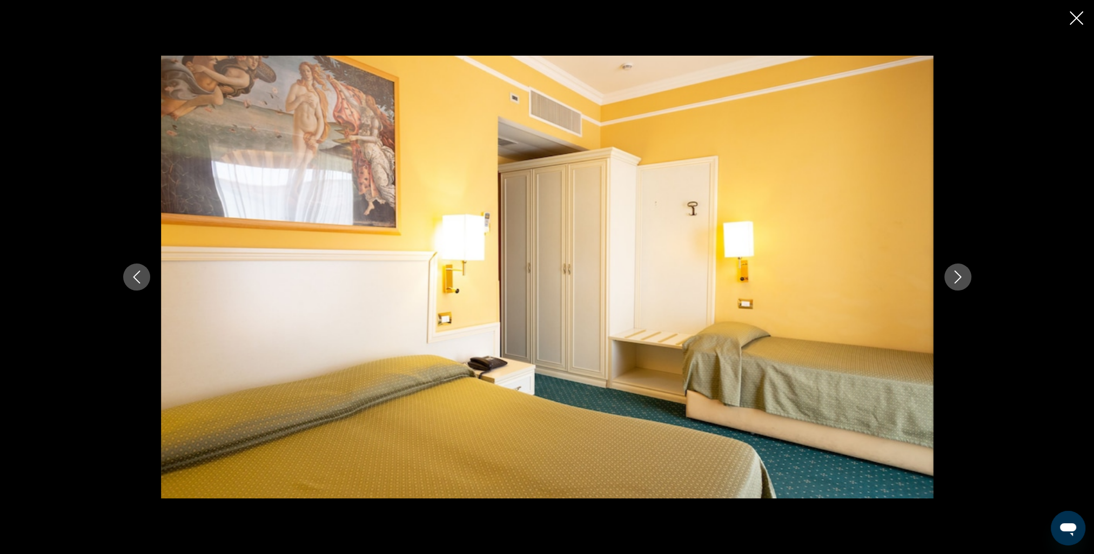
click at [956, 274] on icon "Next image" at bounding box center [957, 277] width 13 height 13
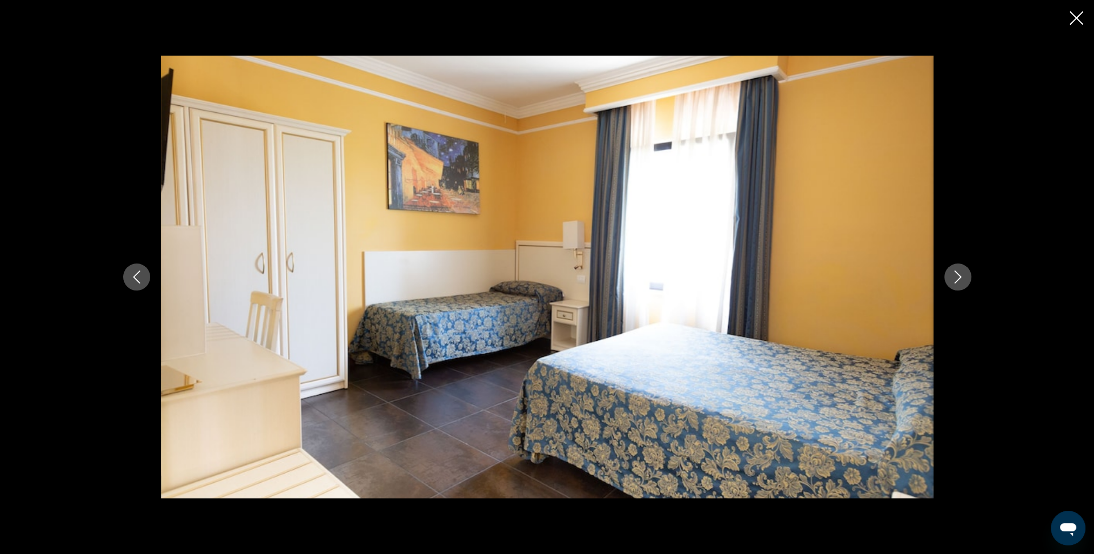
click at [956, 274] on icon "Next image" at bounding box center [957, 277] width 13 height 13
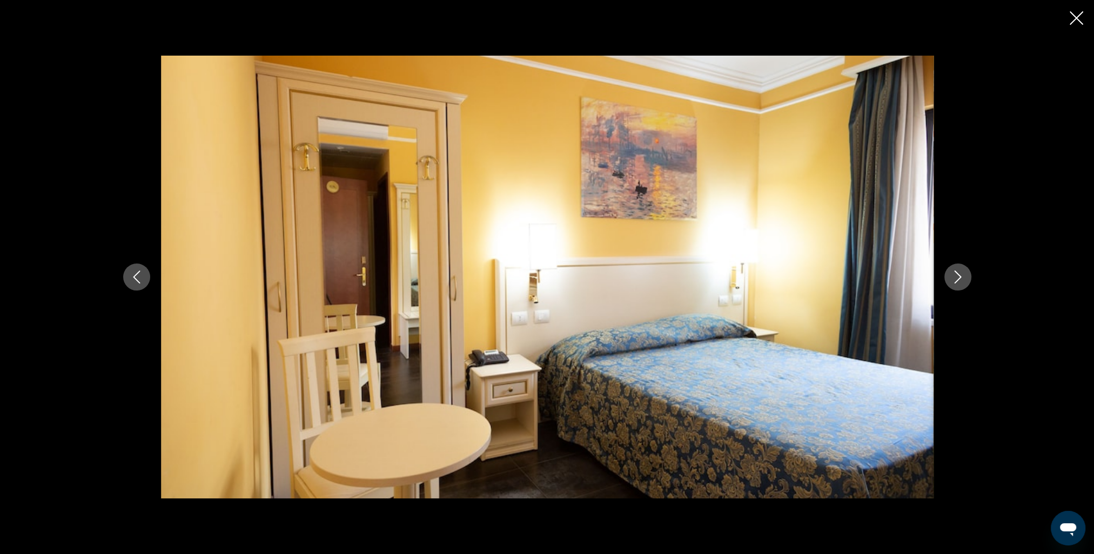
click at [956, 274] on icon "Next image" at bounding box center [957, 277] width 13 height 13
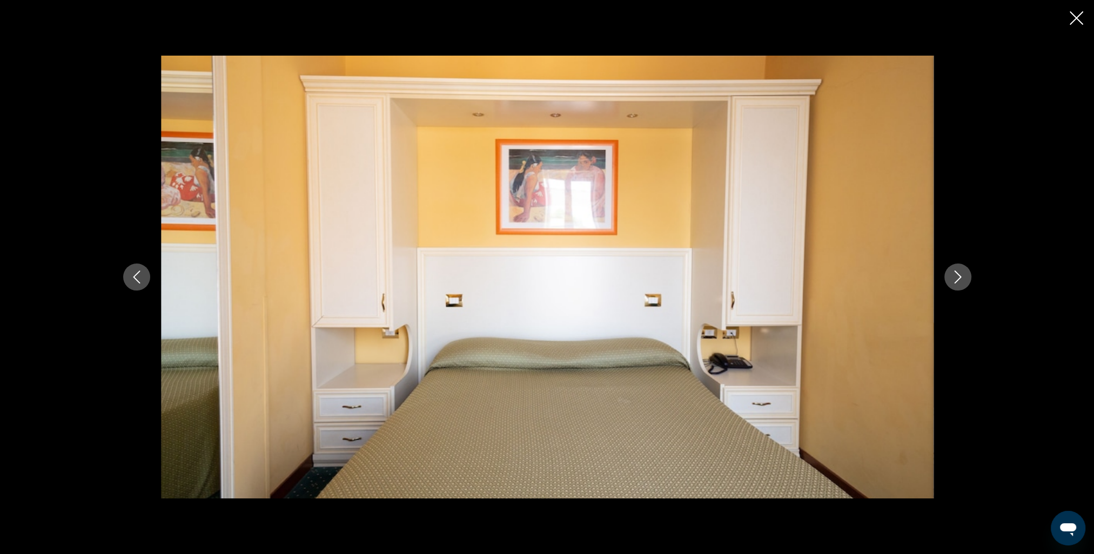
click at [956, 274] on icon "Next image" at bounding box center [957, 277] width 13 height 13
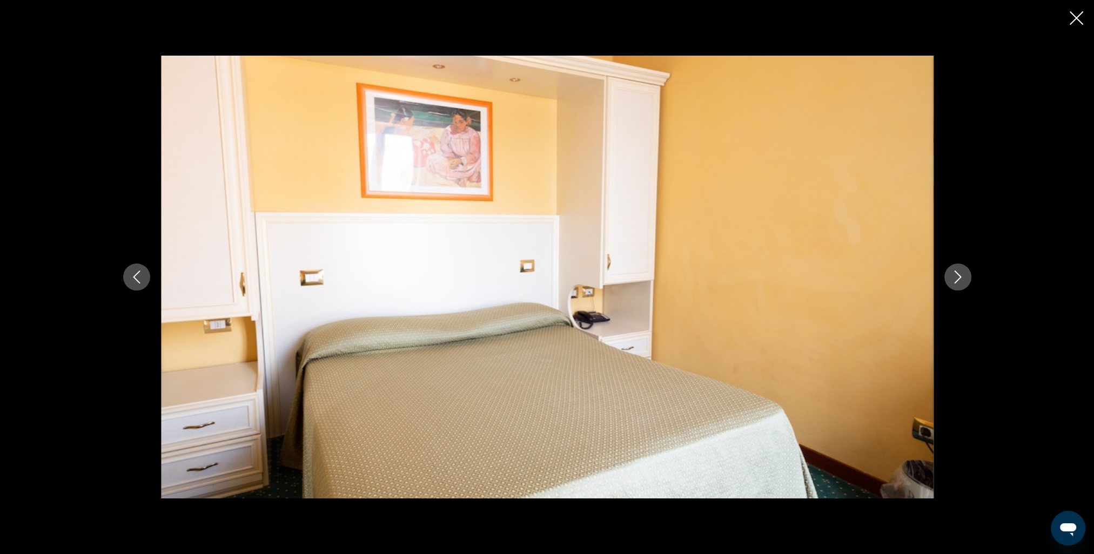
click at [956, 274] on icon "Next image" at bounding box center [957, 277] width 13 height 13
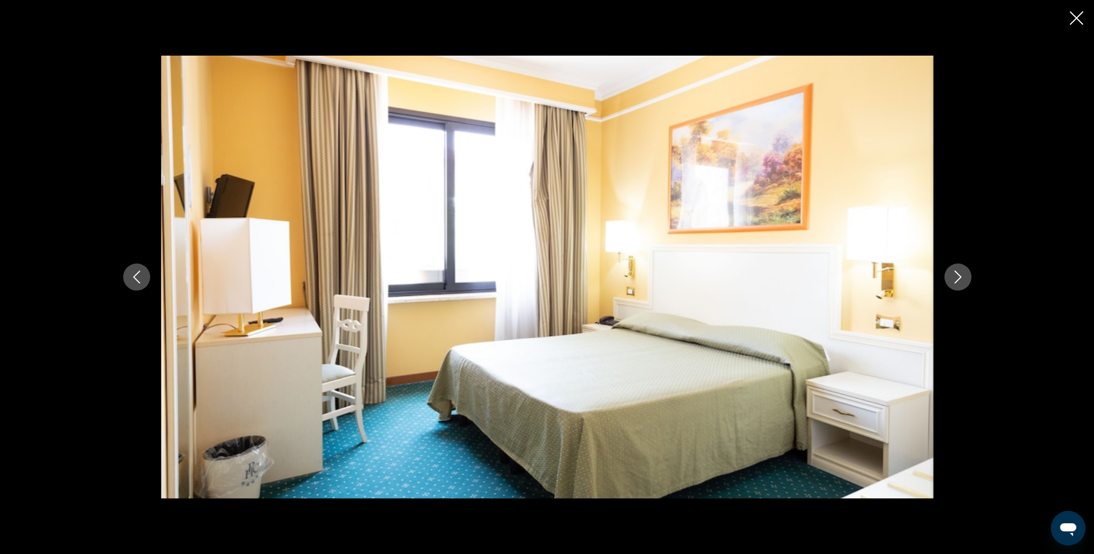
click at [956, 274] on icon "Next image" at bounding box center [957, 277] width 13 height 13
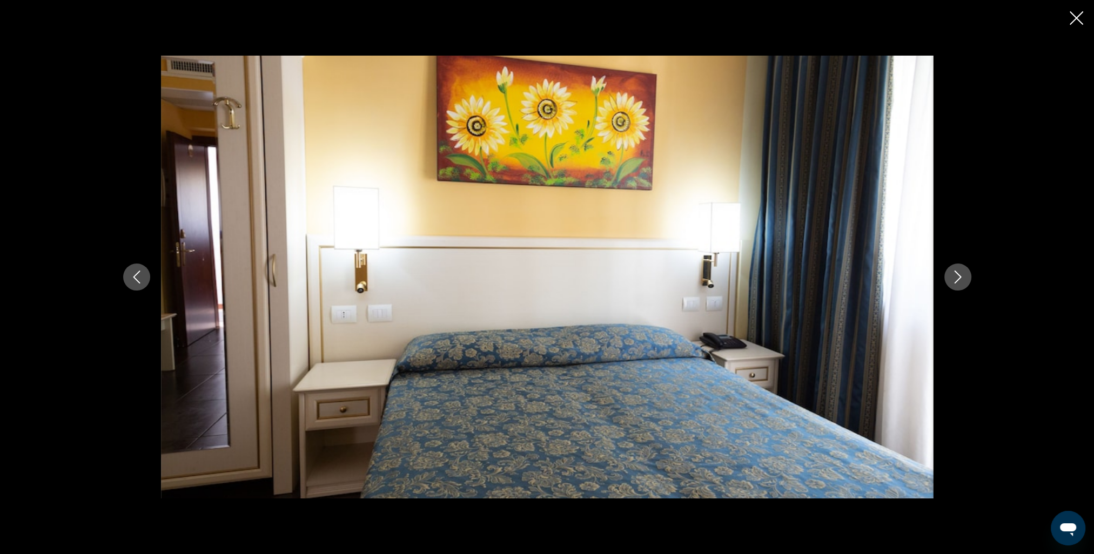
click at [956, 274] on icon "Next image" at bounding box center [957, 277] width 13 height 13
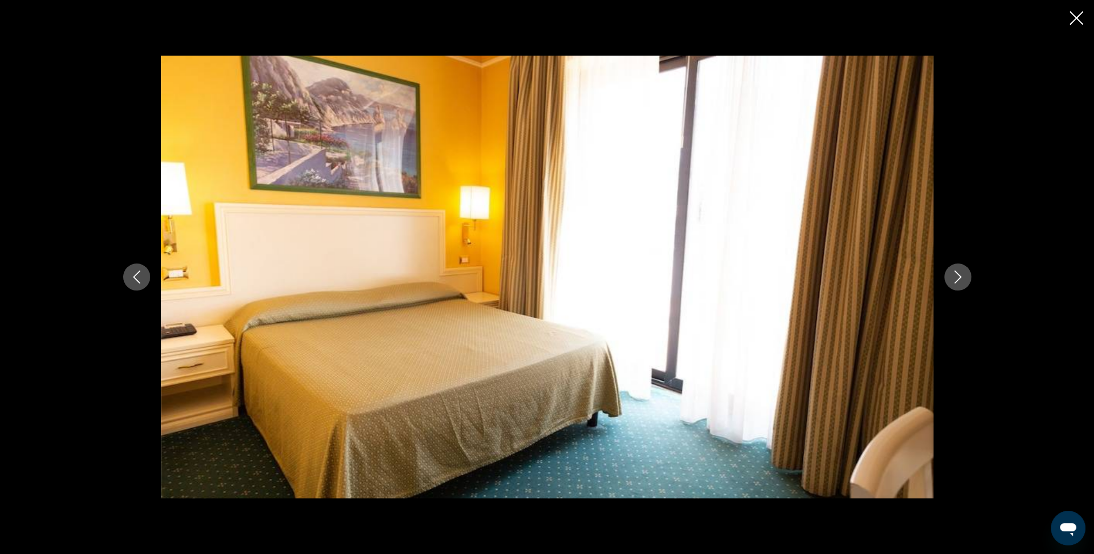
click at [955, 275] on icon "Next image" at bounding box center [957, 277] width 13 height 13
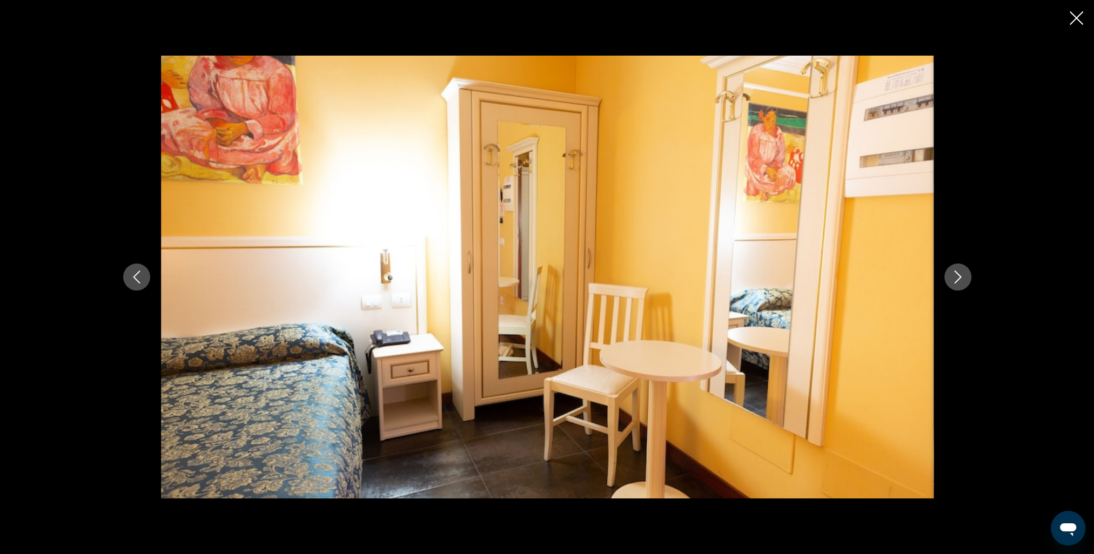
click at [955, 275] on icon "Next image" at bounding box center [957, 277] width 13 height 13
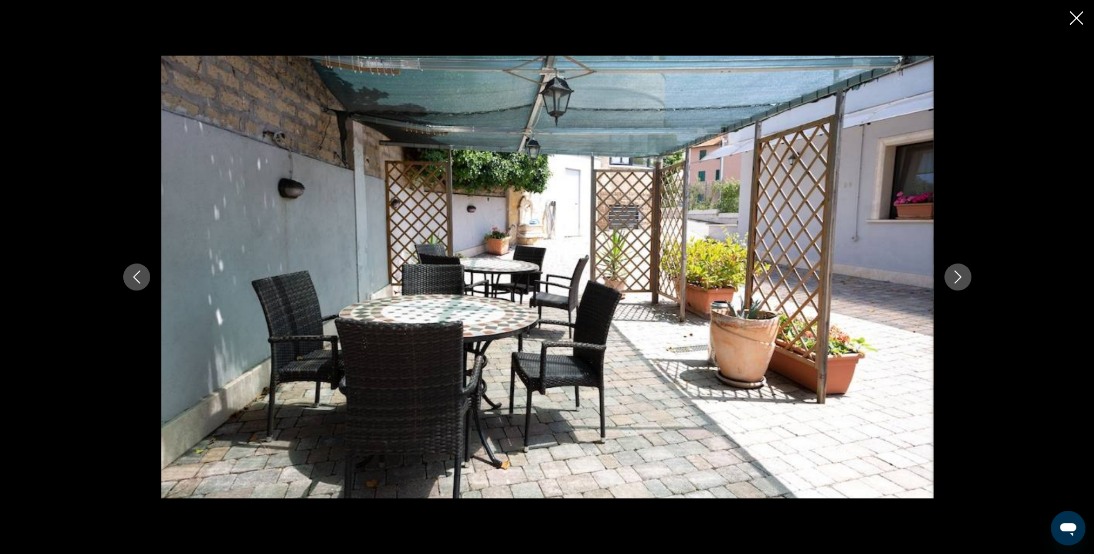
click at [955, 275] on icon "Next image" at bounding box center [957, 277] width 13 height 13
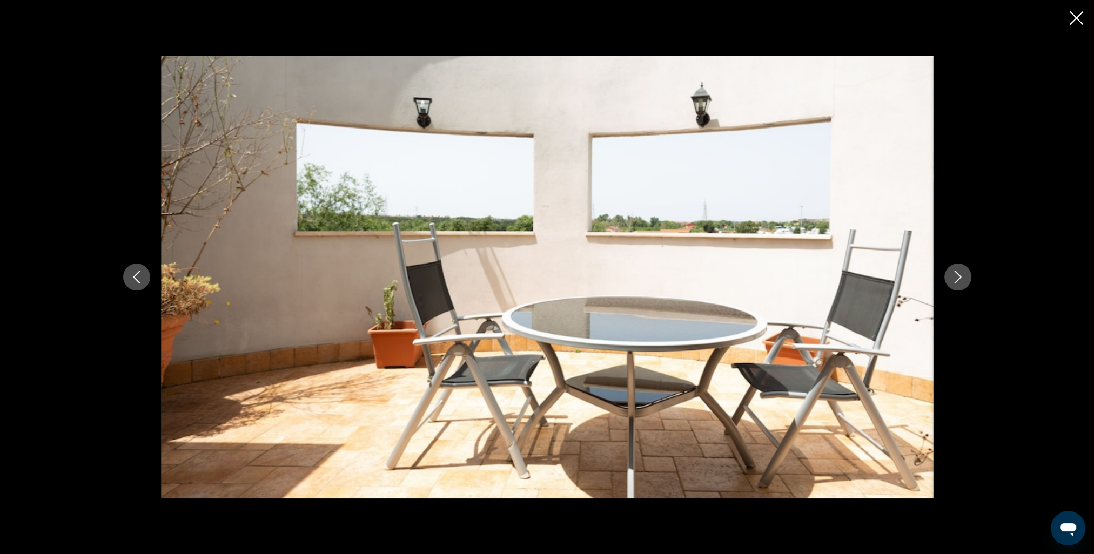
click at [955, 275] on icon "Next image" at bounding box center [957, 277] width 13 height 13
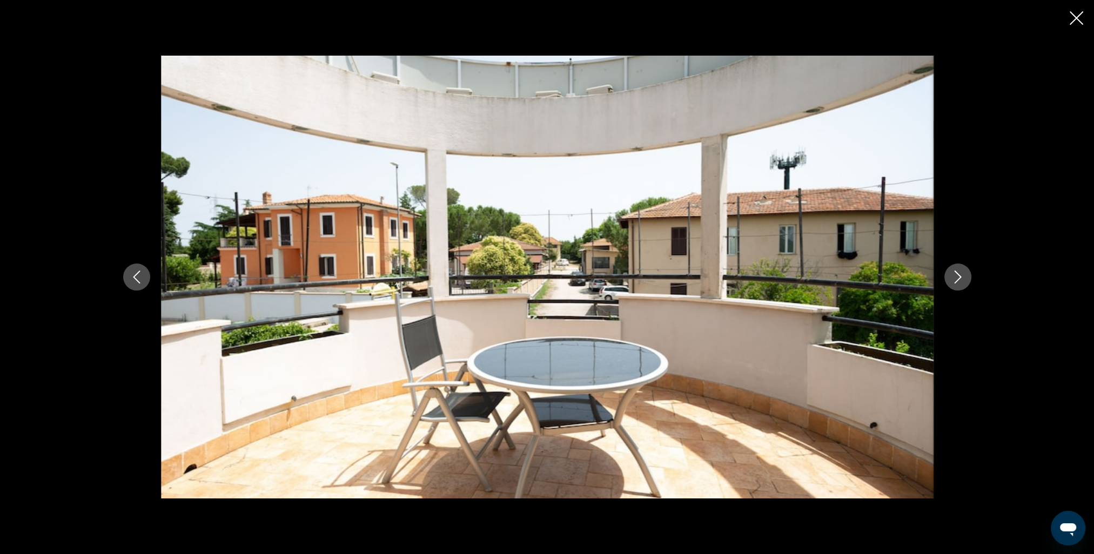
click at [955, 275] on icon "Next image" at bounding box center [957, 277] width 13 height 13
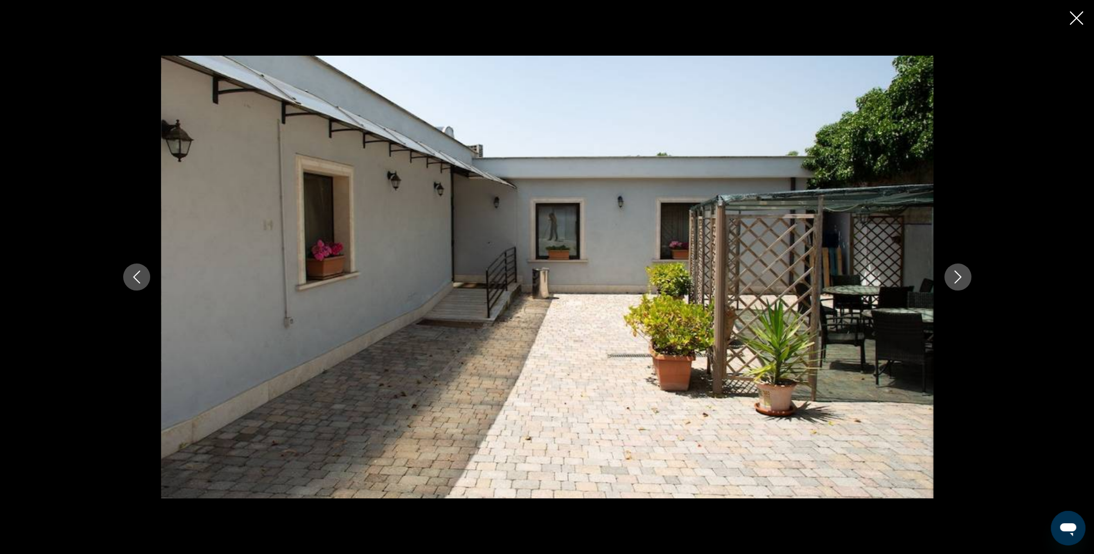
click at [955, 275] on icon "Next image" at bounding box center [957, 277] width 13 height 13
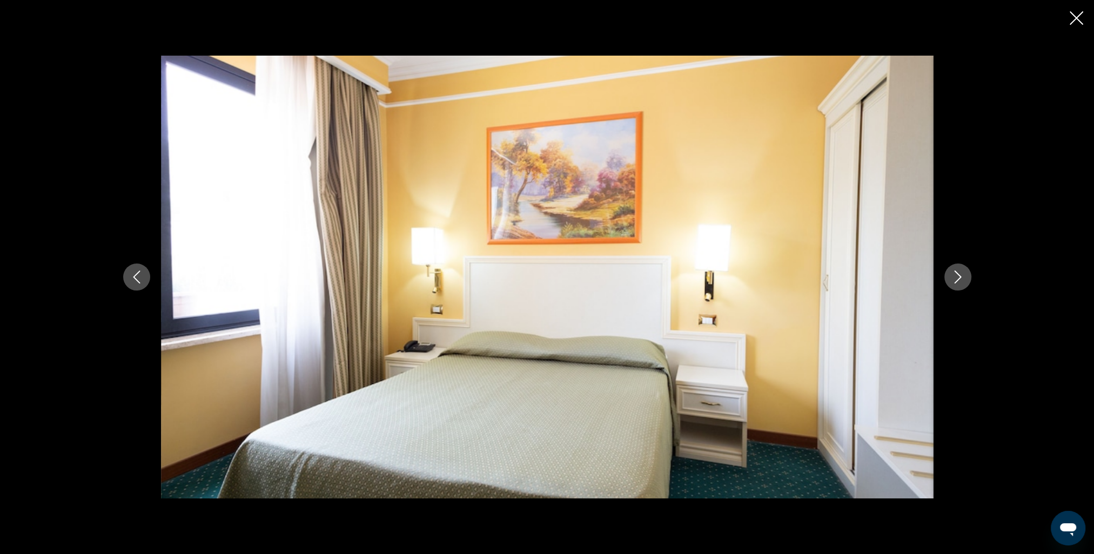
click at [955, 275] on icon "Next image" at bounding box center [957, 277] width 13 height 13
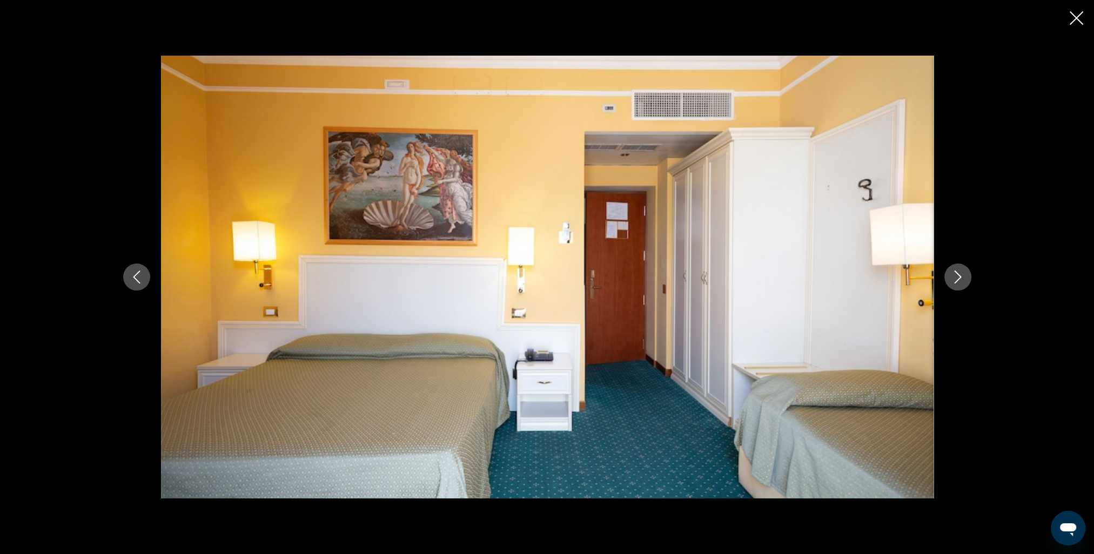
click at [955, 275] on icon "Next image" at bounding box center [957, 277] width 13 height 13
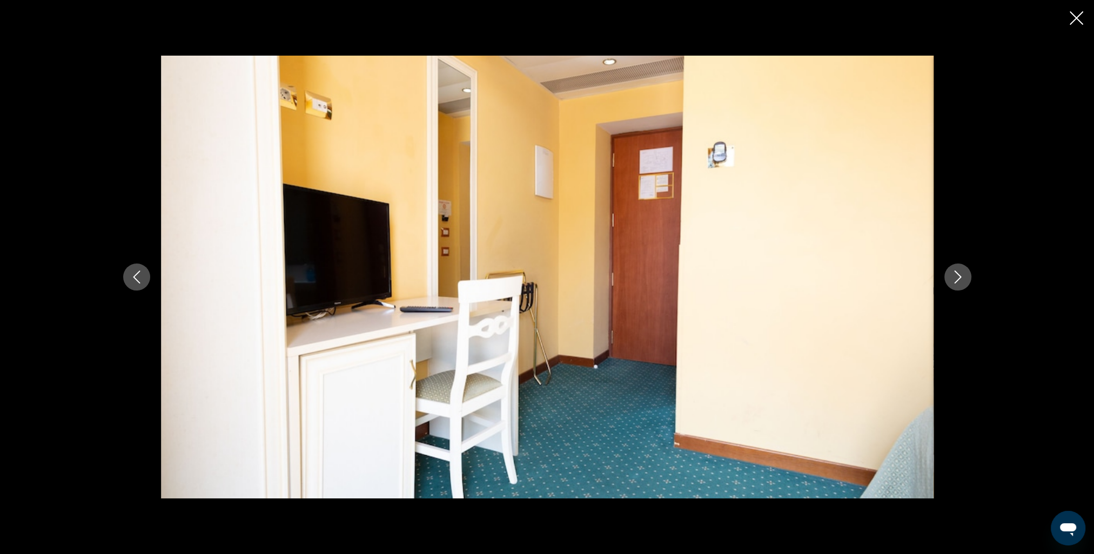
click at [955, 275] on icon "Next image" at bounding box center [957, 277] width 13 height 13
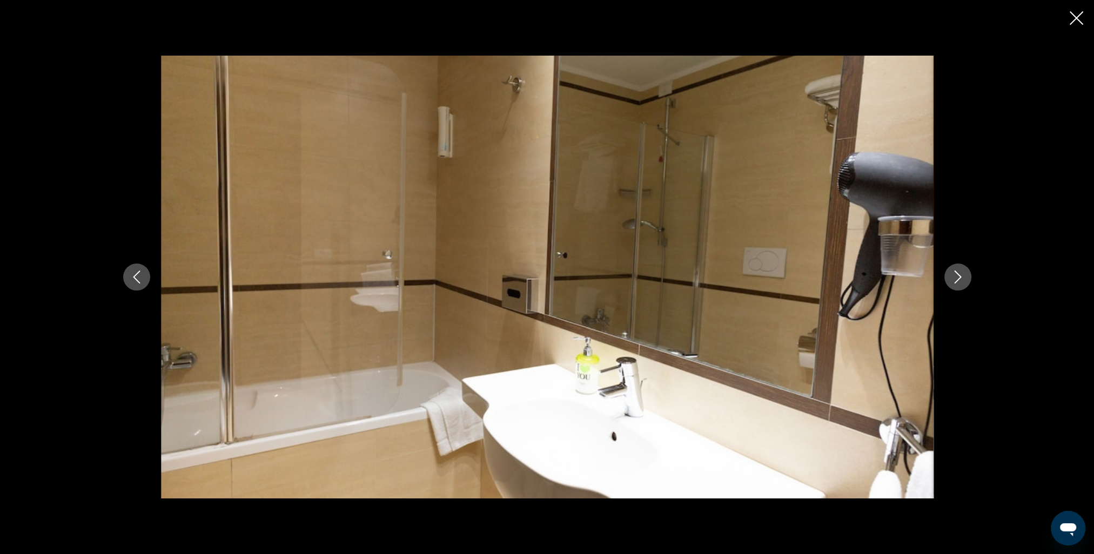
click at [955, 275] on icon "Next image" at bounding box center [957, 277] width 13 height 13
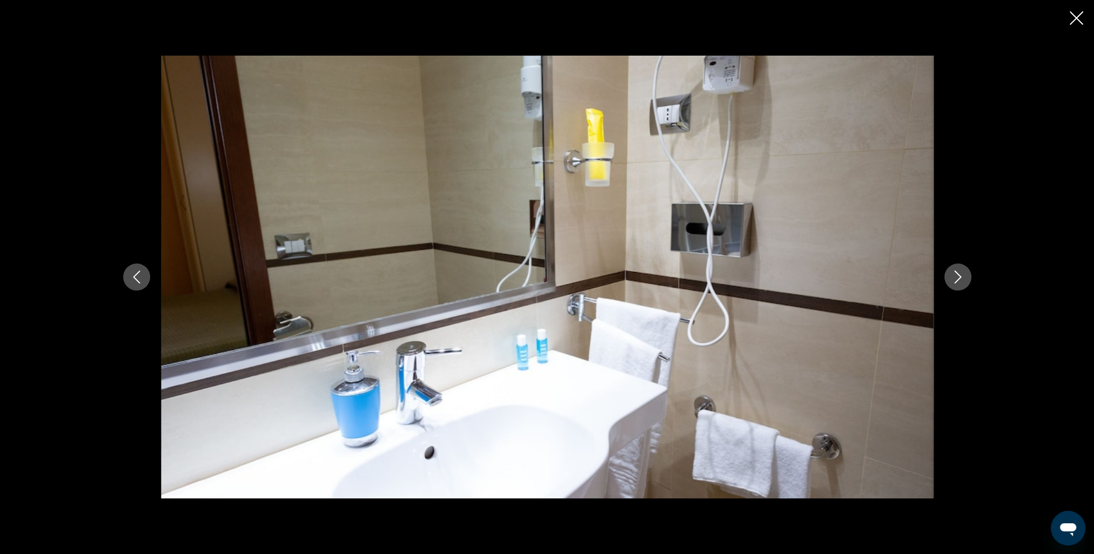
click at [955, 275] on icon "Next image" at bounding box center [957, 277] width 13 height 13
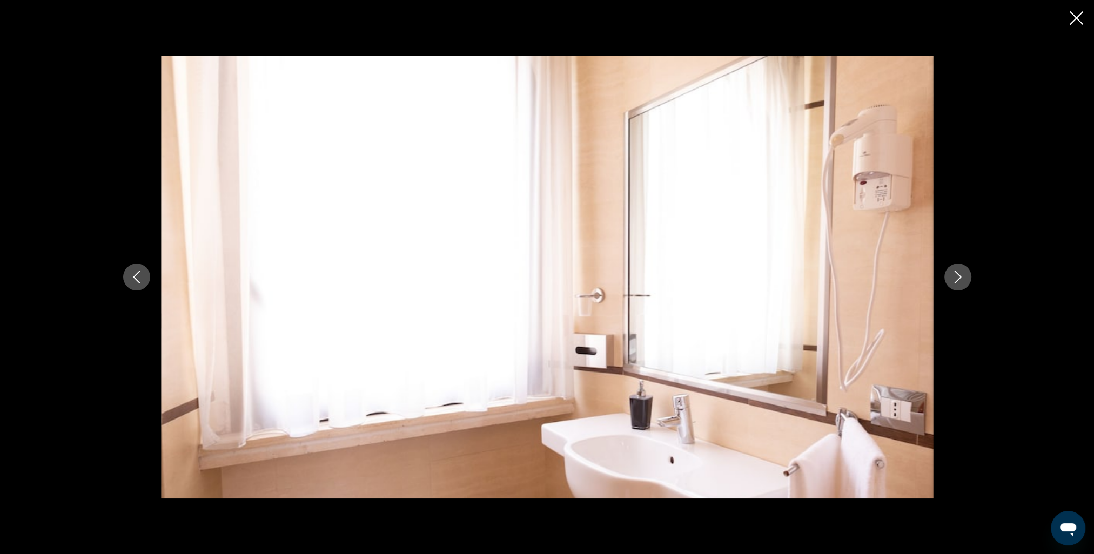
click at [955, 275] on icon "Next image" at bounding box center [957, 277] width 13 height 13
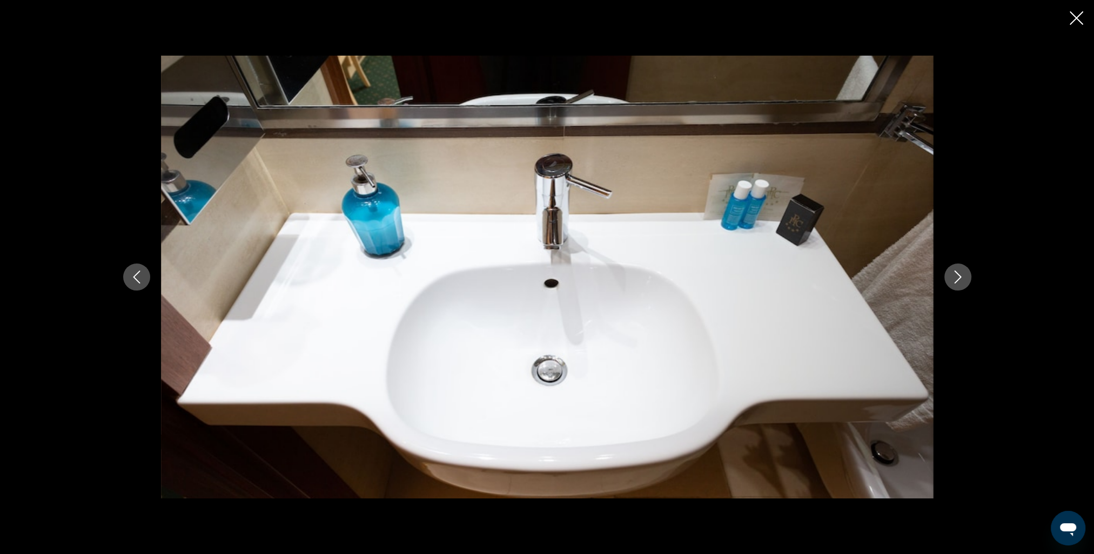
click at [955, 275] on icon "Next image" at bounding box center [957, 277] width 13 height 13
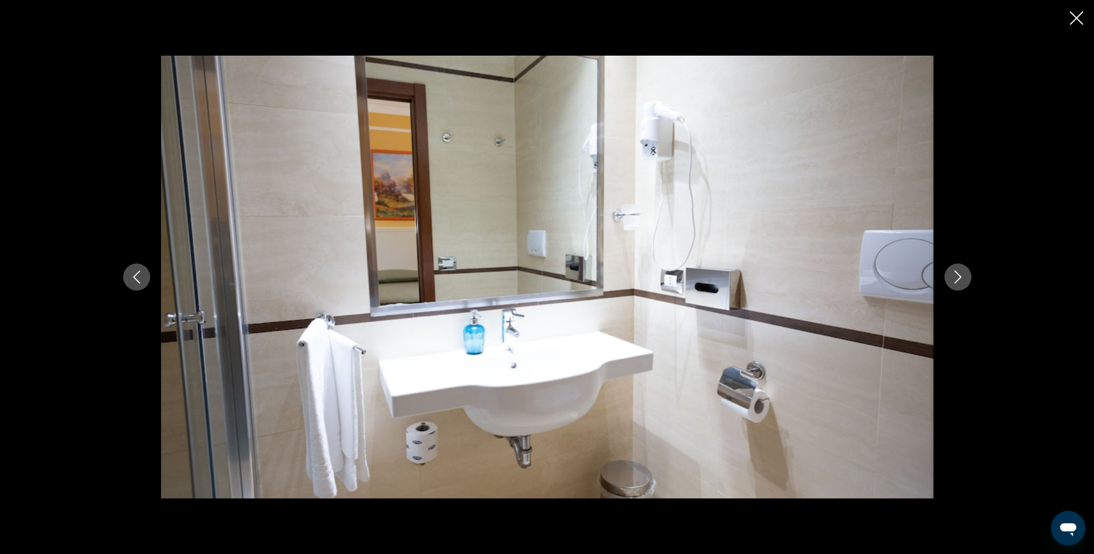
click at [955, 275] on icon "Next image" at bounding box center [957, 277] width 13 height 13
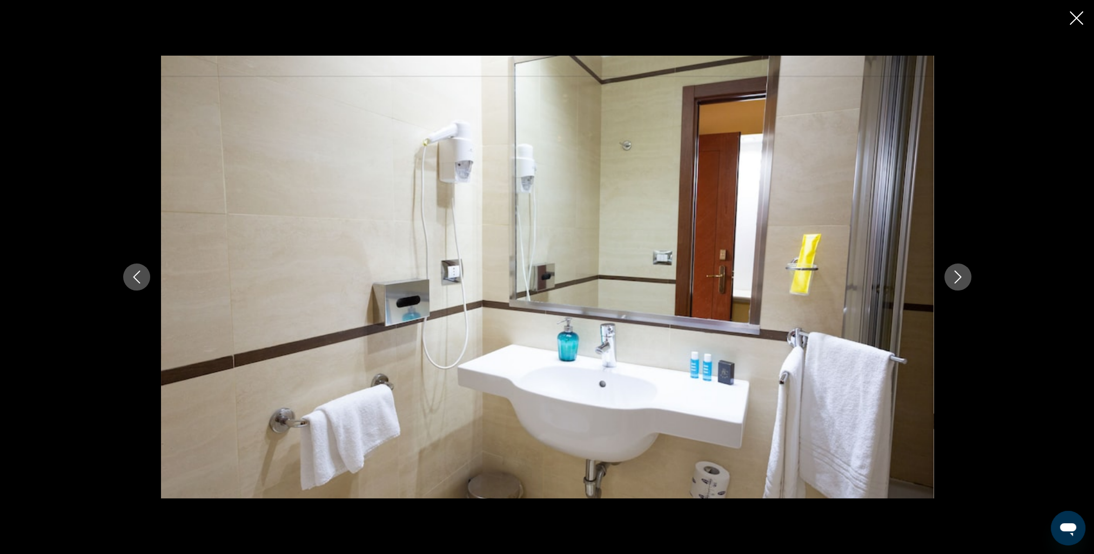
click at [957, 275] on icon "Next image" at bounding box center [957, 277] width 13 height 13
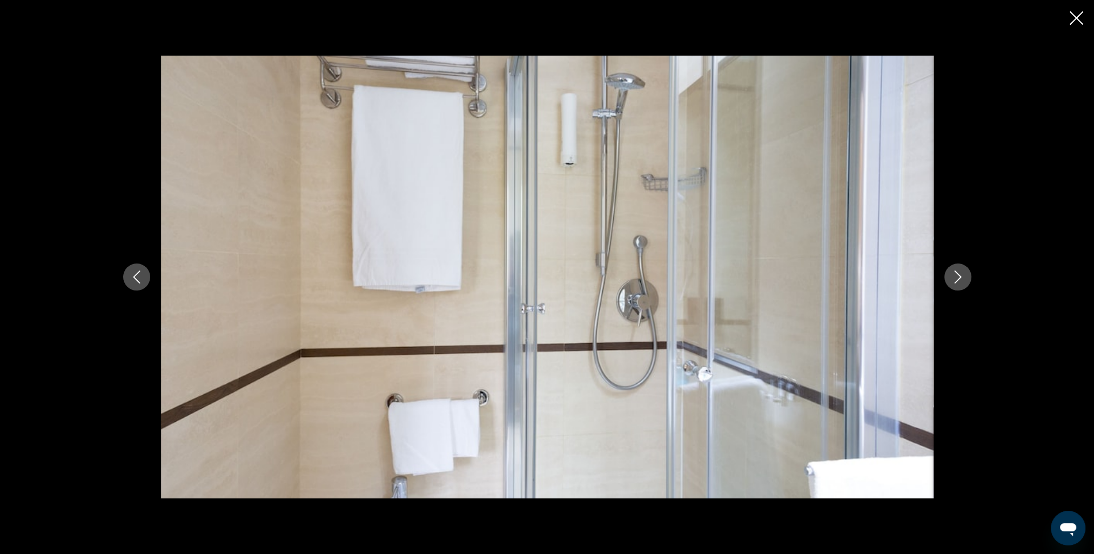
click at [957, 275] on icon "Next image" at bounding box center [957, 277] width 13 height 13
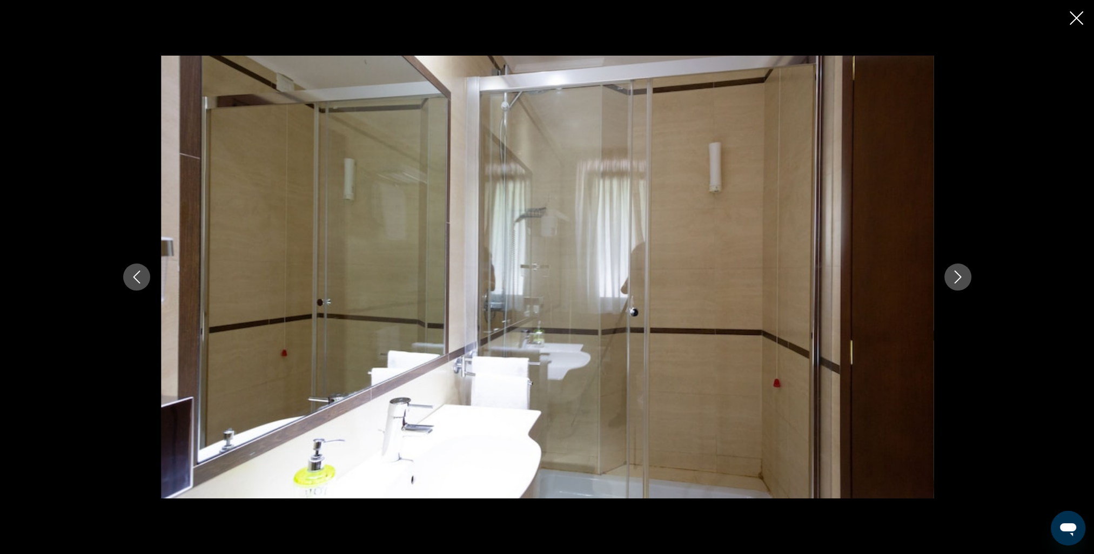
click at [957, 275] on icon "Next image" at bounding box center [957, 277] width 13 height 13
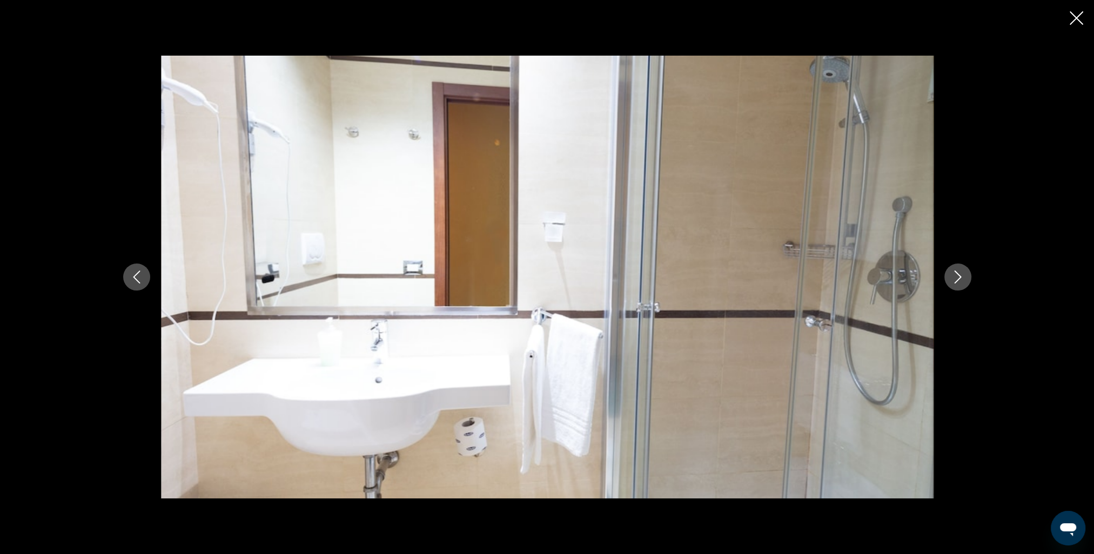
click at [1074, 25] on button "Close slideshow" at bounding box center [1076, 19] width 14 height 17
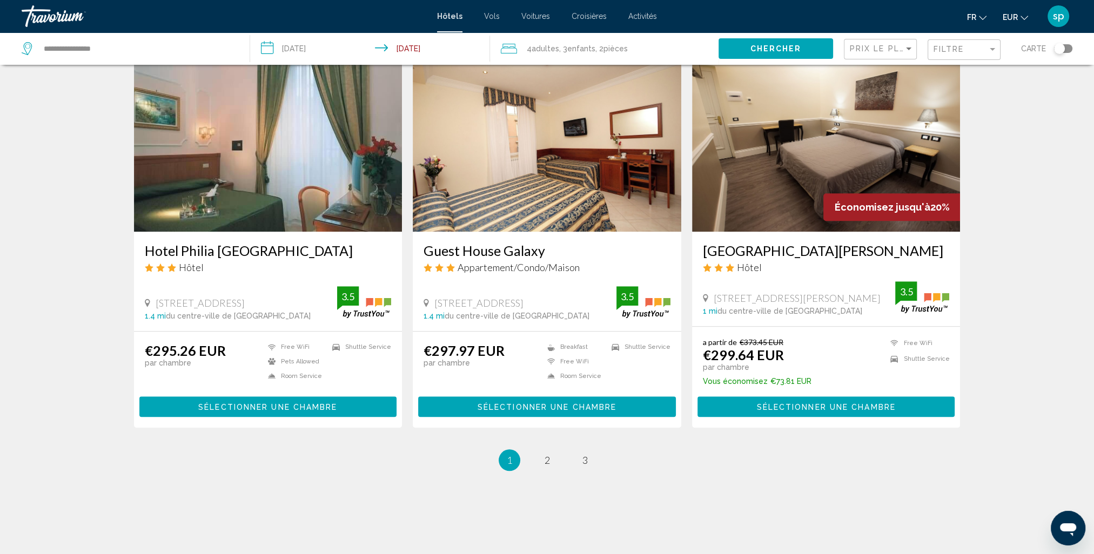
scroll to position [1218, 0]
click at [547, 454] on span "2" at bounding box center [546, 460] width 5 height 12
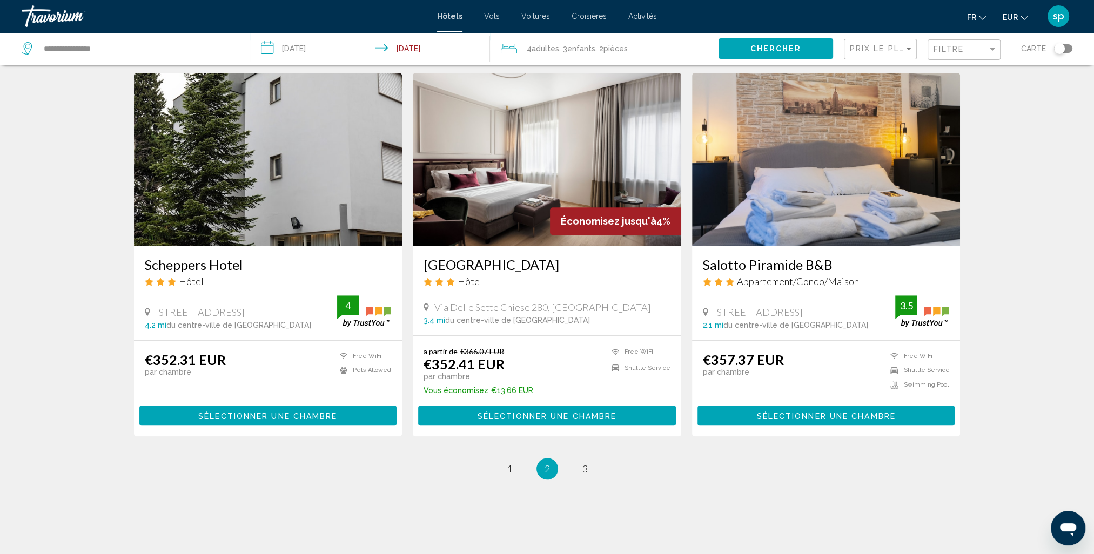
scroll to position [1213, 0]
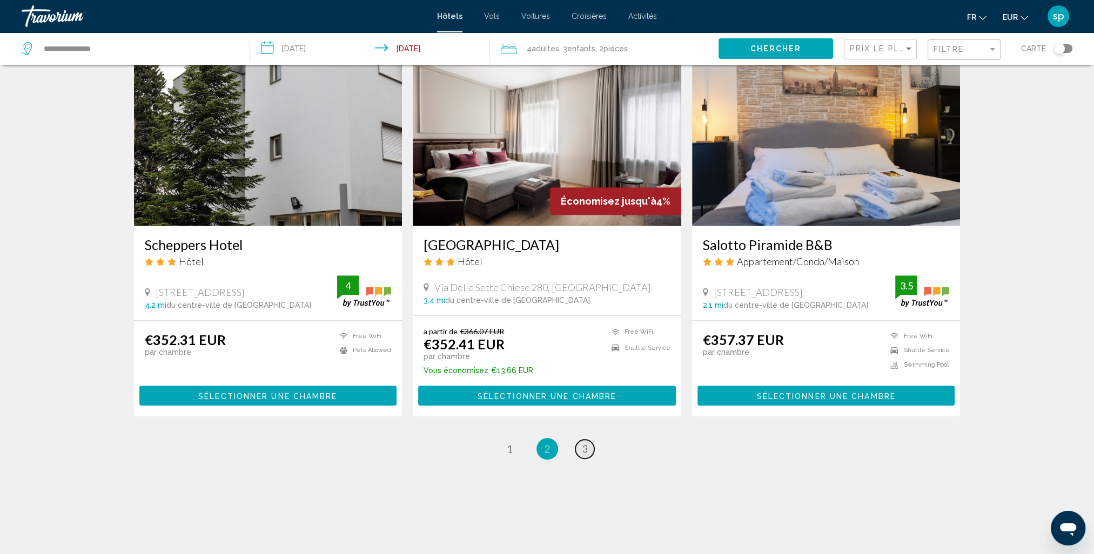
click at [582, 448] on span "3" at bounding box center [584, 449] width 5 height 12
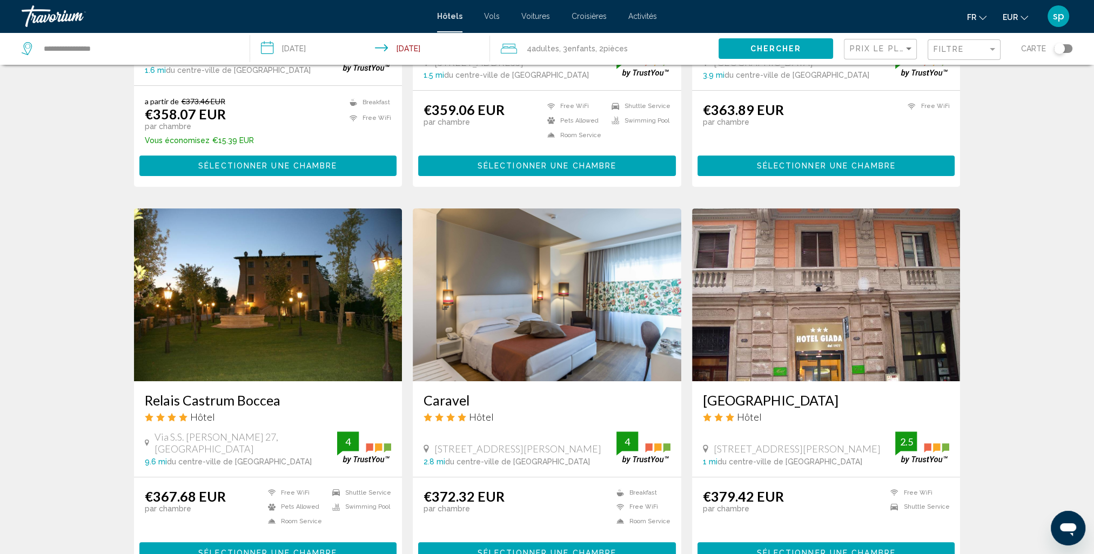
scroll to position [324, 0]
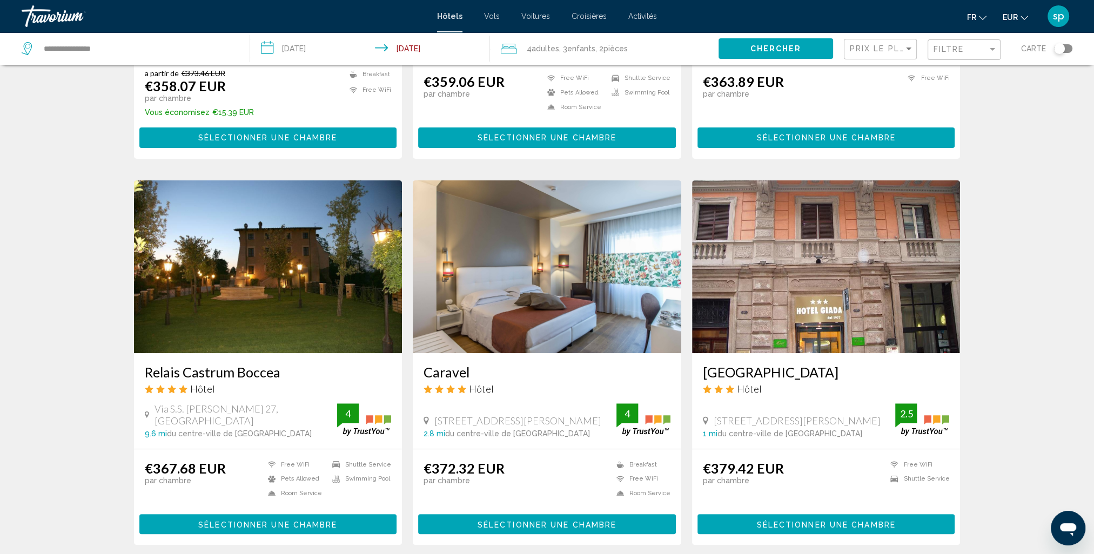
click at [297, 271] on img "Main content" at bounding box center [268, 266] width 268 height 173
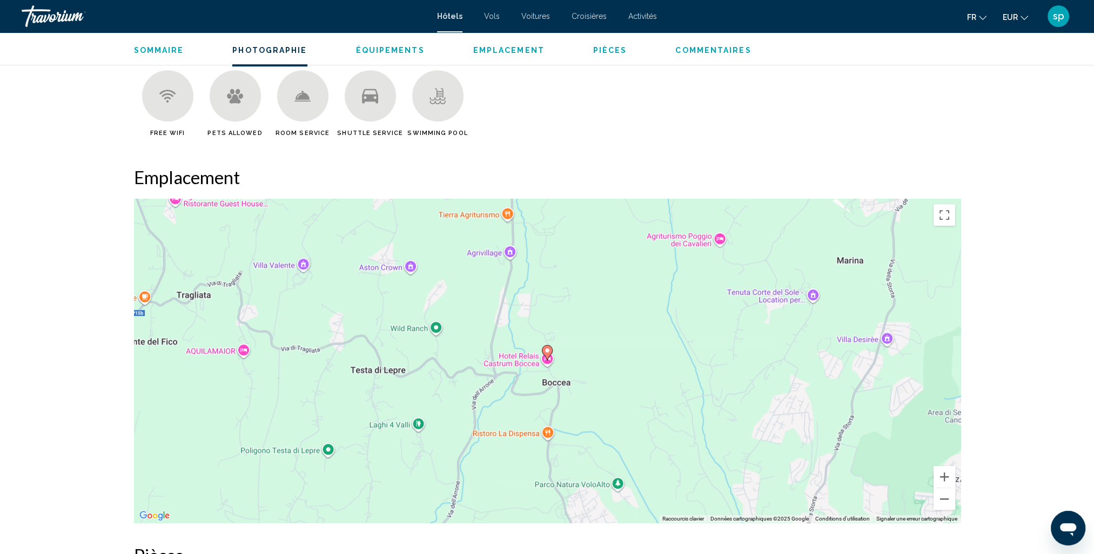
scroll to position [972, 0]
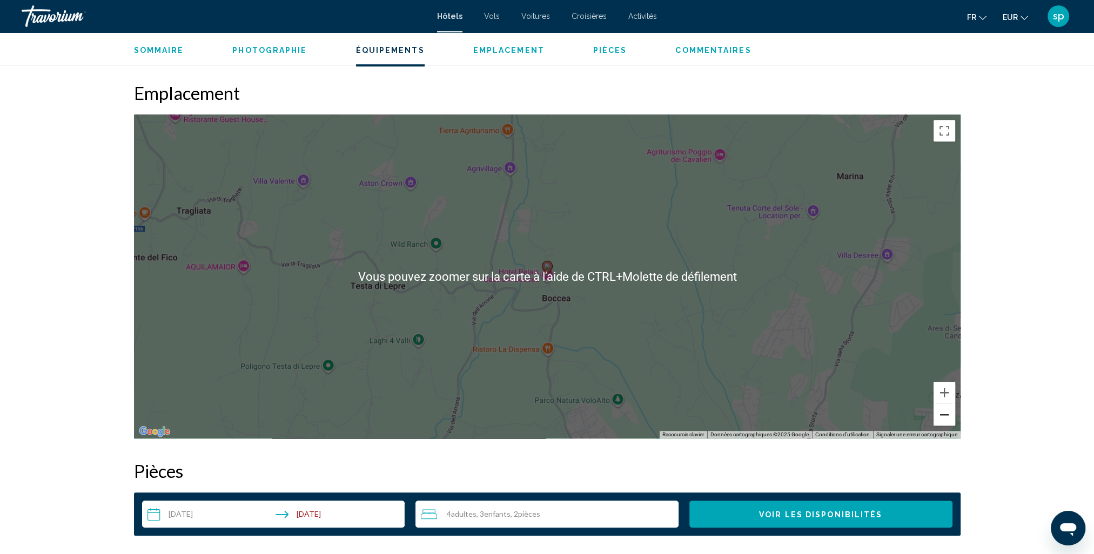
click at [940, 418] on button "Zoom arrière" at bounding box center [944, 415] width 22 height 22
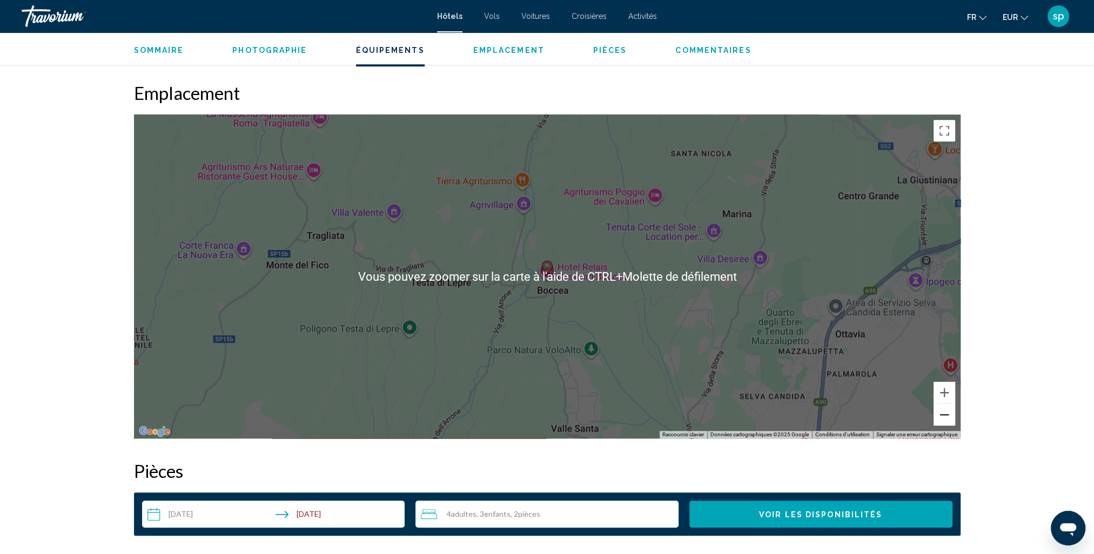
click at [940, 418] on button "Zoom arrière" at bounding box center [944, 415] width 22 height 22
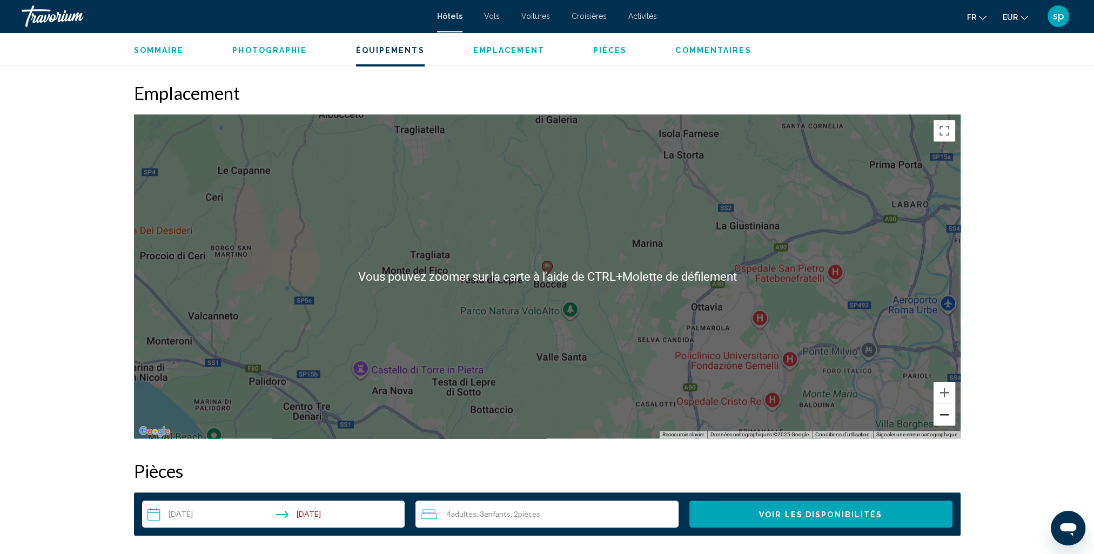
click at [940, 418] on button "Zoom arrière" at bounding box center [944, 415] width 22 height 22
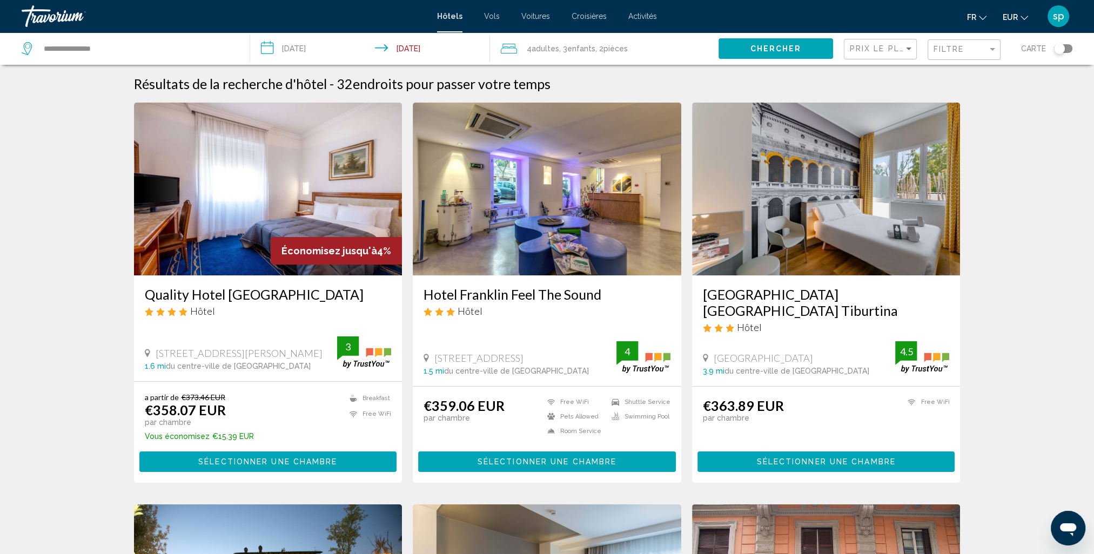
click at [1067, 48] on div "Toggle map" at bounding box center [1063, 48] width 18 height 9
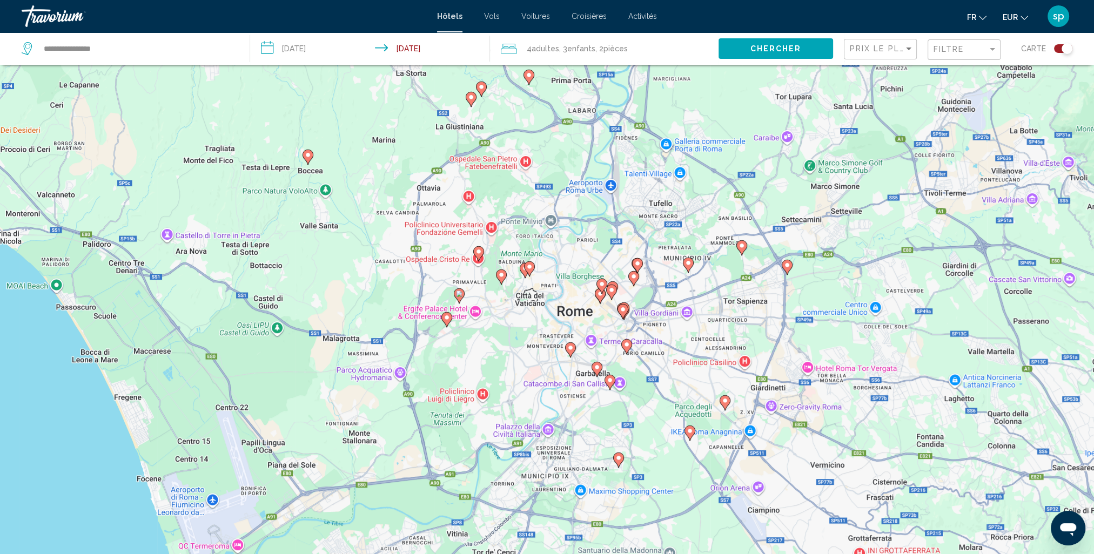
click at [964, 54] on div "Filtre" at bounding box center [965, 50] width 64 height 20
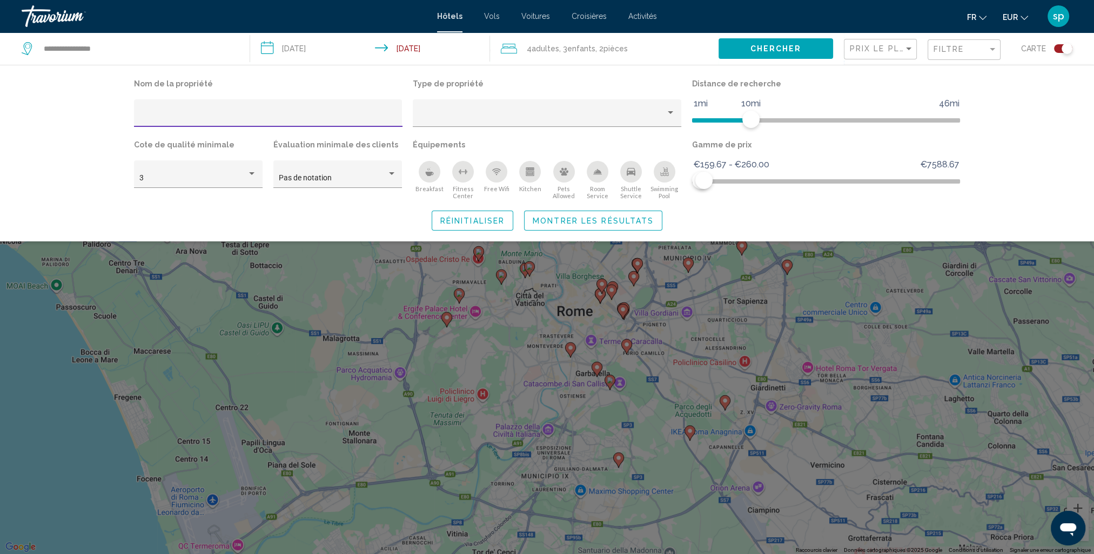
click at [658, 176] on div "Swimming Pool" at bounding box center [665, 172] width 22 height 22
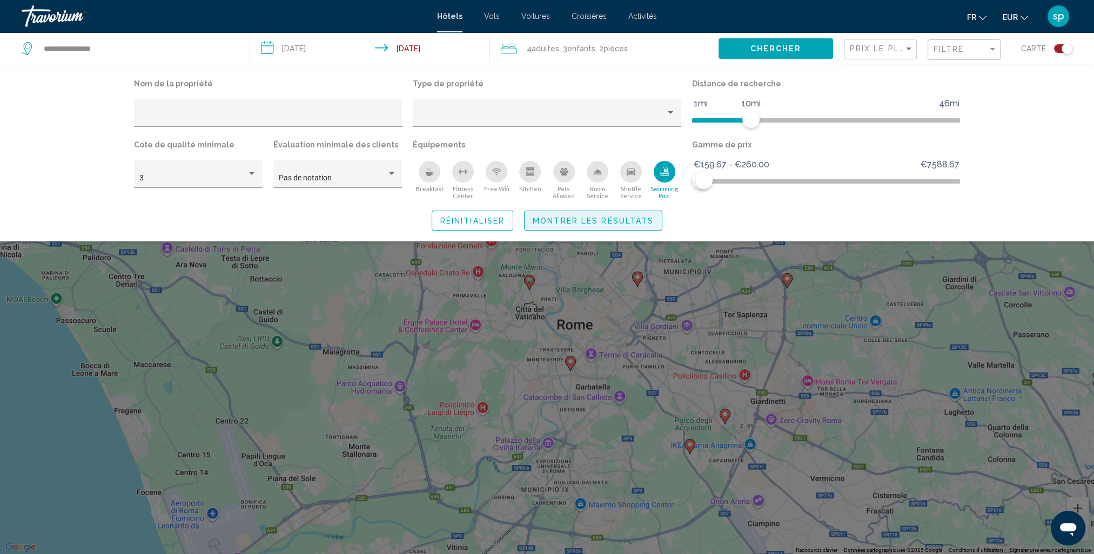
click at [602, 220] on span "Montrer les résultats" at bounding box center [593, 221] width 121 height 9
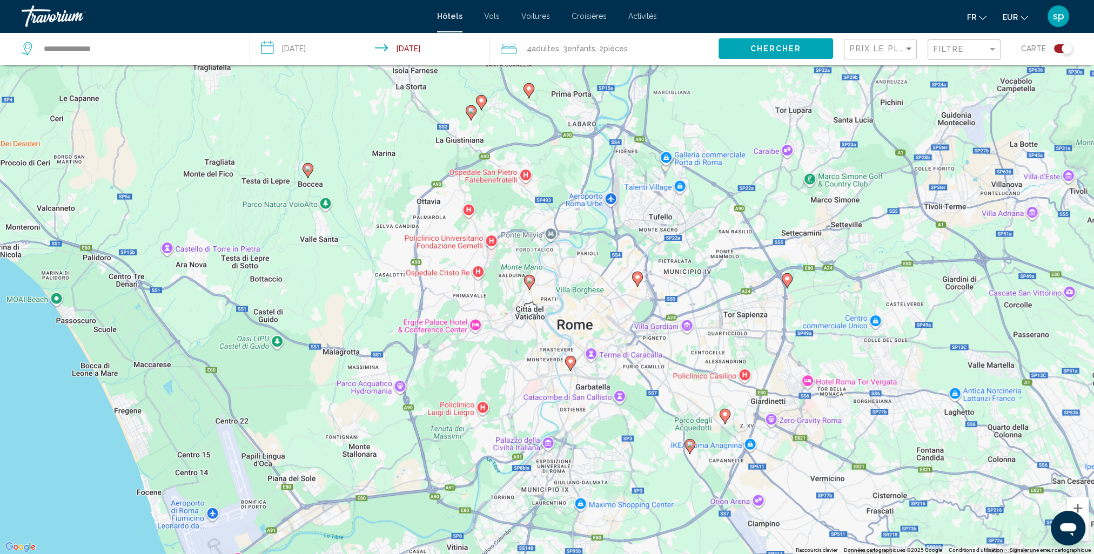
click at [566, 360] on icon "Main content" at bounding box center [570, 363] width 10 height 14
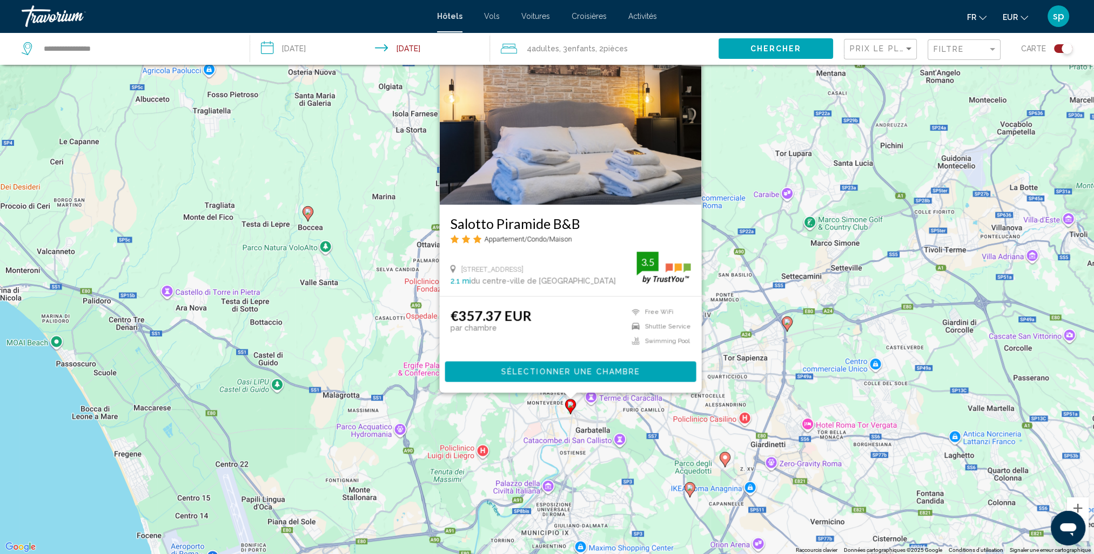
click at [578, 416] on div "Pour activer le glissement avec le clavier, appuyez sur Alt+Entrée. Une fois ce…" at bounding box center [547, 277] width 1094 height 554
drag, startPoint x: 585, startPoint y: 216, endPoint x: 446, endPoint y: 234, distance: 141.2
click at [446, 234] on div "Salotto Piramide B&B Appartement/Condo/Maison Via Dei Conciatori 26, Rome 2.1 m…" at bounding box center [570, 250] width 262 height 91
click at [867, 262] on div "Pour activer le glissement avec le clavier, appuyez sur Alt+Entrée. Une fois ce…" at bounding box center [547, 277] width 1094 height 554
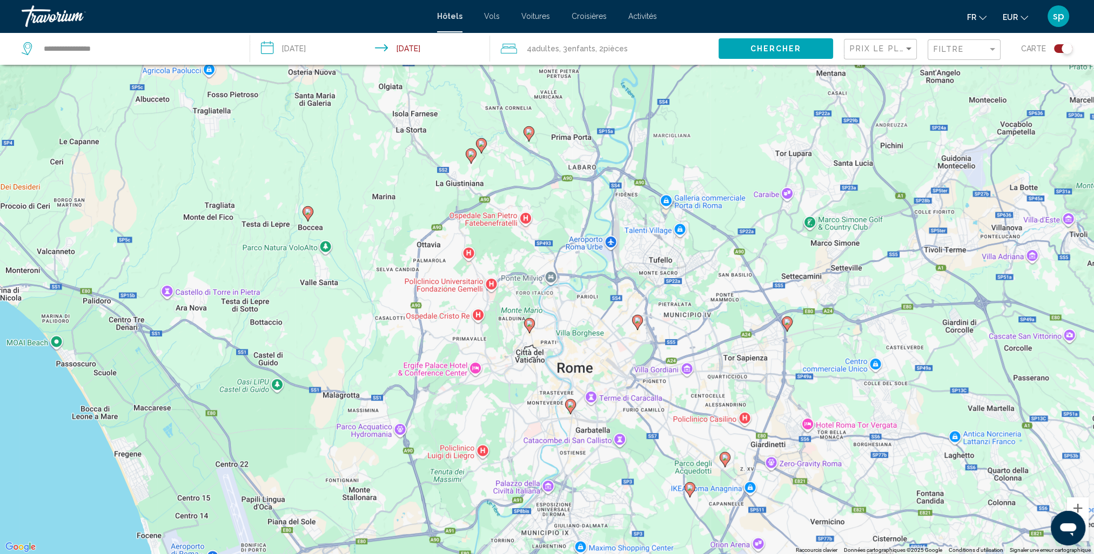
click at [527, 325] on image "Main content" at bounding box center [529, 323] width 6 height 6
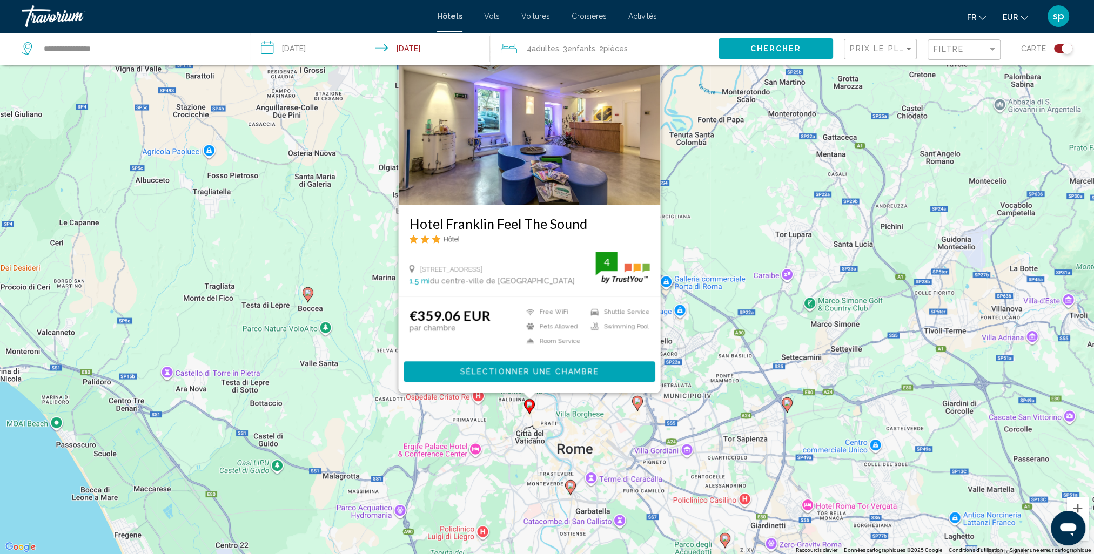
click at [476, 440] on div "Pour activer le glissement avec le clavier, appuyez sur Alt+Entrée. Une fois ce…" at bounding box center [547, 277] width 1094 height 554
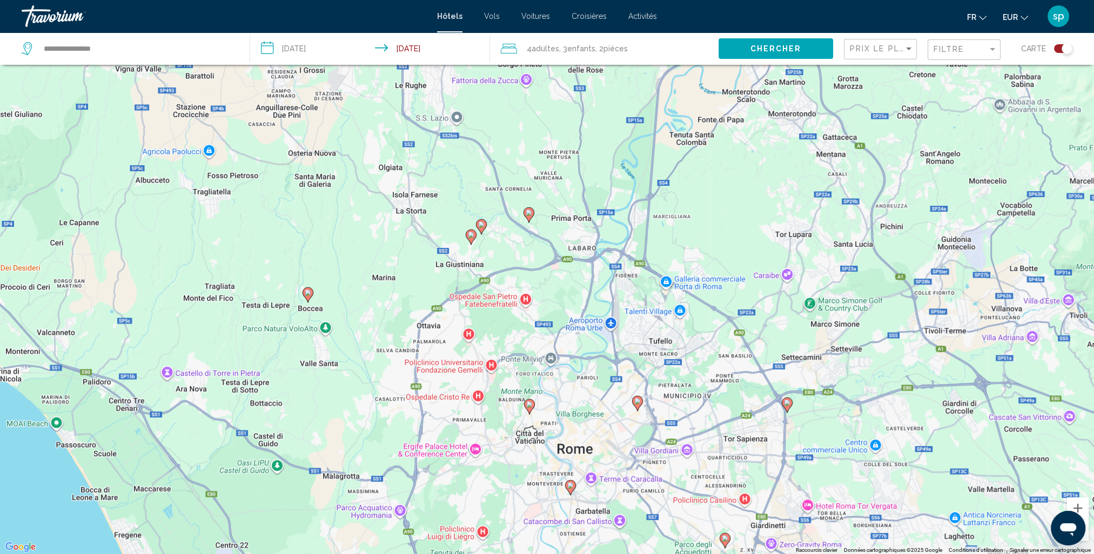
click at [639, 407] on gmp-advanced-marker "Main content" at bounding box center [637, 403] width 11 height 16
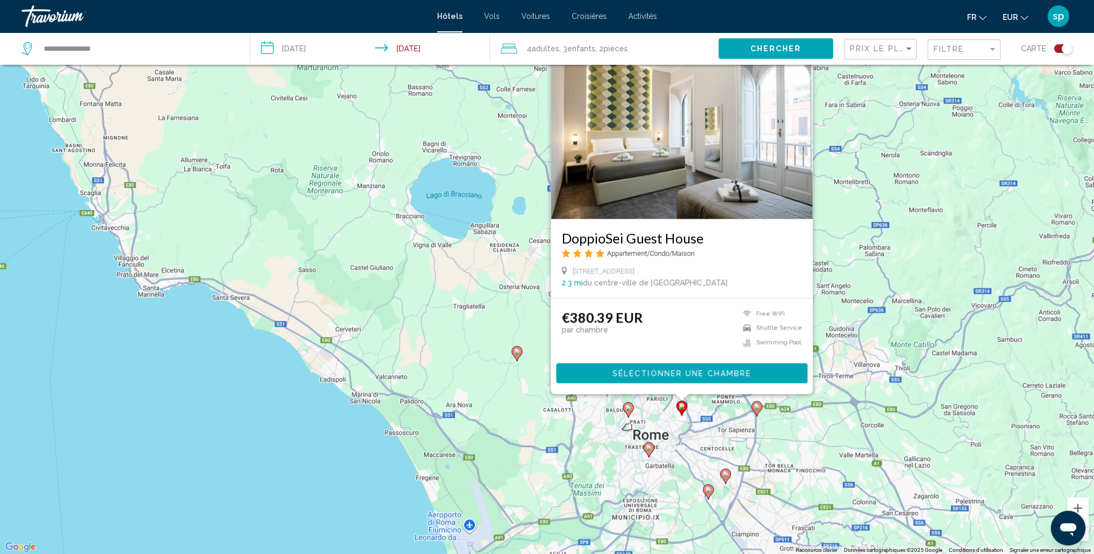
click at [849, 171] on div "Pour activer le glissement avec le clavier, appuyez sur Alt+Entrée. Une fois ce…" at bounding box center [547, 277] width 1094 height 554
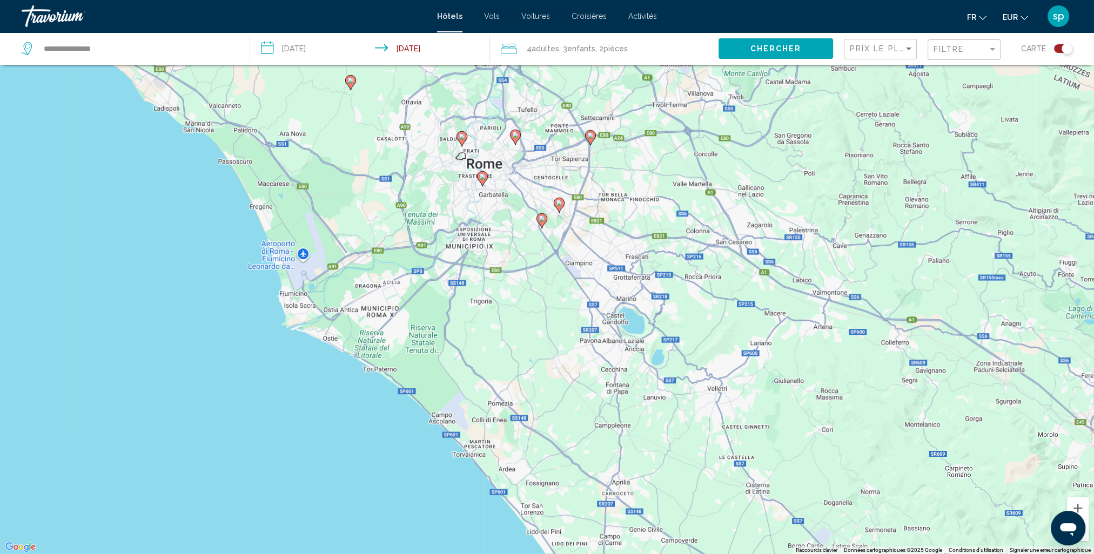
drag, startPoint x: 823, startPoint y: 347, endPoint x: 657, endPoint y: 75, distance: 318.7
click at [657, 75] on div "Pour activer le glissement avec le clavier, appuyez sur Alt+Entrée. Une fois ce…" at bounding box center [547, 277] width 1094 height 554
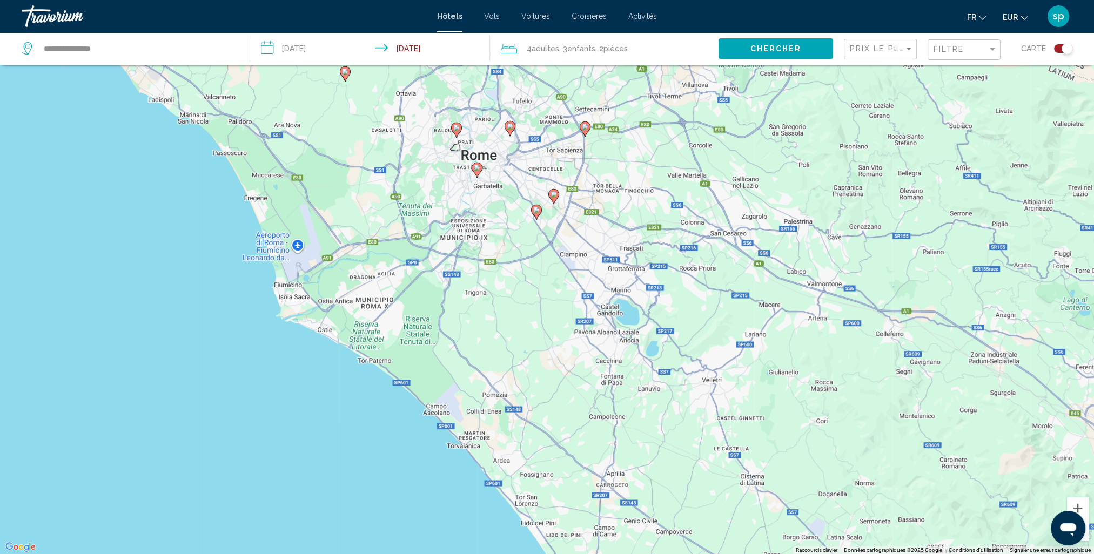
click at [534, 217] on gmp-advanced-marker "Main content" at bounding box center [536, 212] width 11 height 16
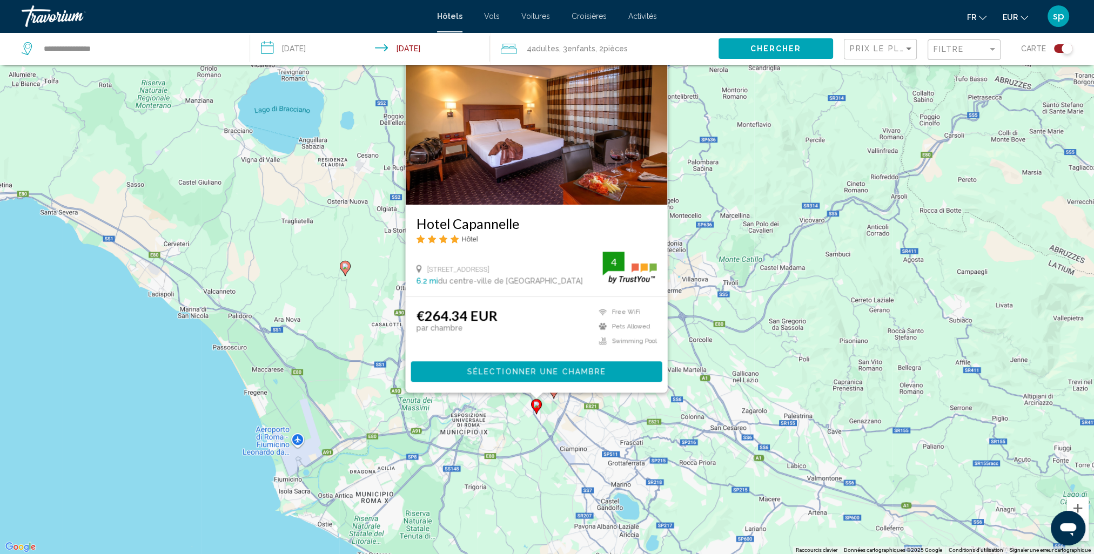
click at [753, 258] on div "Pour activer le glissement avec le clavier, appuyez sur Alt+Entrée. Une fois ce…" at bounding box center [547, 277] width 1094 height 554
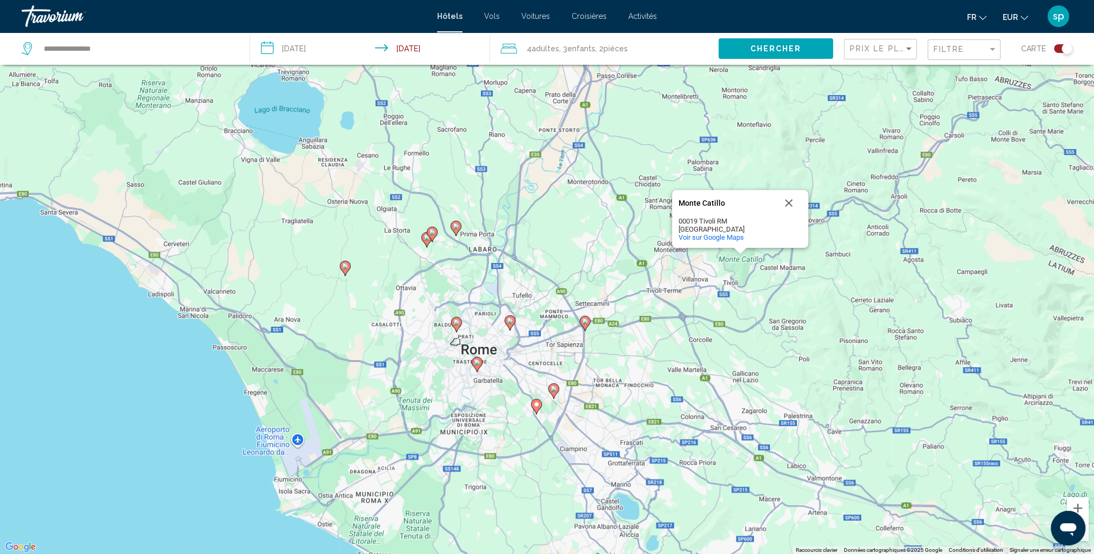
click at [740, 271] on div "Pour activer le glissement avec le clavier, appuyez sur Alt+Entrée. Une fois ce…" at bounding box center [547, 277] width 1094 height 554
click at [584, 333] on div "Pour activer le glissement avec le clavier, appuyez sur Alt+Entrée. Une fois ce…" at bounding box center [547, 277] width 1094 height 554
click at [590, 326] on div "Pour activer le glissement avec le clavier, appuyez sur Alt+Entrée. Une fois ce…" at bounding box center [547, 277] width 1094 height 554
click at [587, 326] on icon "Main content" at bounding box center [585, 324] width 10 height 14
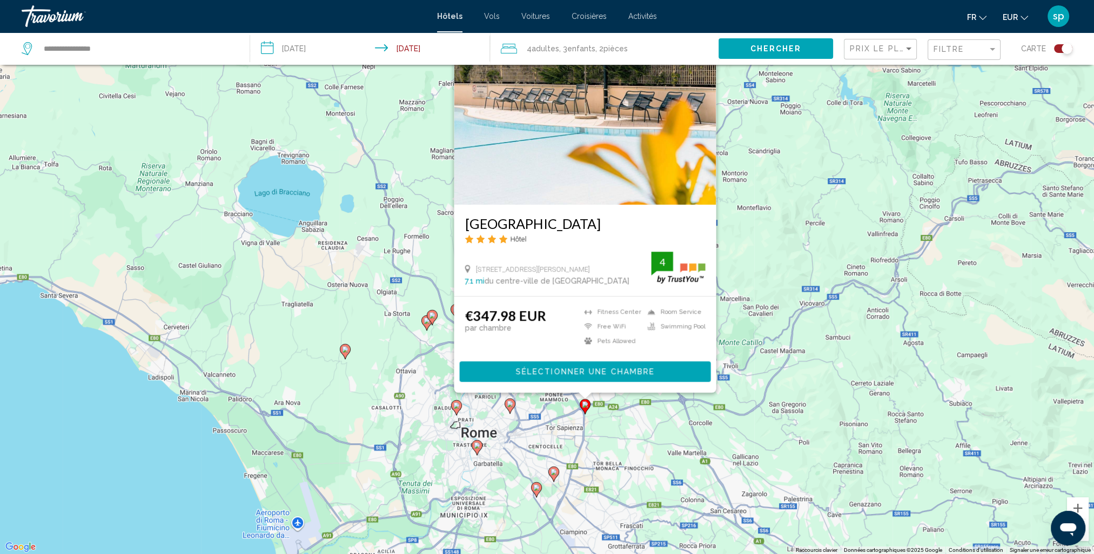
click at [508, 407] on icon "Main content" at bounding box center [509, 406] width 10 height 14
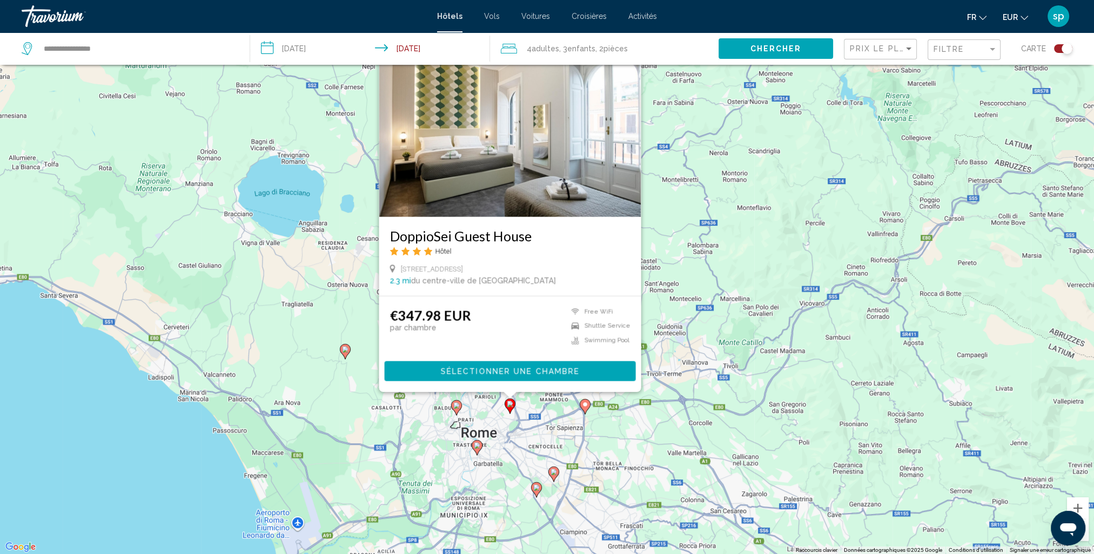
click at [454, 406] on image "Main content" at bounding box center [456, 405] width 6 height 6
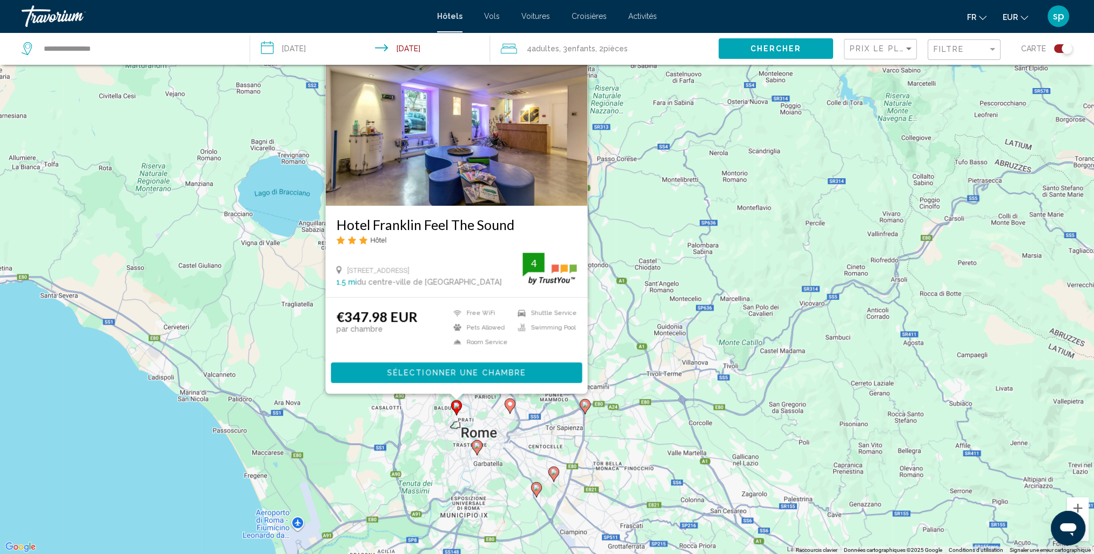
click at [477, 449] on icon "Main content" at bounding box center [477, 448] width 10 height 14
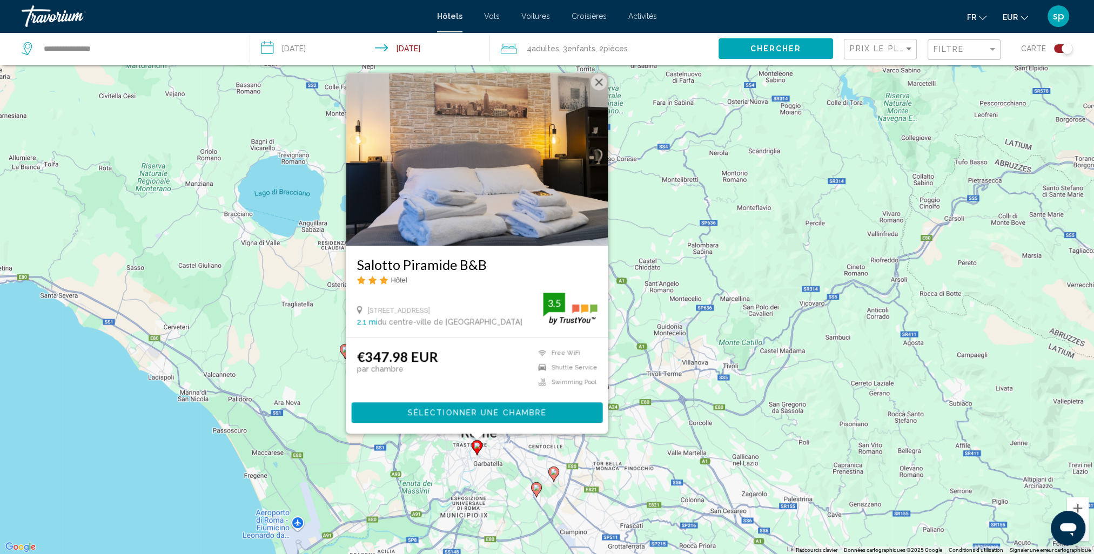
click at [539, 493] on icon "Main content" at bounding box center [536, 489] width 11 height 15
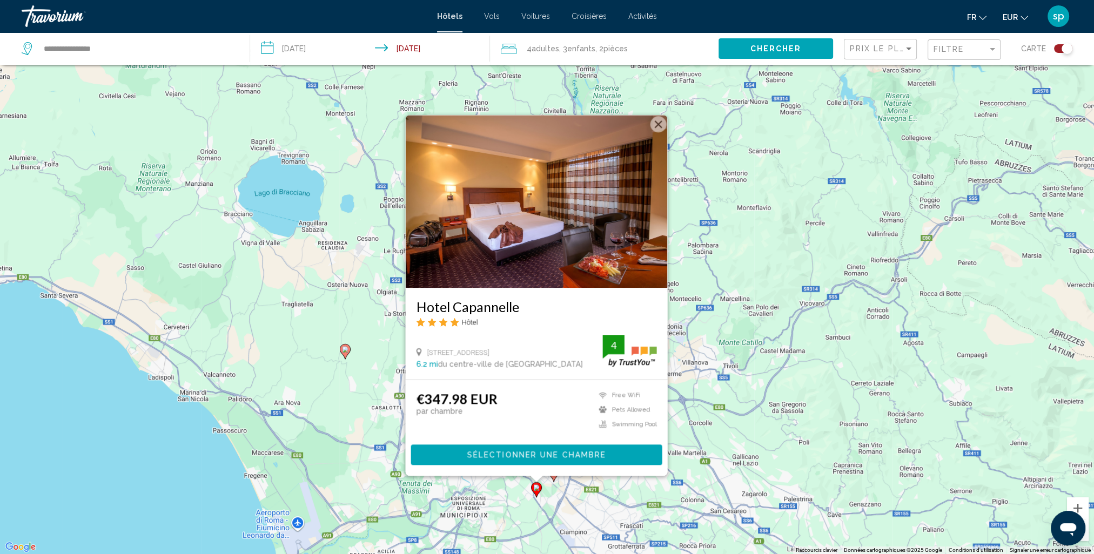
click at [382, 338] on div "Pour activer le glissement avec le clavier, appuyez sur Alt+Entrée. Une fois ce…" at bounding box center [547, 277] width 1094 height 554
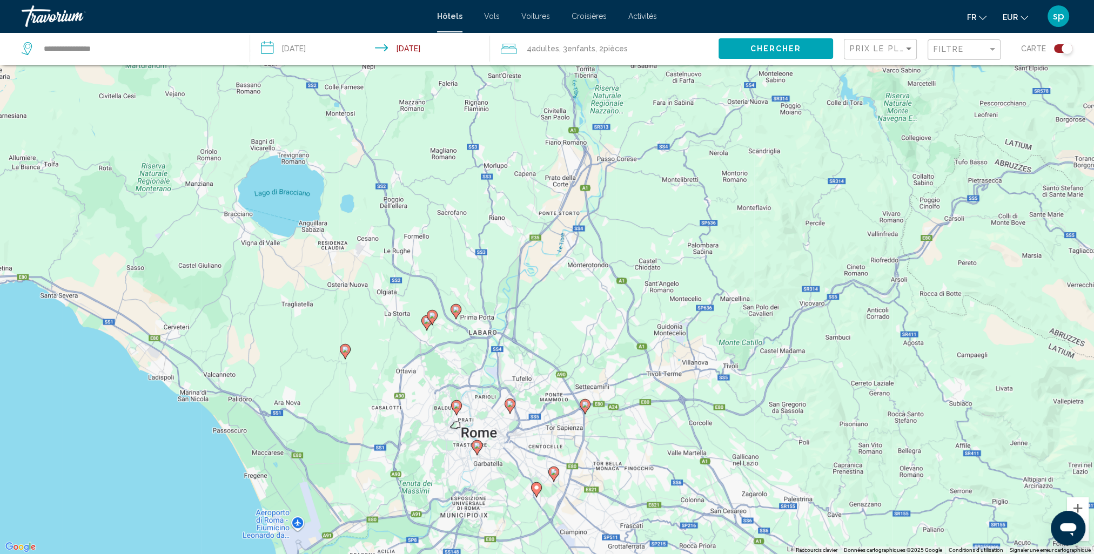
click at [586, 409] on icon "Main content" at bounding box center [585, 407] width 10 height 14
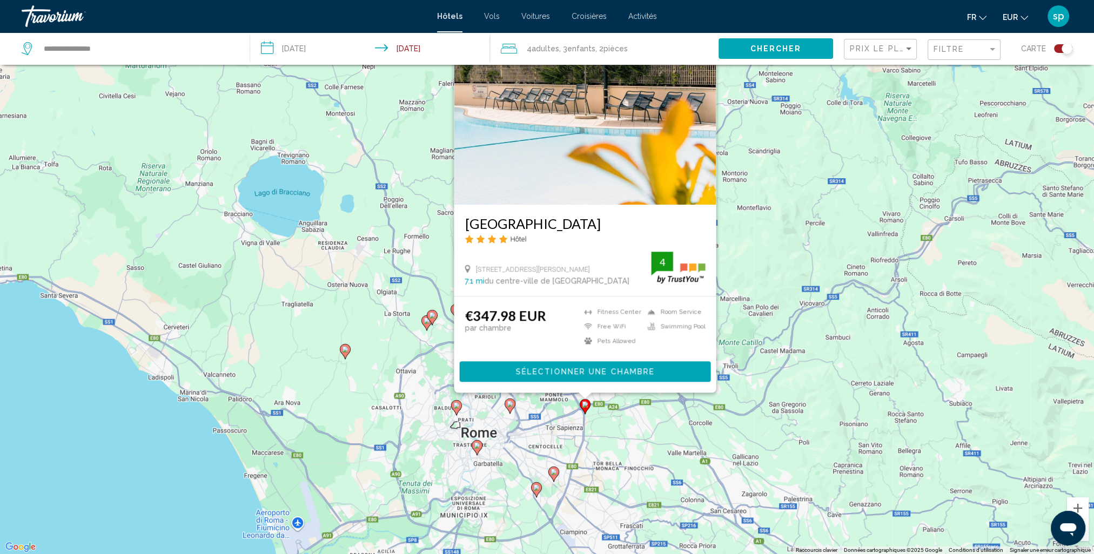
click at [553, 376] on span "Sélectionner une chambre" at bounding box center [584, 372] width 139 height 9
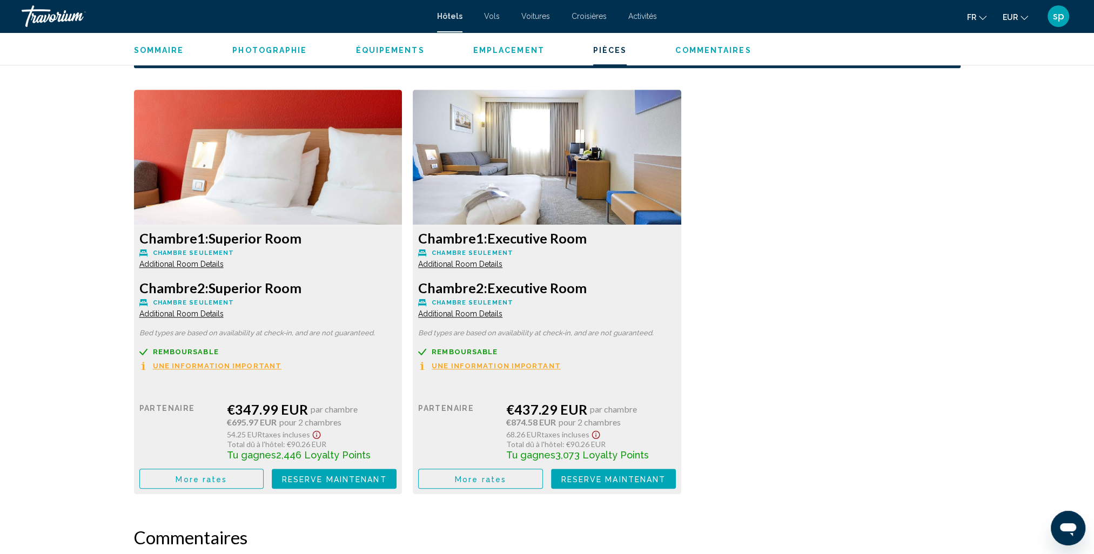
scroll to position [1404, 0]
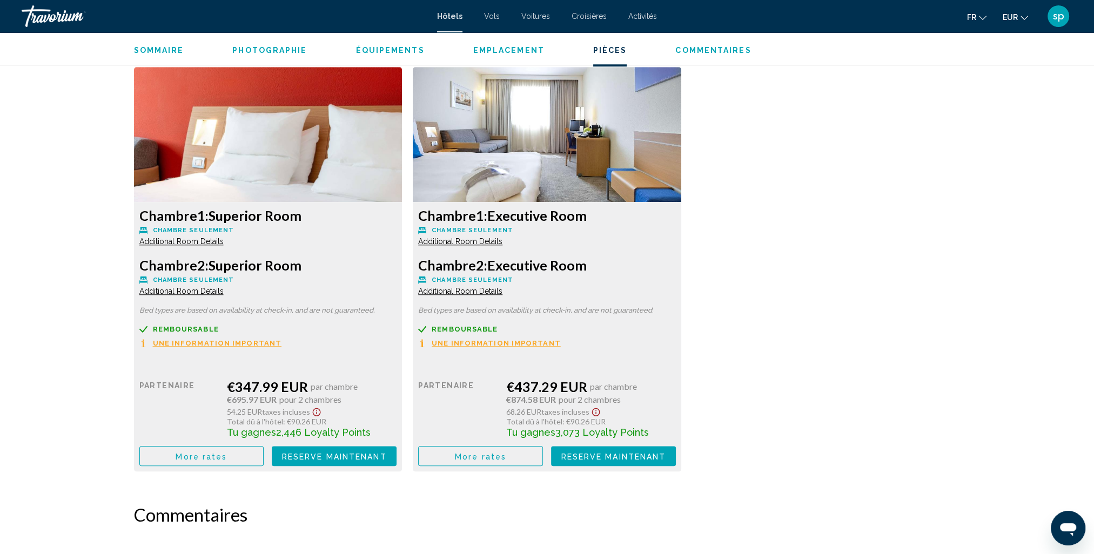
click at [242, 450] on button "More rates" at bounding box center [201, 456] width 125 height 20
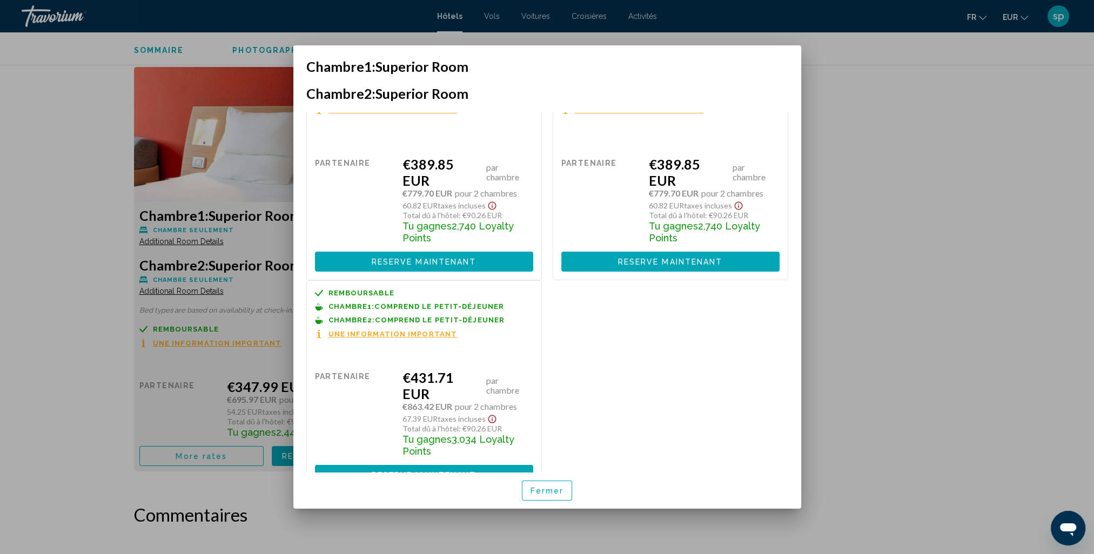
scroll to position [300, 0]
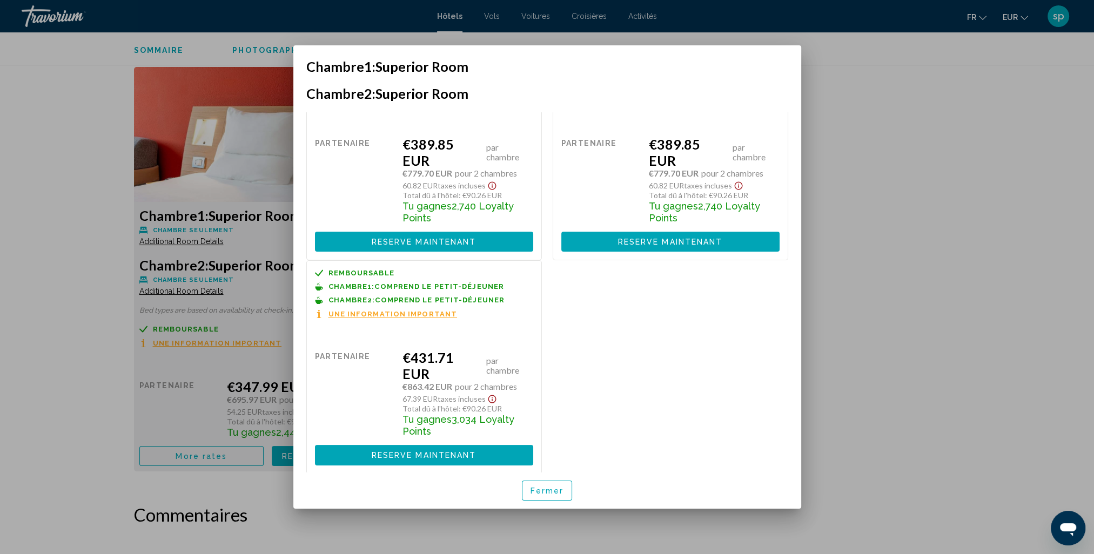
click at [536, 487] on span "Fermer" at bounding box center [546, 491] width 33 height 9
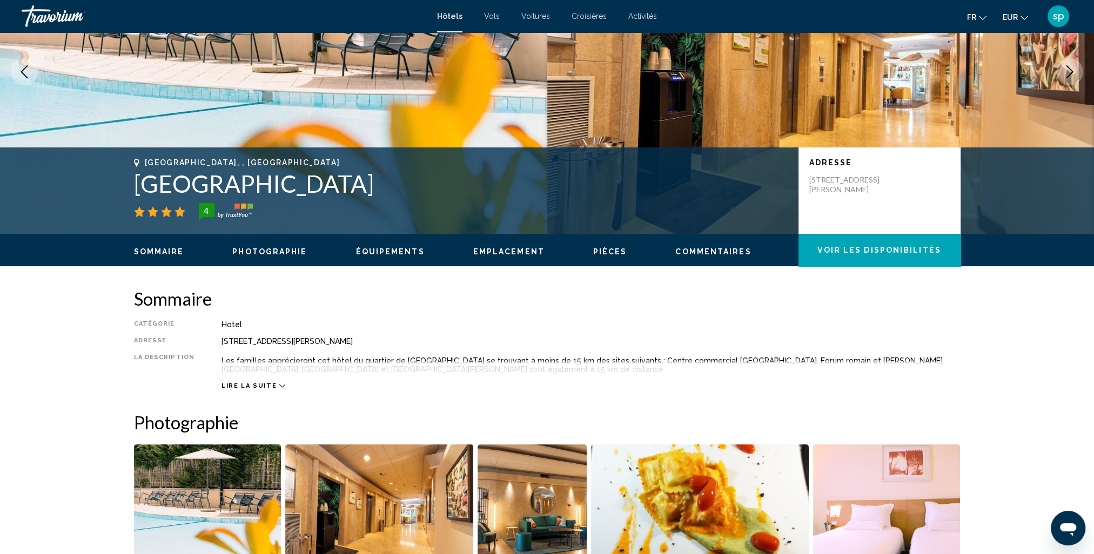
scroll to position [0, 0]
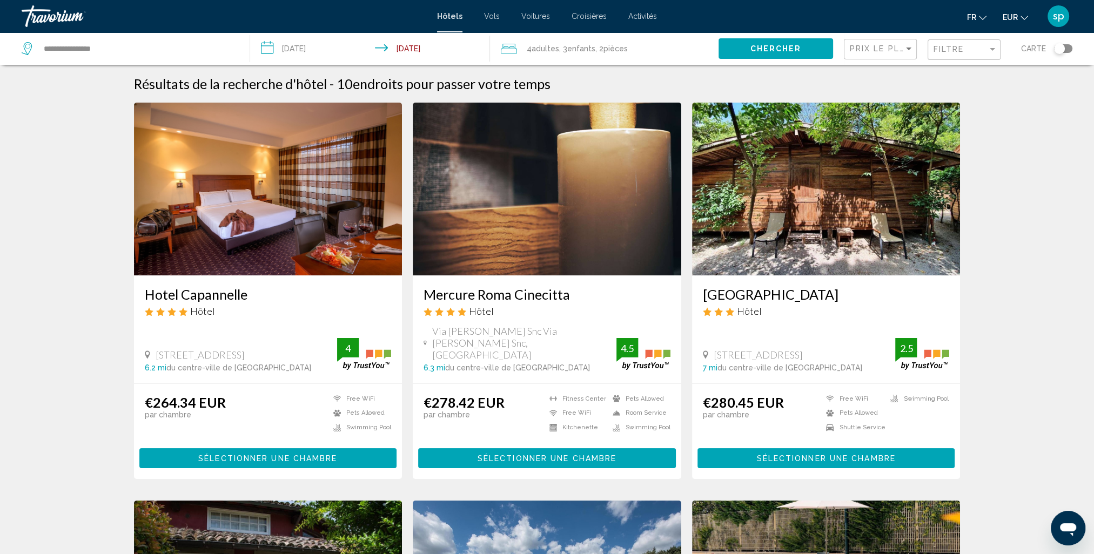
click at [670, 49] on div "4 Adulte Adultes , 3 Enfant Enfants , 2 Chambre pièces" at bounding box center [610, 48] width 218 height 15
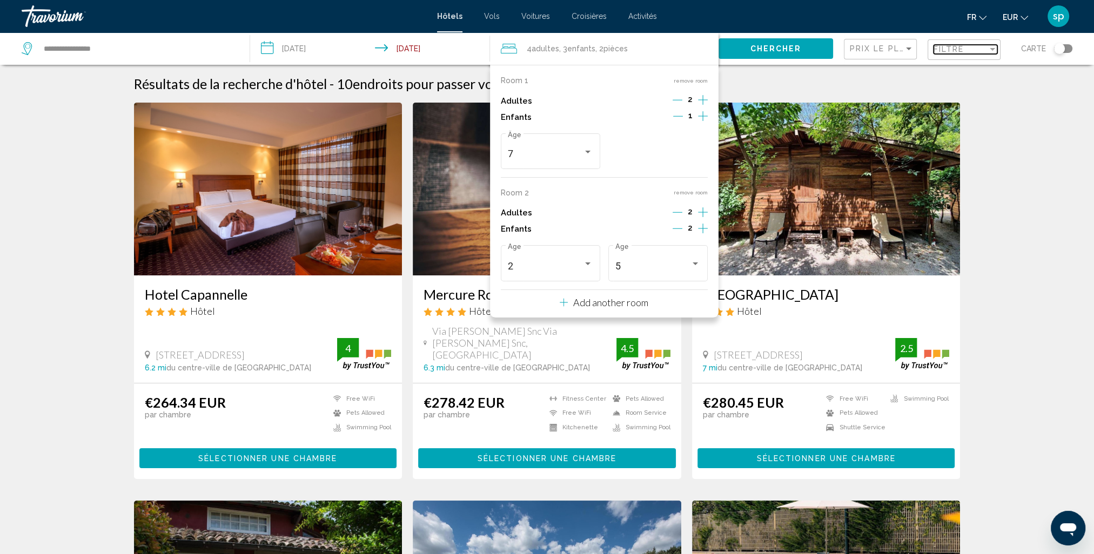
click at [958, 53] on span "Filtre" at bounding box center [948, 49] width 31 height 9
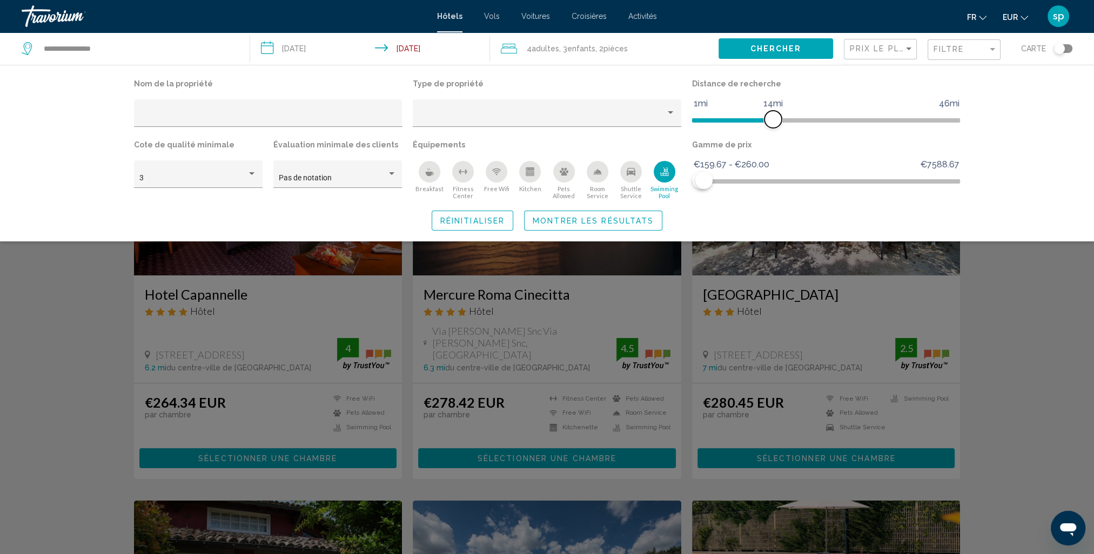
drag, startPoint x: 750, startPoint y: 118, endPoint x: 773, endPoint y: 118, distance: 23.2
click at [773, 118] on span "Hotel Filters" at bounding box center [772, 119] width 17 height 17
click at [629, 217] on span "Montrer les résultats" at bounding box center [593, 221] width 121 height 9
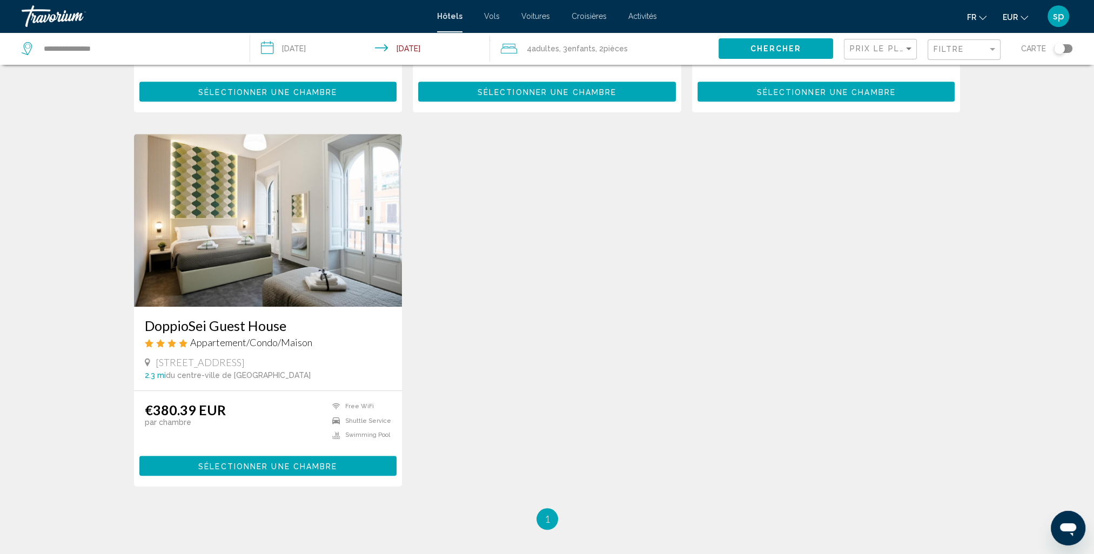
scroll to position [1197, 0]
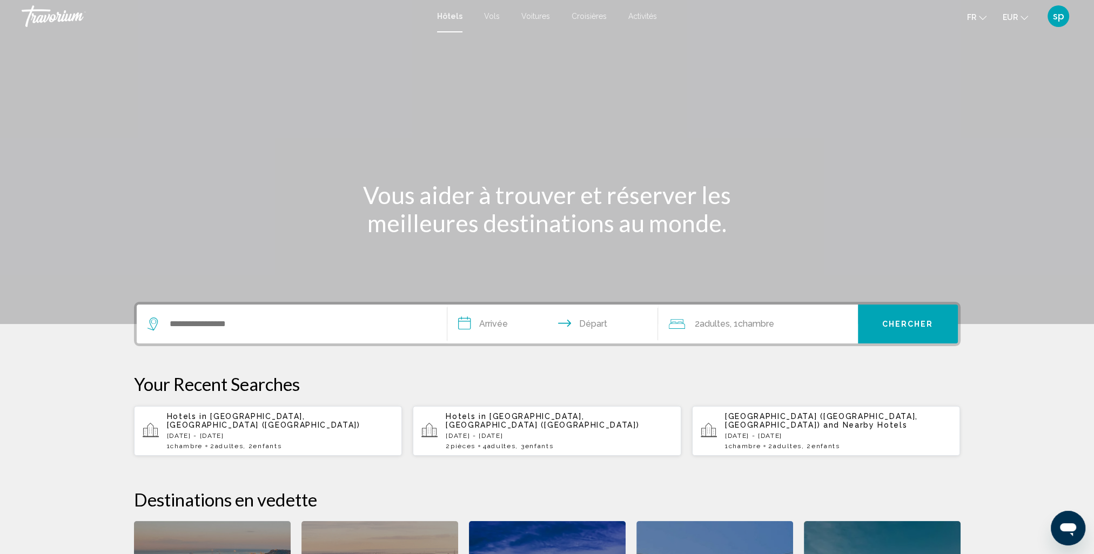
click at [214, 299] on div "Main content" at bounding box center [547, 162] width 1094 height 324
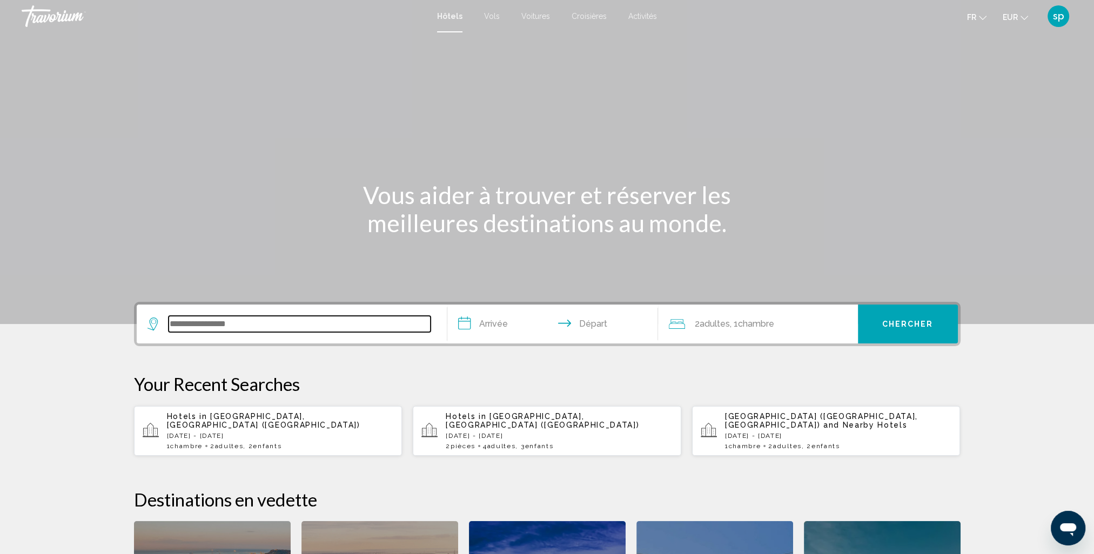
click at [201, 325] on input "Search widget" at bounding box center [300, 324] width 262 height 16
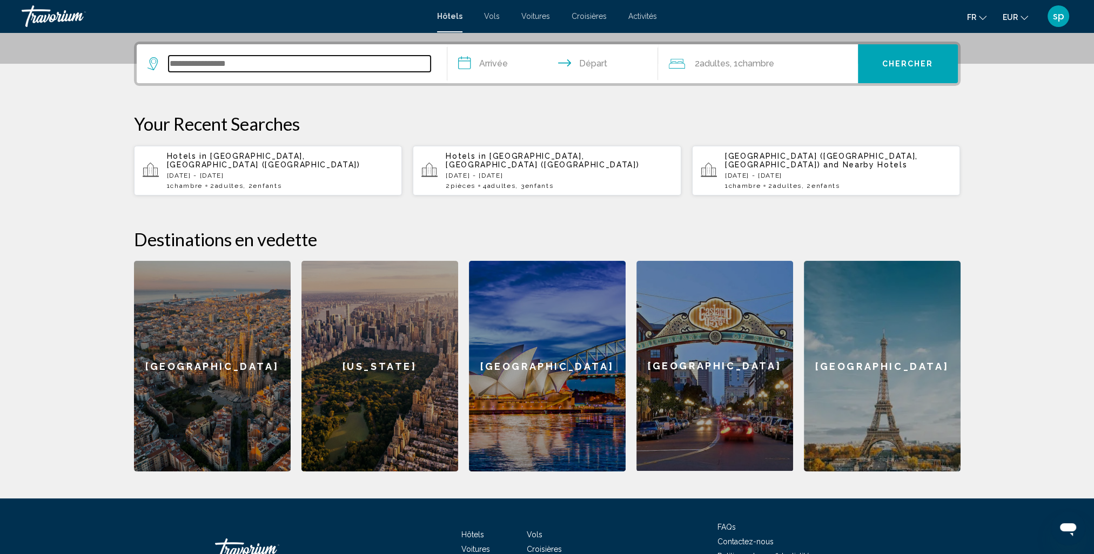
scroll to position [266, 0]
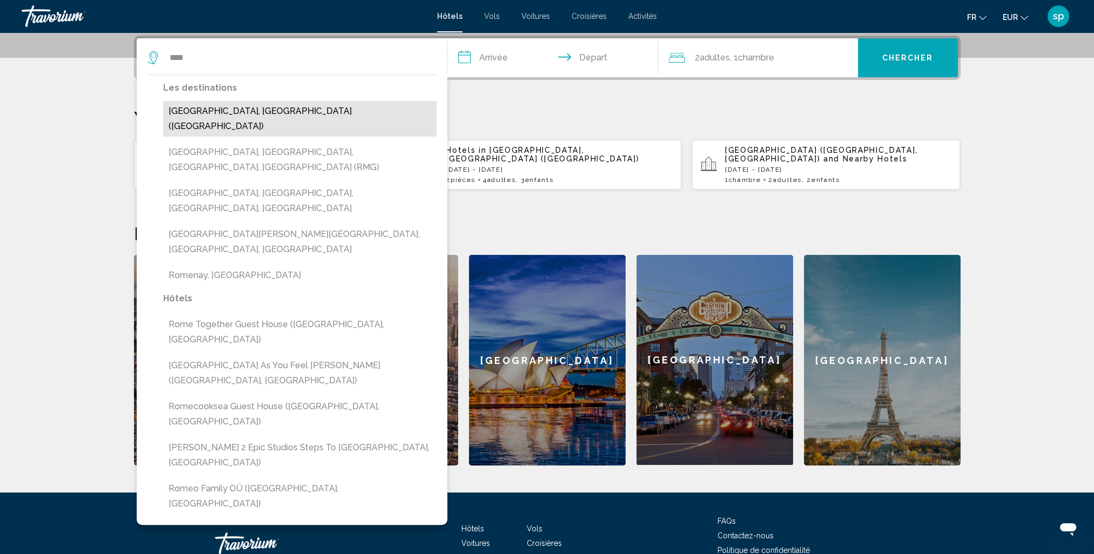
click at [238, 117] on button "[GEOGRAPHIC_DATA], [GEOGRAPHIC_DATA] ([GEOGRAPHIC_DATA])" at bounding box center [299, 119] width 273 height 36
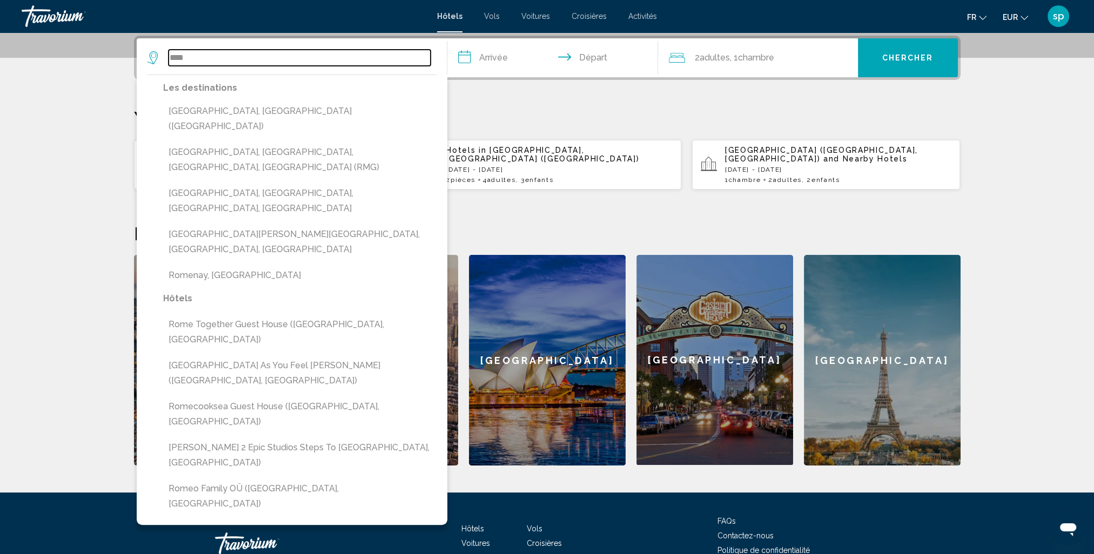
type input "**********"
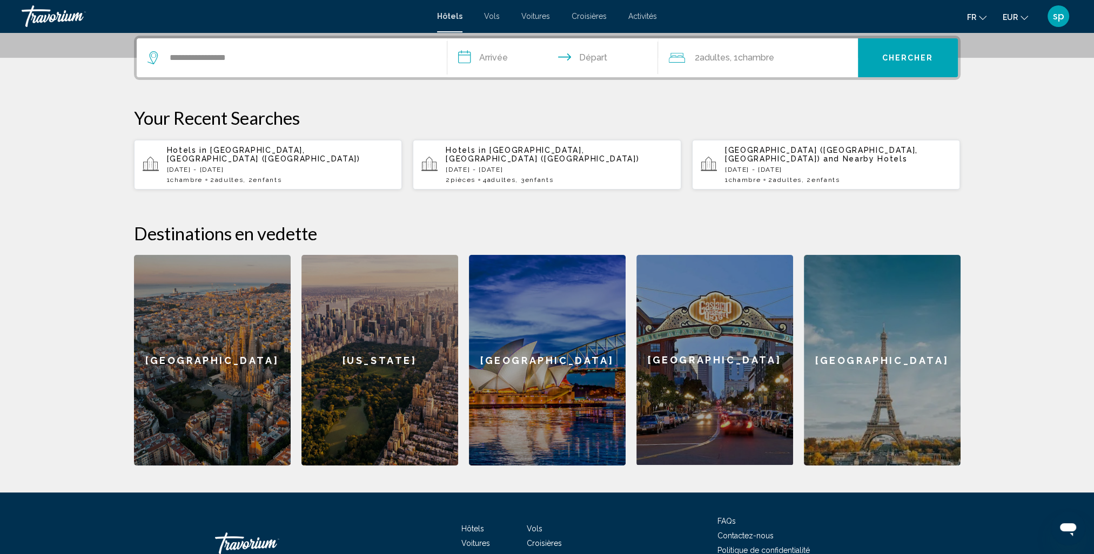
click at [505, 66] on input "**********" at bounding box center [554, 59] width 215 height 42
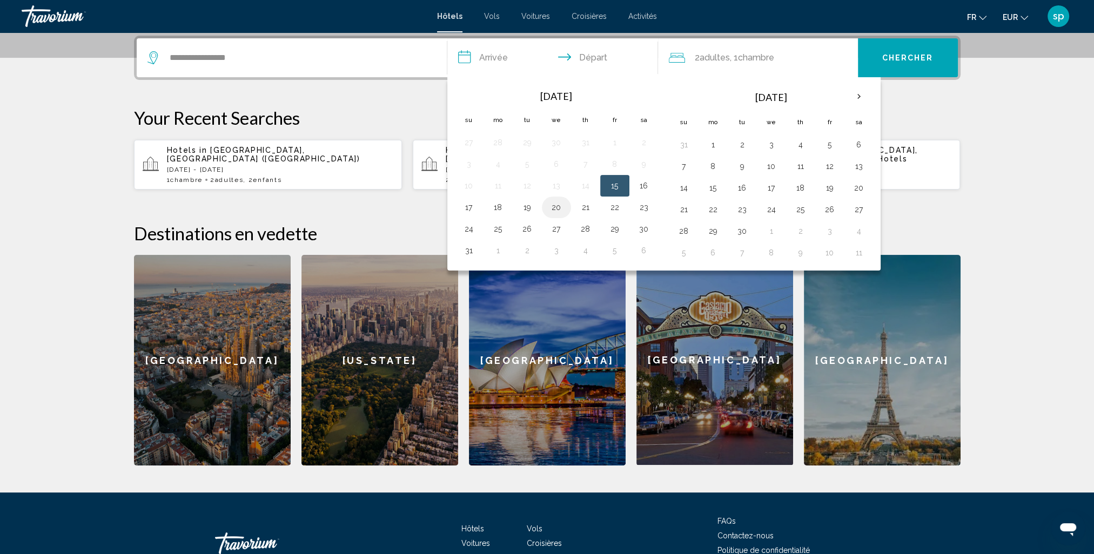
click at [555, 202] on button "20" at bounding box center [556, 207] width 17 height 15
click at [639, 208] on button "23" at bounding box center [643, 207] width 17 height 15
type input "**********"
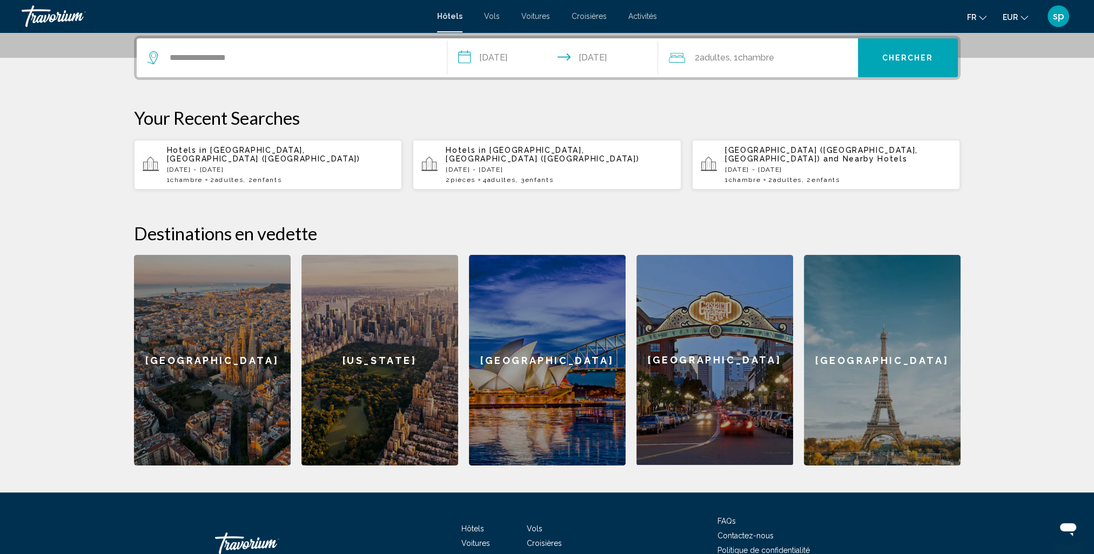
click at [774, 62] on span "Chambre" at bounding box center [756, 57] width 36 height 10
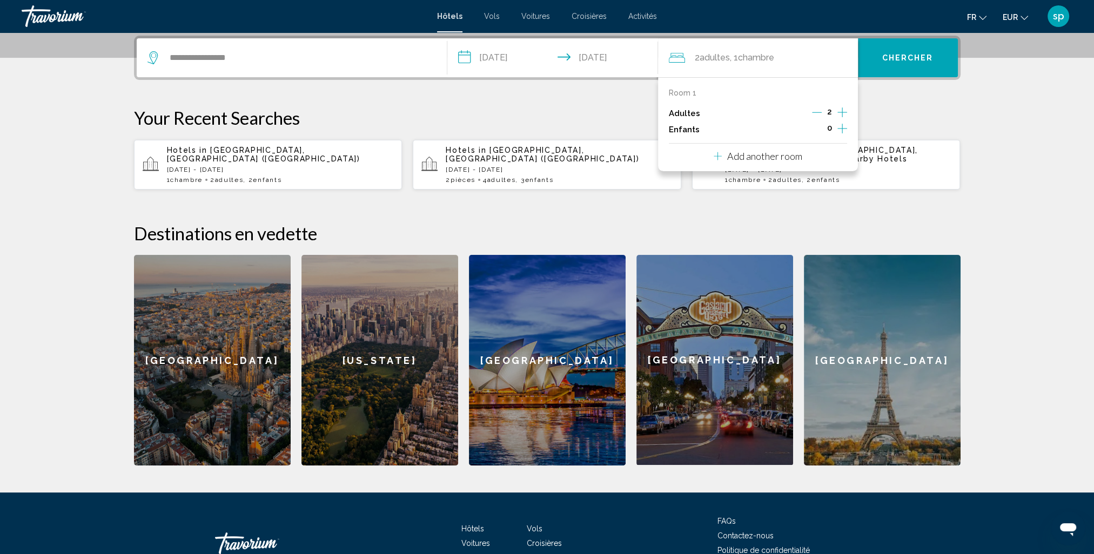
click at [843, 131] on icon "Increment children" at bounding box center [842, 128] width 10 height 13
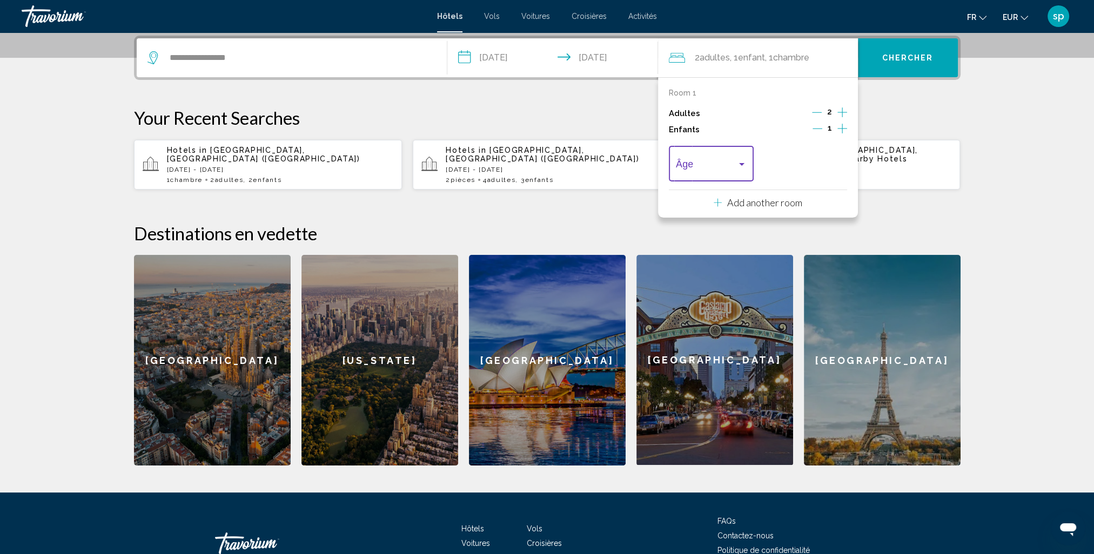
click at [703, 170] on span "Travelers: 2 adults, 1 child" at bounding box center [706, 166] width 61 height 11
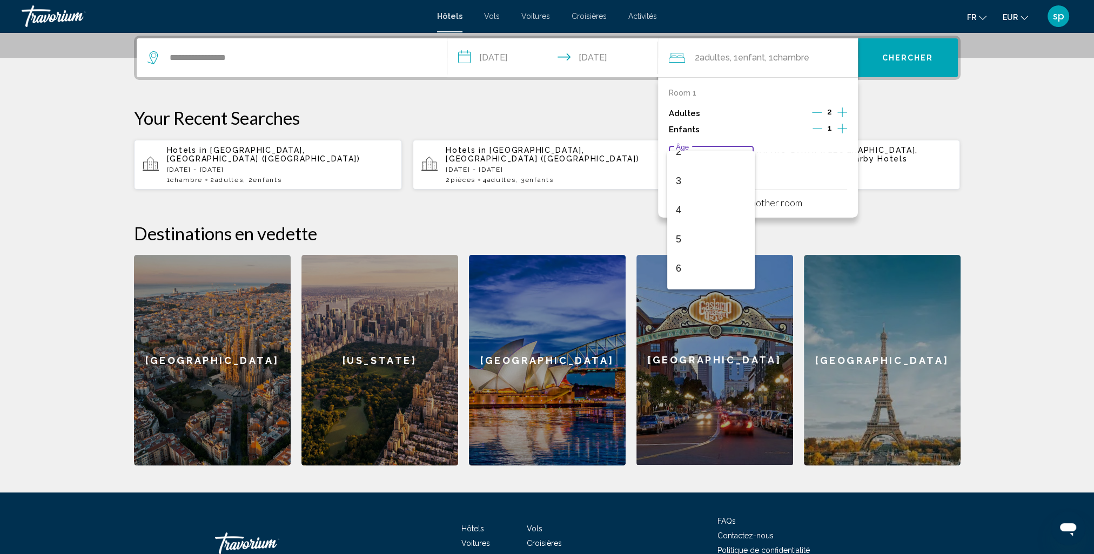
scroll to position [162, 0]
click at [680, 212] on span "7" at bounding box center [711, 207] width 71 height 29
click at [886, 58] on span "Chercher" at bounding box center [907, 58] width 51 height 9
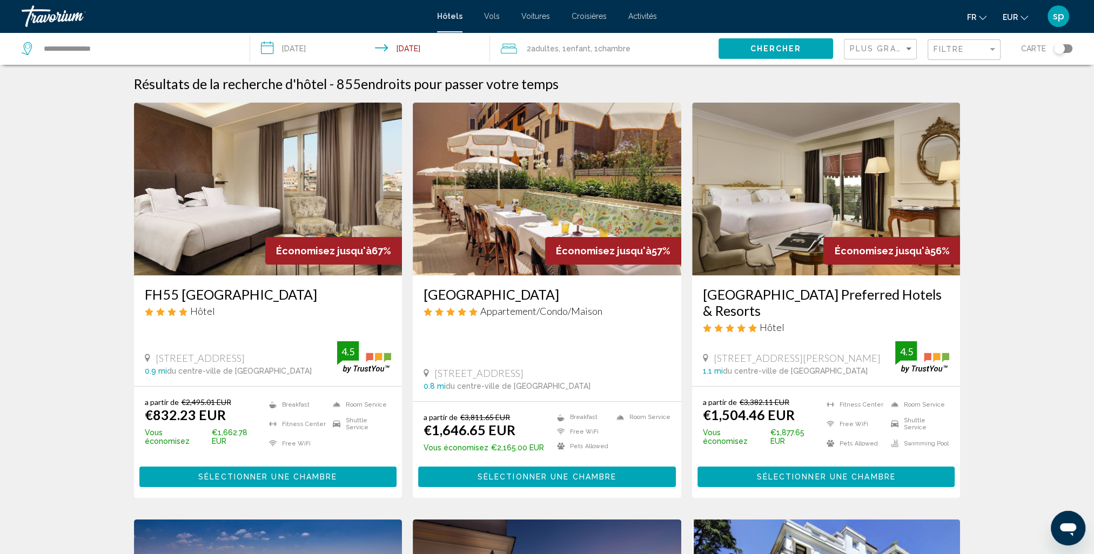
click at [864, 56] on div "Plus grandes économies" at bounding box center [882, 49] width 64 height 20
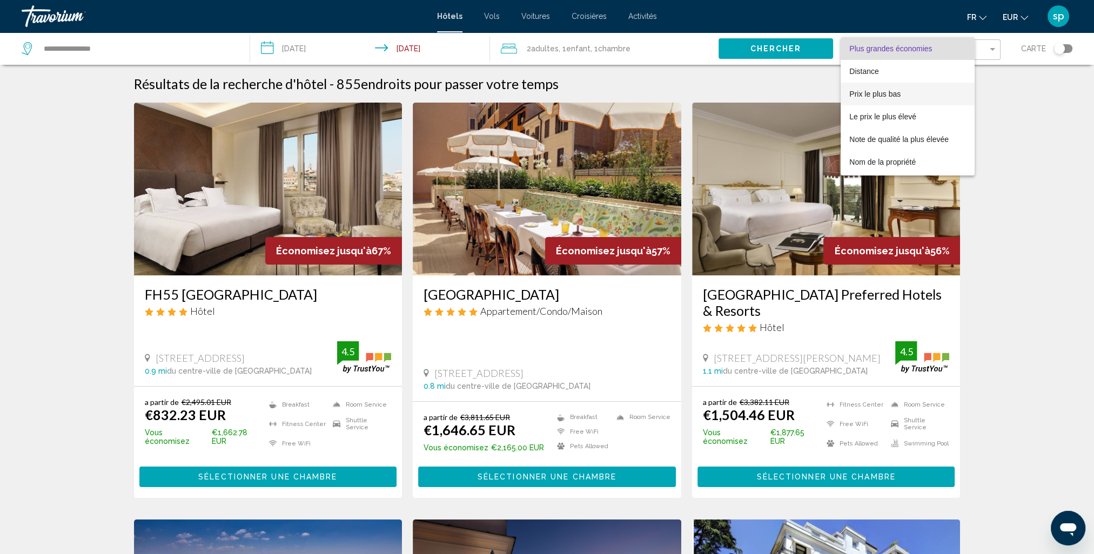
click at [860, 98] on span "Prix le plus bas" at bounding box center [874, 94] width 51 height 9
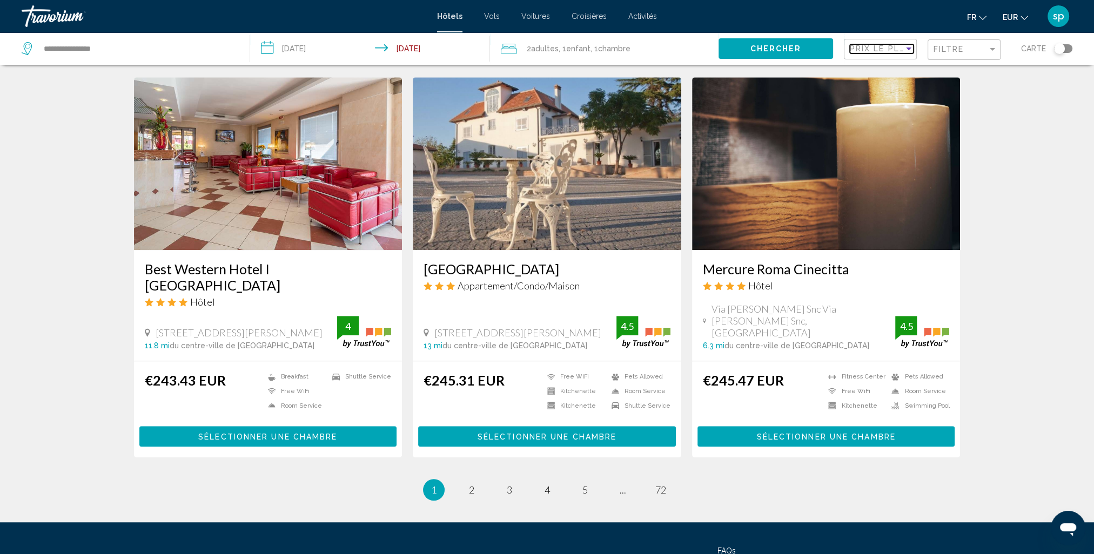
scroll to position [1242, 0]
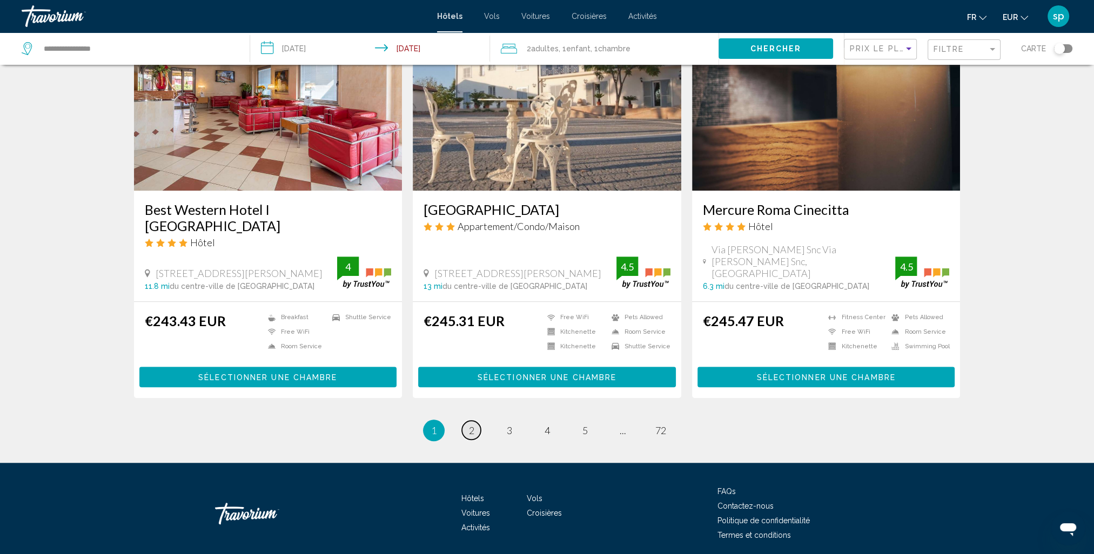
click at [475, 421] on link "page 2" at bounding box center [471, 430] width 19 height 19
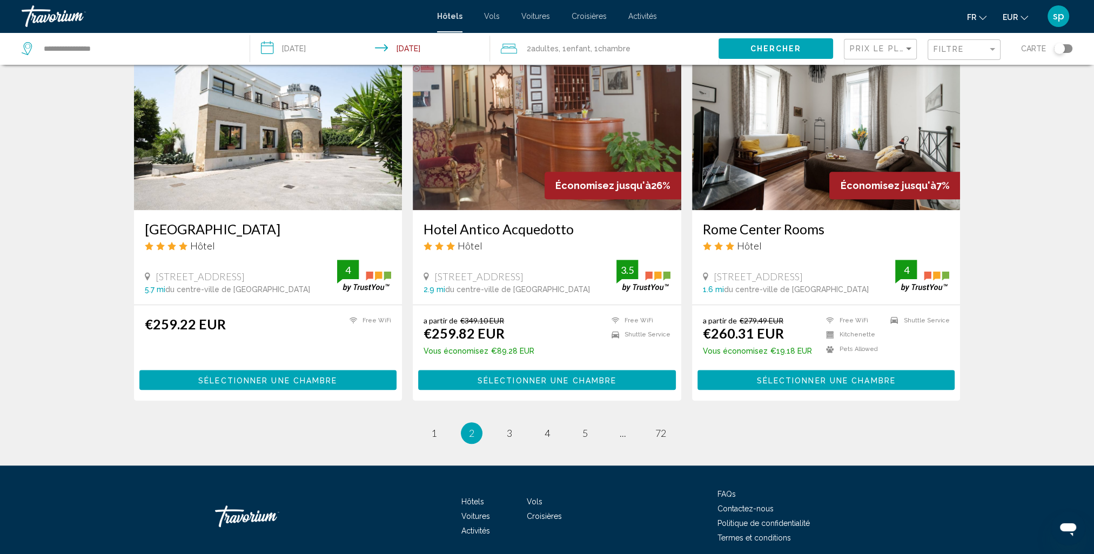
scroll to position [1264, 0]
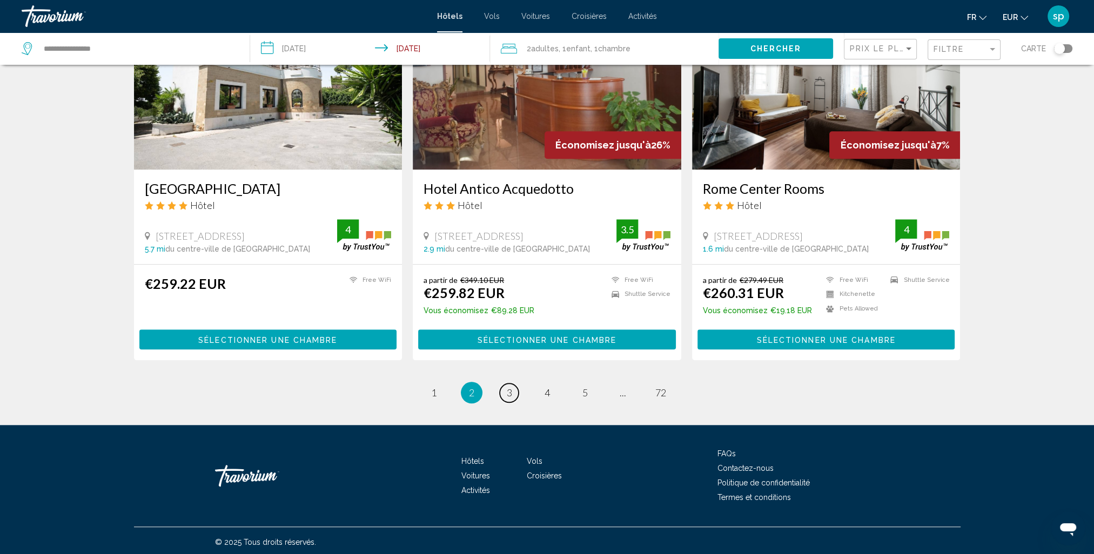
click at [513, 393] on link "page 3" at bounding box center [509, 392] width 19 height 19
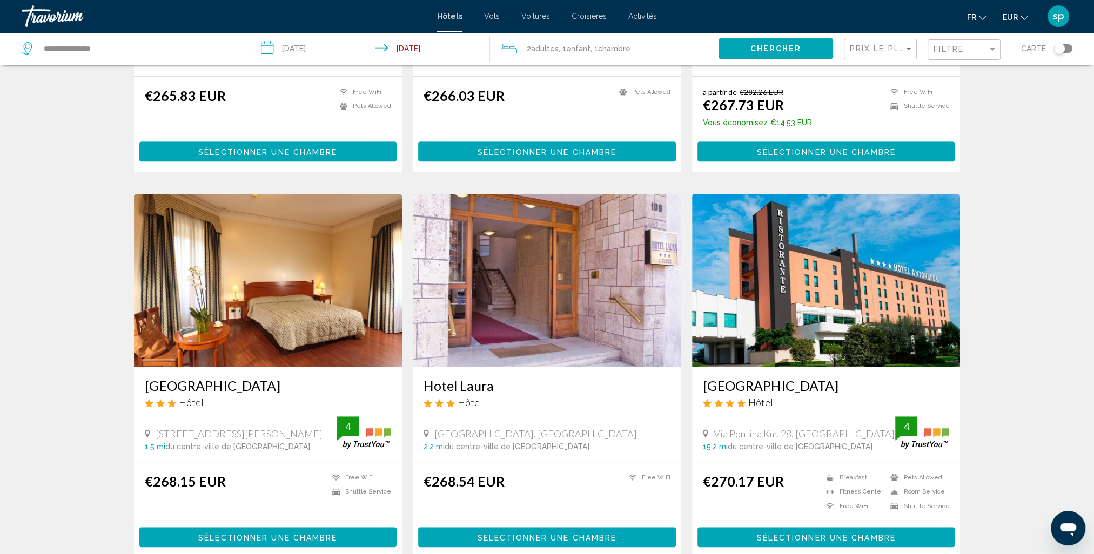
scroll to position [1134, 0]
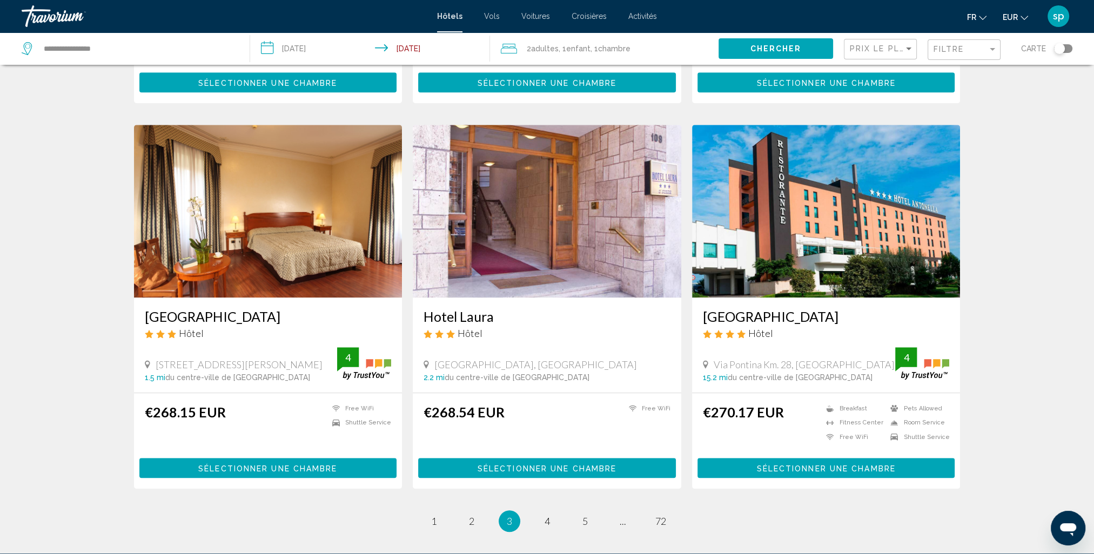
click at [801, 222] on img "Main content" at bounding box center [826, 211] width 268 height 173
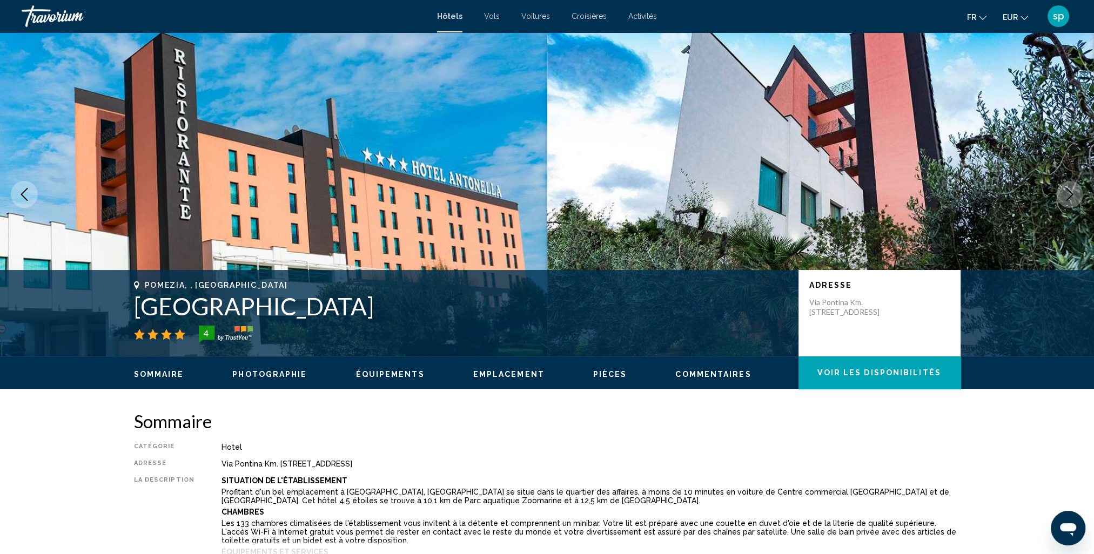
click at [1068, 194] on icon "Next image" at bounding box center [1069, 194] width 13 height 13
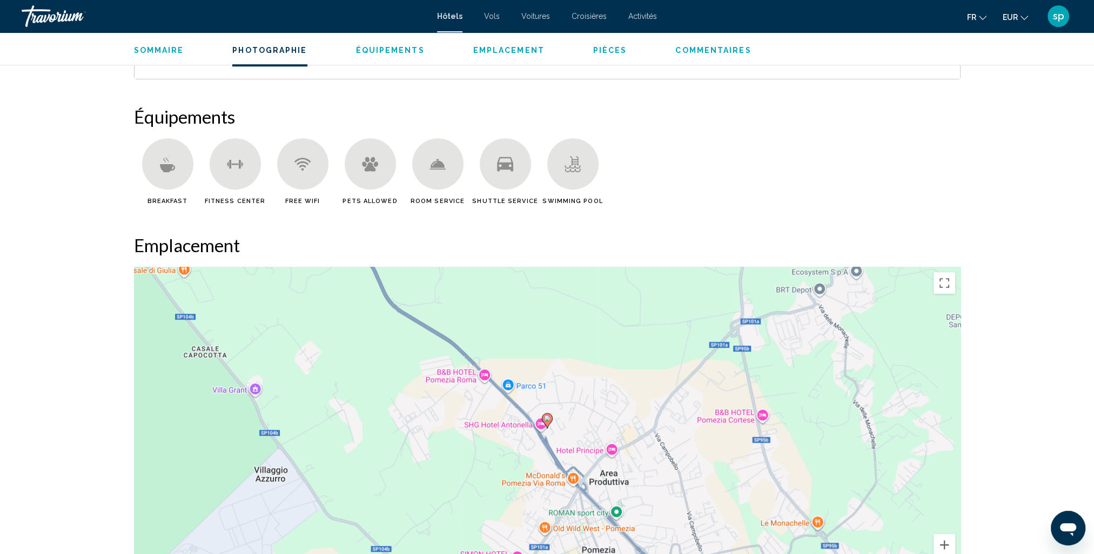
scroll to position [918, 0]
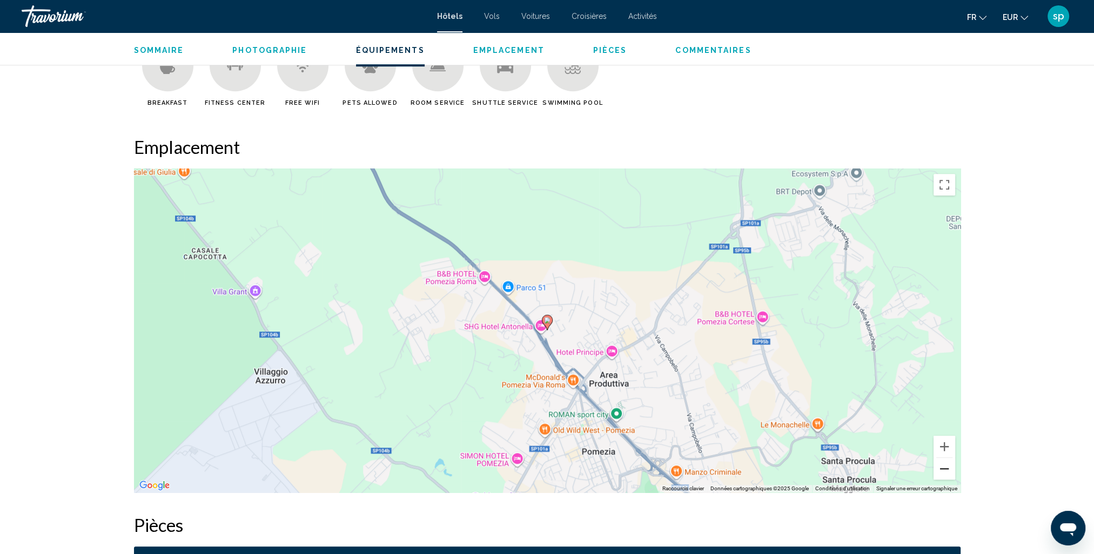
click at [943, 474] on button "Zoom arrière" at bounding box center [944, 469] width 22 height 22
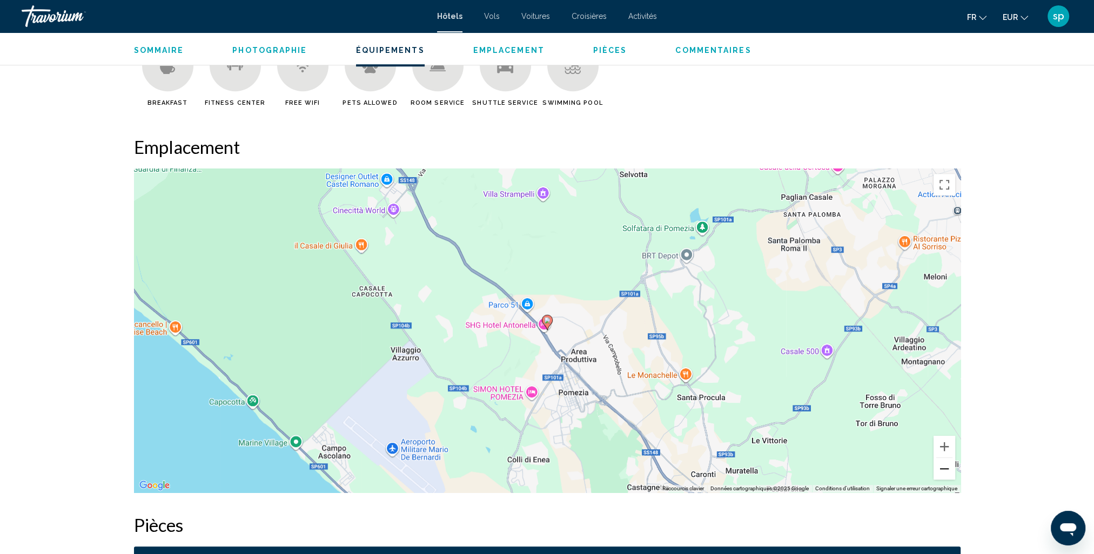
click at [940, 474] on button "Zoom arrière" at bounding box center [944, 469] width 22 height 22
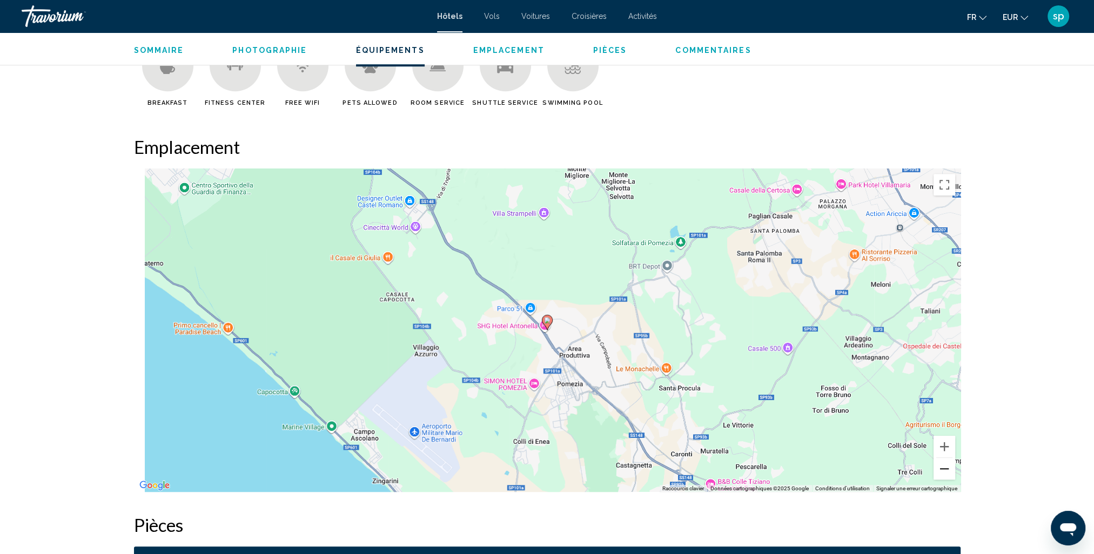
click at [939, 474] on button "Zoom arrière" at bounding box center [944, 469] width 22 height 22
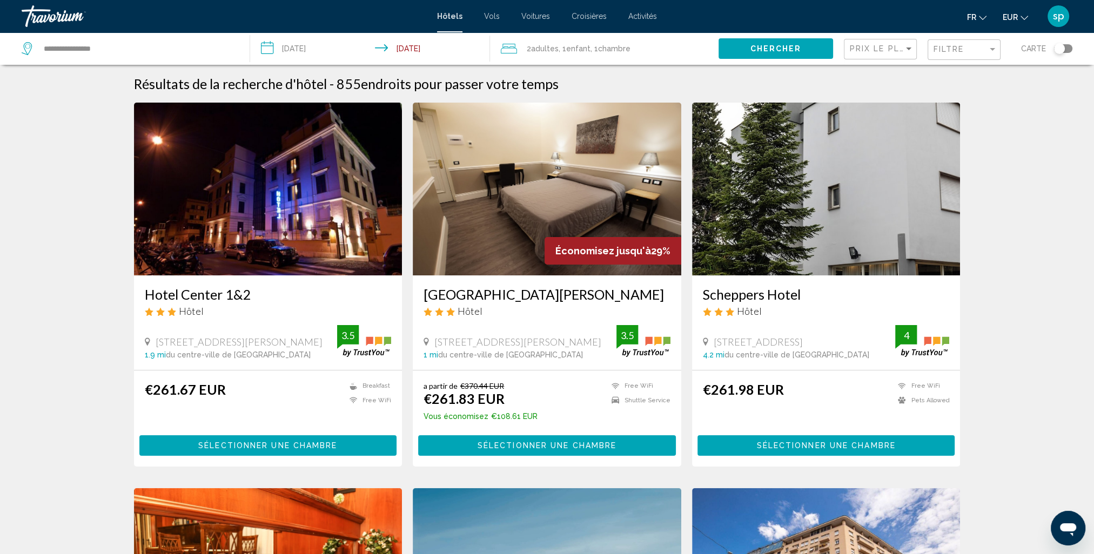
click at [946, 56] on div "Filtre" at bounding box center [965, 50] width 64 height 20
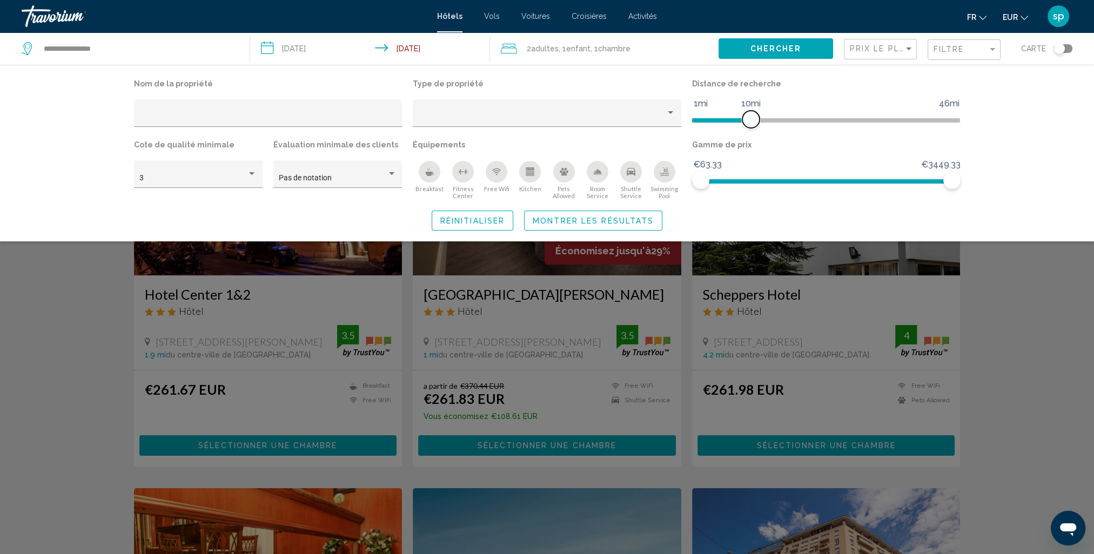
drag, startPoint x: 856, startPoint y: 122, endPoint x: 749, endPoint y: 130, distance: 107.2
click at [749, 130] on div "Distance de recherche 1mi 46mi 10mi" at bounding box center [825, 106] width 279 height 61
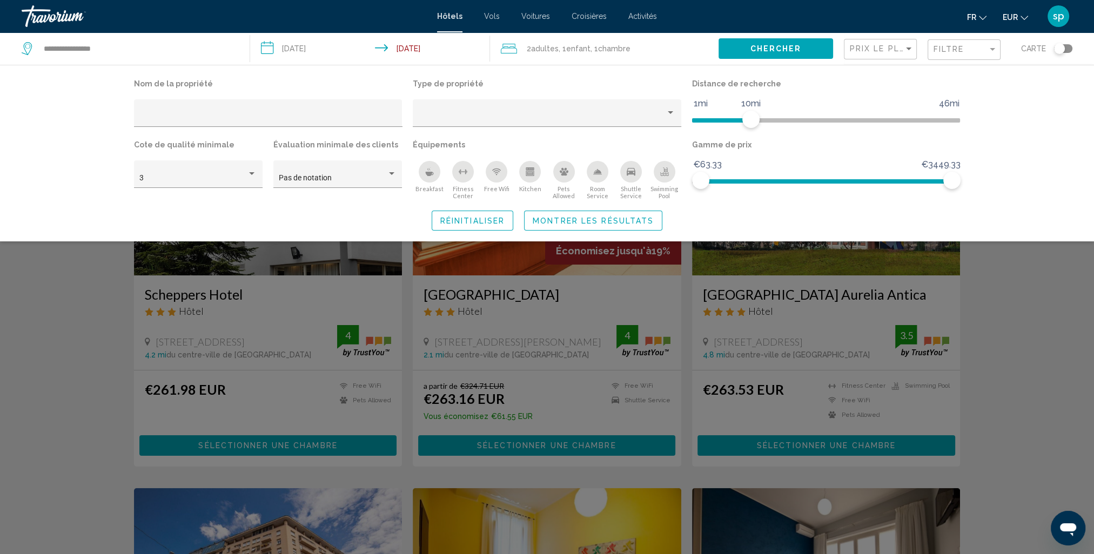
click at [609, 223] on span "Montrer les résultats" at bounding box center [593, 221] width 121 height 9
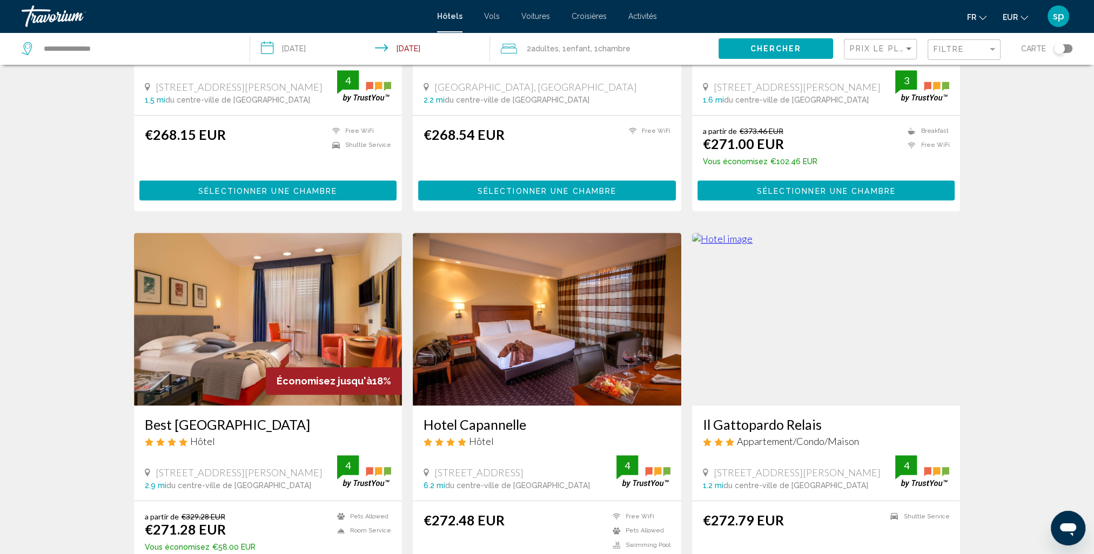
scroll to position [1264, 0]
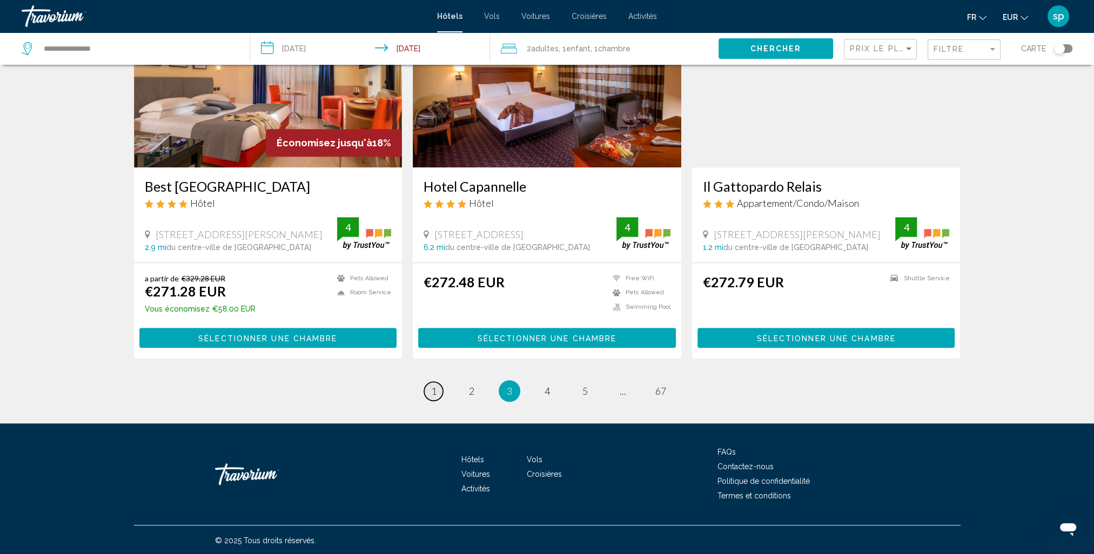
click at [429, 393] on link "page 1" at bounding box center [433, 391] width 19 height 19
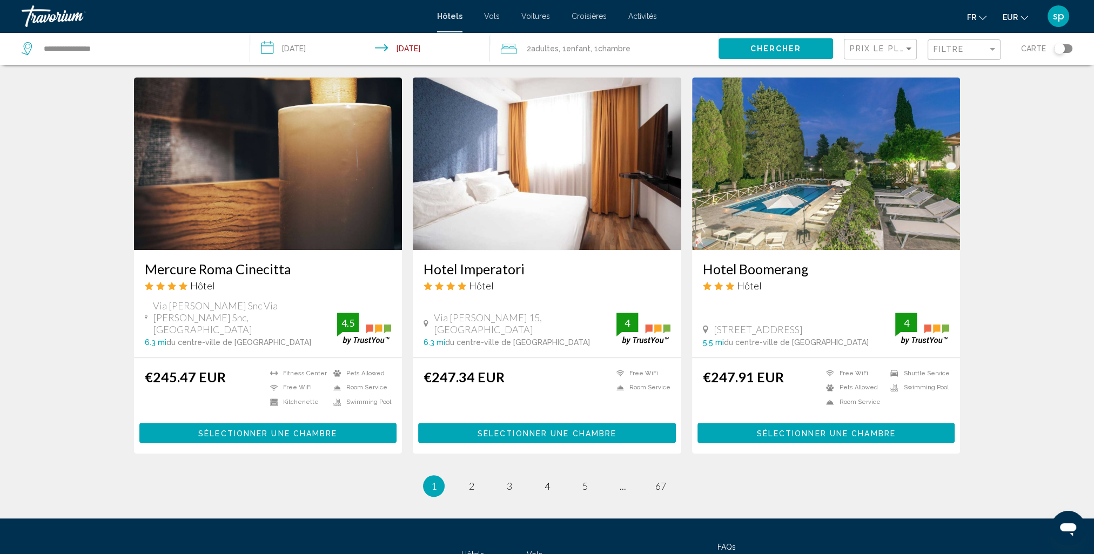
scroll to position [1188, 0]
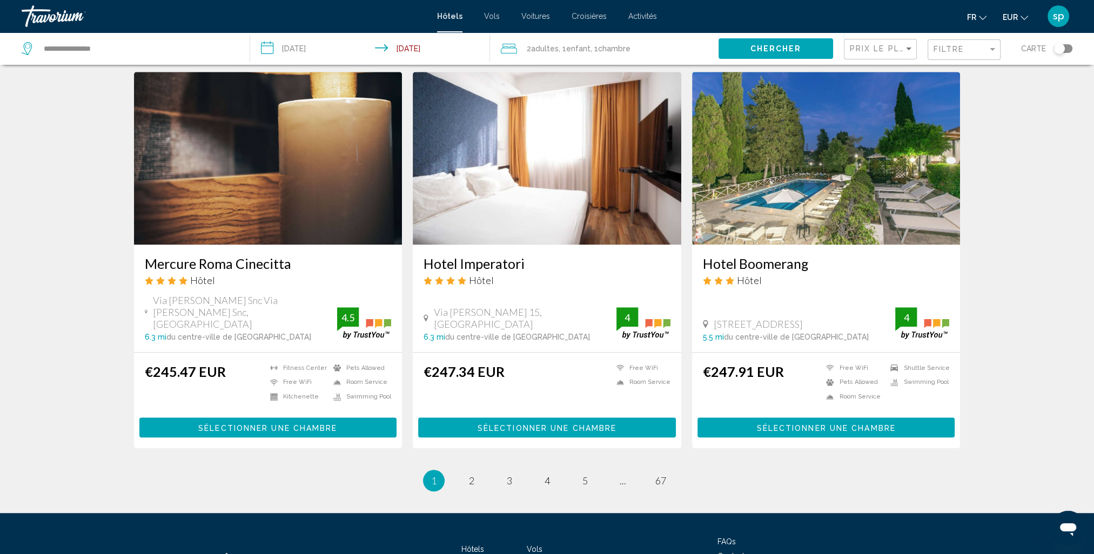
click at [285, 259] on h3 "Mercure Roma Cinecitta" at bounding box center [268, 263] width 247 height 16
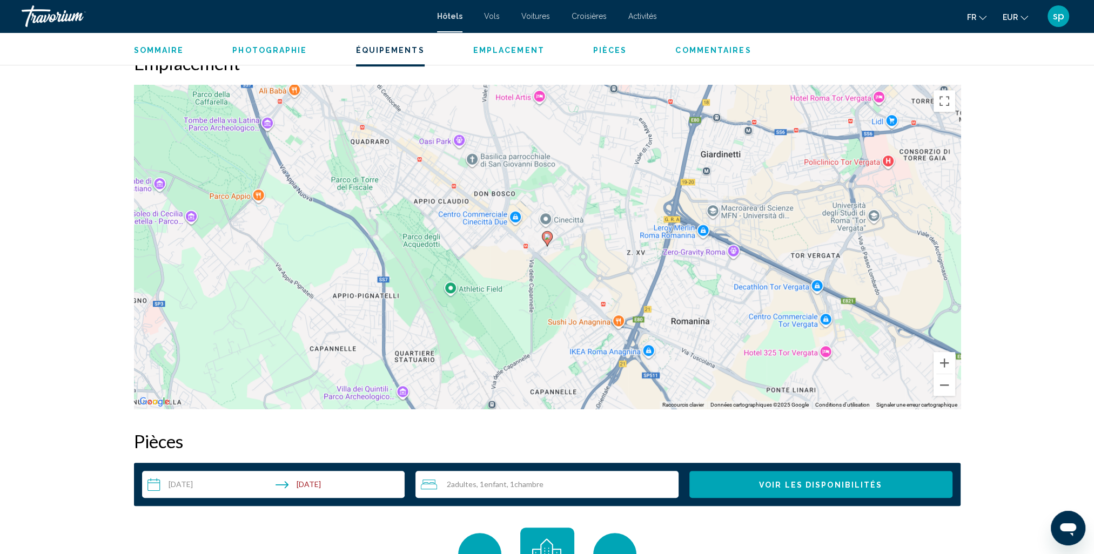
scroll to position [972, 0]
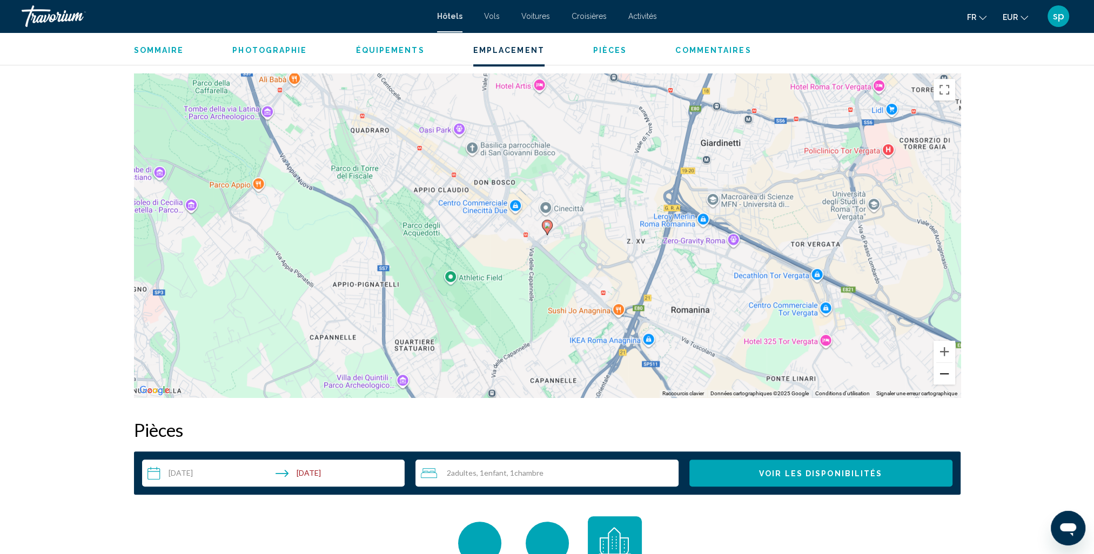
click at [947, 379] on button "Zoom arrière" at bounding box center [944, 374] width 22 height 22
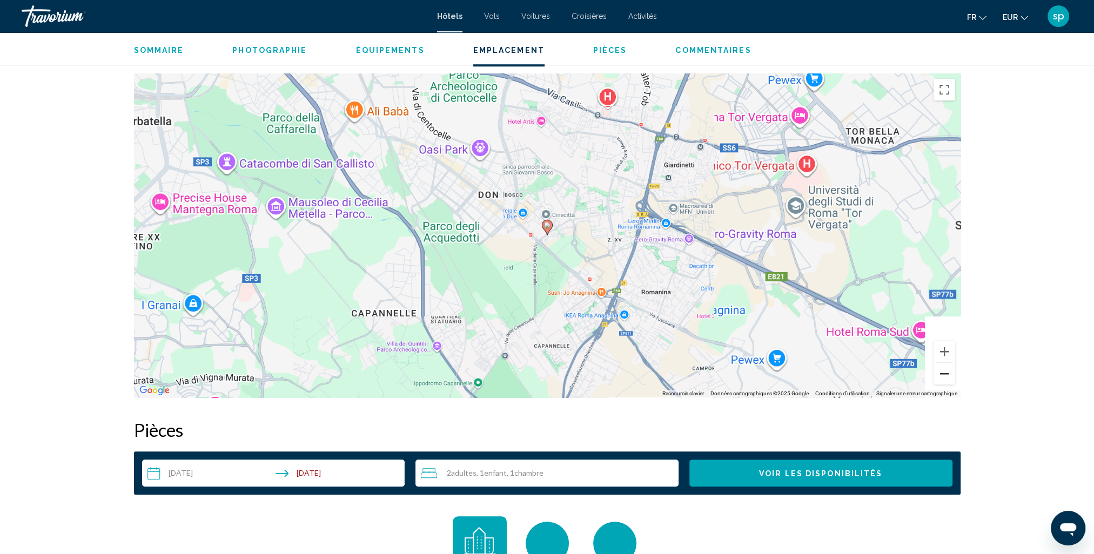
click at [945, 379] on button "Zoom arrière" at bounding box center [944, 374] width 22 height 22
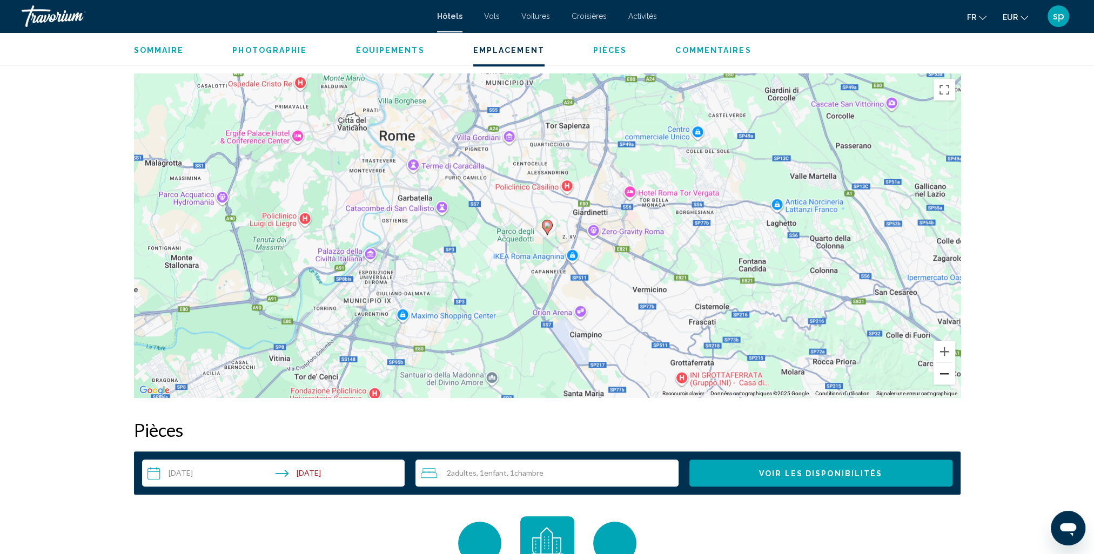
click at [945, 379] on button "Zoom arrière" at bounding box center [944, 374] width 22 height 22
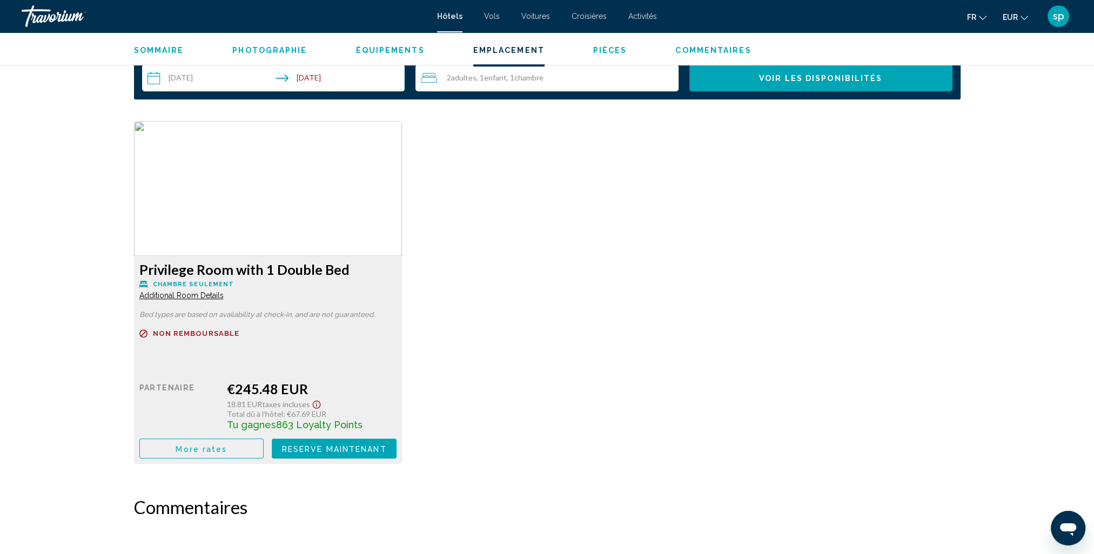
scroll to position [1404, 0]
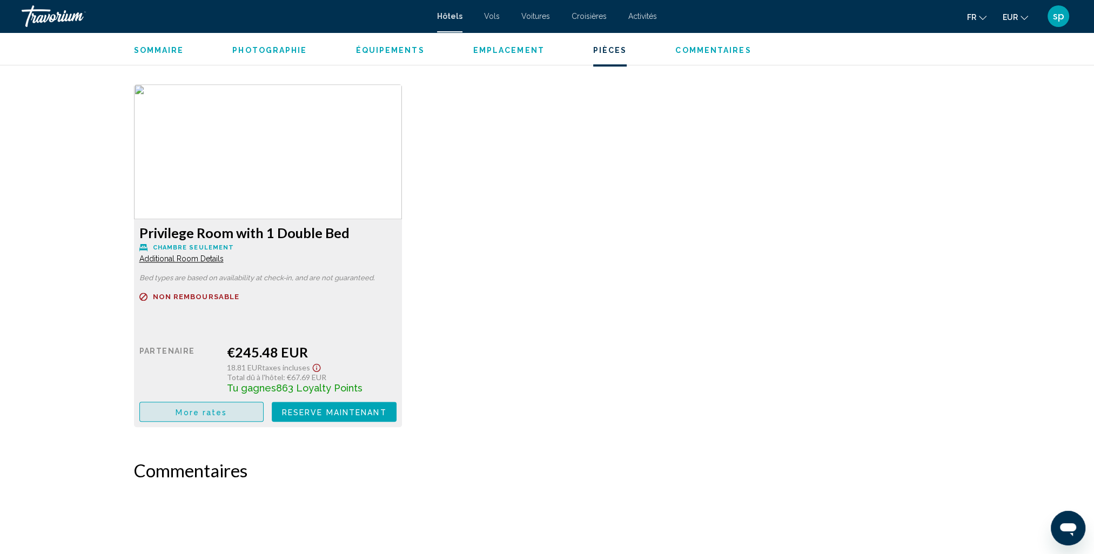
click at [179, 413] on span "More rates" at bounding box center [201, 412] width 51 height 9
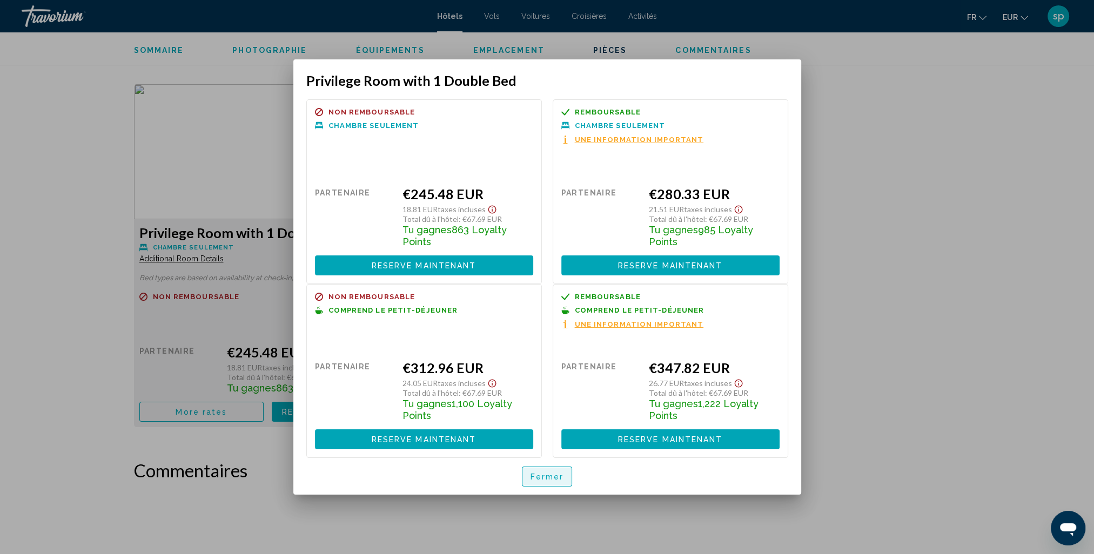
click at [556, 476] on span "Fermer" at bounding box center [546, 477] width 33 height 9
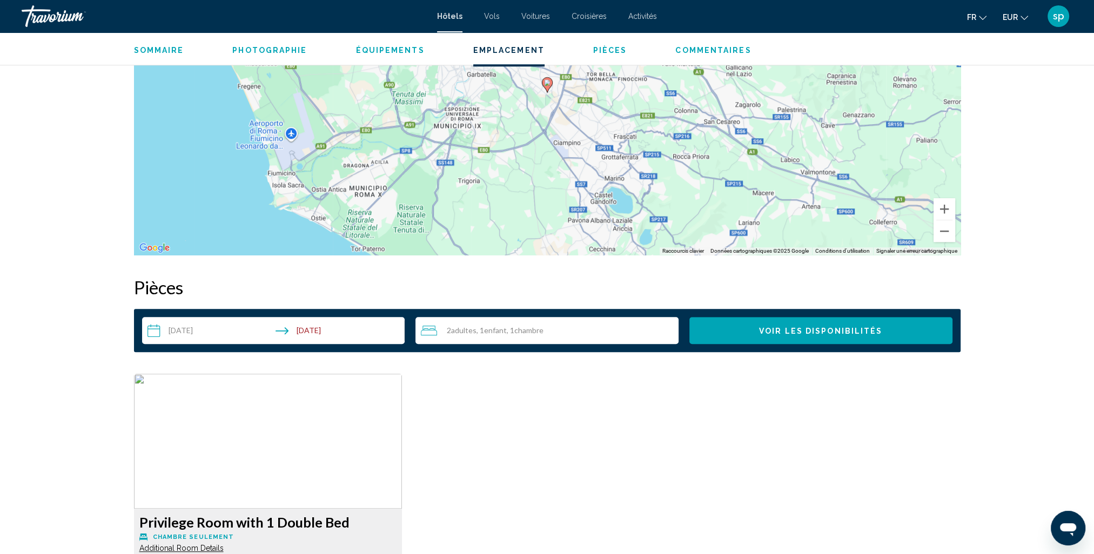
scroll to position [958, 0]
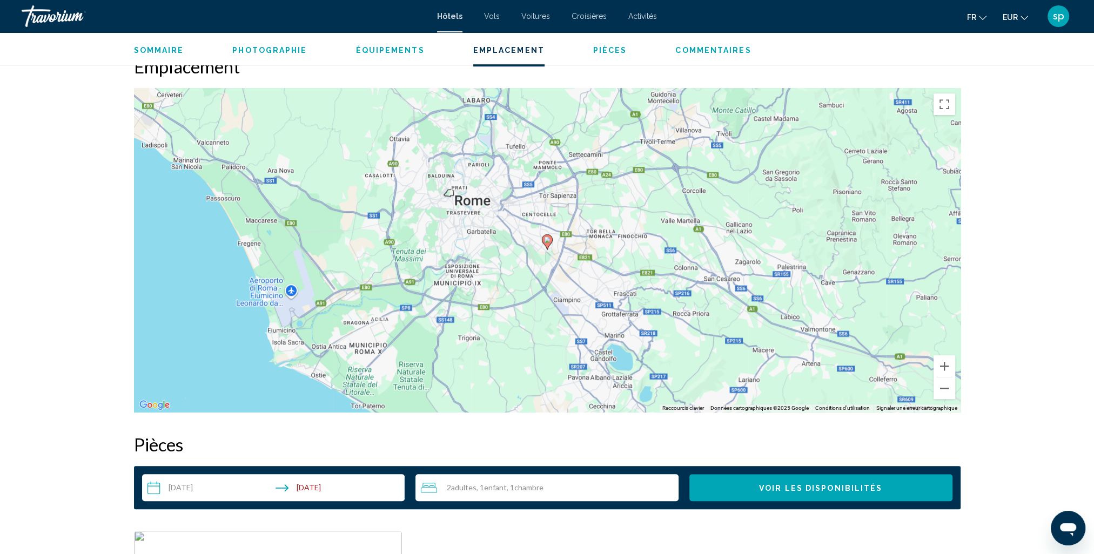
click at [691, 52] on span "Commentaires" at bounding box center [713, 50] width 76 height 9
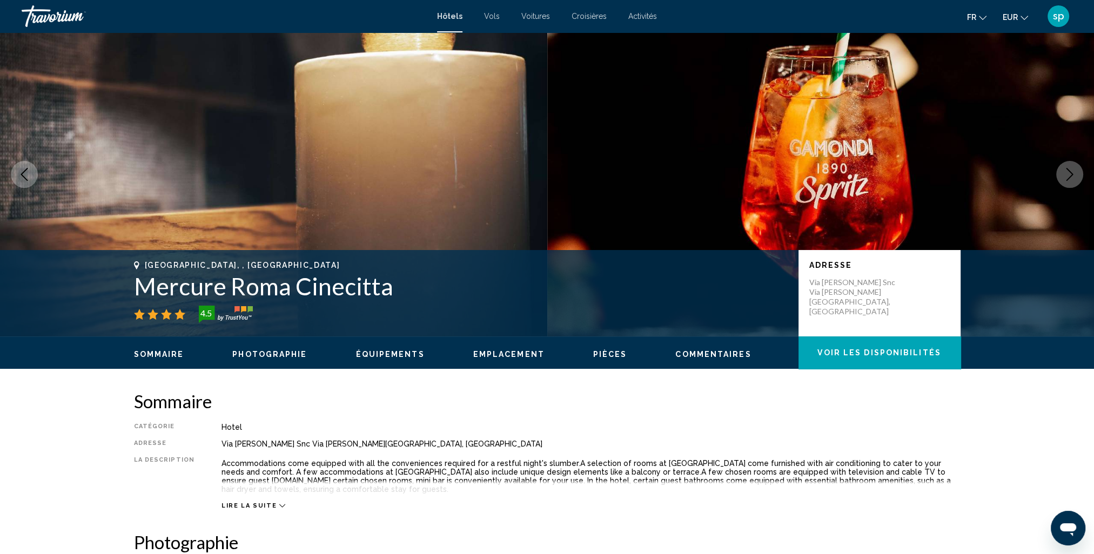
scroll to position [0, 0]
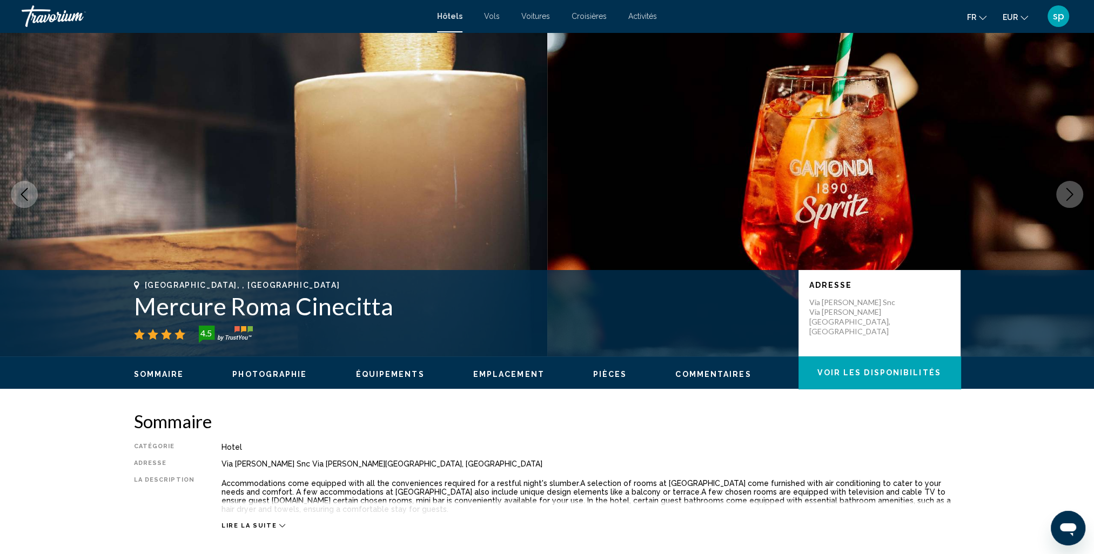
drag, startPoint x: 390, startPoint y: 306, endPoint x: 138, endPoint y: 300, distance: 251.7
click at [138, 300] on h1 "Mercure Roma Cinecitta" at bounding box center [461, 306] width 654 height 28
drag, startPoint x: 138, startPoint y: 300, endPoint x: 199, endPoint y: 310, distance: 61.3
copy h1 "Mercure Roma Cinecitta"
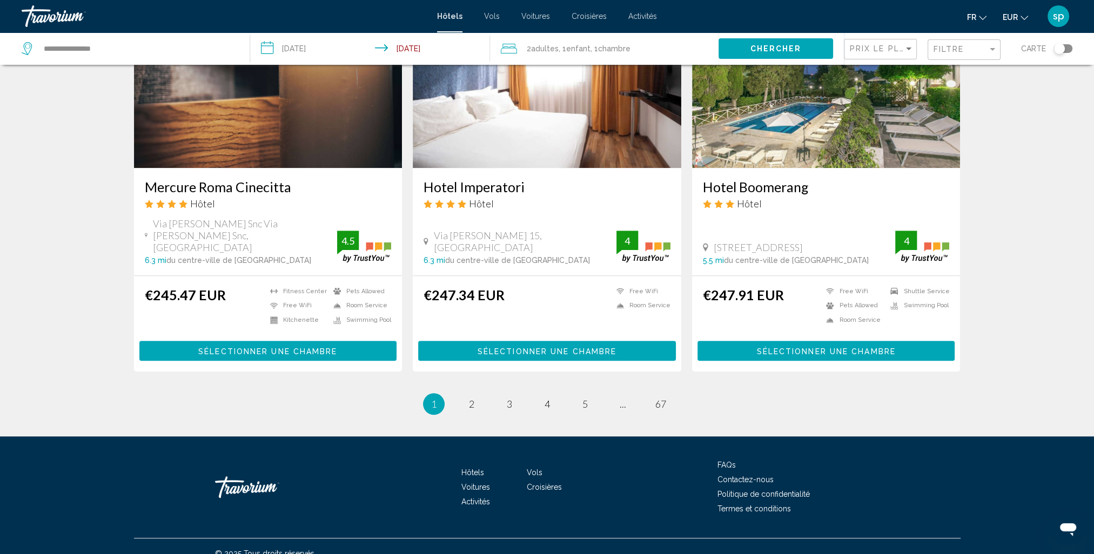
scroll to position [1265, 0]
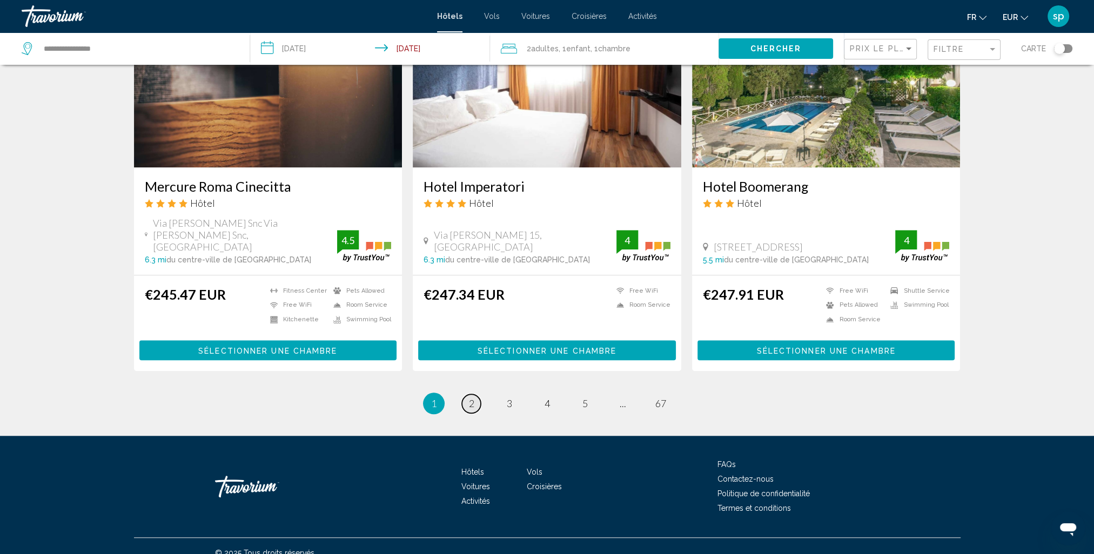
click at [476, 394] on link "page 2" at bounding box center [471, 403] width 19 height 19
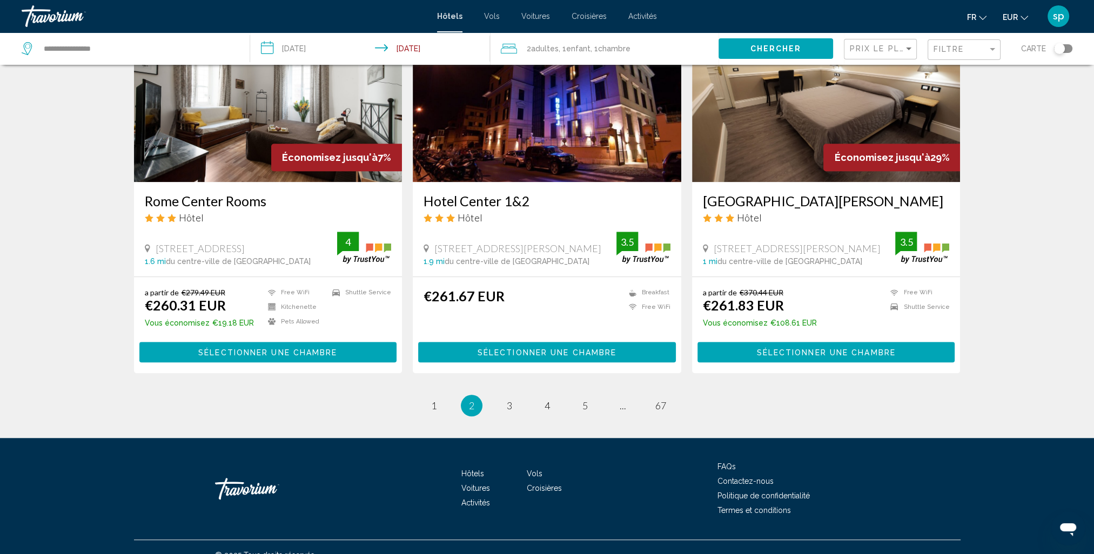
scroll to position [1264, 0]
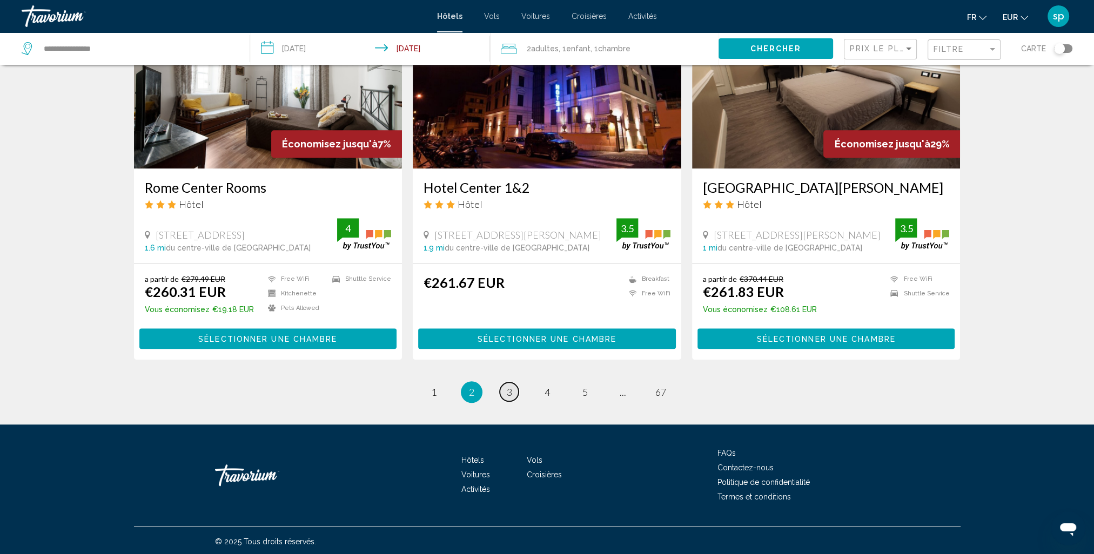
click at [508, 391] on span "3" at bounding box center [509, 392] width 5 height 12
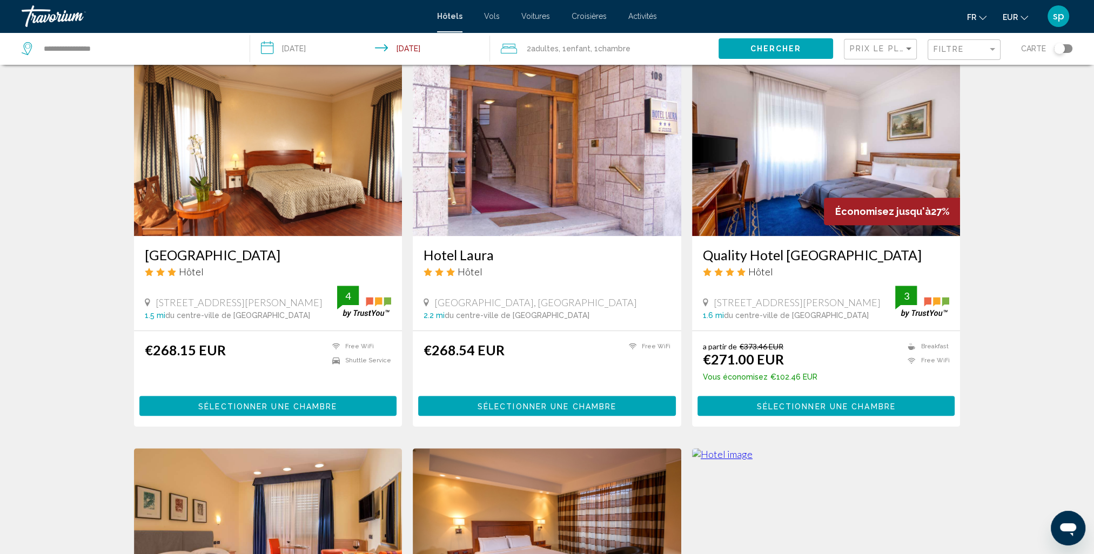
scroll to position [972, 0]
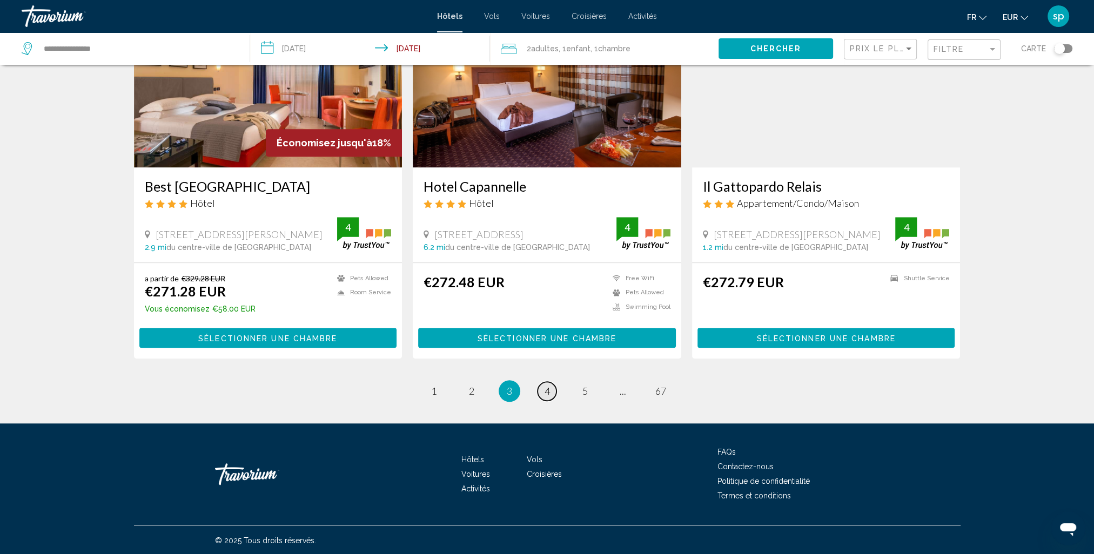
click at [550, 395] on link "page 4" at bounding box center [546, 391] width 19 height 19
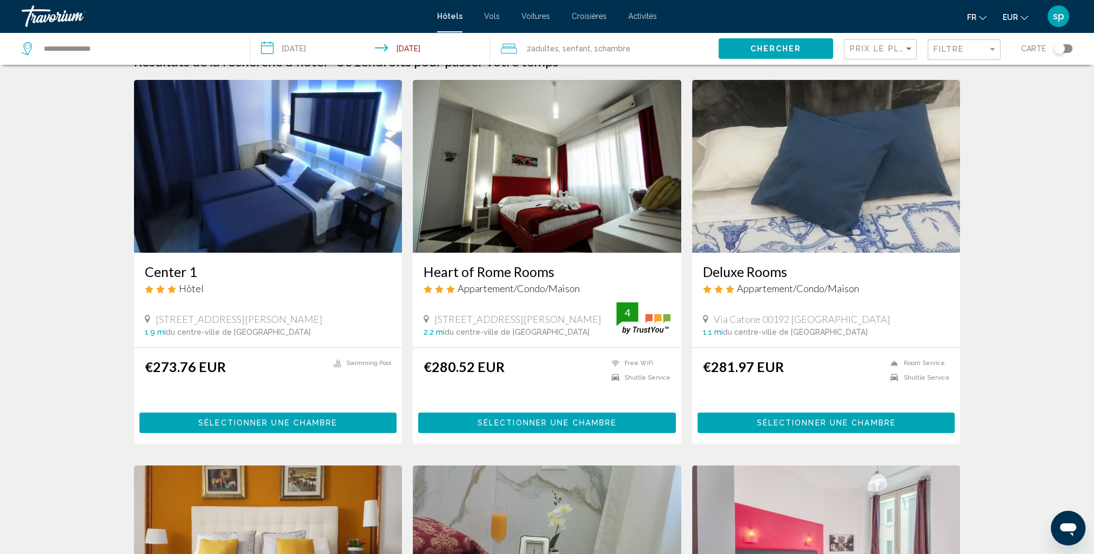
scroll to position [270, 0]
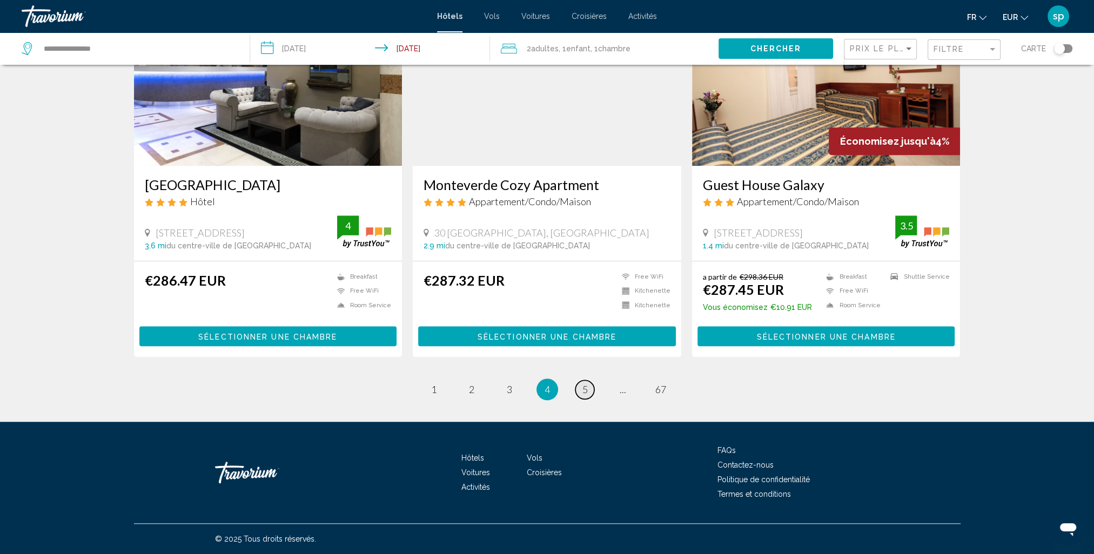
click at [590, 395] on link "page 5" at bounding box center [584, 389] width 19 height 19
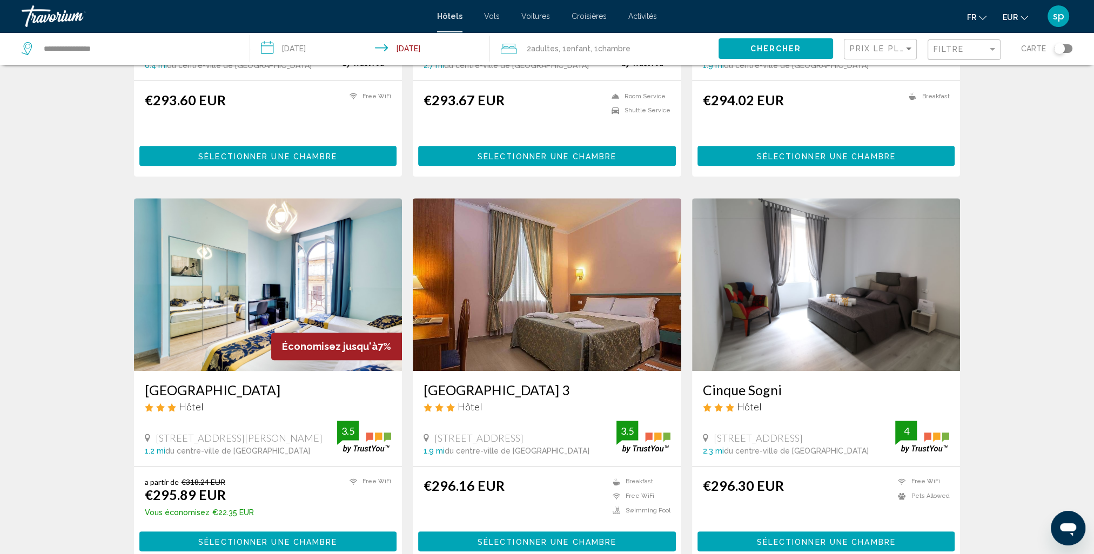
scroll to position [756, 0]
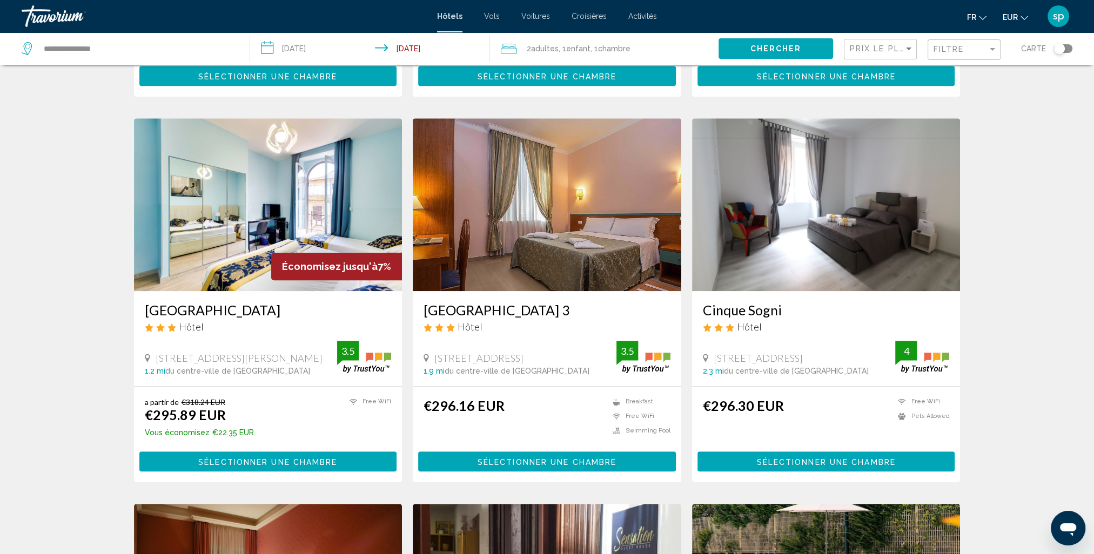
click at [847, 53] on mat-form-field "Prix le plus bas" at bounding box center [880, 49] width 73 height 21
click at [866, 51] on span "Prix le plus bas" at bounding box center [892, 48] width 84 height 9
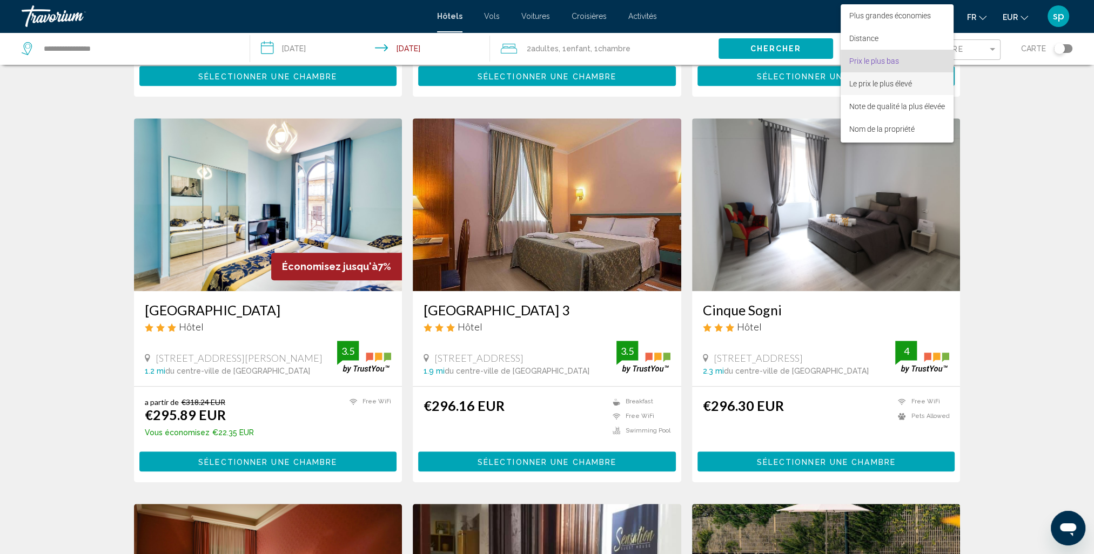
scroll to position [12, 0]
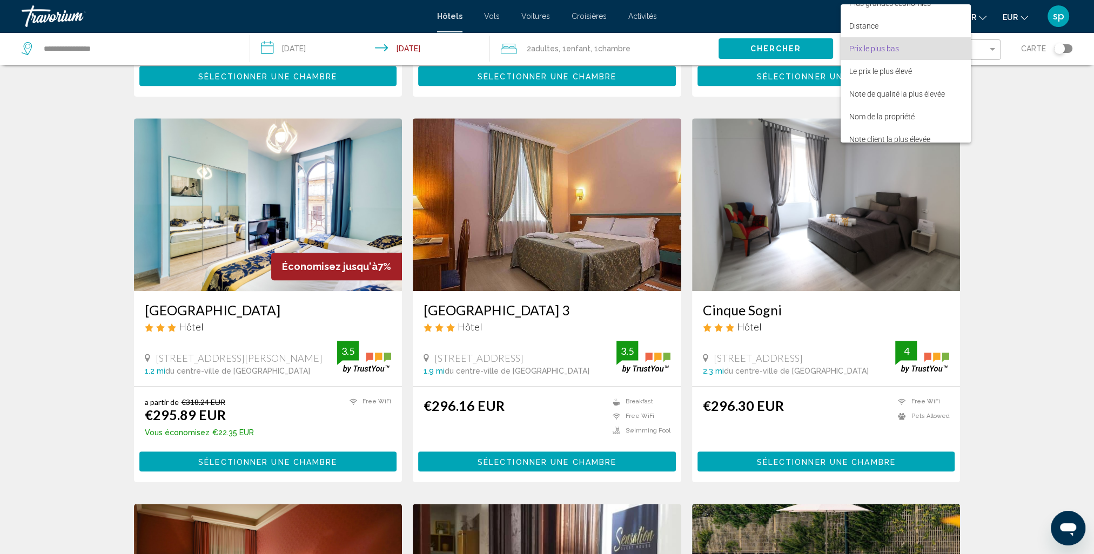
click at [868, 55] on span "Prix le plus bas" at bounding box center [905, 48] width 113 height 23
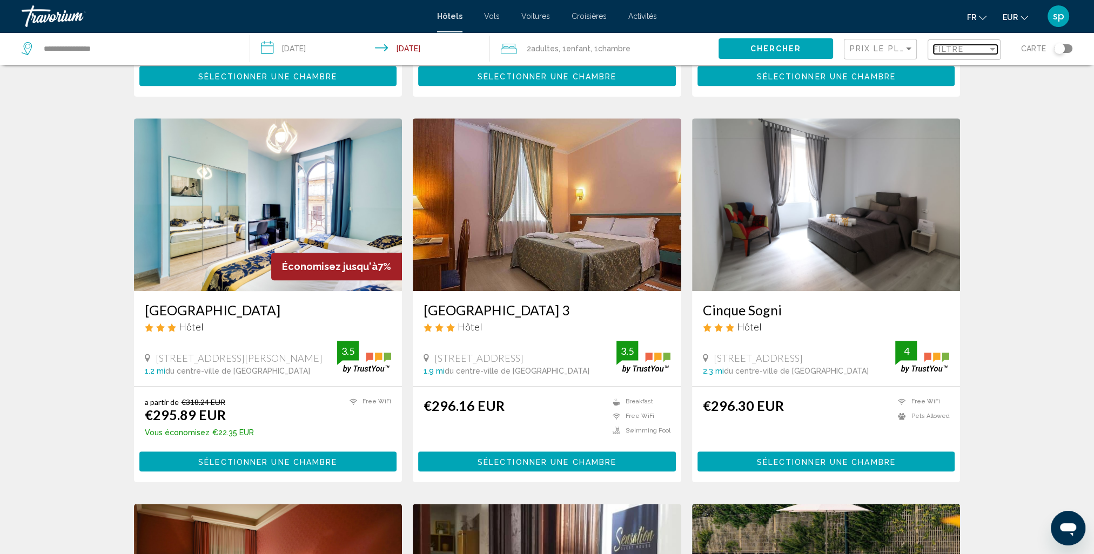
click at [953, 53] on span "Filtre" at bounding box center [948, 49] width 31 height 9
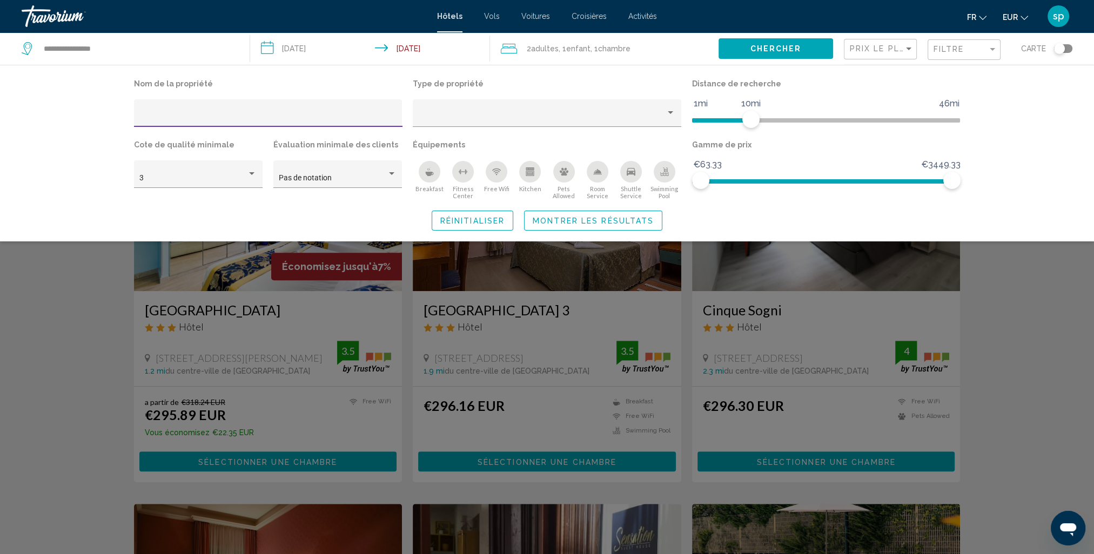
click at [669, 180] on div "Swimming Pool" at bounding box center [665, 172] width 22 height 22
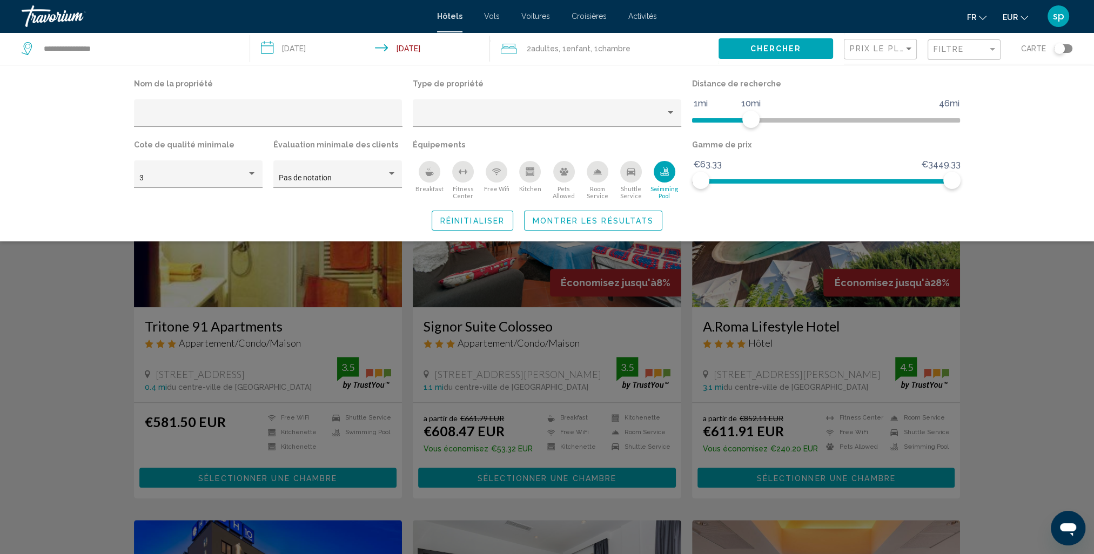
click at [618, 214] on button "Montrer les résultats" at bounding box center [593, 221] width 138 height 20
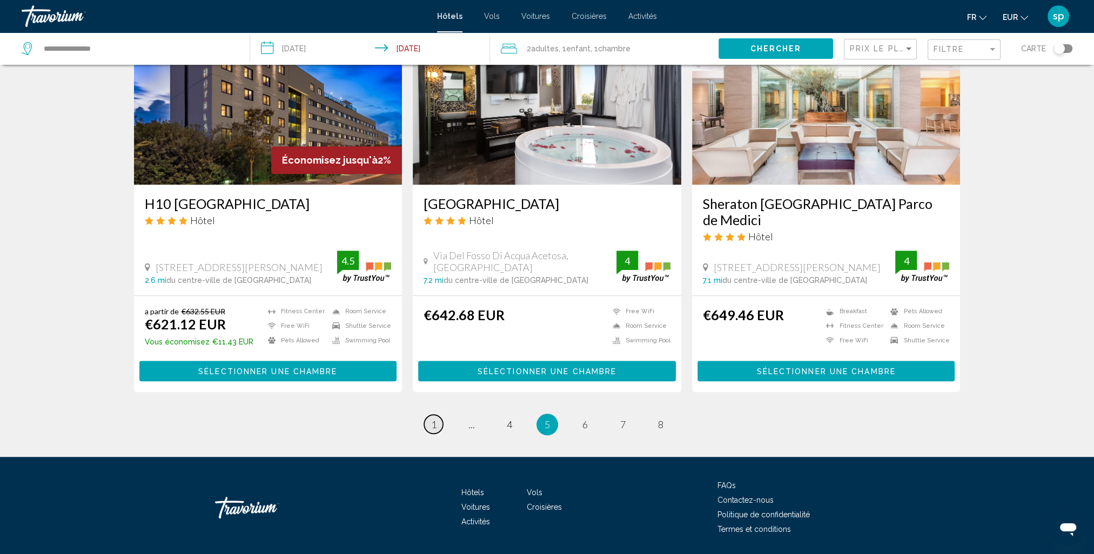
click at [434, 419] on span "1" at bounding box center [433, 425] width 5 height 12
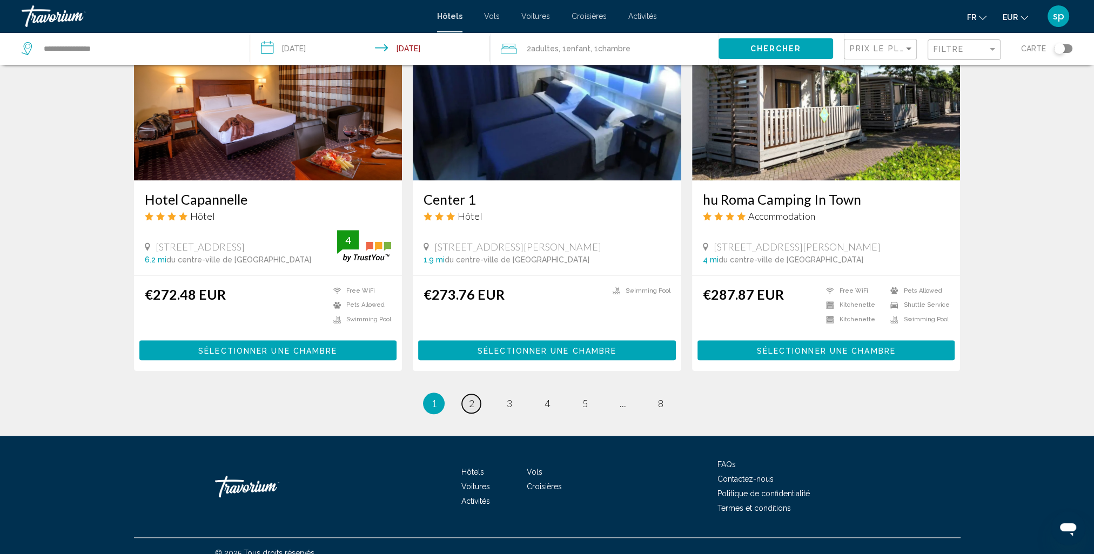
click at [475, 396] on link "page 2" at bounding box center [471, 403] width 19 height 19
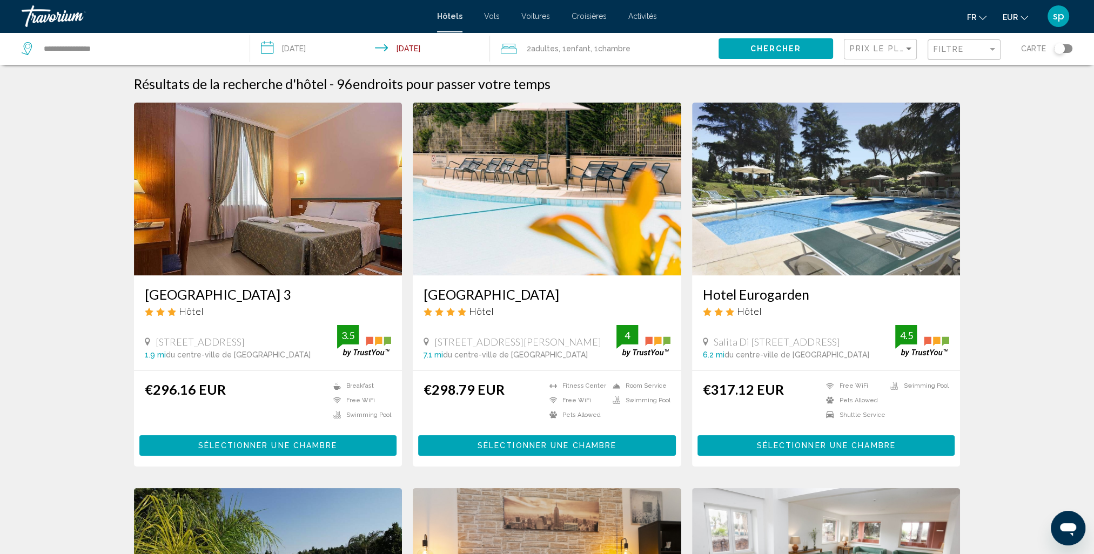
click at [580, 174] on img "Main content" at bounding box center [547, 189] width 268 height 173
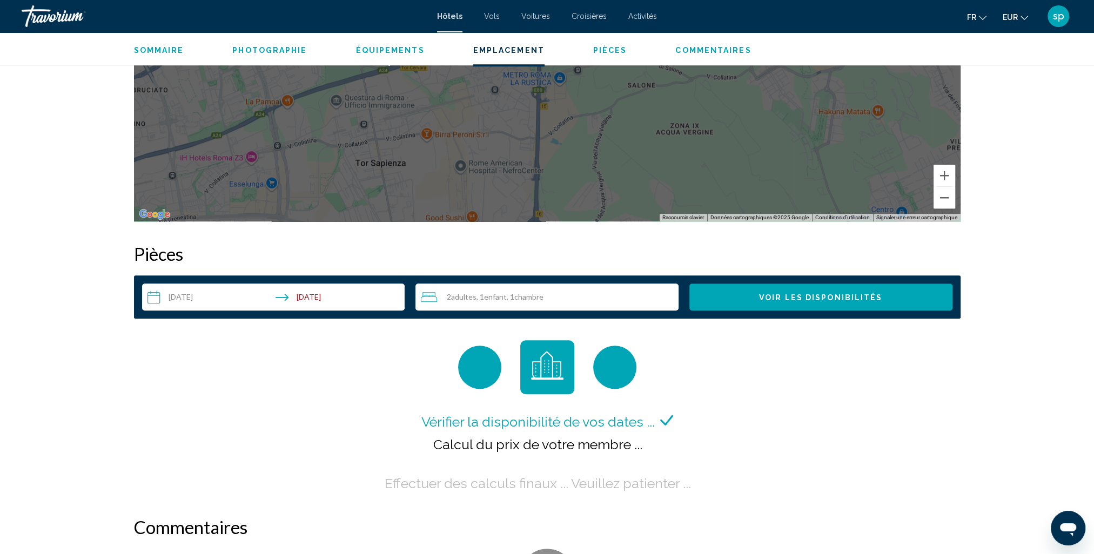
scroll to position [1242, 0]
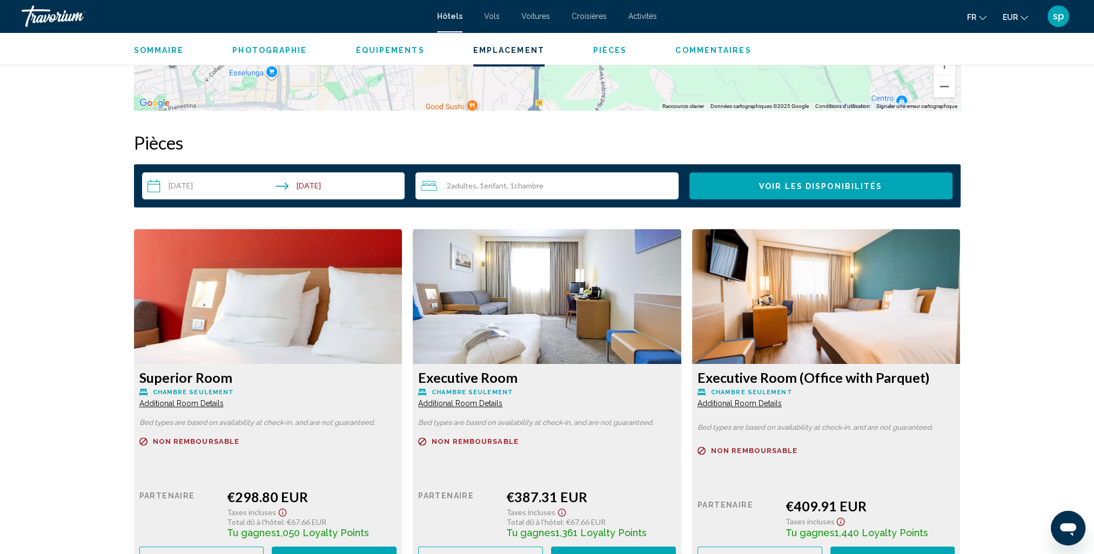
click at [210, 403] on span "Additional Room Details" at bounding box center [181, 403] width 84 height 9
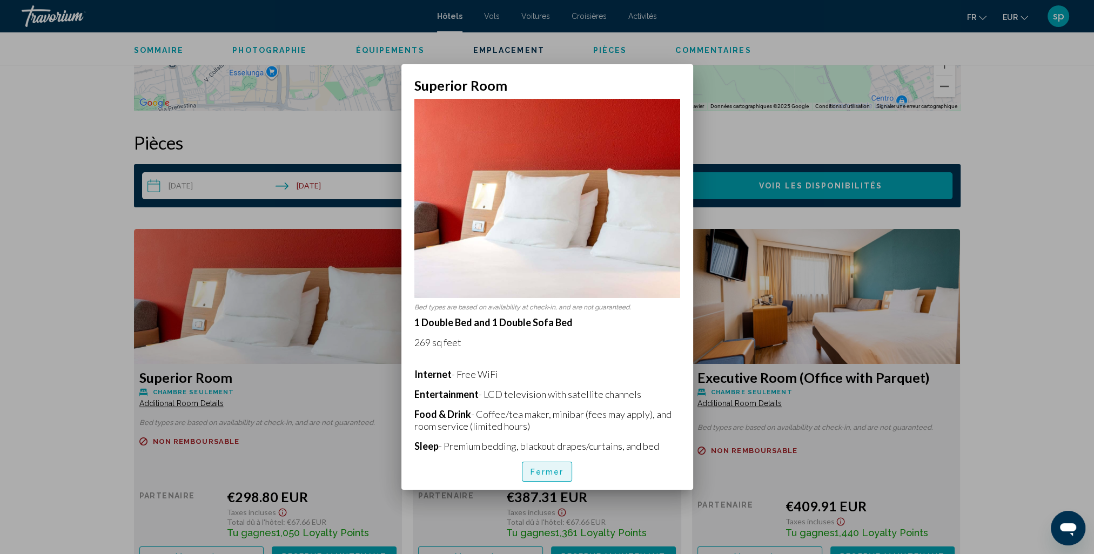
click at [555, 467] on span "Fermer" at bounding box center [546, 471] width 33 height 9
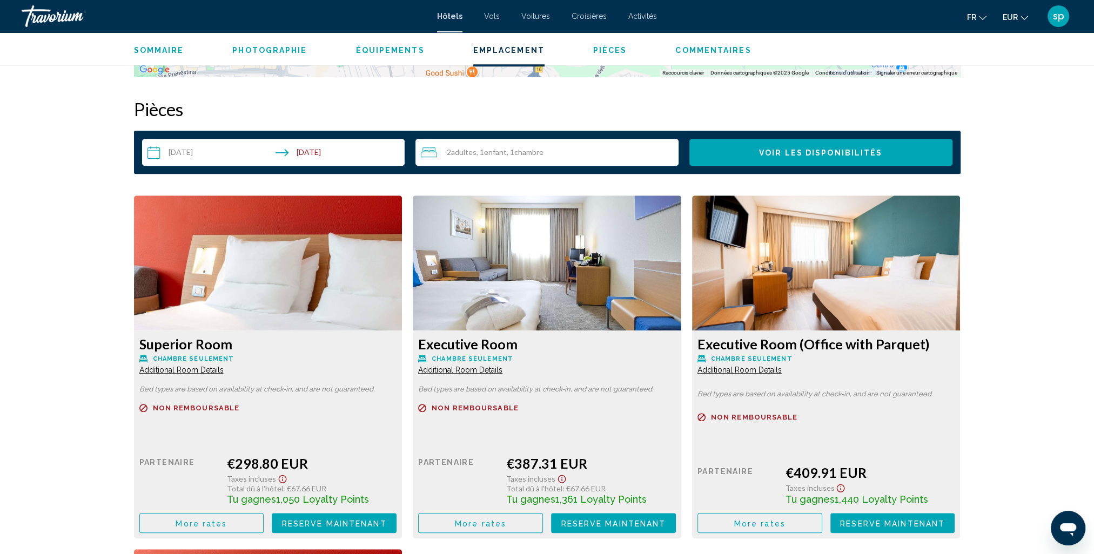
scroll to position [1404, 0]
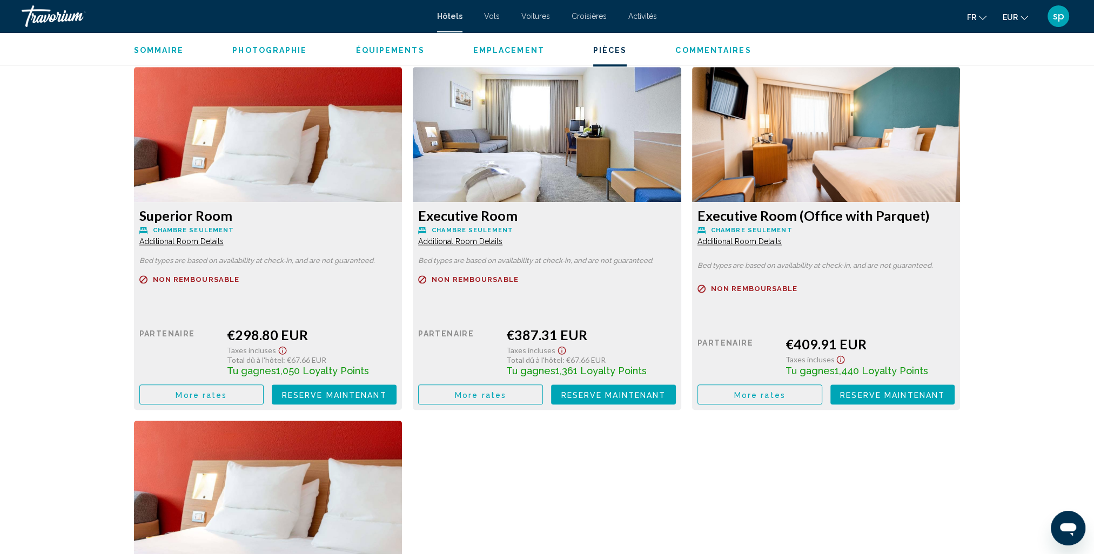
click at [227, 397] on button "More rates" at bounding box center [201, 395] width 125 height 20
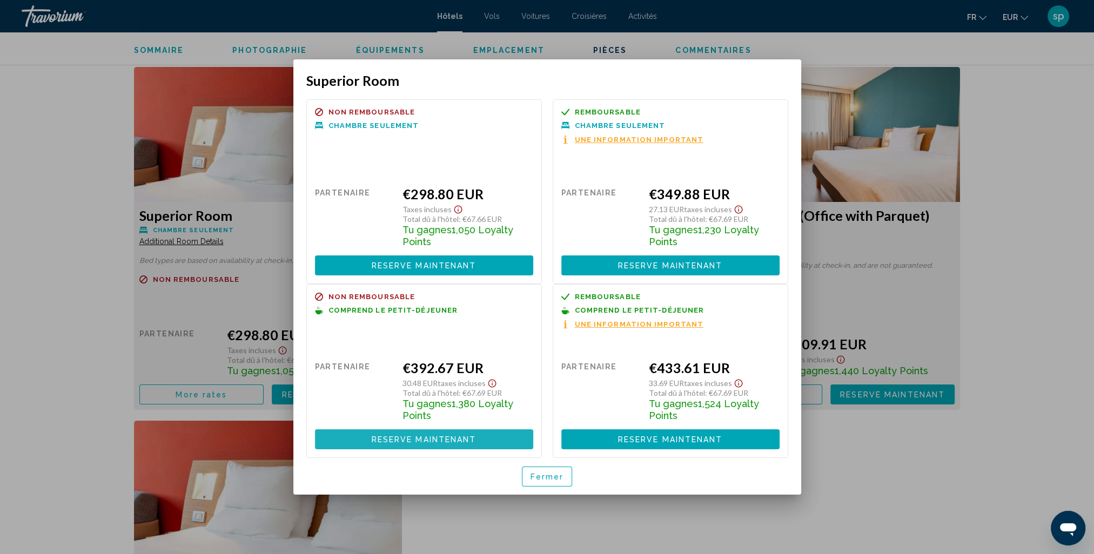
click at [408, 439] on span "Reserve maintenant" at bounding box center [424, 439] width 105 height 9
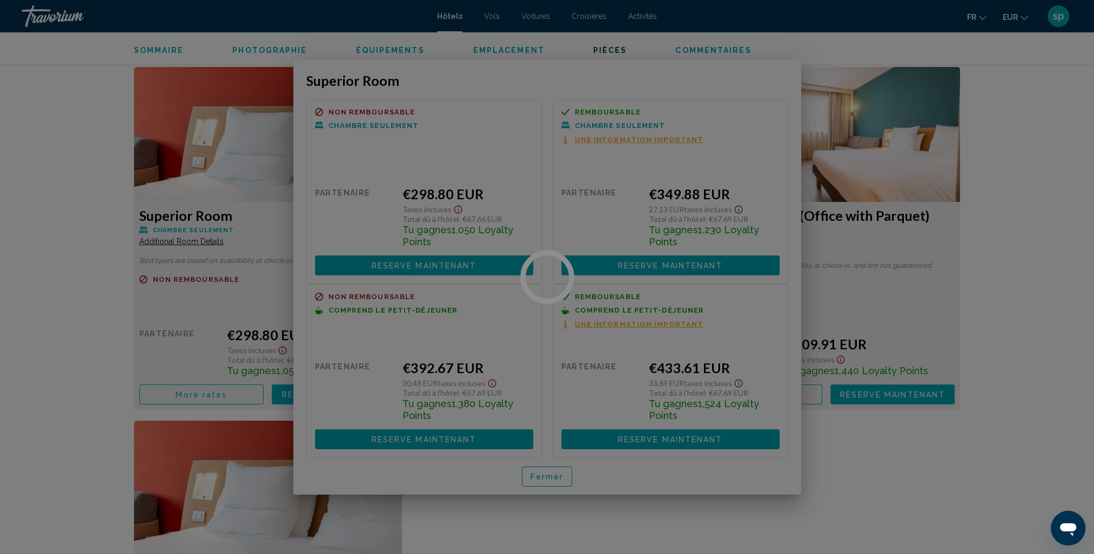
scroll to position [1404, 0]
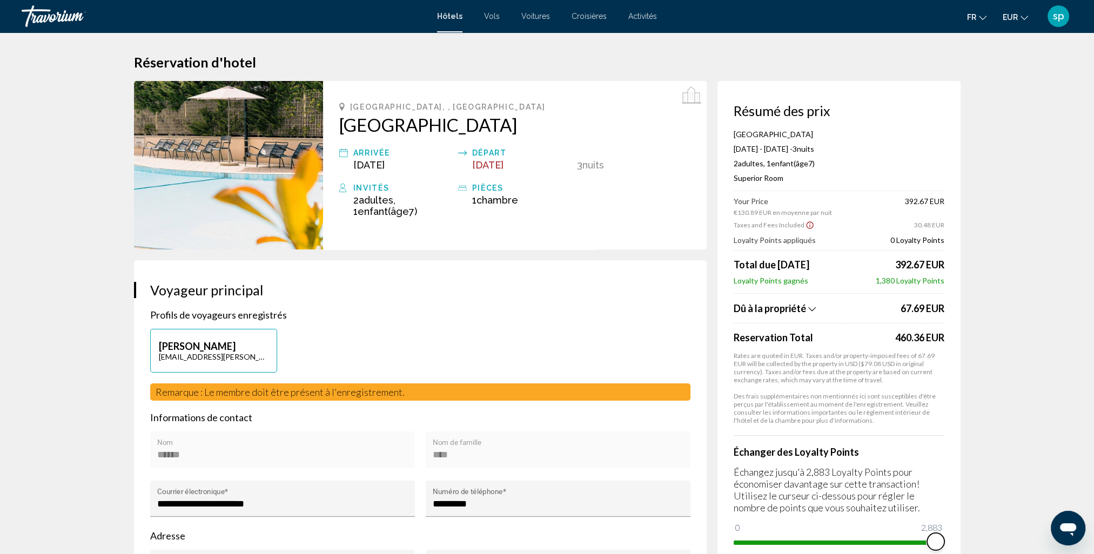
drag, startPoint x: 745, startPoint y: 529, endPoint x: 972, endPoint y: 499, distance: 228.3
click at [947, 519] on div "Résumé des prix Novotel Roma Est [DATE] - [DATE] - 3 nuit nuits 2 Adulte Adulte…" at bounding box center [838, 327] width 243 height 492
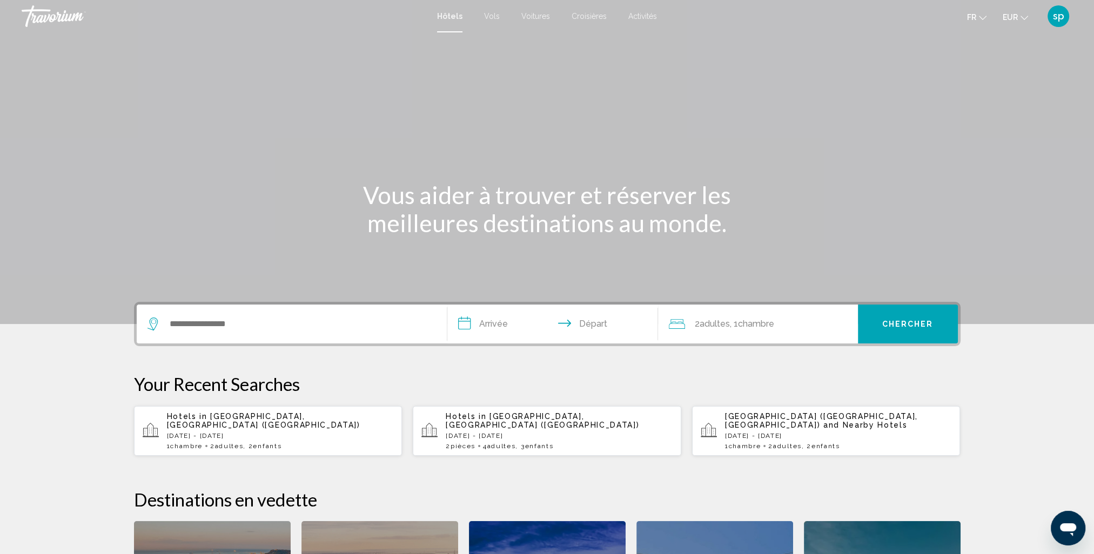
click at [308, 426] on div "Hotels in Rome, Italy (ROM) Wed, 20 Aug - Sat, 23 Aug 1 Chambre pièces 2 Adulte…" at bounding box center [280, 431] width 227 height 38
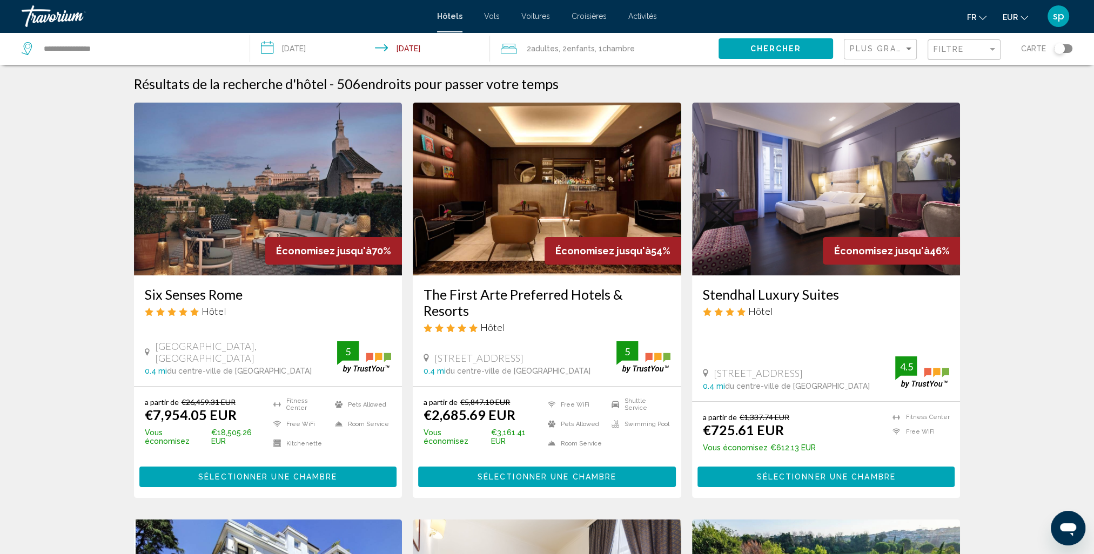
click at [875, 53] on div "Plus grandes économies" at bounding box center [882, 49] width 64 height 20
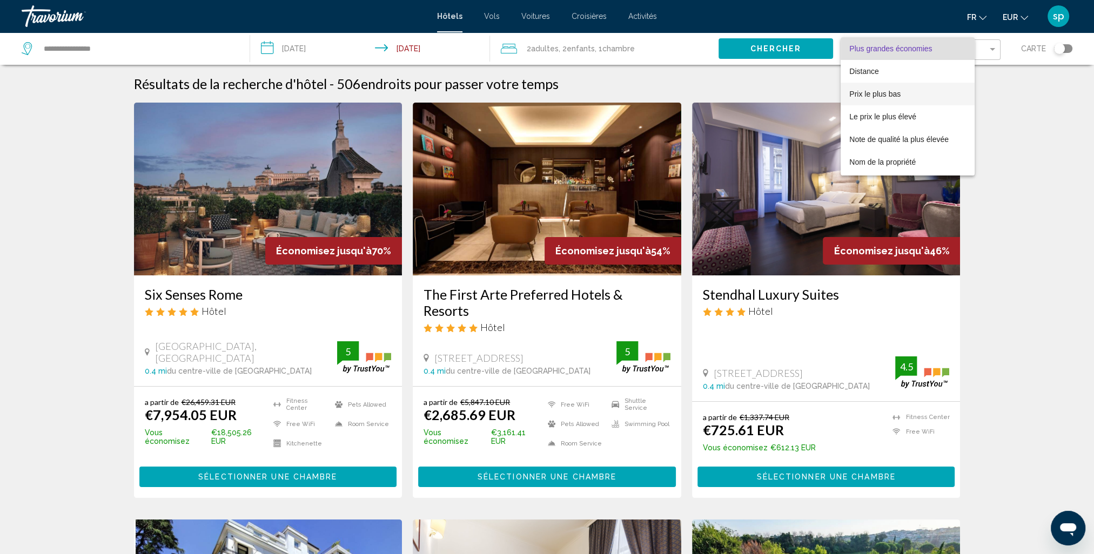
click at [873, 88] on span "Prix le plus bas" at bounding box center [907, 94] width 117 height 23
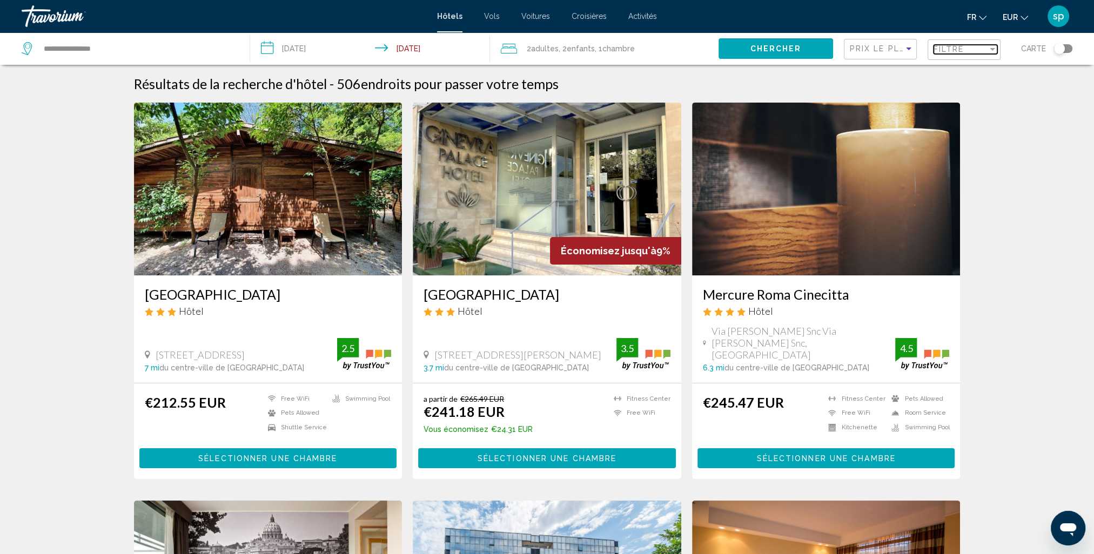
click at [968, 48] on div "Filtre" at bounding box center [960, 49] width 54 height 9
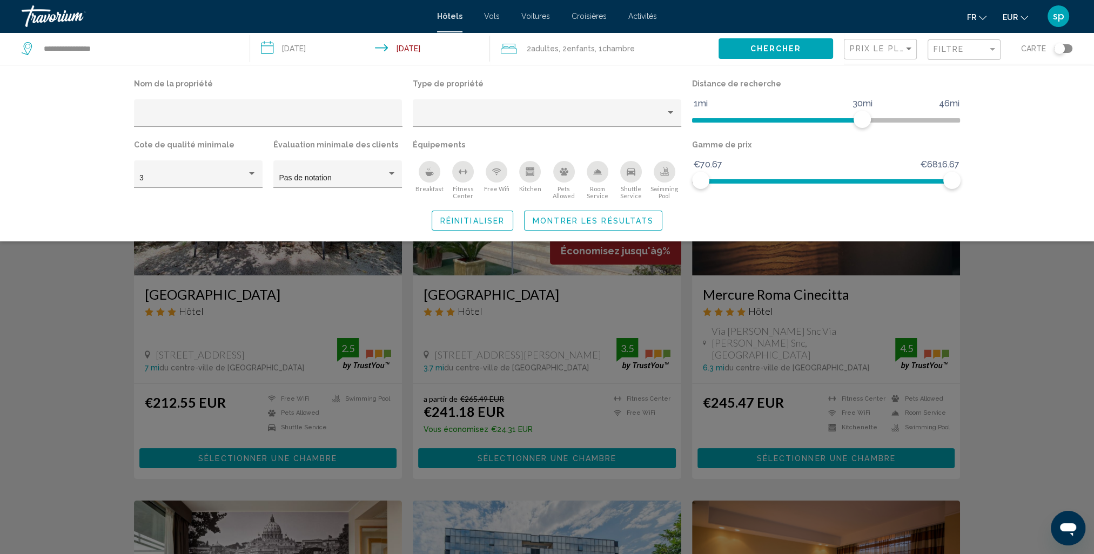
click at [670, 172] on div "Swimming Pool" at bounding box center [665, 172] width 22 height 22
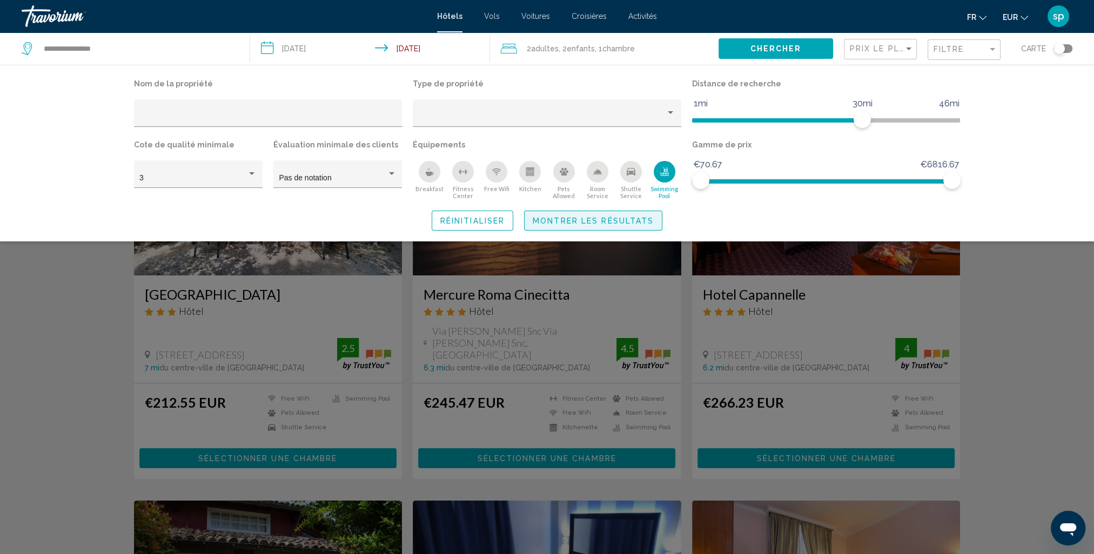
drag, startPoint x: 586, startPoint y: 228, endPoint x: 597, endPoint y: 216, distance: 16.8
click at [586, 228] on button "Montrer les résultats" at bounding box center [593, 221] width 138 height 20
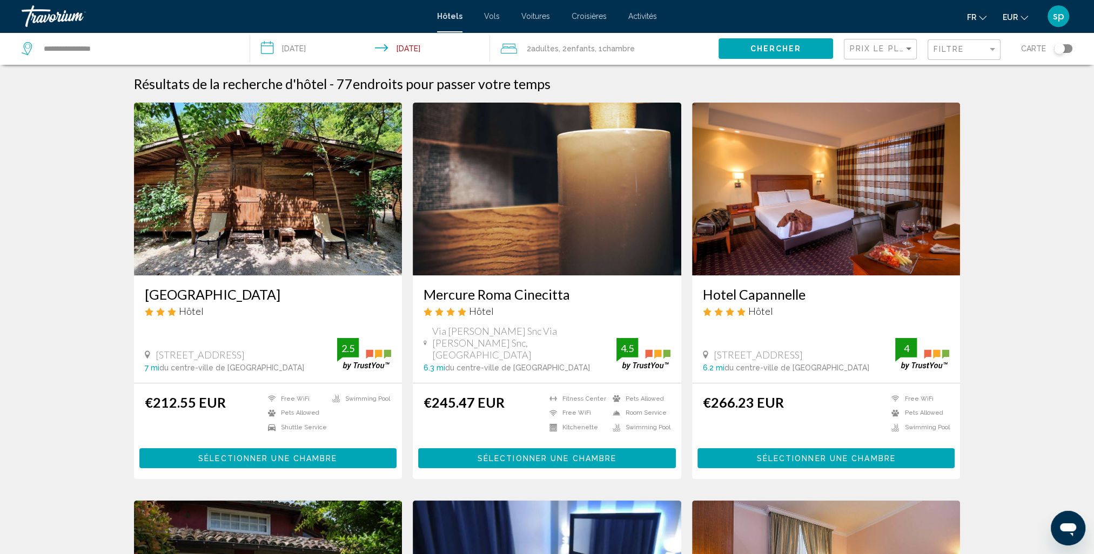
click at [638, 53] on div "2 Adulte Adultes , 2 Enfant Enfants , 1 Chambre pièces" at bounding box center [610, 48] width 218 height 15
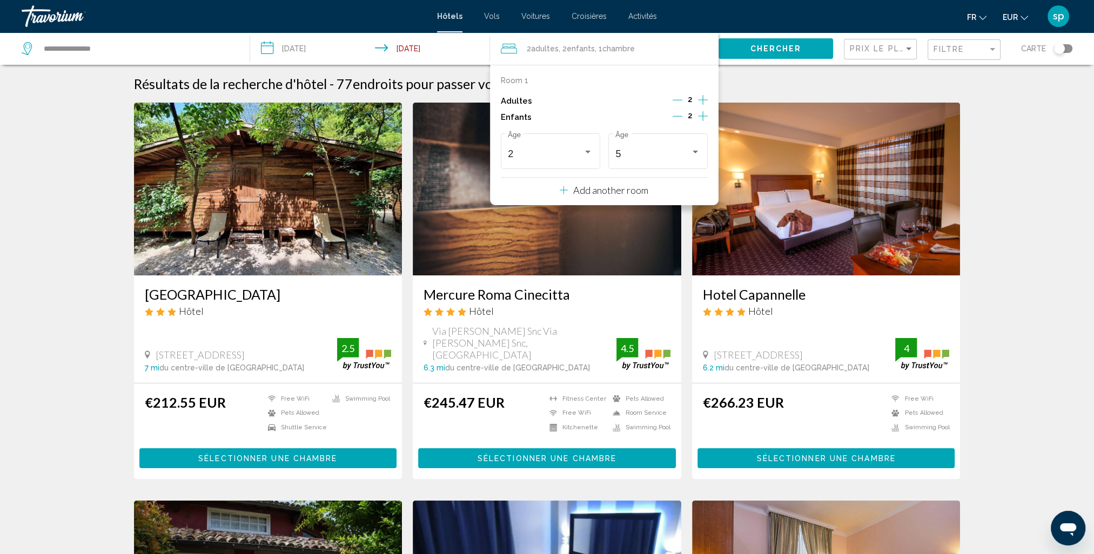
click at [638, 53] on div "2 Adulte Adultes , 2 Enfant Enfants , 1 Chambre pièces" at bounding box center [610, 48] width 218 height 15
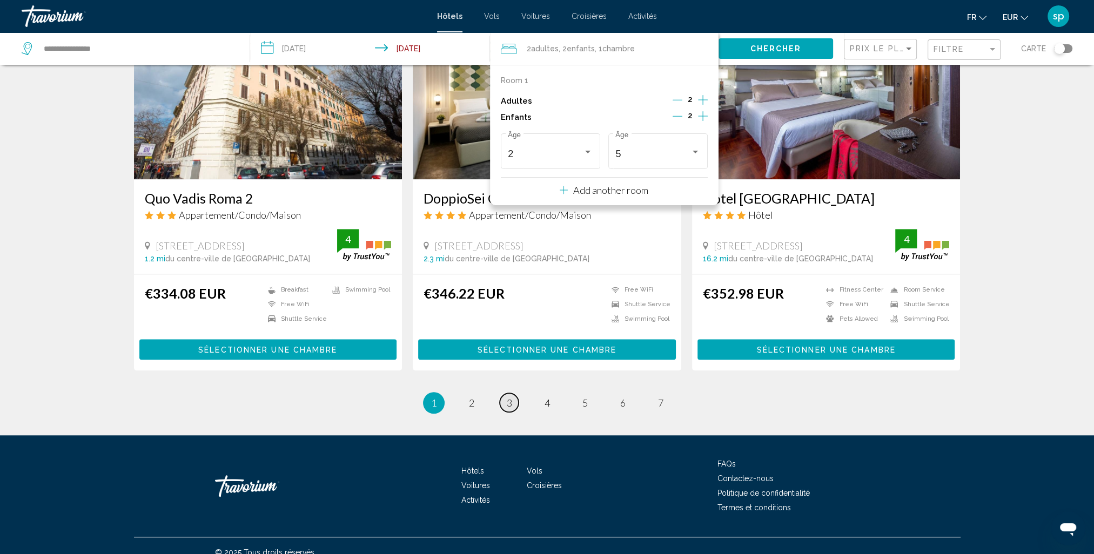
click at [509, 397] on span "3" at bounding box center [509, 403] width 5 height 12
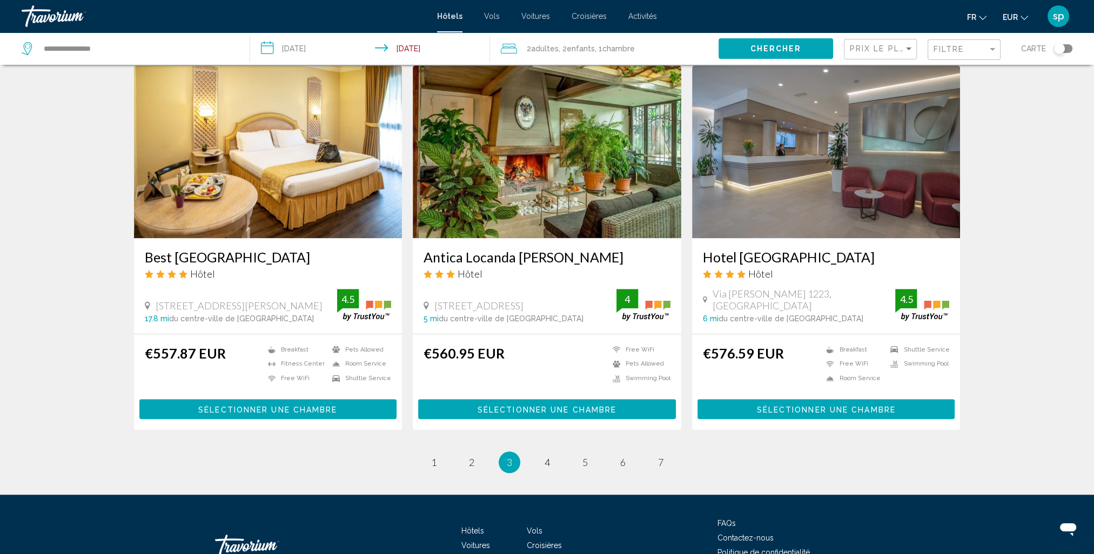
scroll to position [1227, 0]
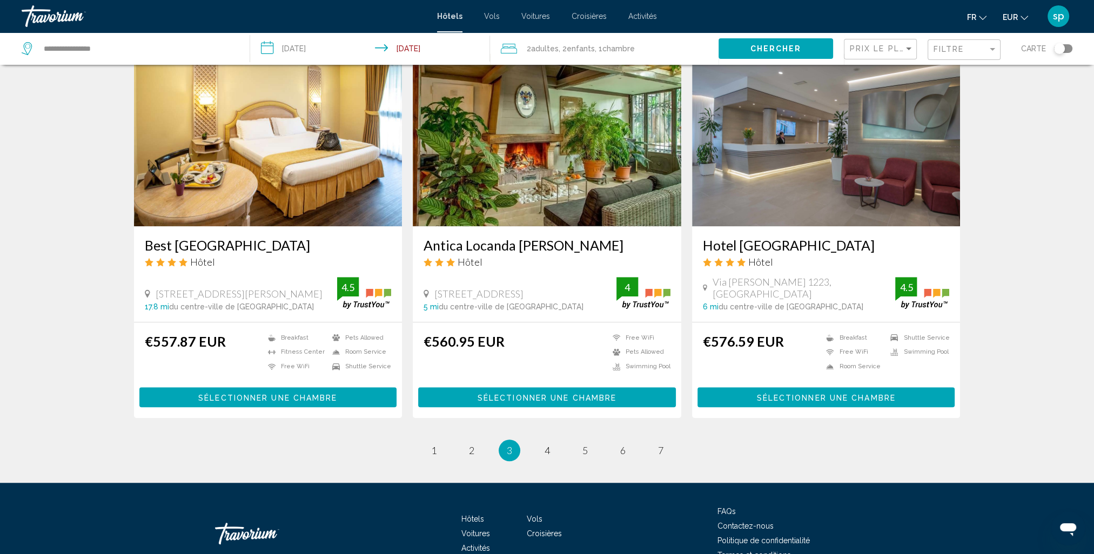
click at [467, 453] on li "page 2" at bounding box center [472, 451] width 22 height 22
click at [474, 448] on link "page 2" at bounding box center [471, 450] width 19 height 19
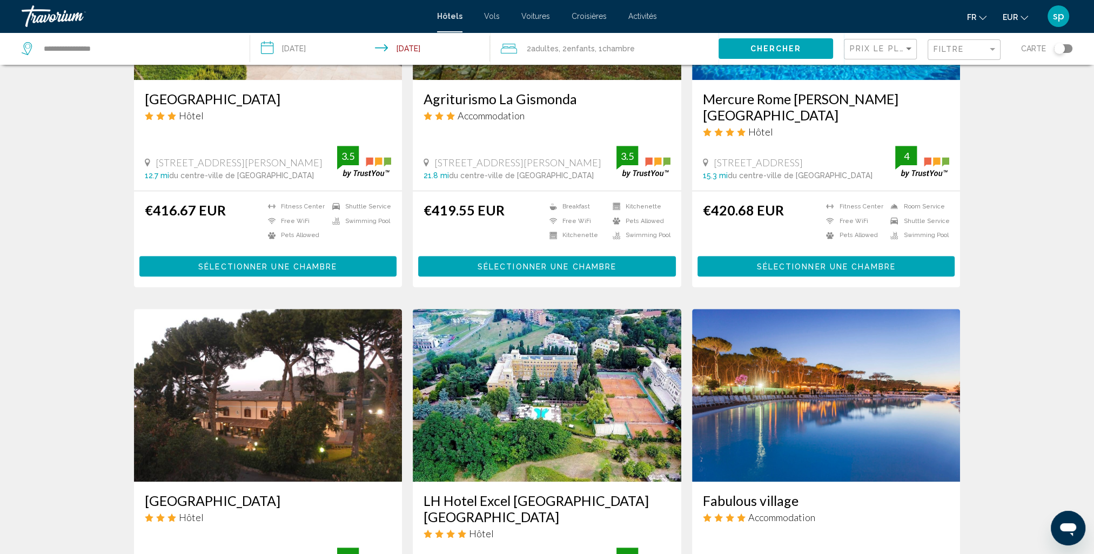
scroll to position [1026, 0]
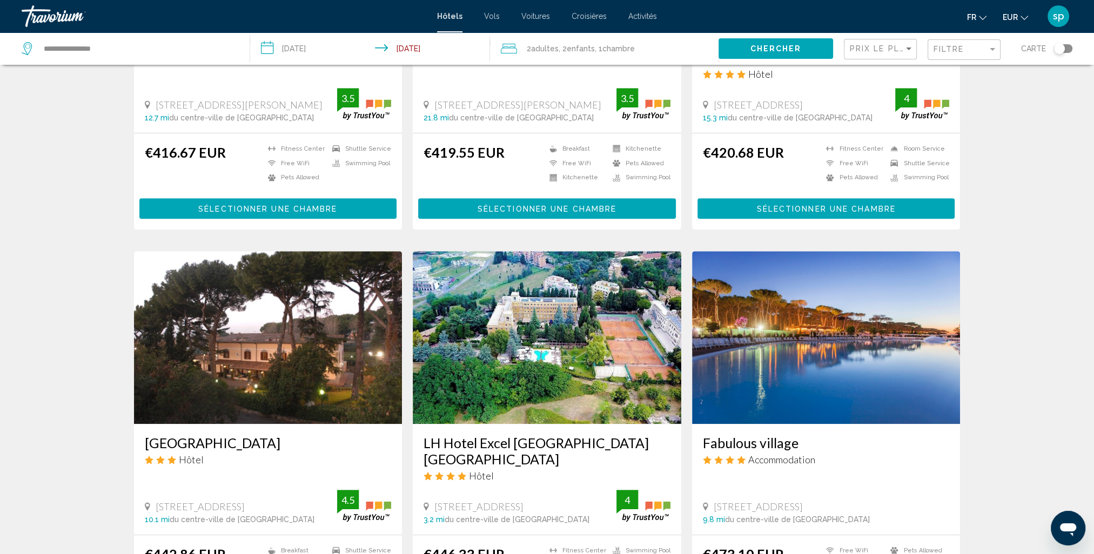
click at [561, 305] on img "Main content" at bounding box center [547, 337] width 268 height 173
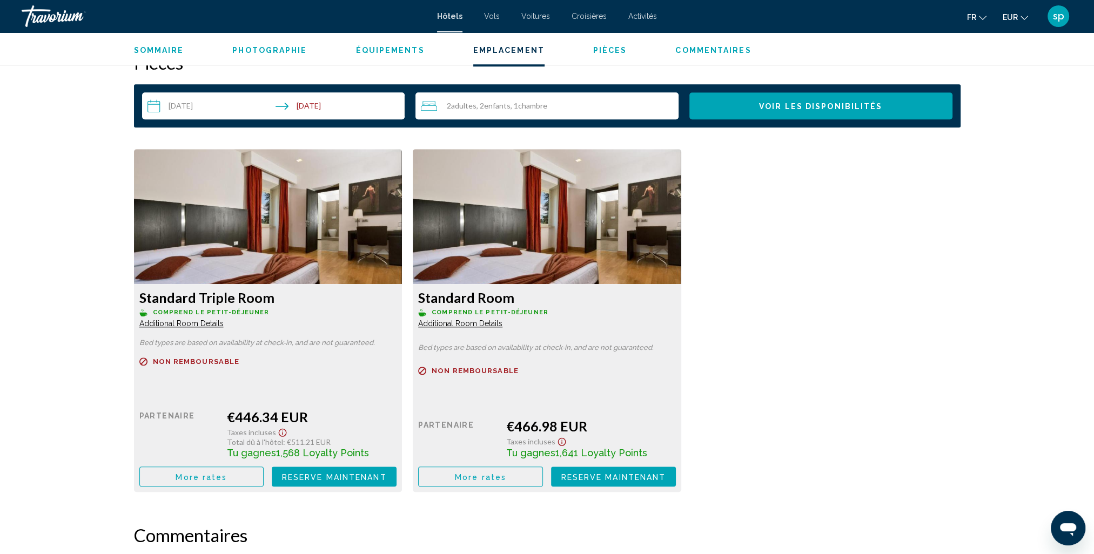
scroll to position [1404, 0]
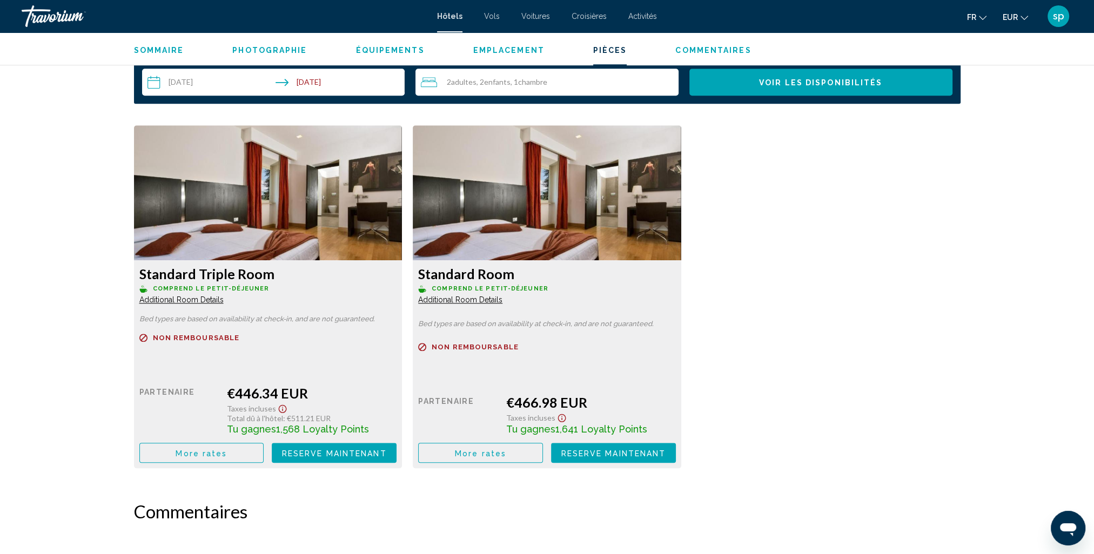
click at [202, 299] on span "Additional Room Details" at bounding box center [181, 299] width 84 height 9
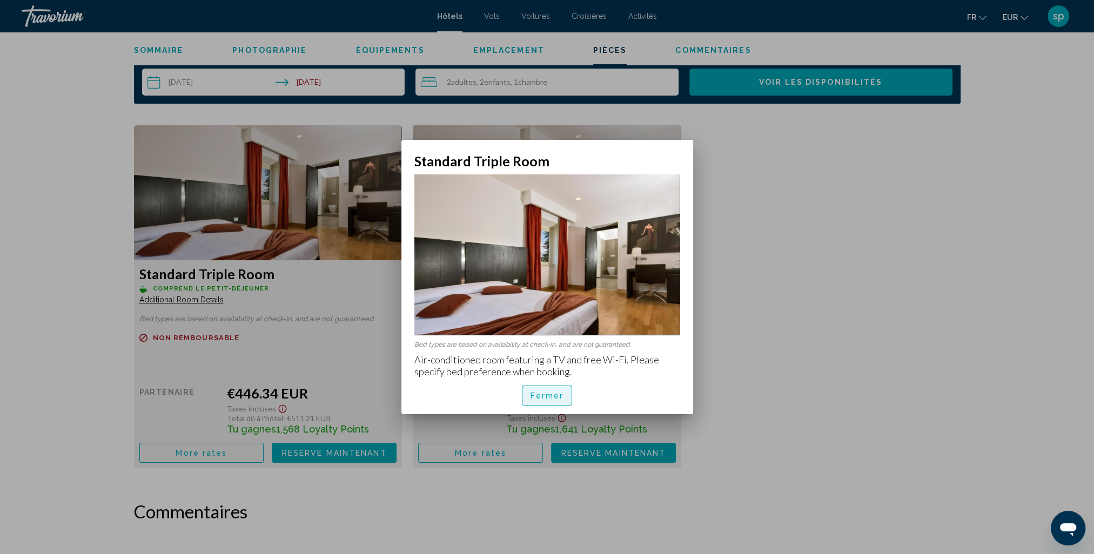
click at [533, 394] on span "Fermer" at bounding box center [546, 396] width 33 height 9
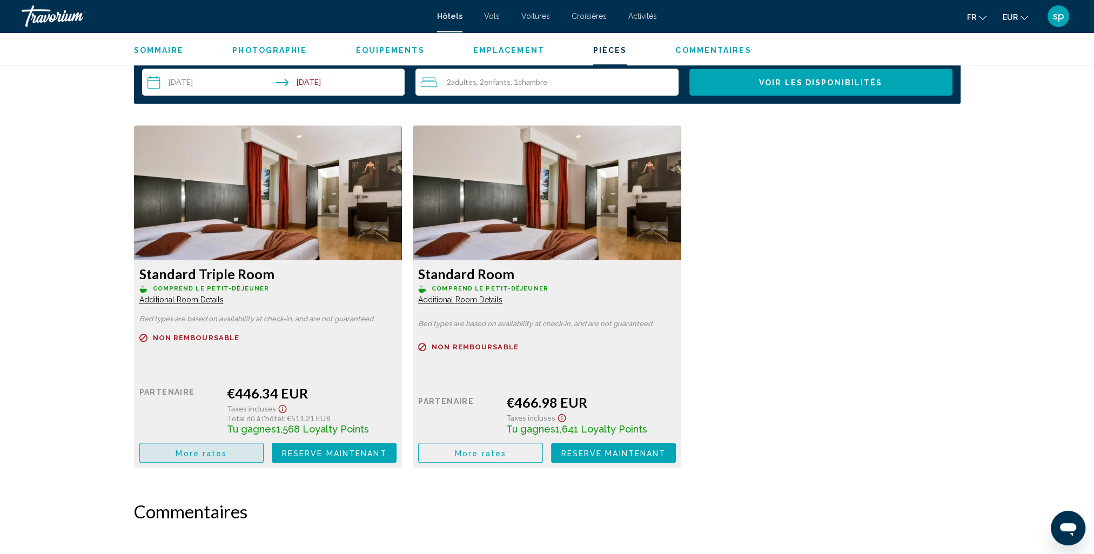
click at [167, 455] on button "More rates" at bounding box center [201, 453] width 125 height 20
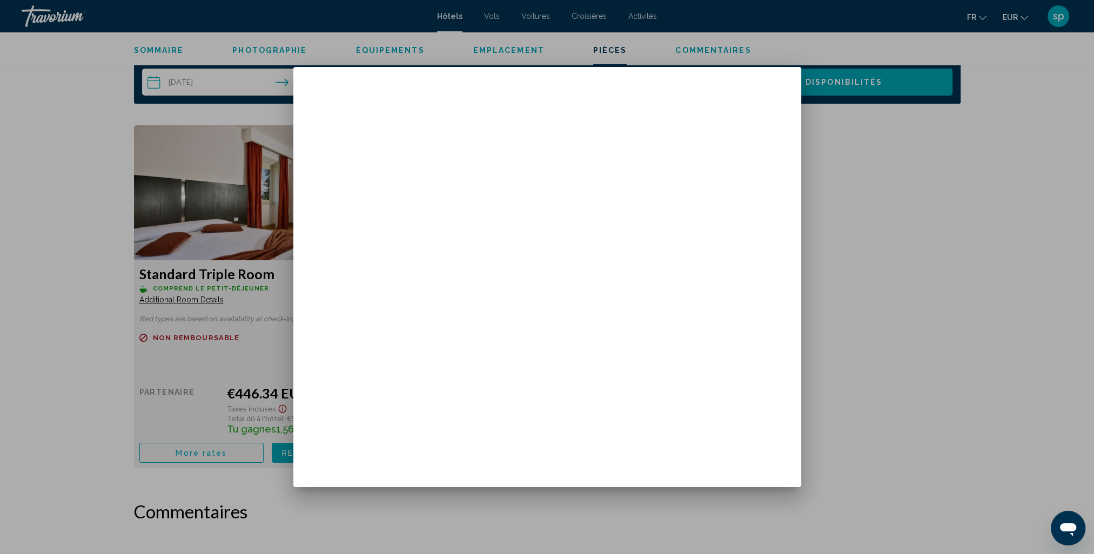
click at [22, 445] on div at bounding box center [547, 277] width 1094 height 554
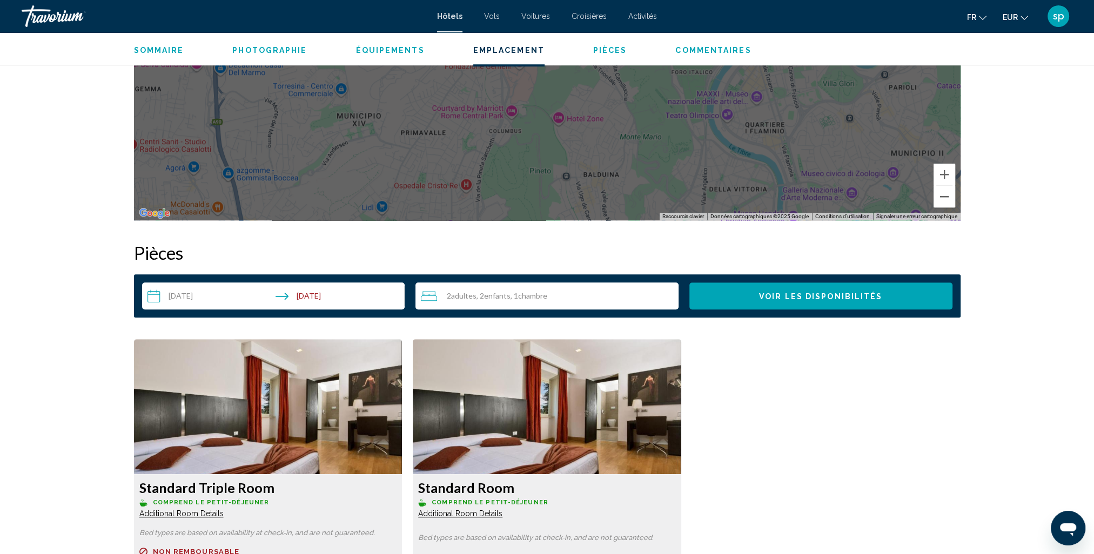
scroll to position [1188, 0]
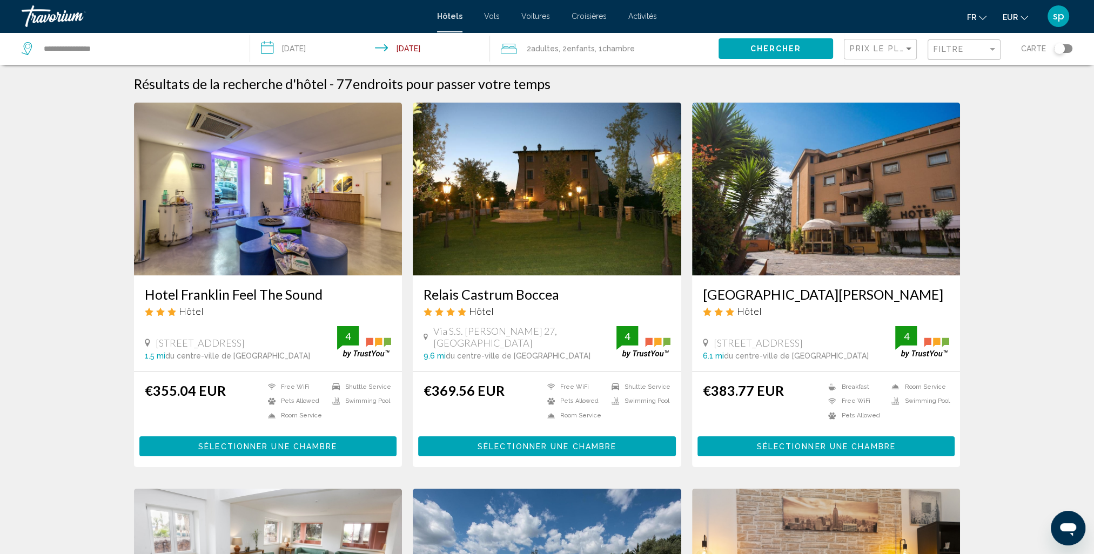
drag, startPoint x: 537, startPoint y: 52, endPoint x: 544, endPoint y: 53, distance: 7.6
click at [538, 52] on span "Adultes" at bounding box center [545, 48] width 28 height 9
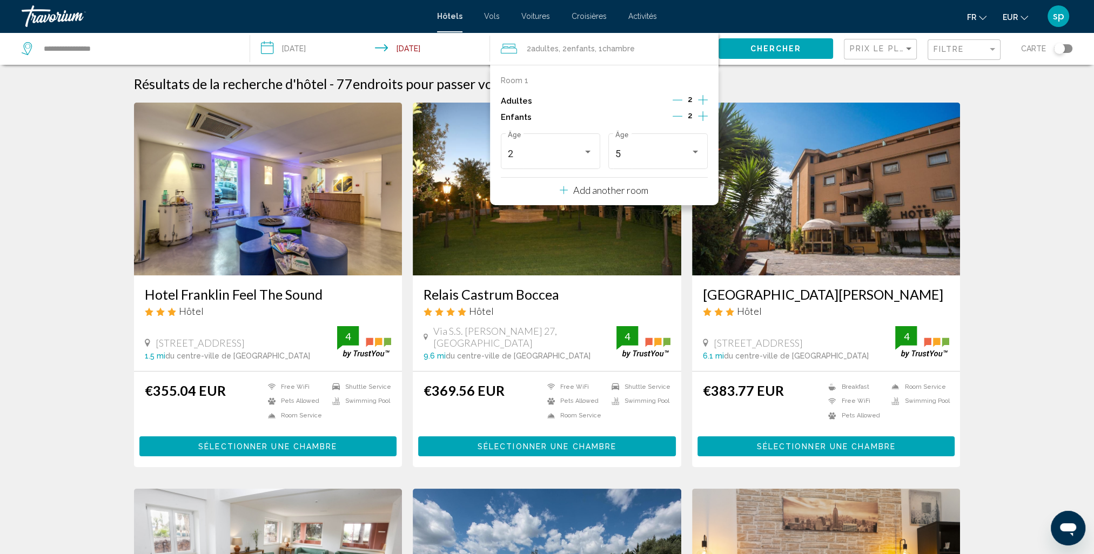
click at [698, 116] on icon "Increment children" at bounding box center [703, 116] width 10 height 13
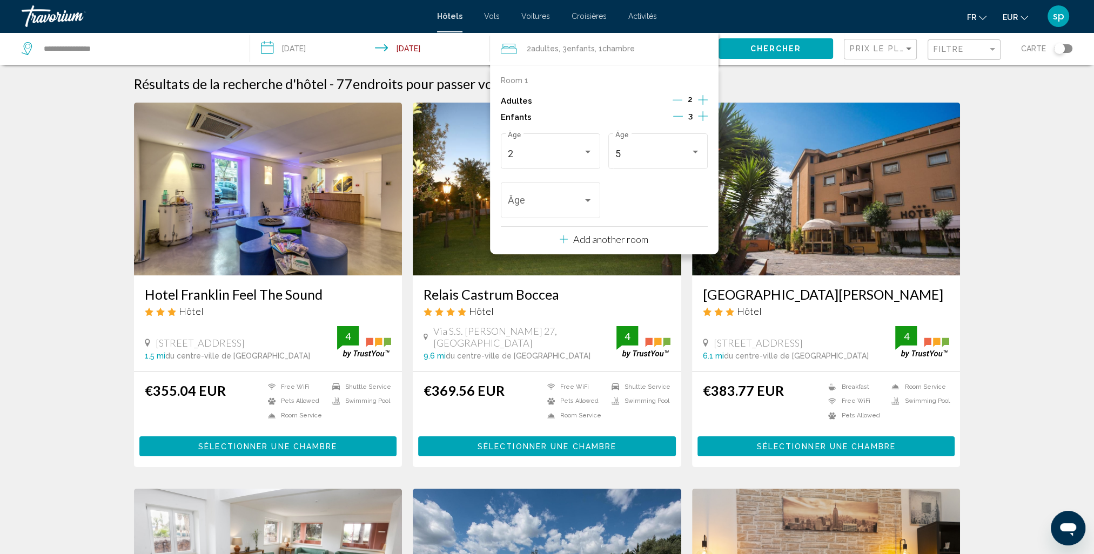
click at [682, 118] on icon "Decrement children" at bounding box center [678, 116] width 10 height 10
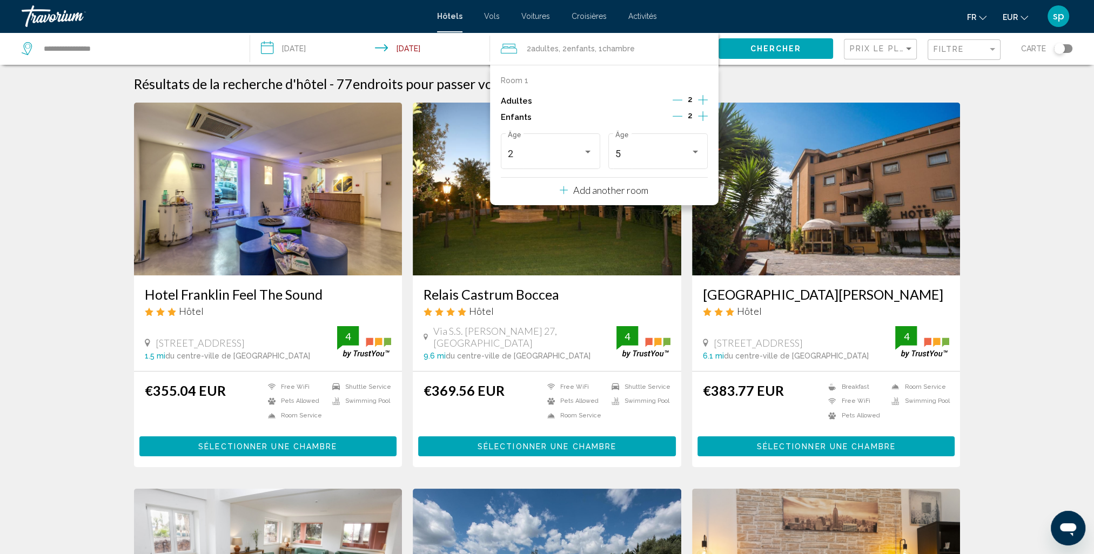
click at [681, 118] on icon "Decrement children" at bounding box center [677, 116] width 10 height 10
click at [561, 146] on div "2 Âge" at bounding box center [550, 150] width 85 height 38
click at [528, 146] on span "7" at bounding box center [550, 138] width 85 height 29
click at [754, 53] on button "Chercher" at bounding box center [775, 48] width 115 height 20
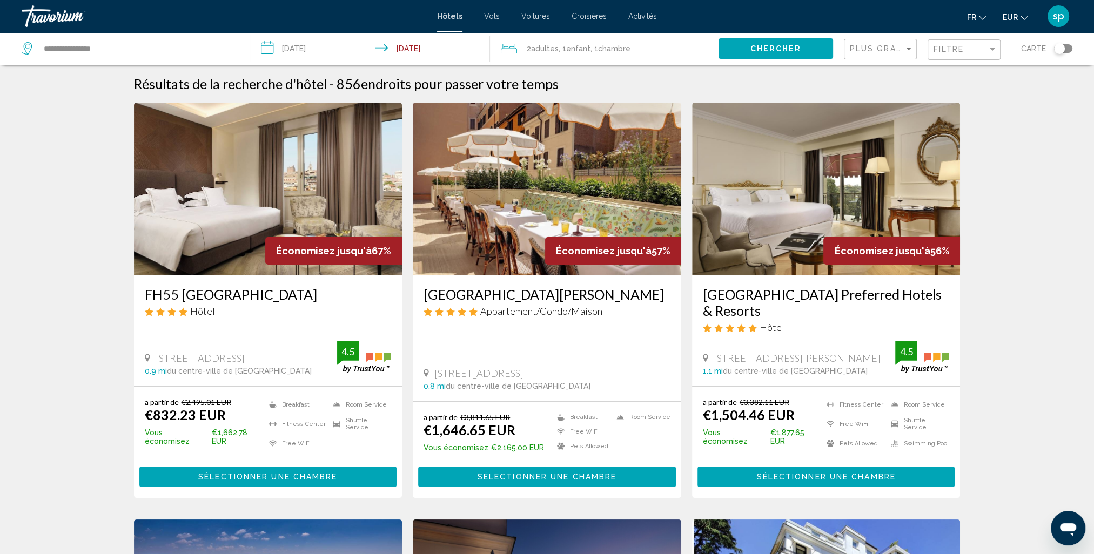
click at [871, 43] on div "Plus grandes économies" at bounding box center [882, 49] width 64 height 20
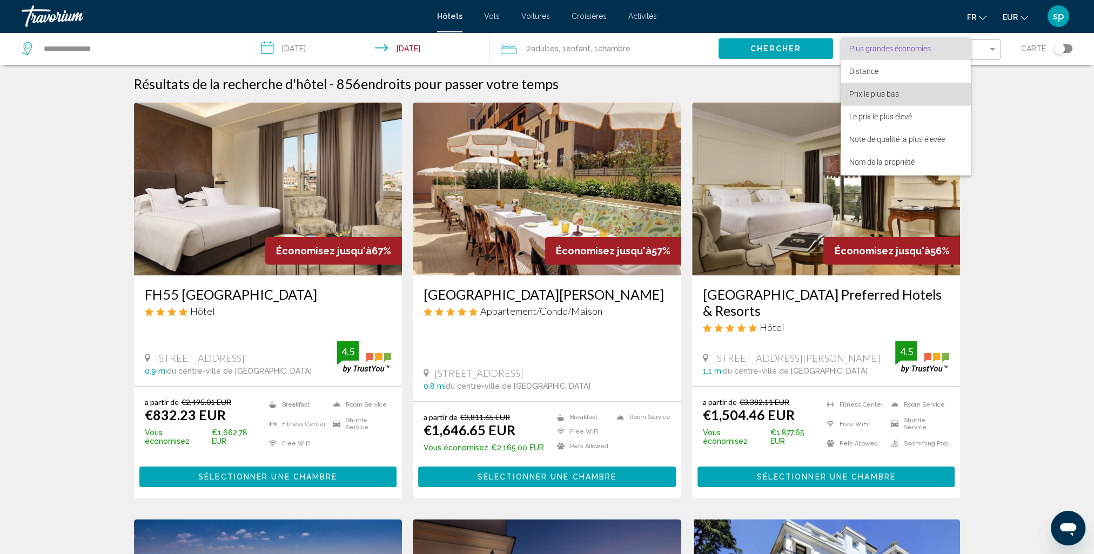
click at [859, 95] on span "Prix le plus bas" at bounding box center [874, 94] width 50 height 9
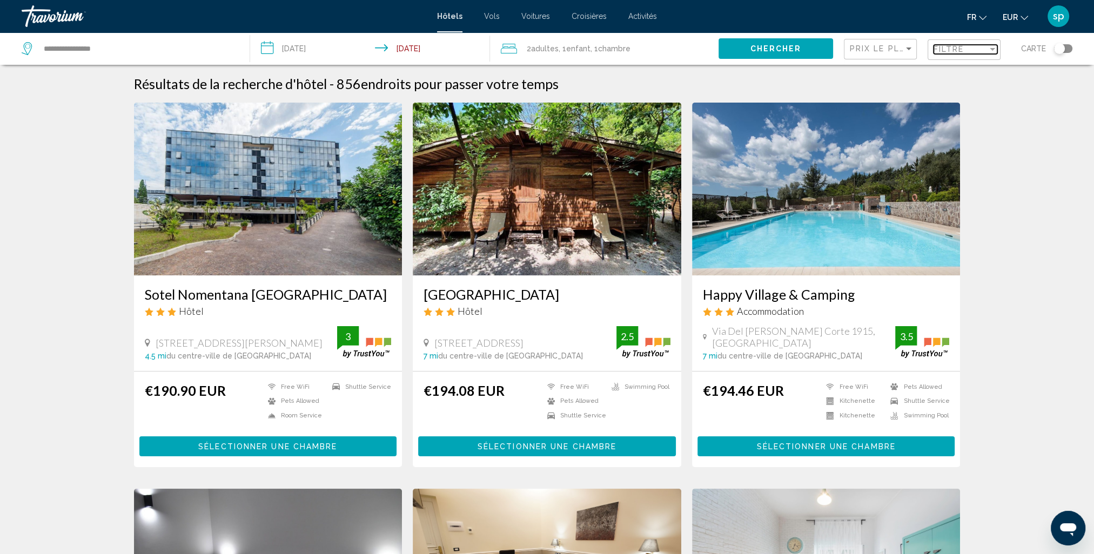
click at [955, 51] on span "Filtre" at bounding box center [948, 49] width 31 height 9
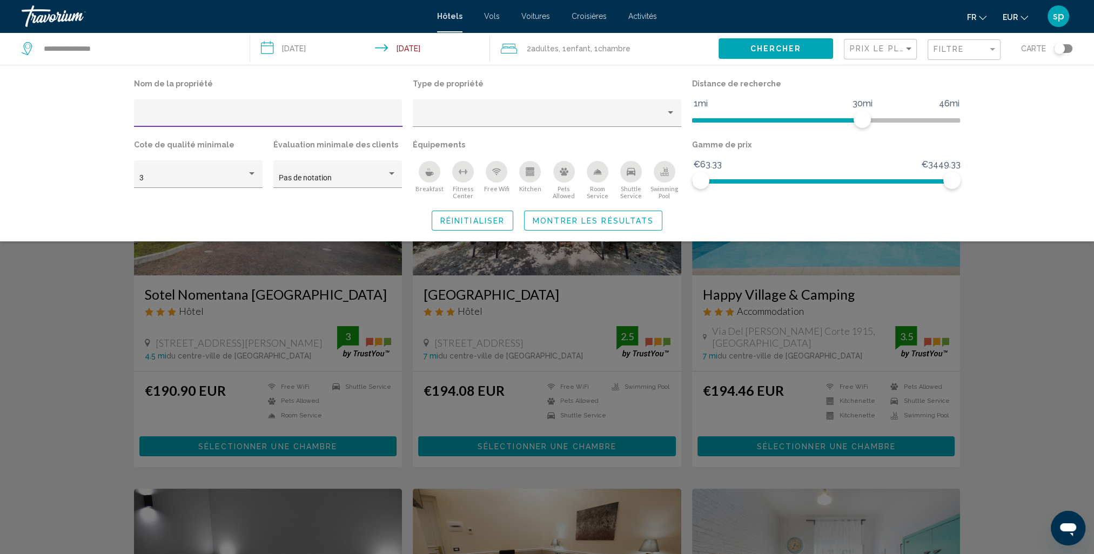
click at [659, 178] on div "Swimming Pool" at bounding box center [665, 172] width 22 height 22
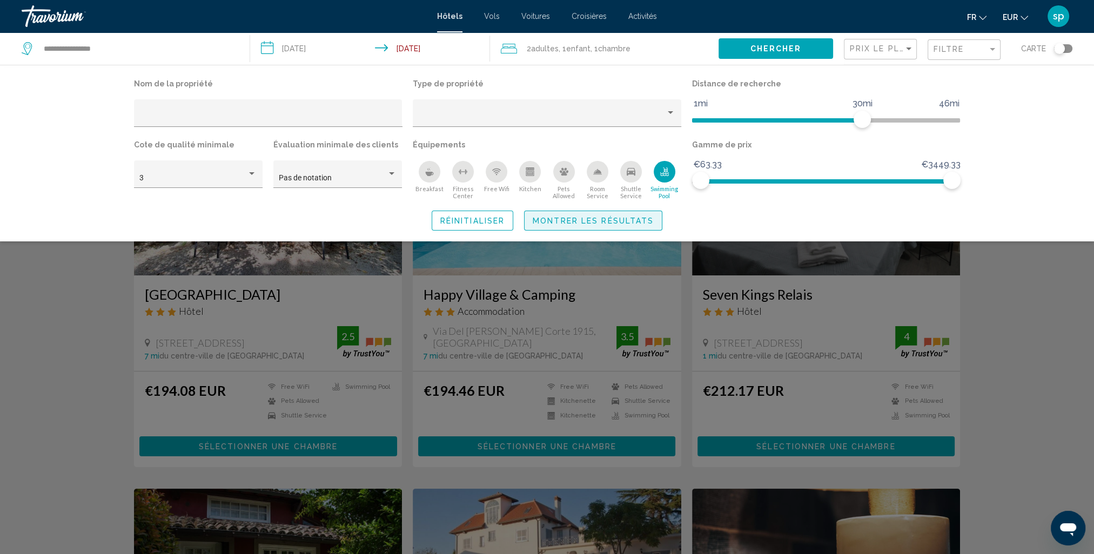
click at [625, 227] on button "Montrer les résultats" at bounding box center [593, 221] width 138 height 20
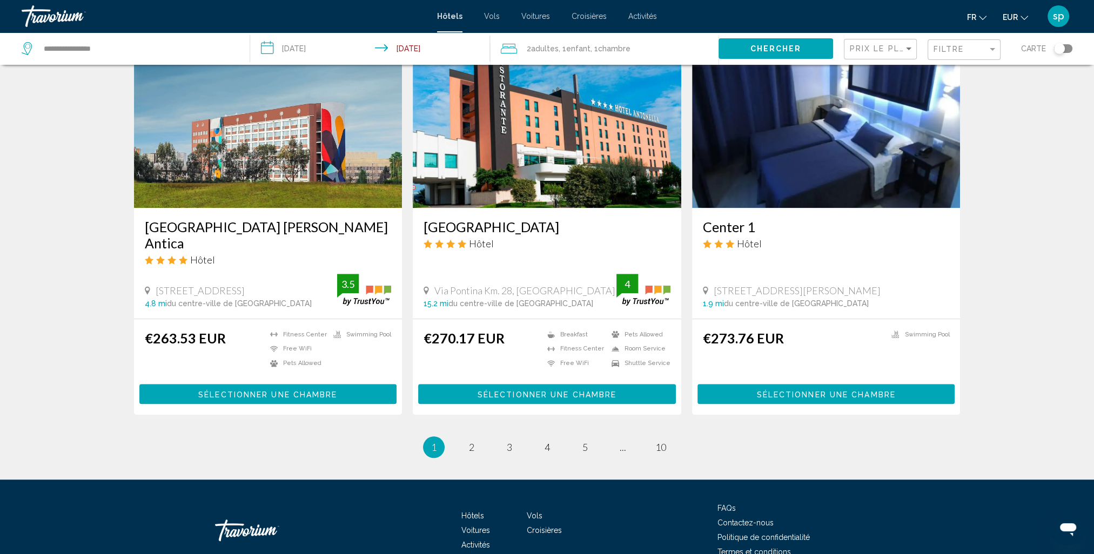
scroll to position [1242, 0]
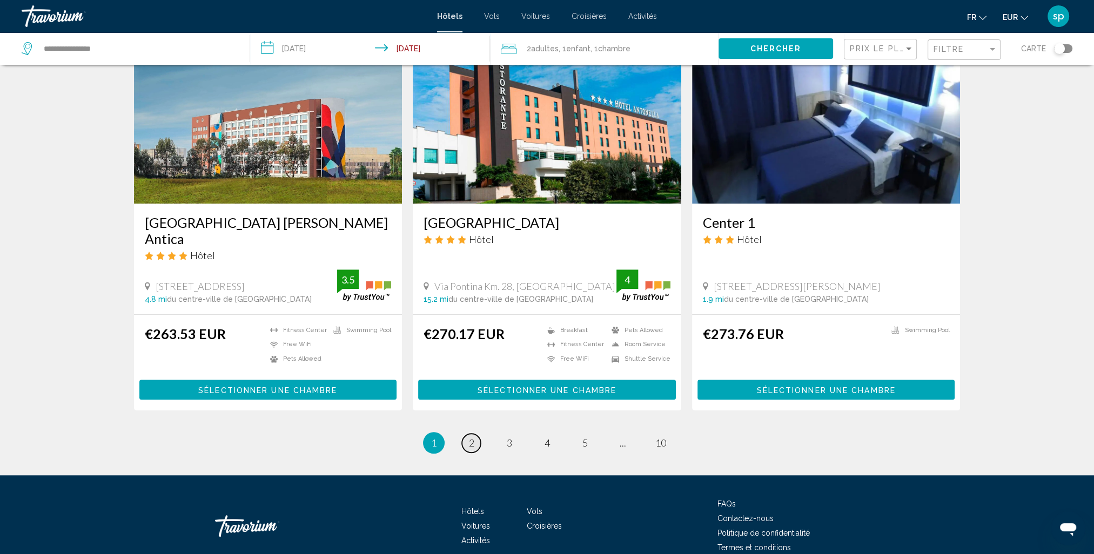
click at [471, 437] on span "2" at bounding box center [471, 443] width 5 height 12
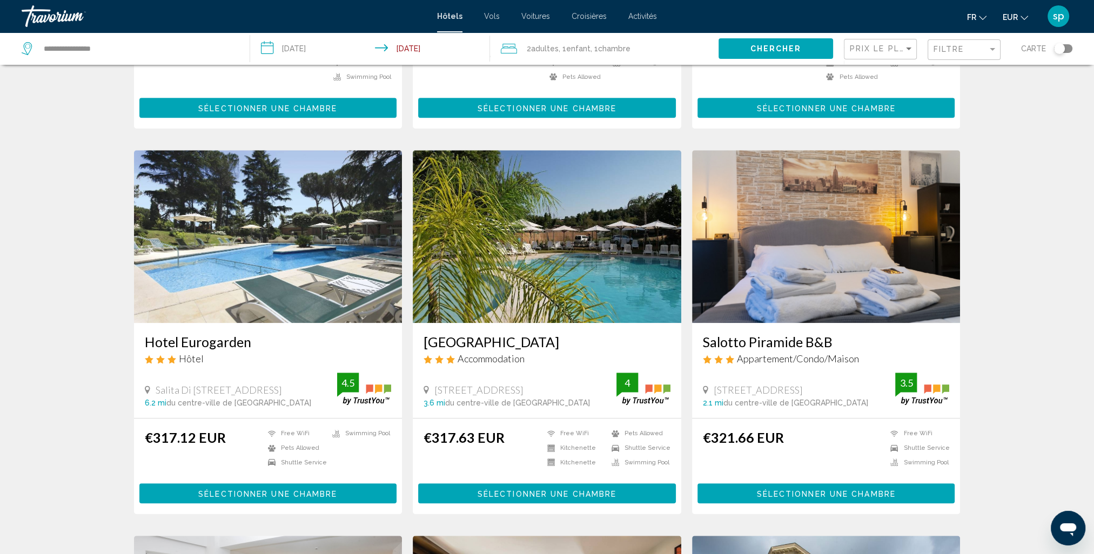
scroll to position [756, 0]
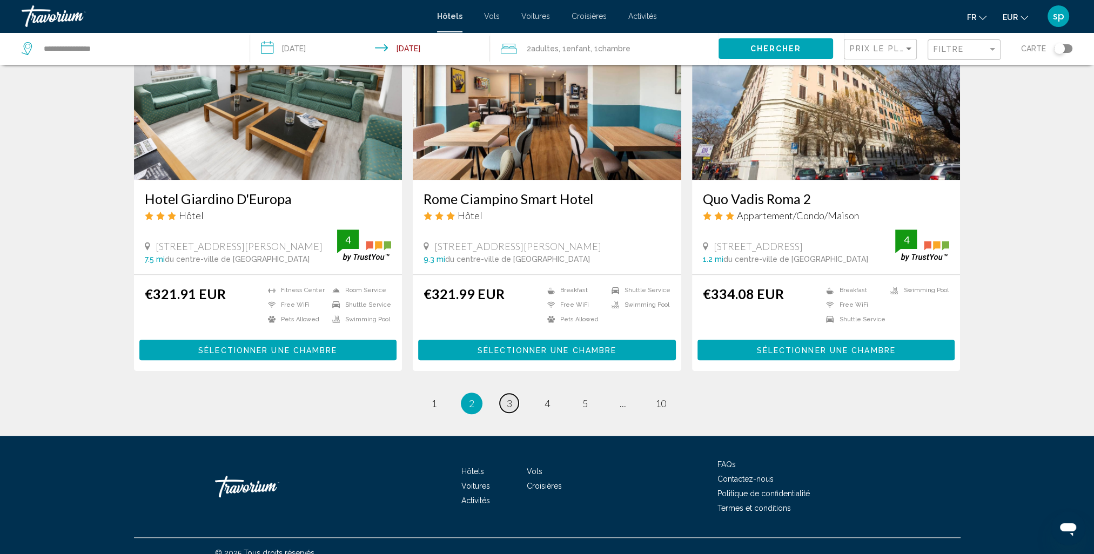
click at [513, 394] on link "page 3" at bounding box center [509, 403] width 19 height 19
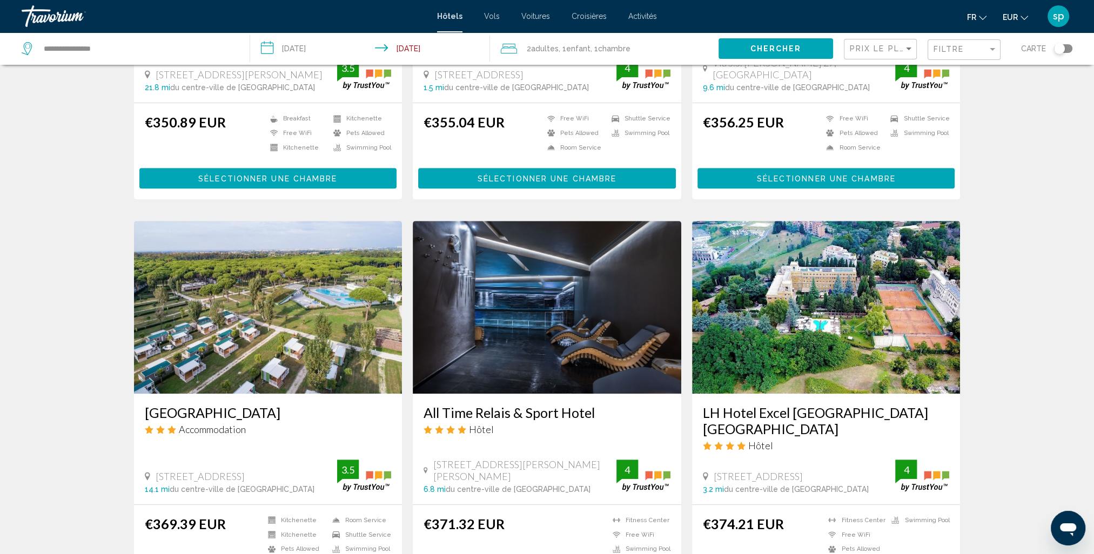
scroll to position [756, 0]
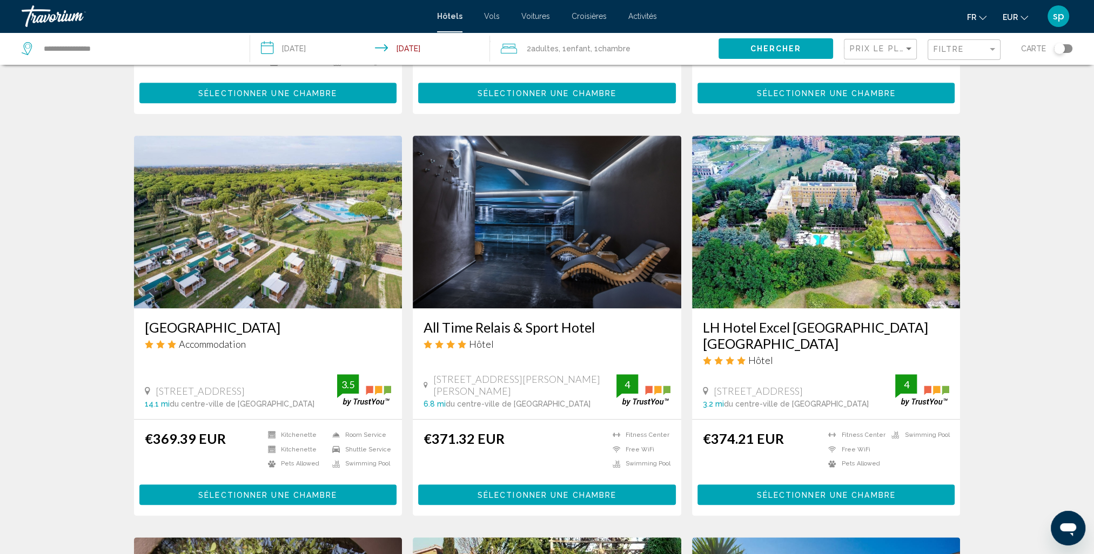
click at [817, 251] on img "Main content" at bounding box center [826, 222] width 268 height 173
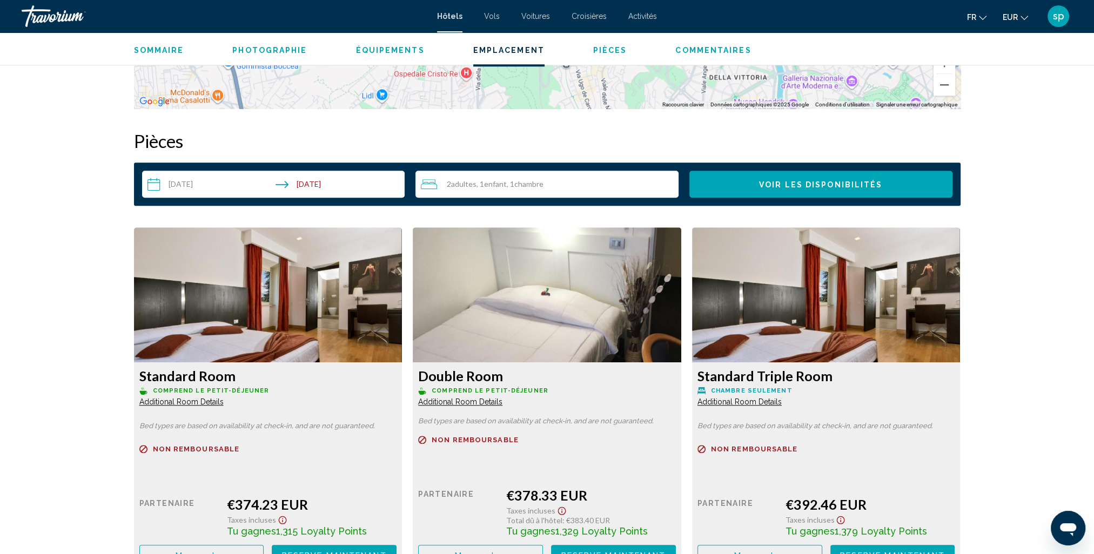
scroll to position [1350, 0]
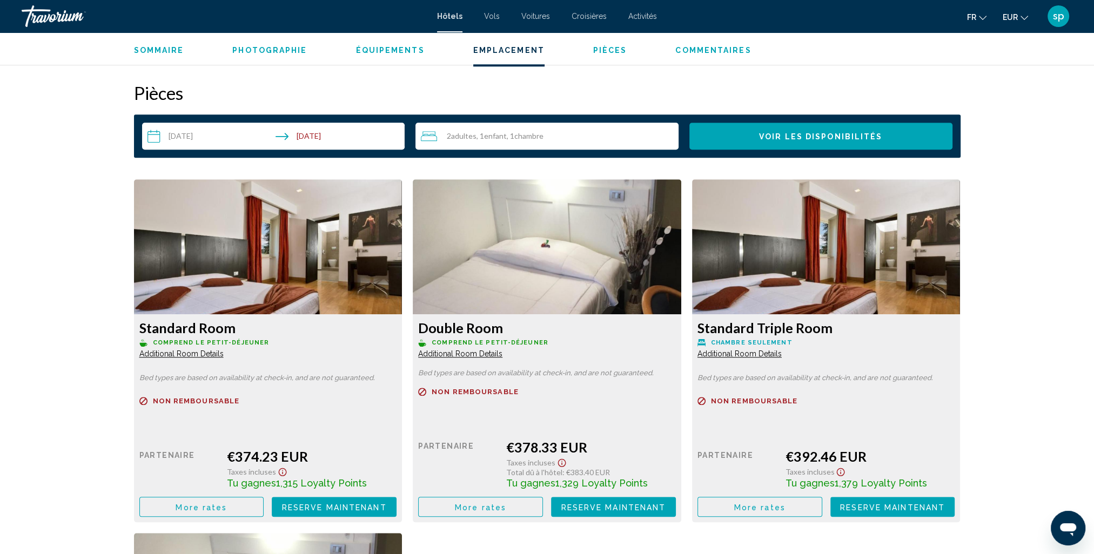
click at [209, 354] on span "Additional Room Details" at bounding box center [181, 353] width 84 height 9
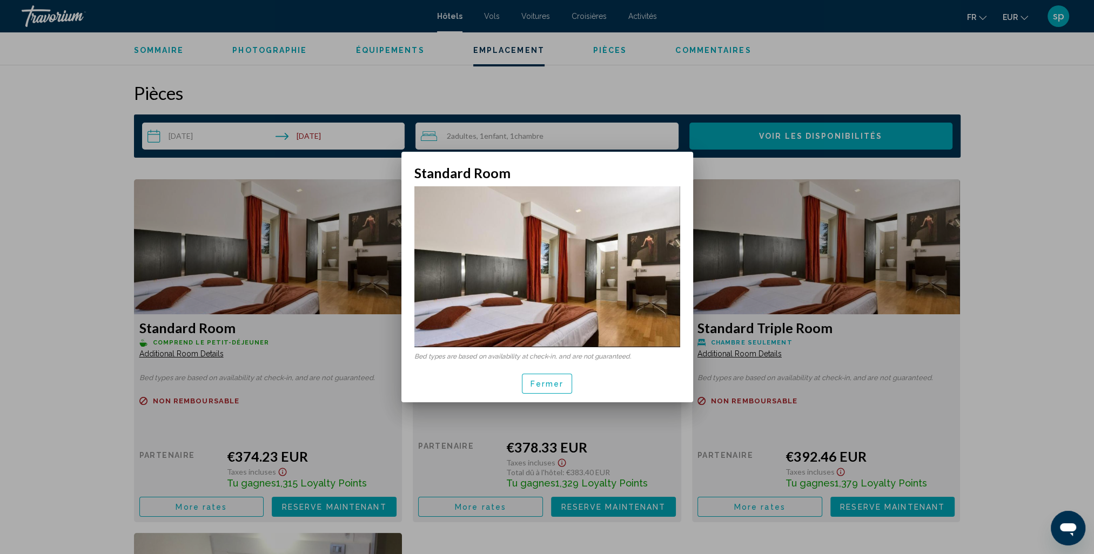
scroll to position [0, 0]
click at [545, 380] on span "Fermer" at bounding box center [546, 384] width 33 height 9
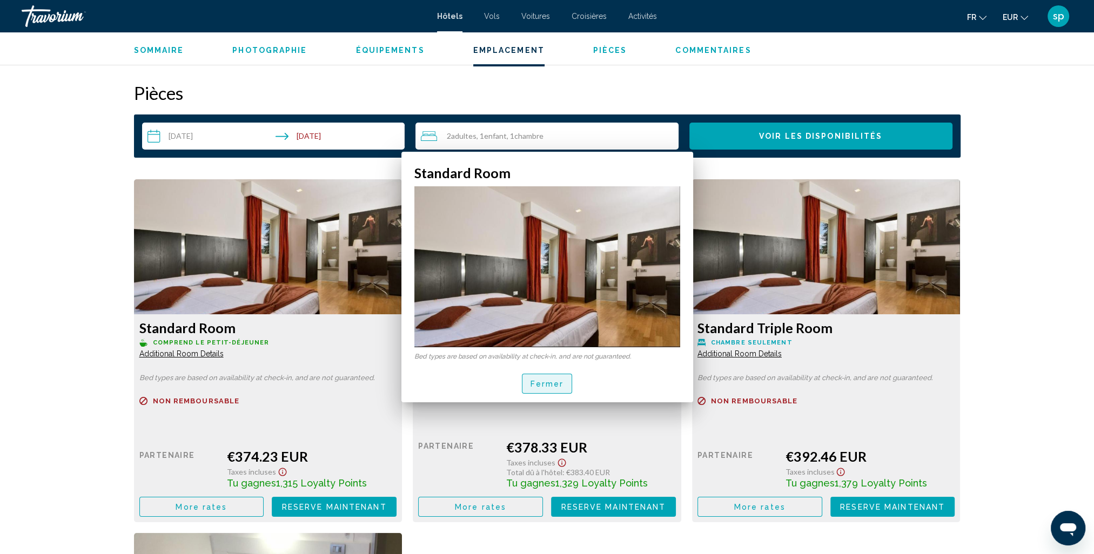
scroll to position [1350, 0]
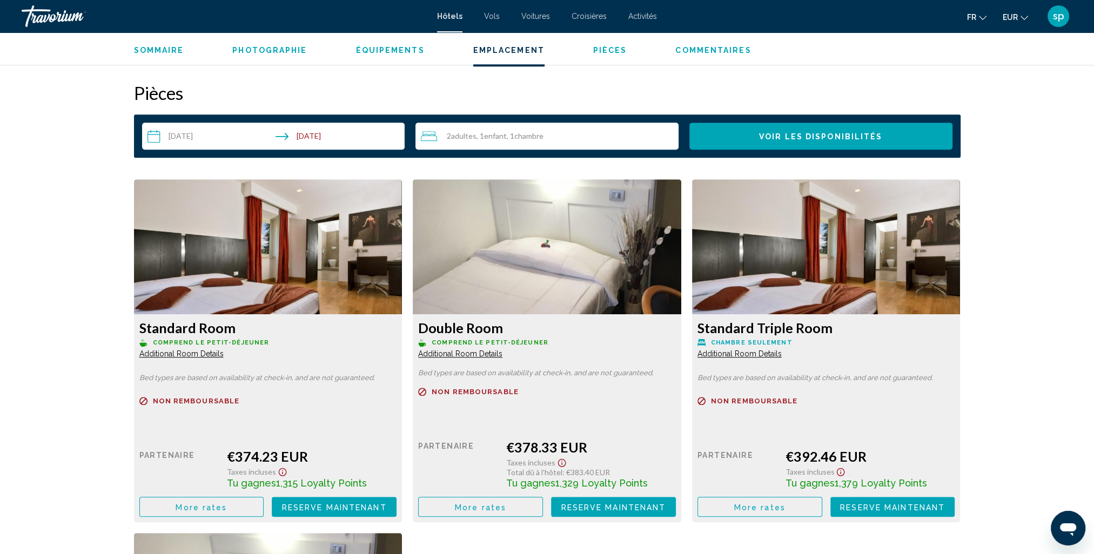
click at [224, 355] on span "Additional Room Details" at bounding box center [181, 353] width 84 height 9
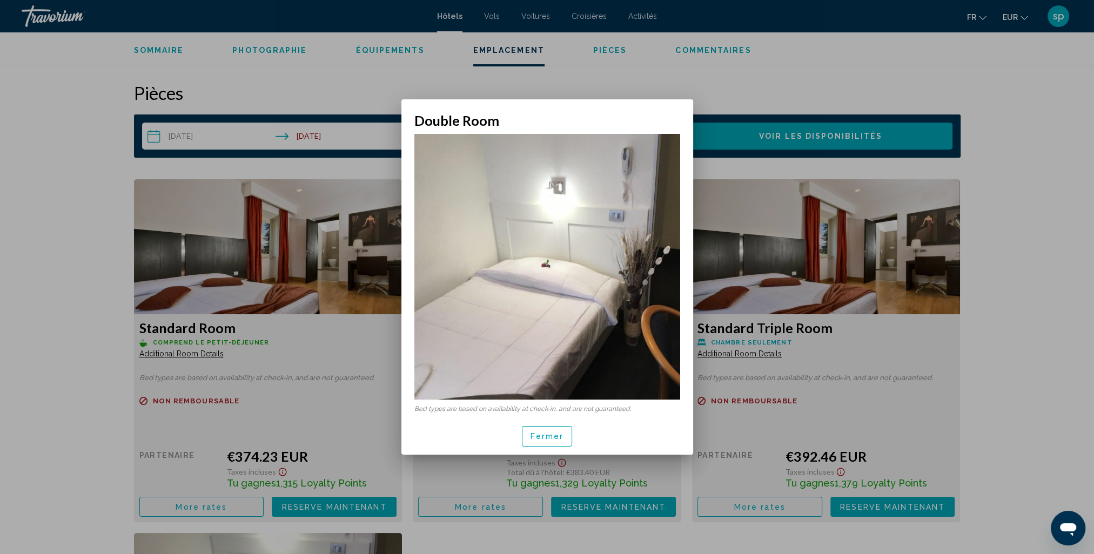
scroll to position [0, 0]
click at [550, 440] on span "Fermer" at bounding box center [546, 437] width 33 height 9
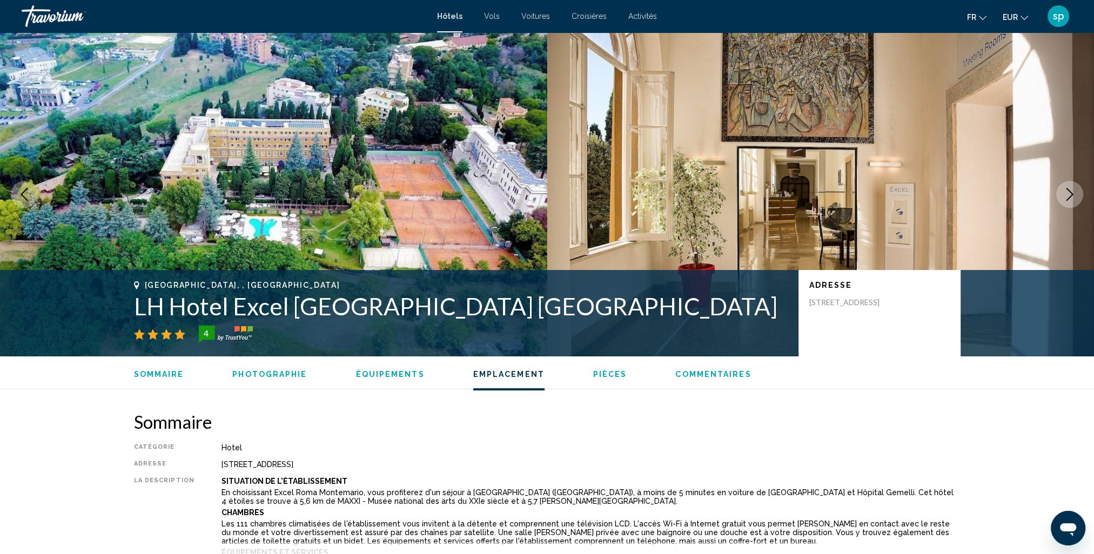
scroll to position [1350, 0]
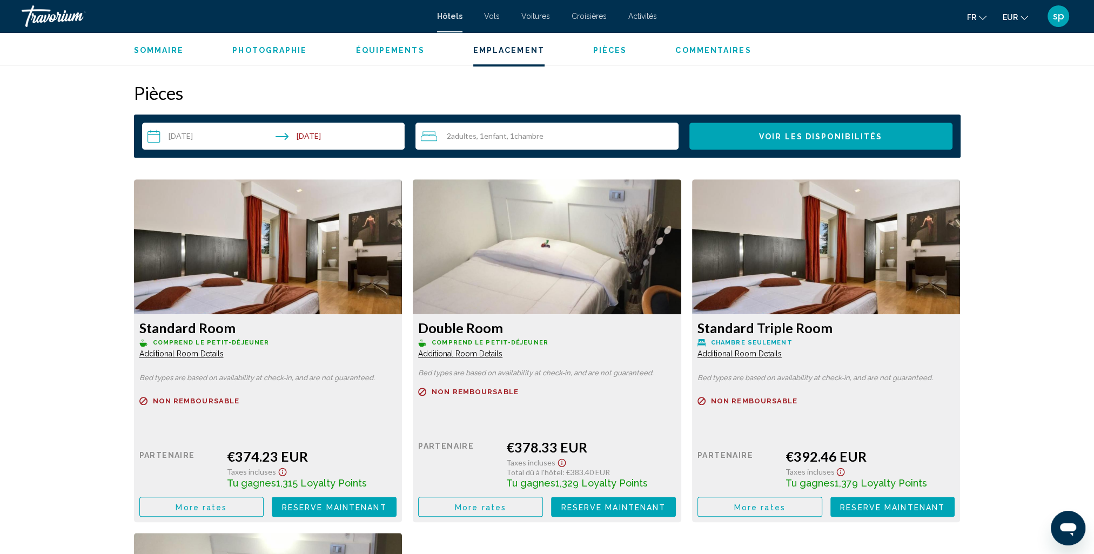
click at [224, 357] on span "Additional Room Details" at bounding box center [181, 353] width 84 height 9
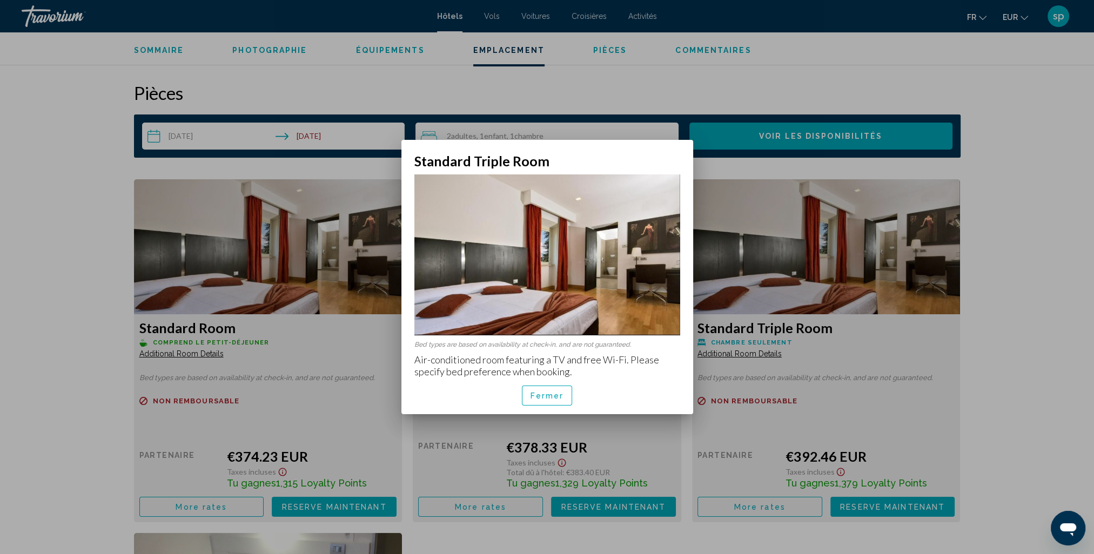
click at [549, 395] on span "Fermer" at bounding box center [546, 396] width 33 height 9
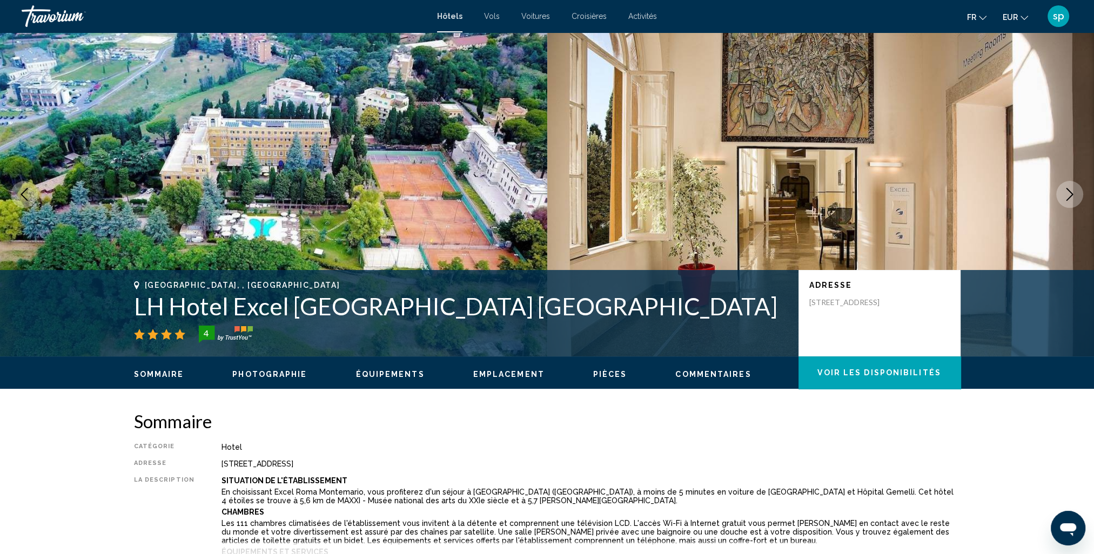
drag, startPoint x: 505, startPoint y: 307, endPoint x: 134, endPoint y: 312, distance: 371.1
click at [134, 312] on h1 "LH Hotel Excel Roma Montemario" at bounding box center [461, 306] width 654 height 28
drag, startPoint x: 134, startPoint y: 312, endPoint x: 169, endPoint y: 308, distance: 34.8
copy h1 "LH Hotel Excel Roma Montemario"
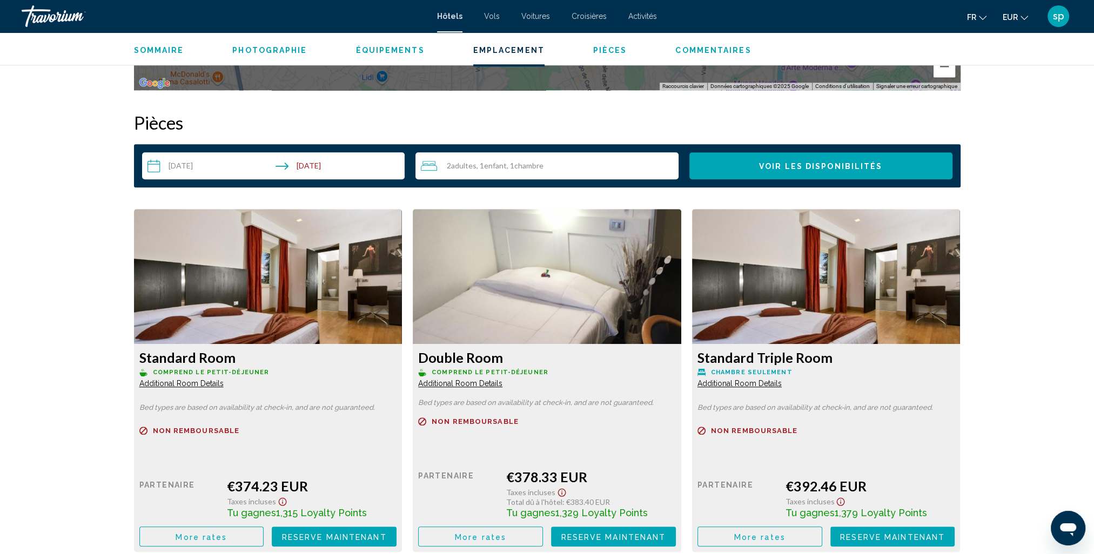
scroll to position [1404, 0]
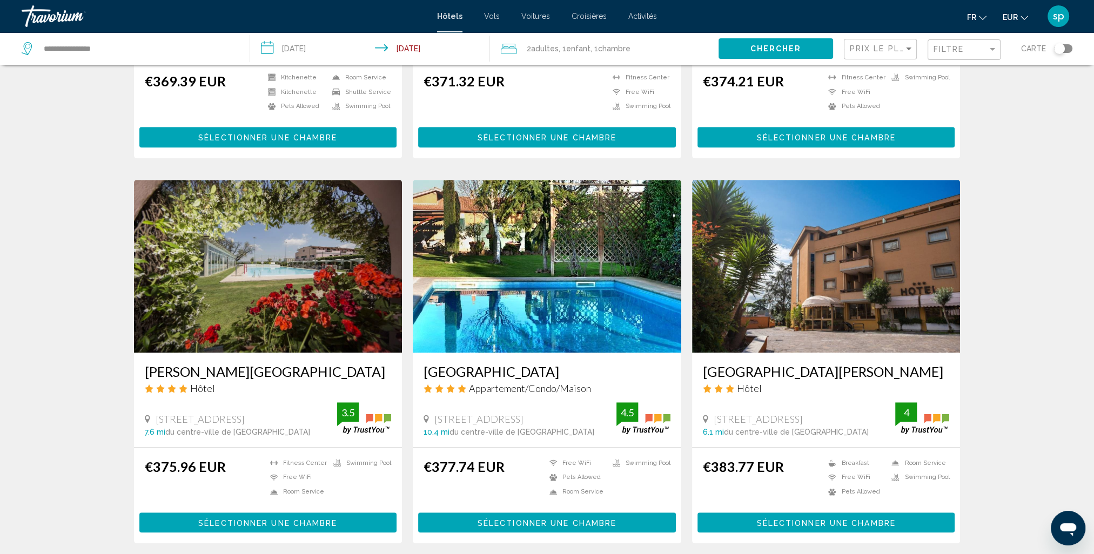
scroll to position [1188, 0]
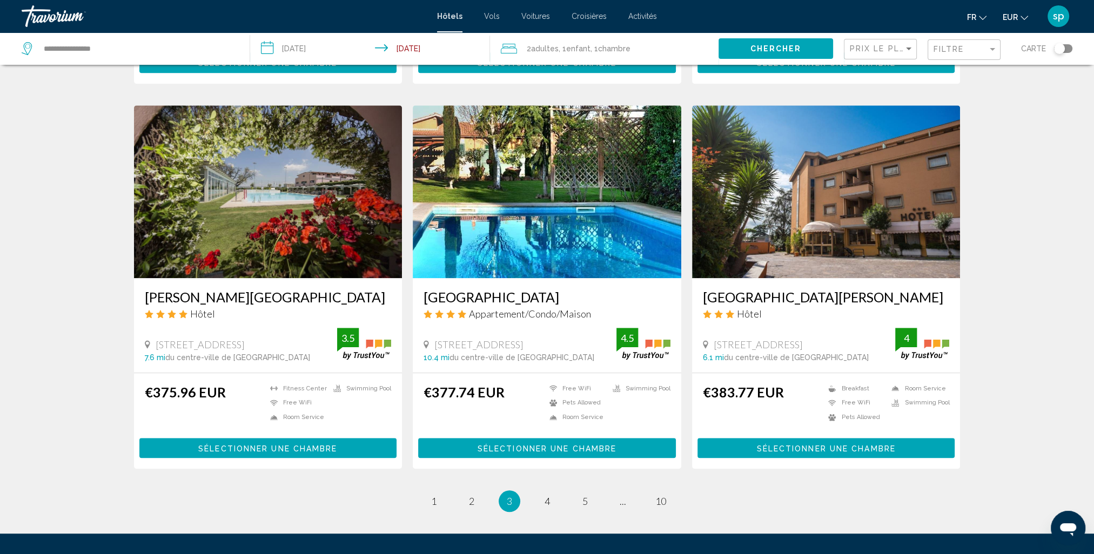
click at [549, 206] on img "Main content" at bounding box center [547, 191] width 268 height 173
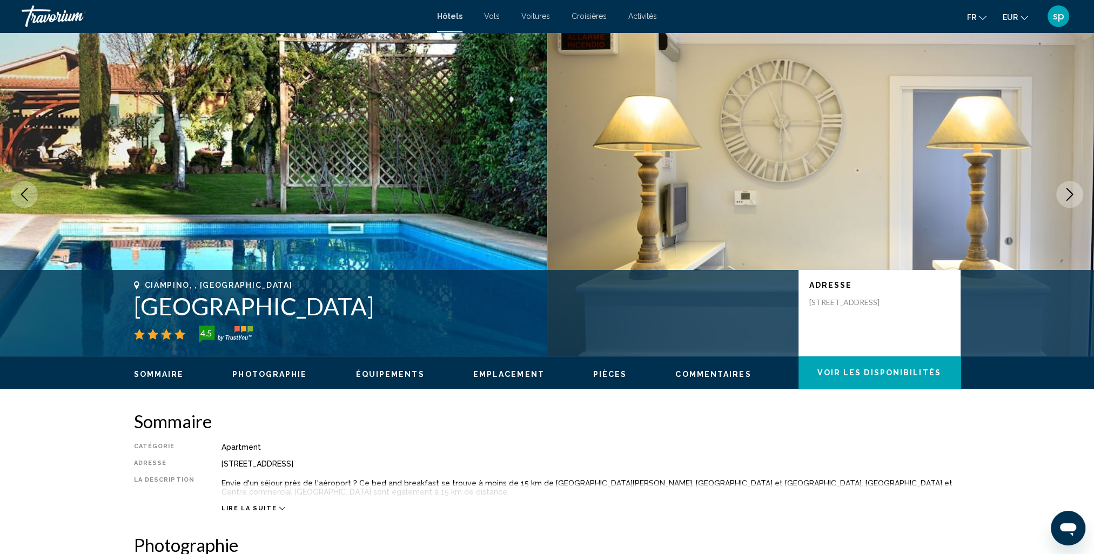
click at [1074, 190] on icon "Next image" at bounding box center [1069, 194] width 13 height 13
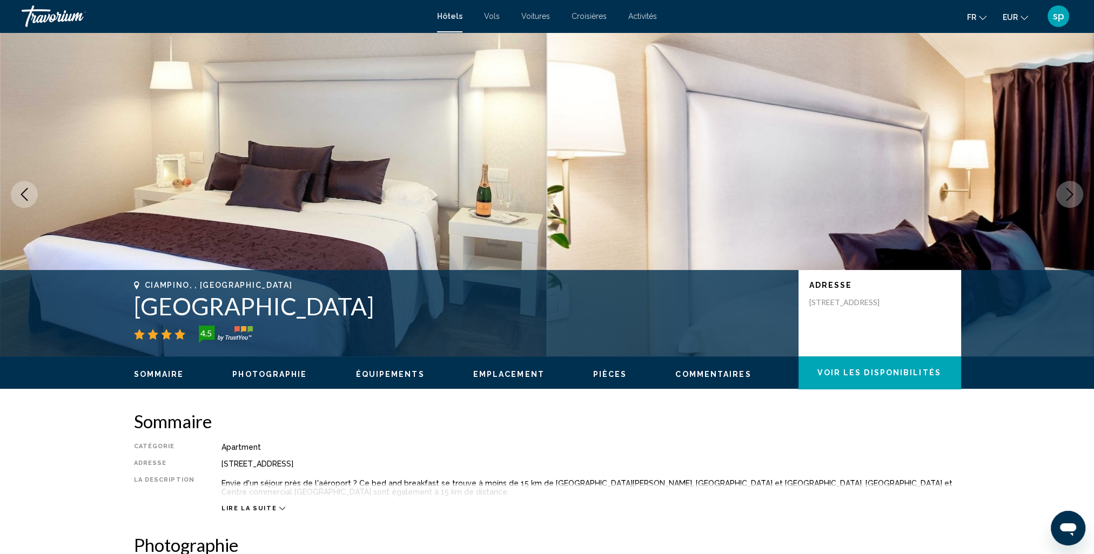
click at [1069, 191] on icon "Next image" at bounding box center [1069, 194] width 7 height 13
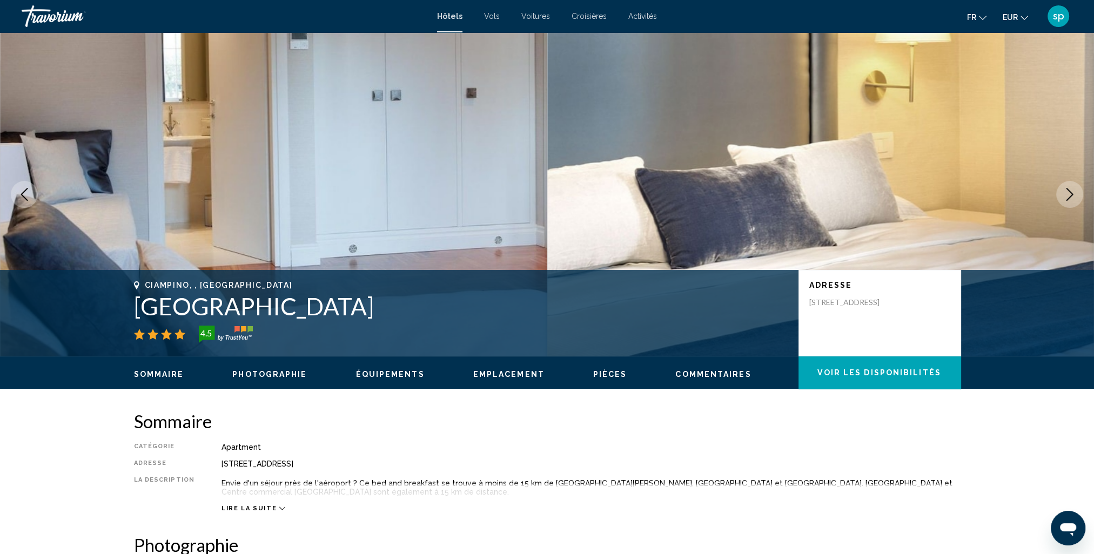
click at [1069, 191] on icon "Next image" at bounding box center [1069, 194] width 7 height 13
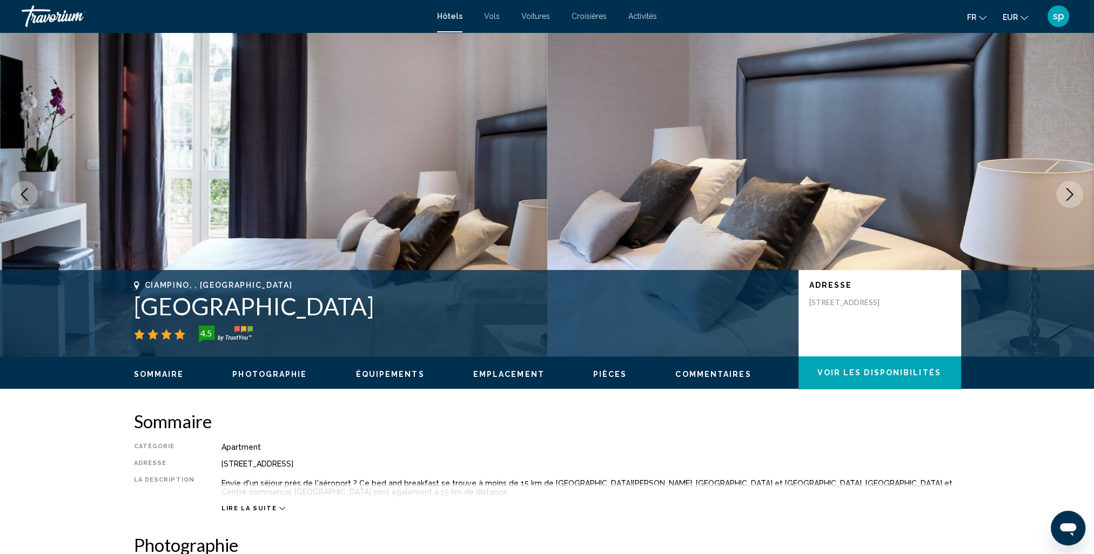
click at [1068, 191] on icon "Next image" at bounding box center [1069, 194] width 7 height 13
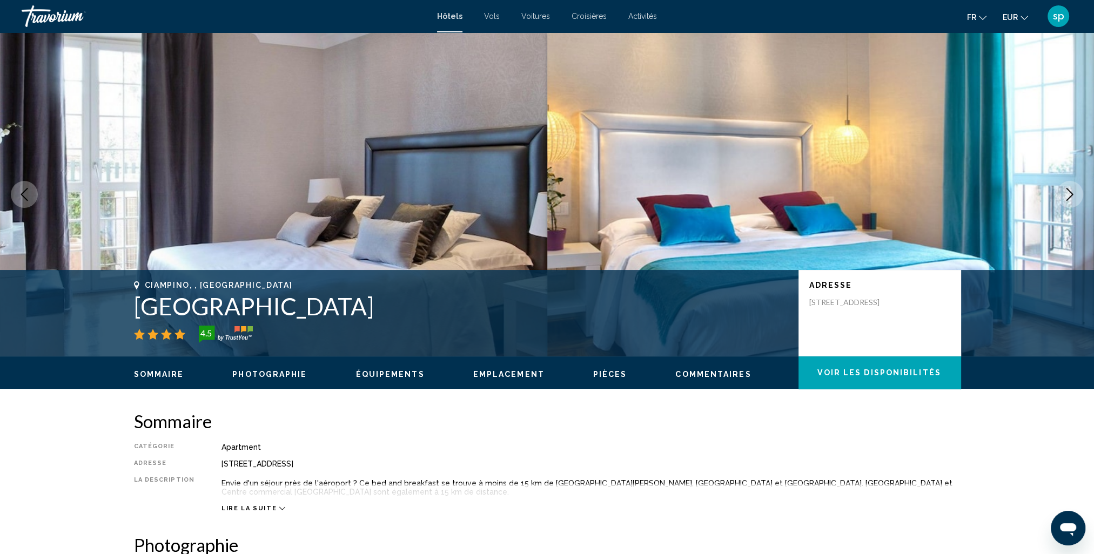
click at [1068, 191] on icon "Next image" at bounding box center [1069, 194] width 7 height 13
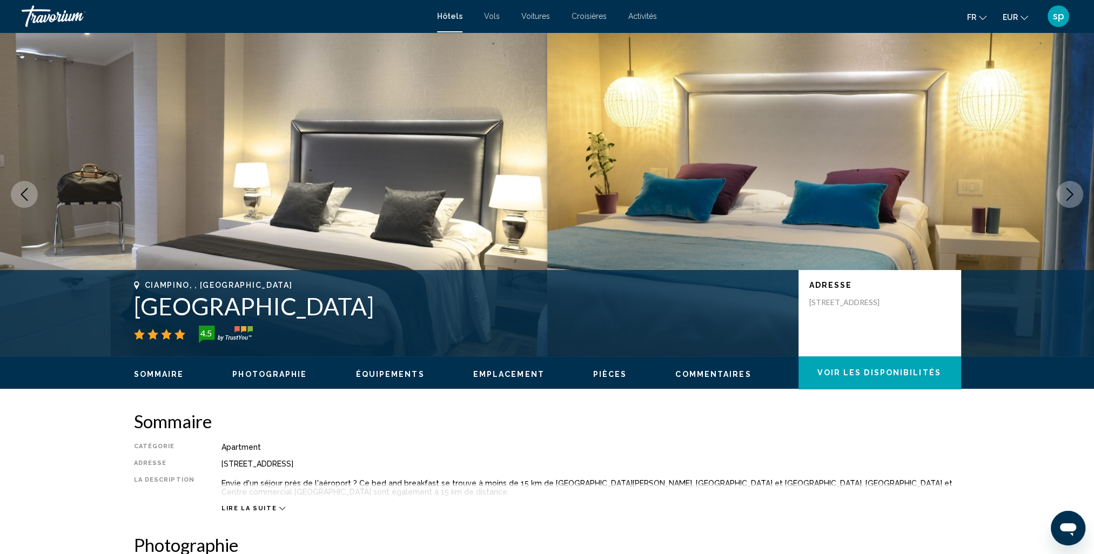
click at [1068, 191] on icon "Next image" at bounding box center [1069, 194] width 7 height 13
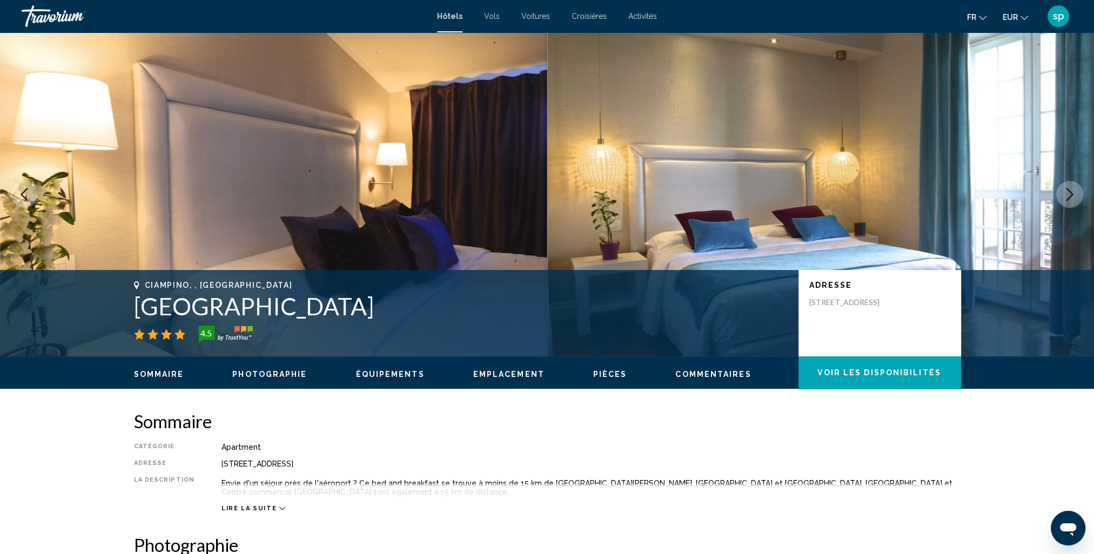
click at [1068, 191] on icon "Next image" at bounding box center [1069, 194] width 7 height 13
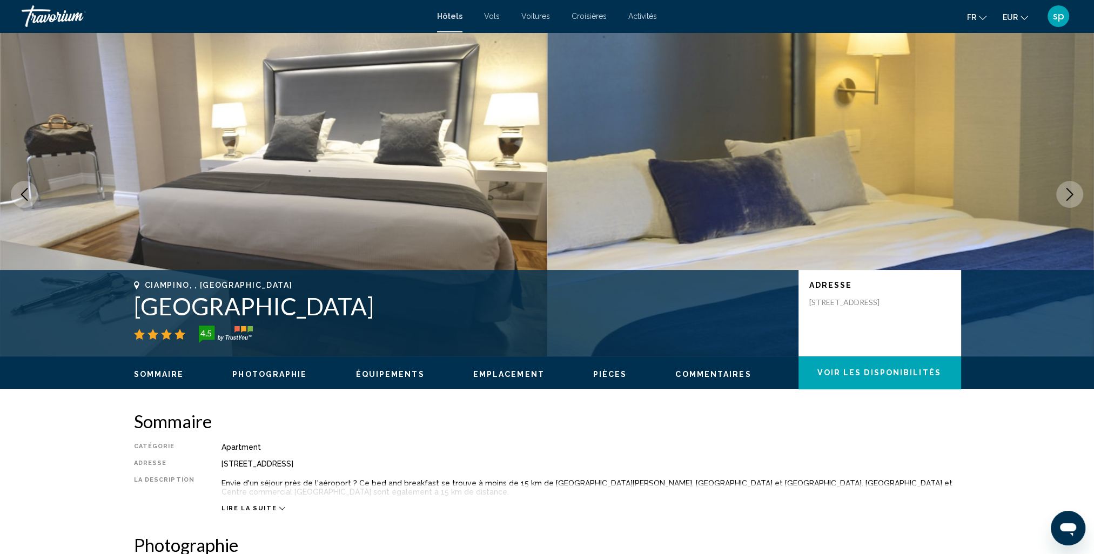
click at [1068, 191] on icon "Next image" at bounding box center [1069, 194] width 13 height 13
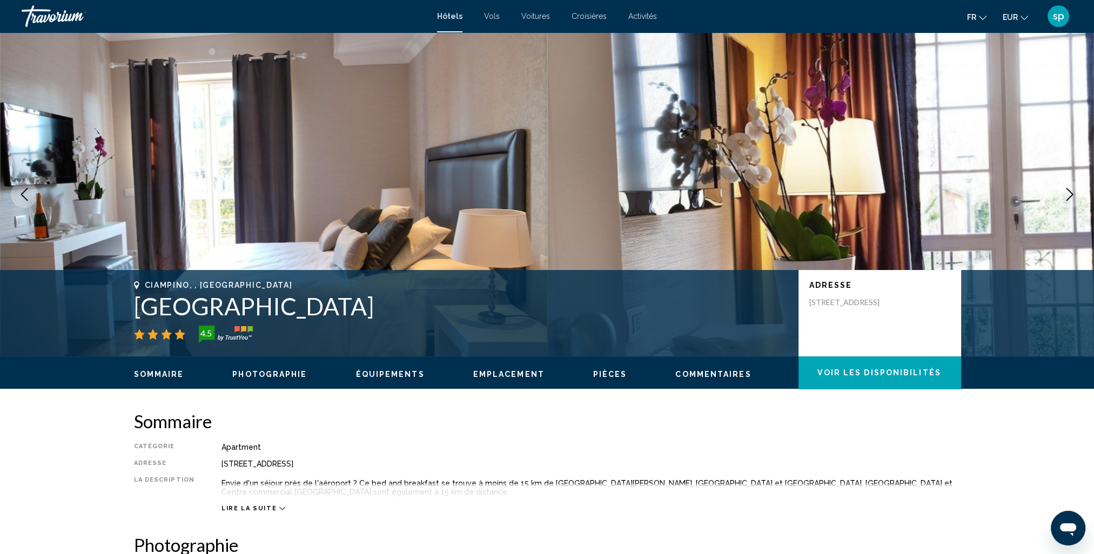
click at [1068, 191] on icon "Next image" at bounding box center [1069, 194] width 13 height 13
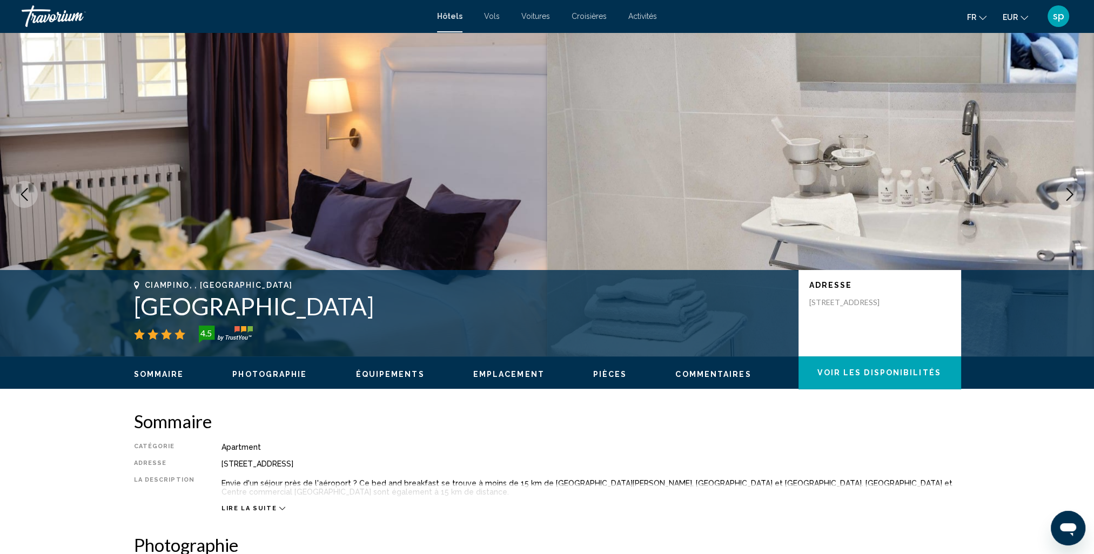
click at [1068, 191] on icon "Next image" at bounding box center [1069, 194] width 13 height 13
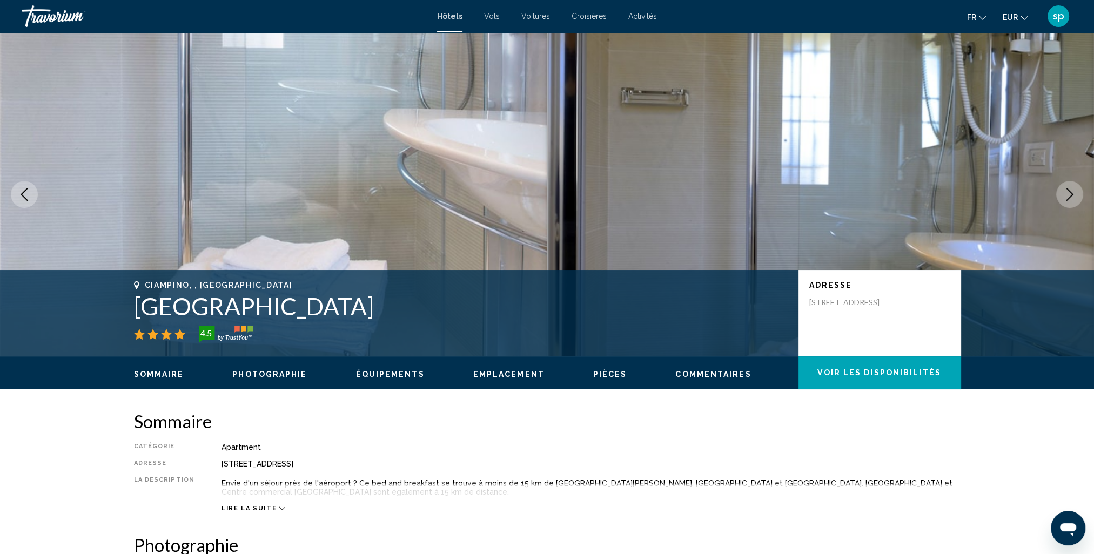
click at [1068, 191] on icon "Next image" at bounding box center [1069, 194] width 13 height 13
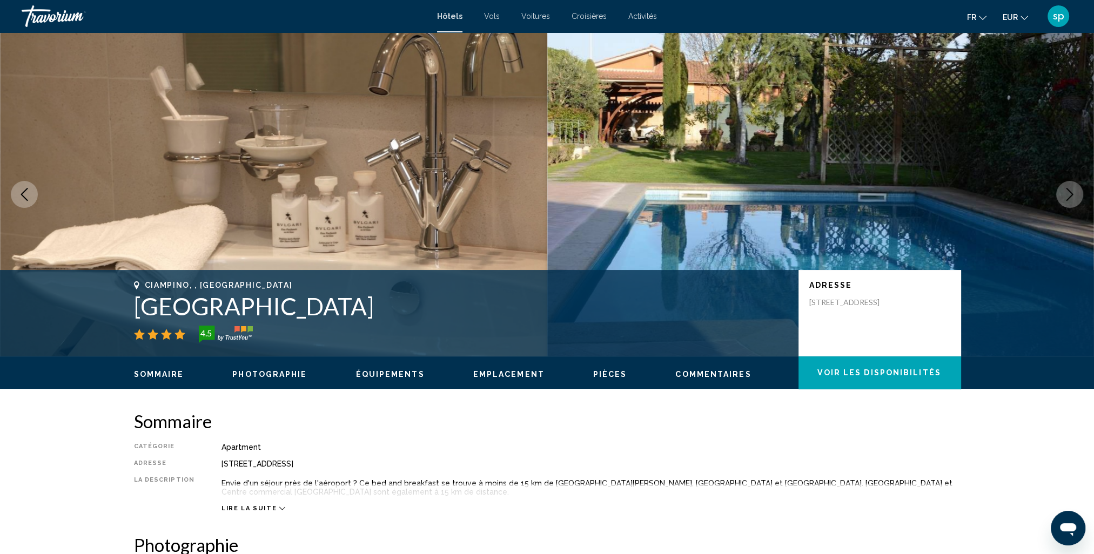
click at [1068, 191] on icon "Next image" at bounding box center [1069, 194] width 13 height 13
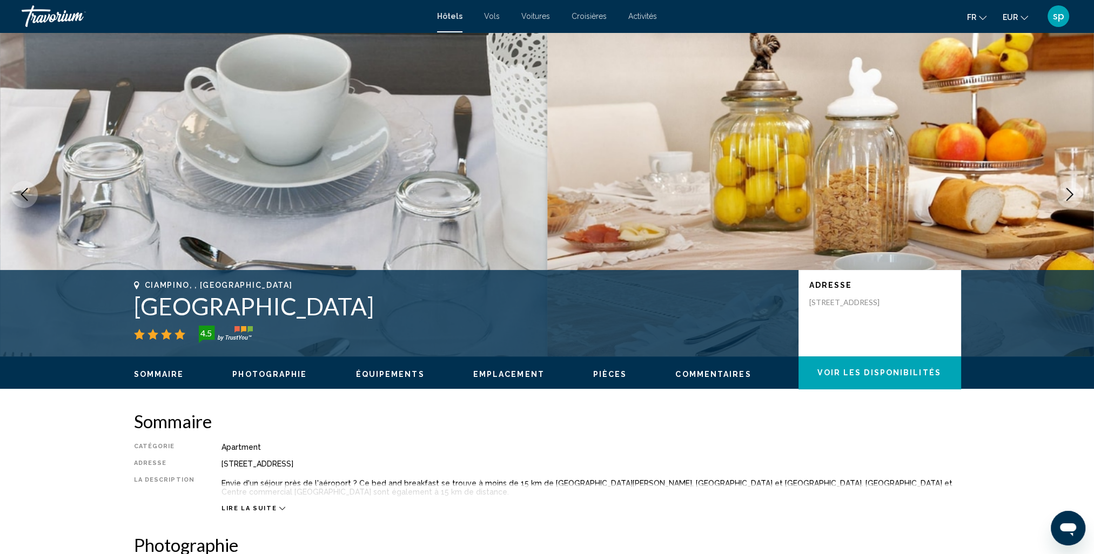
click at [1068, 191] on icon "Next image" at bounding box center [1069, 194] width 13 height 13
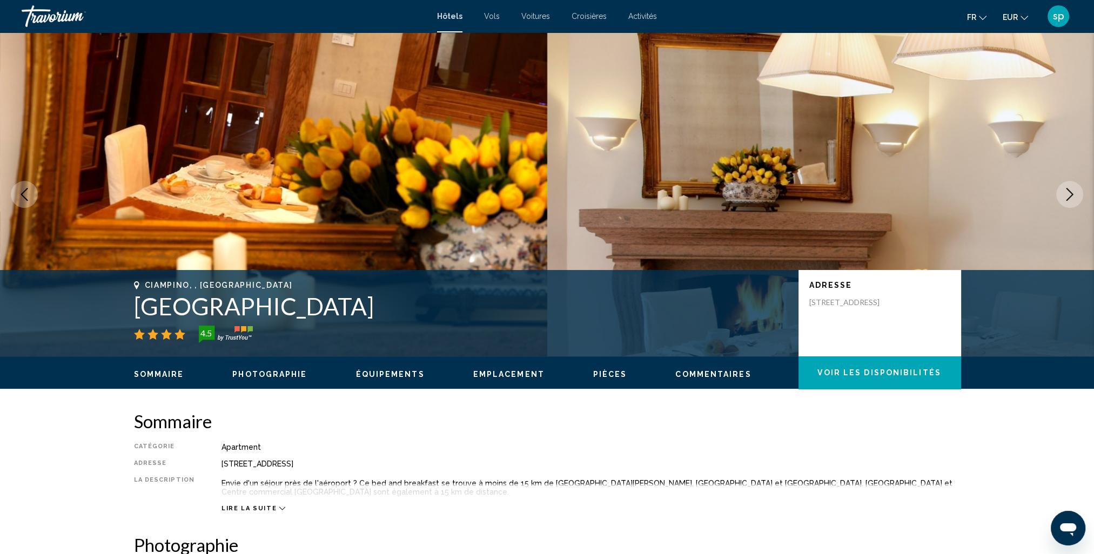
click at [1068, 191] on icon "Next image" at bounding box center [1069, 194] width 13 height 13
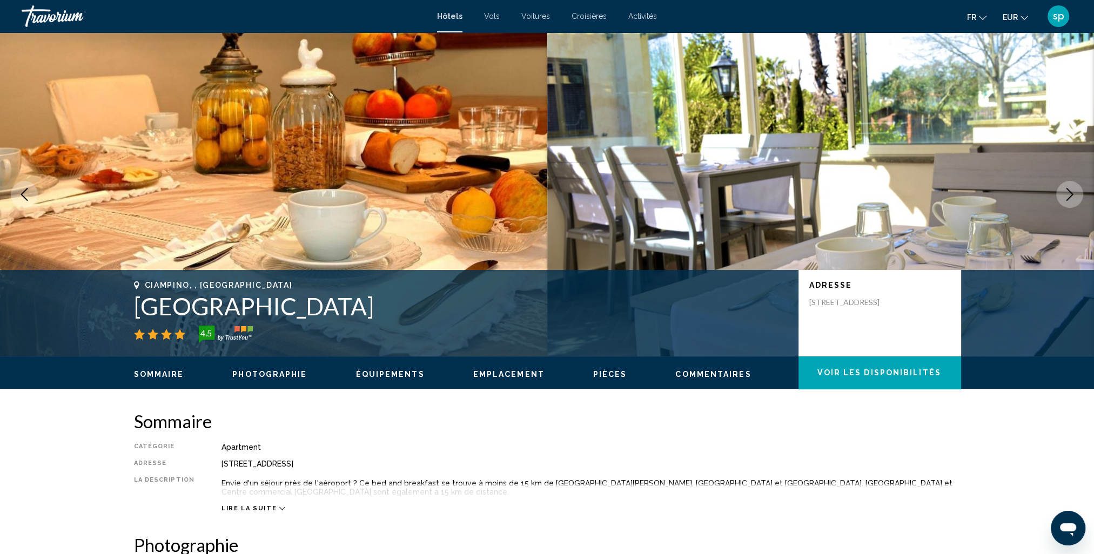
click at [1068, 191] on icon "Next image" at bounding box center [1069, 194] width 13 height 13
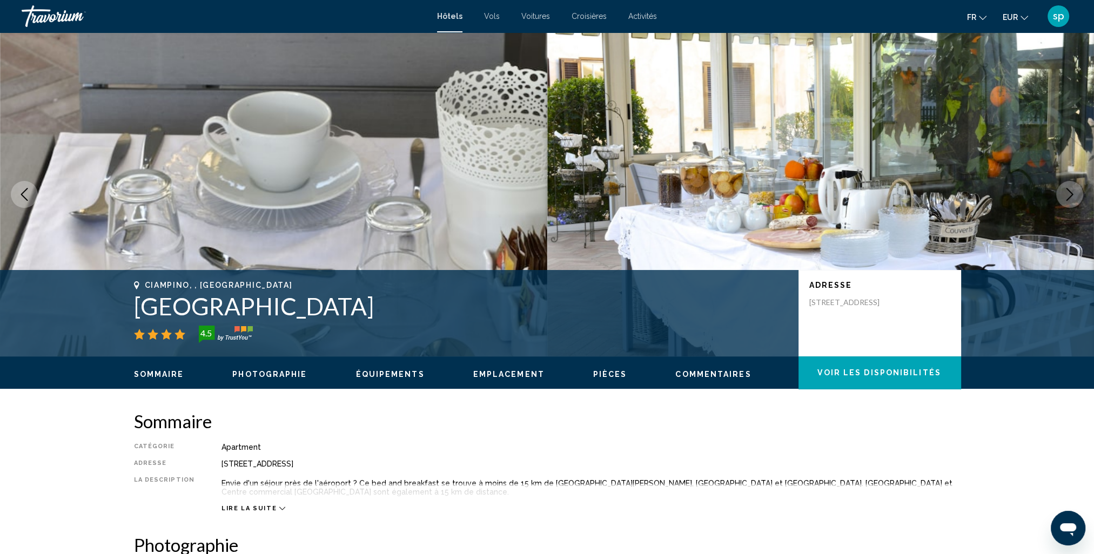
click at [1068, 191] on icon "Next image" at bounding box center [1069, 194] width 13 height 13
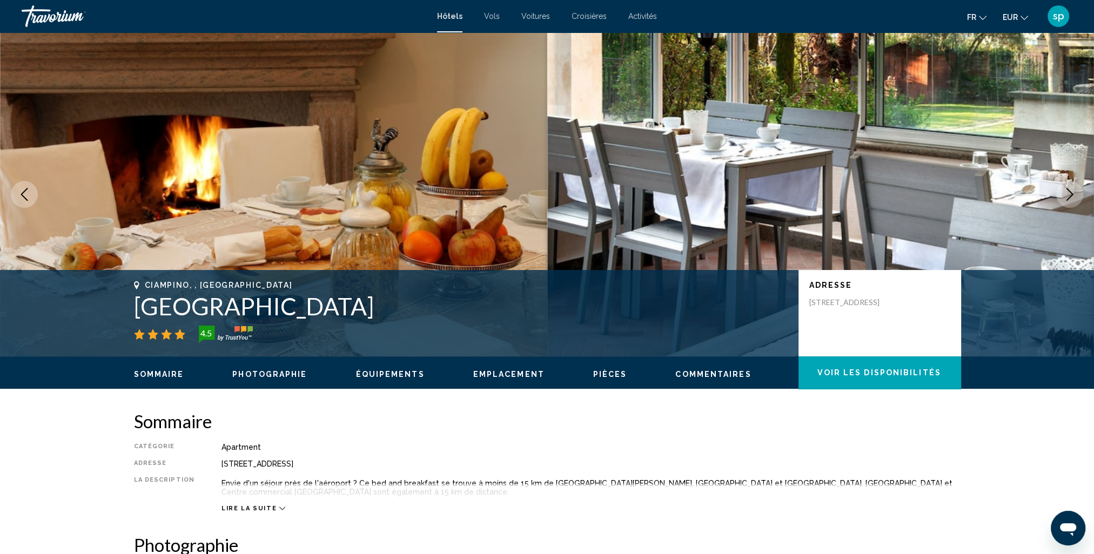
click at [1068, 191] on icon "Next image" at bounding box center [1069, 194] width 13 height 13
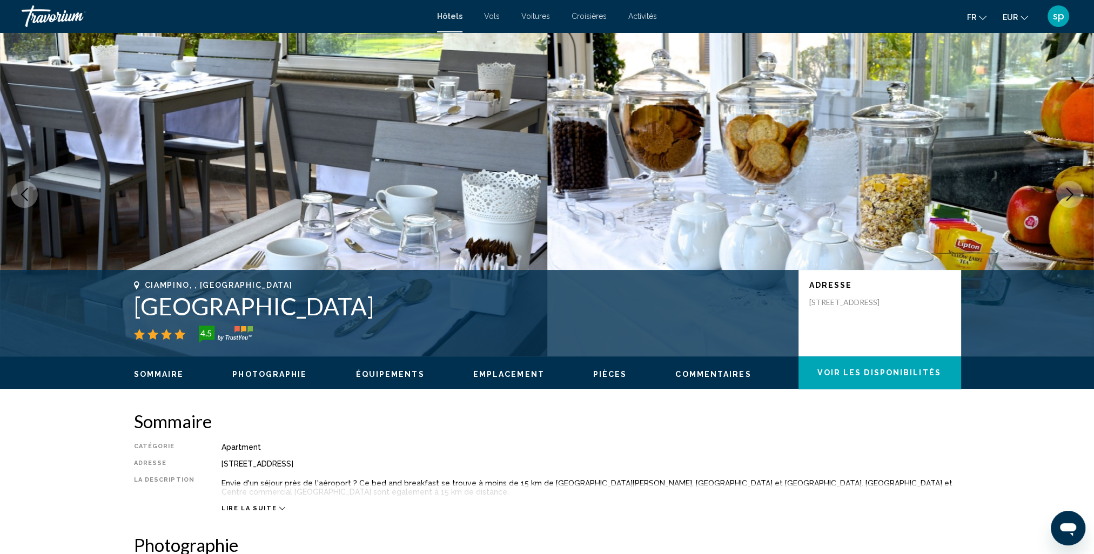
click at [1068, 191] on icon "Next image" at bounding box center [1069, 194] width 13 height 13
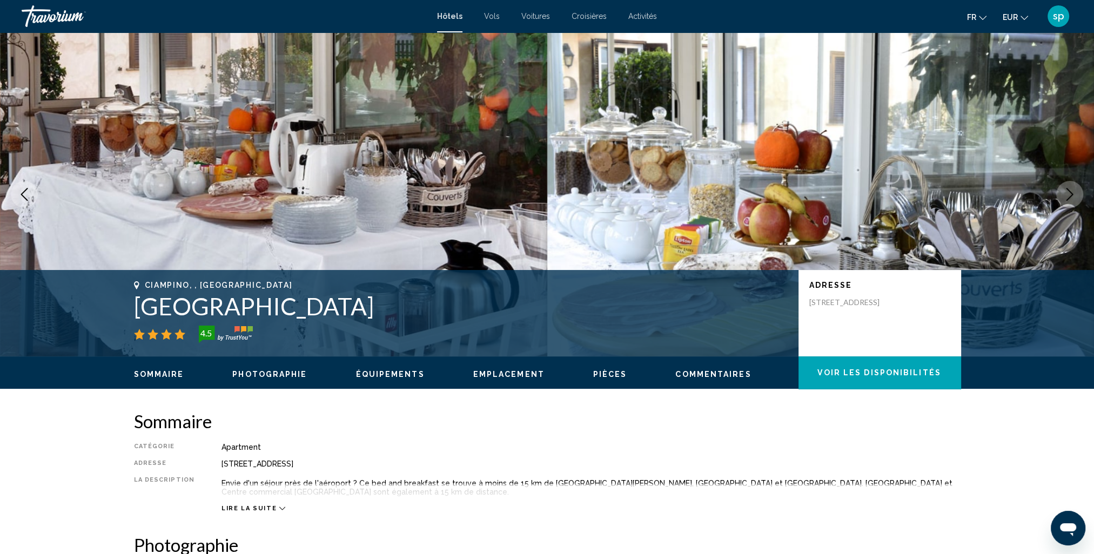
click at [1068, 191] on icon "Next image" at bounding box center [1069, 194] width 13 height 13
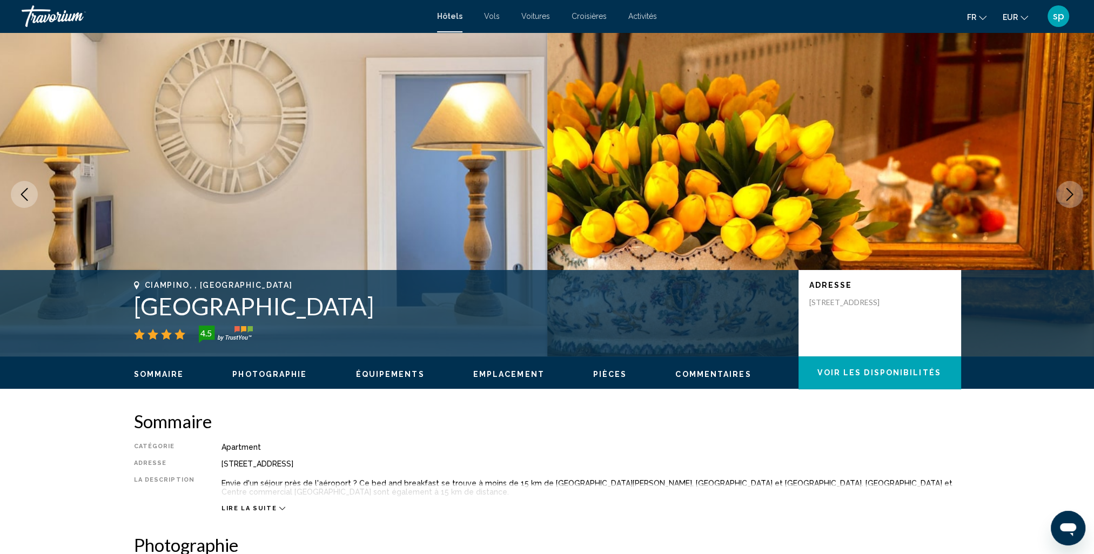
click at [1068, 191] on icon "Next image" at bounding box center [1069, 194] width 13 height 13
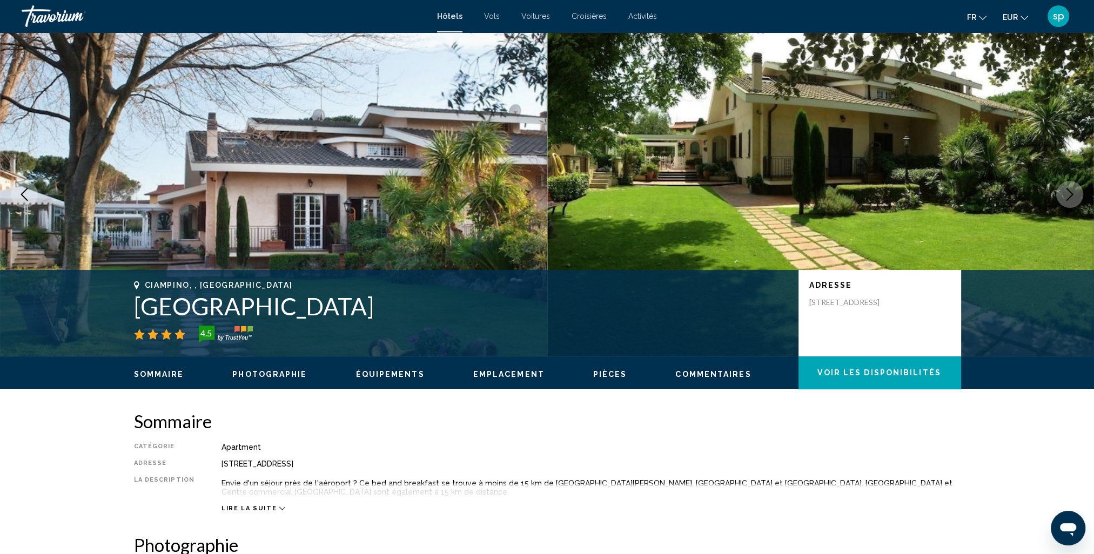
click at [1068, 191] on icon "Next image" at bounding box center [1069, 194] width 13 height 13
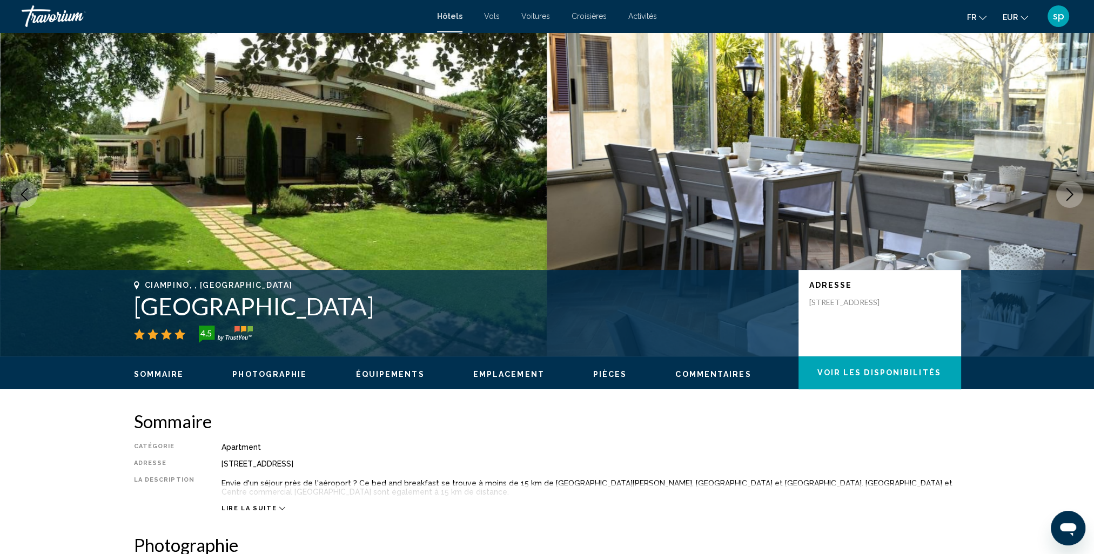
click at [1068, 191] on icon "Next image" at bounding box center [1069, 194] width 13 height 13
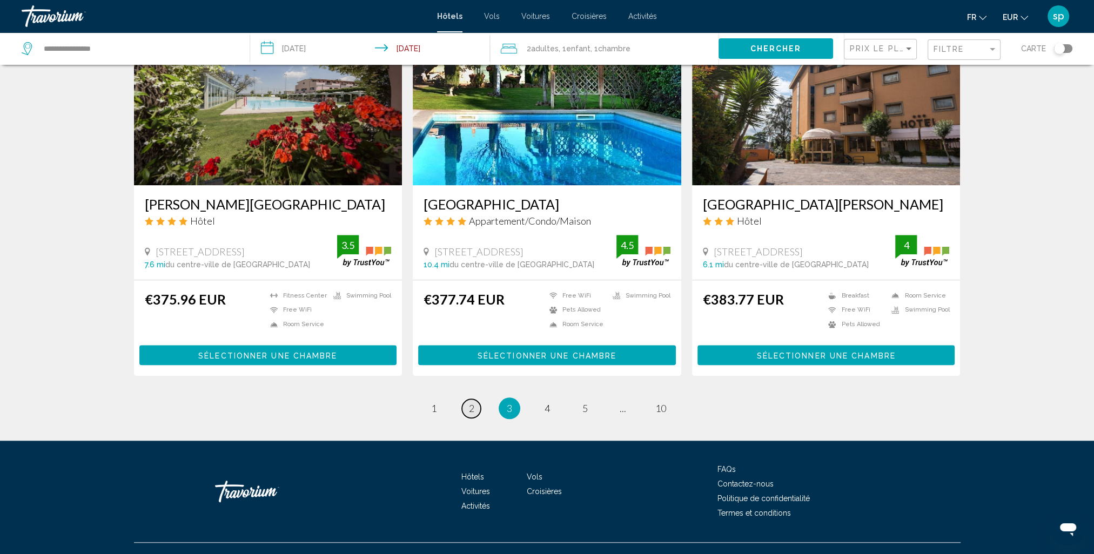
click at [472, 402] on span "2" at bounding box center [471, 408] width 5 height 12
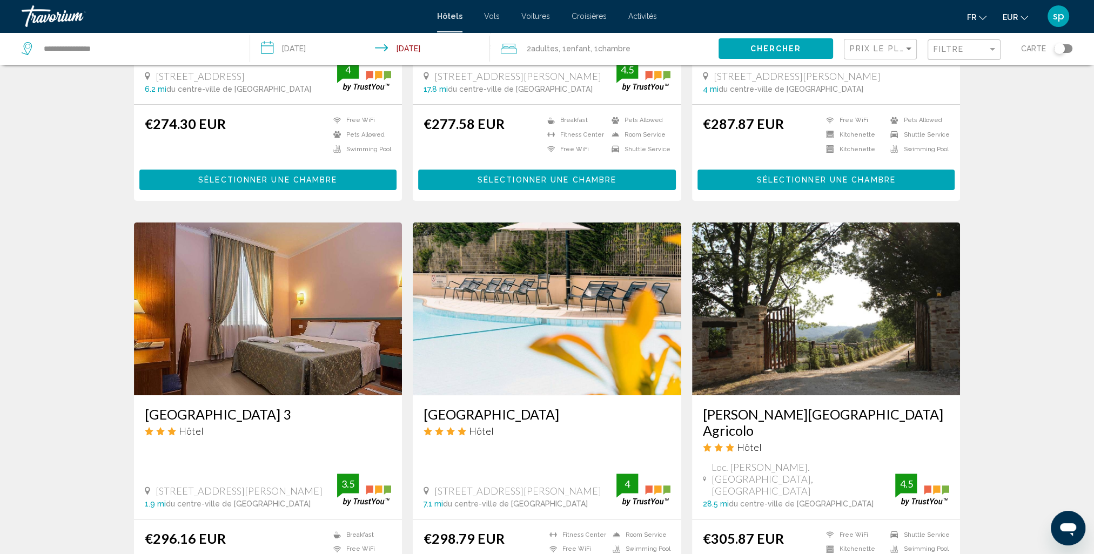
scroll to position [270, 0]
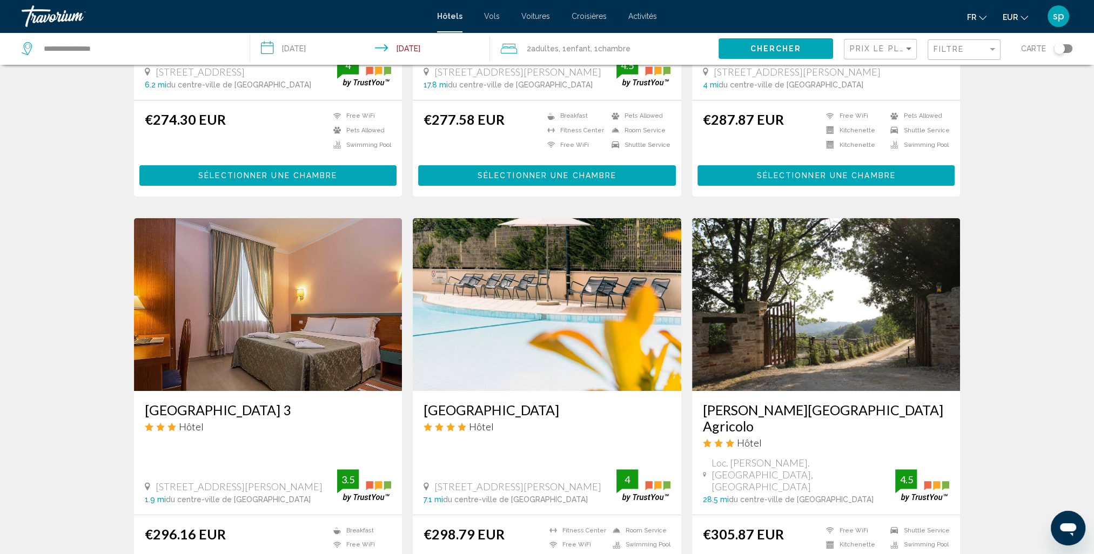
click at [542, 306] on img "Main content" at bounding box center [547, 304] width 268 height 173
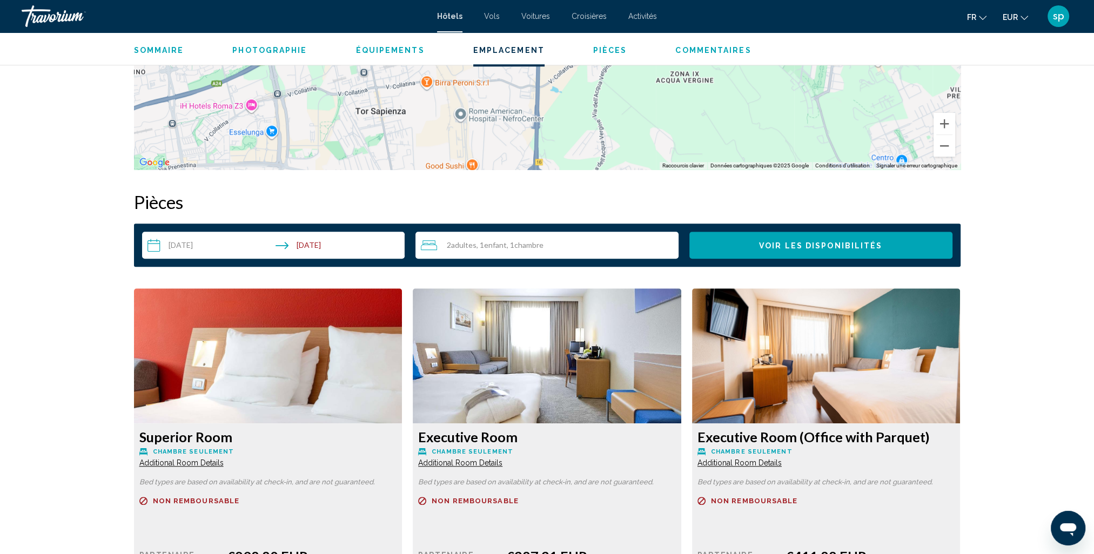
scroll to position [1350, 0]
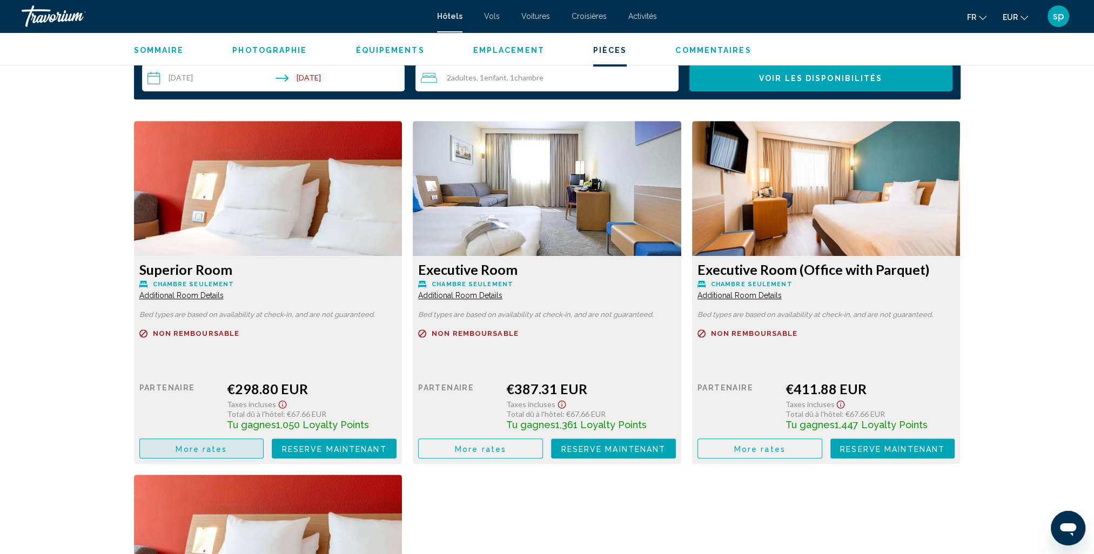
click at [176, 453] on button "More rates" at bounding box center [201, 449] width 125 height 20
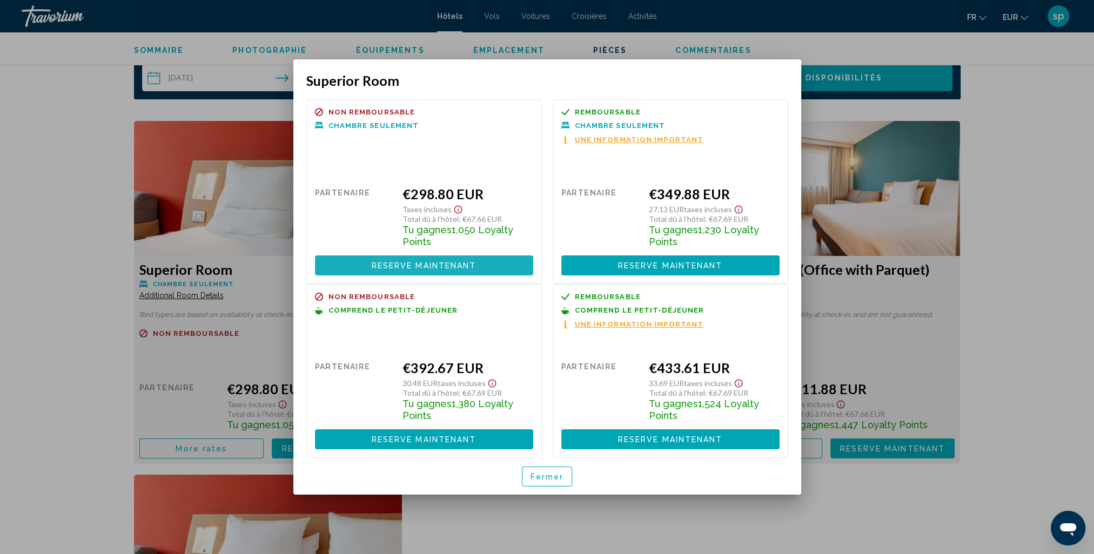
click at [441, 261] on span "Reserve maintenant Plus disponible" at bounding box center [424, 265] width 105 height 9
click at [550, 480] on span "Fermer" at bounding box center [546, 477] width 33 height 9
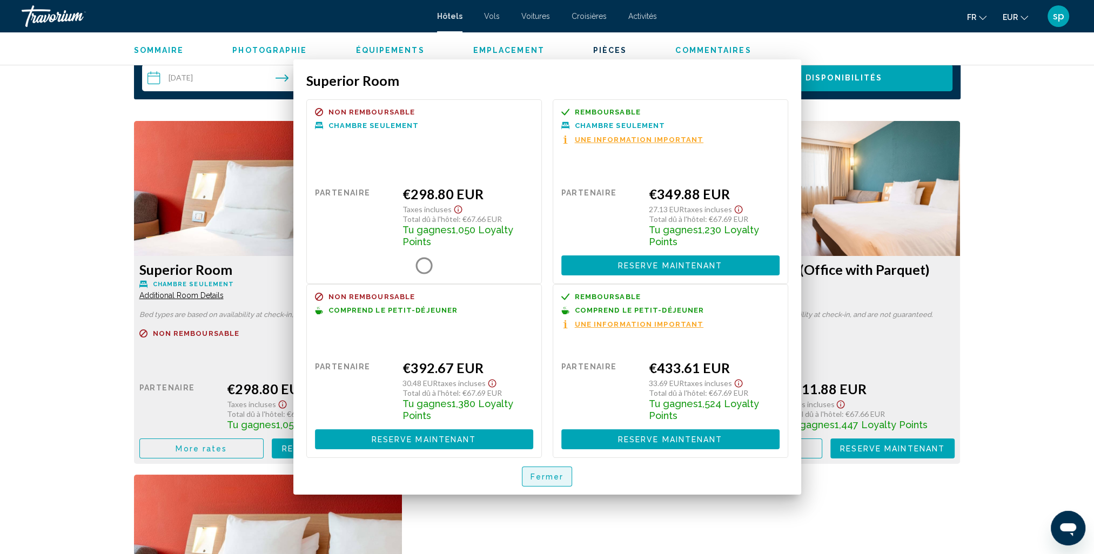
scroll to position [1350, 0]
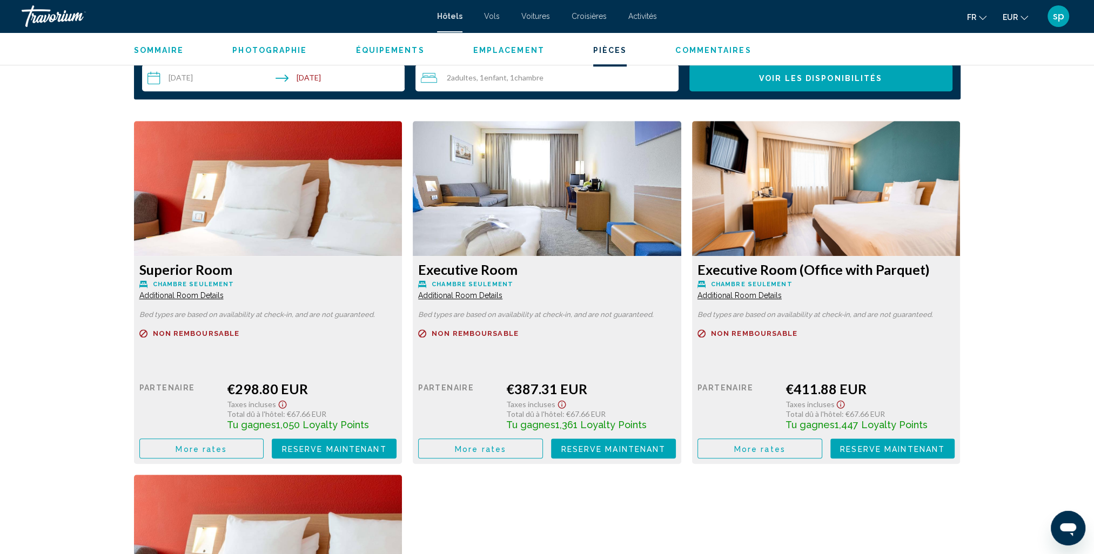
click at [206, 451] on span "More rates" at bounding box center [201, 449] width 51 height 9
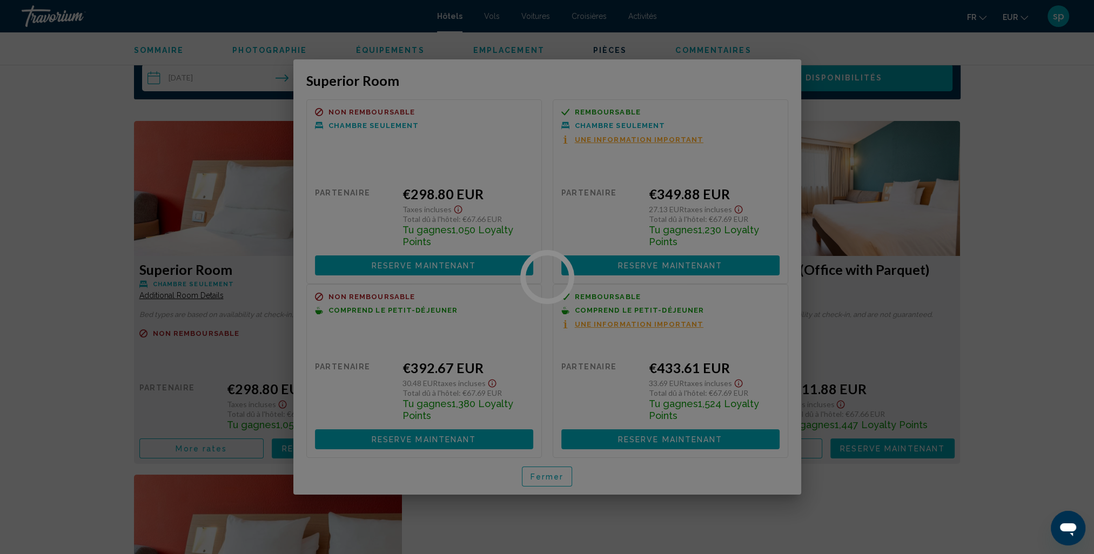
click at [415, 444] on div at bounding box center [547, 277] width 1094 height 554
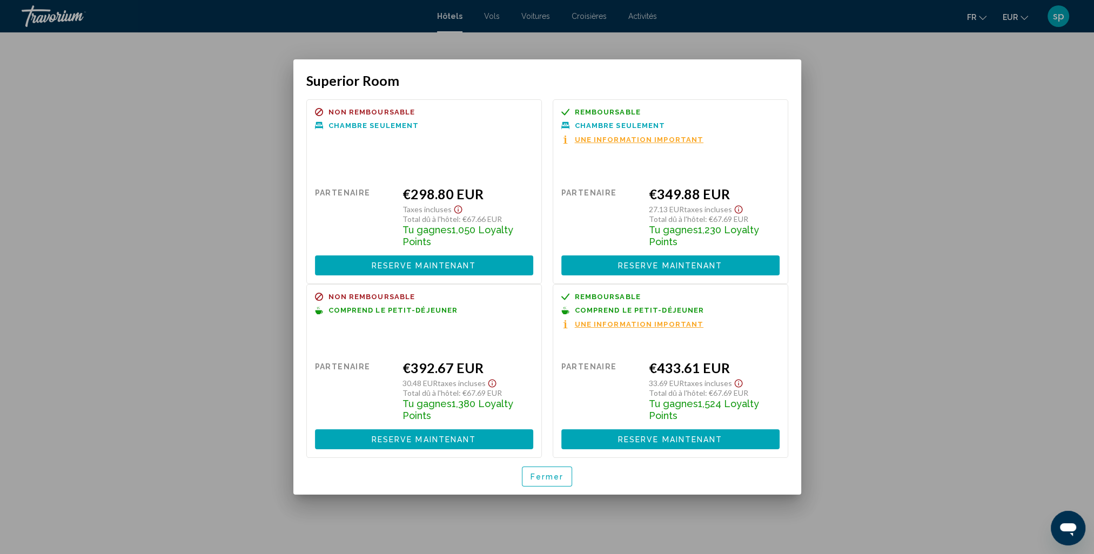
click at [424, 438] on span "Reserve maintenant" at bounding box center [424, 439] width 105 height 9
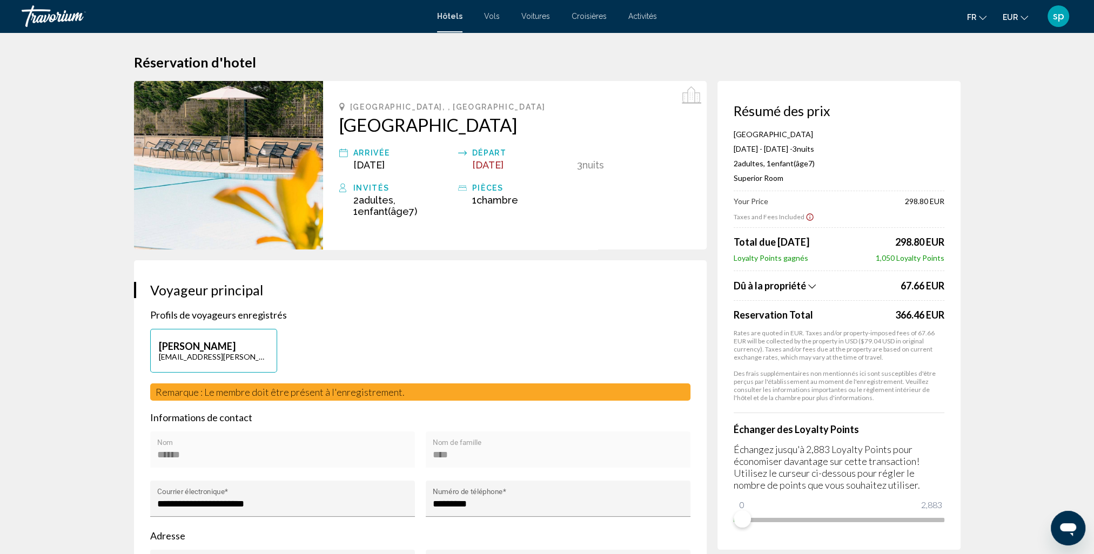
scroll to position [1350, 0]
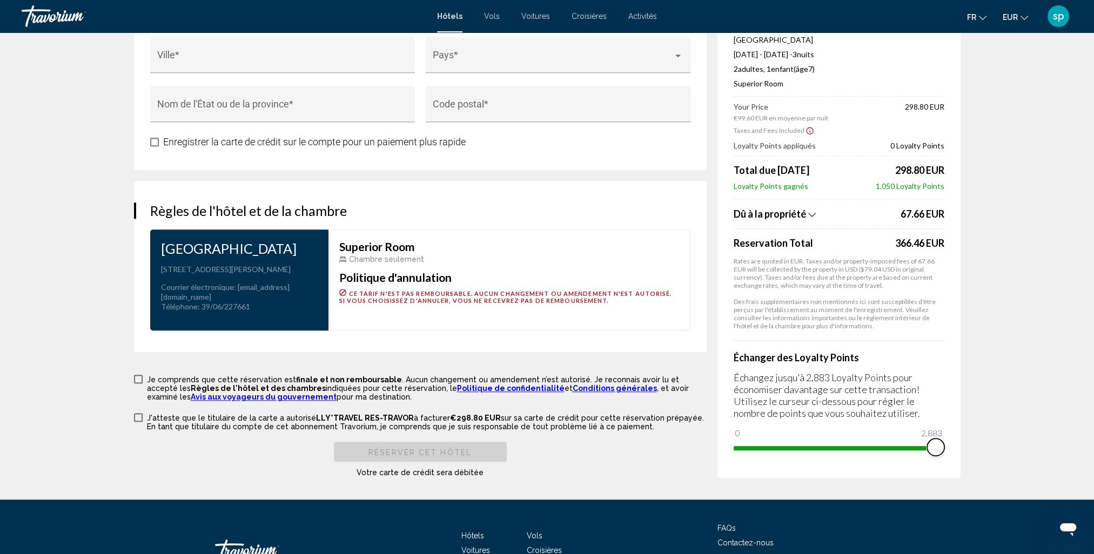
drag, startPoint x: 743, startPoint y: 434, endPoint x: 972, endPoint y: 430, distance: 229.0
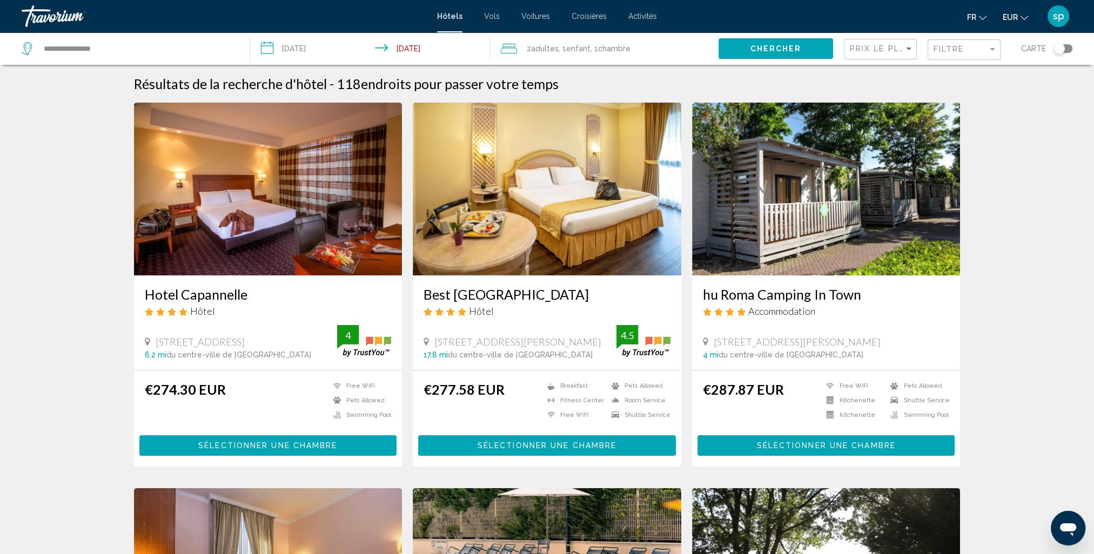
click at [566, 47] on span ", 1 Enfant Enfants" at bounding box center [574, 48] width 32 height 15
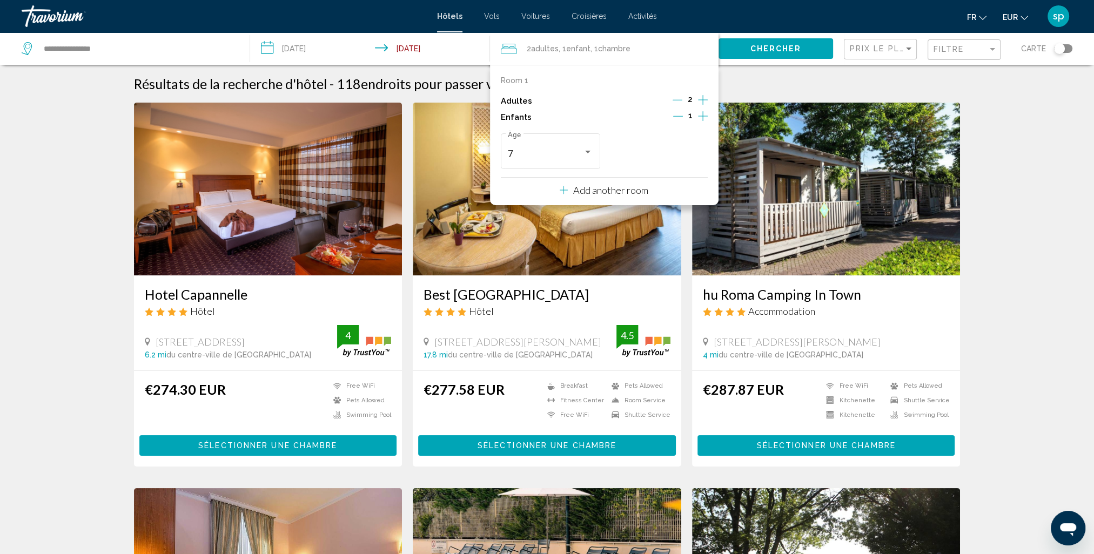
click at [696, 116] on div "1" at bounding box center [690, 117] width 35 height 16
click at [702, 114] on icon "Increment children" at bounding box center [703, 116] width 10 height 13
click at [639, 156] on span "Travelers: 2 adults, 2 children" at bounding box center [652, 154] width 75 height 11
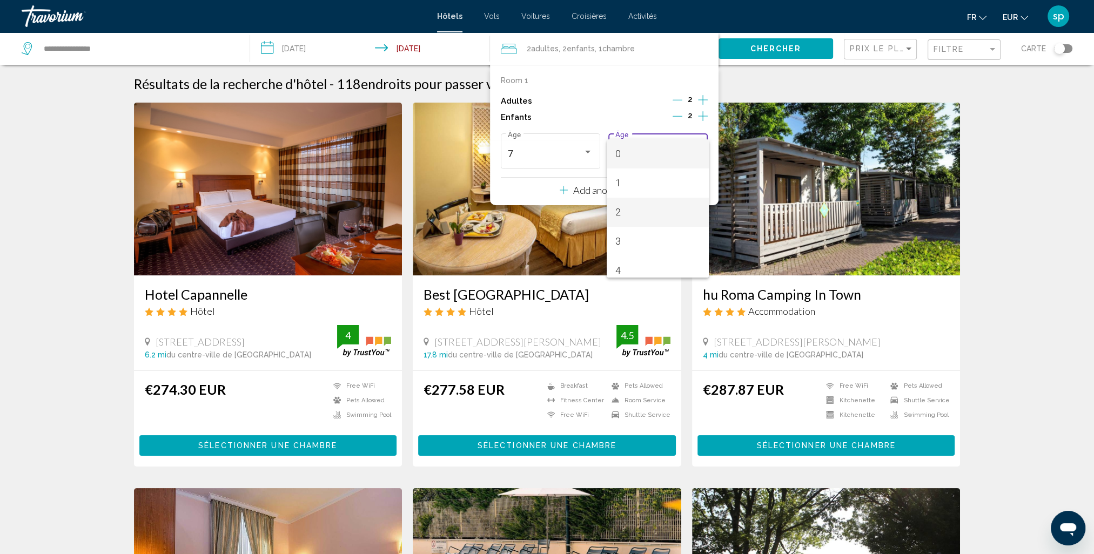
click at [636, 211] on span "2" at bounding box center [657, 212] width 85 height 29
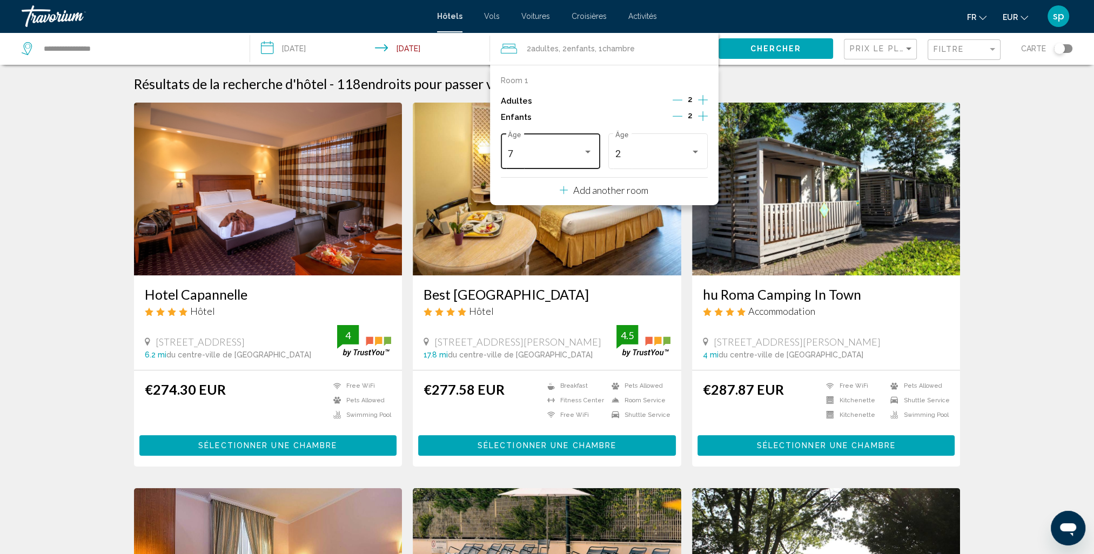
click at [557, 146] on div "7 Âge" at bounding box center [550, 150] width 85 height 38
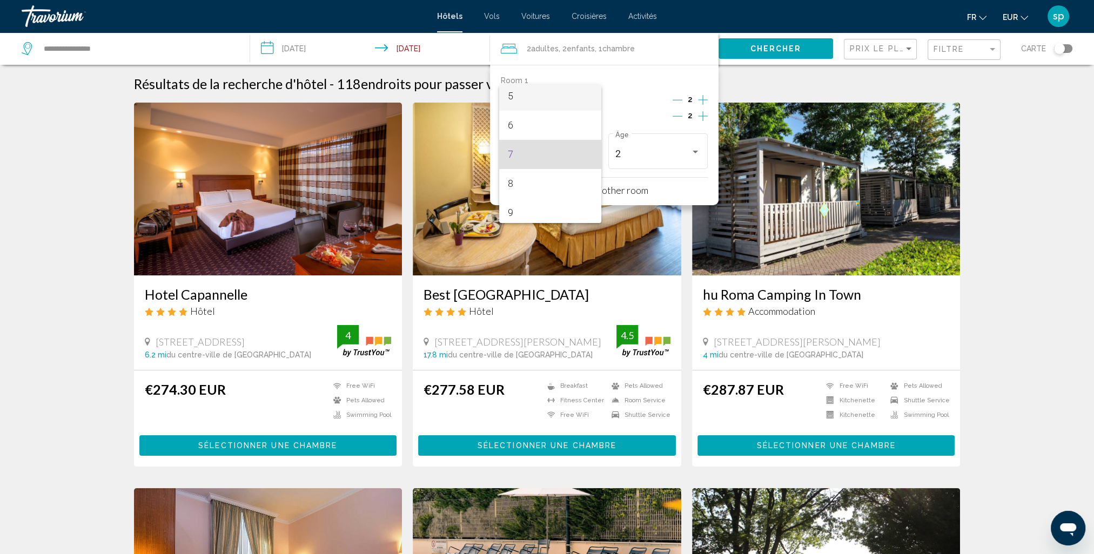
click at [523, 96] on span "5" at bounding box center [550, 96] width 85 height 29
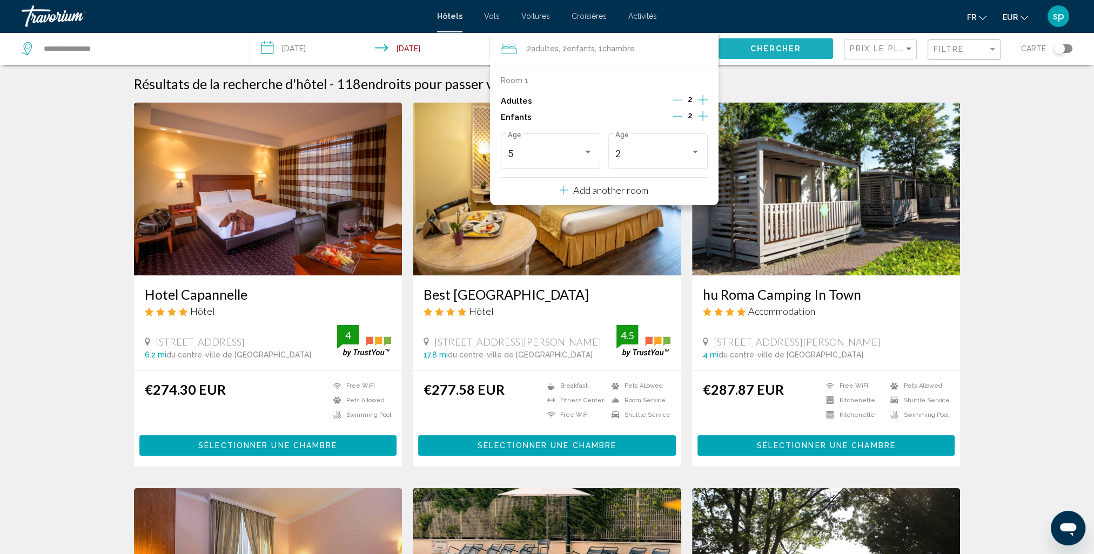
click at [751, 43] on button "Chercher" at bounding box center [775, 48] width 115 height 20
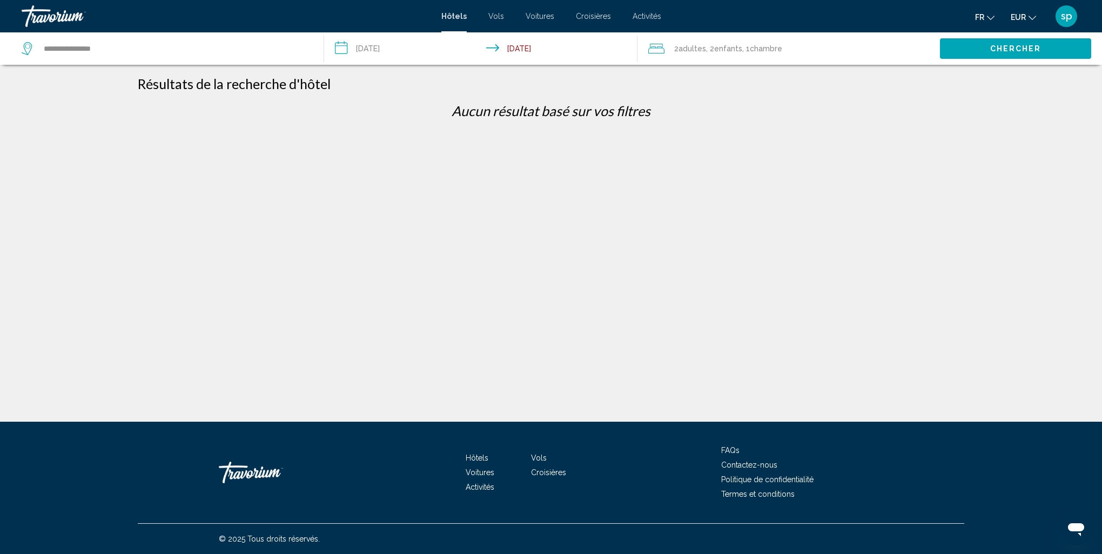
click at [389, 52] on input "**********" at bounding box center [483, 50] width 318 height 36
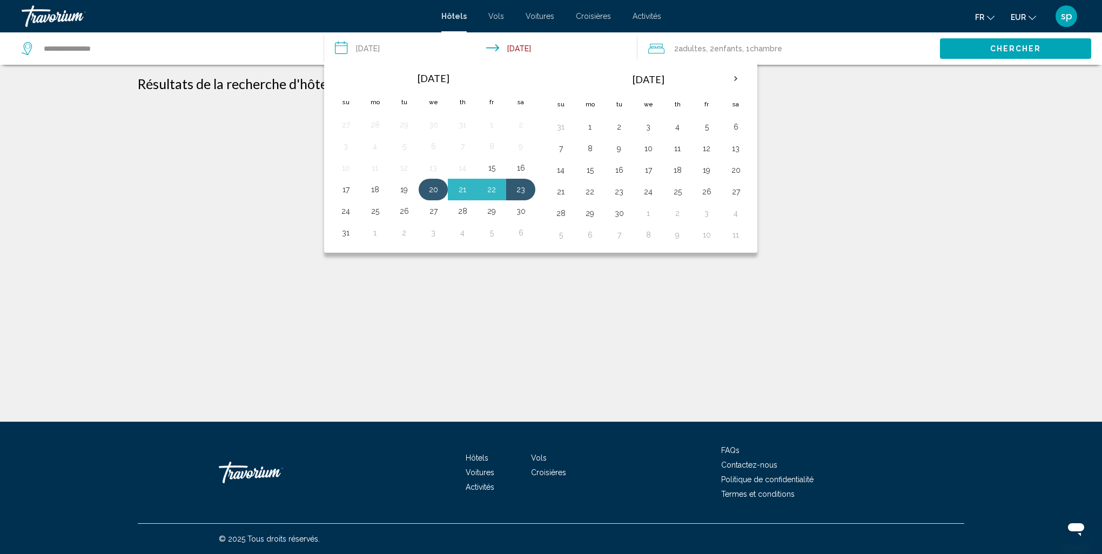
click at [431, 192] on button "20" at bounding box center [433, 189] width 17 height 15
click at [517, 190] on button "23" at bounding box center [520, 189] width 17 height 15
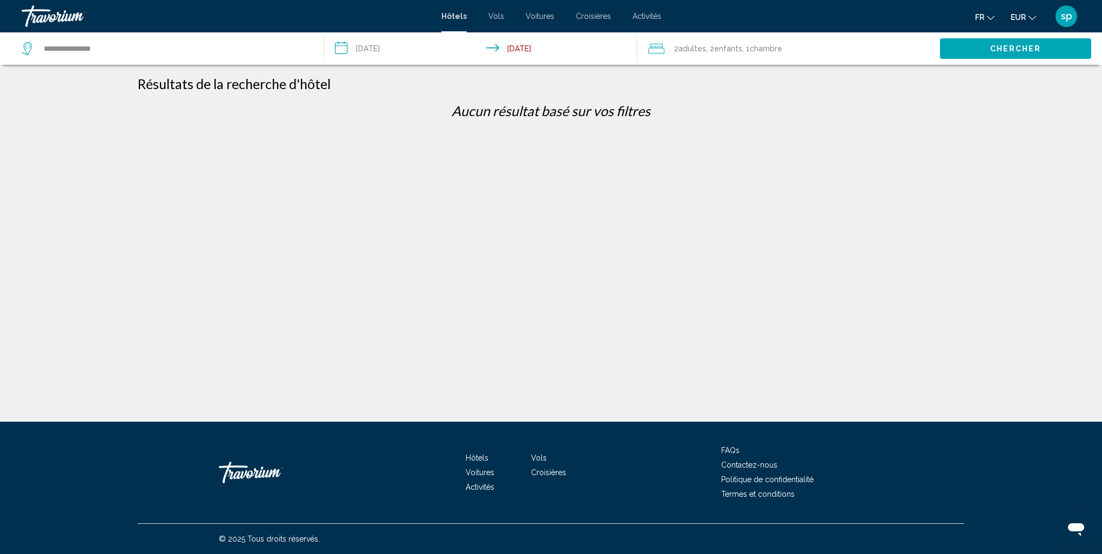
click at [1043, 42] on button "Chercher" at bounding box center [1015, 48] width 151 height 20
click at [111, 57] on div "**********" at bounding box center [167, 48] width 291 height 32
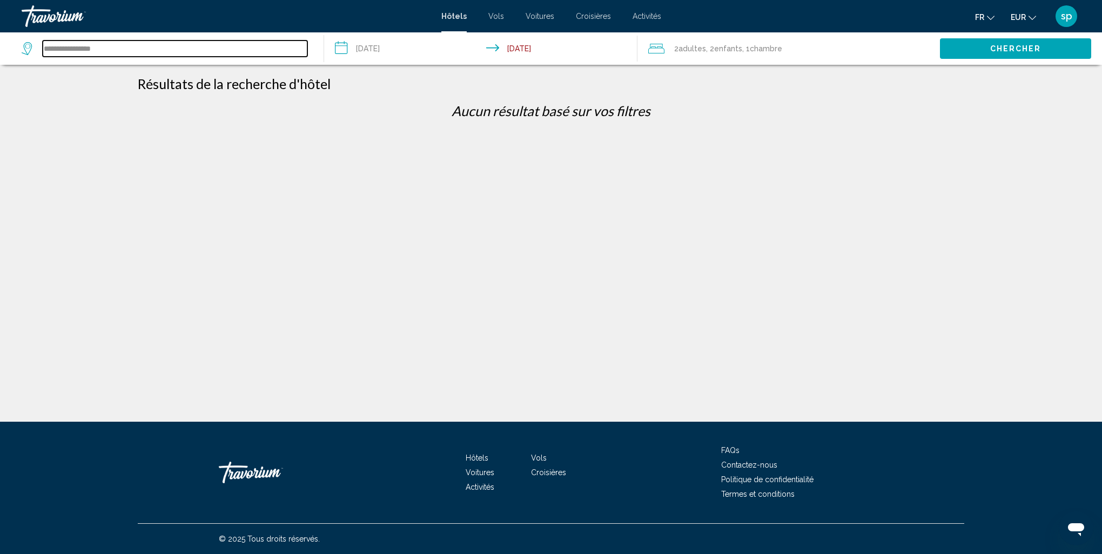
click at [113, 53] on input "**********" at bounding box center [175, 49] width 265 height 16
drag, startPoint x: 112, startPoint y: 52, endPoint x: -124, endPoint y: 48, distance: 235.5
click at [0, 48] on html "**********" at bounding box center [551, 277] width 1102 height 554
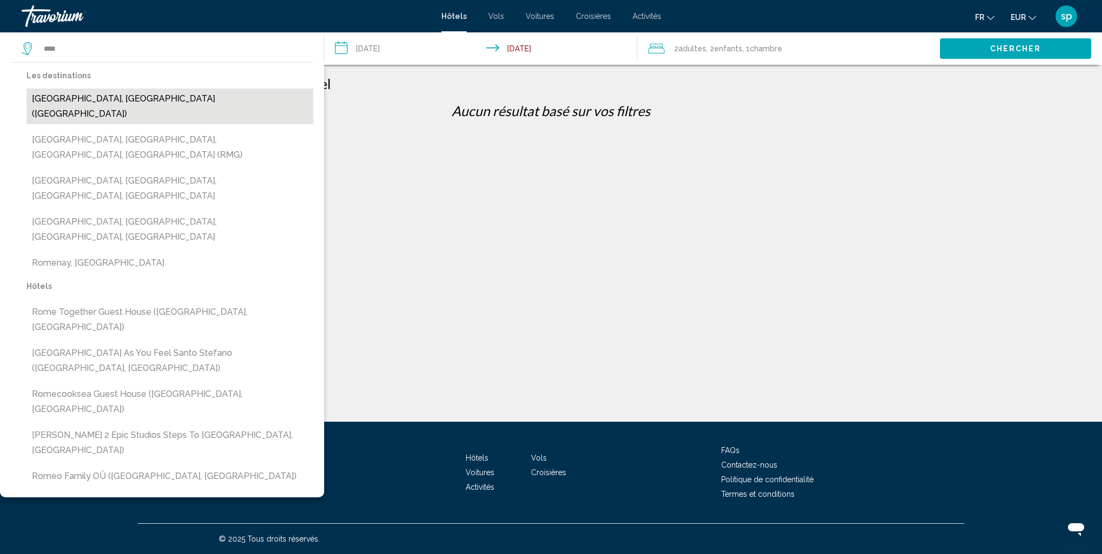
click at [120, 98] on button "[GEOGRAPHIC_DATA], [GEOGRAPHIC_DATA] ([GEOGRAPHIC_DATA])" at bounding box center [169, 107] width 287 height 36
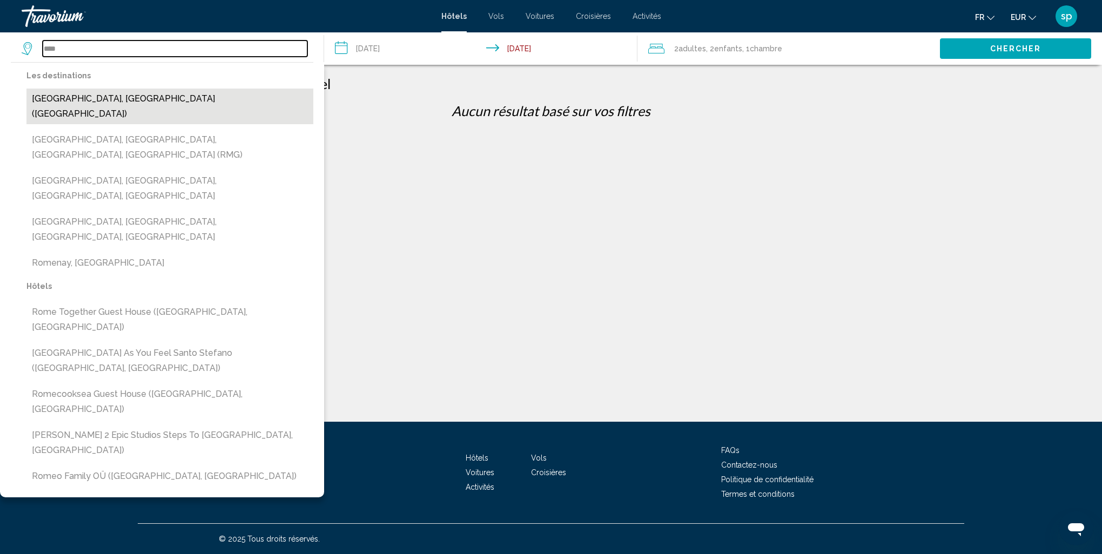
type input "**********"
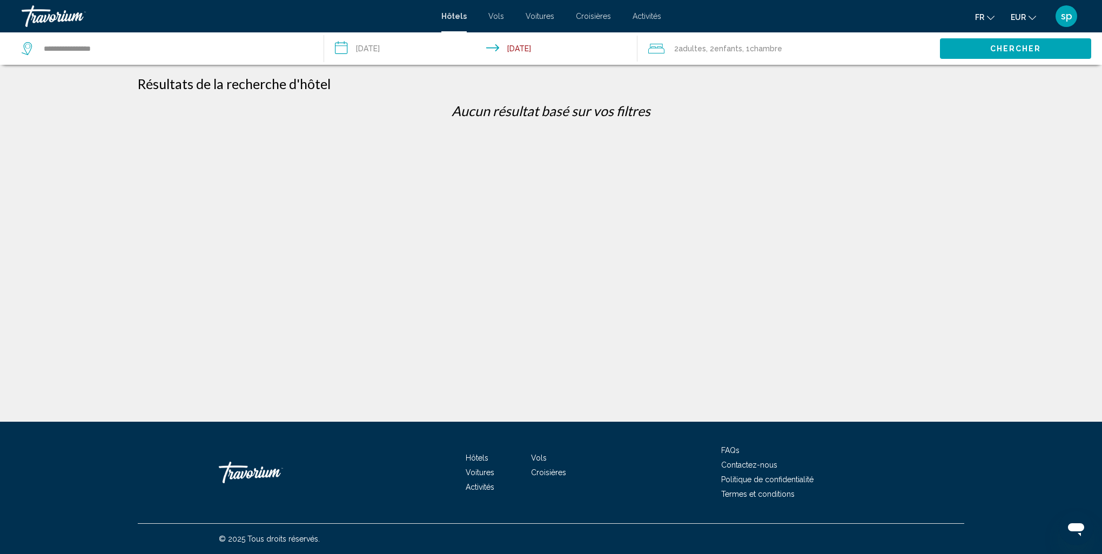
click at [982, 51] on button "Chercher" at bounding box center [1015, 48] width 151 height 20
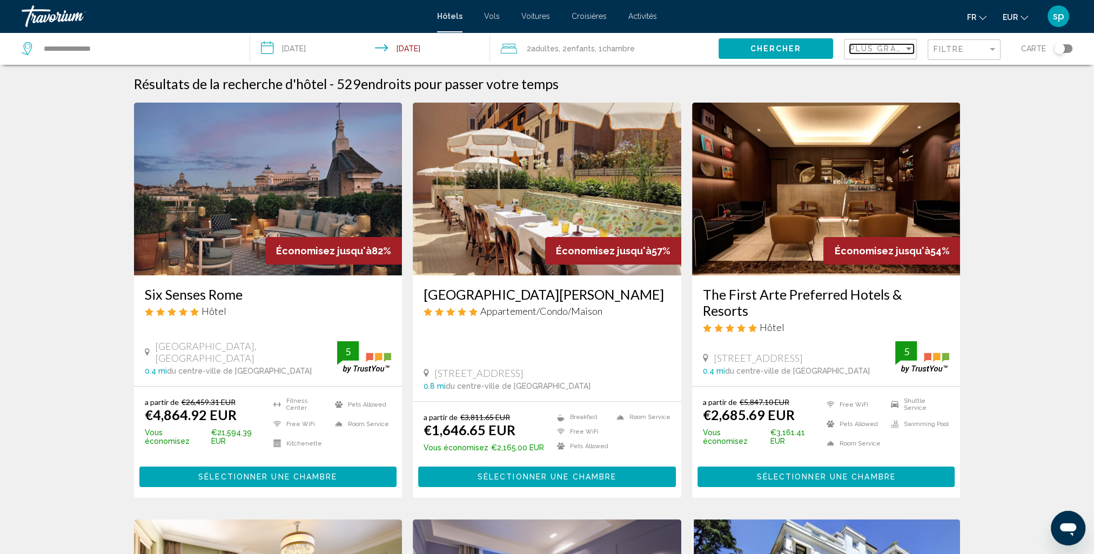
click at [881, 49] on span "Plus grandes économies" at bounding box center [914, 48] width 129 height 9
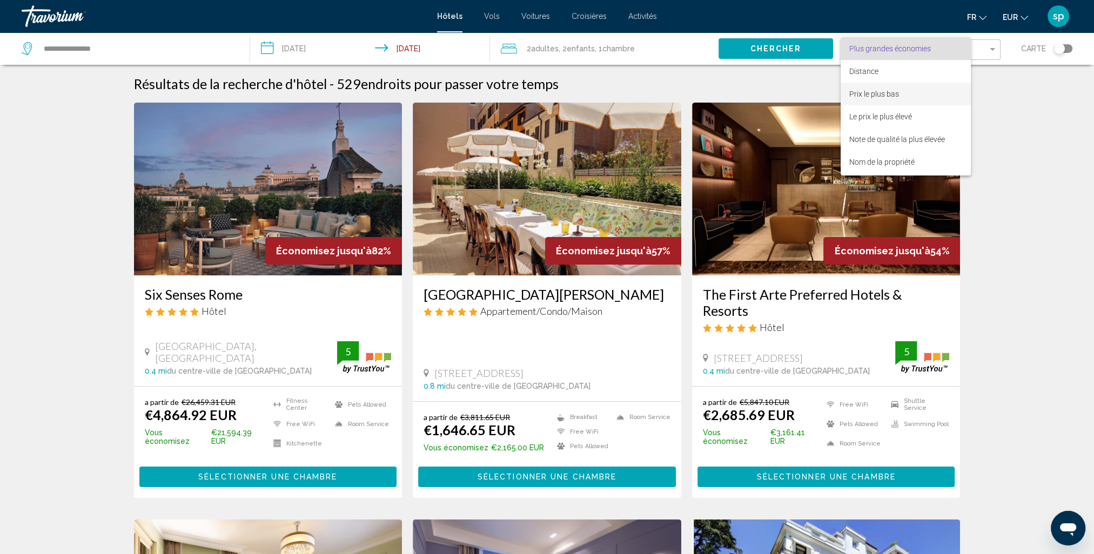
click at [859, 98] on span "Prix le plus bas" at bounding box center [905, 94] width 113 height 23
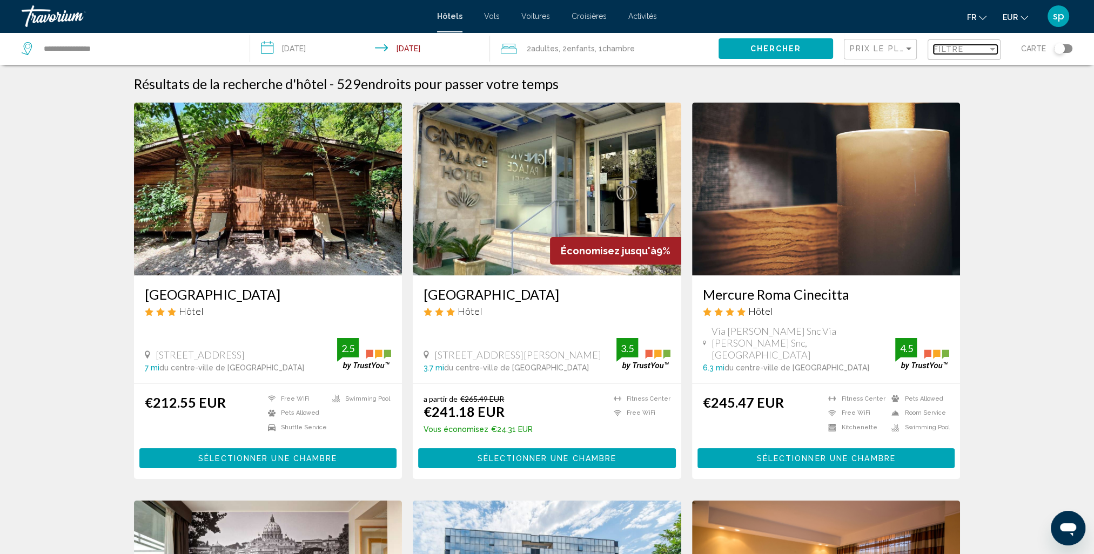
click at [957, 52] on span "Filtre" at bounding box center [948, 49] width 31 height 9
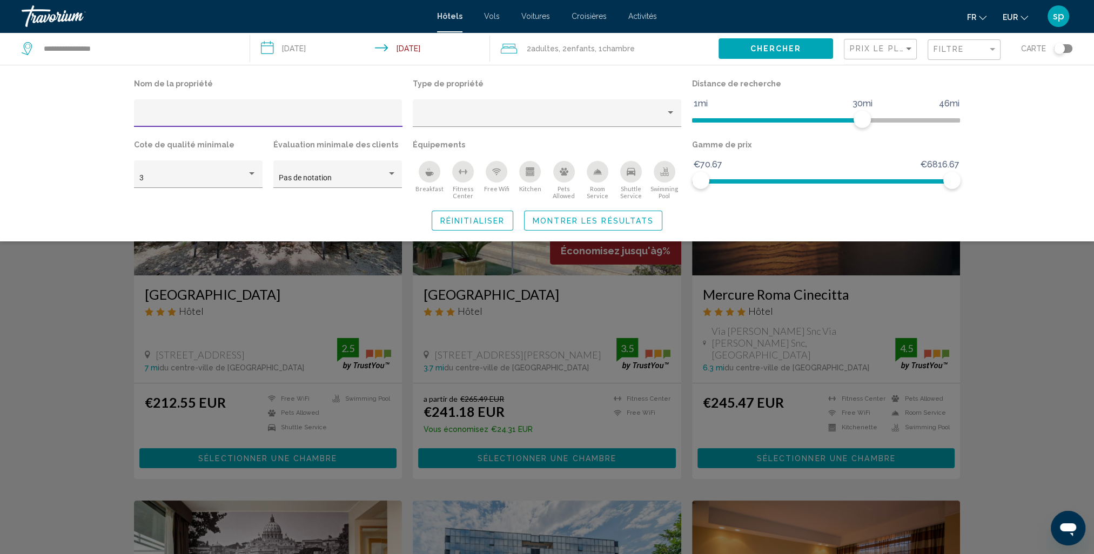
click at [671, 172] on div "Swimming Pool" at bounding box center [665, 172] width 22 height 22
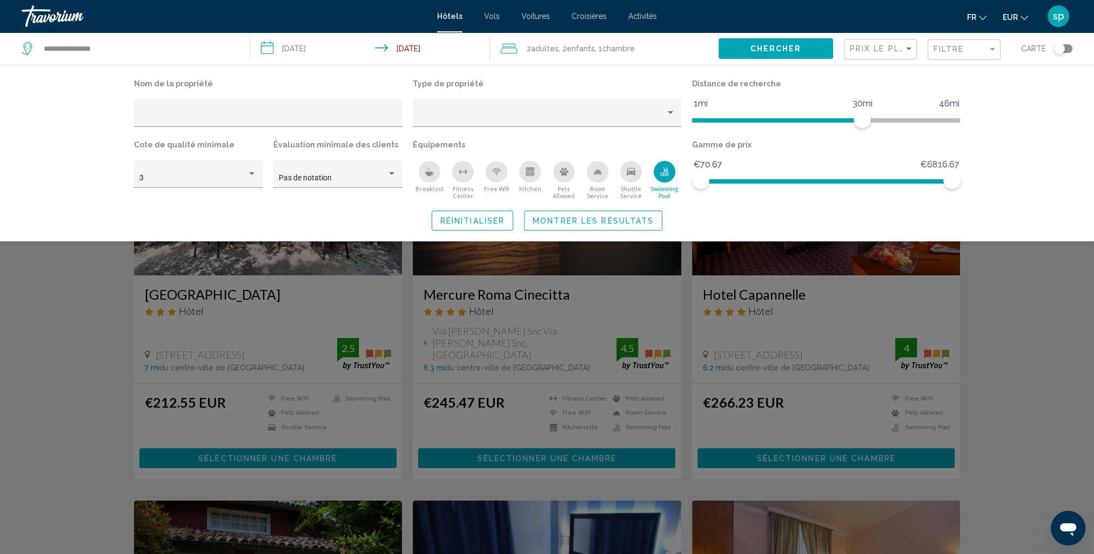
click at [630, 221] on span "Montrer les résultats" at bounding box center [593, 221] width 121 height 9
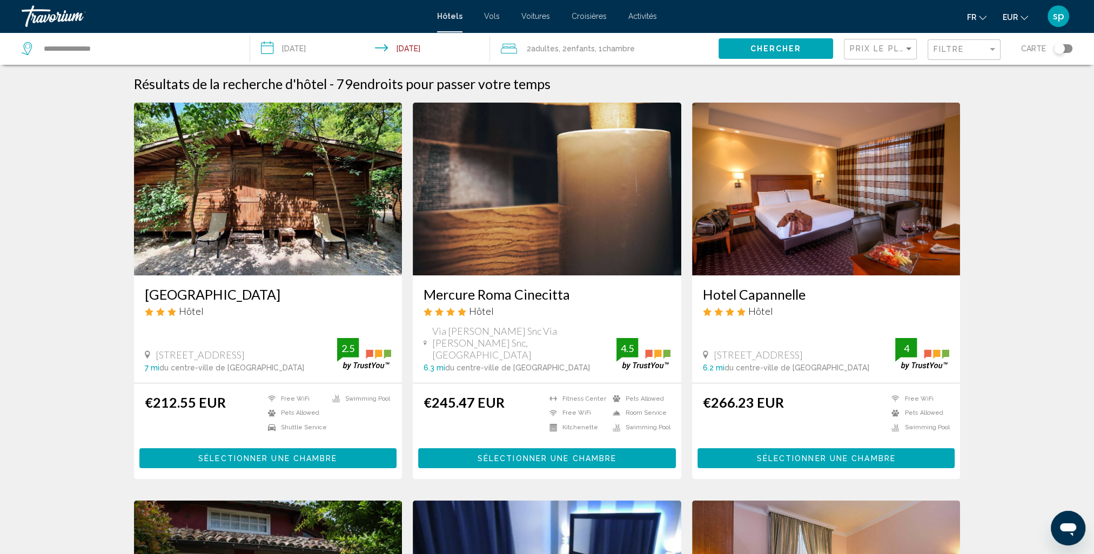
click at [932, 51] on mat-form-field "Filtre" at bounding box center [963, 49] width 73 height 21
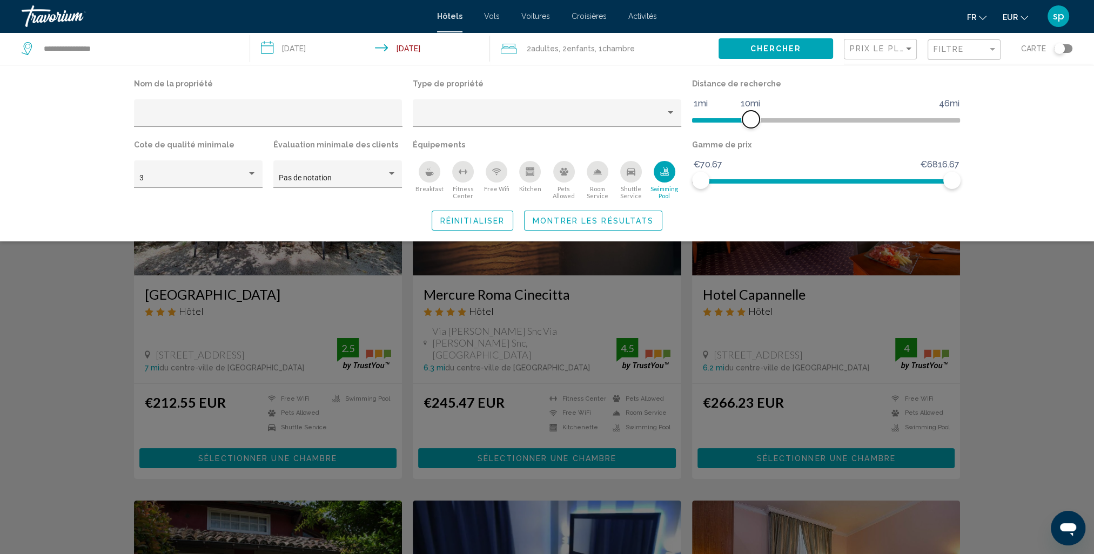
drag, startPoint x: 859, startPoint y: 118, endPoint x: 735, endPoint y: 119, distance: 123.7
click at [742, 119] on span "Hotel Filters" at bounding box center [750, 119] width 17 height 17
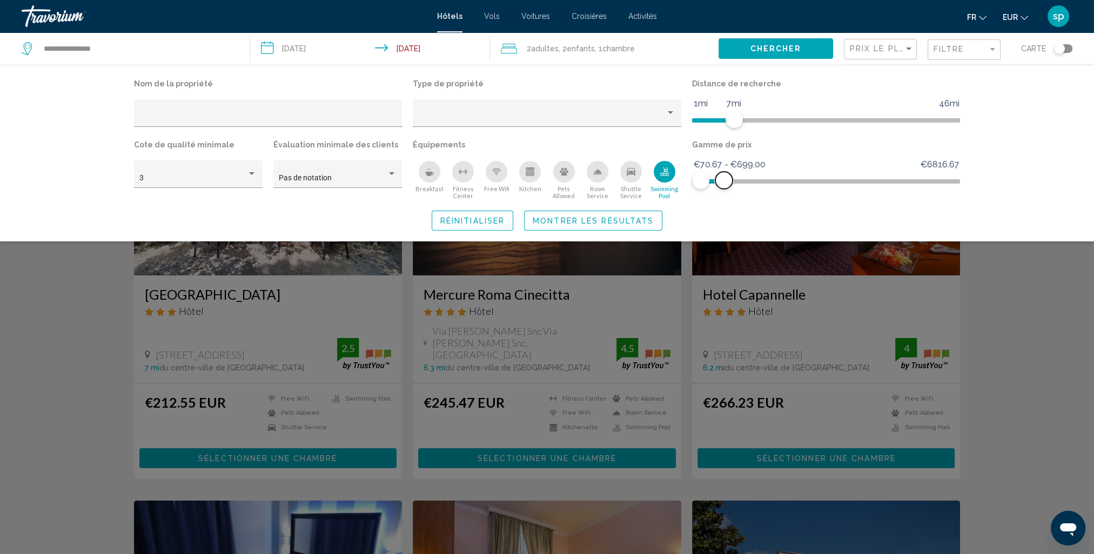
drag, startPoint x: 957, startPoint y: 180, endPoint x: 724, endPoint y: 178, distance: 232.8
click at [724, 178] on span "Hotel Filters" at bounding box center [723, 180] width 17 height 17
click at [631, 210] on div "Nom de la propriété Type de propriété Distance de recherche 1mi 46mi 7mi Cote d…" at bounding box center [547, 153] width 870 height 154
click at [636, 217] on span "Montrer les résultats" at bounding box center [593, 221] width 121 height 9
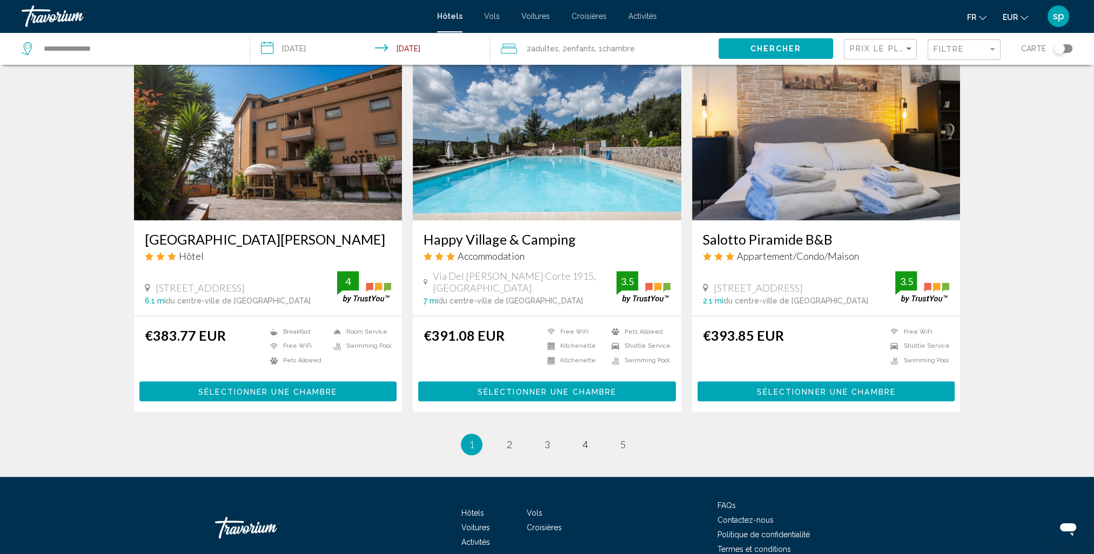
scroll to position [1265, 0]
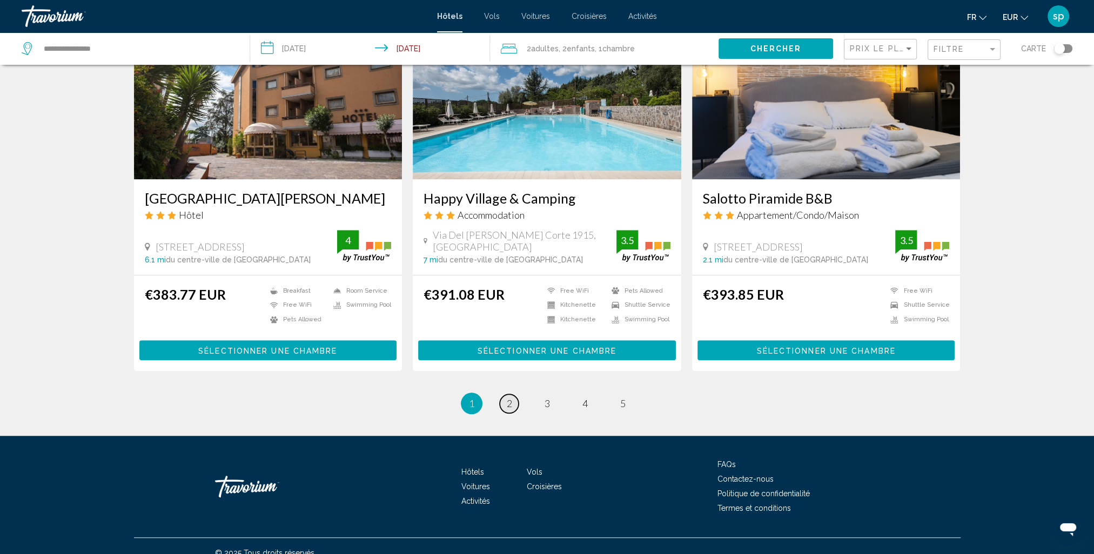
click at [507, 398] on span "2" at bounding box center [509, 404] width 5 height 12
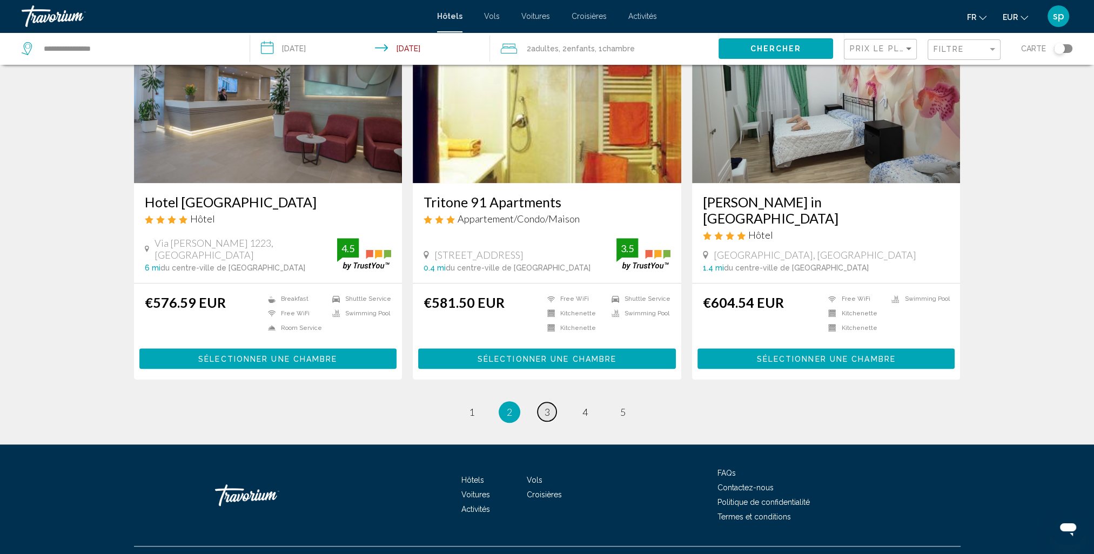
click at [549, 406] on span "3" at bounding box center [546, 412] width 5 height 12
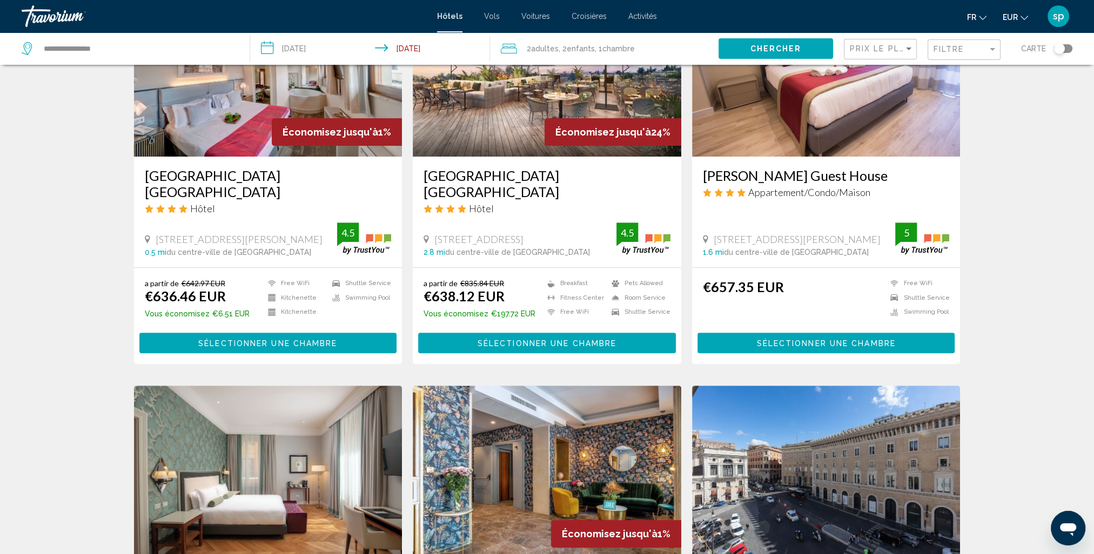
scroll to position [702, 0]
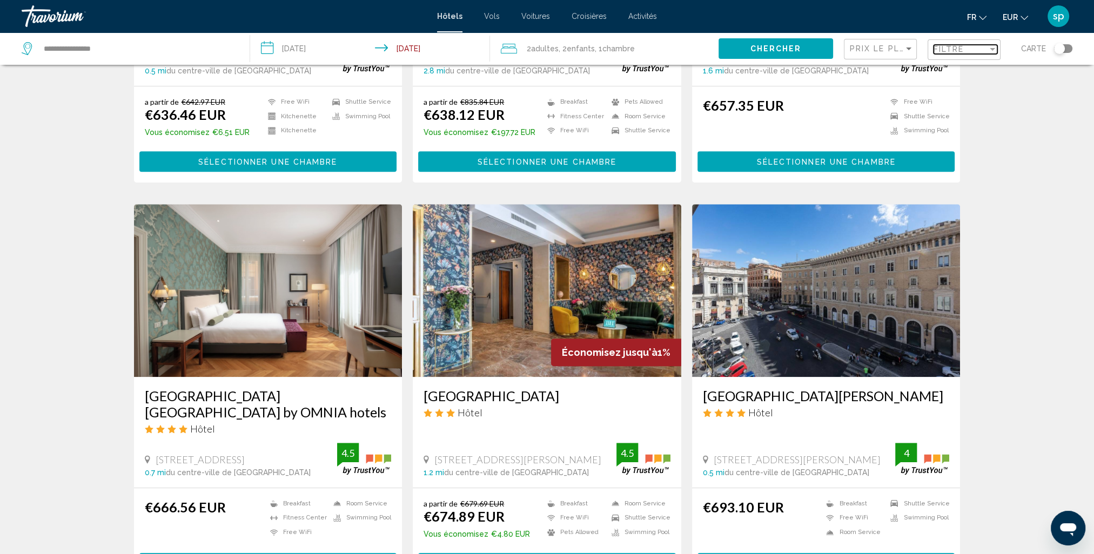
click at [945, 51] on span "Filtre" at bounding box center [948, 49] width 31 height 9
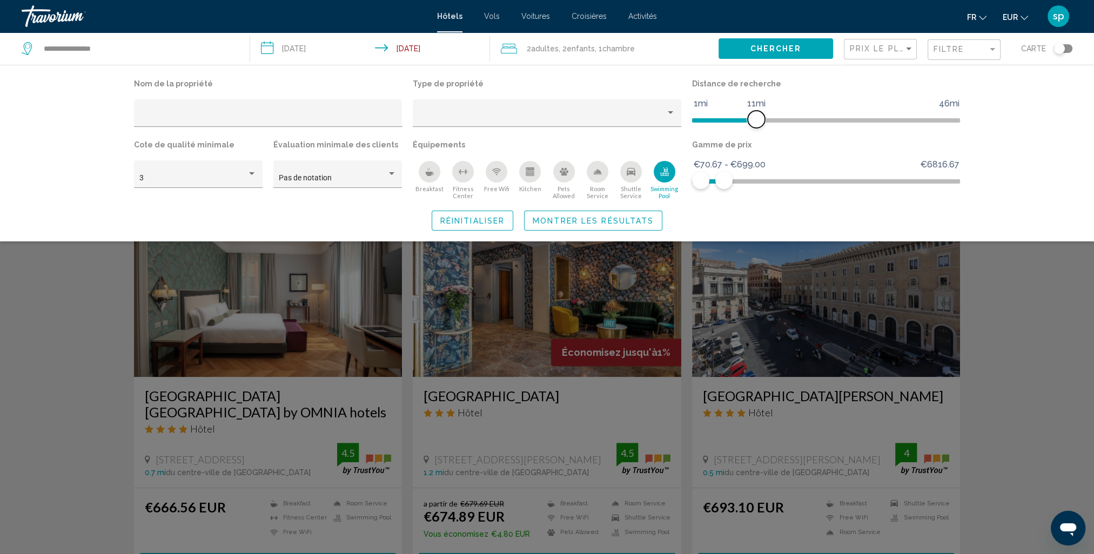
drag, startPoint x: 732, startPoint y: 122, endPoint x: 753, endPoint y: 124, distance: 21.7
click at [753, 124] on span "Hotel Filters" at bounding box center [756, 119] width 17 height 17
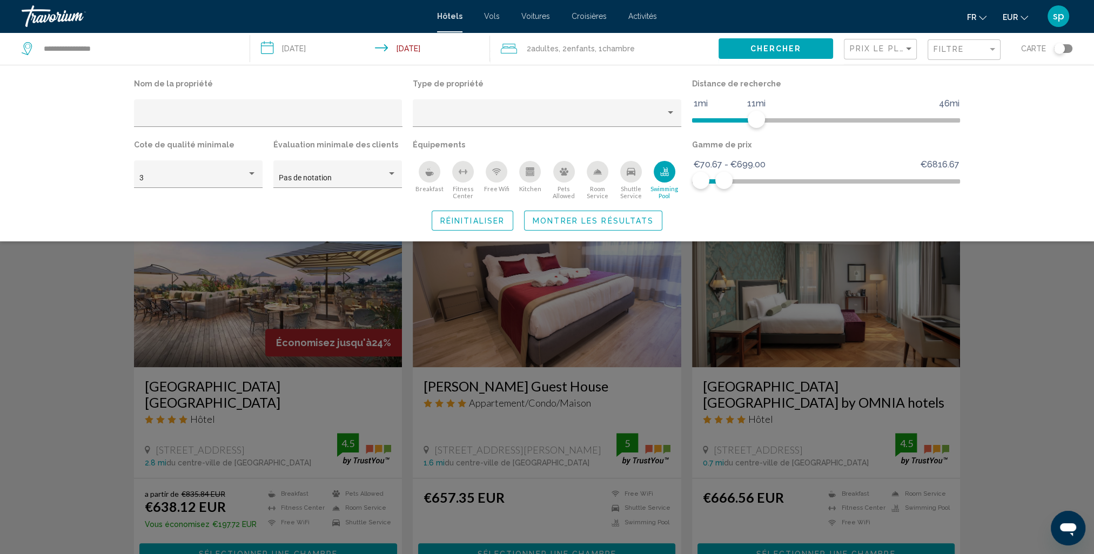
click at [644, 223] on span "Montrer les résultats" at bounding box center [593, 221] width 121 height 9
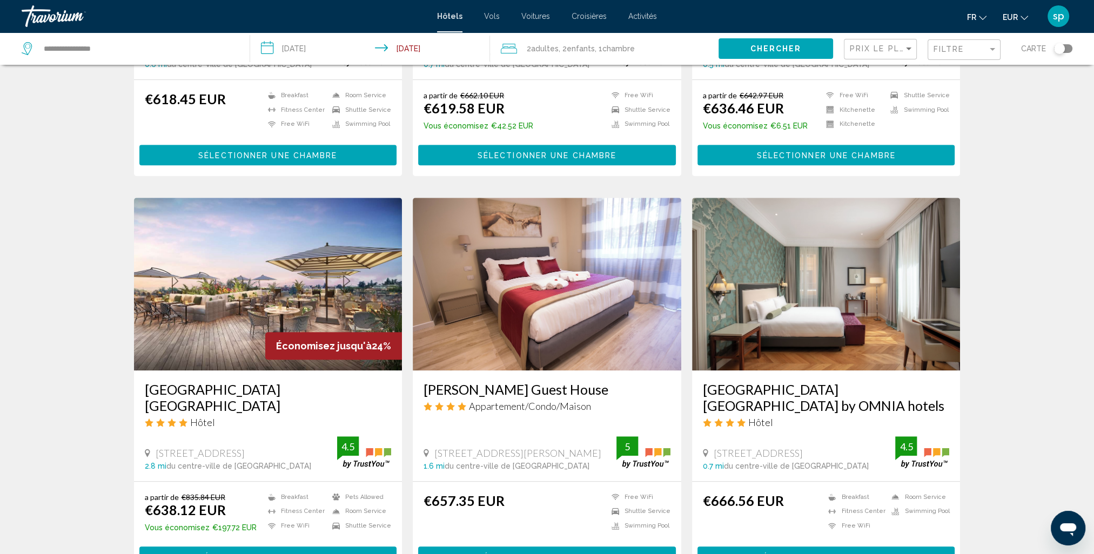
scroll to position [1281, 0]
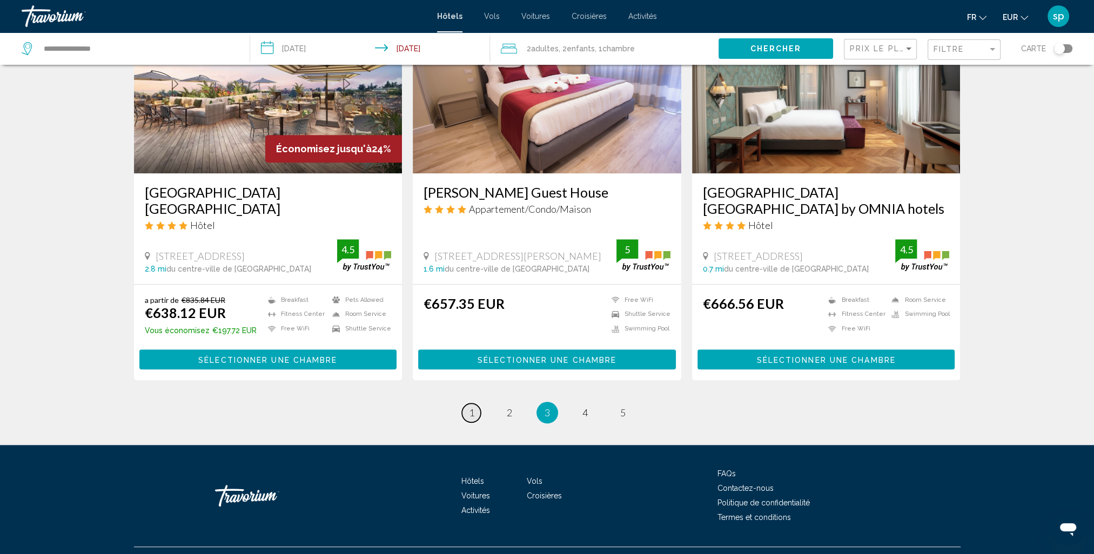
click at [466, 403] on link "page 1" at bounding box center [471, 412] width 19 height 19
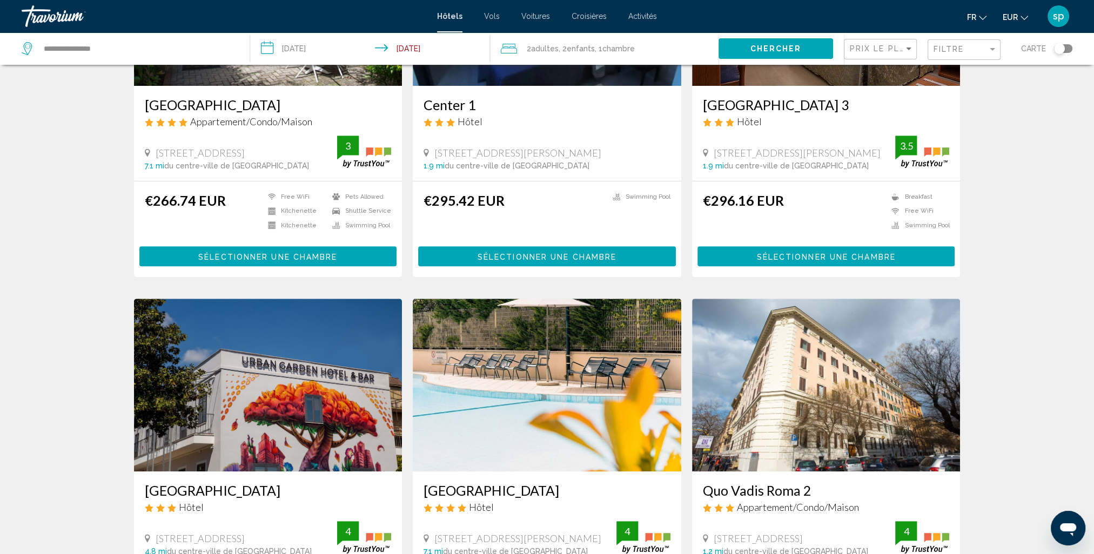
scroll to position [594, 0]
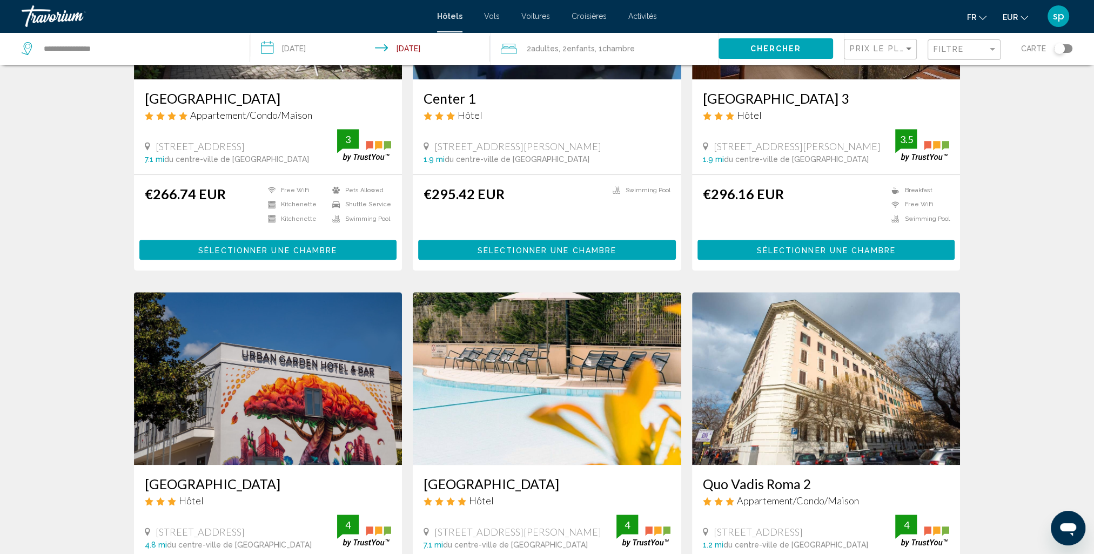
drag, startPoint x: 516, startPoint y: 364, endPoint x: 519, endPoint y: 356, distance: 7.9
click at [517, 364] on img "Main content" at bounding box center [547, 378] width 268 height 173
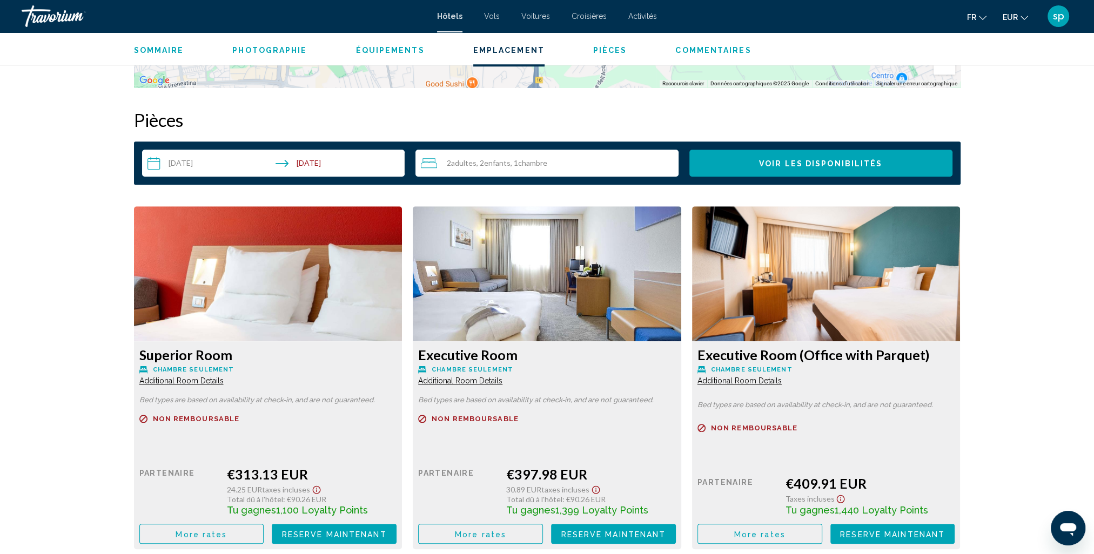
scroll to position [1404, 0]
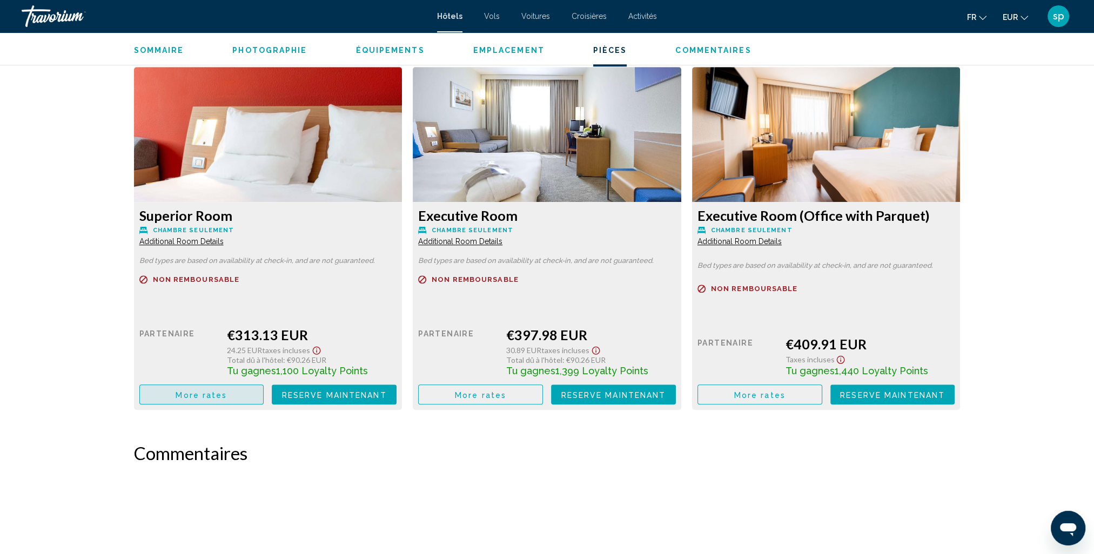
click at [207, 395] on span "More rates" at bounding box center [201, 395] width 51 height 9
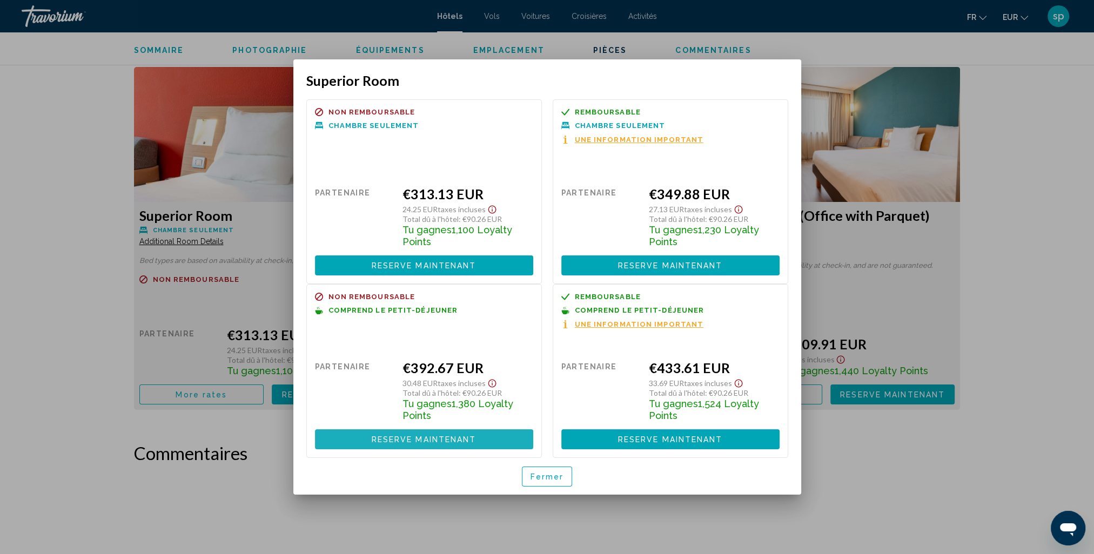
click at [390, 437] on span "Reserve maintenant" at bounding box center [424, 439] width 105 height 9
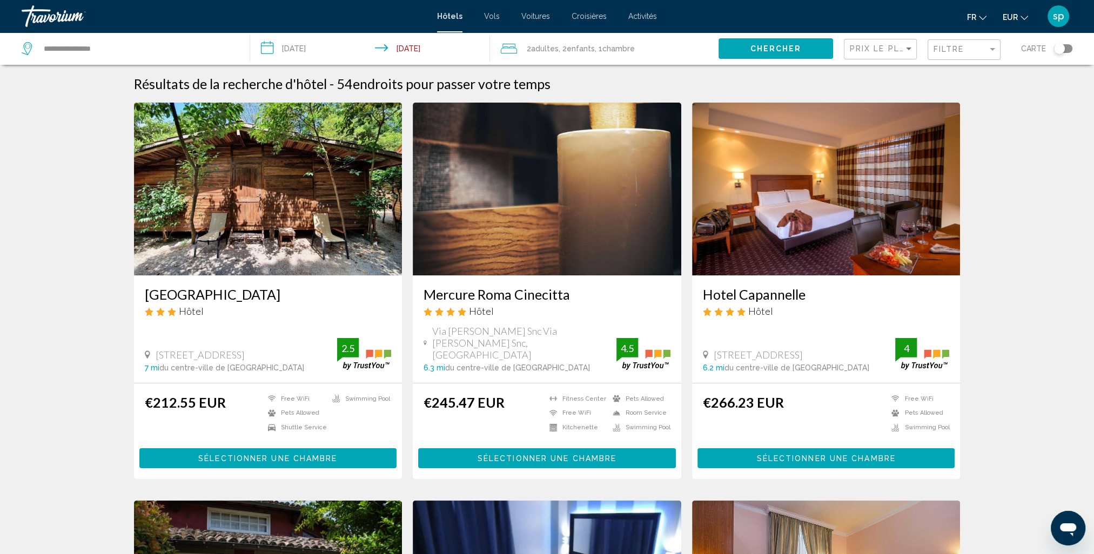
click at [554, 57] on div "2 Adulte Adultes , 2 Enfant Enfants , 1 Chambre pièces" at bounding box center [610, 48] width 218 height 32
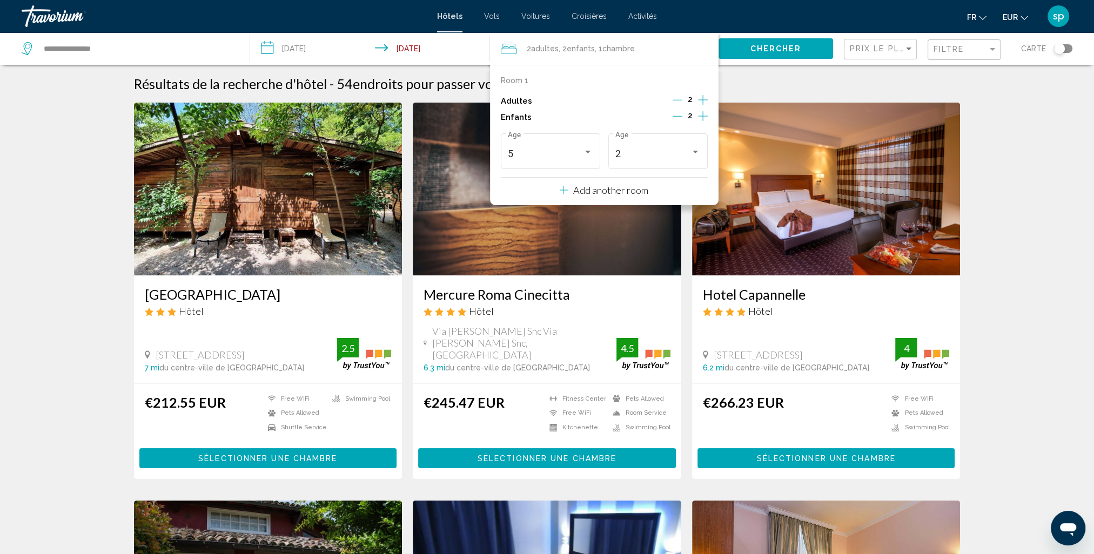
click at [633, 190] on p "Add another room" at bounding box center [610, 190] width 75 height 12
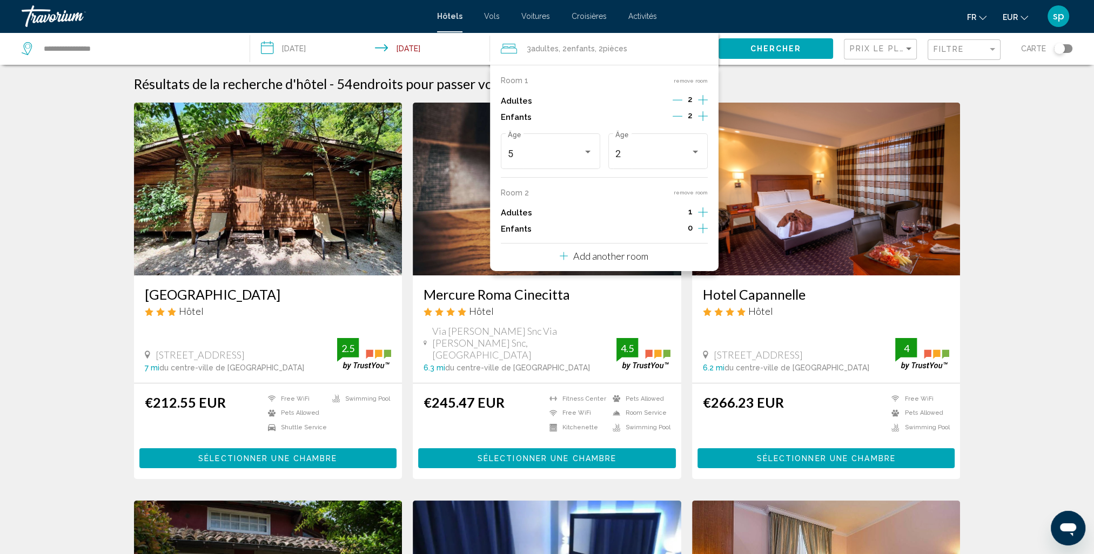
click at [702, 105] on icon "Increment adults" at bounding box center [703, 100] width 10 height 10
click at [703, 121] on icon "Increment children" at bounding box center [703, 116] width 10 height 10
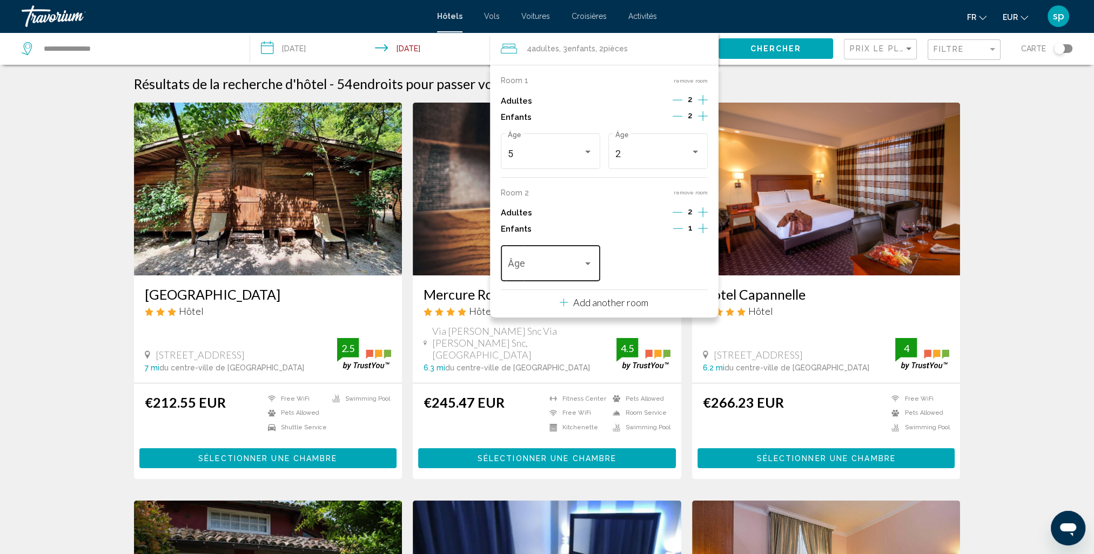
click at [547, 267] on span "Travelers: 4 adults, 3 children" at bounding box center [545, 266] width 75 height 11
click at [527, 364] on span "7" at bounding box center [550, 362] width 85 height 29
click at [757, 48] on span "Chercher" at bounding box center [775, 49] width 51 height 9
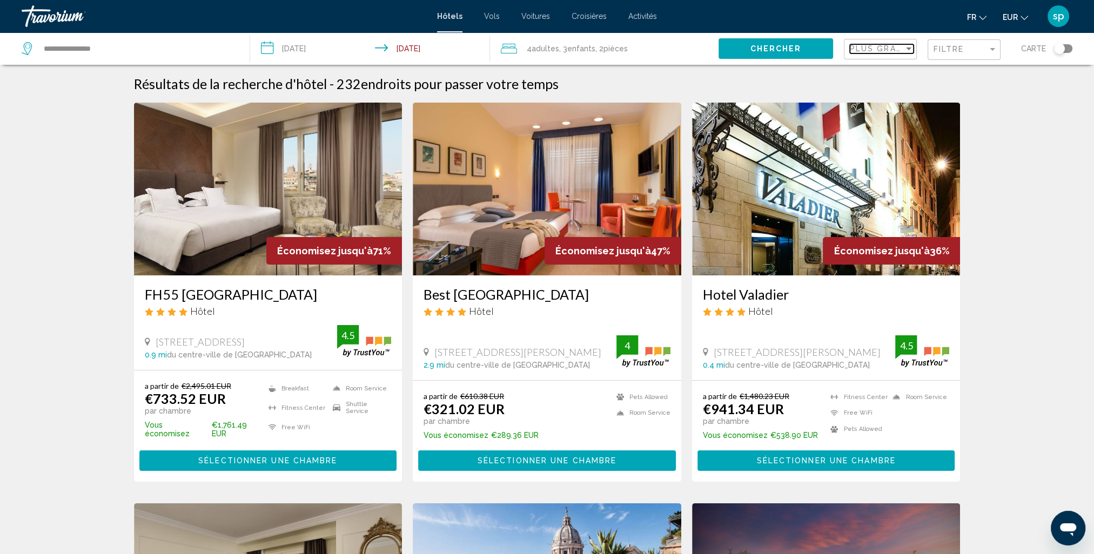
click at [866, 49] on span "Plus grandes économies" at bounding box center [914, 48] width 129 height 9
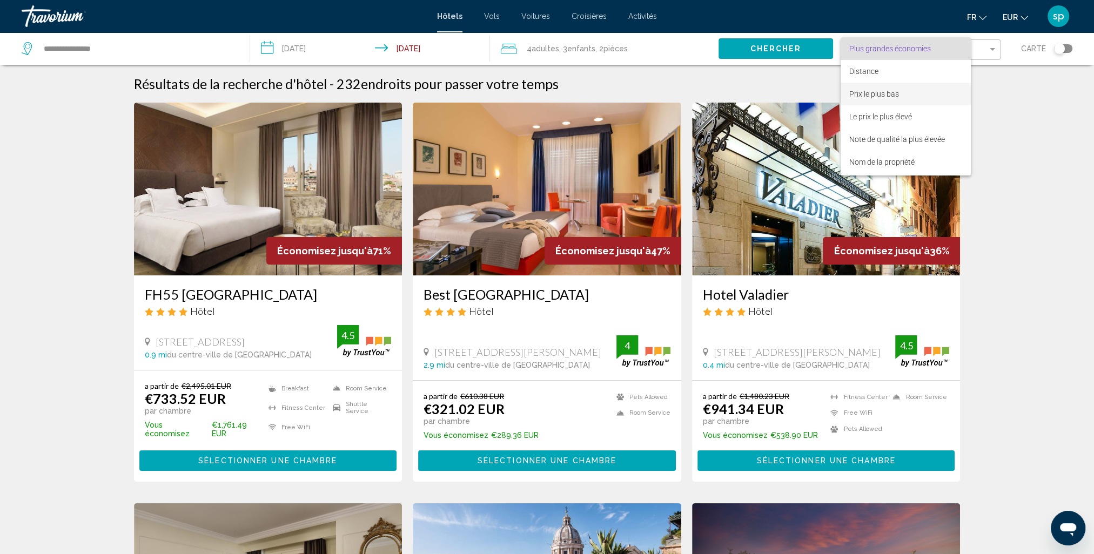
click at [881, 94] on span "Prix le plus bas" at bounding box center [874, 94] width 50 height 9
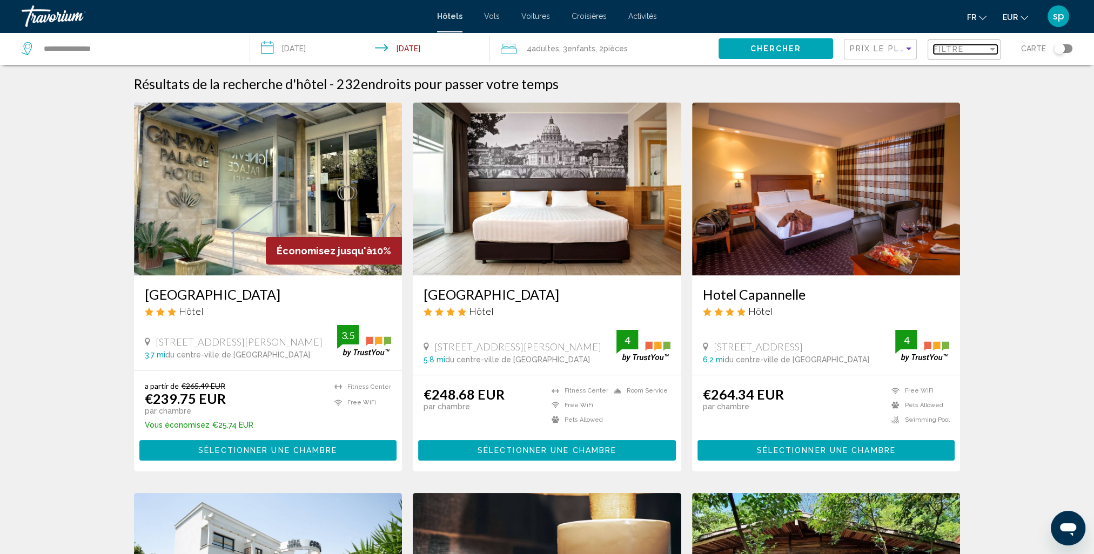
click at [953, 49] on span "Filtre" at bounding box center [948, 49] width 31 height 9
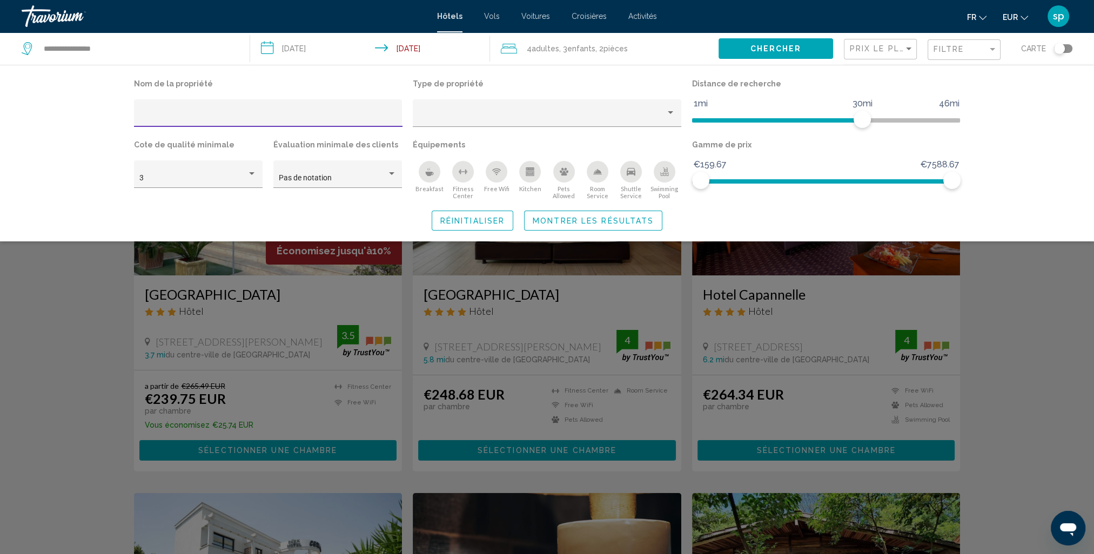
click at [666, 179] on div "Swimming Pool" at bounding box center [665, 172] width 22 height 22
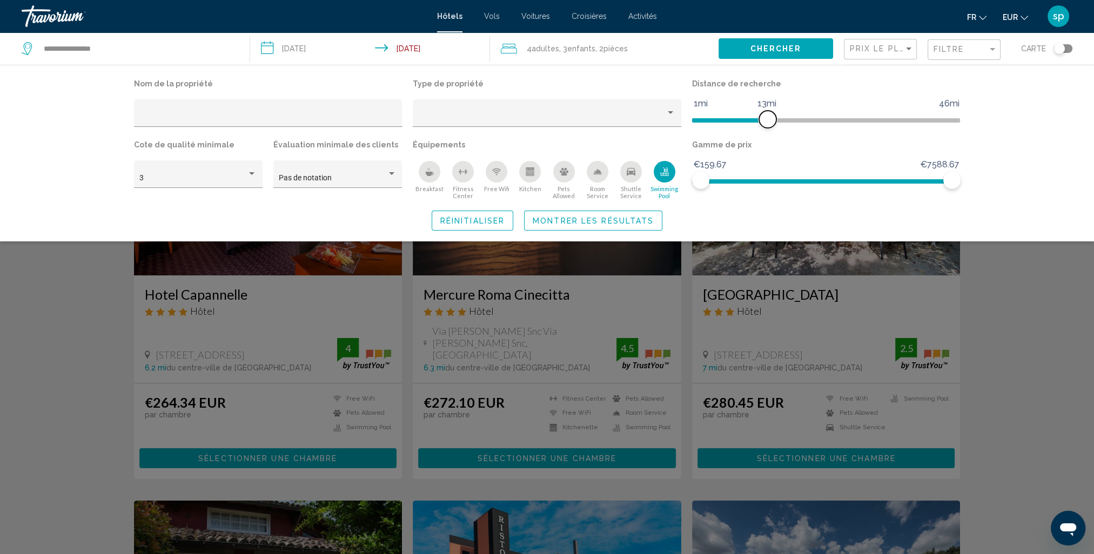
drag, startPoint x: 858, startPoint y: 119, endPoint x: 765, endPoint y: 133, distance: 94.6
click at [765, 133] on div "Distance de recherche 1mi 46mi 13mi" at bounding box center [825, 106] width 279 height 61
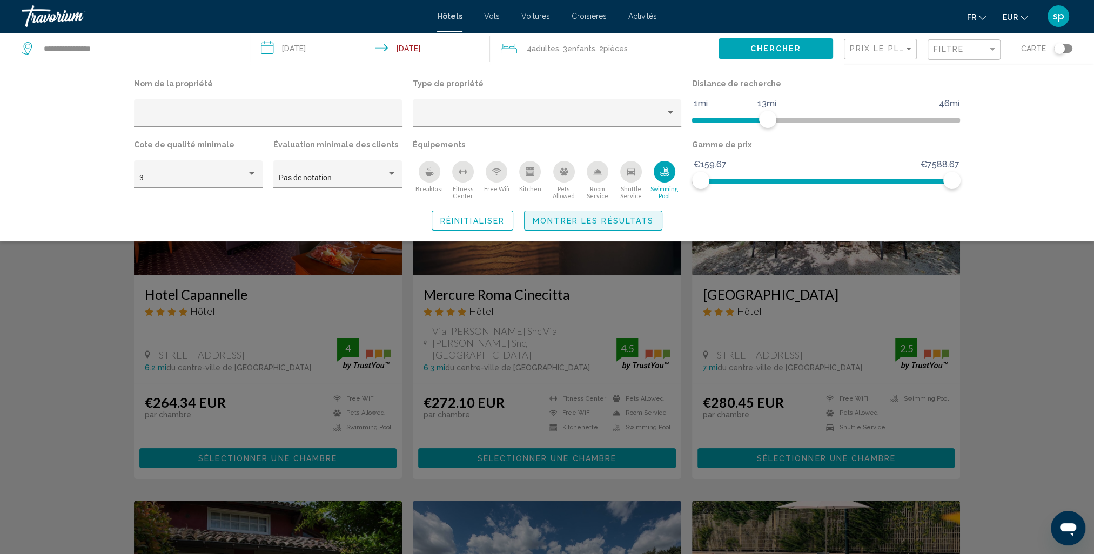
click at [631, 224] on span "Montrer les résultats" at bounding box center [593, 221] width 121 height 9
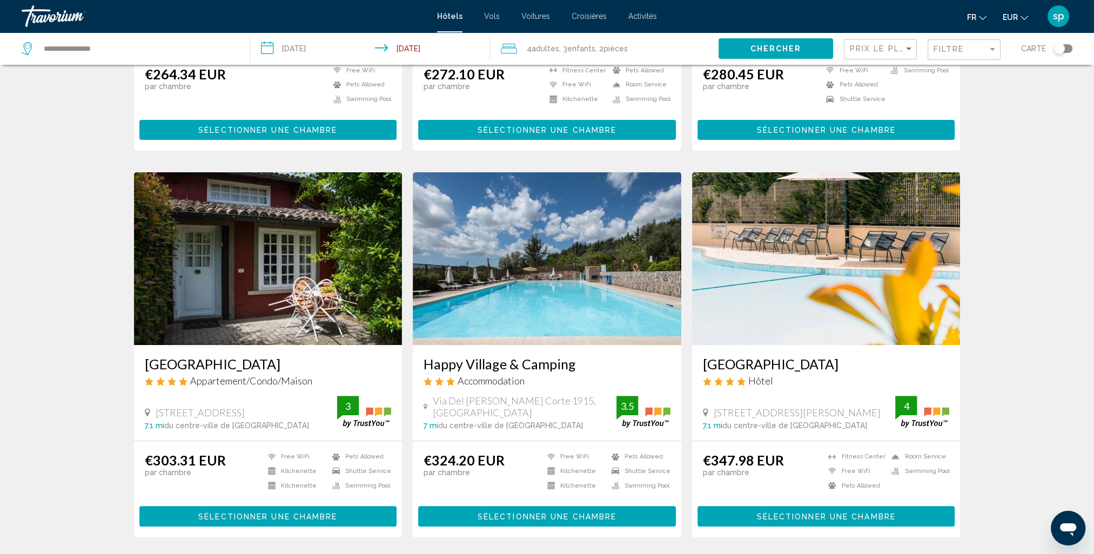
scroll to position [324, 0]
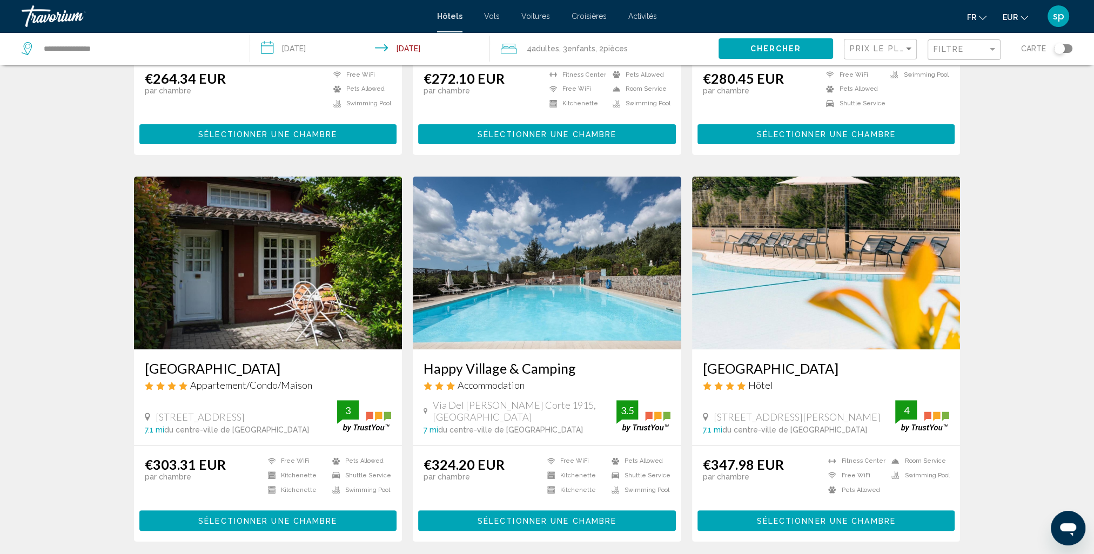
click at [814, 230] on img "Main content" at bounding box center [826, 263] width 268 height 173
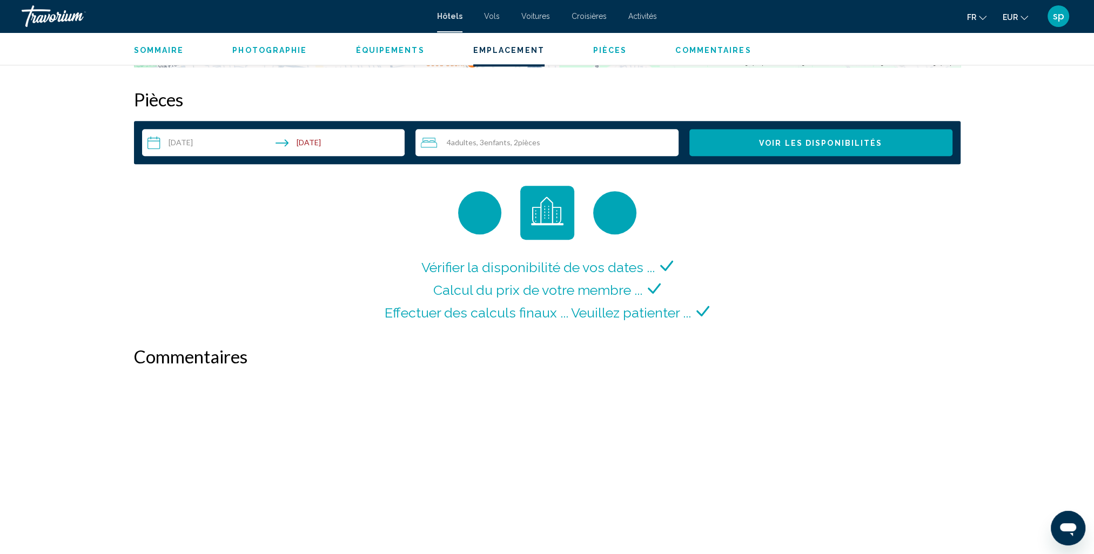
scroll to position [1458, 0]
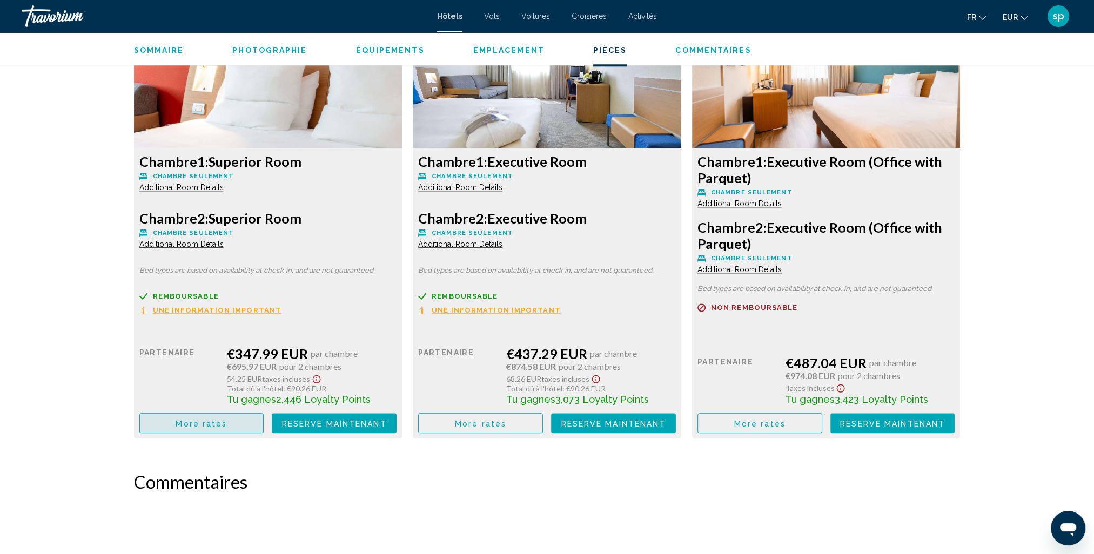
click at [200, 423] on span "More rates" at bounding box center [201, 423] width 51 height 9
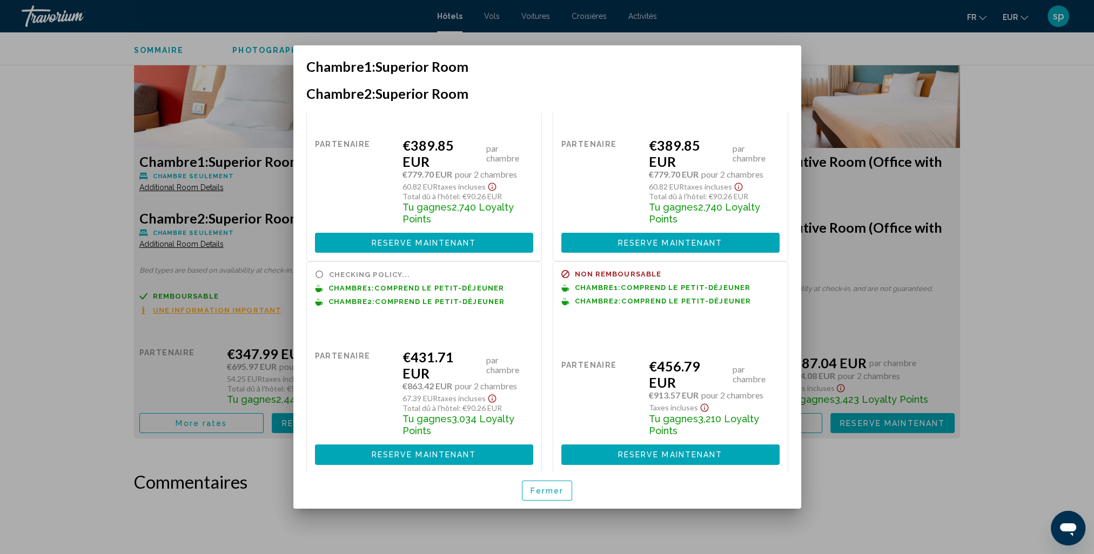
scroll to position [299, 0]
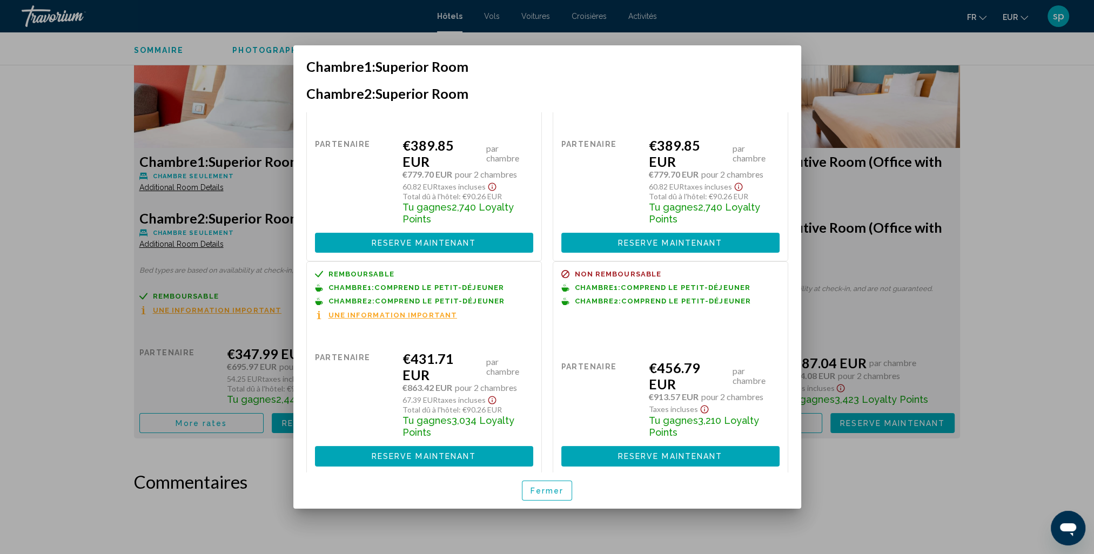
click at [382, 453] on span "Reserve maintenant" at bounding box center [424, 457] width 105 height 9
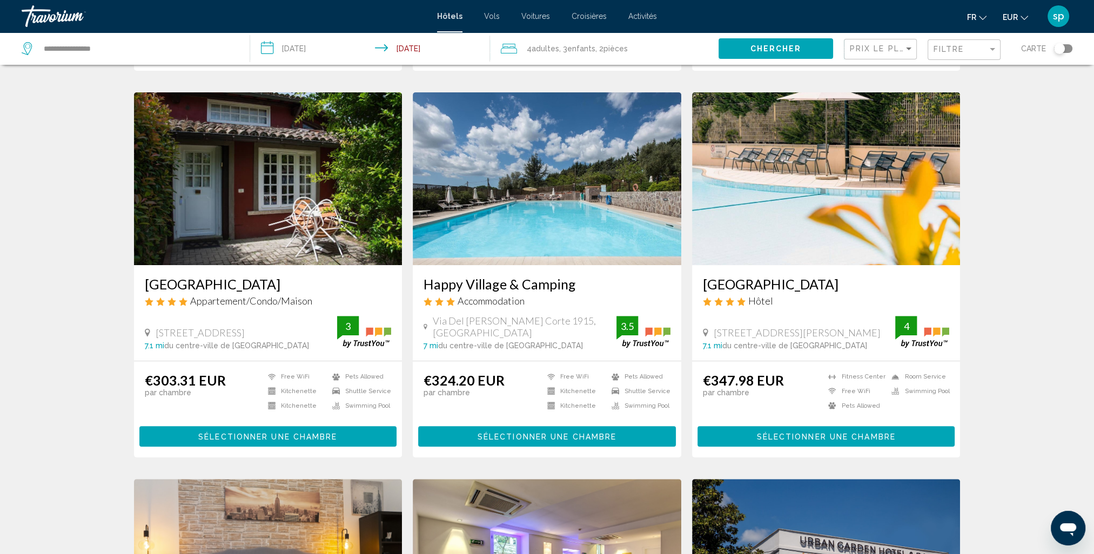
scroll to position [216, 0]
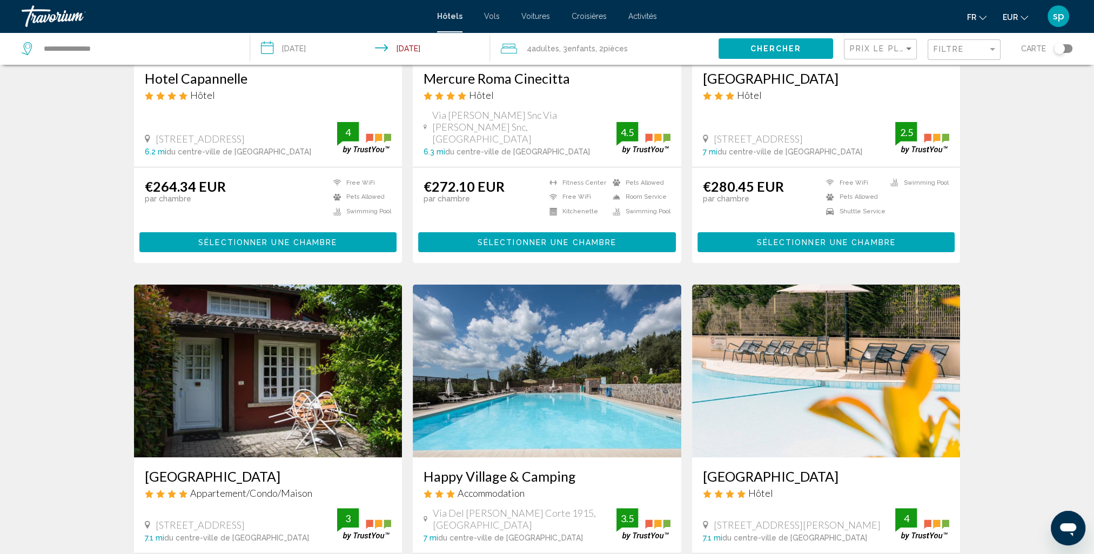
click at [623, 48] on span "pièces" at bounding box center [615, 48] width 24 height 9
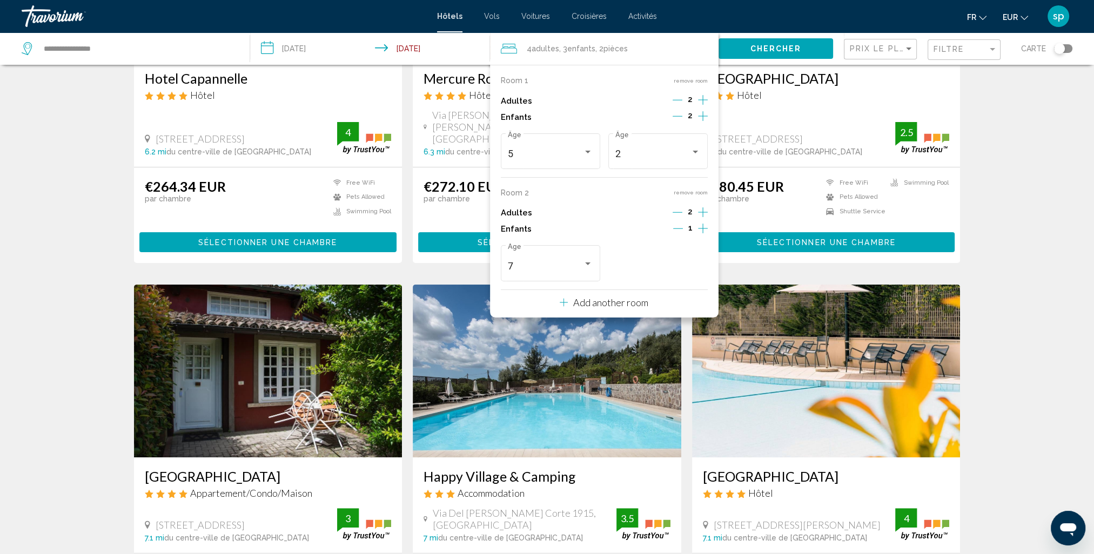
click at [691, 193] on button "remove room" at bounding box center [691, 192] width 34 height 7
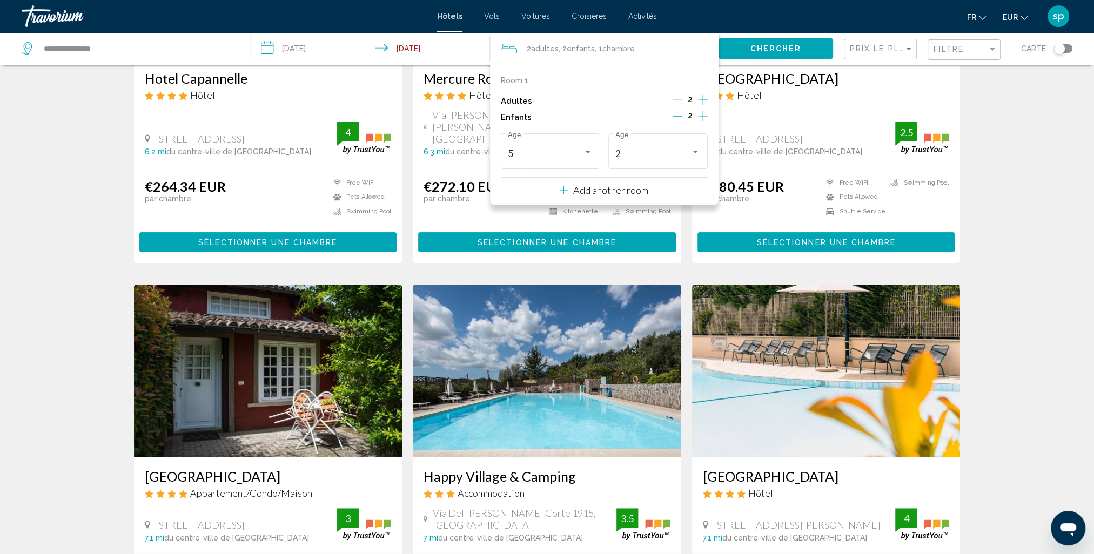
click at [751, 43] on button "Chercher" at bounding box center [775, 48] width 115 height 20
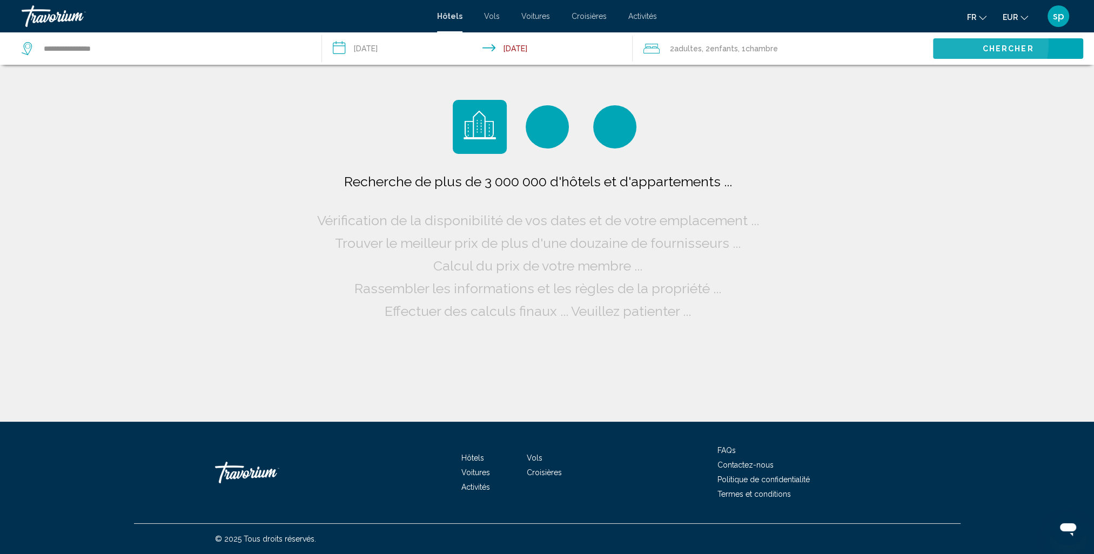
scroll to position [0, 0]
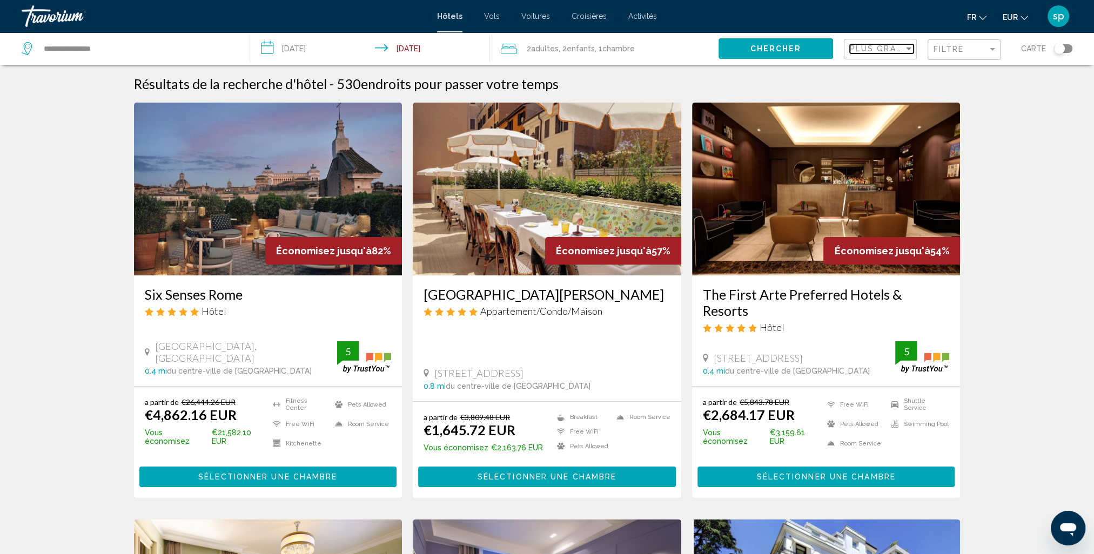
click at [875, 51] on span "Plus grandes économies" at bounding box center [914, 48] width 129 height 9
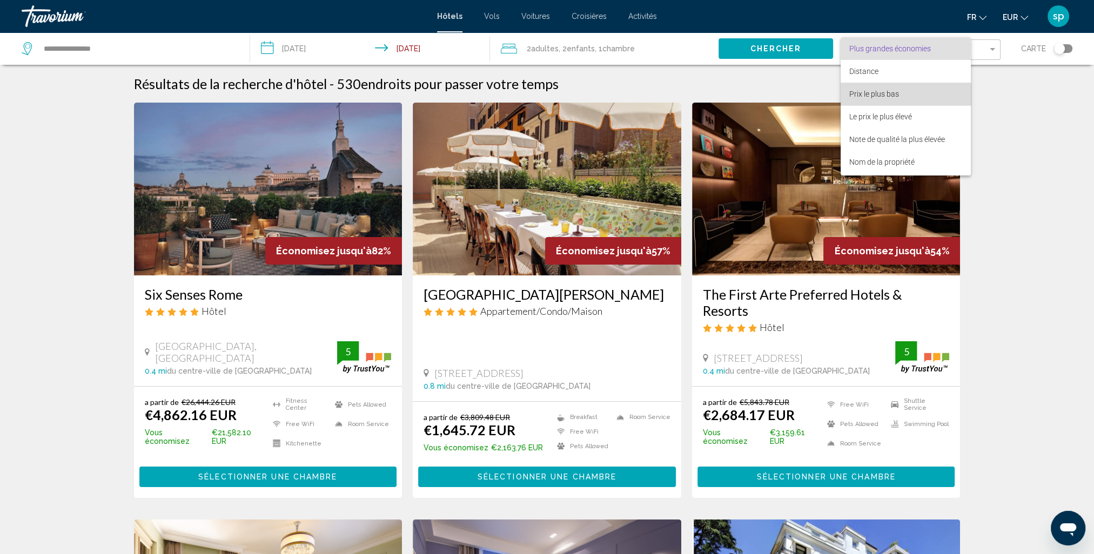
click at [884, 98] on span "Prix le plus bas" at bounding box center [874, 94] width 50 height 9
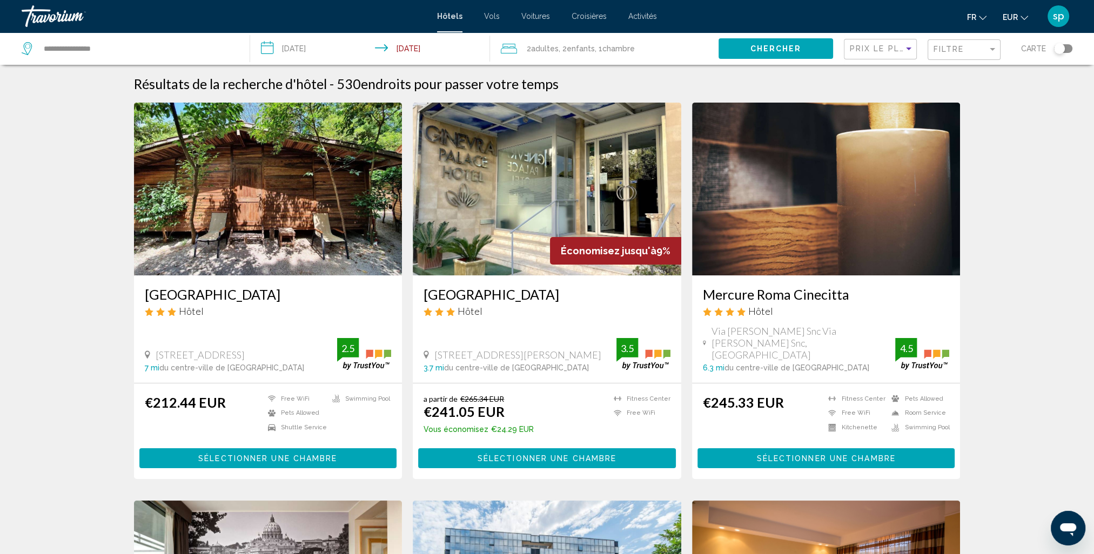
click at [938, 54] on div "Filtre" at bounding box center [965, 50] width 64 height 20
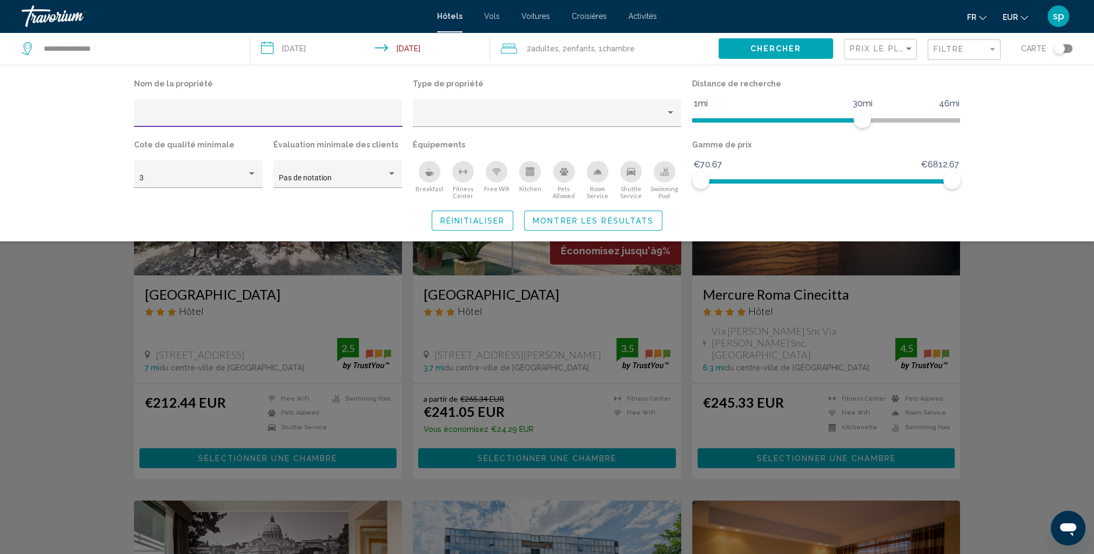
click at [664, 172] on icon "Swimming Pool" at bounding box center [664, 171] width 9 height 9
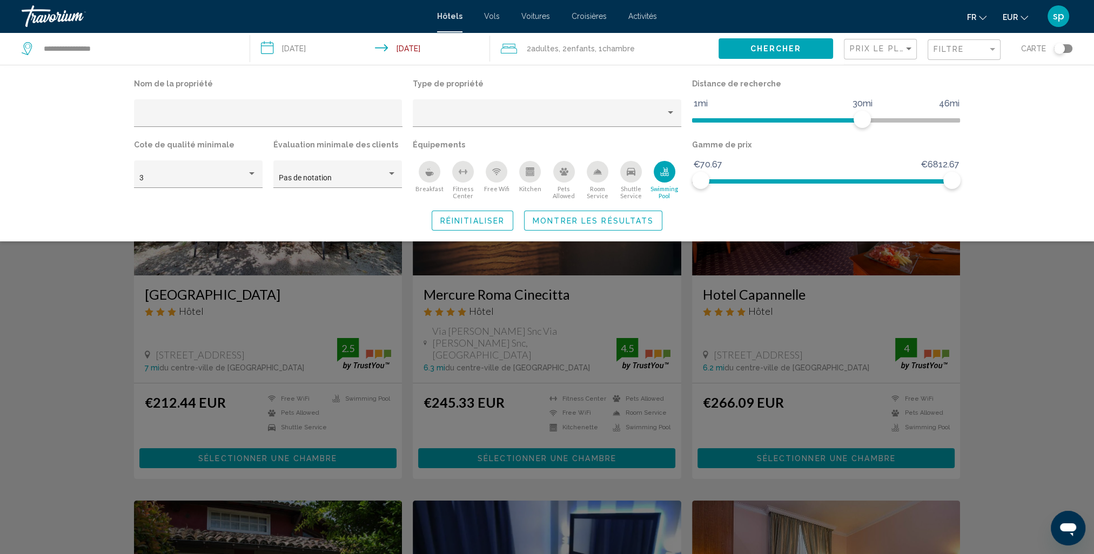
click at [643, 214] on button "Montrer les résultats" at bounding box center [593, 221] width 138 height 20
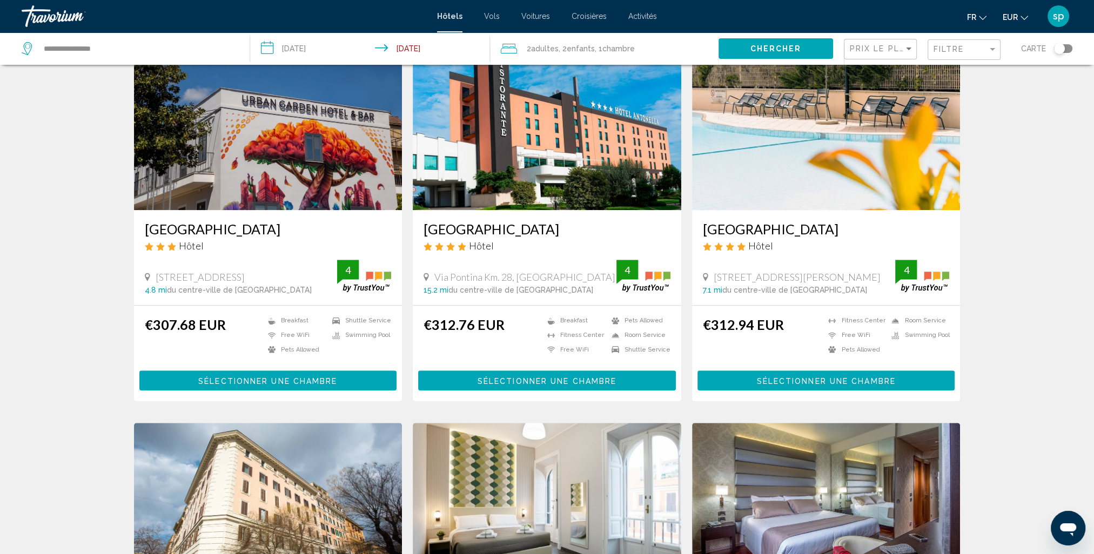
scroll to position [864, 0]
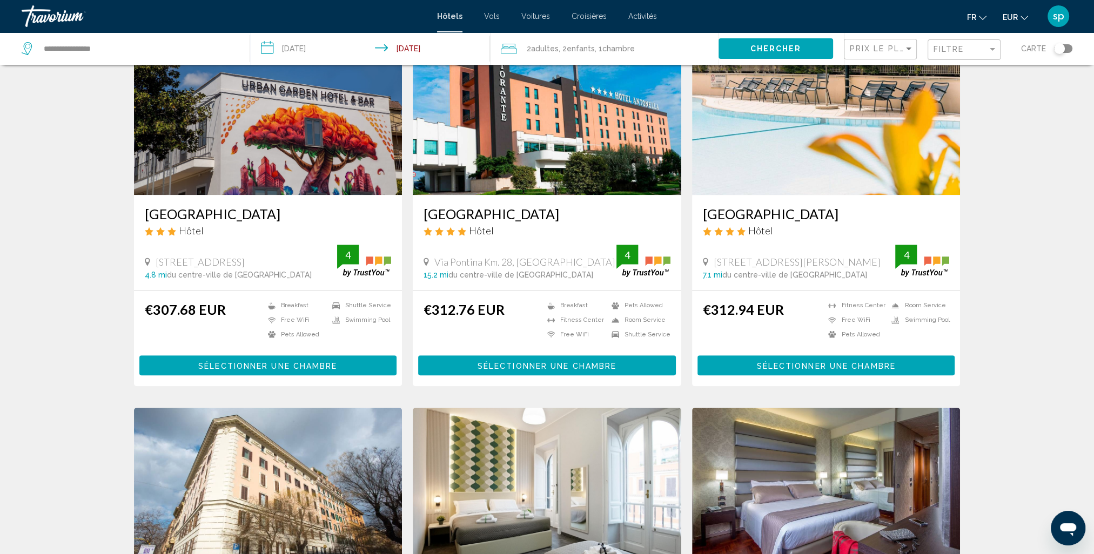
click at [821, 136] on img "Main content" at bounding box center [826, 108] width 268 height 173
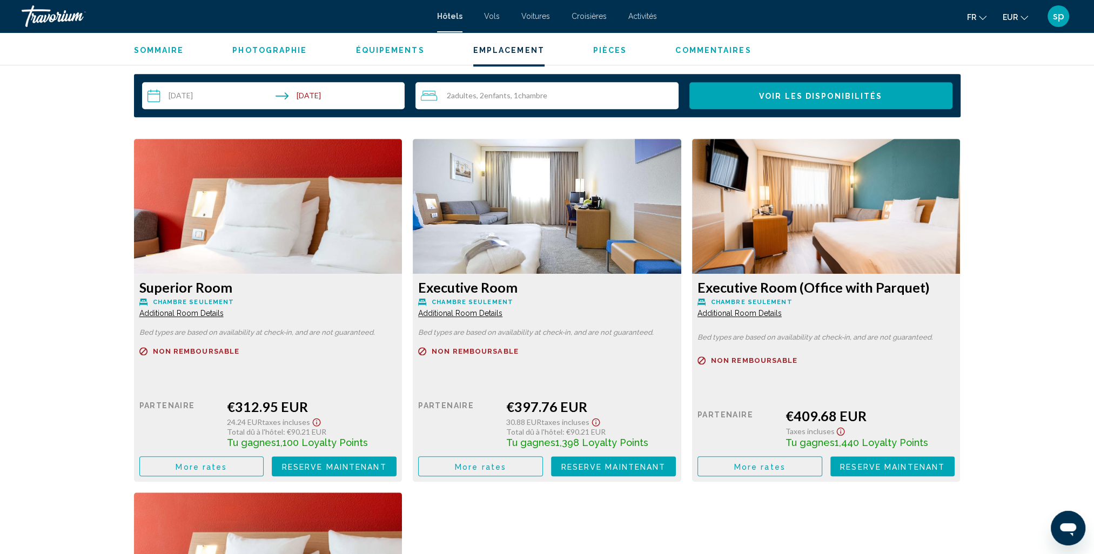
scroll to position [1350, 0]
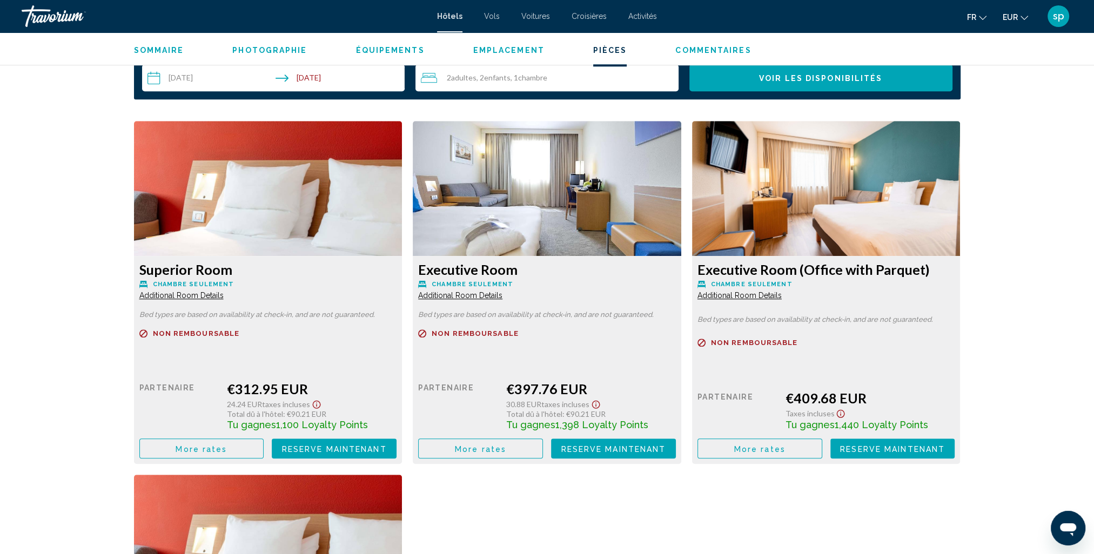
click at [210, 447] on span "More rates" at bounding box center [201, 449] width 51 height 9
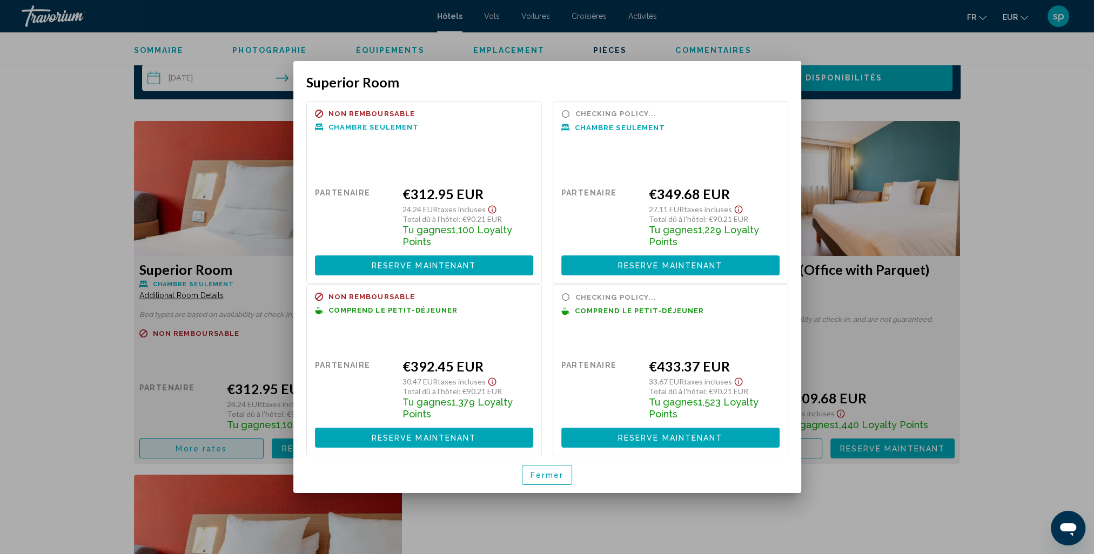
scroll to position [0, 0]
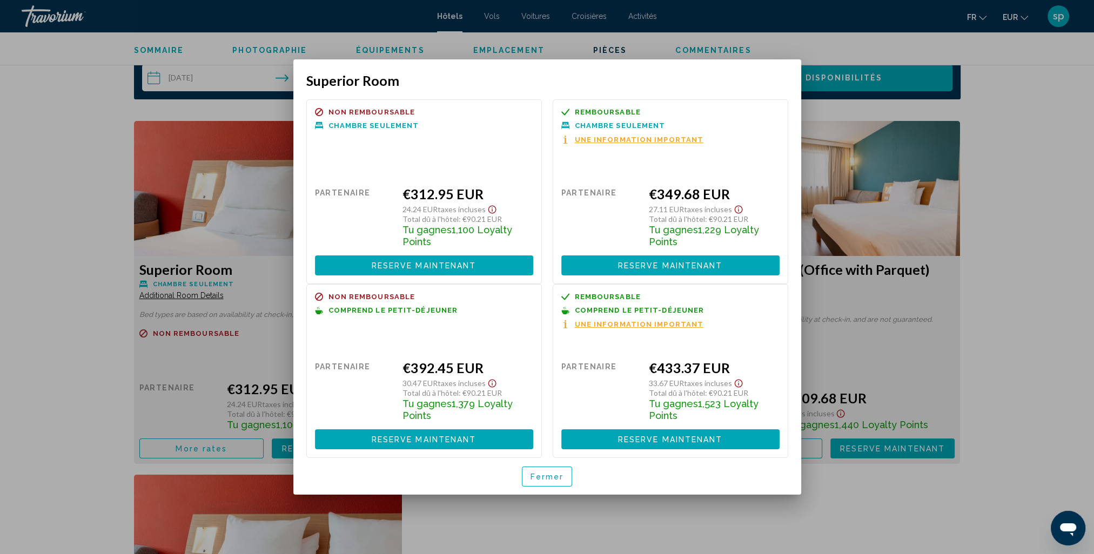
click at [413, 440] on span "Reserve maintenant" at bounding box center [424, 439] width 105 height 9
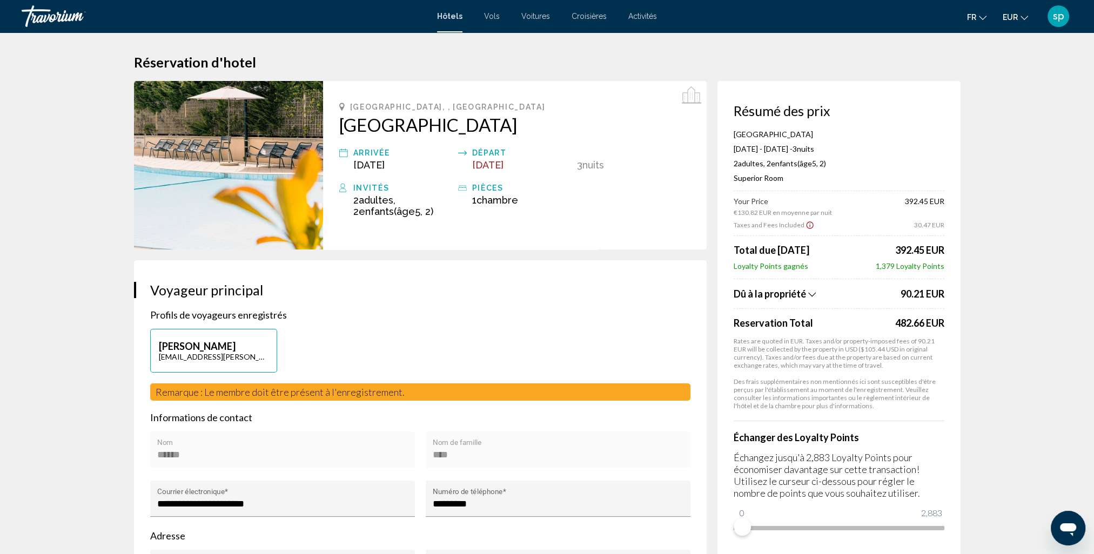
drag, startPoint x: 947, startPoint y: 297, endPoint x: 885, endPoint y: 299, distance: 62.2
click at [885, 299] on div "Résumé des prix Novotel Roma Est Aug 20, 2025 - Aug 23, 2025 - 3 nuit nuits 2 A…" at bounding box center [838, 319] width 243 height 477
drag, startPoint x: 885, startPoint y: 299, endPoint x: 884, endPoint y: 328, distance: 28.7
click at [884, 328] on span "Reservation Total" at bounding box center [812, 323] width 159 height 12
click at [482, 127] on h2 "[GEOGRAPHIC_DATA]" at bounding box center [514, 125] width 351 height 22
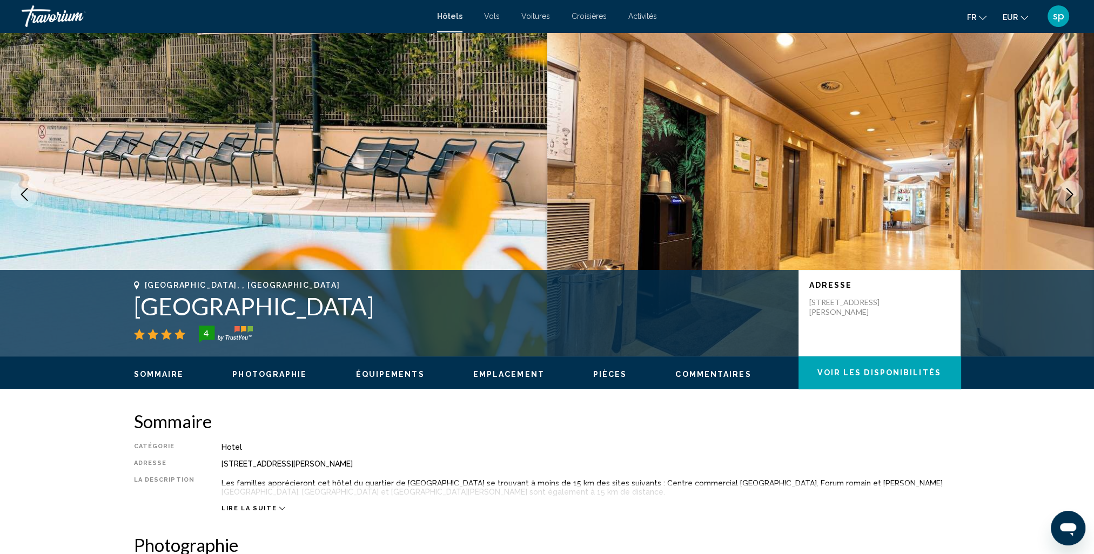
drag, startPoint x: 340, startPoint y: 313, endPoint x: 136, endPoint y: 320, distance: 204.3
click at [136, 320] on div "Rome, , Italy Novotel Roma Est 4" at bounding box center [461, 312] width 654 height 62
copy h1 "[GEOGRAPHIC_DATA]"
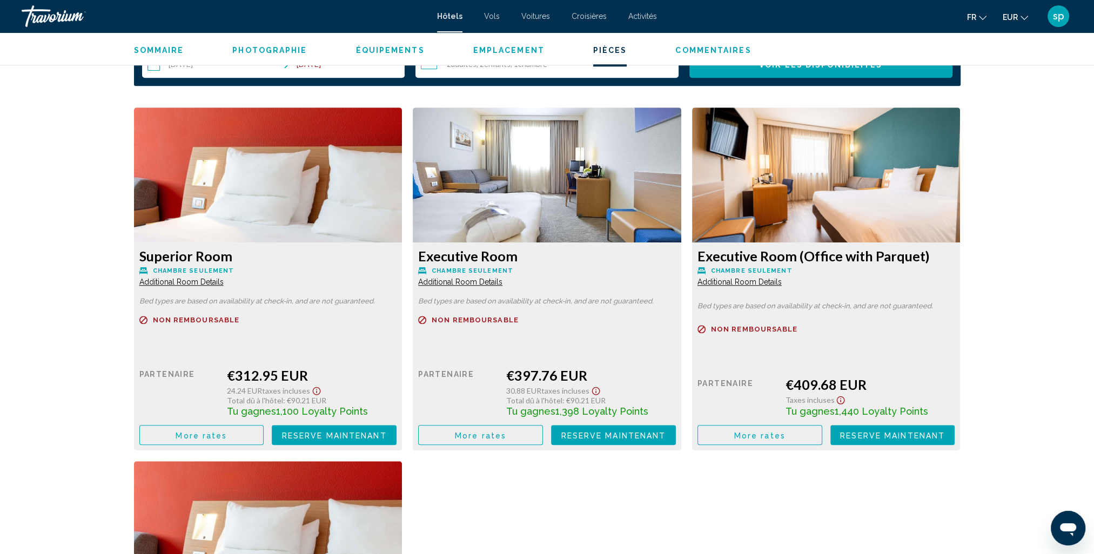
scroll to position [1404, 0]
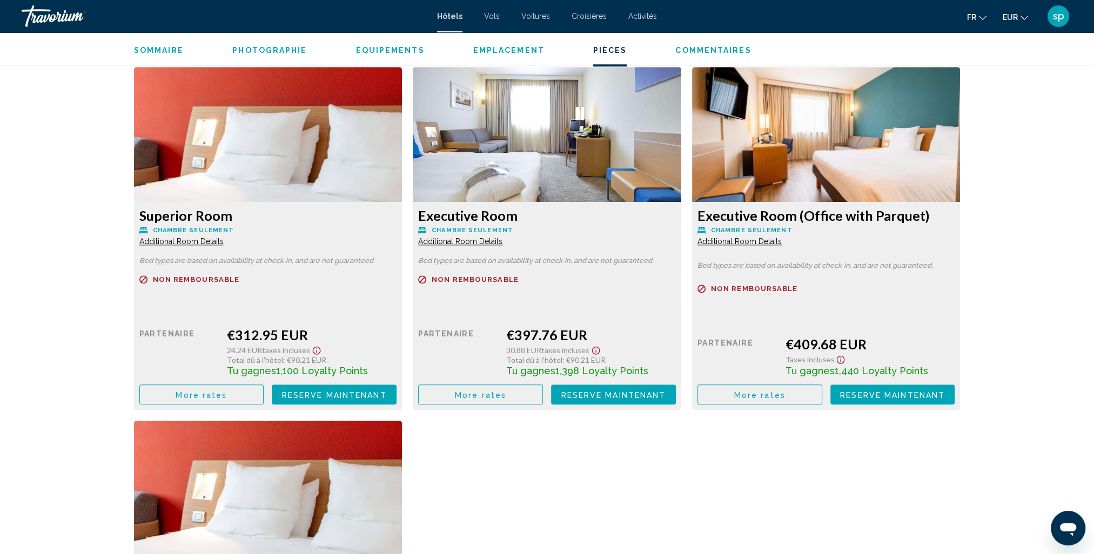
click at [233, 394] on button "More rates" at bounding box center [201, 395] width 125 height 20
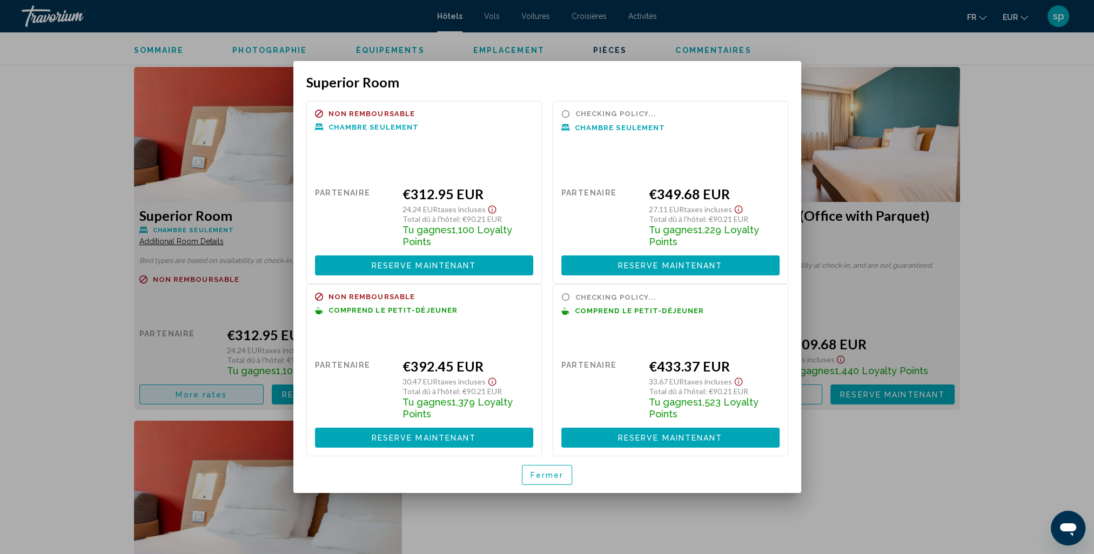
scroll to position [0, 0]
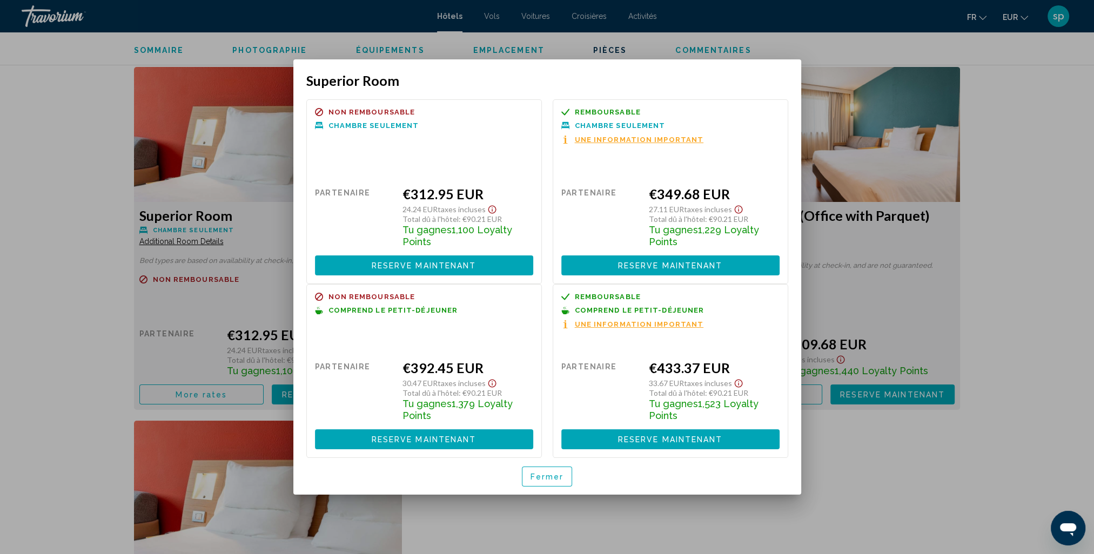
click at [416, 437] on span "Reserve maintenant" at bounding box center [424, 439] width 105 height 9
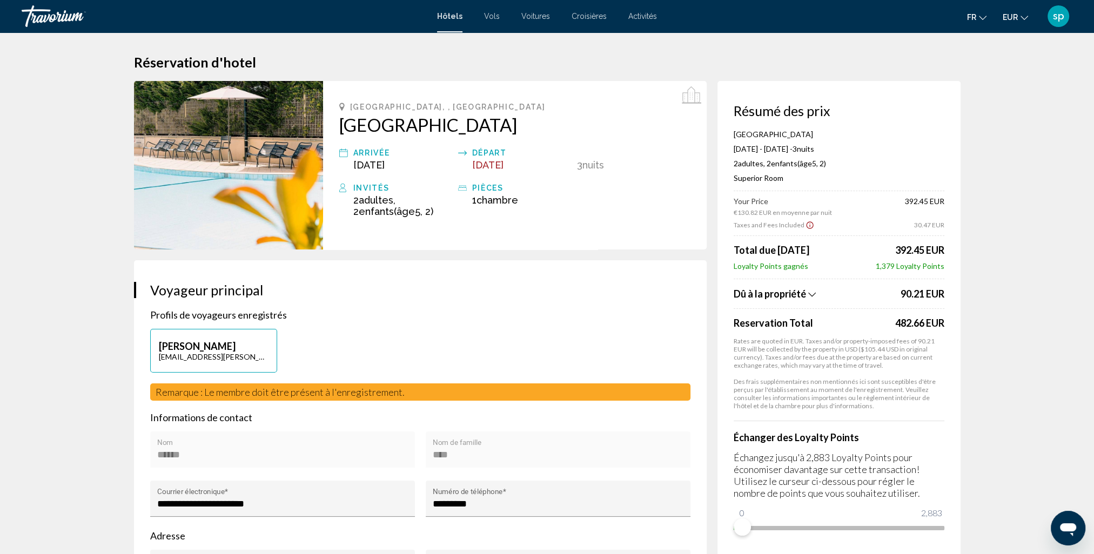
drag, startPoint x: 899, startPoint y: 293, endPoint x: 958, endPoint y: 284, distance: 59.6
click at [958, 284] on div "Résumé des prix Novotel Roma Est Aug 20, 2025 - Aug 23, 2025 - 3 nuit nuits 2 A…" at bounding box center [838, 319] width 243 height 477
click at [813, 293] on icon "Show Taxes and Fees breakdown" at bounding box center [811, 294] width 8 height 4
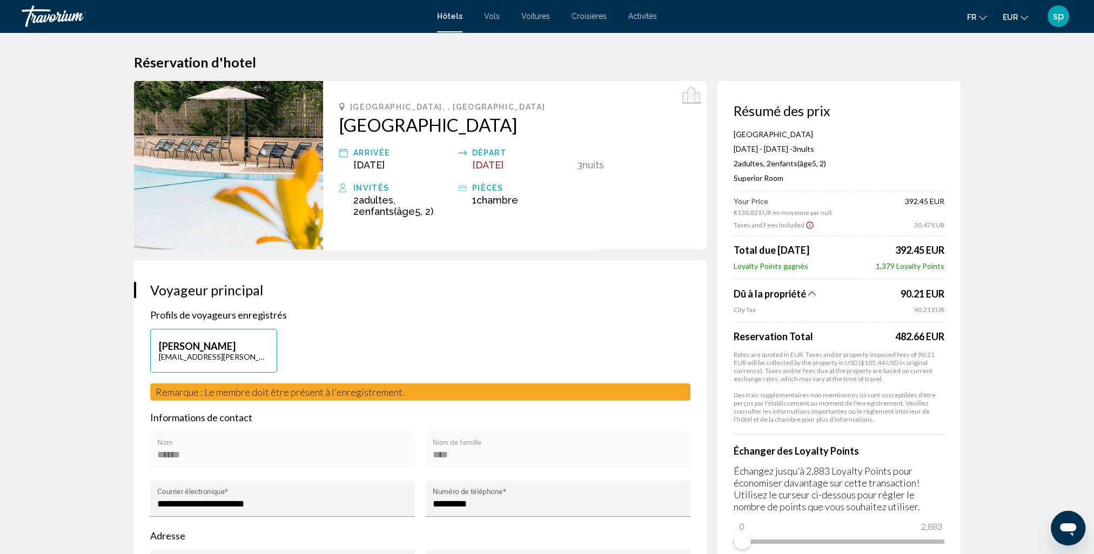
drag, startPoint x: 849, startPoint y: 421, endPoint x: 721, endPoint y: 396, distance: 130.9
click at [721, 396] on div "Résumé des prix Novotel Roma Est Aug 20, 2025 - Aug 23, 2025 - 3 nuit nuits 2 A…" at bounding box center [838, 326] width 243 height 490
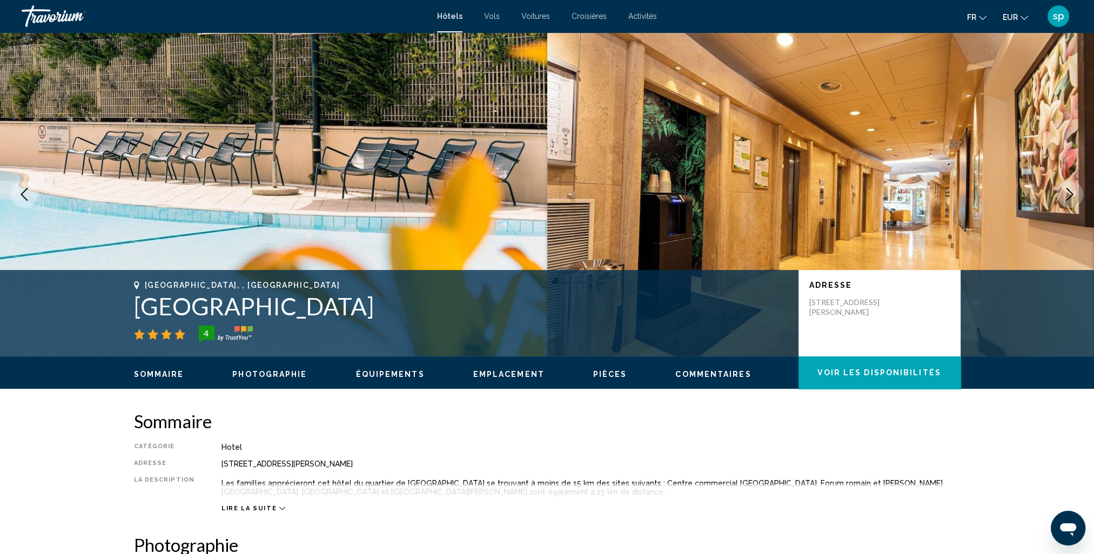
drag, startPoint x: 324, startPoint y: 305, endPoint x: 143, endPoint y: 302, distance: 181.5
click at [143, 302] on h1 "[GEOGRAPHIC_DATA]" at bounding box center [461, 306] width 654 height 28
drag, startPoint x: 143, startPoint y: 302, endPoint x: 160, endPoint y: 309, distance: 18.5
copy h1 "[GEOGRAPHIC_DATA]"
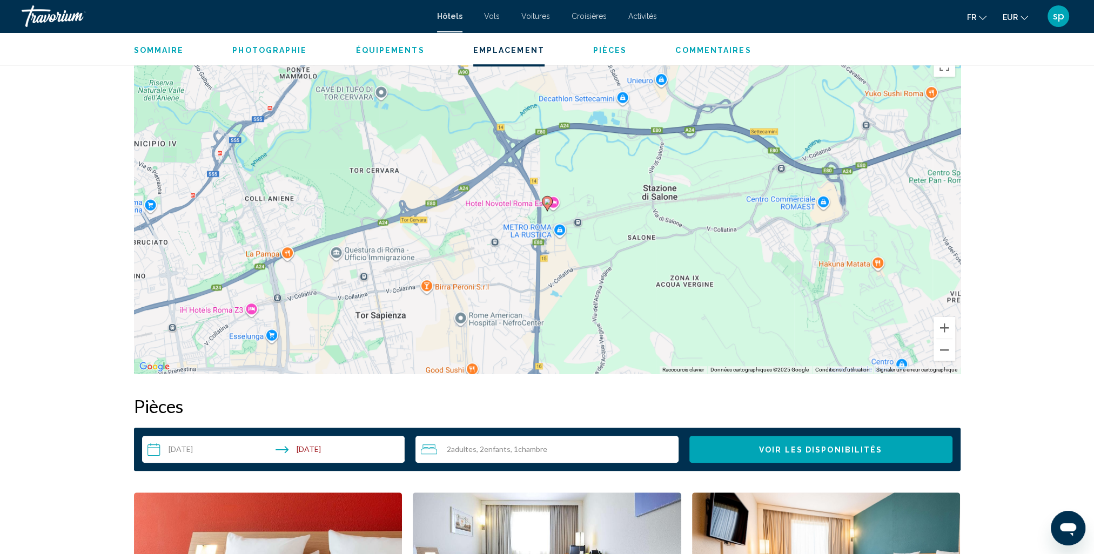
scroll to position [972, 0]
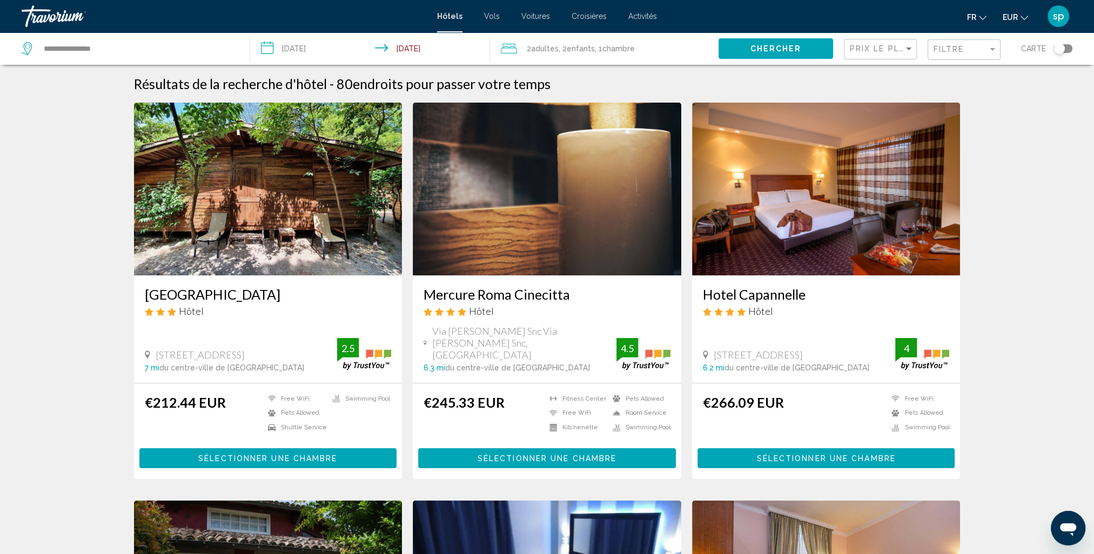
click at [594, 57] on div "2 Adulte Adultes , 2 Enfant Enfants , 1 Chambre pièces" at bounding box center [610, 48] width 218 height 32
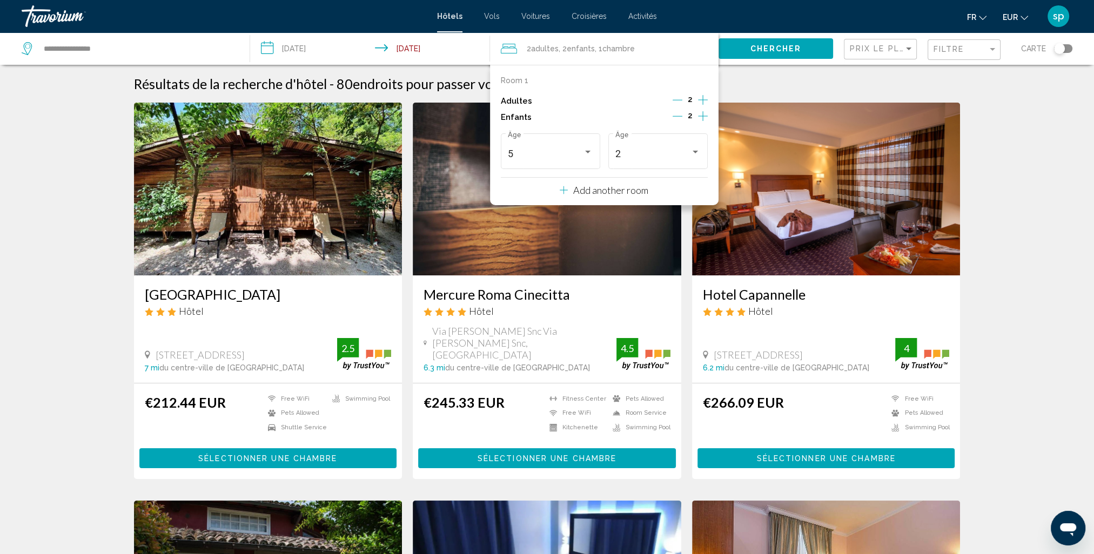
click at [674, 118] on icon "Decrement children" at bounding box center [677, 116] width 10 height 10
click at [533, 158] on div "5" at bounding box center [545, 154] width 75 height 11
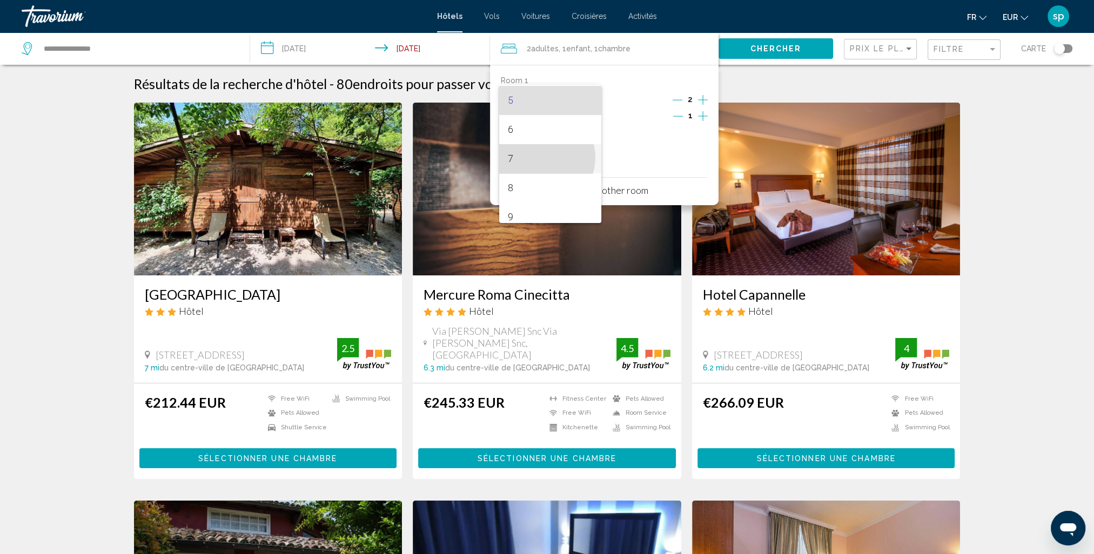
click at [542, 157] on span "7" at bounding box center [550, 158] width 85 height 29
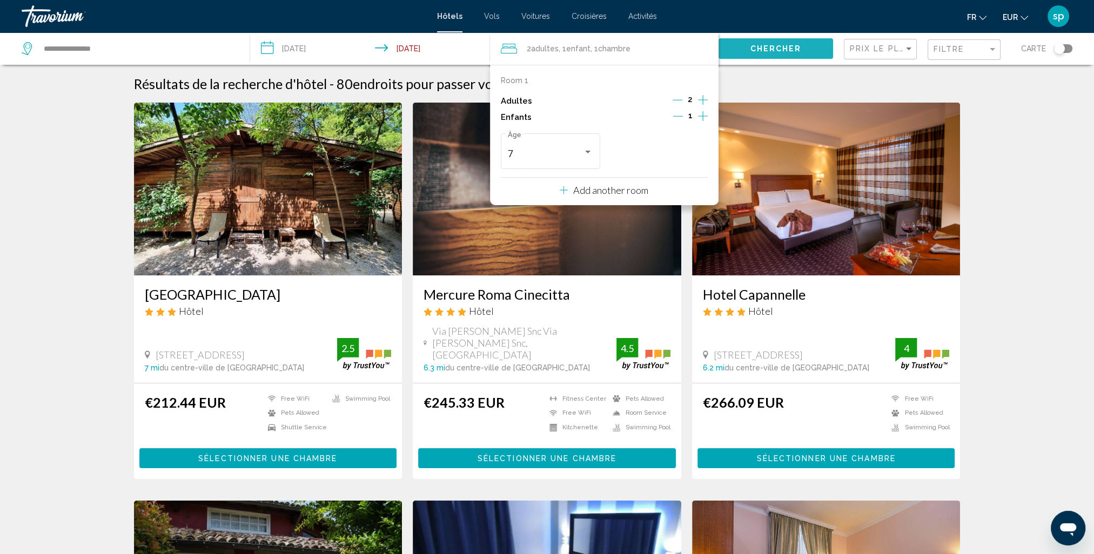
click at [795, 40] on button "Chercher" at bounding box center [775, 48] width 115 height 20
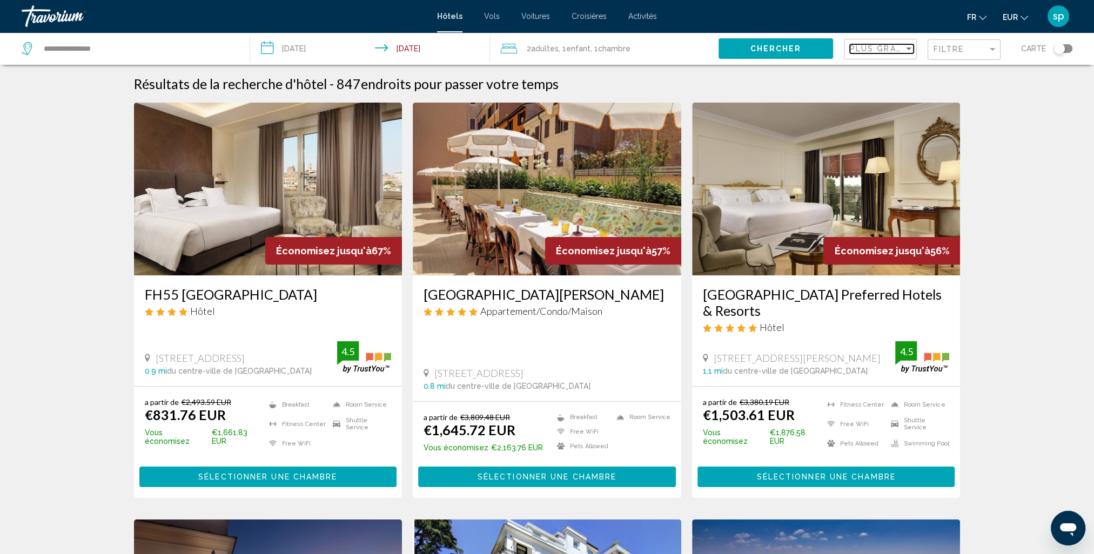
click at [881, 51] on span "Plus grandes économies" at bounding box center [914, 48] width 129 height 9
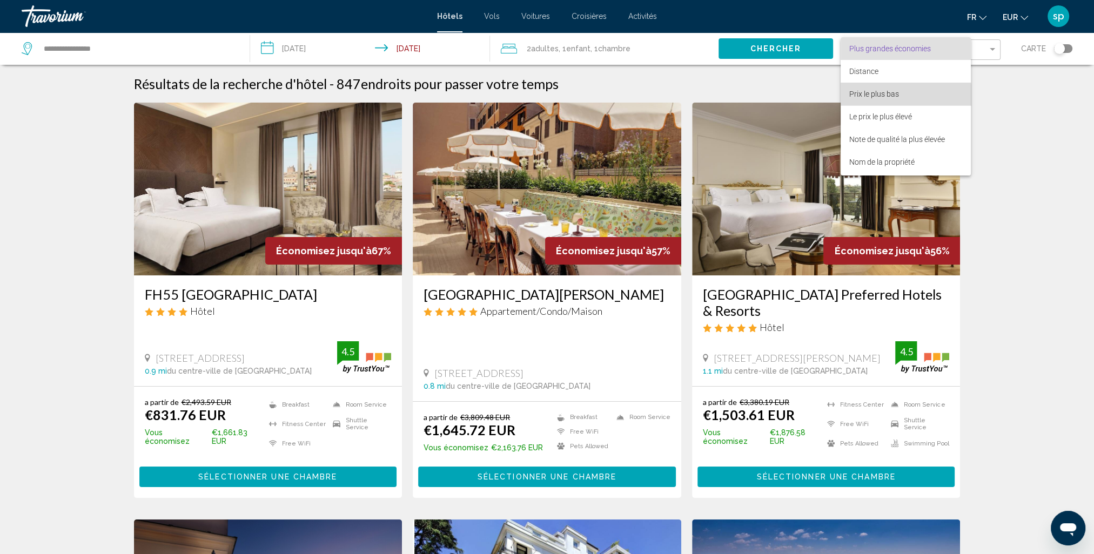
click at [868, 96] on span "Prix le plus bas" at bounding box center [874, 94] width 50 height 9
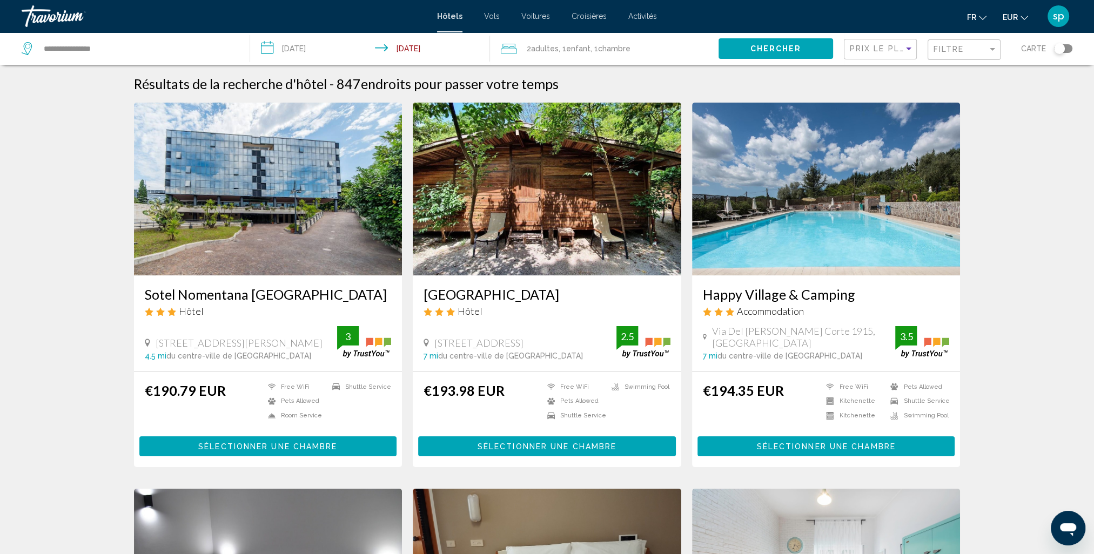
click at [967, 55] on div "Filtre" at bounding box center [965, 50] width 64 height 20
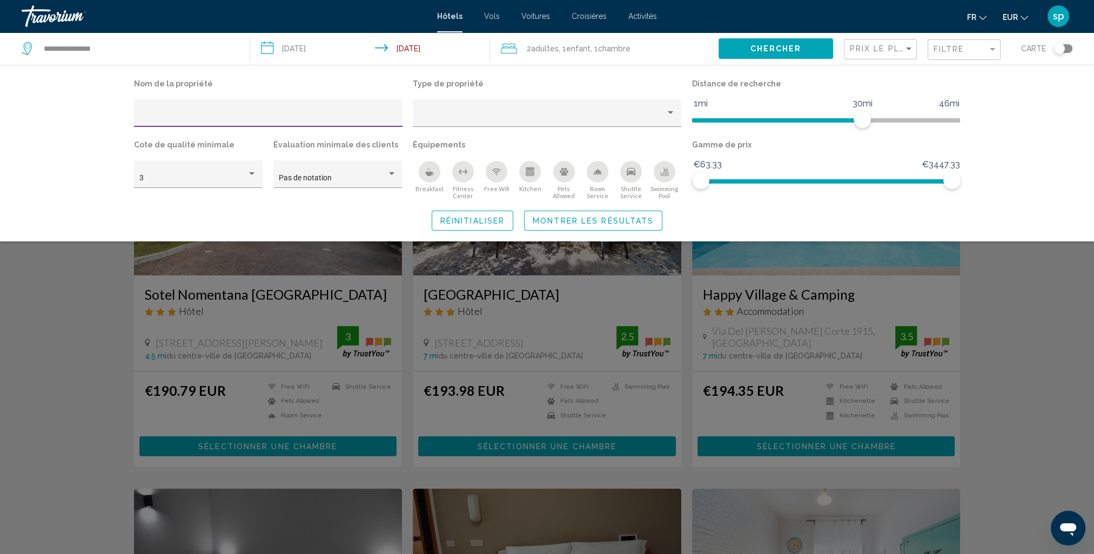
click at [664, 178] on div "Swimming Pool" at bounding box center [665, 172] width 22 height 22
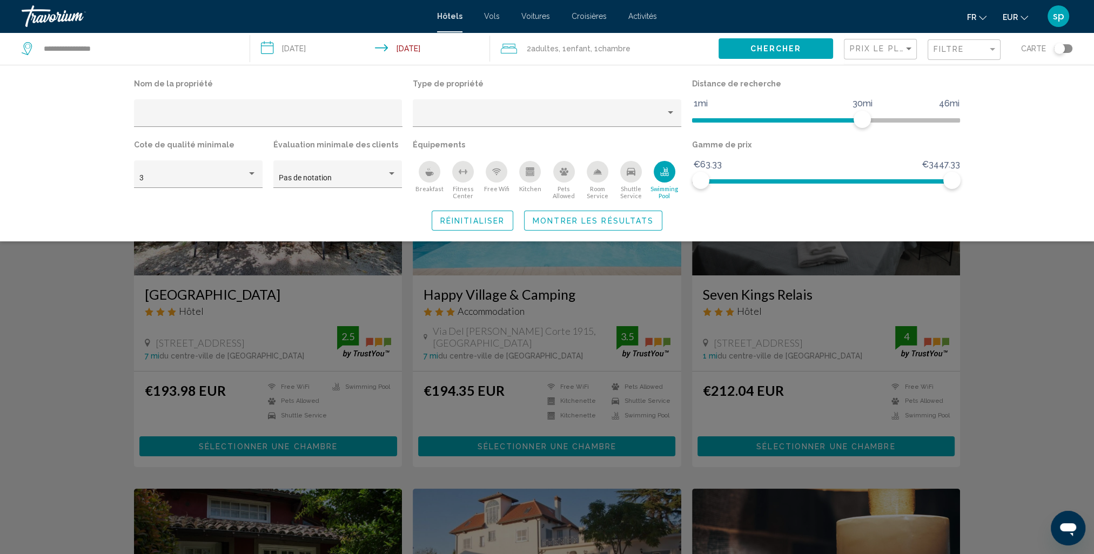
click at [616, 218] on span "Montrer les résultats" at bounding box center [593, 221] width 121 height 9
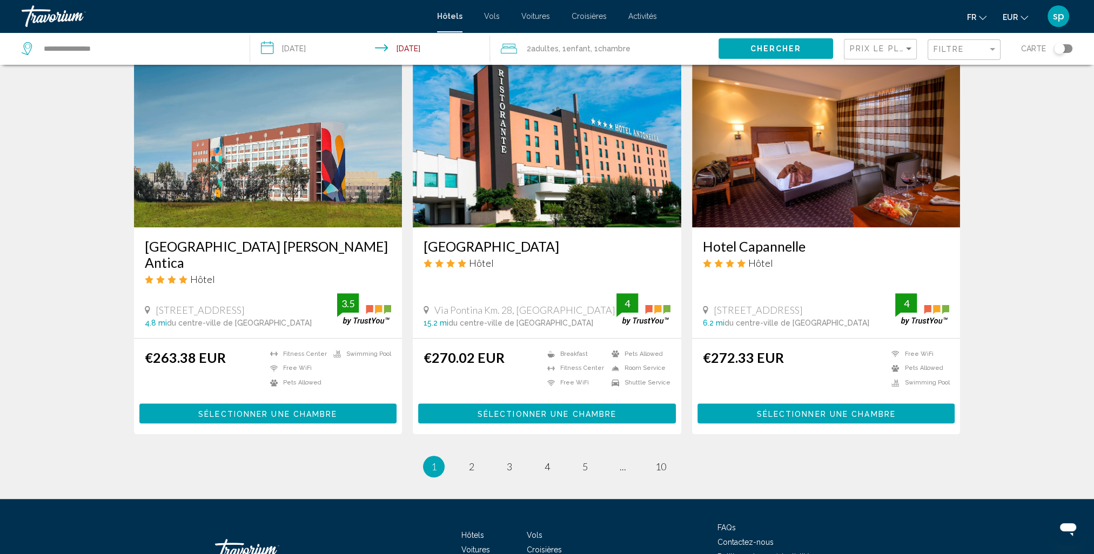
scroll to position [1265, 0]
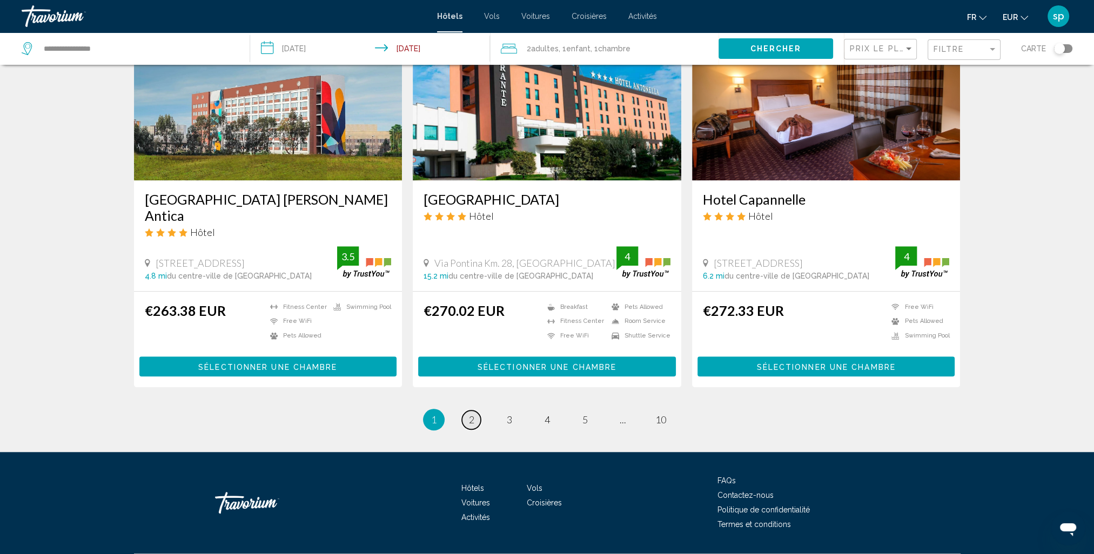
click at [472, 414] on span "2" at bounding box center [471, 420] width 5 height 12
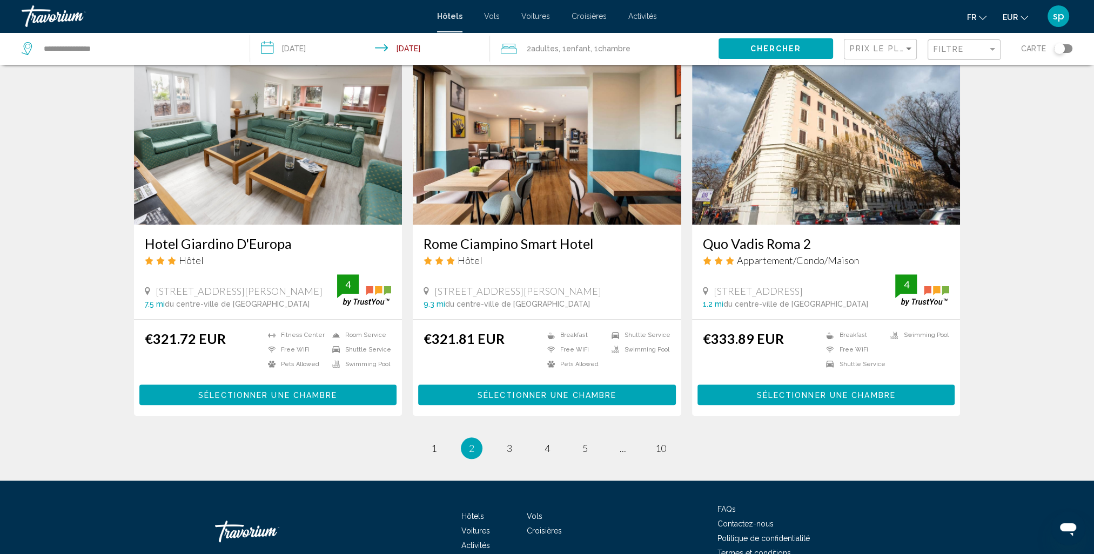
scroll to position [1242, 0]
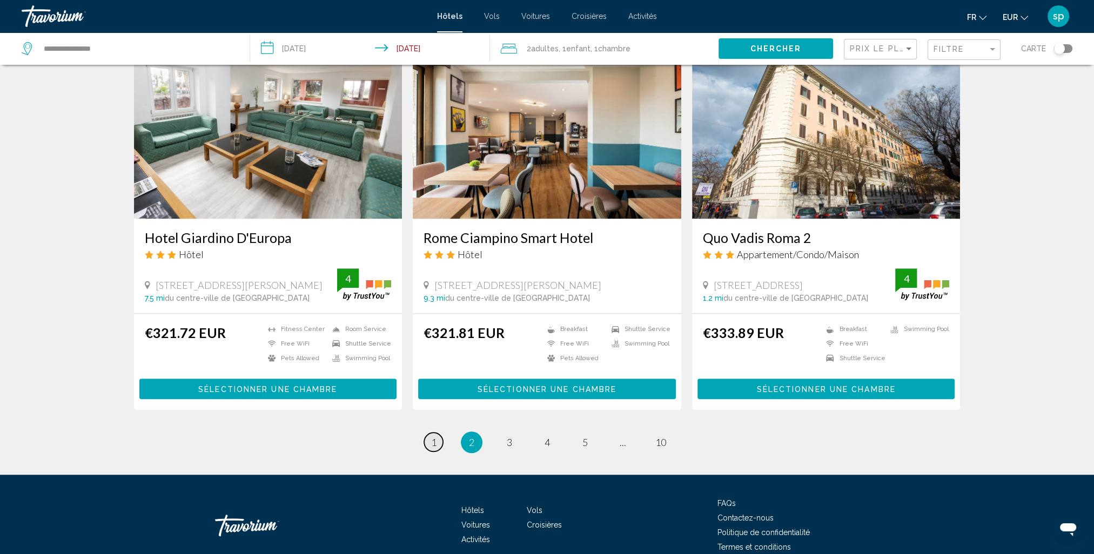
click at [433, 436] on span "1" at bounding box center [433, 442] width 5 height 12
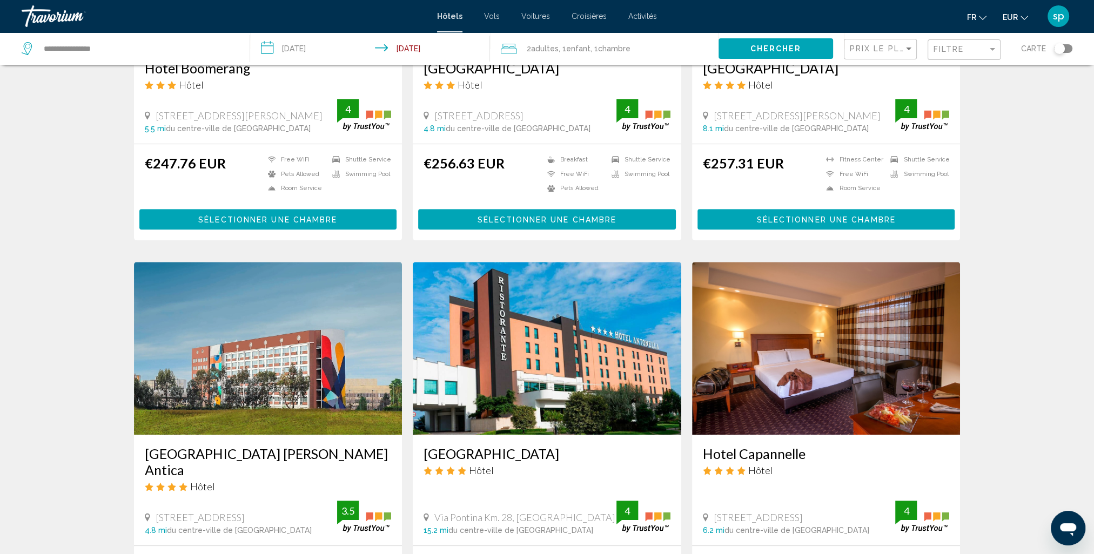
scroll to position [1080, 0]
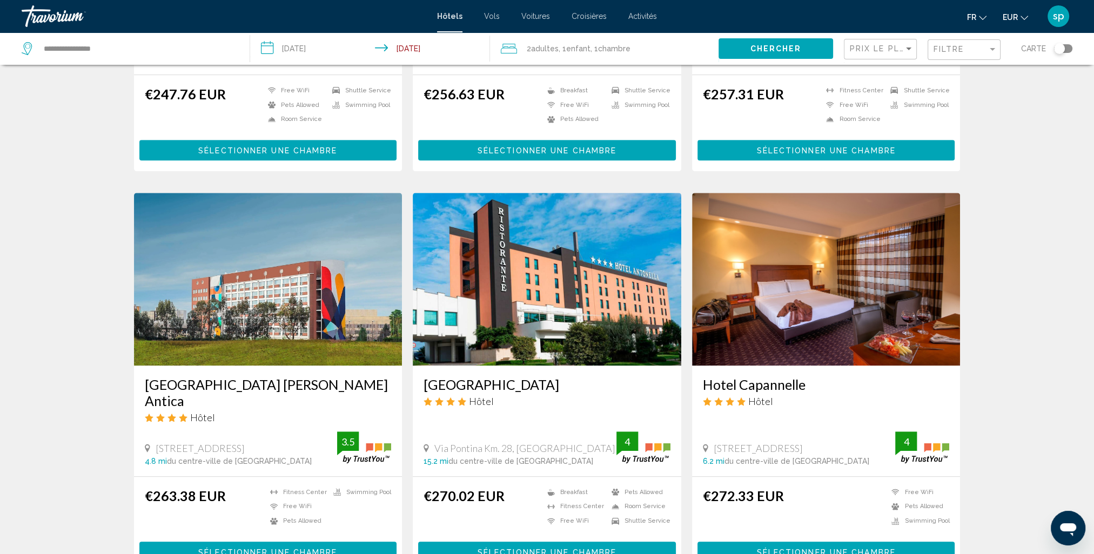
click at [515, 270] on img "Main content" at bounding box center [547, 279] width 268 height 173
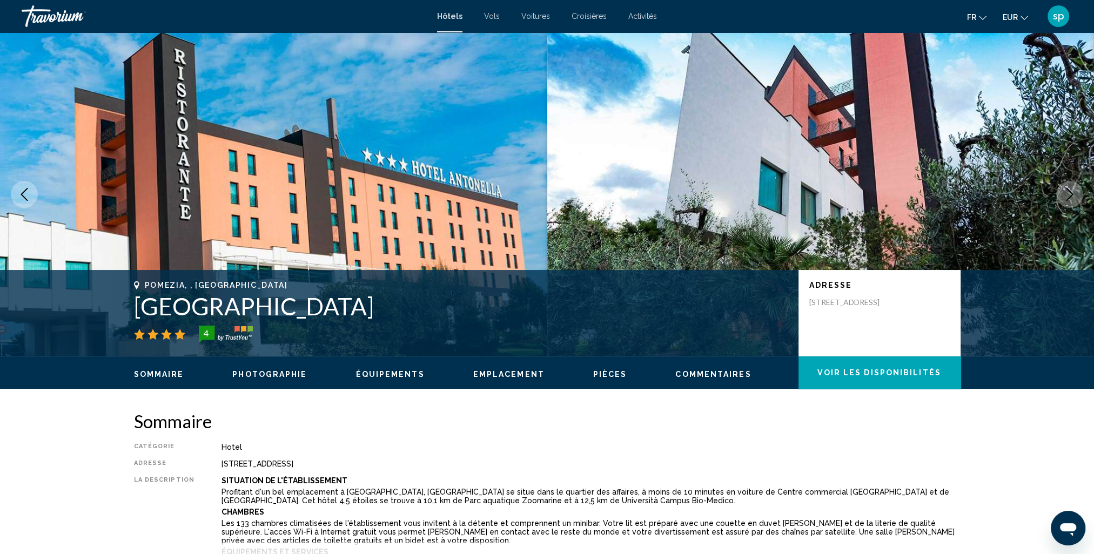
drag, startPoint x: 351, startPoint y: 310, endPoint x: 136, endPoint y: 319, distance: 215.2
click at [136, 319] on h1 "[GEOGRAPHIC_DATA]" at bounding box center [461, 306] width 654 height 28
drag, startPoint x: 136, startPoint y: 319, endPoint x: 218, endPoint y: 306, distance: 83.7
copy h1 "[GEOGRAPHIC_DATA]"
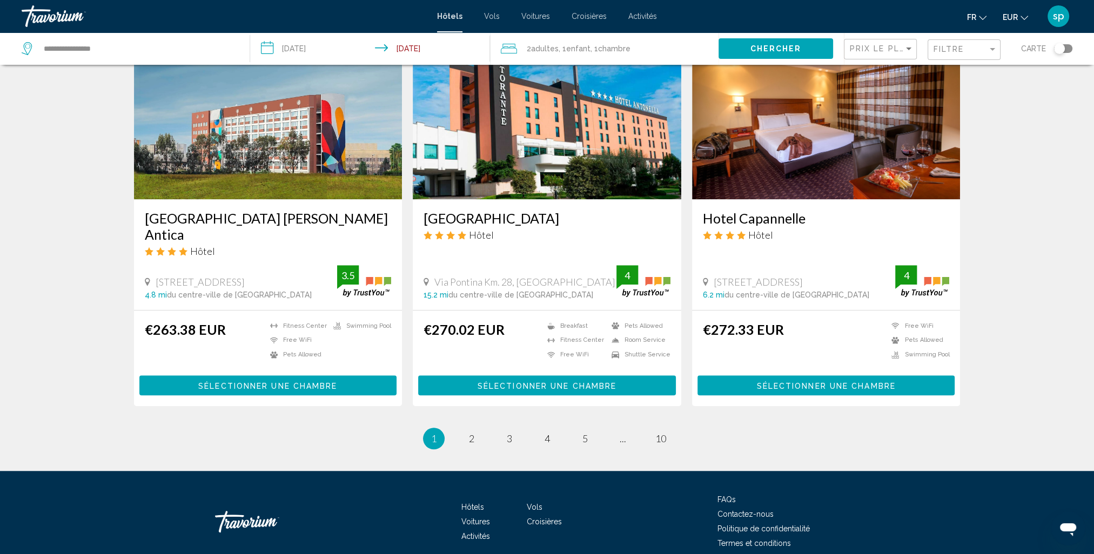
scroll to position [1265, 0]
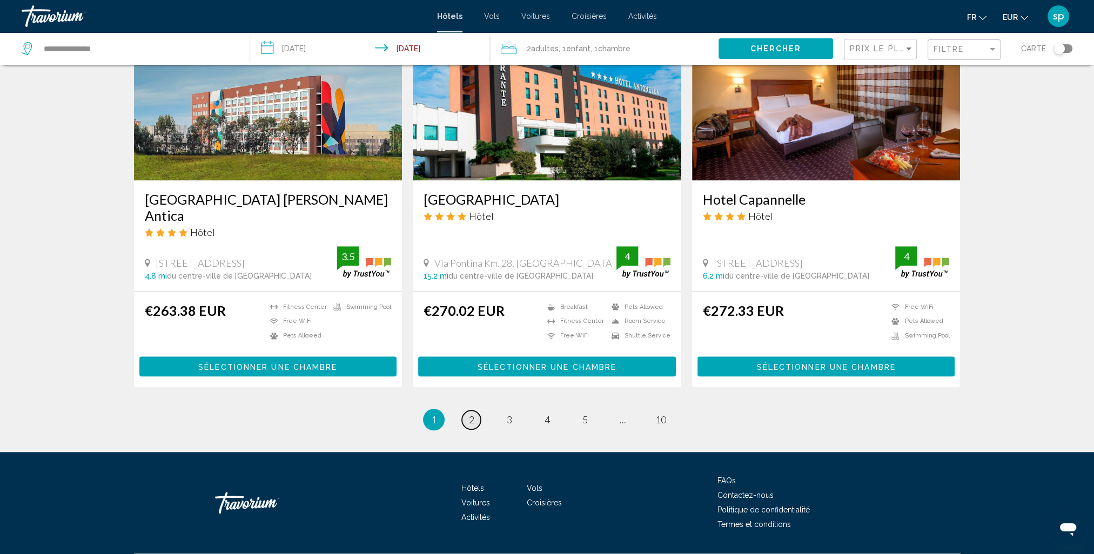
click at [472, 414] on span "2" at bounding box center [471, 420] width 5 height 12
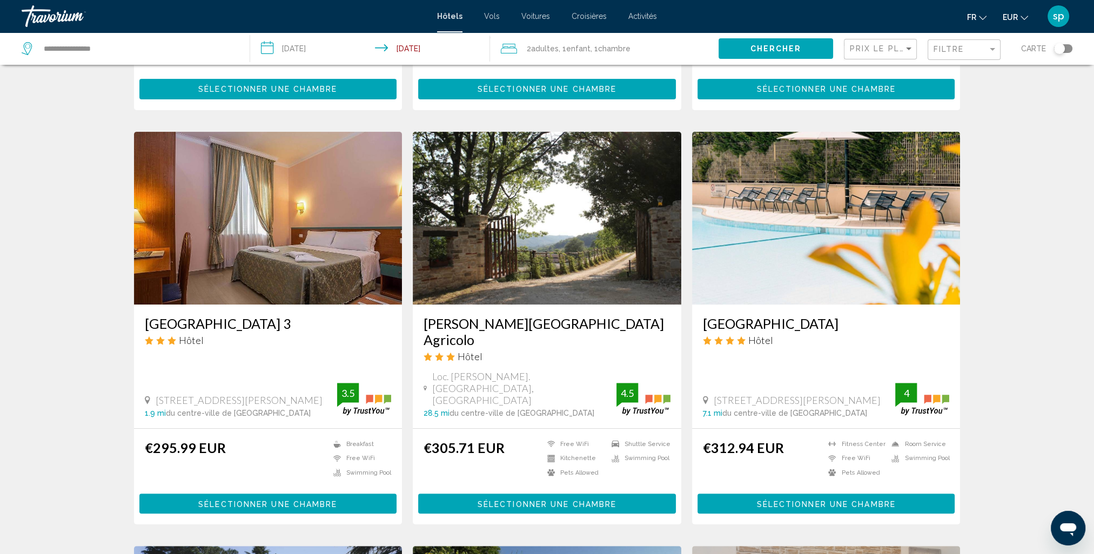
scroll to position [378, 0]
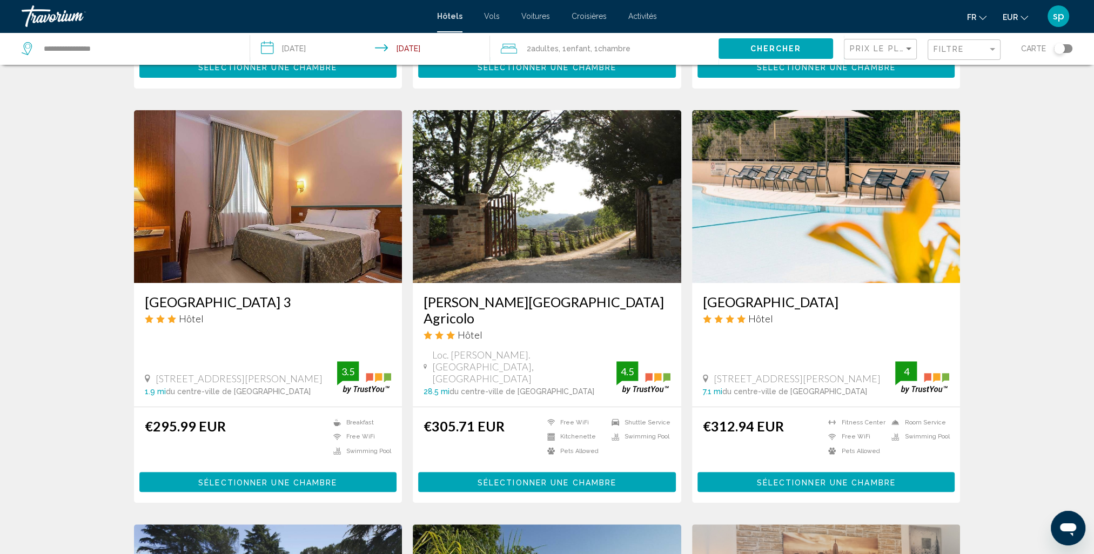
click at [831, 198] on img "Main content" at bounding box center [826, 196] width 268 height 173
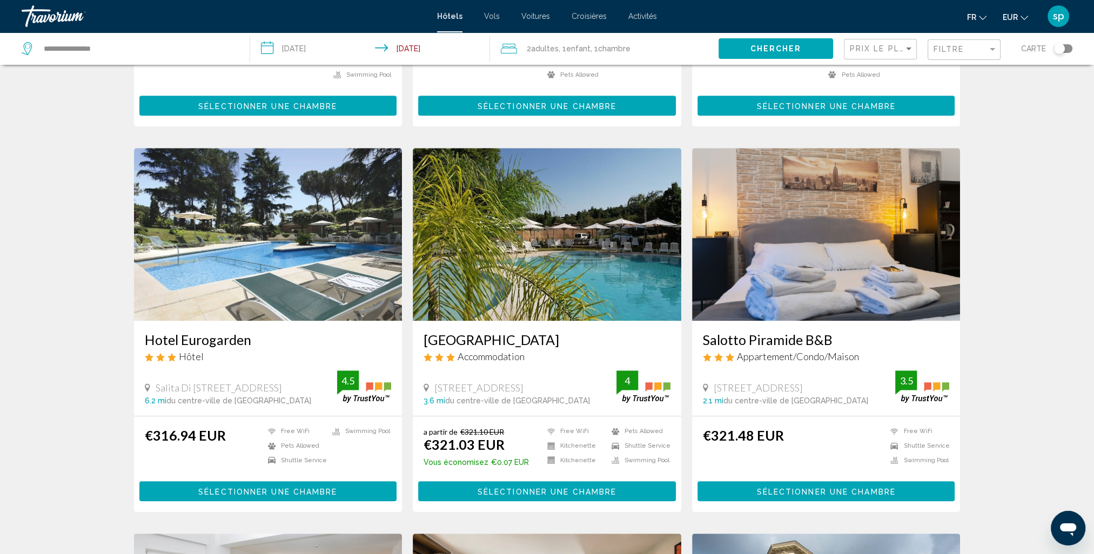
scroll to position [756, 0]
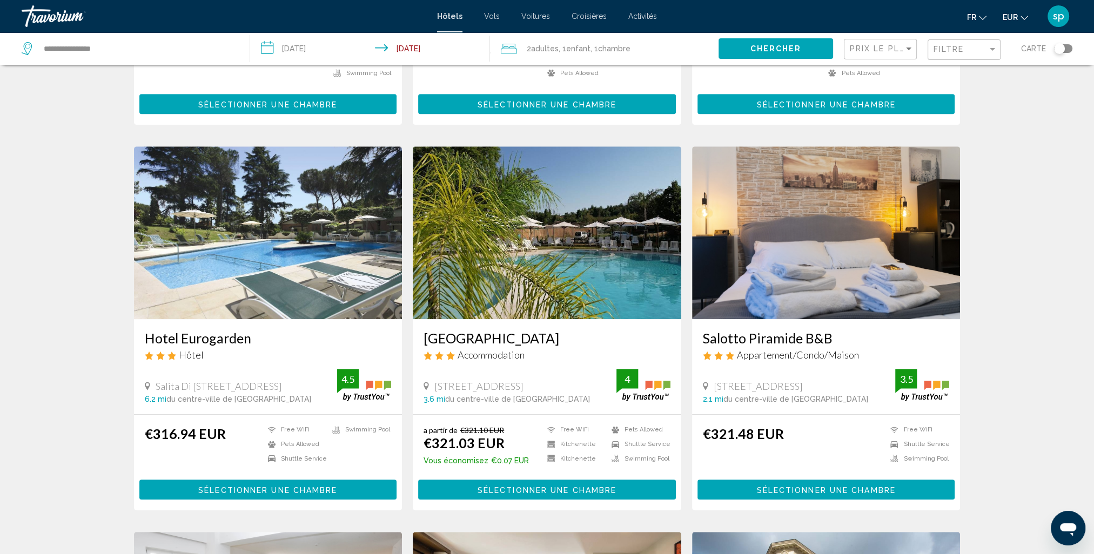
click at [318, 230] on img "Main content" at bounding box center [268, 232] width 268 height 173
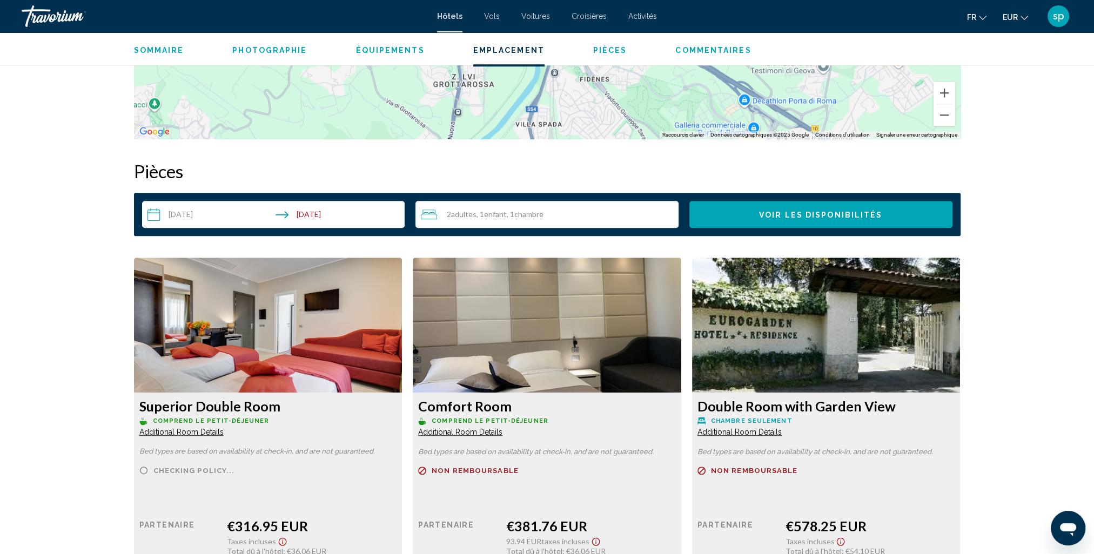
scroll to position [1404, 0]
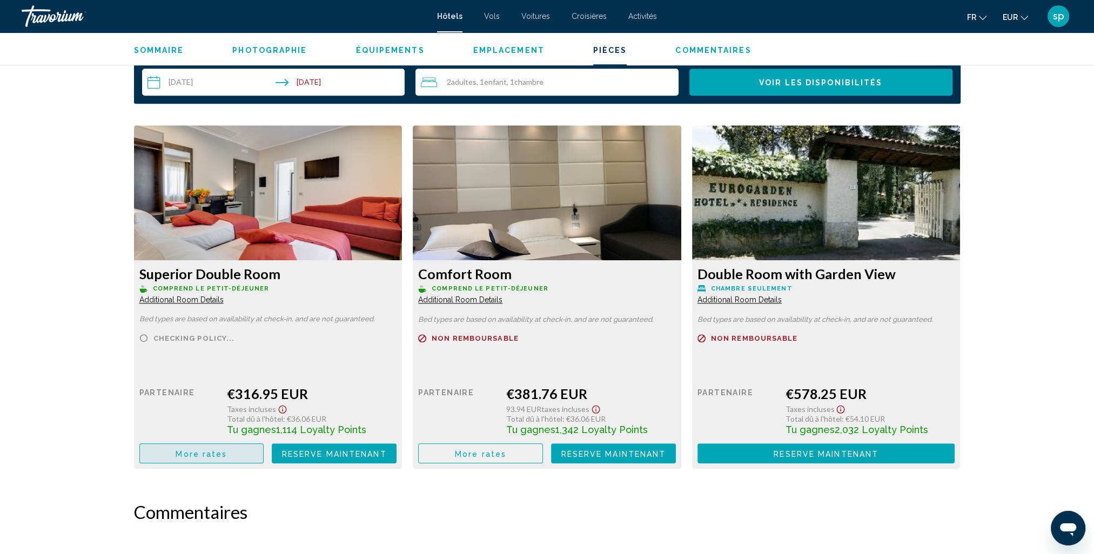
click at [220, 450] on span "More rates" at bounding box center [201, 453] width 51 height 9
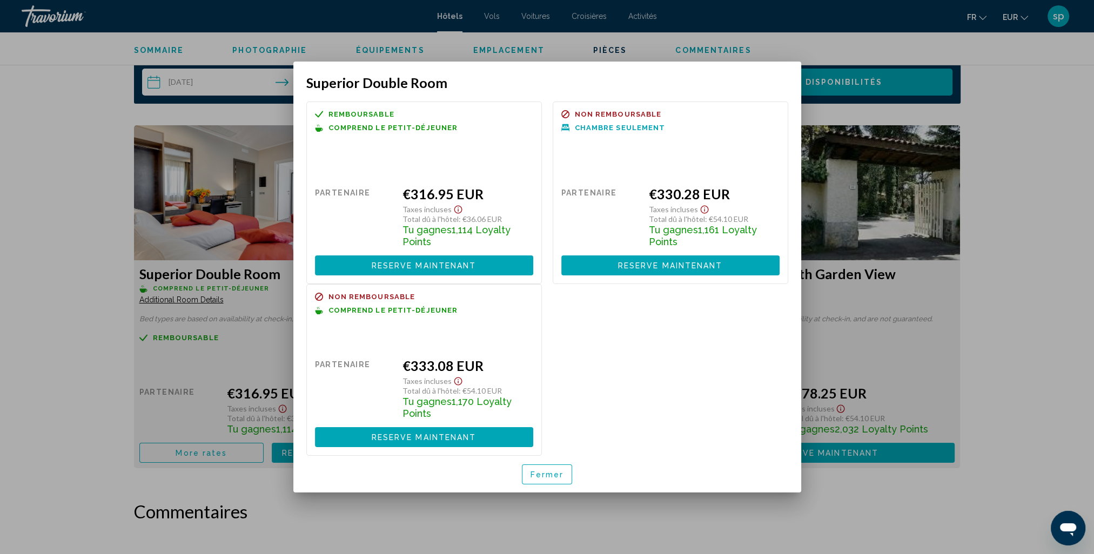
click at [435, 266] on span "Reserve maintenant" at bounding box center [424, 265] width 105 height 9
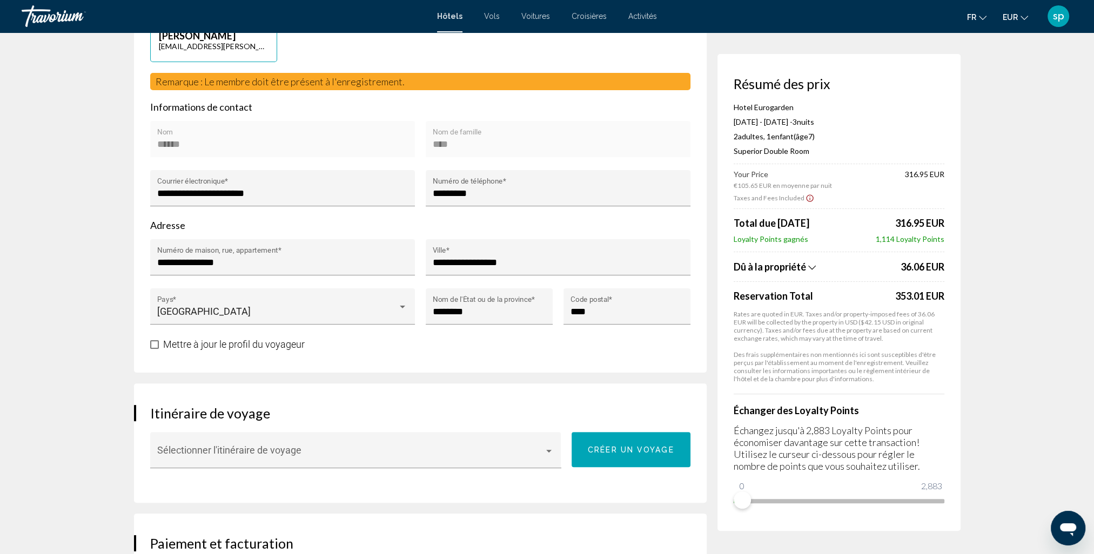
scroll to position [162, 0]
